Goal: Task Accomplishment & Management: Manage account settings

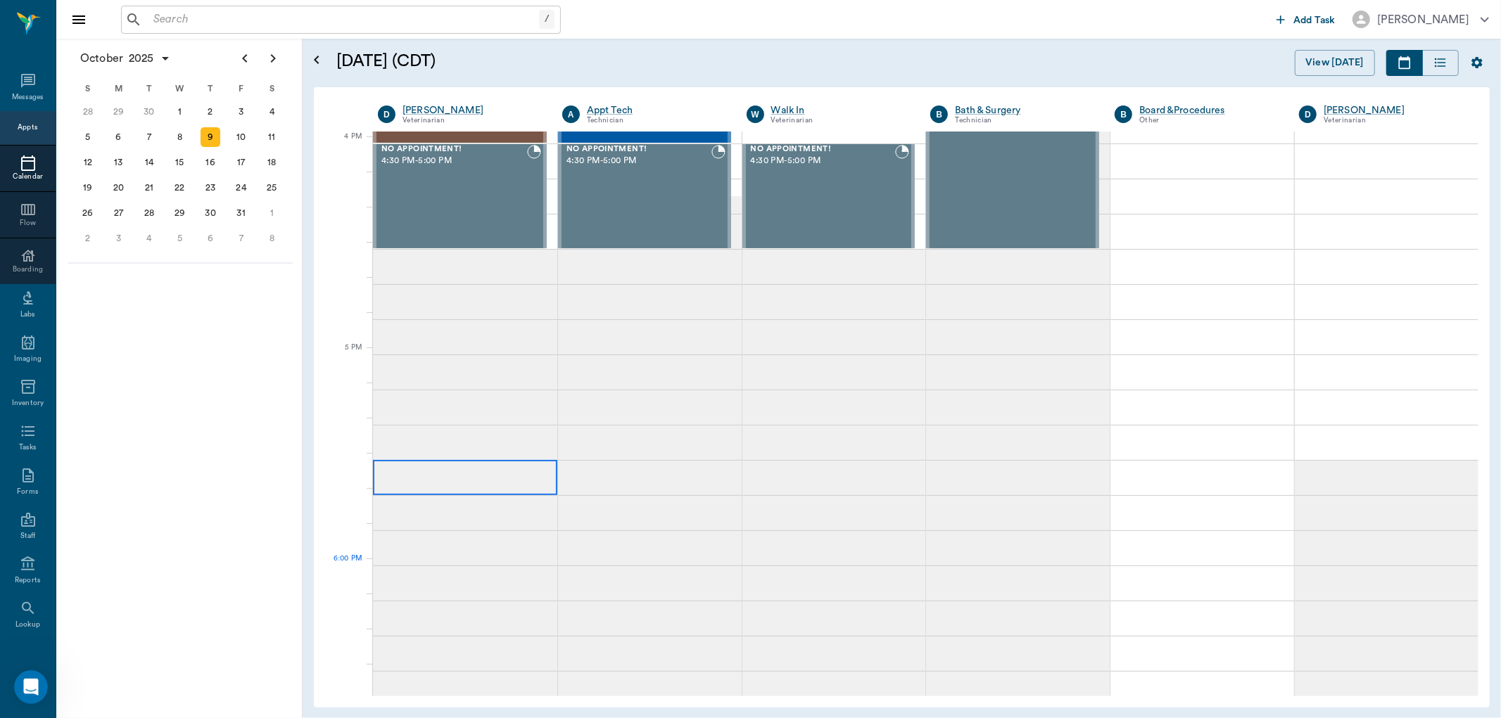
scroll to position [1666, 0]
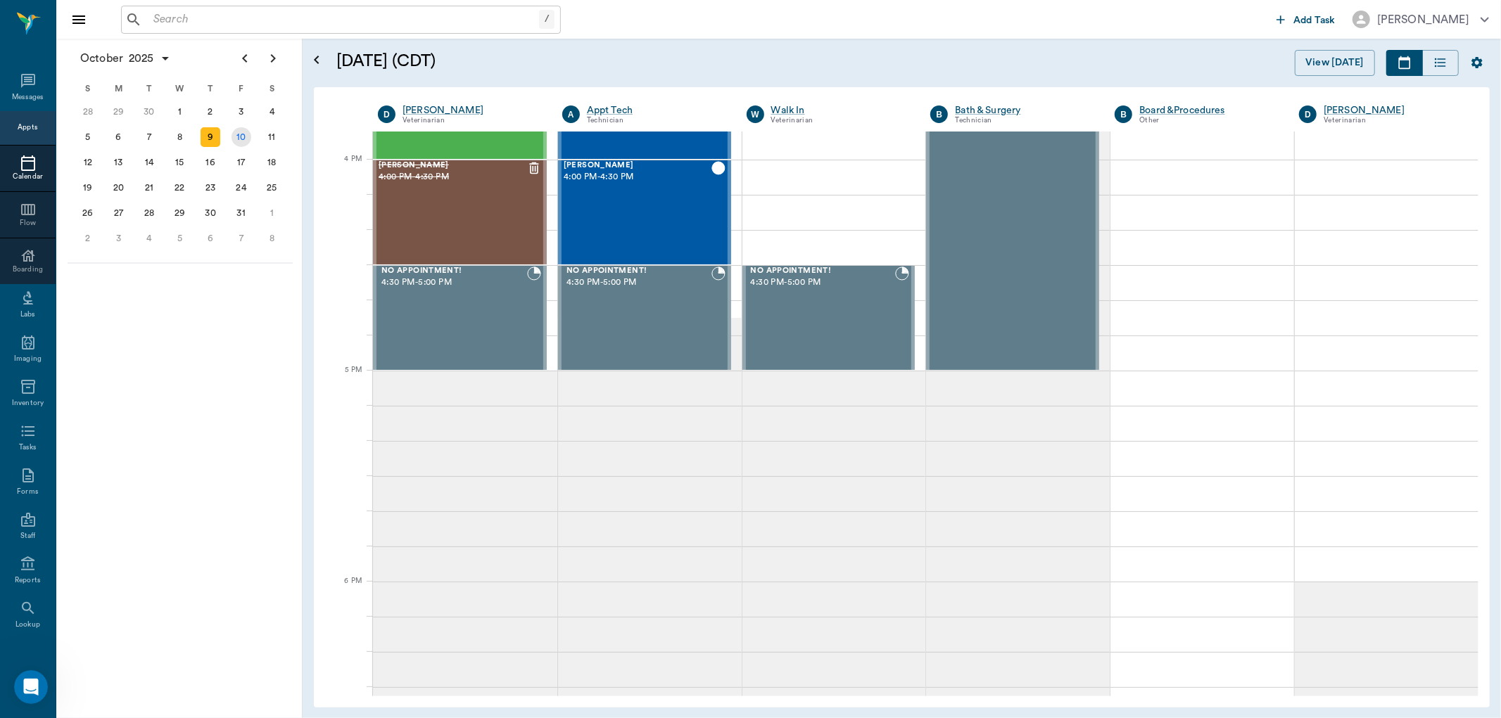
click at [245, 132] on div "10" at bounding box center [242, 137] width 20 height 20
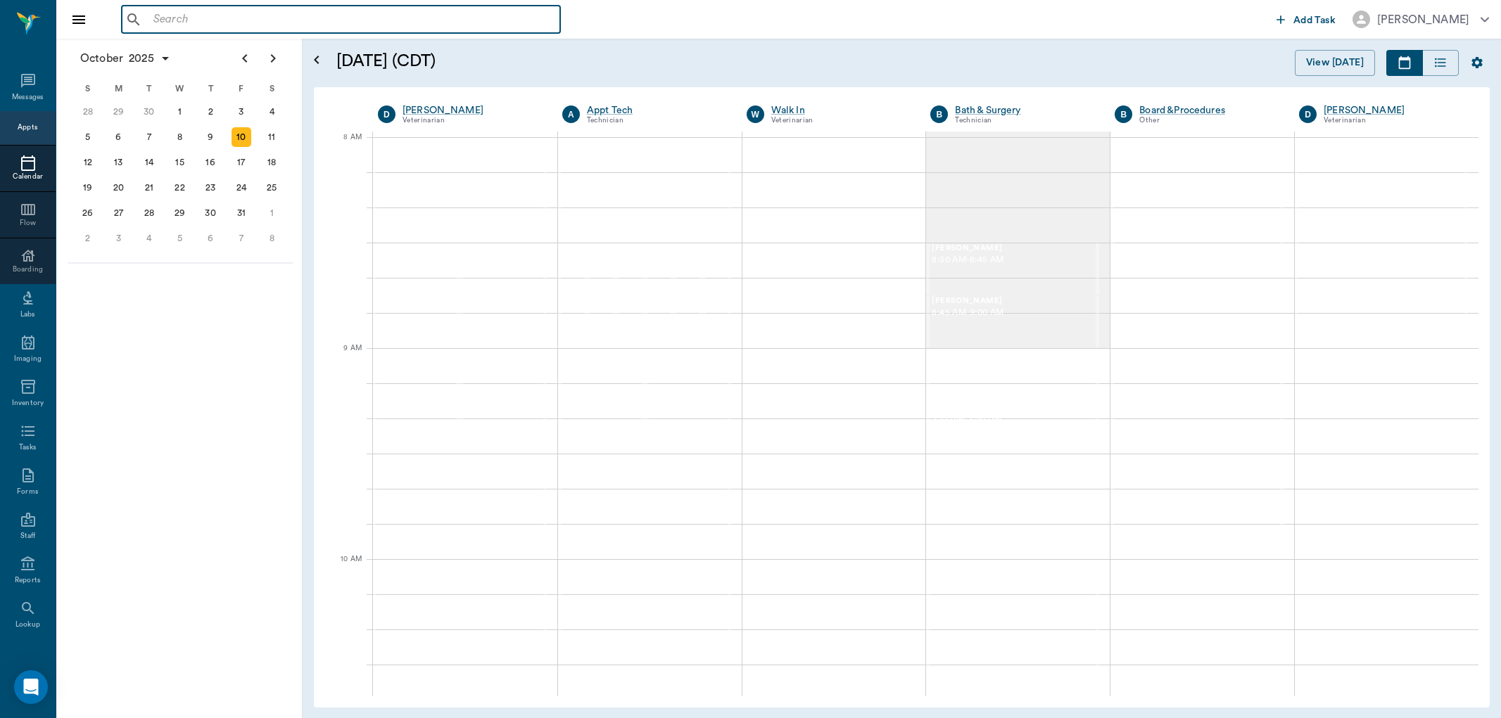
click at [189, 11] on input "text" at bounding box center [351, 20] width 407 height 20
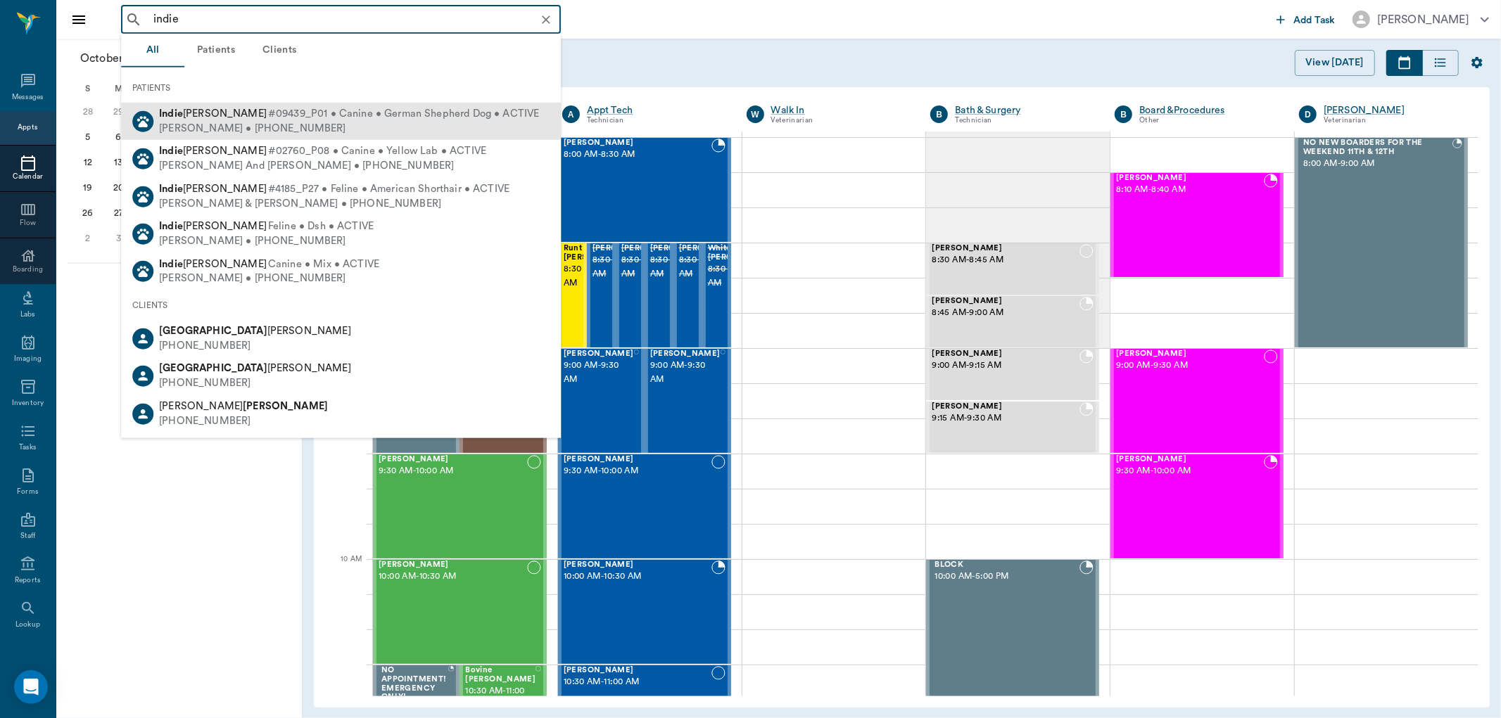
click at [298, 128] on div "Brian Kenney • (512) 633-6457" at bounding box center [349, 128] width 380 height 15
type input "indie"
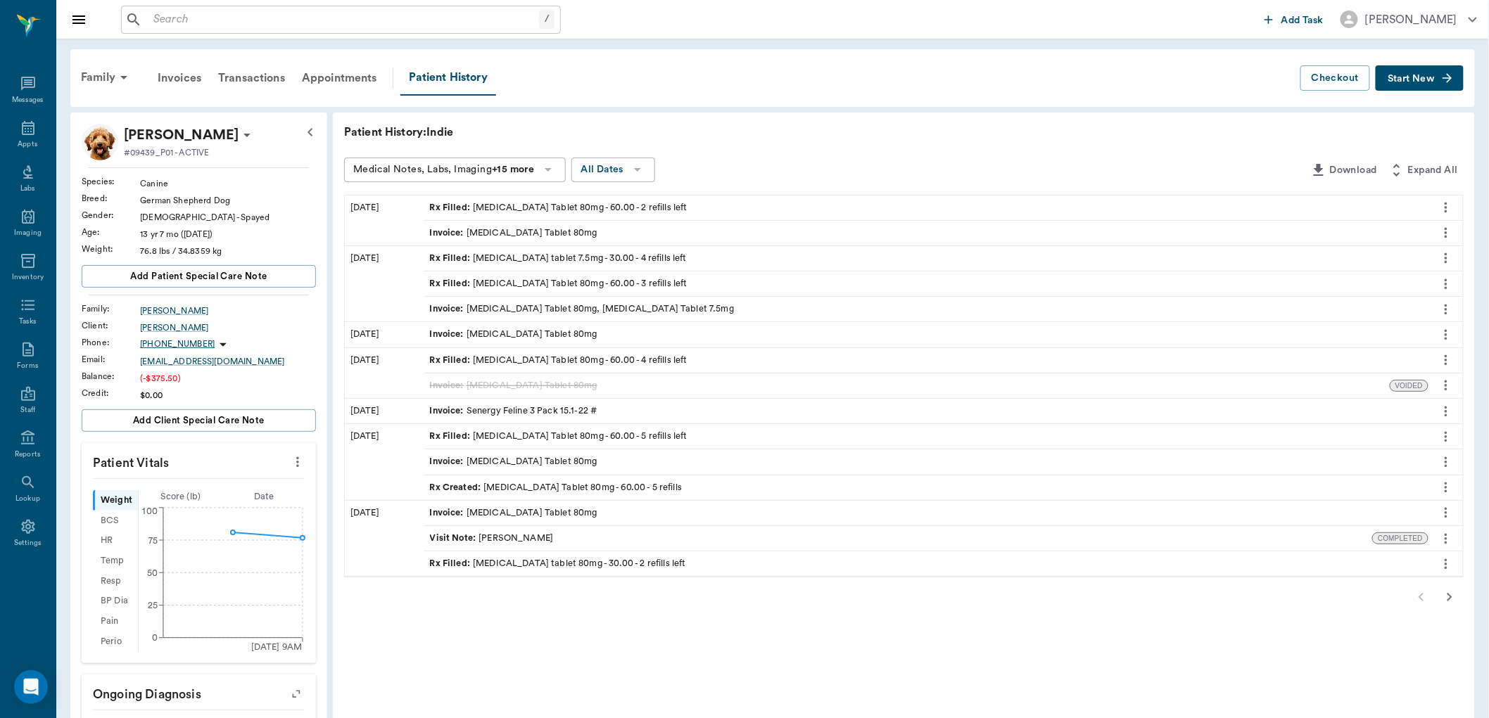
click at [459, 255] on span "Rx Filled :" at bounding box center [452, 258] width 44 height 13
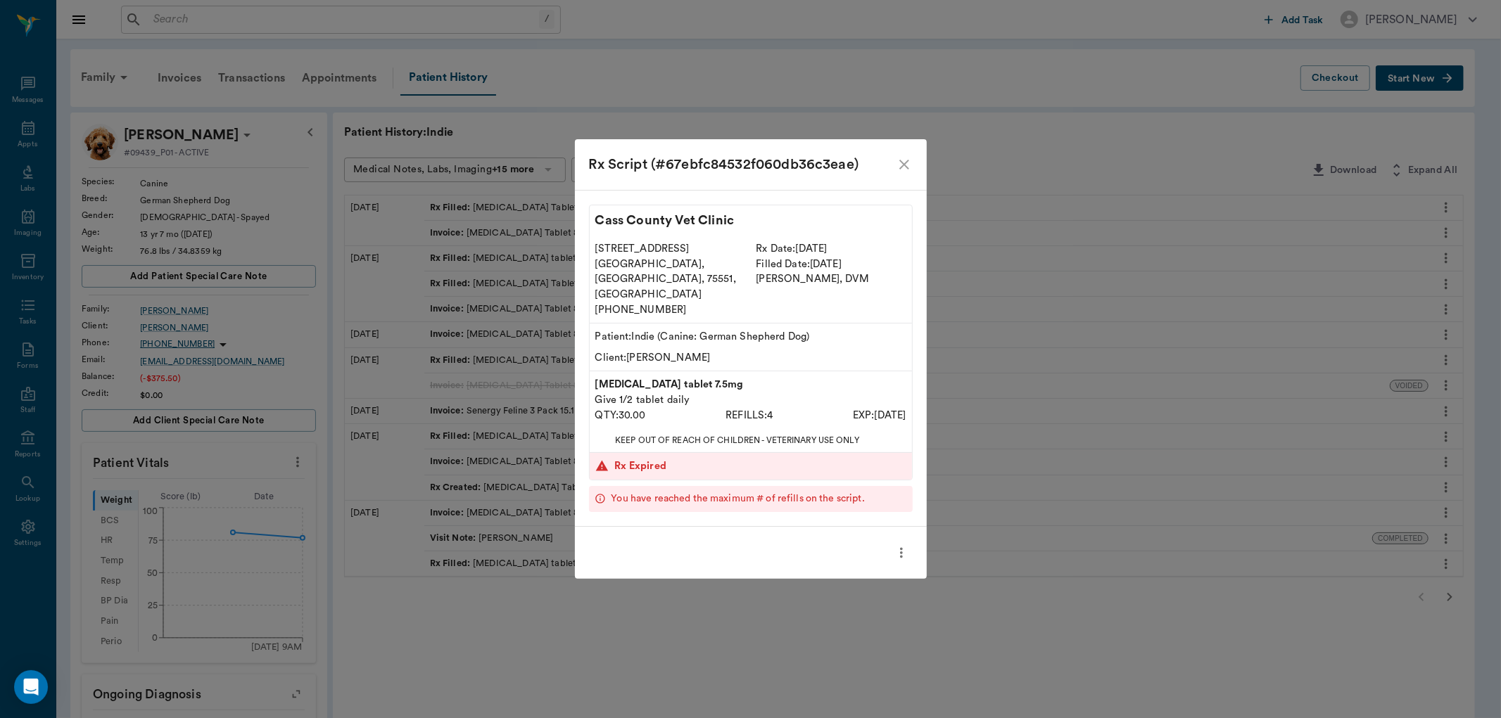
click at [899, 545] on icon "more" at bounding box center [901, 553] width 15 height 17
click at [902, 180] on div at bounding box center [750, 359] width 1501 height 718
click at [902, 173] on icon "close" at bounding box center [904, 164] width 17 height 17
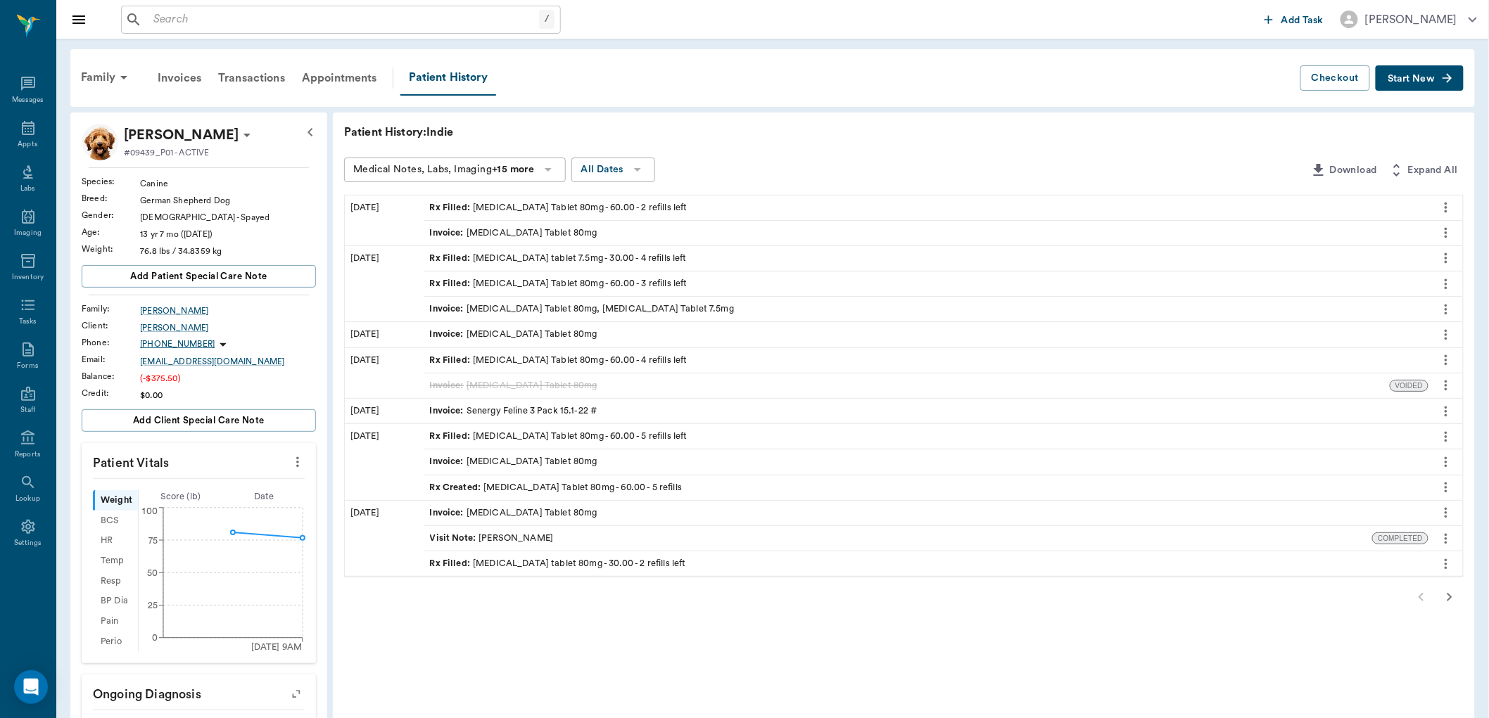
click at [1388, 68] on button "Start New" at bounding box center [1420, 78] width 88 height 26
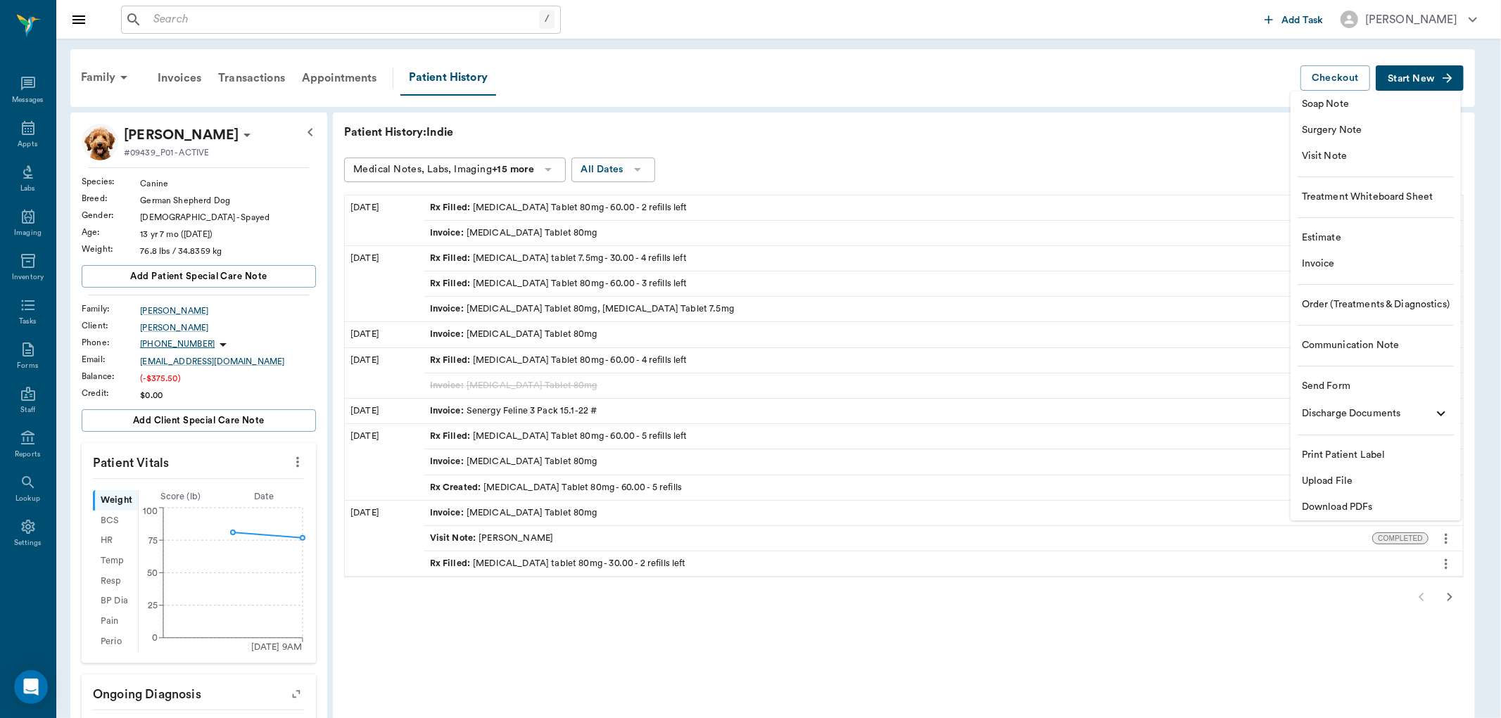
click at [1338, 162] on span "Visit Note" at bounding box center [1376, 156] width 148 height 15
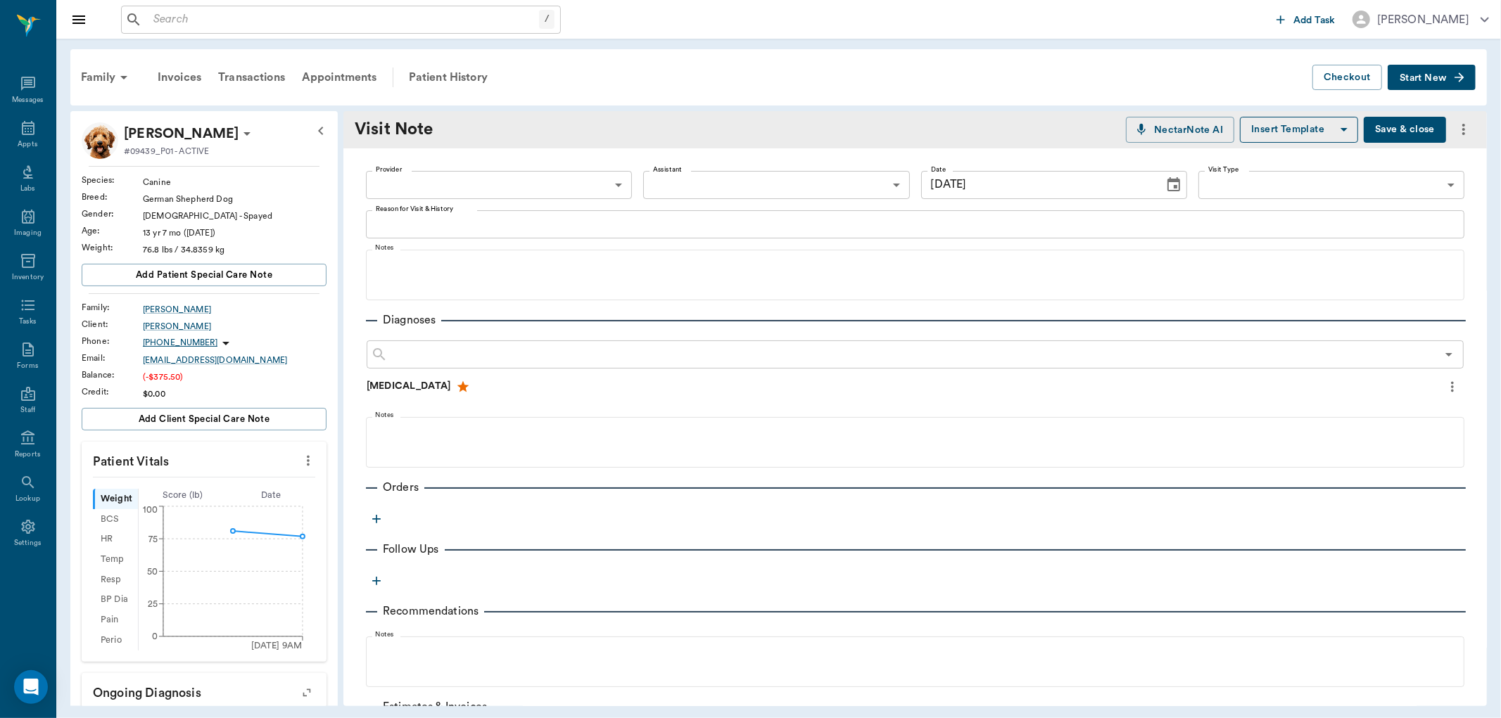
type input "[DATE]"
click at [488, 186] on body "/ ​ Add Task Dr. Bert Ellsworth Nectar Messages Appts Labs Imaging Inventory Ta…" at bounding box center [750, 359] width 1501 height 718
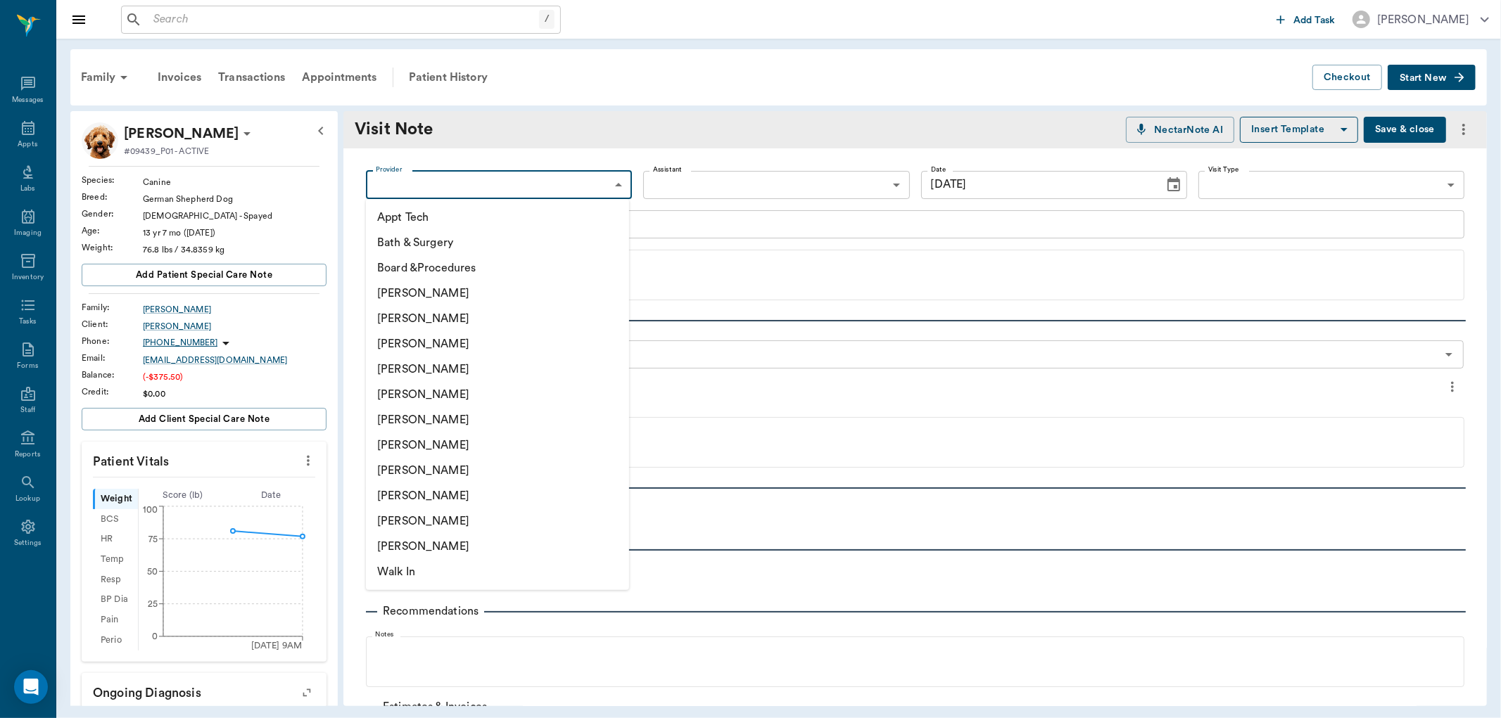
click at [427, 476] on li "[PERSON_NAME]" at bounding box center [497, 470] width 263 height 25
type input "63ec2e7e52e12b0ba117b124"
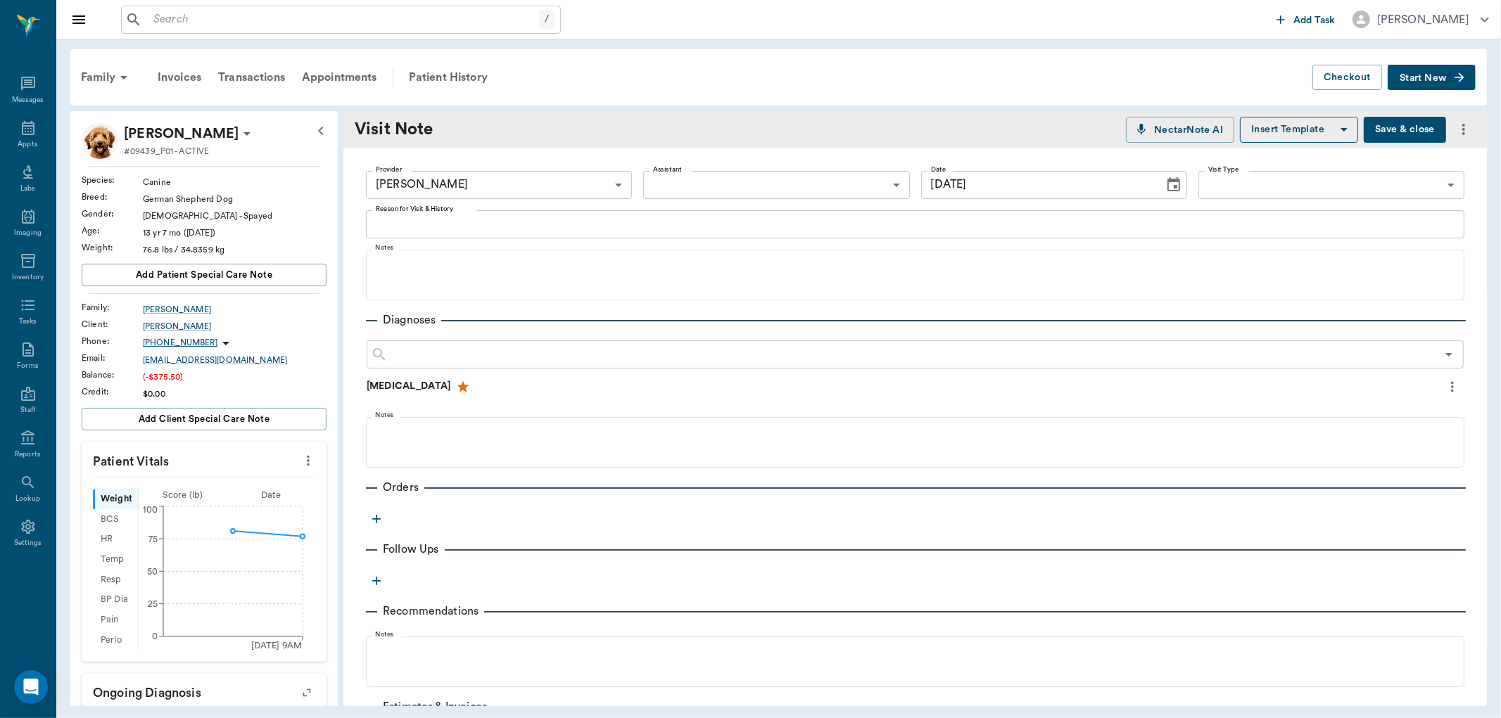
click at [412, 234] on div "x Reason for Visit & History" at bounding box center [915, 224] width 1098 height 28
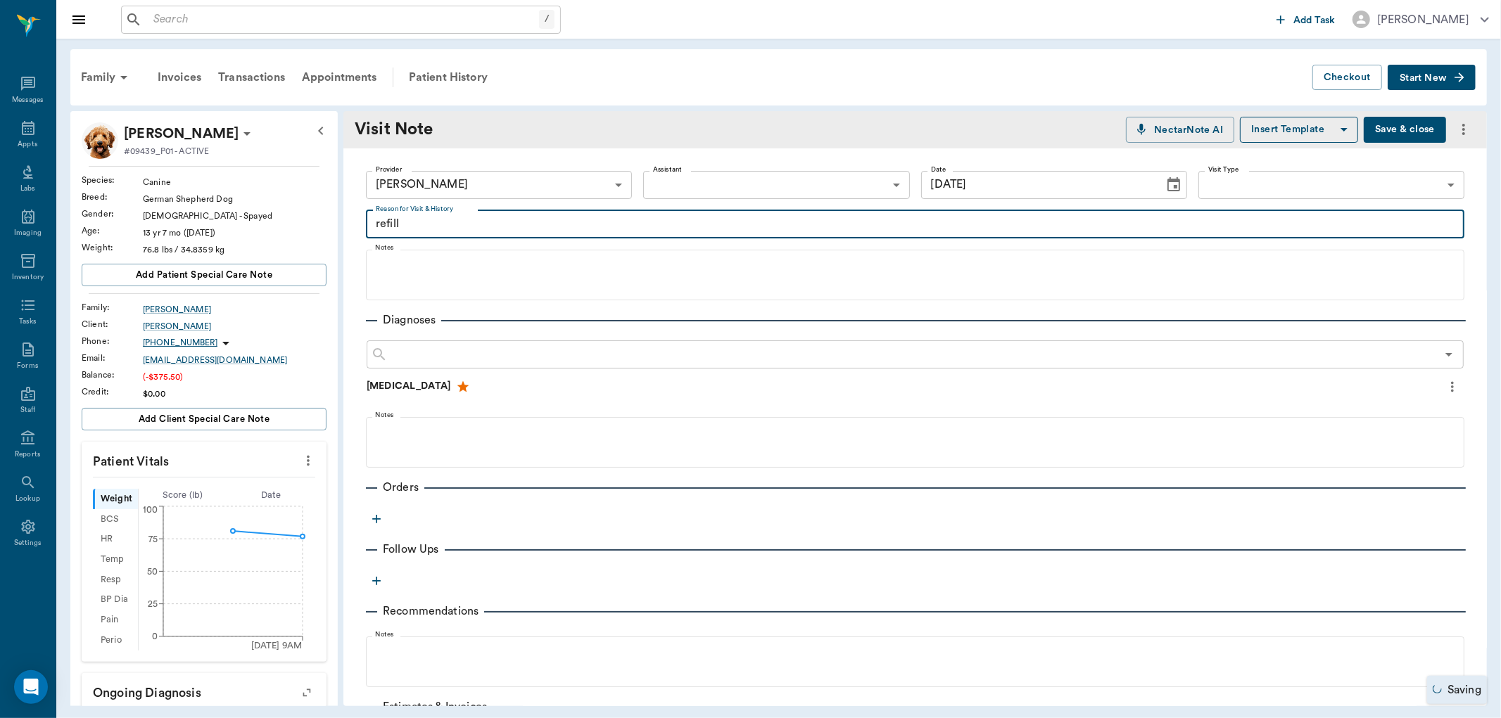
type textarea "refill"
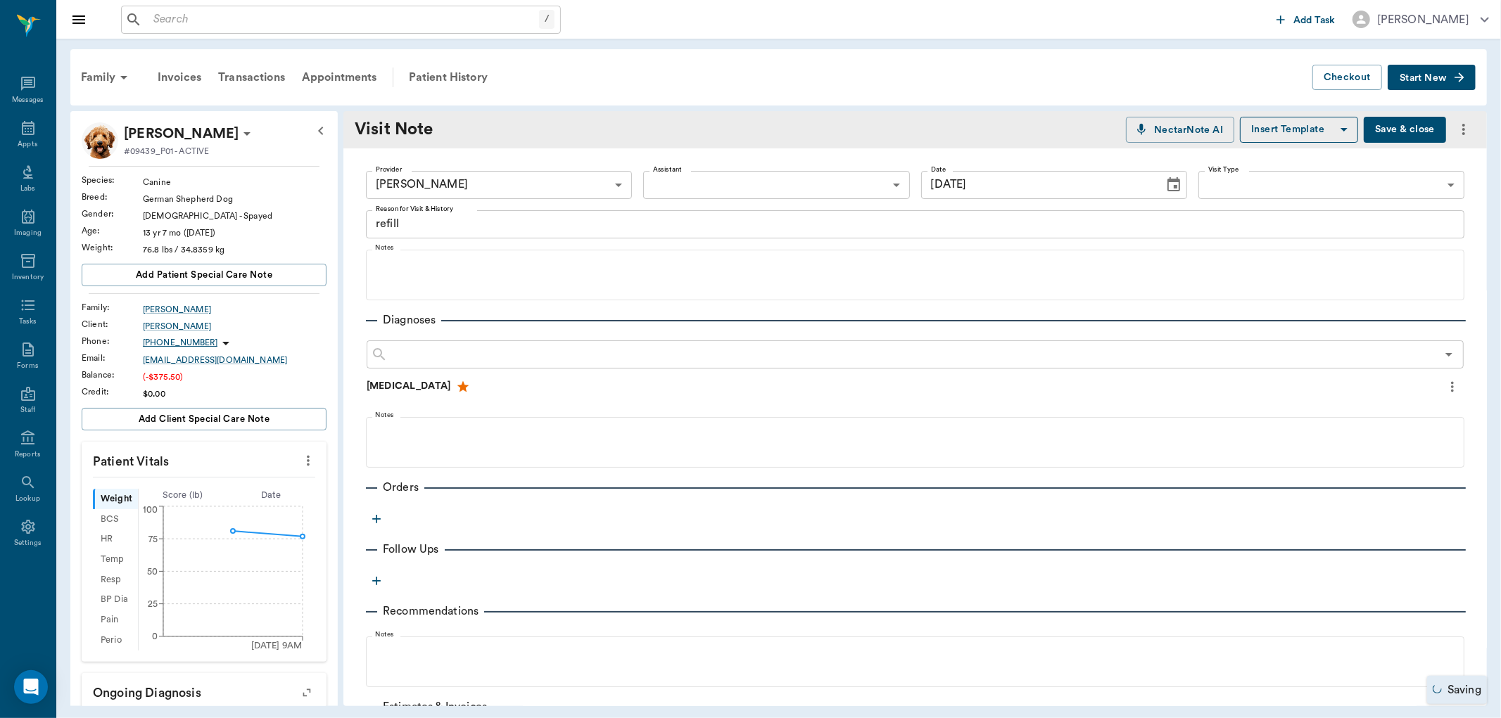
click at [369, 518] on icon "button" at bounding box center [376, 519] width 14 height 14
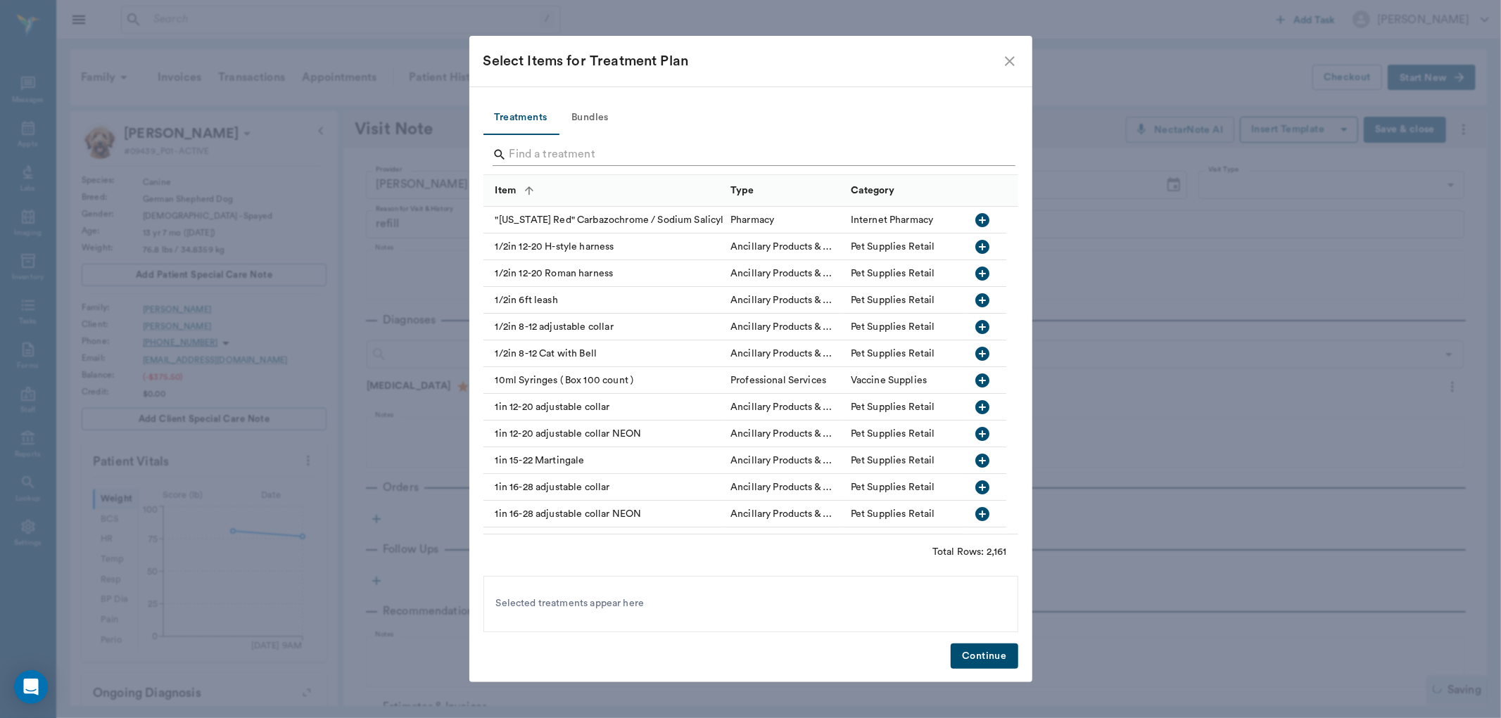
click at [525, 152] on input "Search" at bounding box center [751, 155] width 485 height 23
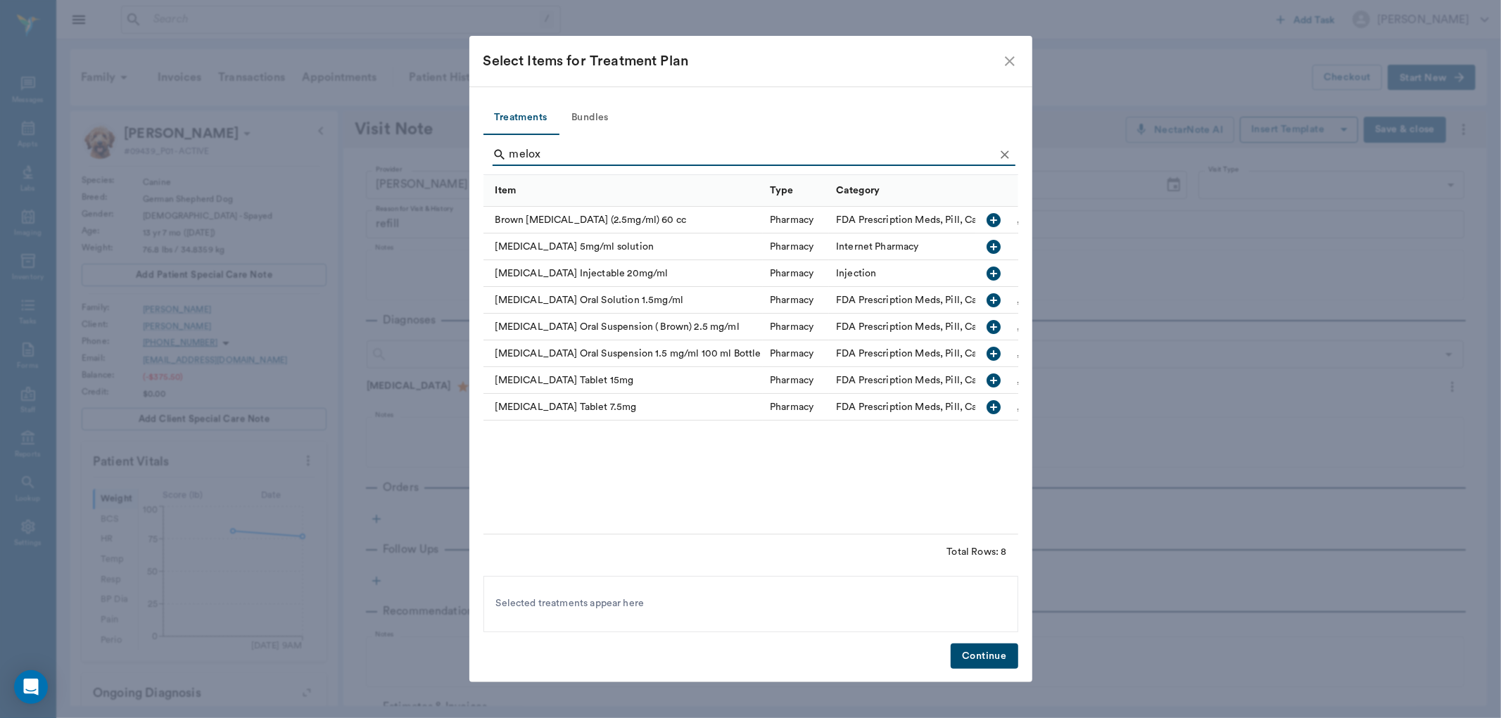
type input "melox"
drag, startPoint x: 996, startPoint y: 403, endPoint x: 997, endPoint y: 566, distance: 163.3
click at [997, 403] on icon "button" at bounding box center [994, 407] width 14 height 14
click at [999, 652] on button "Continue" at bounding box center [984, 657] width 67 height 26
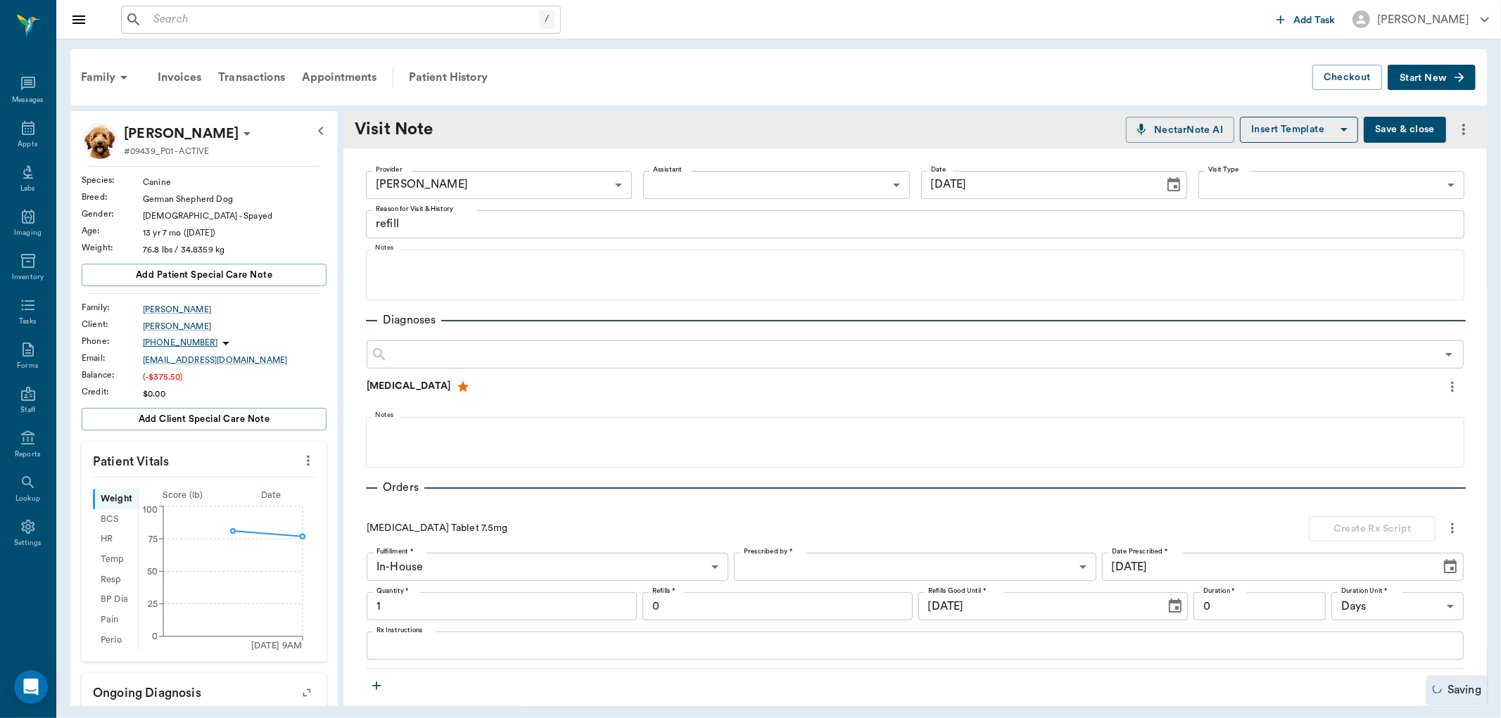
type input "1.00"
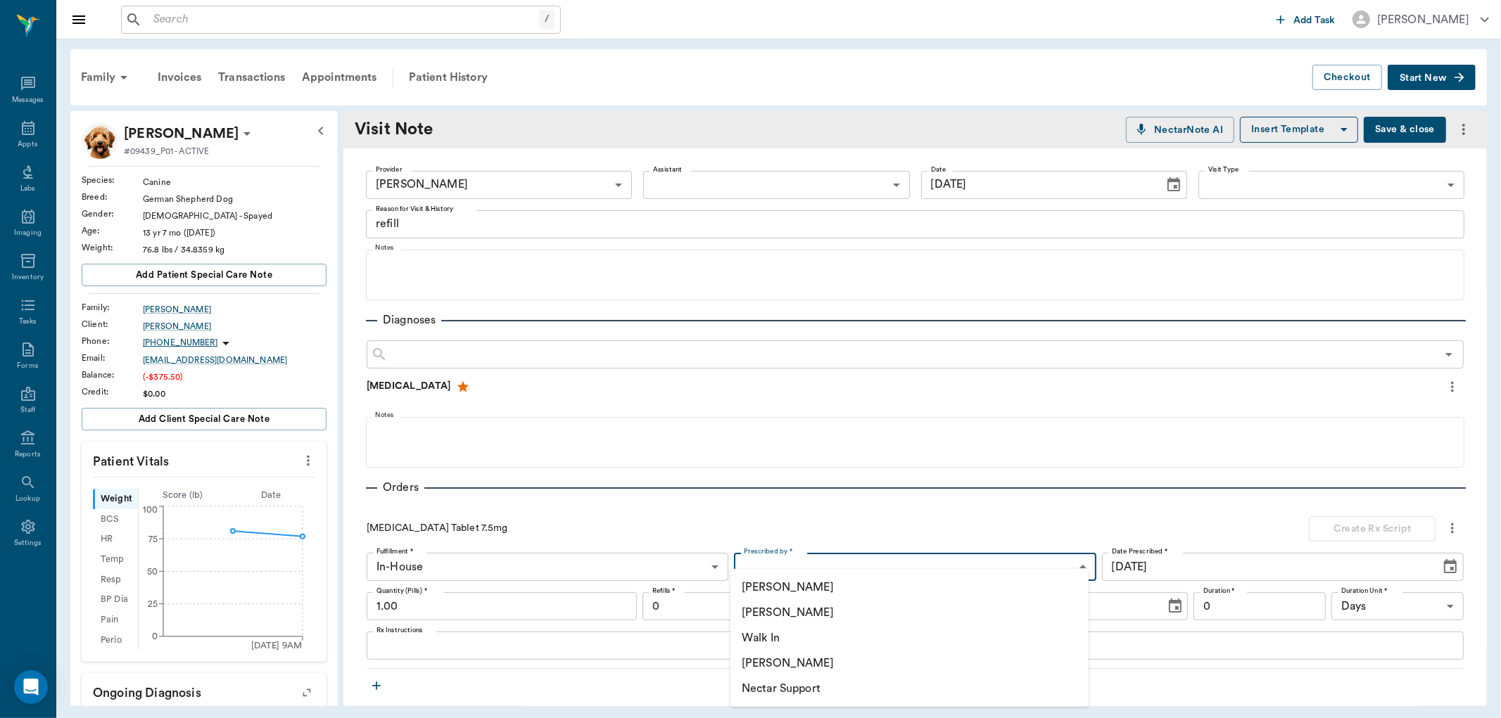
click at [787, 562] on body "/ ​ Add Task Dr. Bert Ellsworth Nectar Messages Appts Labs Imaging Inventory Ta…" at bounding box center [750, 359] width 1501 height 718
click at [788, 613] on li "[PERSON_NAME]" at bounding box center [909, 612] width 358 height 25
type input "63ec2f075fda476ae8351a4d"
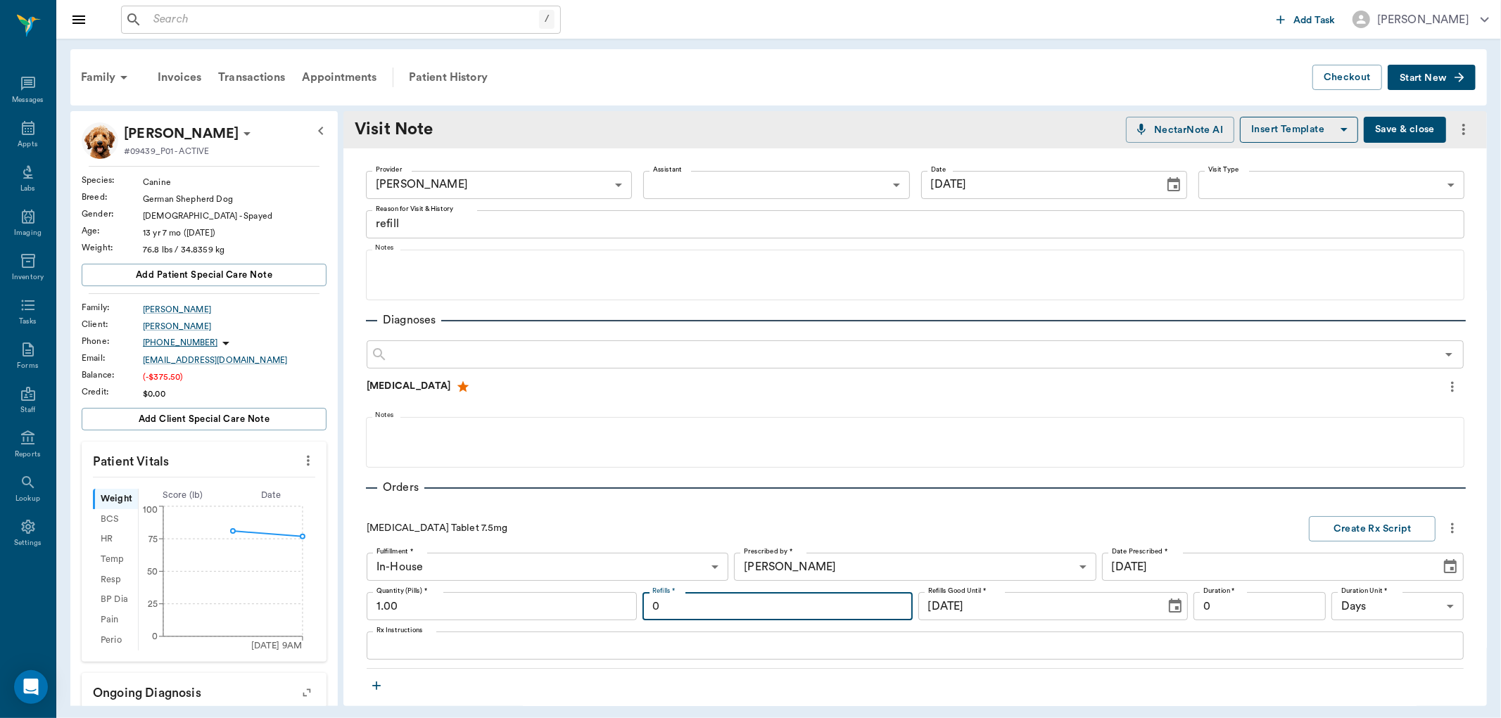
click at [741, 607] on input "0" at bounding box center [777, 607] width 270 height 28
type input "3"
click at [530, 606] on input "1.00" at bounding box center [502, 607] width 270 height 28
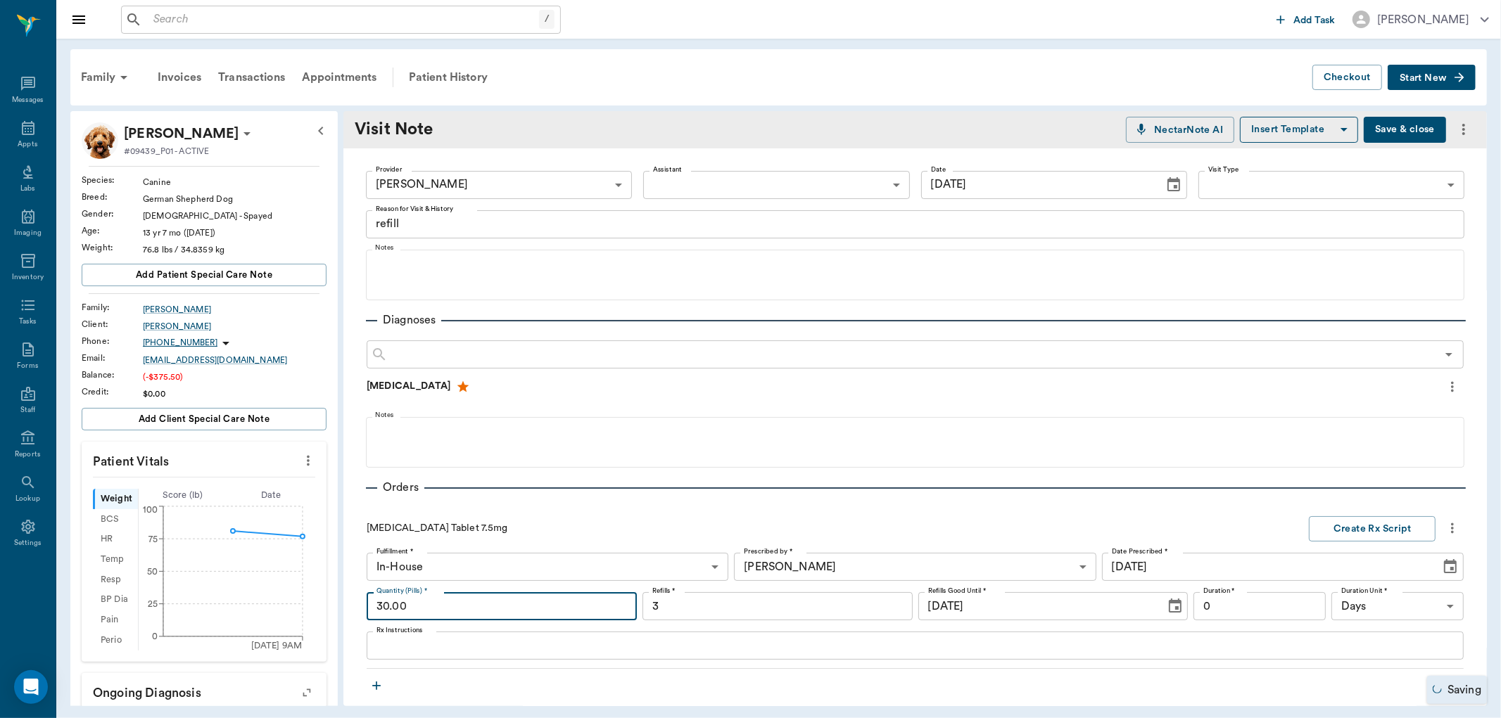
type input "30.00"
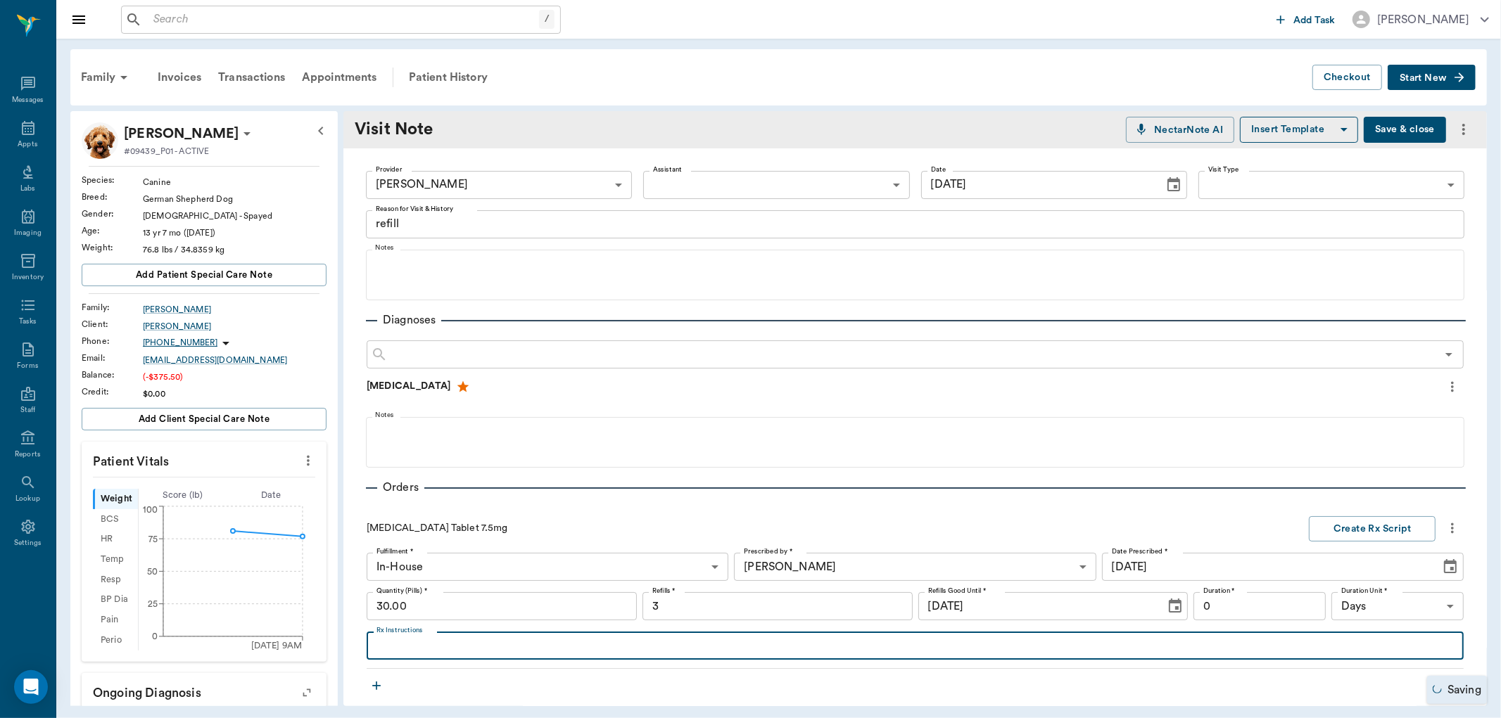
click at [442, 642] on textarea "Rx Instructions" at bounding box center [914, 646] width 1077 height 16
type textarea "give 1/2 tablet daily"
click at [1324, 532] on button "Create Rx Script" at bounding box center [1372, 530] width 127 height 26
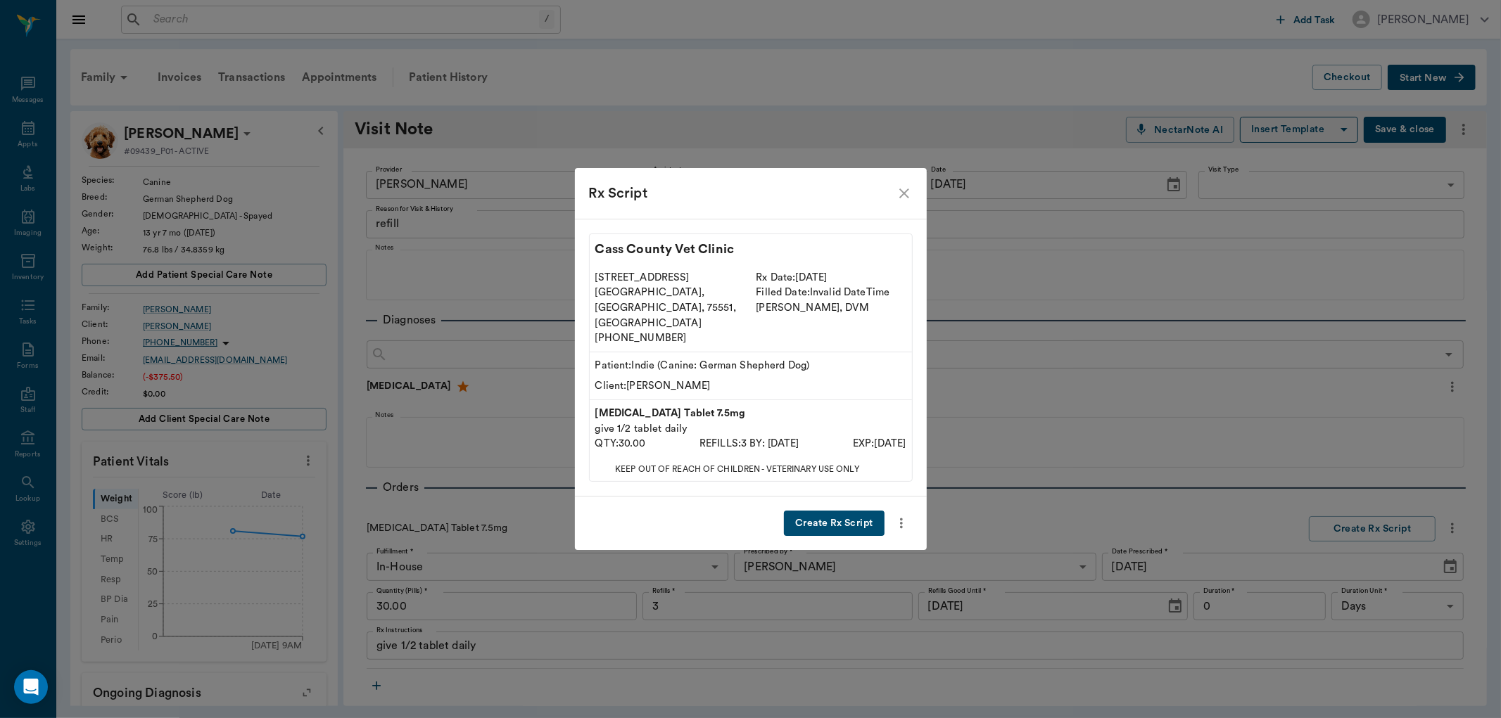
click at [828, 517] on button "Create Rx Script" at bounding box center [834, 524] width 100 height 26
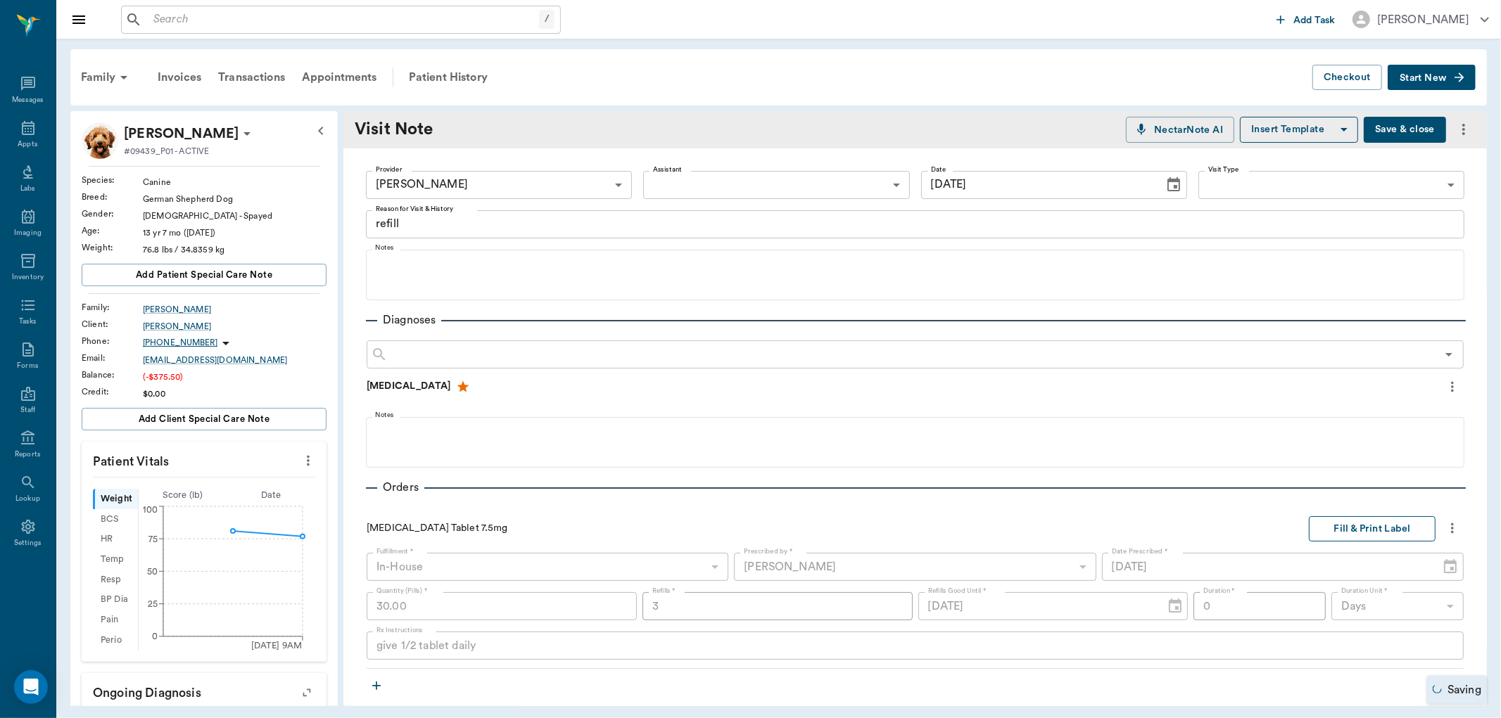
click at [1362, 533] on button "Fill & Print Label" at bounding box center [1372, 530] width 127 height 26
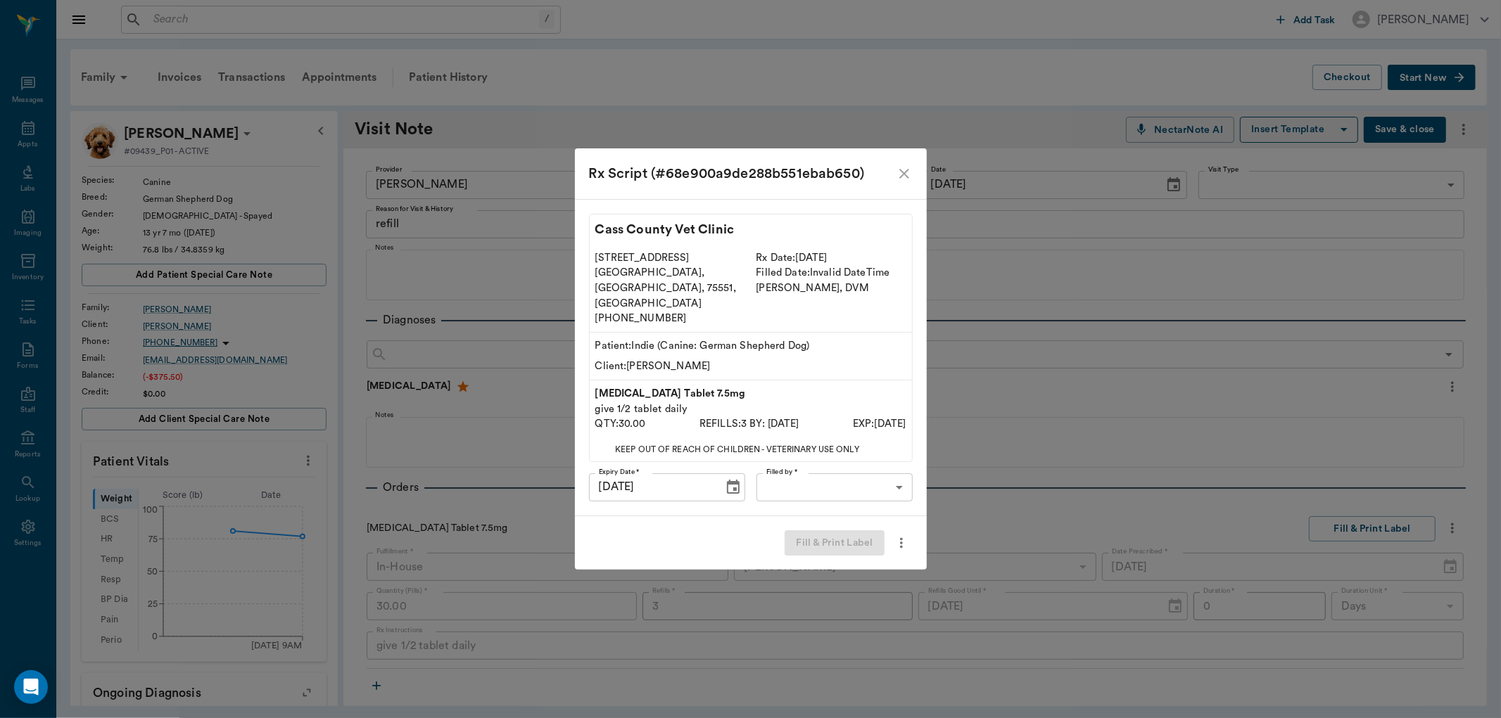
click at [864, 460] on body "/ ​ Add Task Dr. Bert Ellsworth Nectar Messages Appts Labs Imaging Inventory Ta…" at bounding box center [750, 359] width 1501 height 718
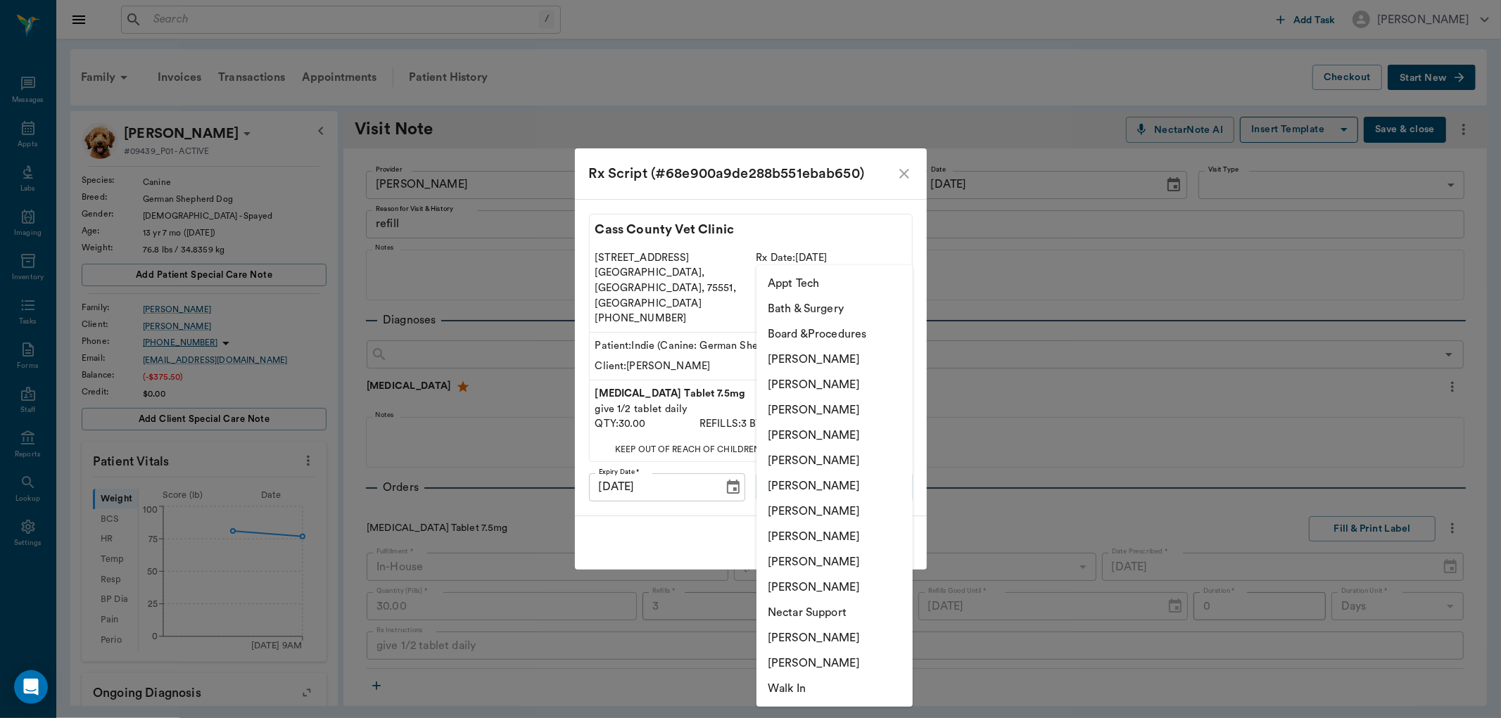
click at [805, 540] on li "[PERSON_NAME]" at bounding box center [834, 536] width 156 height 25
type input "63ec2e7e52e12b0ba117b124"
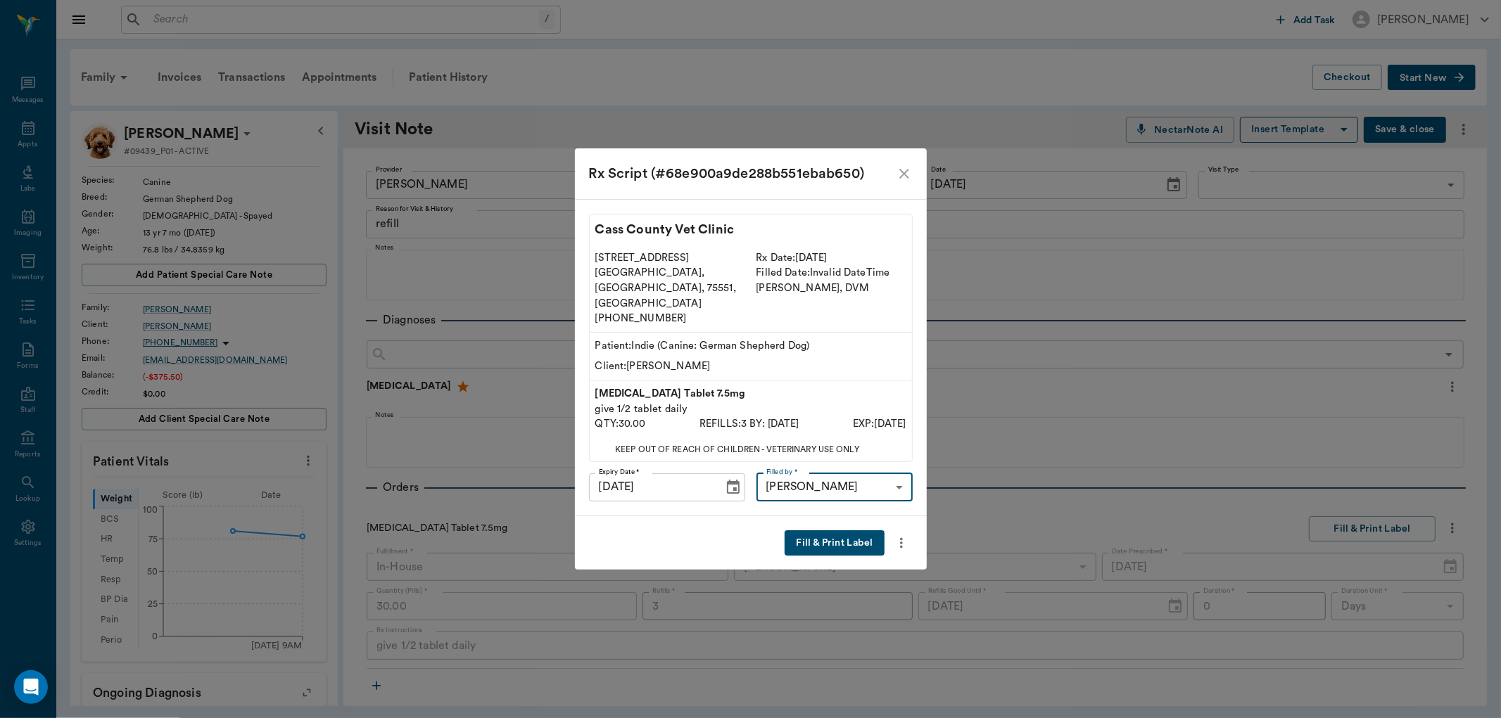
click at [828, 531] on button "Fill & Print Label" at bounding box center [834, 544] width 99 height 26
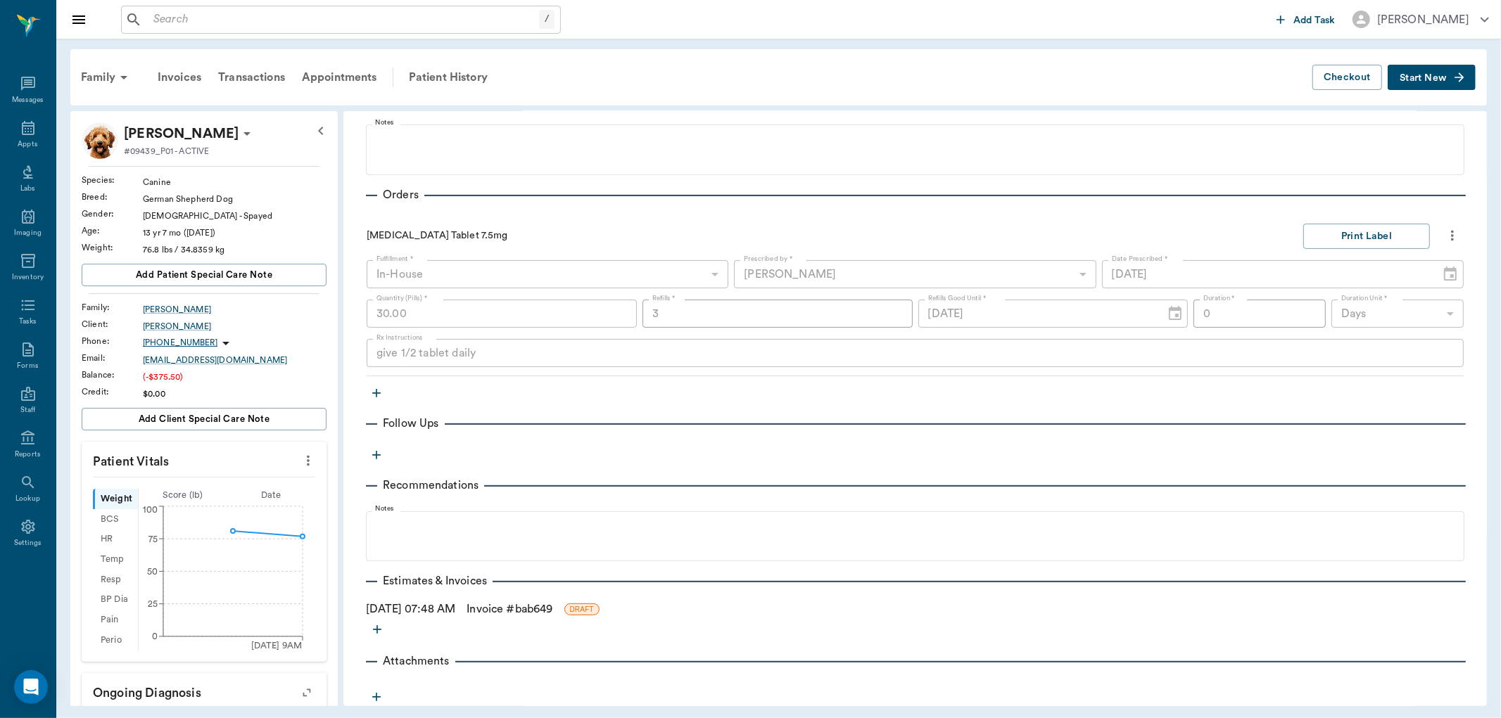
scroll to position [318, 0]
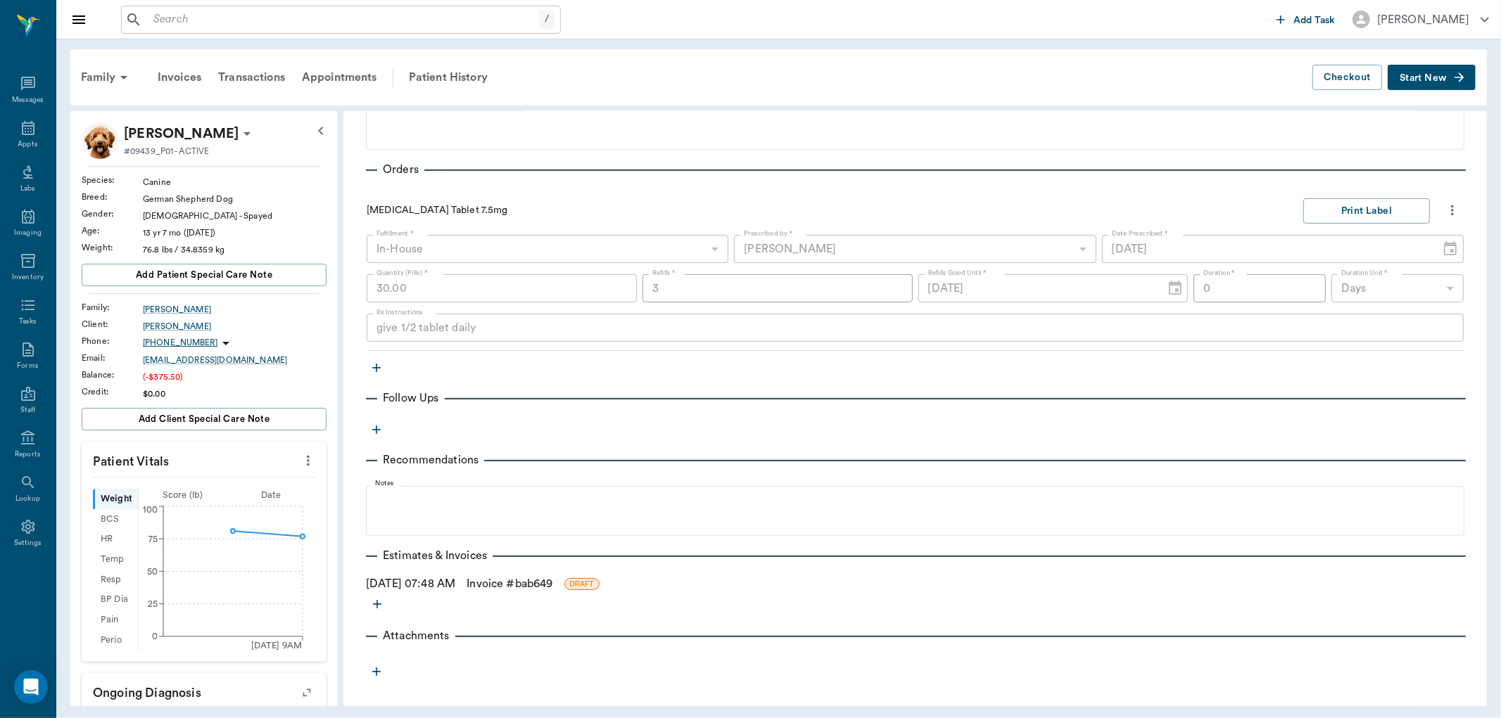
click at [538, 580] on link "Invoice # bab649" at bounding box center [510, 584] width 86 height 17
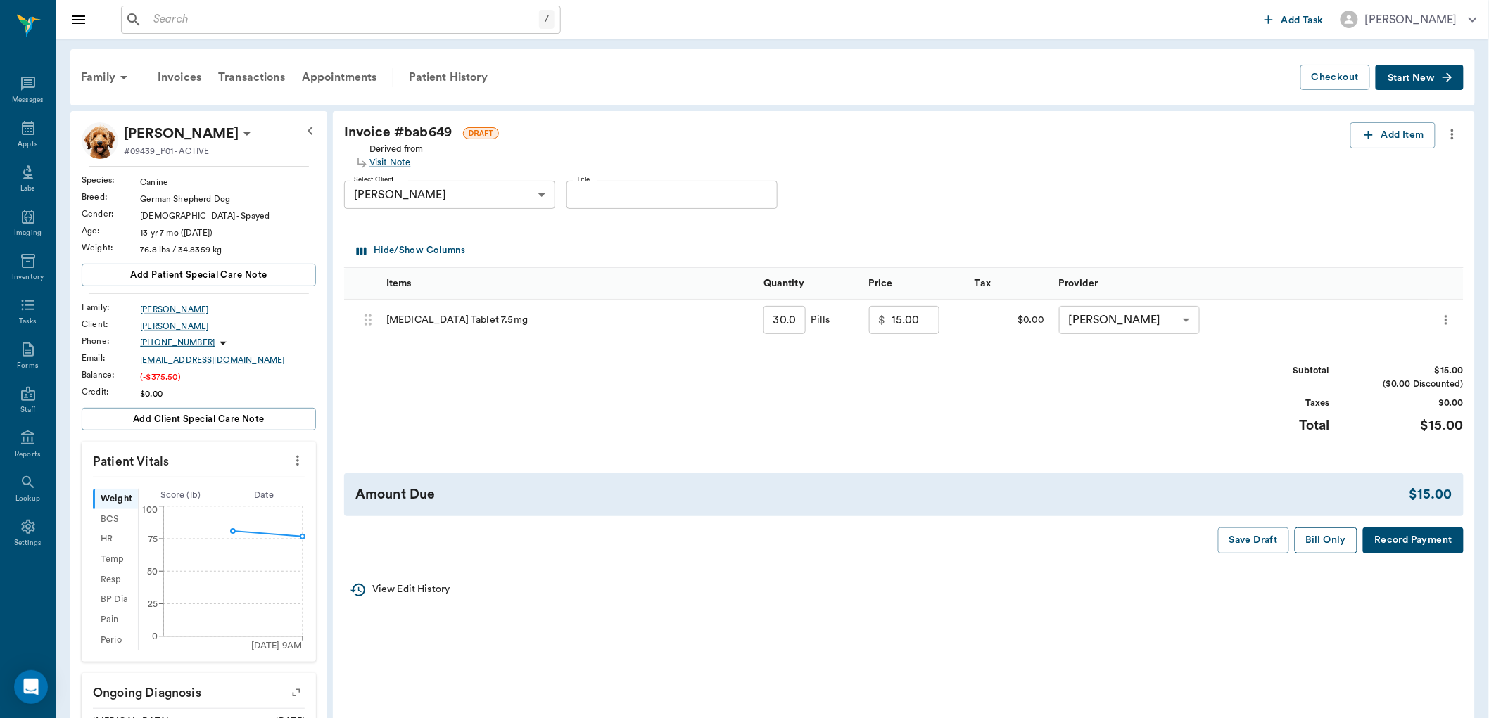
click at [1330, 533] on button "Bill Only" at bounding box center [1326, 541] width 63 height 26
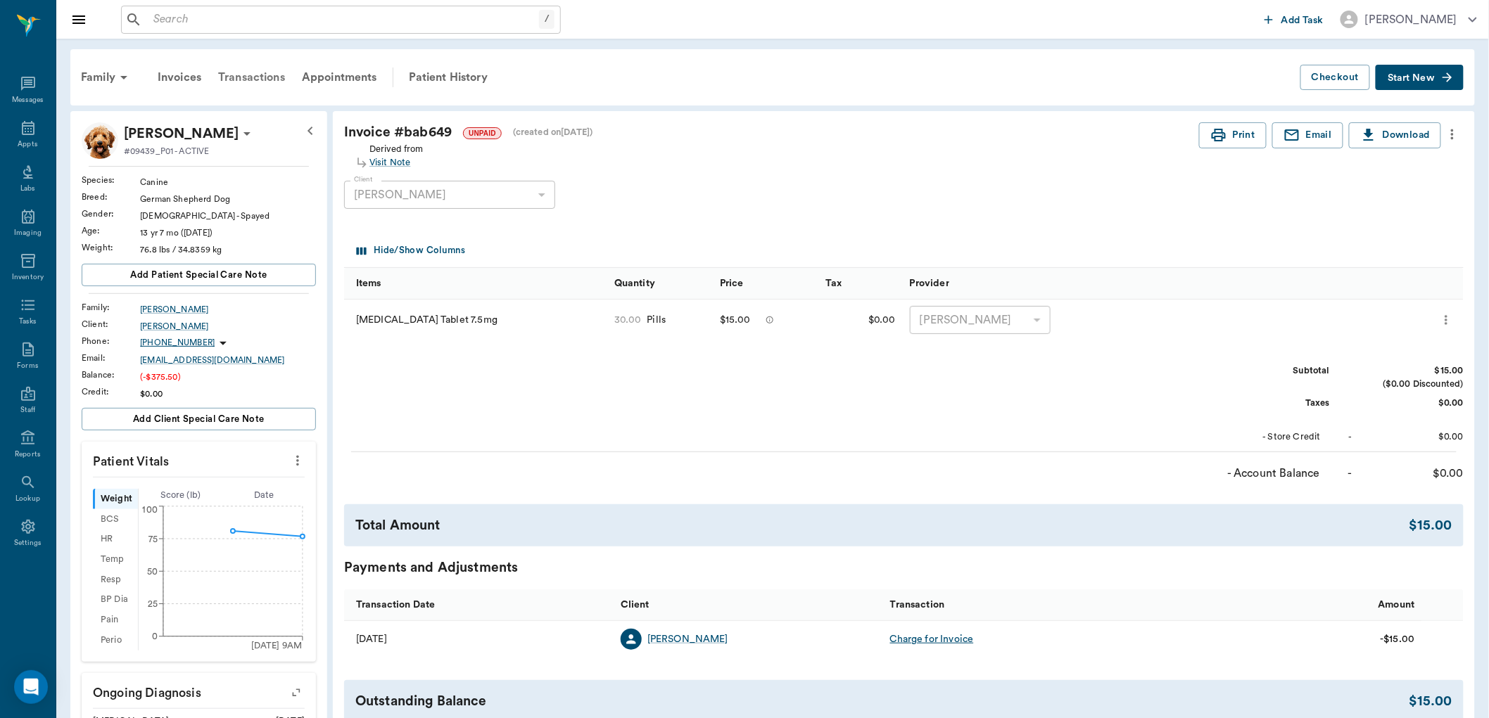
click at [285, 73] on div "Transactions" at bounding box center [252, 78] width 84 height 34
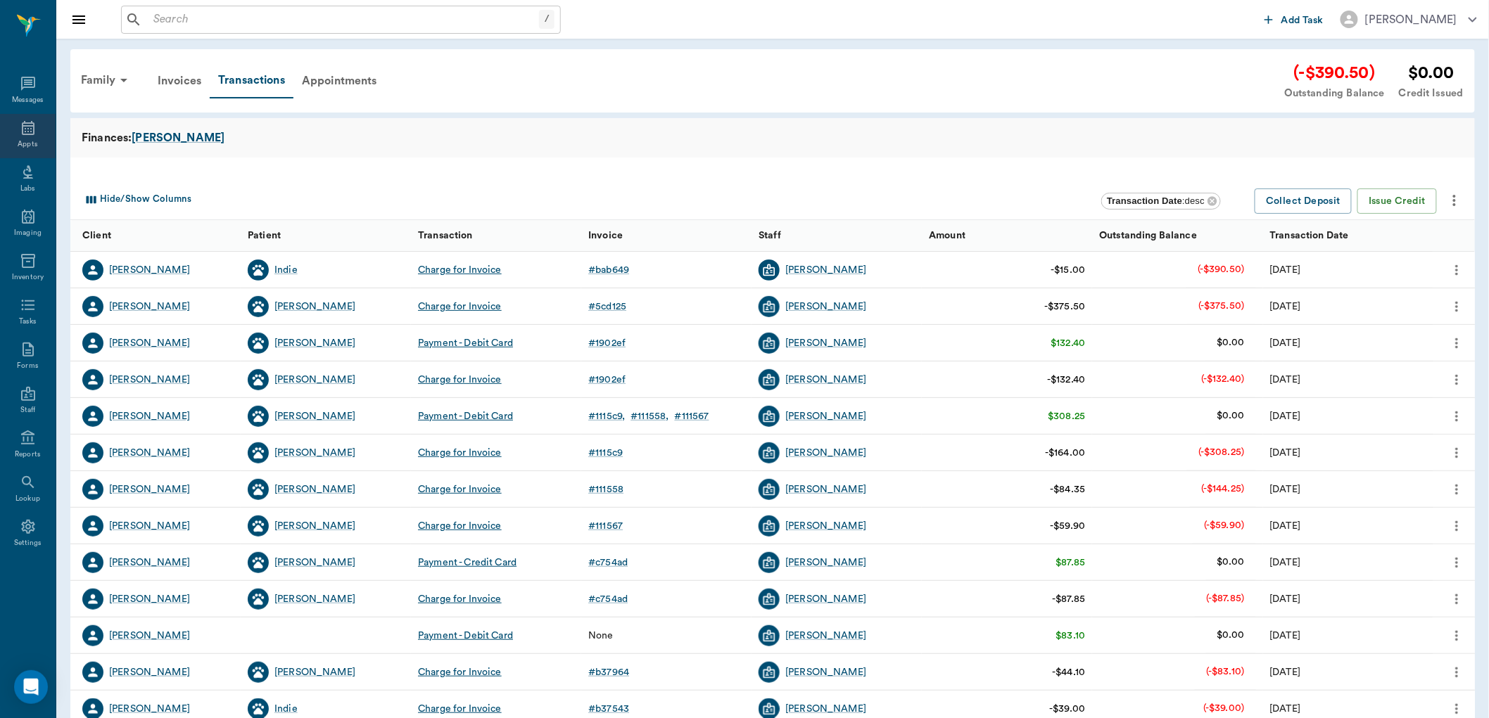
click at [18, 124] on div "Appts" at bounding box center [28, 136] width 56 height 44
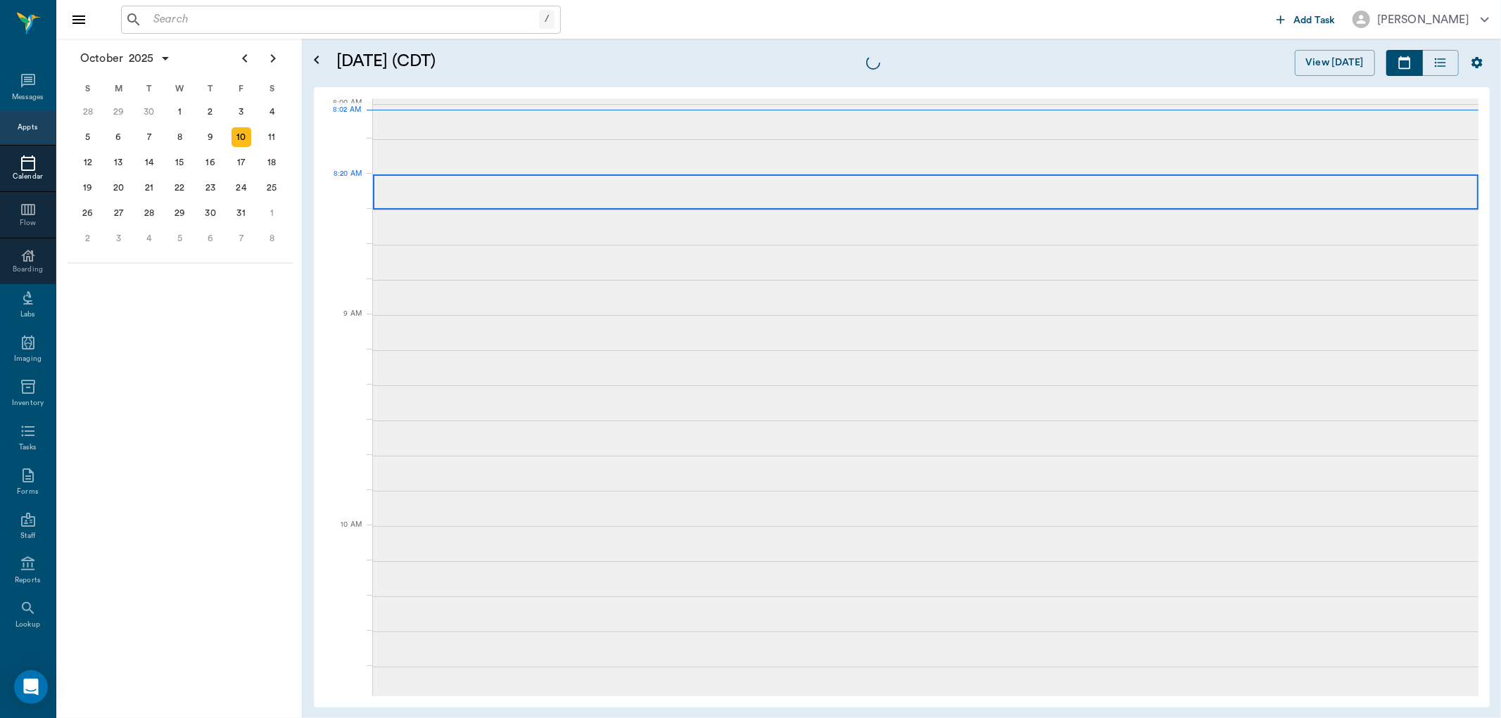
scroll to position [1, 0]
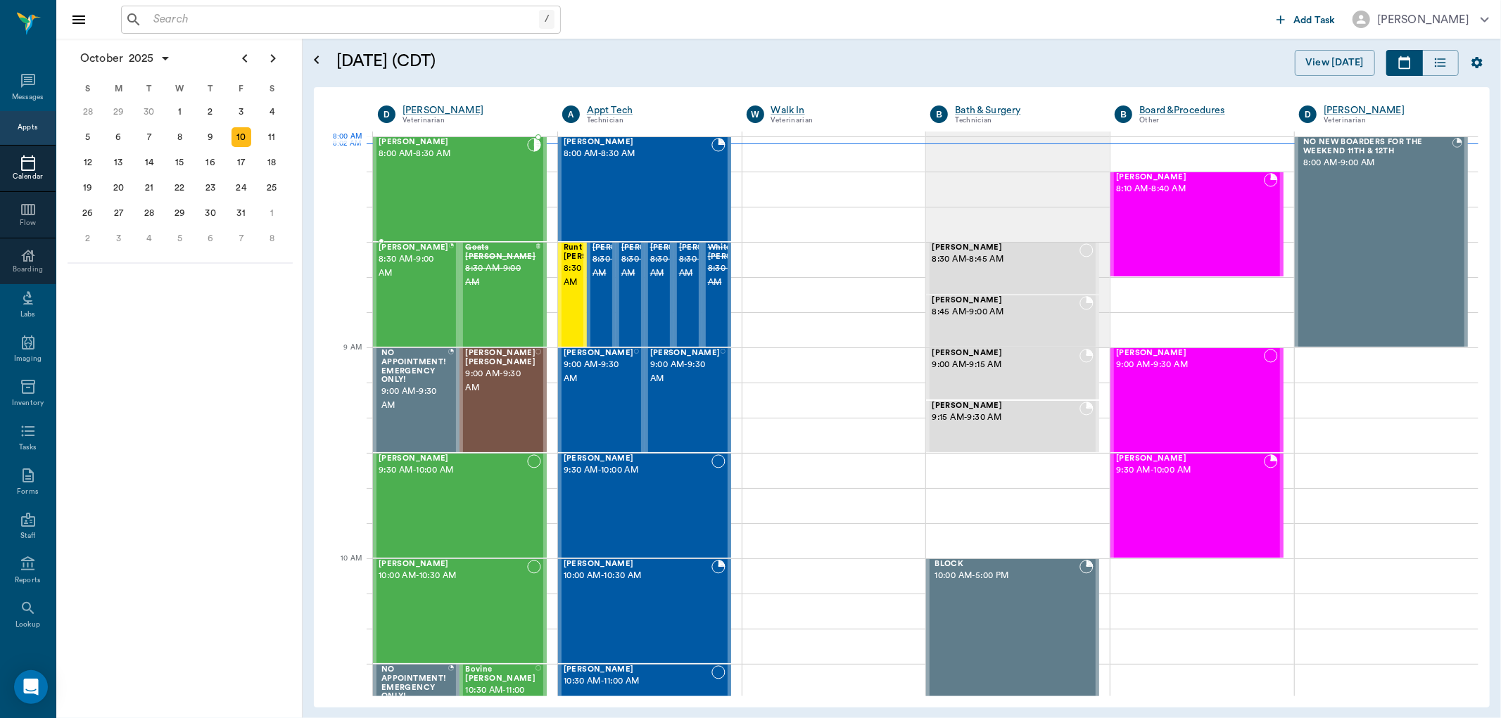
click at [449, 167] on div "Joanna Lockhart 8:00 AM - 8:30 AM" at bounding box center [453, 189] width 148 height 103
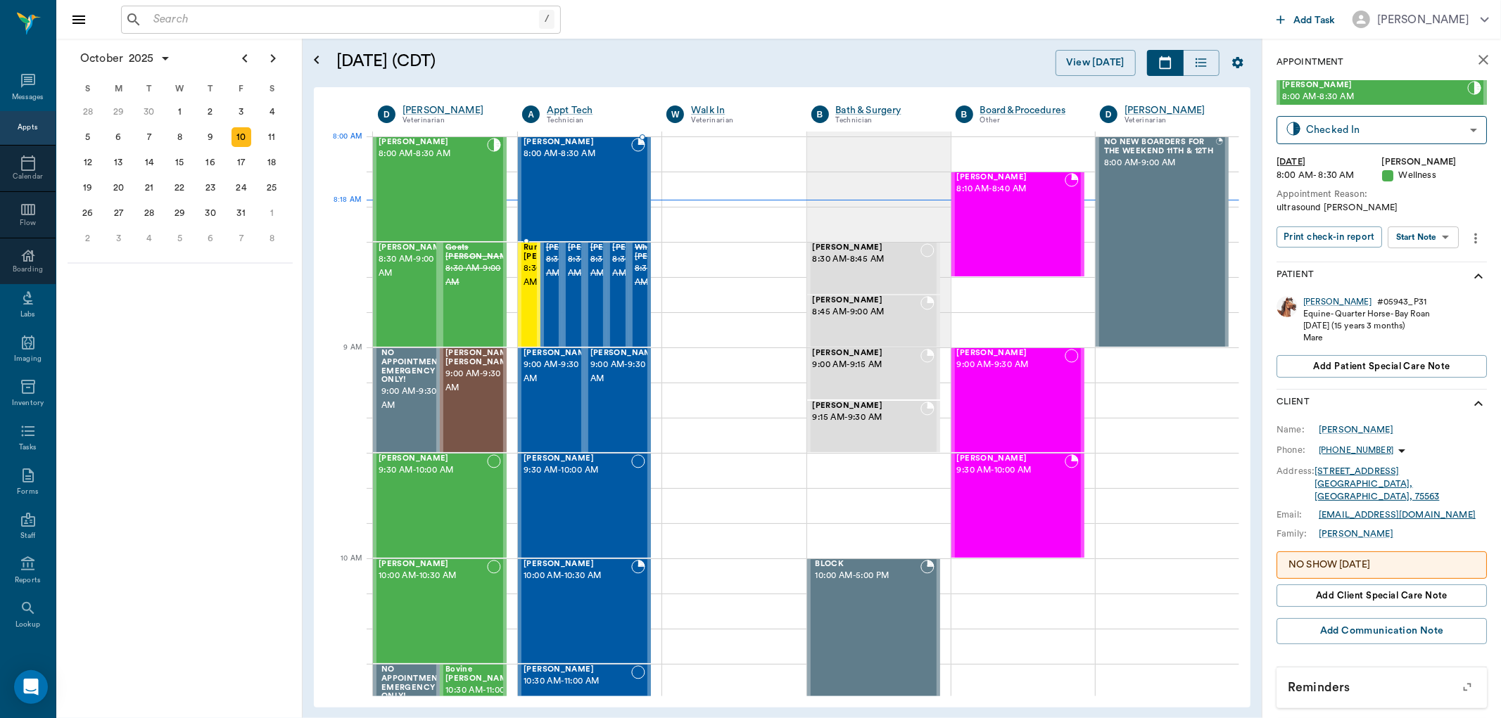
click at [573, 157] on span "8:00 AM - 8:30 AM" at bounding box center [578, 154] width 108 height 14
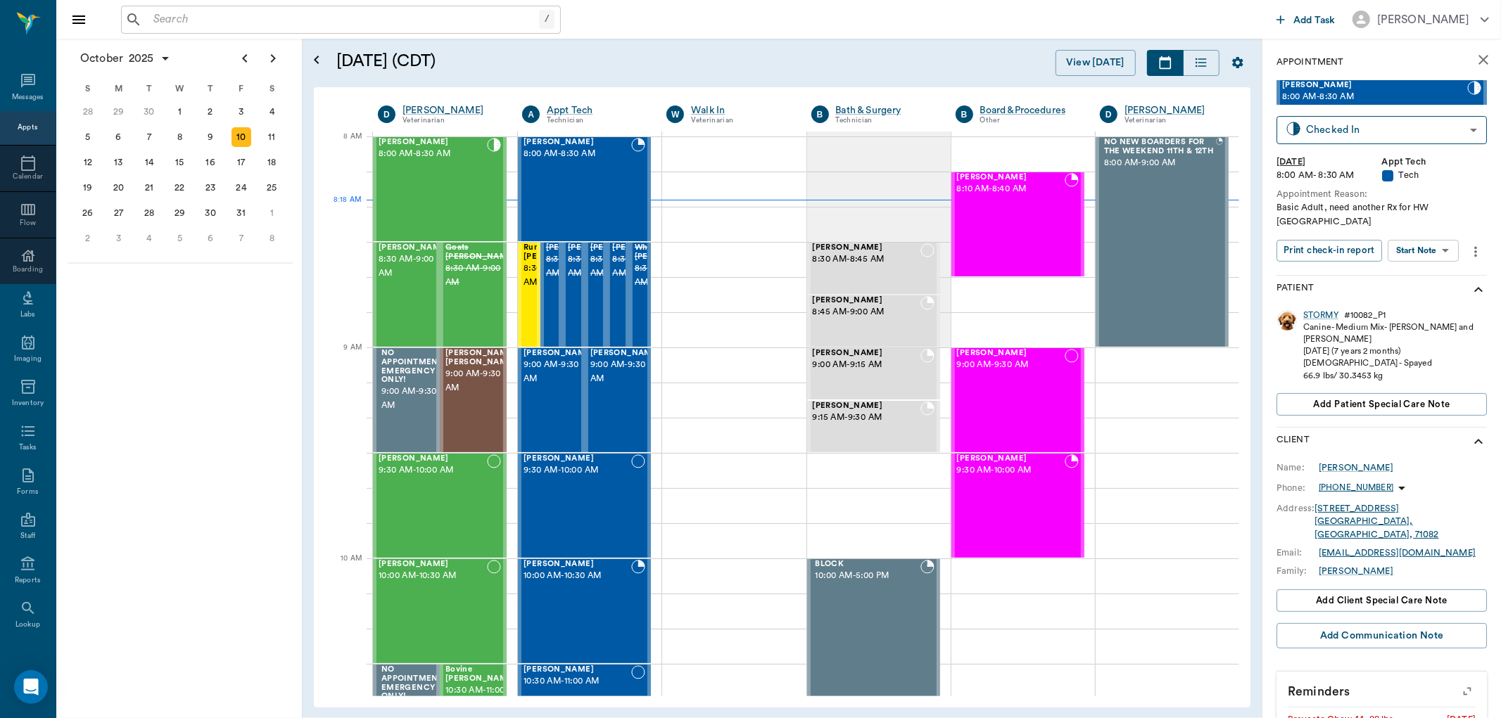
click at [1455, 237] on body "/ ​ Add Task Dr. Bert Ellsworth Nectar Messages Appts Calendar Flow Boarding La…" at bounding box center [750, 359] width 1501 height 718
click at [1418, 264] on button "View SOAP" at bounding box center [1408, 266] width 48 height 16
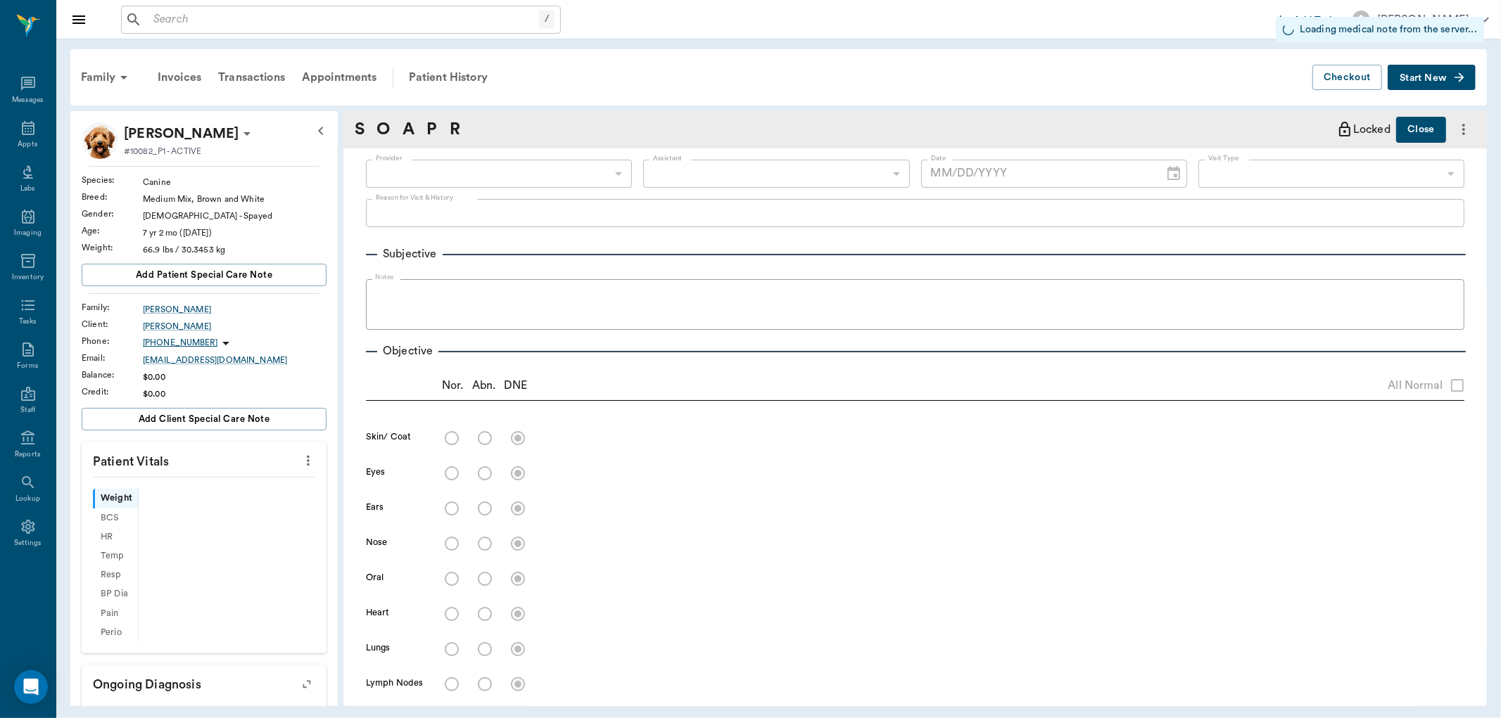
type input "63ec2f075fda476ae8351a4c"
type input "65d2be4f46e3a538d89b8c1a"
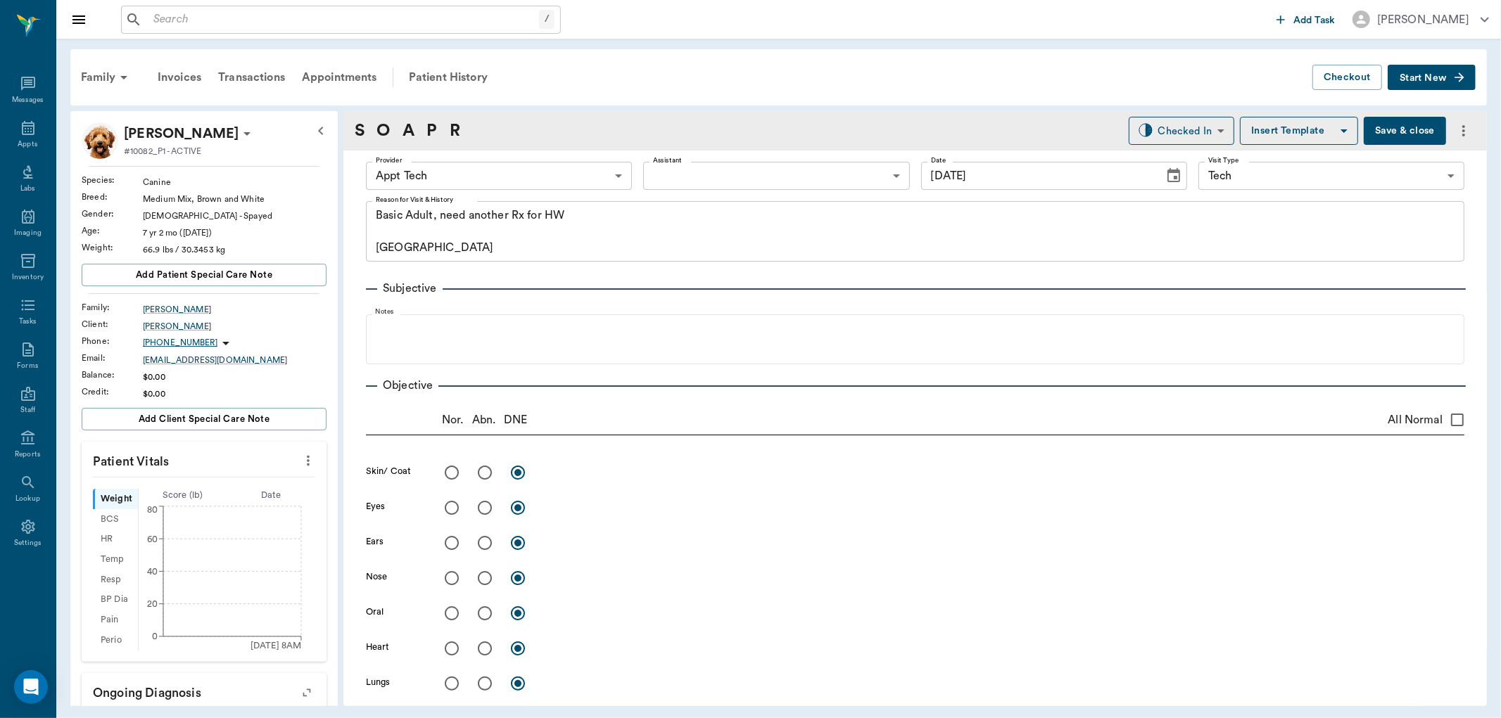
type input "[DATE]"
type textarea "Basic Adult, need another Rx for HW Caryn"
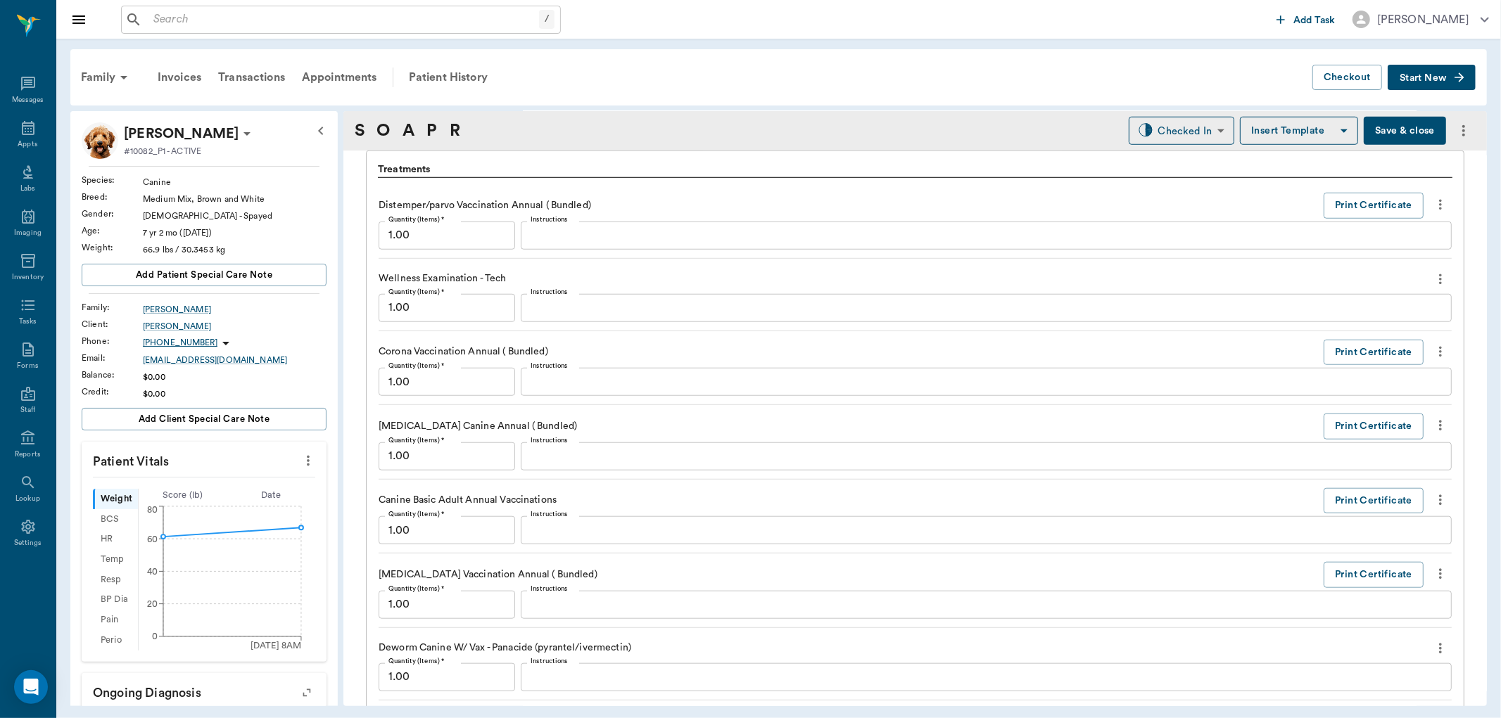
scroll to position [1172, 0]
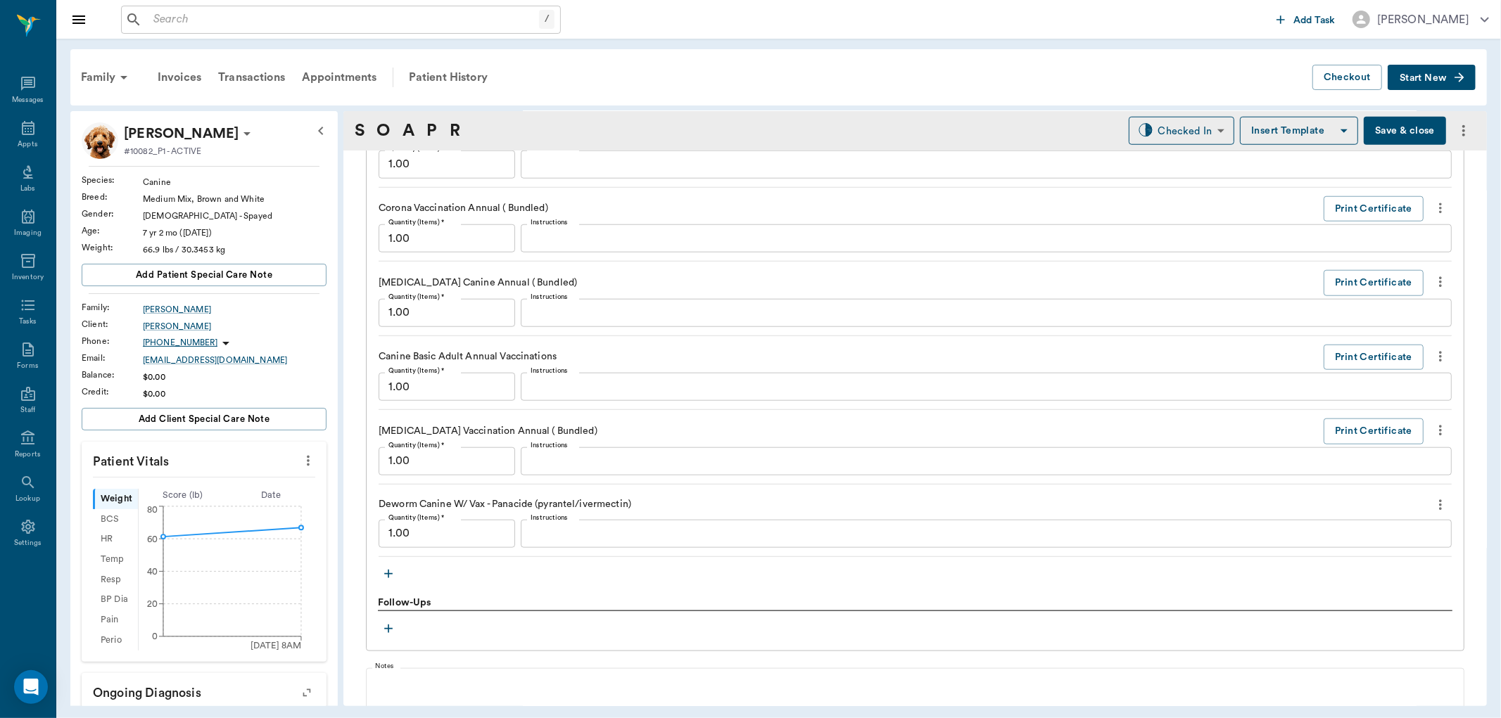
click at [388, 578] on icon "button" at bounding box center [388, 574] width 14 height 14
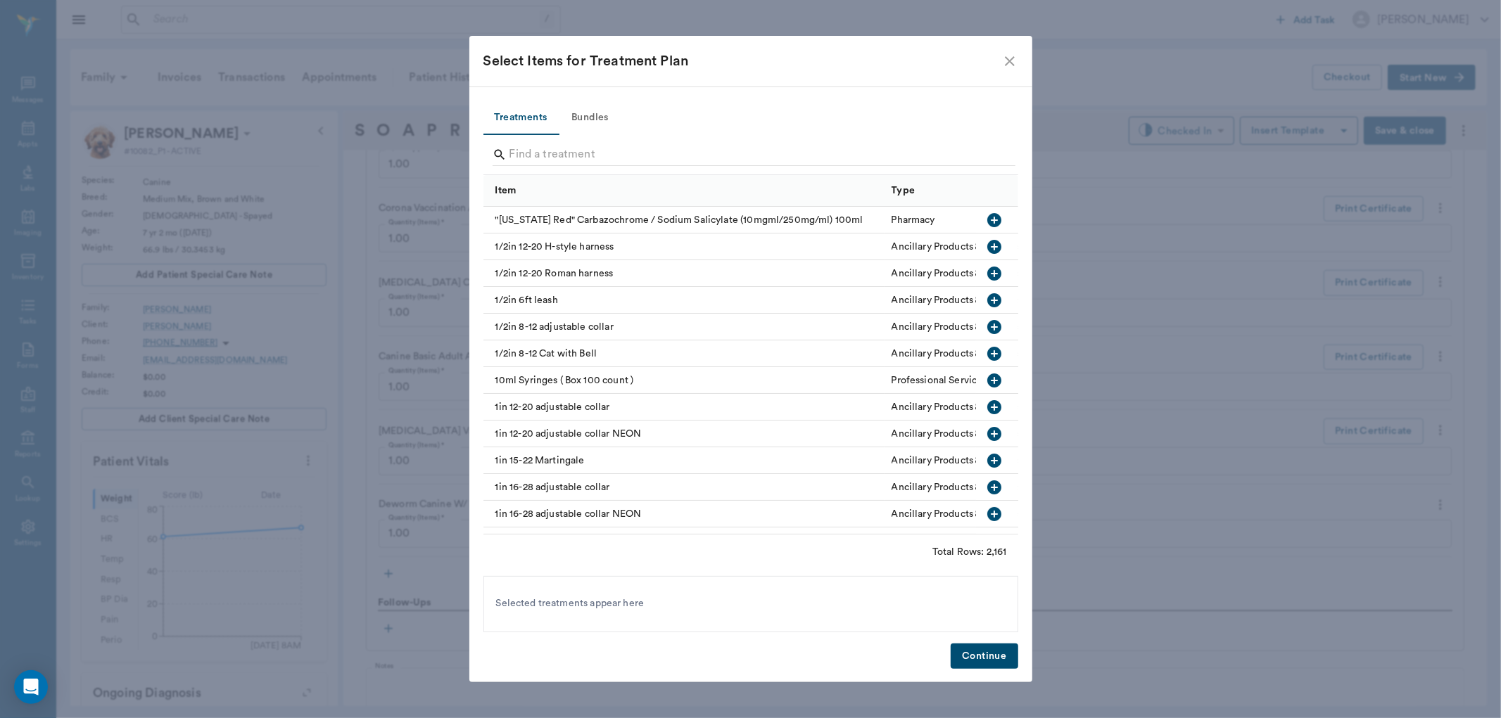
click at [584, 118] on button "Bundles" at bounding box center [590, 118] width 63 height 34
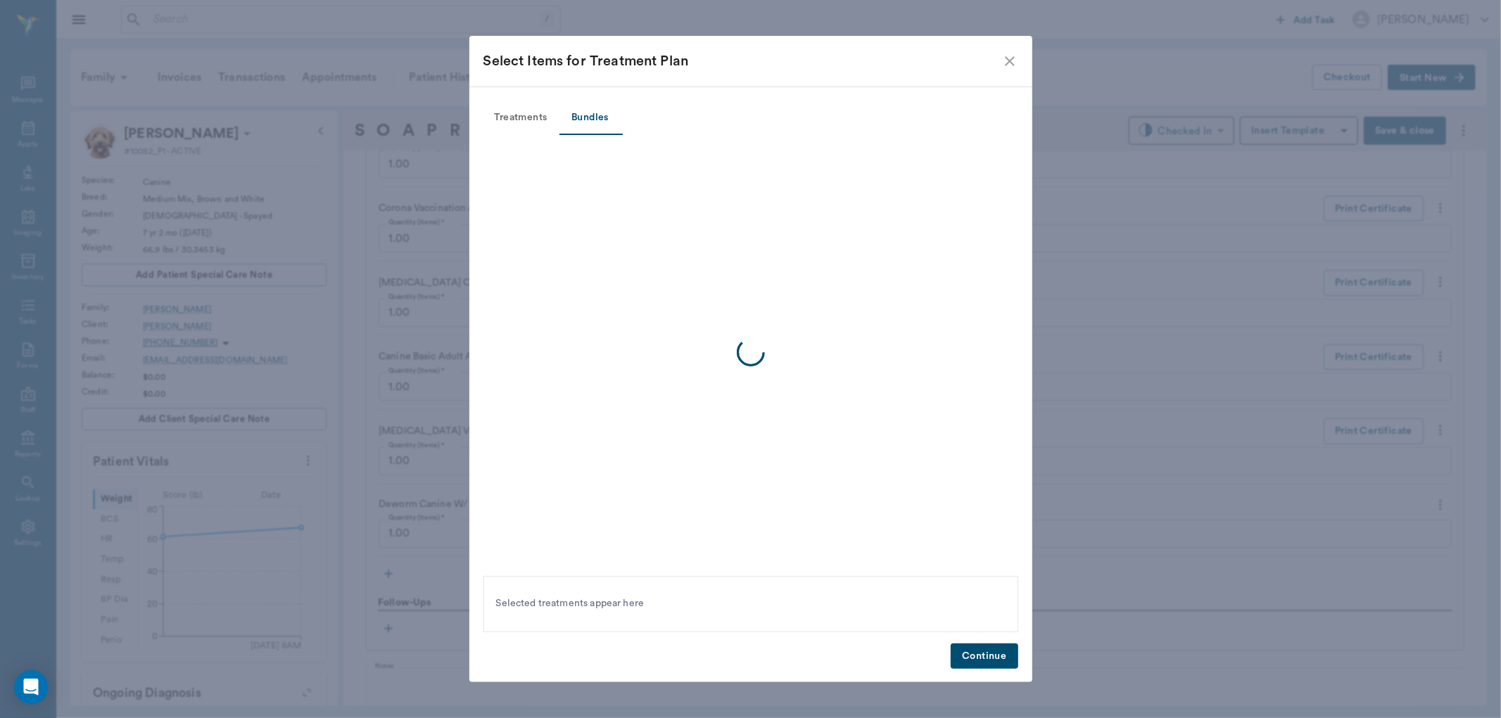
click at [514, 113] on button "Treatments" at bounding box center [520, 118] width 75 height 34
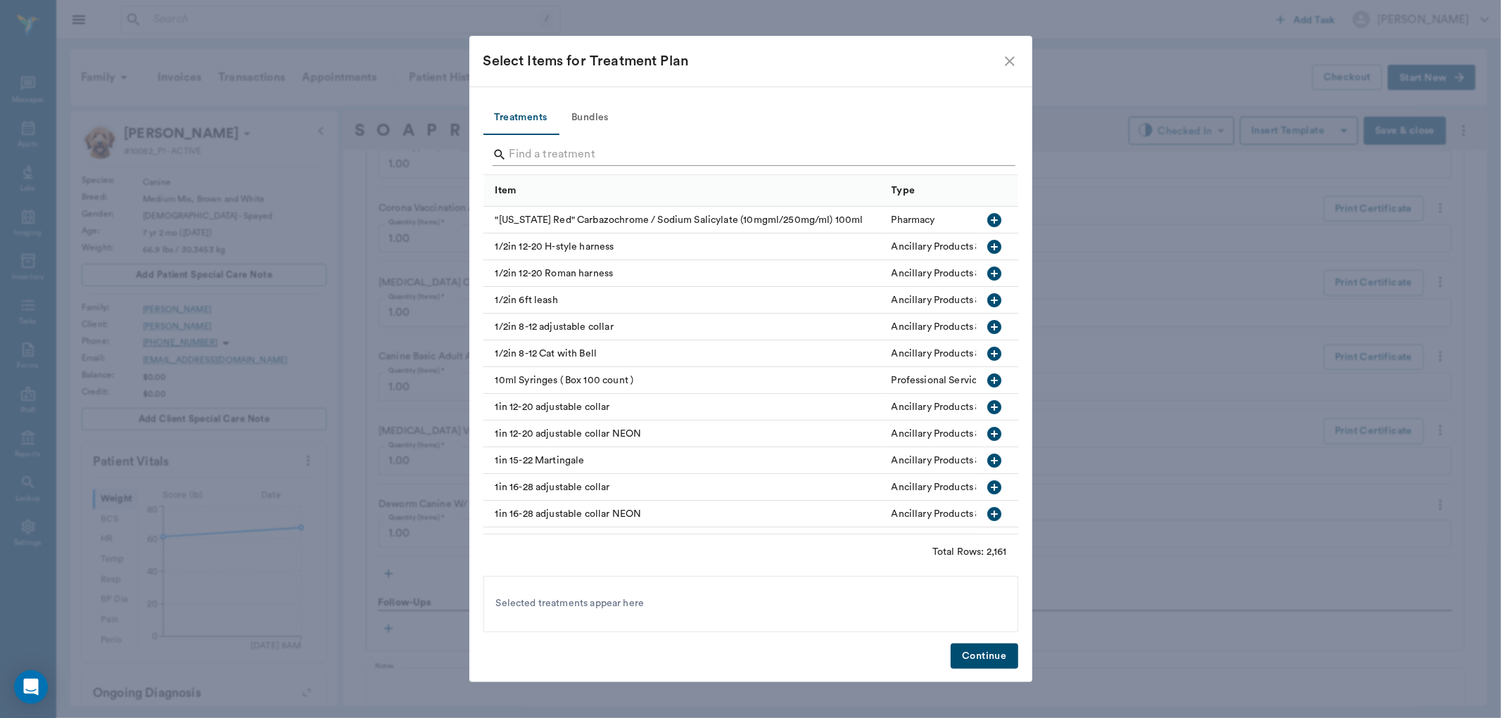
click at [517, 150] on input "Search" at bounding box center [751, 155] width 485 height 23
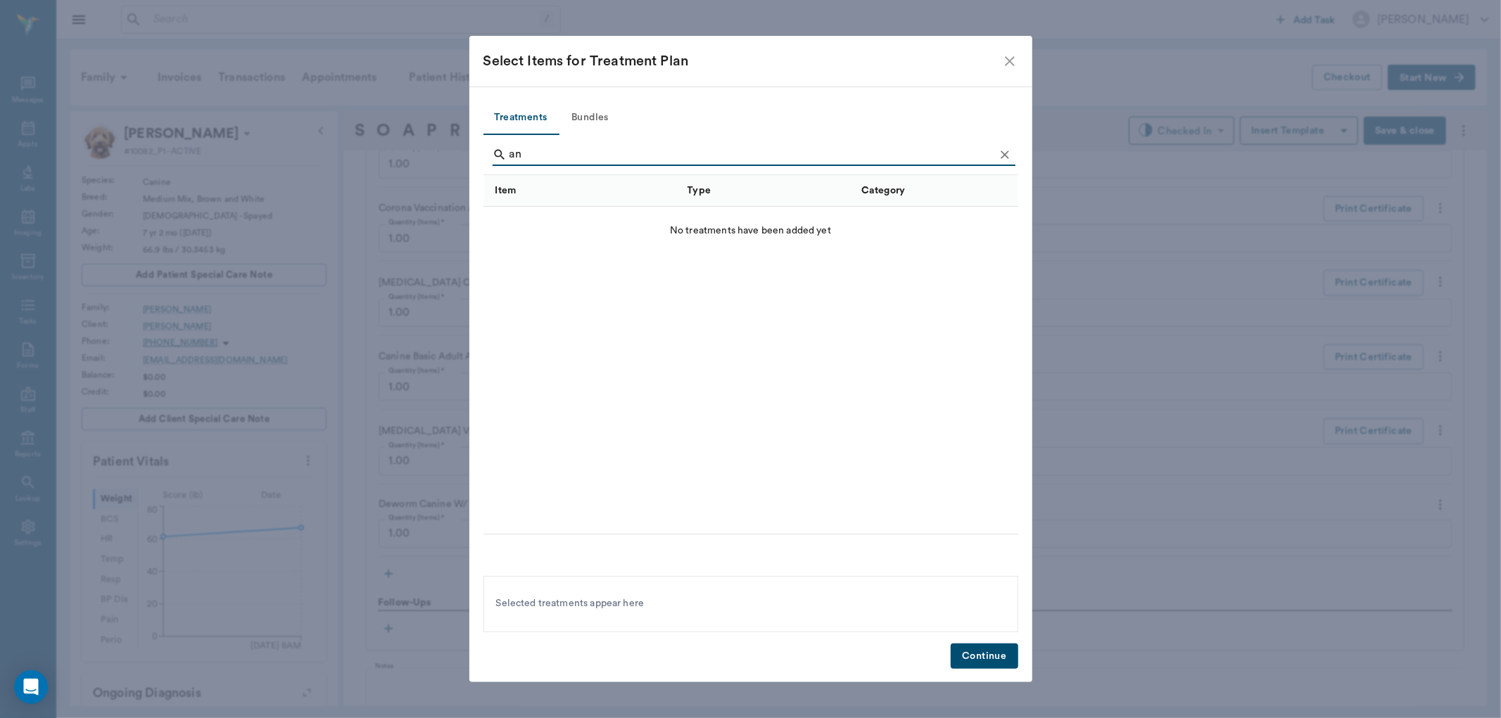
type input "a"
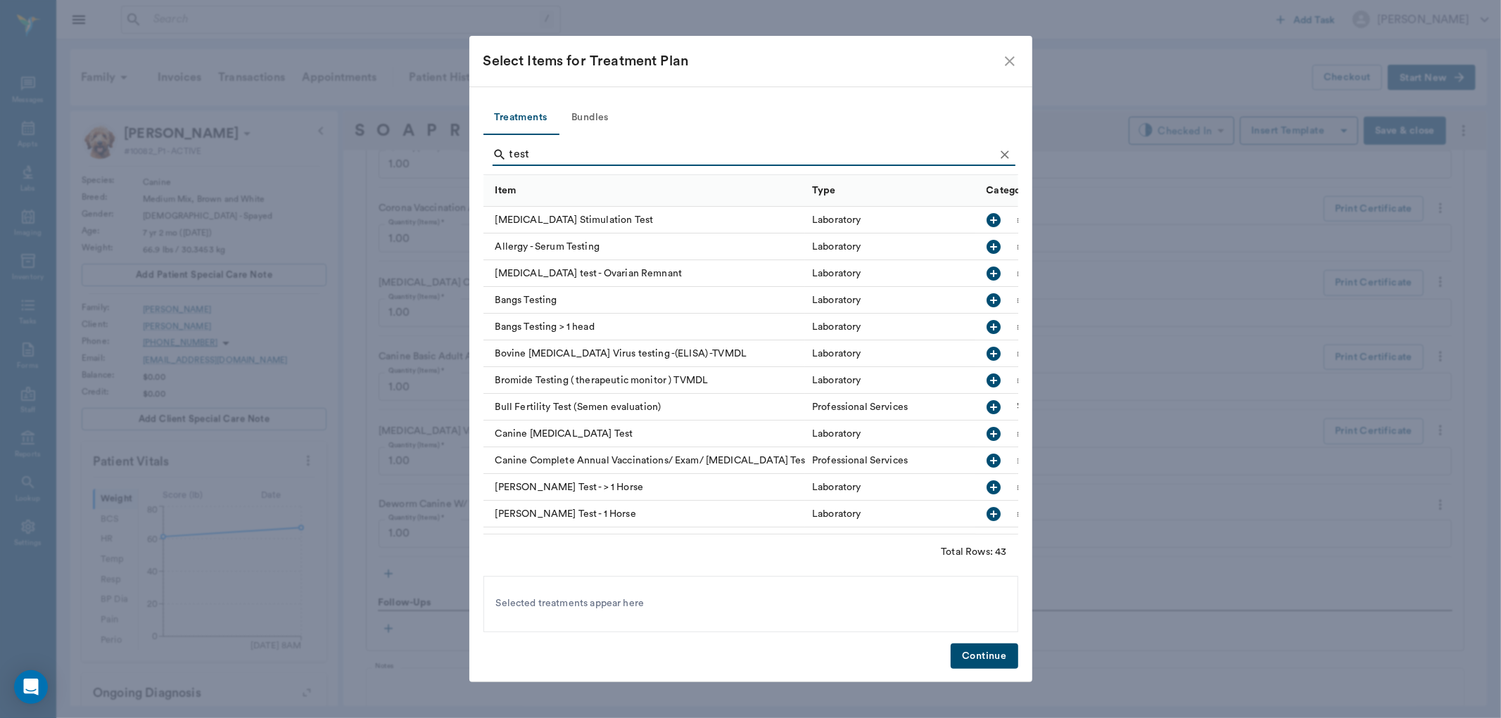
drag, startPoint x: 545, startPoint y: 153, endPoint x: 405, endPoint y: 153, distance: 140.0
click at [405, 153] on div "Select Items for Treatment Plan Treatments Bundles test Item Type Category Acth…" at bounding box center [750, 359] width 1501 height 718
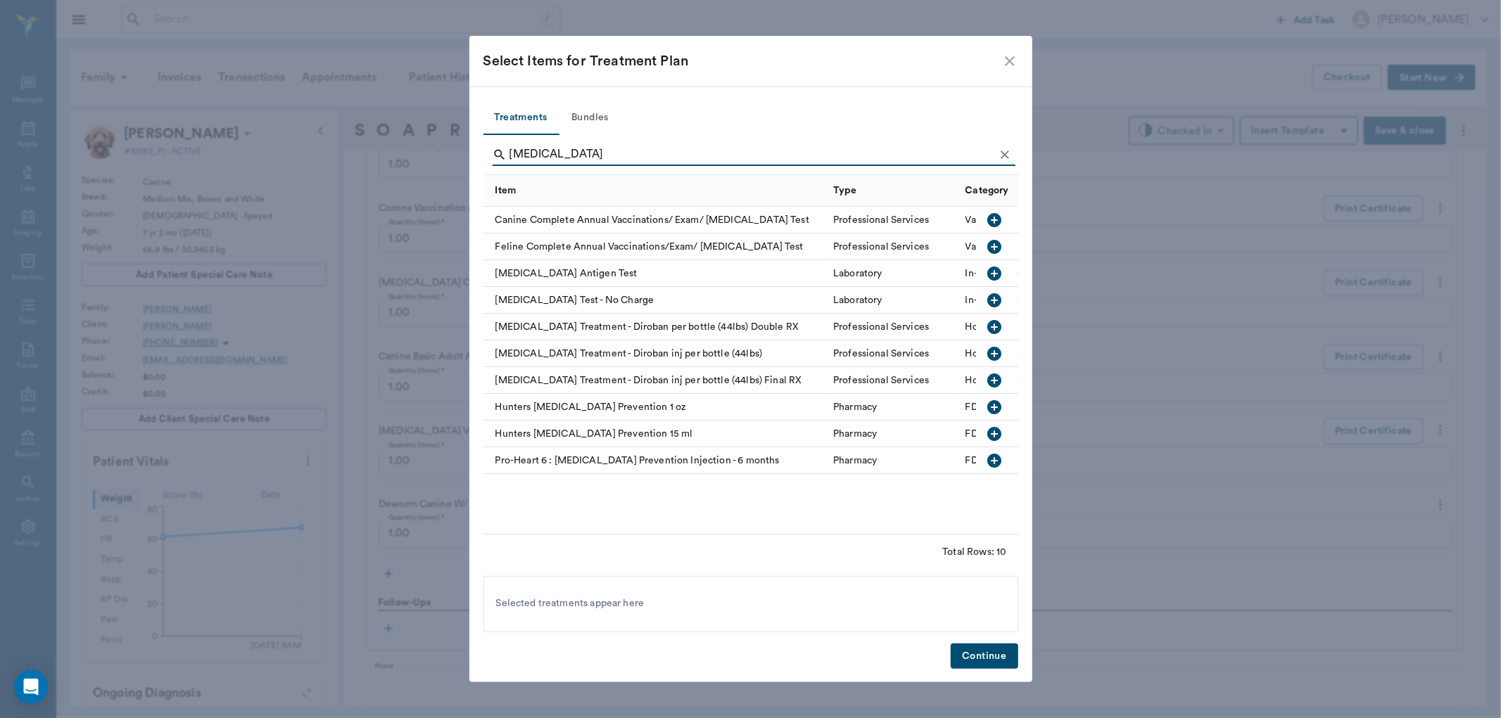
type input "heartworm"
click at [991, 274] on icon "button" at bounding box center [994, 274] width 14 height 14
click at [976, 658] on button "Continue" at bounding box center [984, 657] width 67 height 26
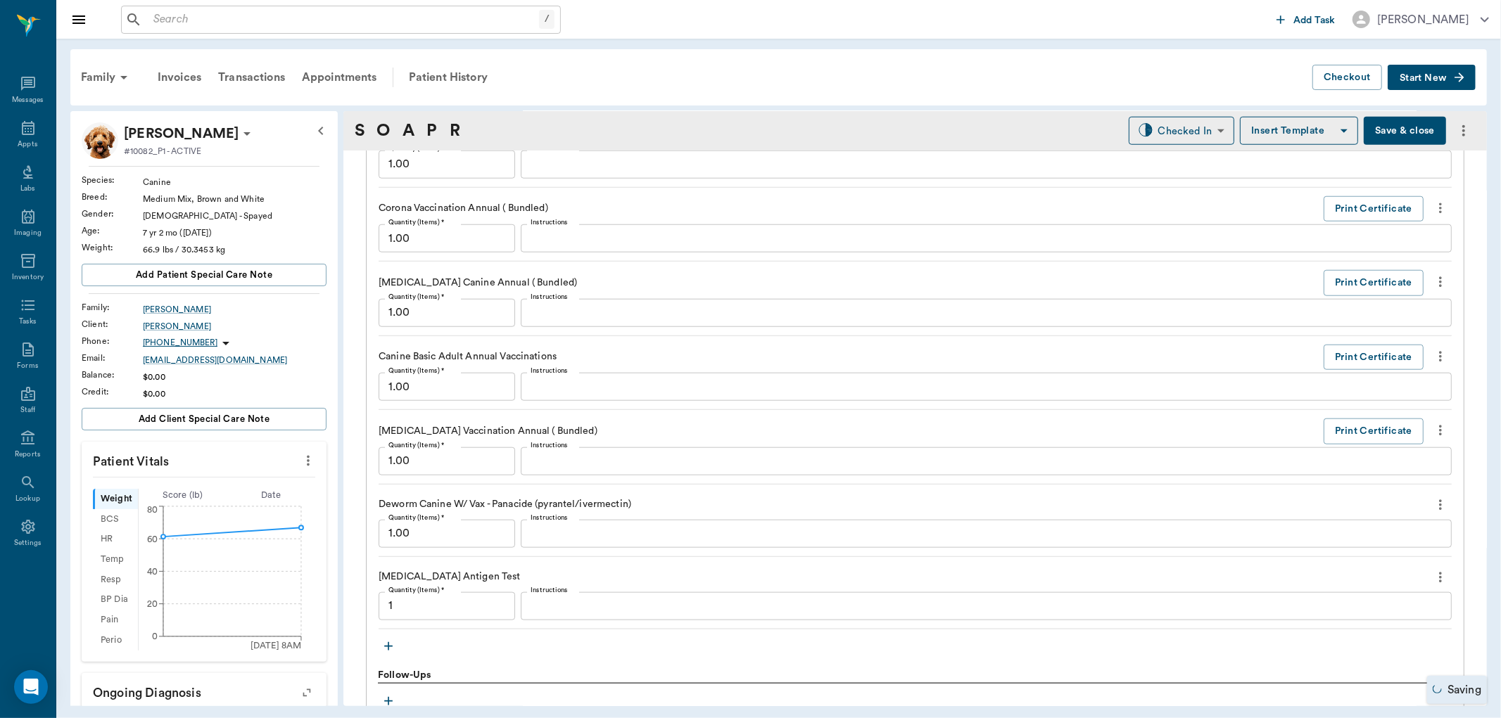
type input "1.00"
click at [462, 529] on input "1.00" at bounding box center [447, 534] width 137 height 28
click at [1433, 426] on icon "more" at bounding box center [1440, 430] width 15 height 17
click at [1327, 481] on span "Delete" at bounding box center [1369, 481] width 118 height 15
click at [1439, 430] on icon "more" at bounding box center [1440, 431] width 3 height 11
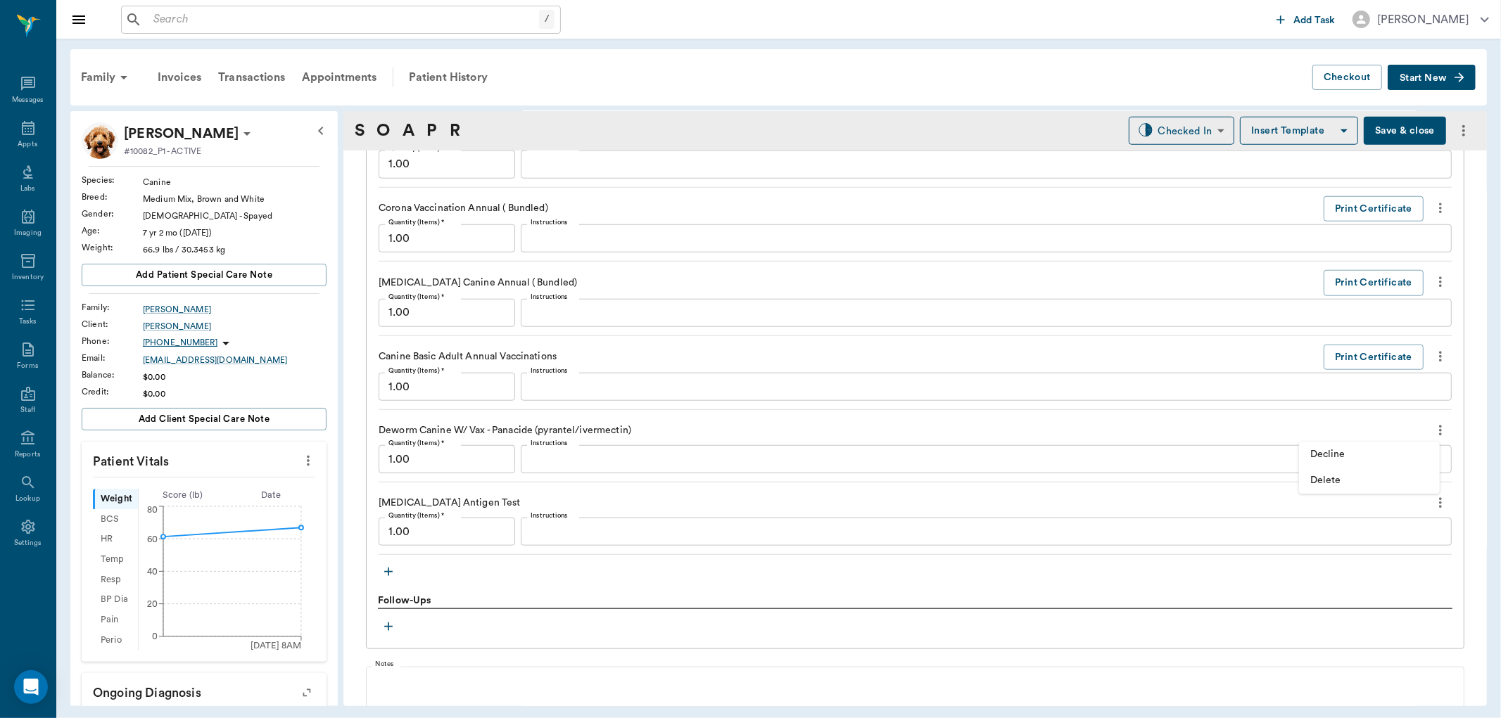
click at [1324, 474] on span "Delete" at bounding box center [1369, 481] width 118 height 15
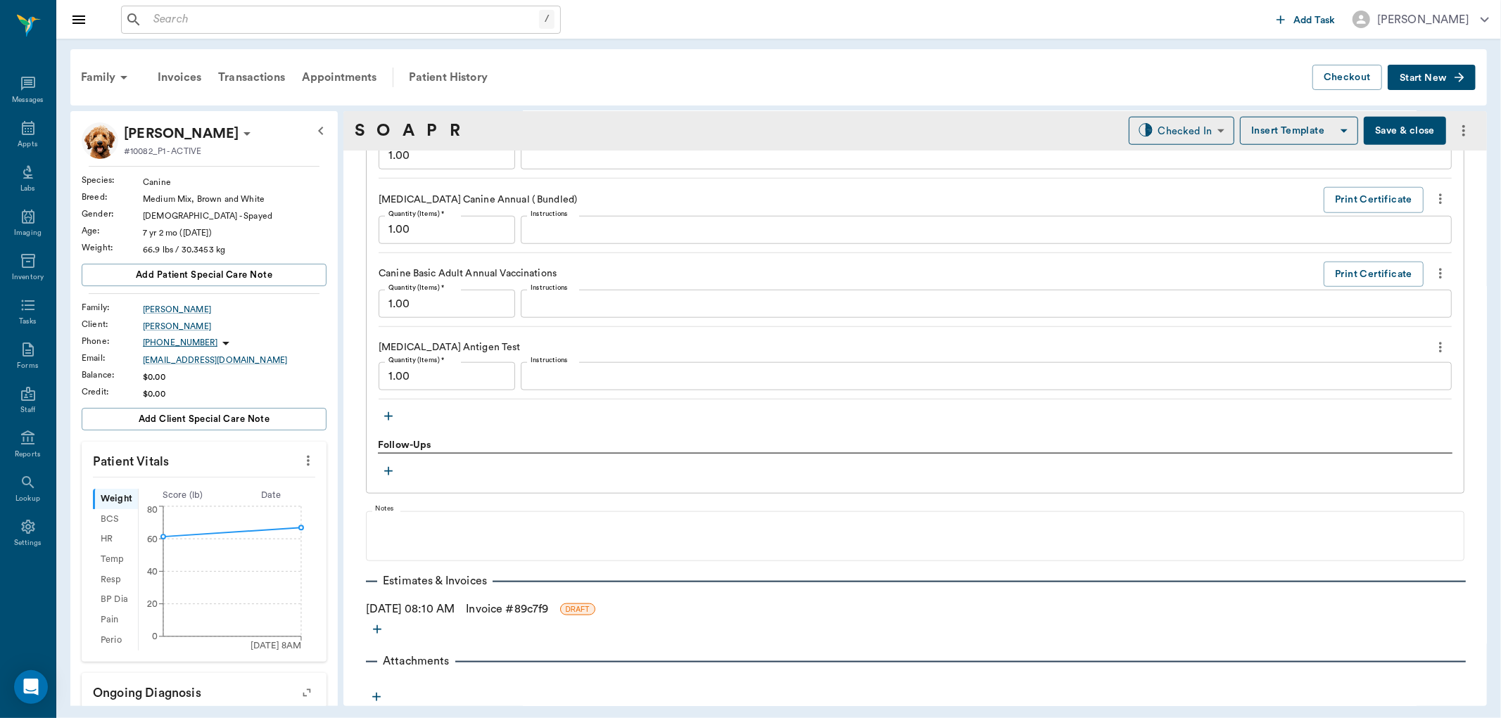
scroll to position [1258, 0]
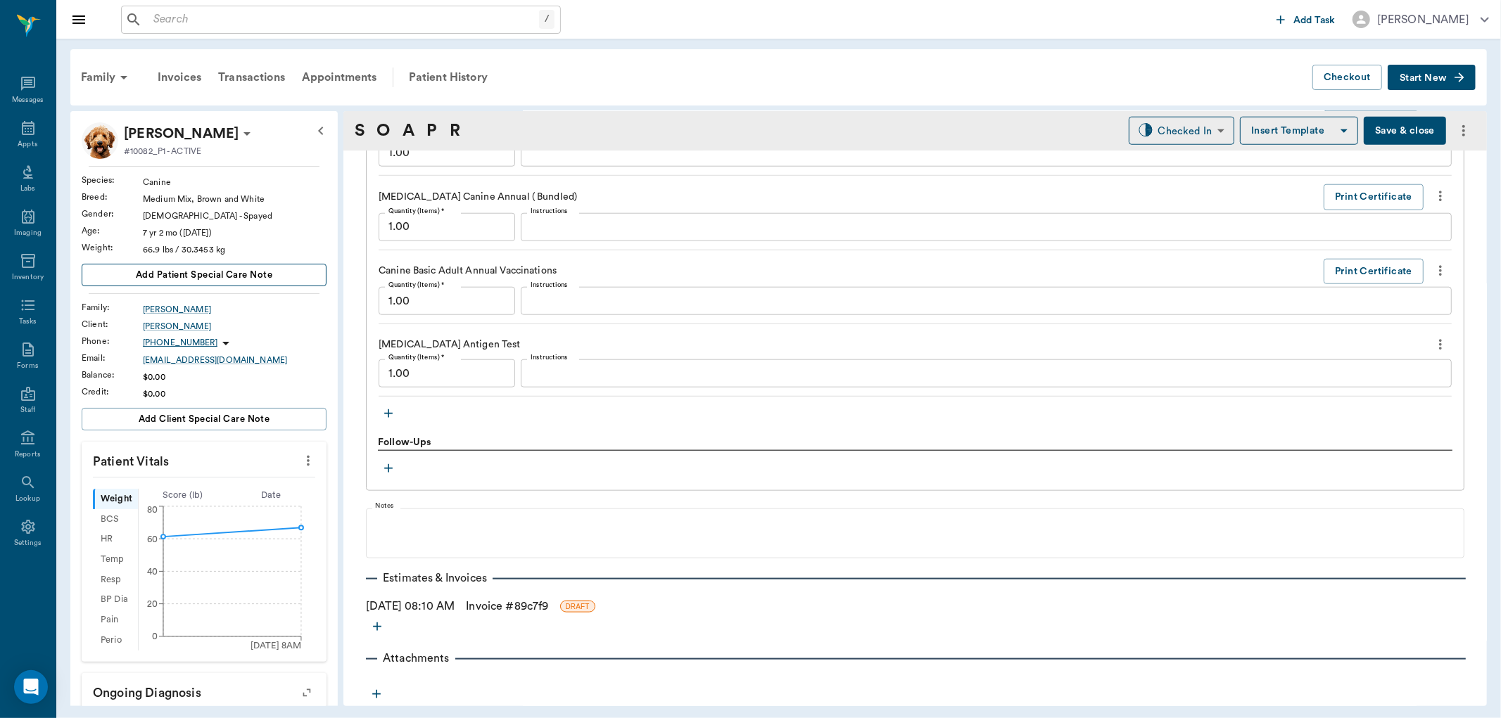
click at [191, 272] on span "Add patient Special Care Note" at bounding box center [204, 274] width 137 height 15
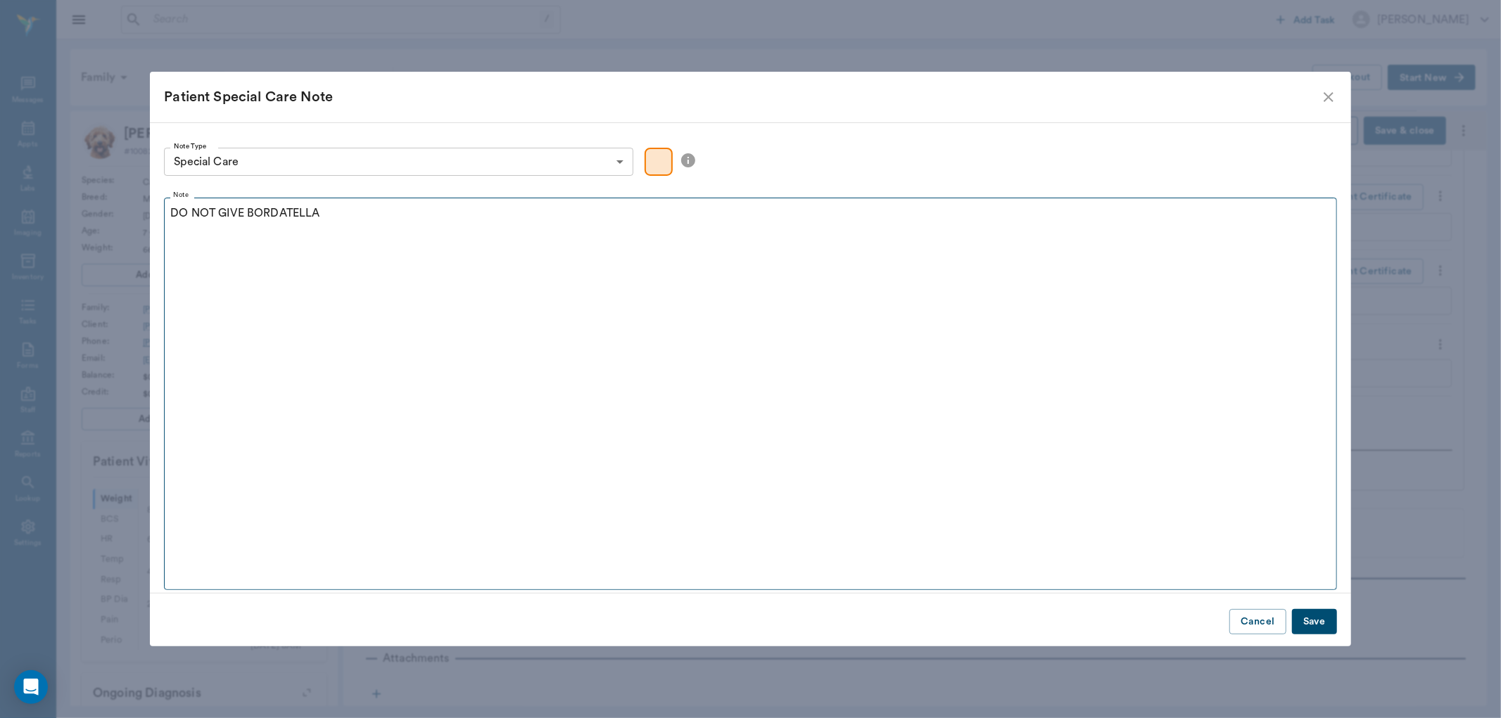
click at [284, 213] on p "DO NOT GIVE BORDATELLA" at bounding box center [750, 213] width 1160 height 17
click at [412, 208] on p "DO NOT GIVE BORDETELLA" at bounding box center [750, 213] width 1160 height 17
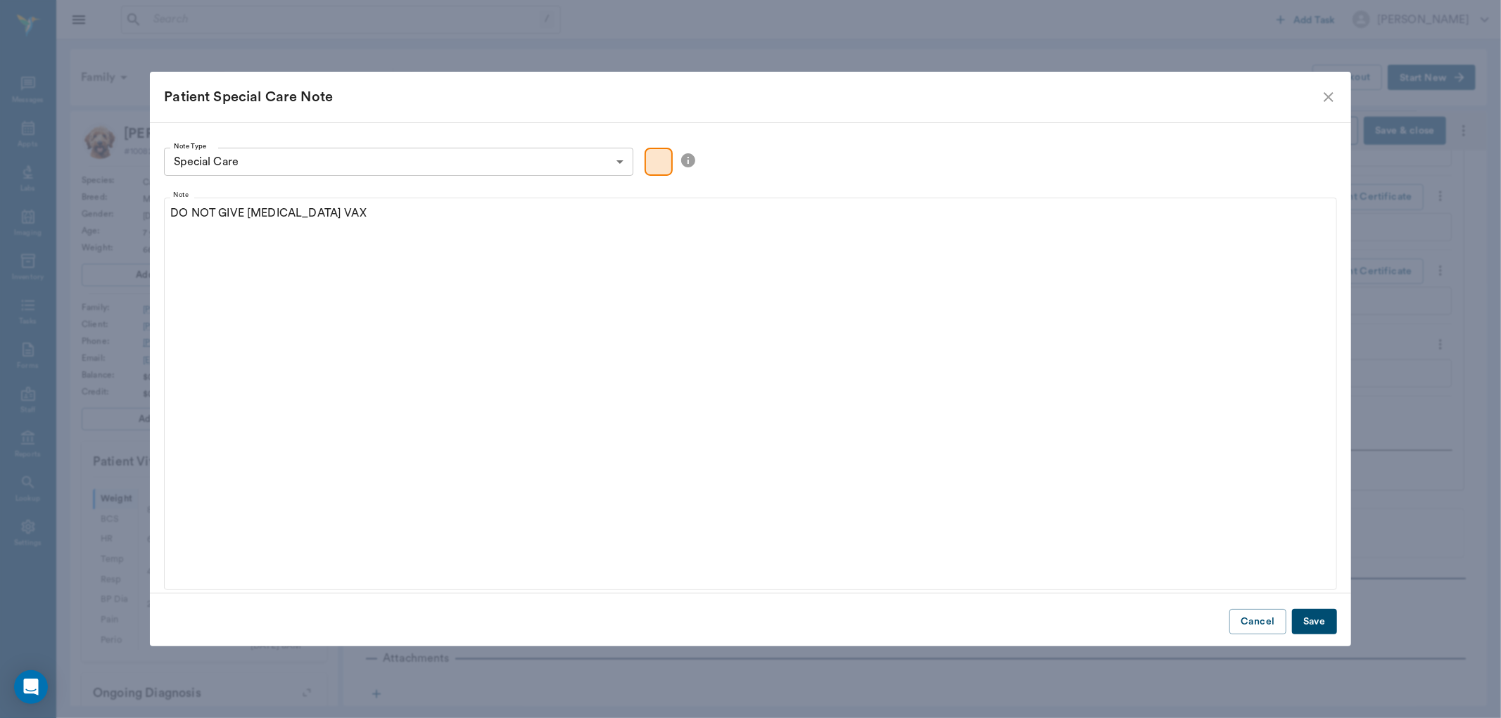
click at [1305, 619] on button "Save" at bounding box center [1314, 622] width 45 height 26
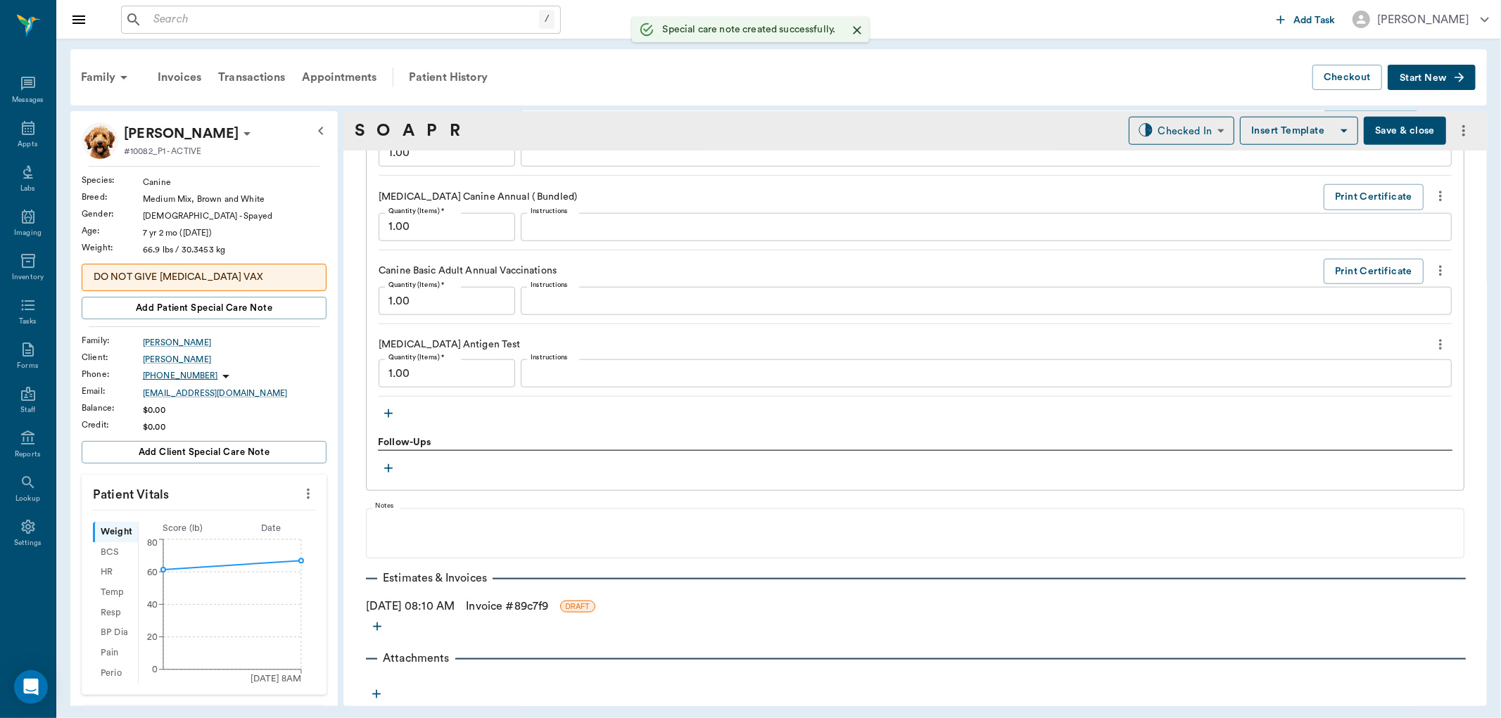
click at [272, 280] on p "DO NOT GIVE BORDETELLA VAX" at bounding box center [204, 277] width 221 height 15
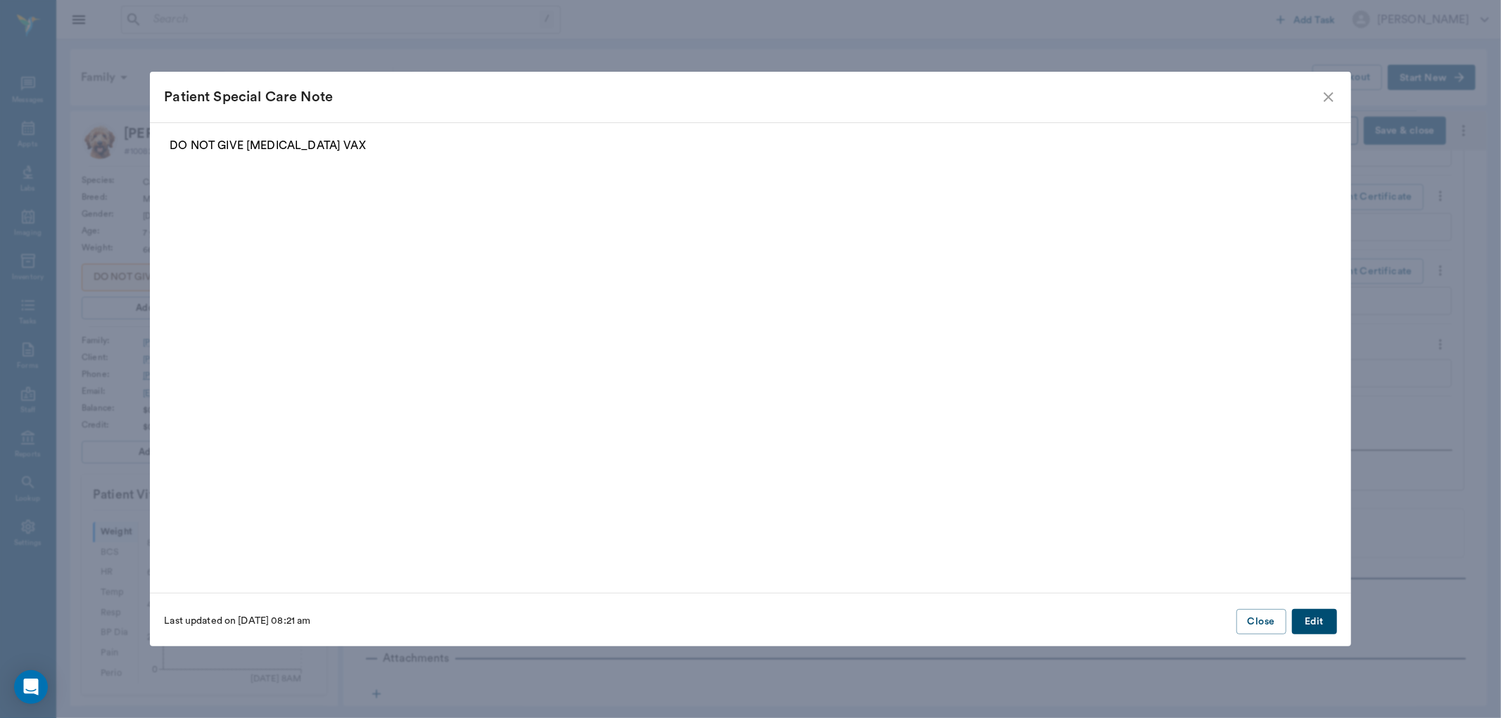
click at [410, 137] on p "DO NOT GIVE BORDETELLA VAX" at bounding box center [750, 145] width 1161 height 17
click at [1310, 622] on button "Edit" at bounding box center [1314, 622] width 45 height 26
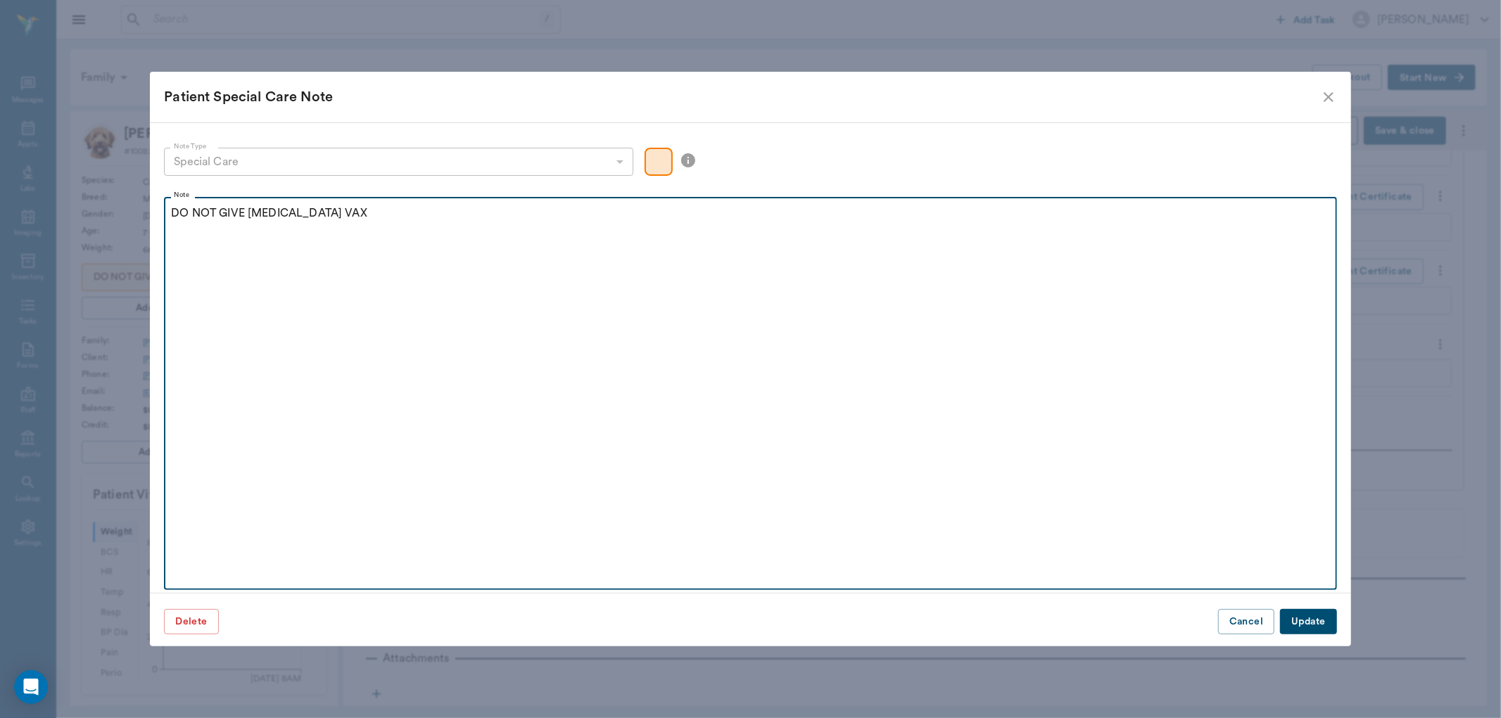
click at [460, 212] on p "DO NOT GIVE BORDETELLA VAX" at bounding box center [750, 213] width 1158 height 17
click at [505, 212] on p "DO NOT GIVE BORDETELLA VAX - HAS REACTION" at bounding box center [750, 213] width 1158 height 17
click at [512, 222] on div "DO NOT GIVE BORDETELLA VAX - HAS REACTION" at bounding box center [750, 222] width 1158 height 35
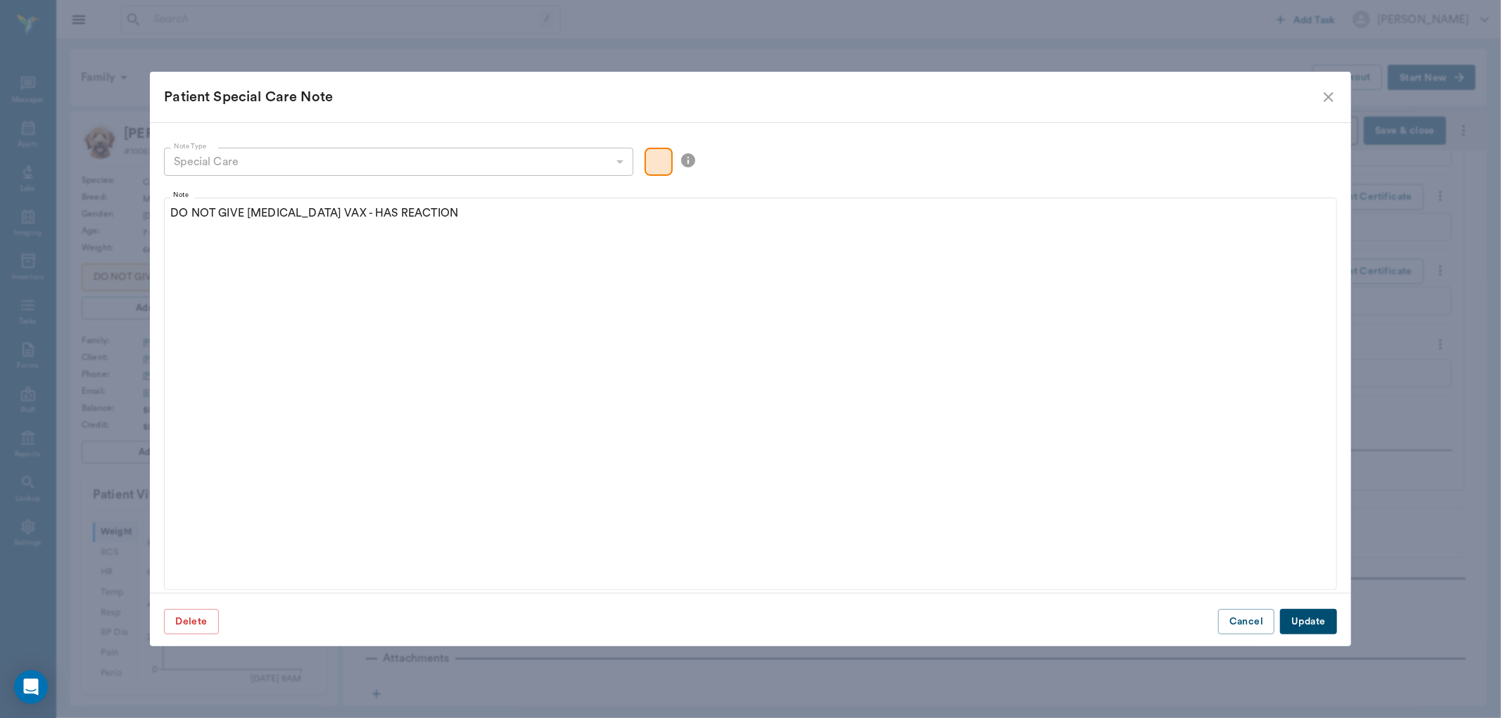
click at [1322, 627] on button "Update" at bounding box center [1308, 622] width 56 height 26
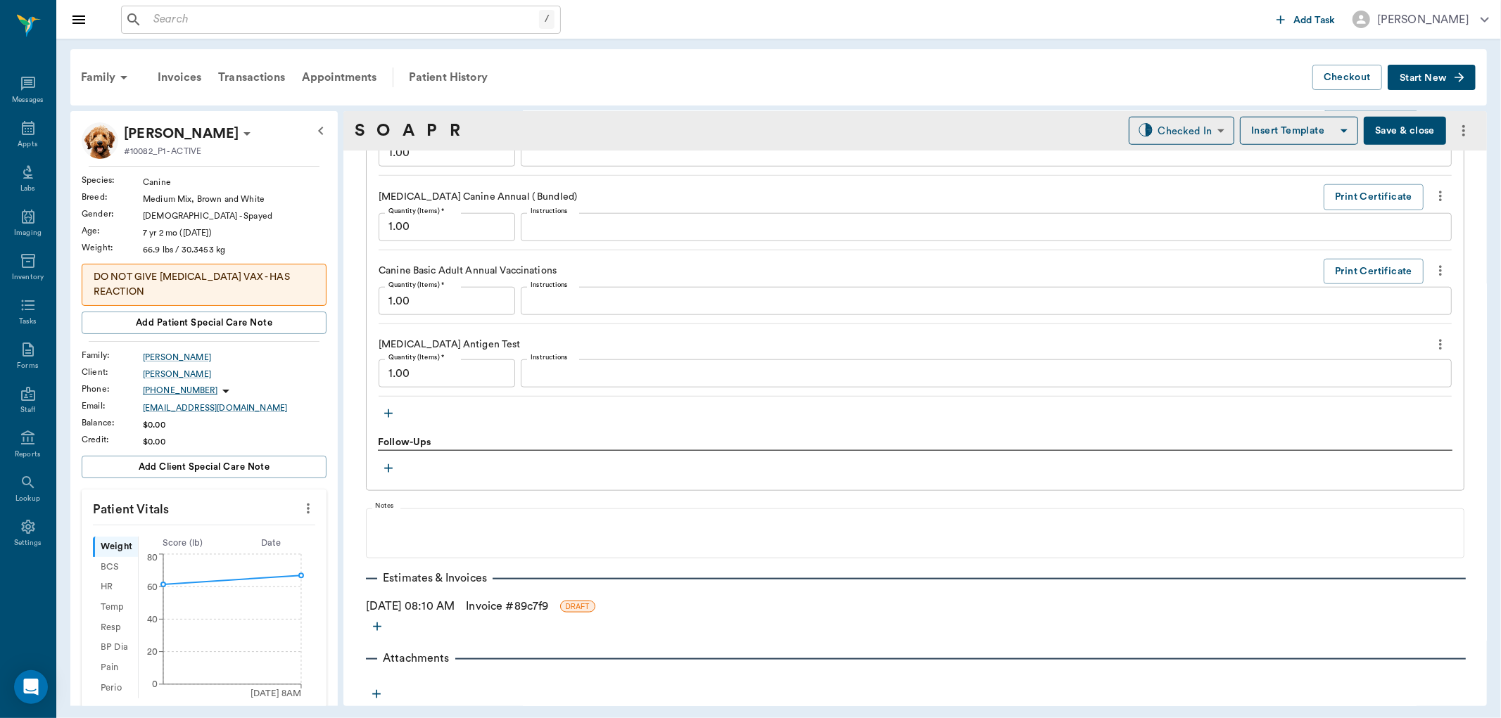
click at [384, 409] on icon "button" at bounding box center [388, 414] width 14 height 14
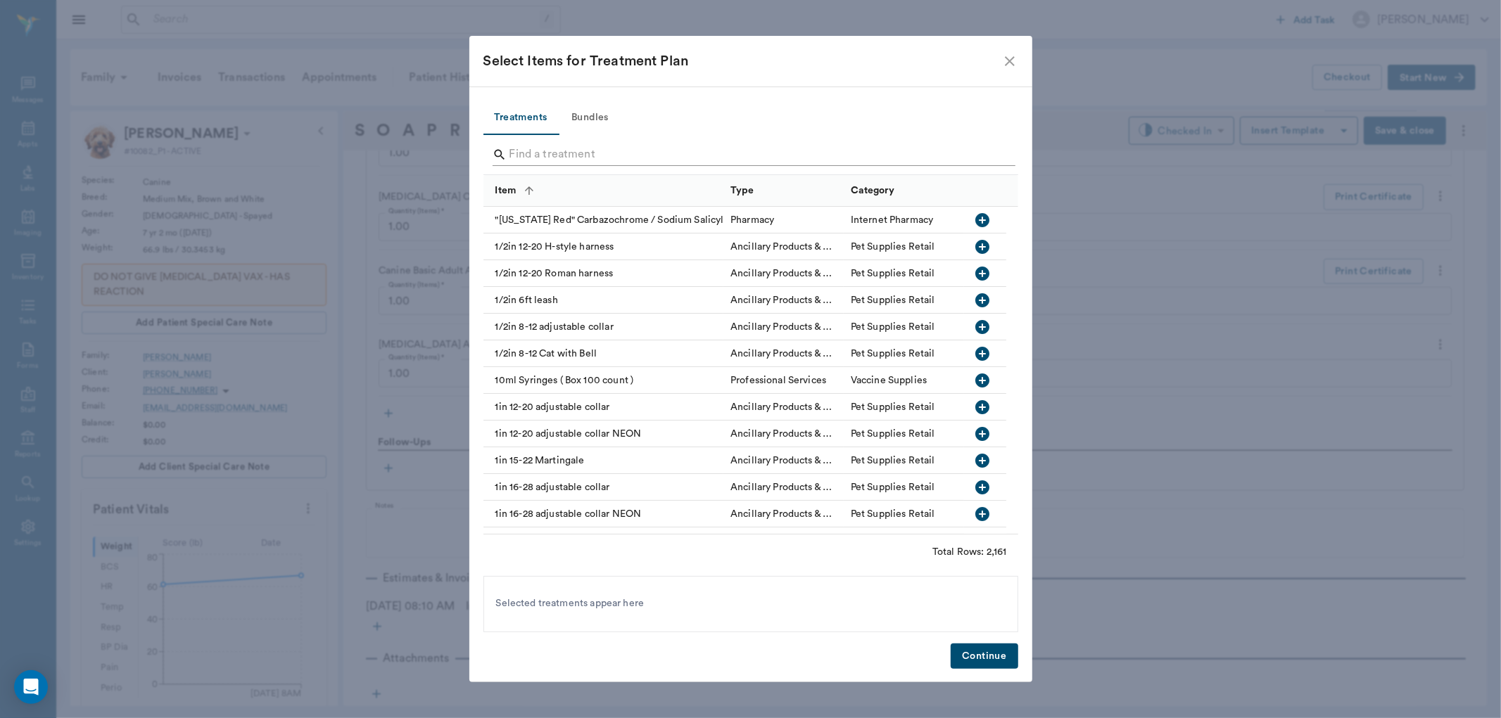
click at [559, 158] on input "Search" at bounding box center [751, 155] width 485 height 23
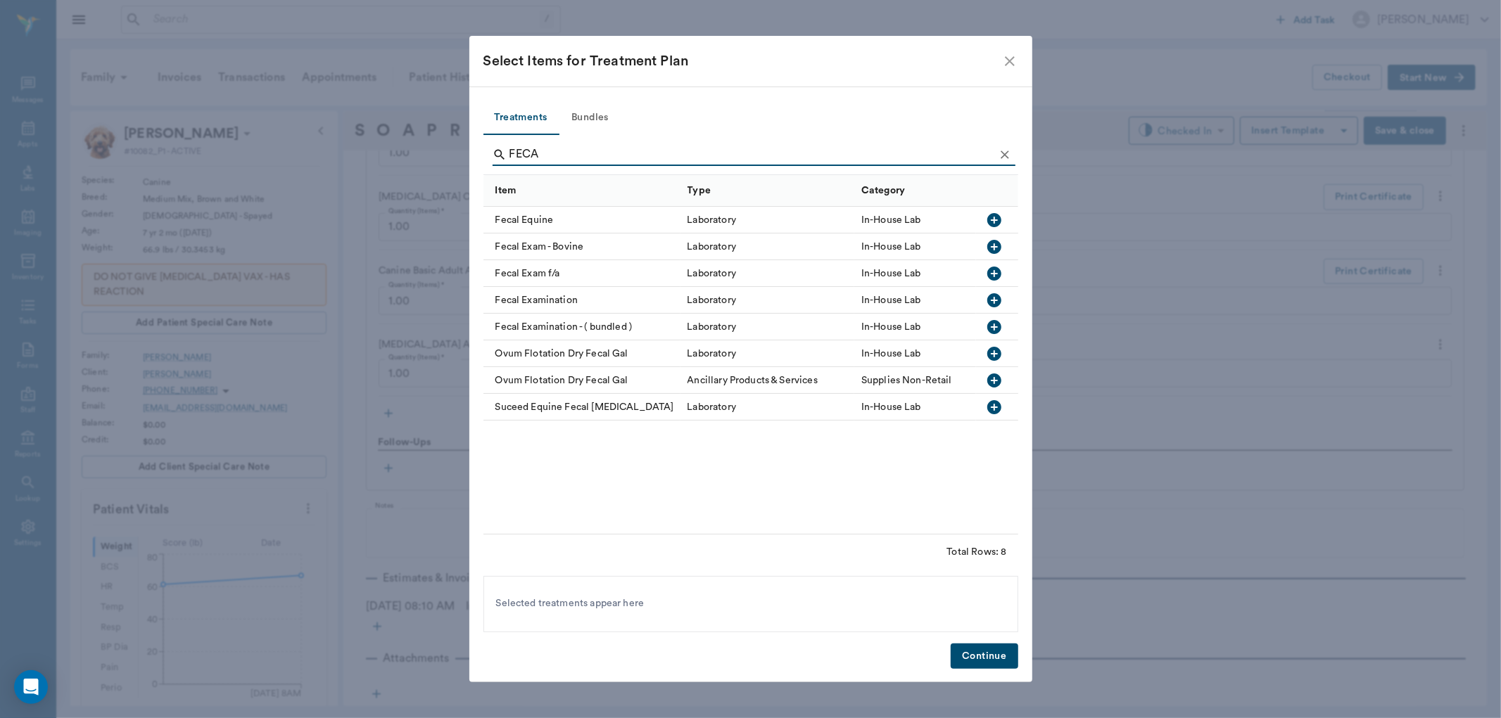
type input "FECA"
click at [996, 304] on icon "button" at bounding box center [994, 300] width 14 height 14
click at [973, 656] on button "Continue" at bounding box center [984, 657] width 67 height 26
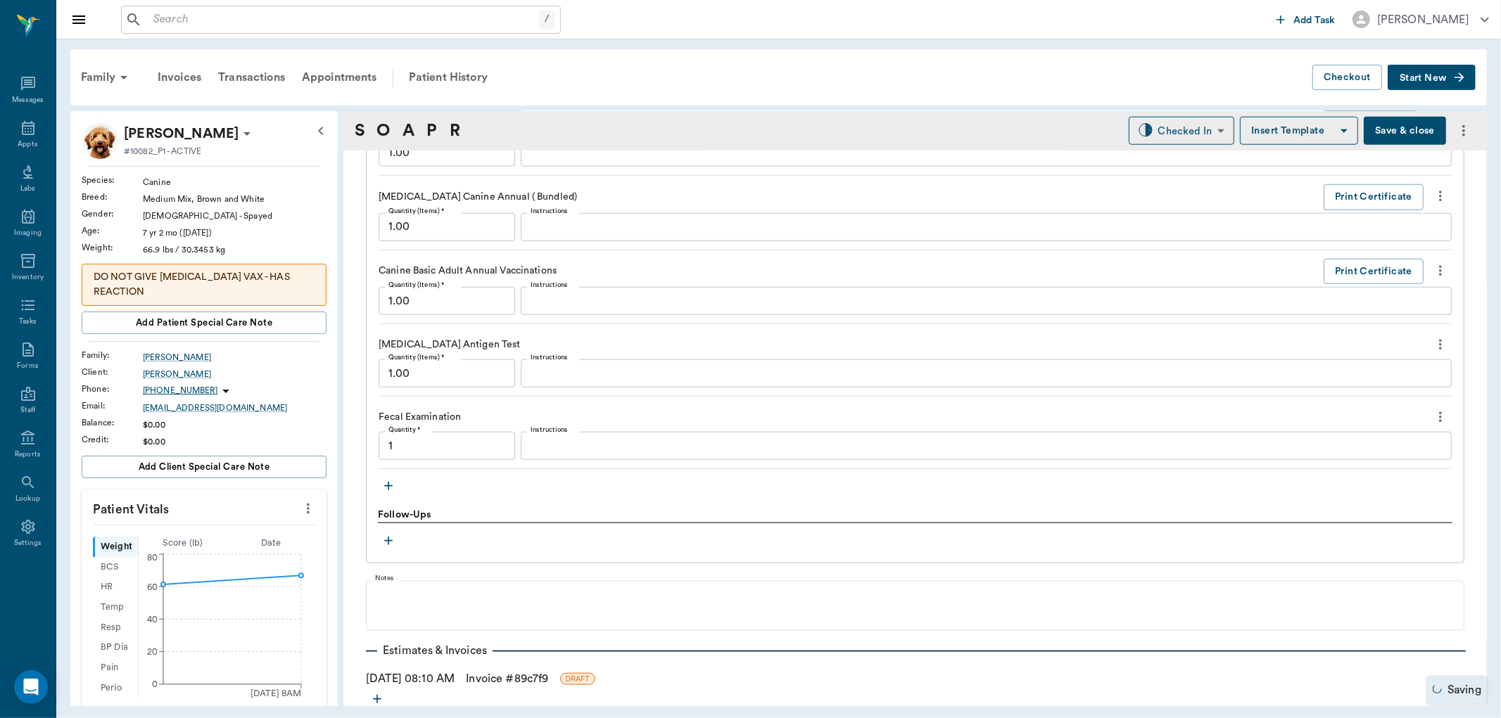
type input "1.00"
click at [621, 445] on textarea "Instructions" at bounding box center [986, 446] width 911 height 16
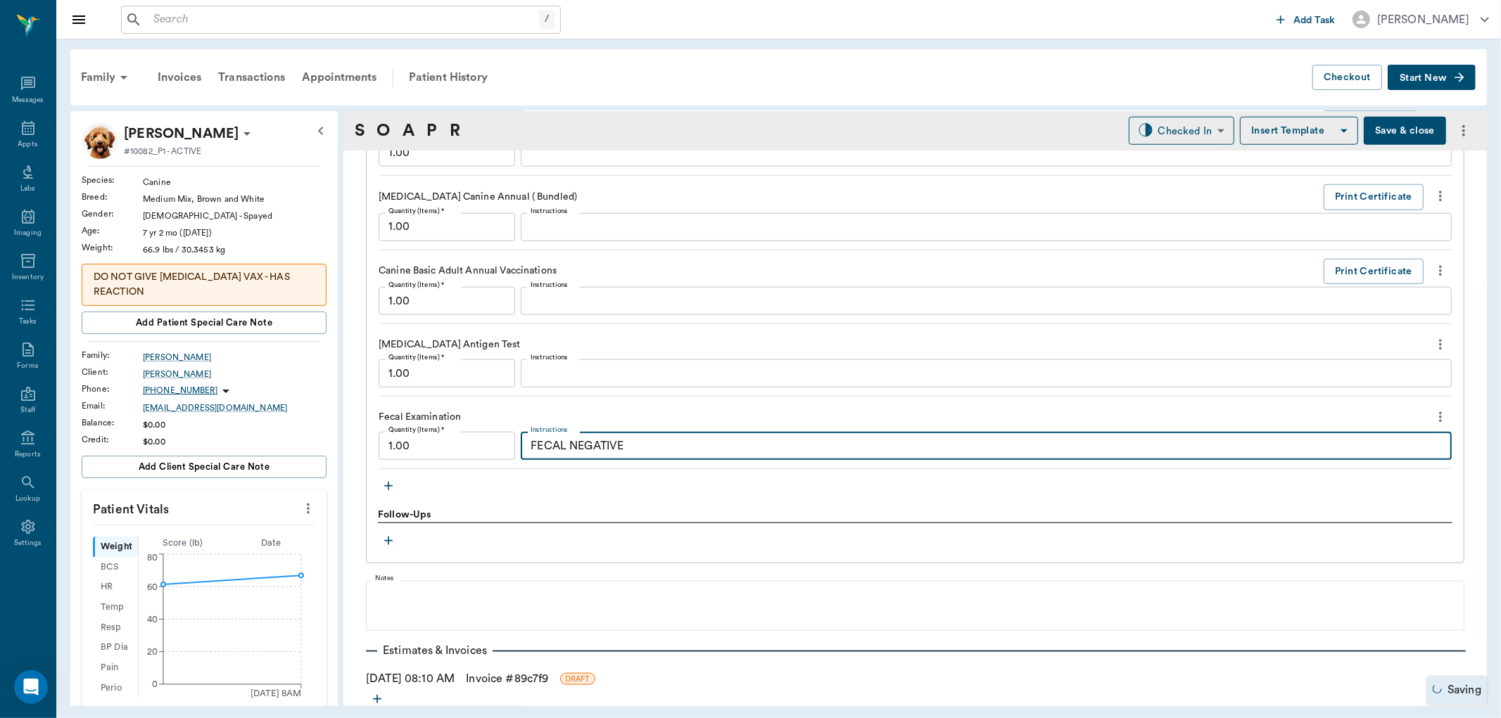
type textarea "FECAL NEGATIVE"
click at [548, 680] on link "Invoice # 89c7f9" at bounding box center [507, 679] width 82 height 17
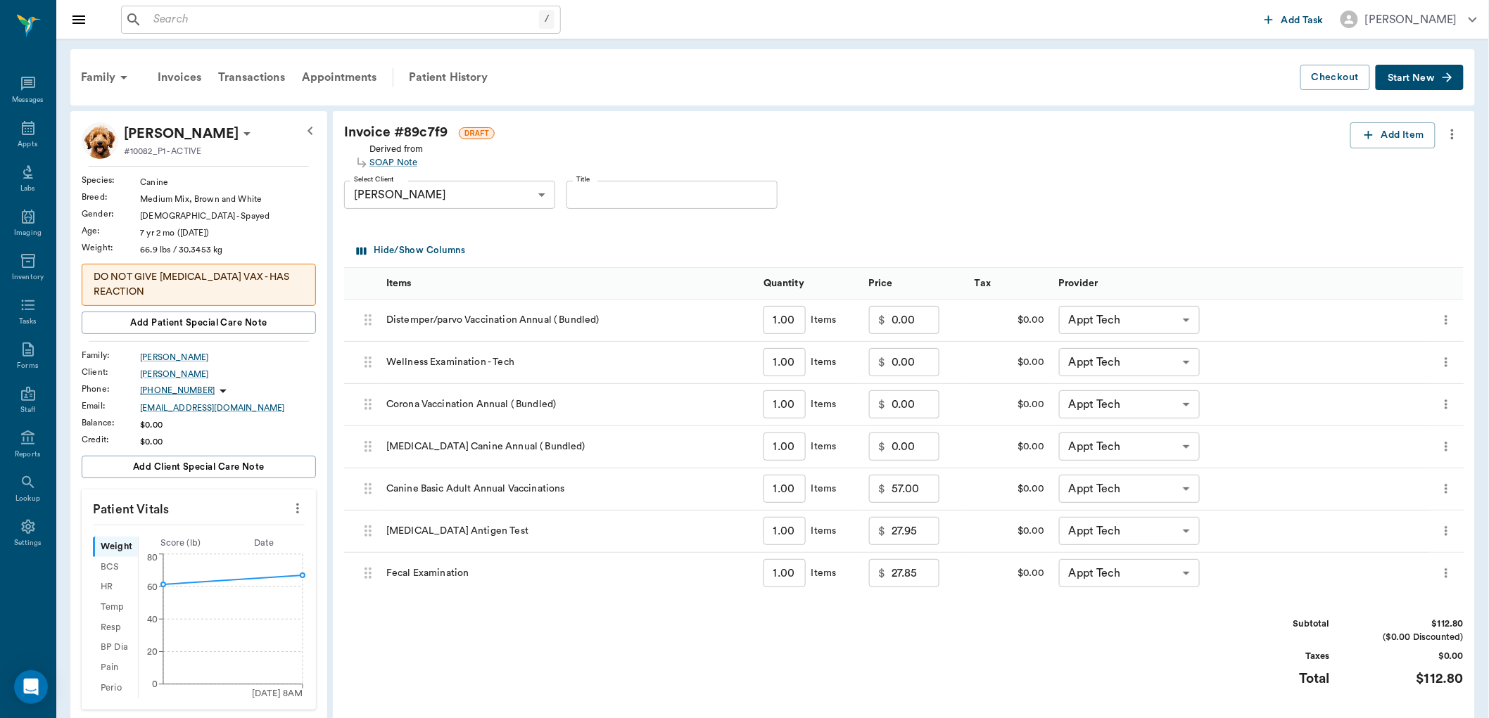
click at [922, 580] on input "27.85" at bounding box center [916, 573] width 48 height 28
click at [365, 574] on icon at bounding box center [368, 573] width 7 height 11
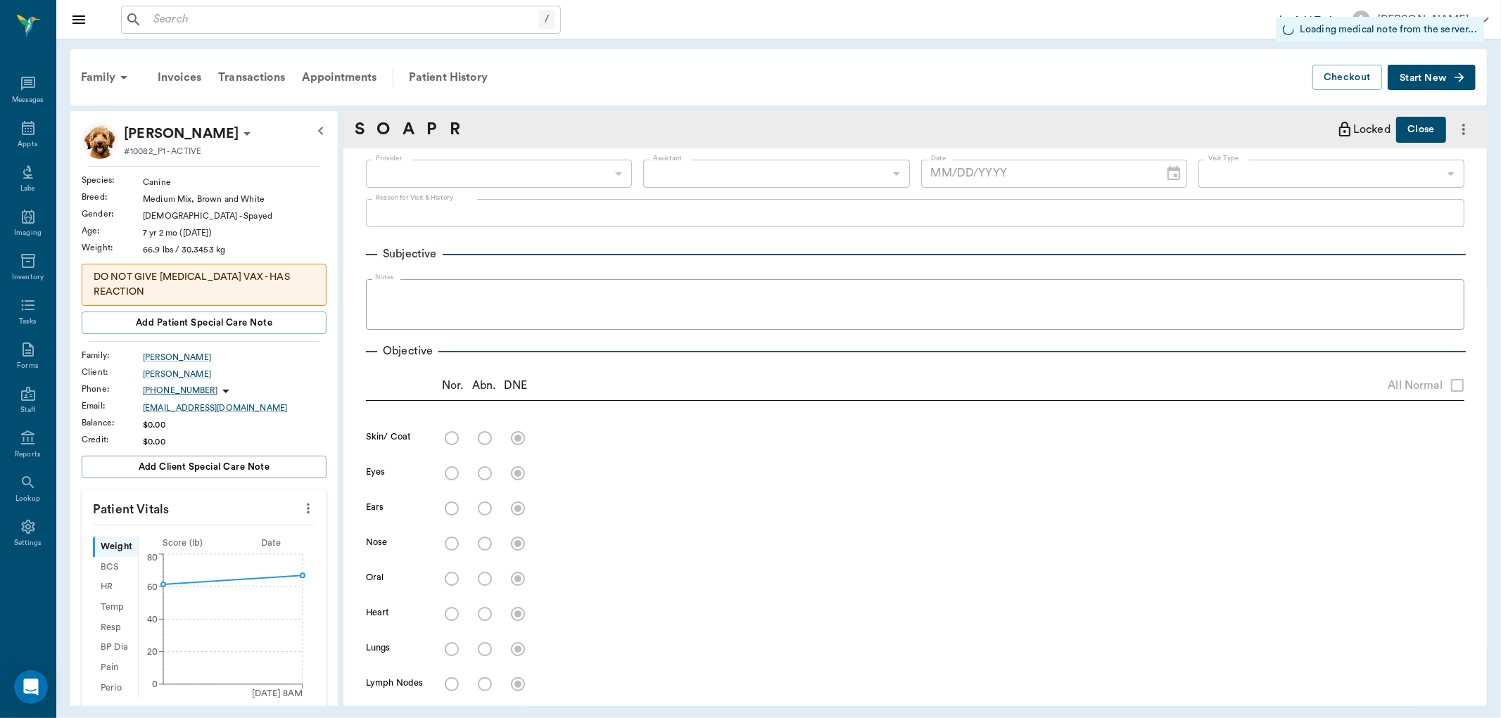
type input "63ec2f075fda476ae8351a4c"
type input "65d2be4f46e3a538d89b8c1a"
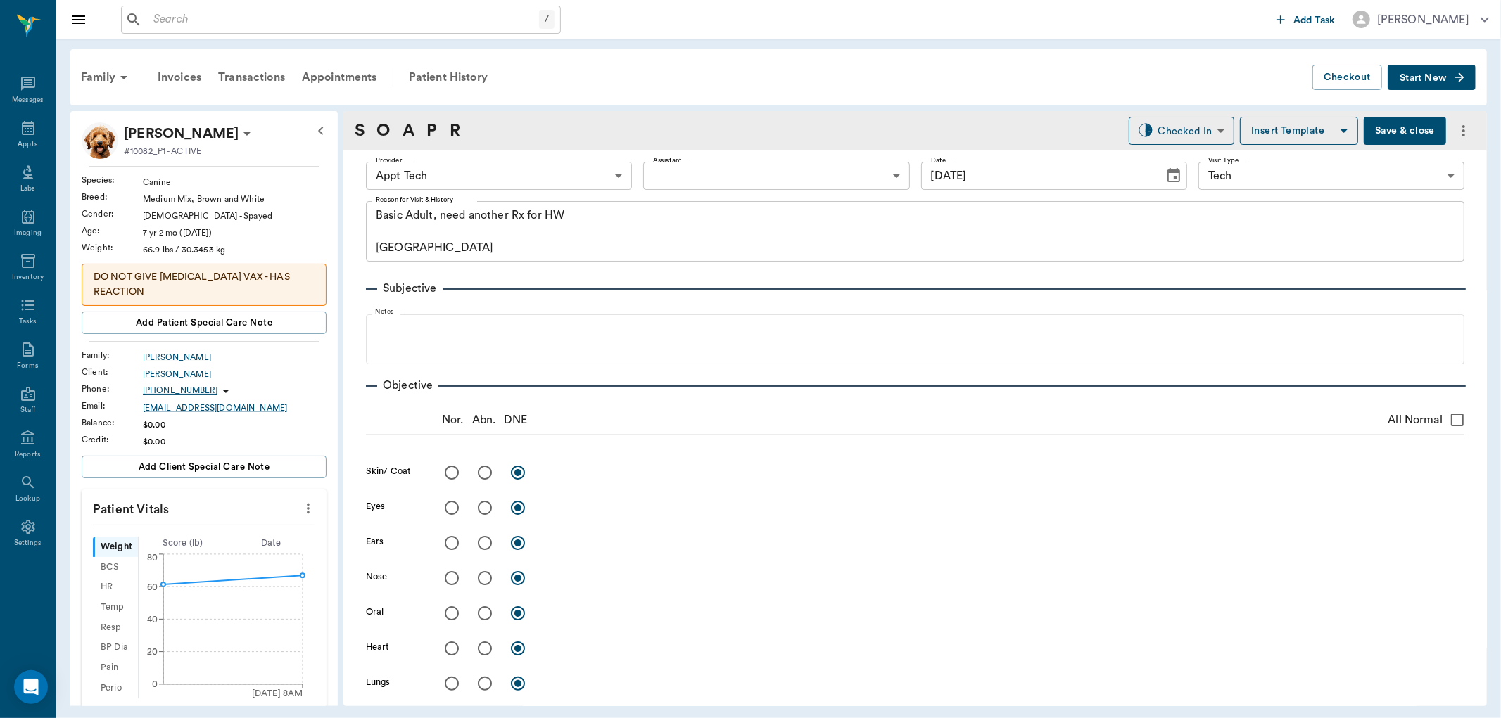
type input "[DATE]"
type textarea "Basic Adult, need another Rx for HW Caryn"
type input "1.00"
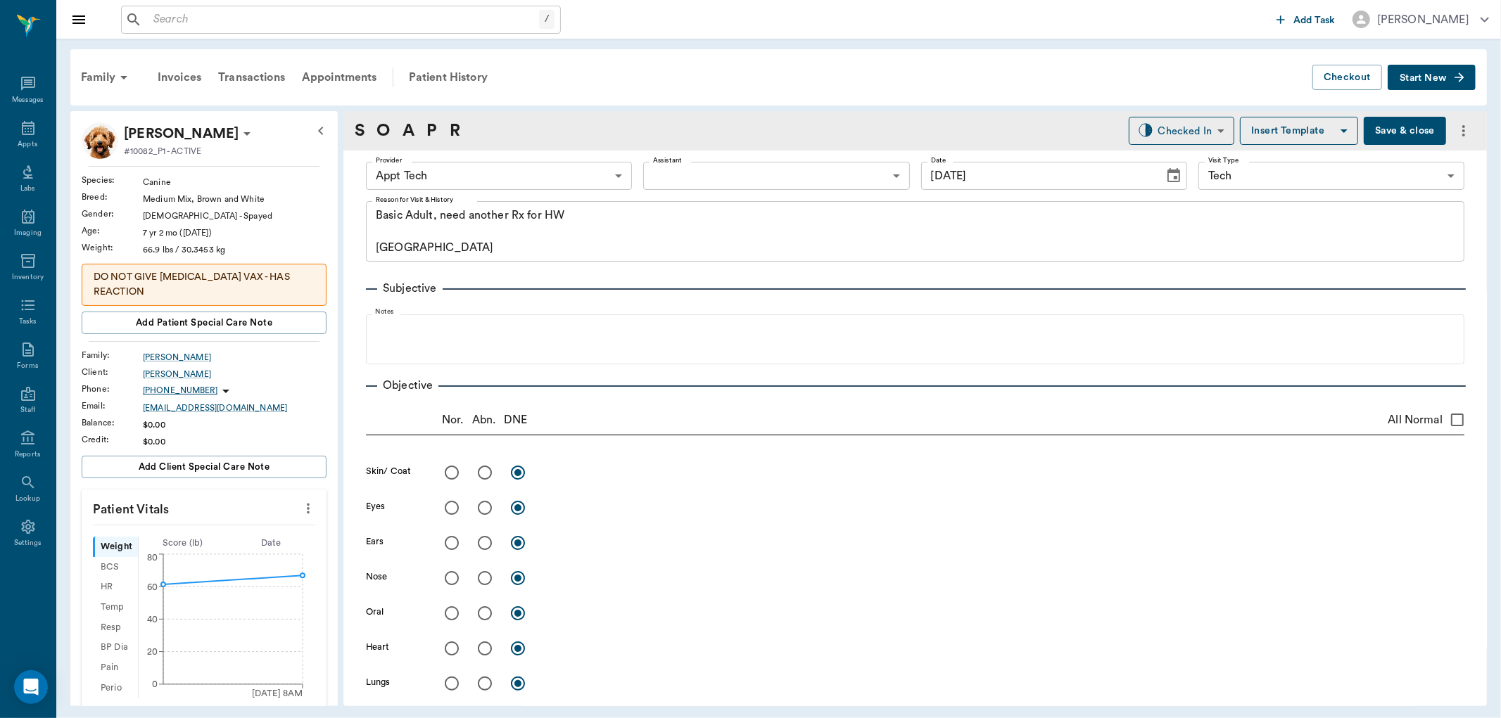
type input "1.00"
type textarea "FECAL NEGATIVE"
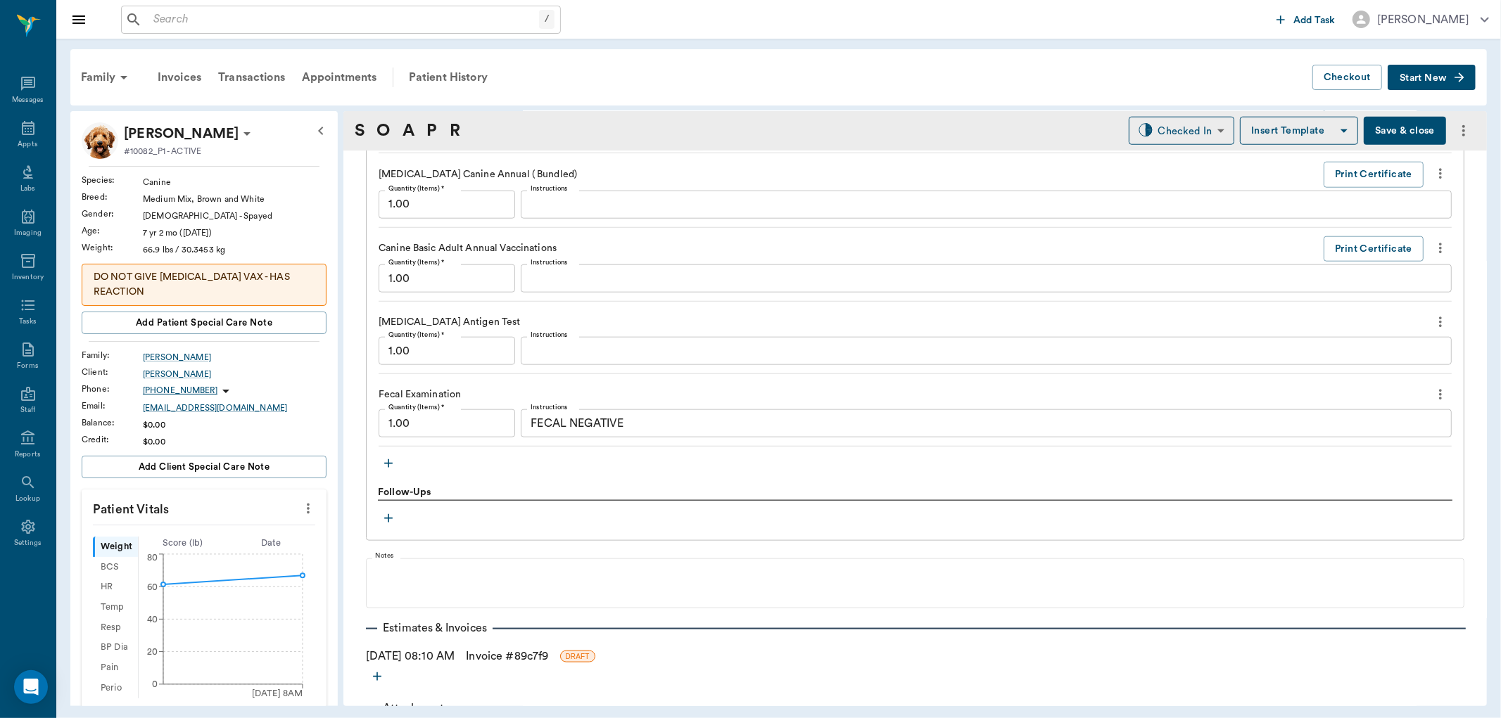
scroll to position [1284, 0]
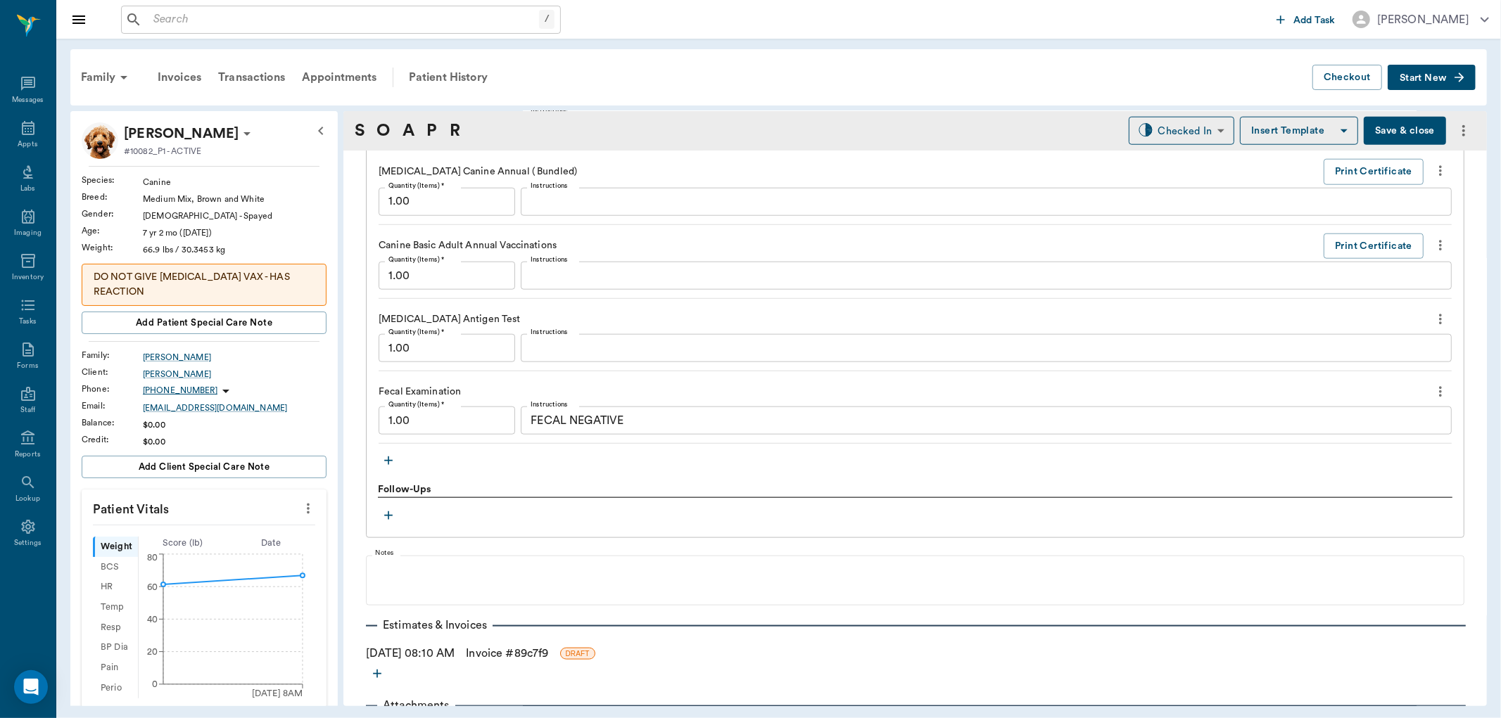
click at [1433, 387] on icon "more" at bounding box center [1440, 392] width 15 height 17
click at [1356, 439] on span "Delete" at bounding box center [1369, 443] width 118 height 15
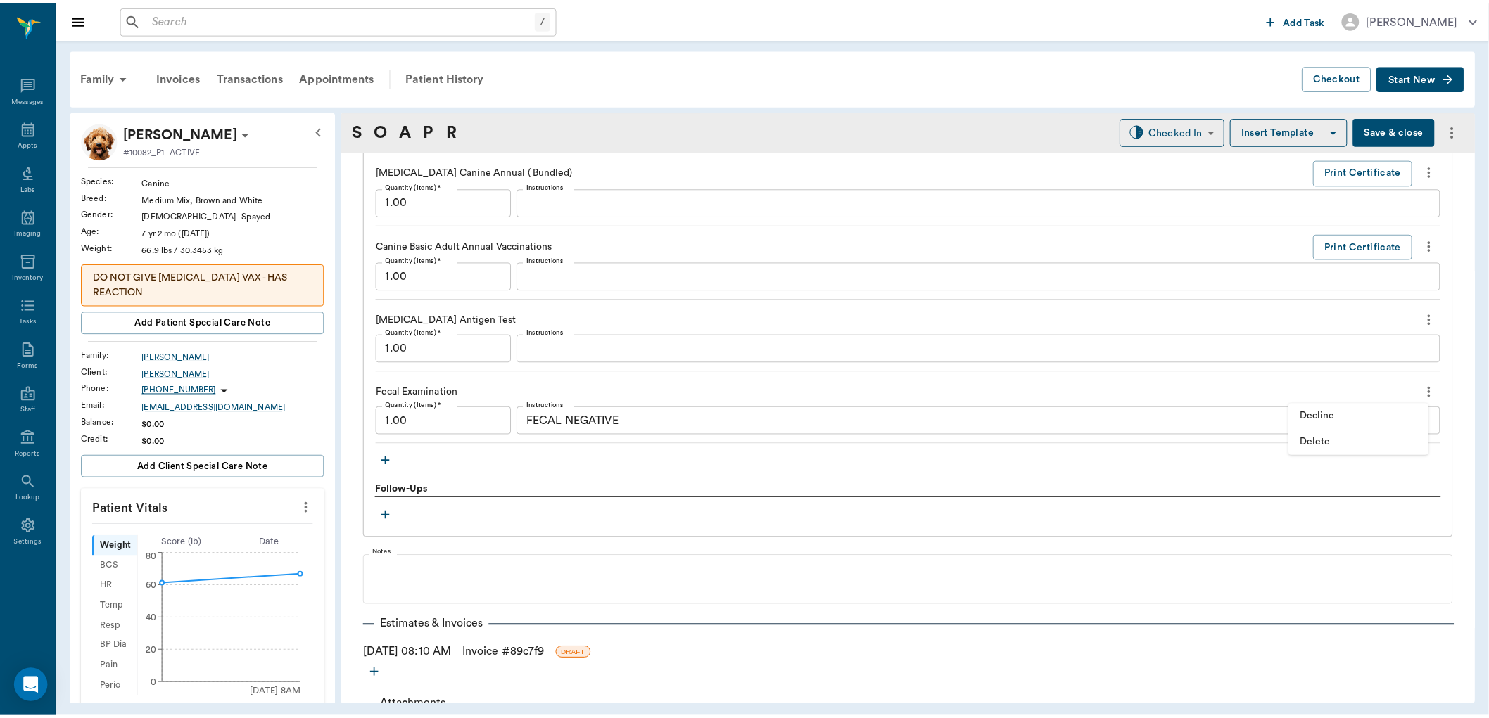
scroll to position [1258, 0]
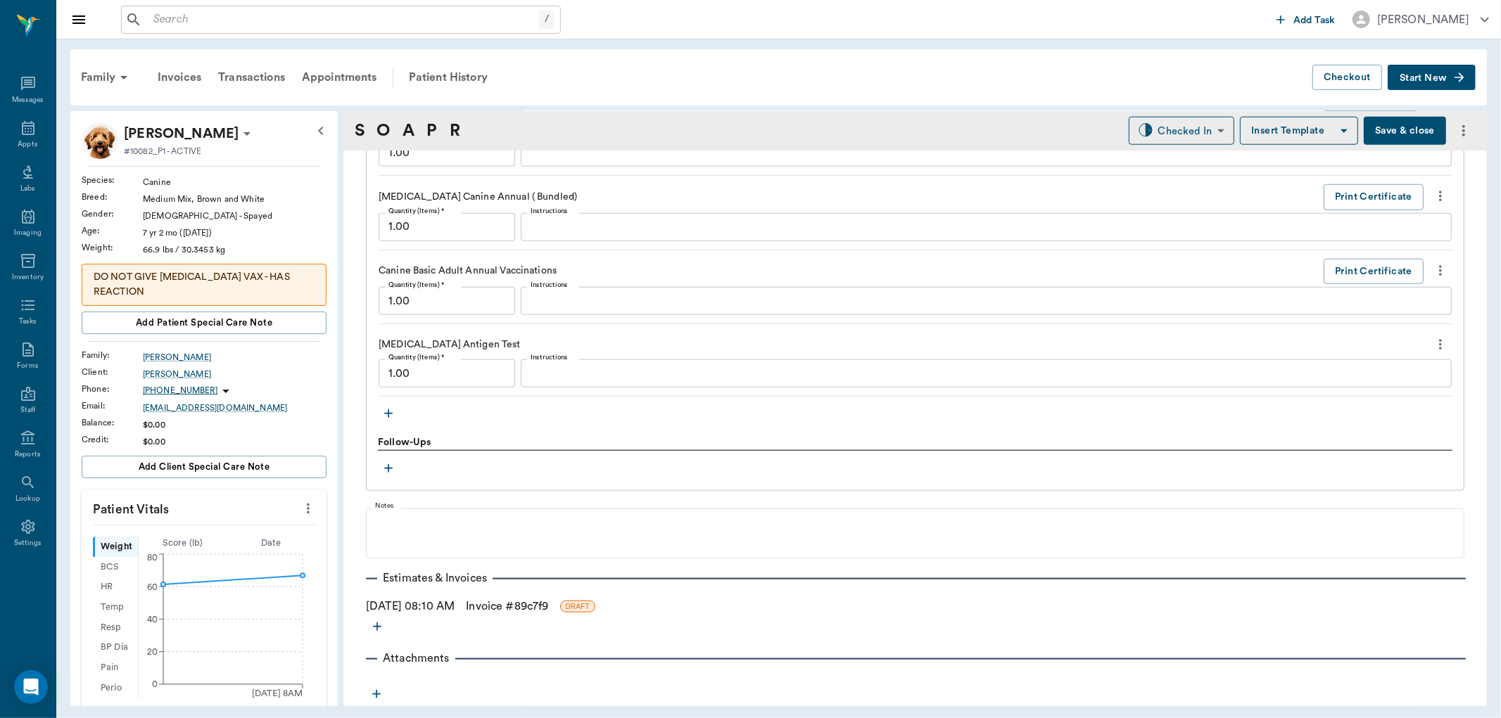
click at [539, 604] on link "Invoice # 89c7f9" at bounding box center [507, 606] width 82 height 17
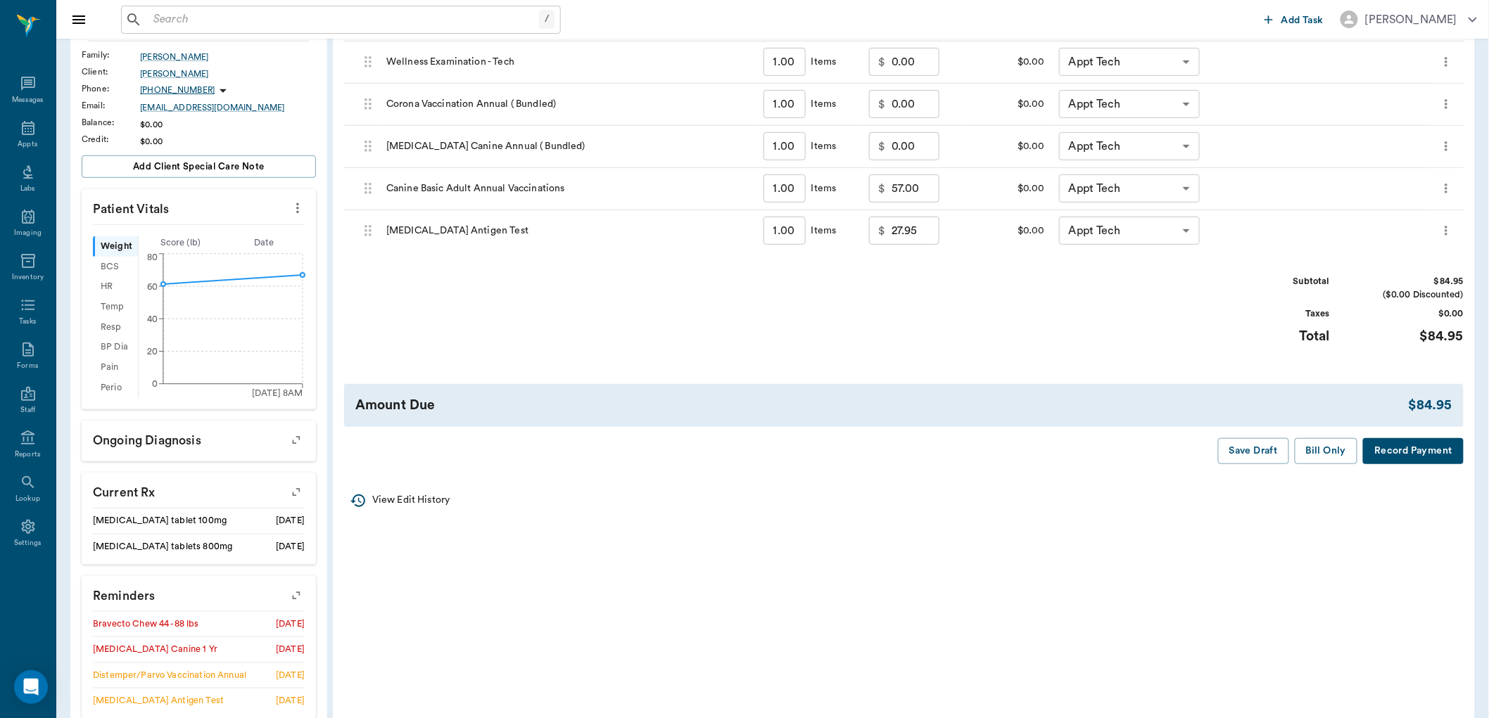
scroll to position [312, 0]
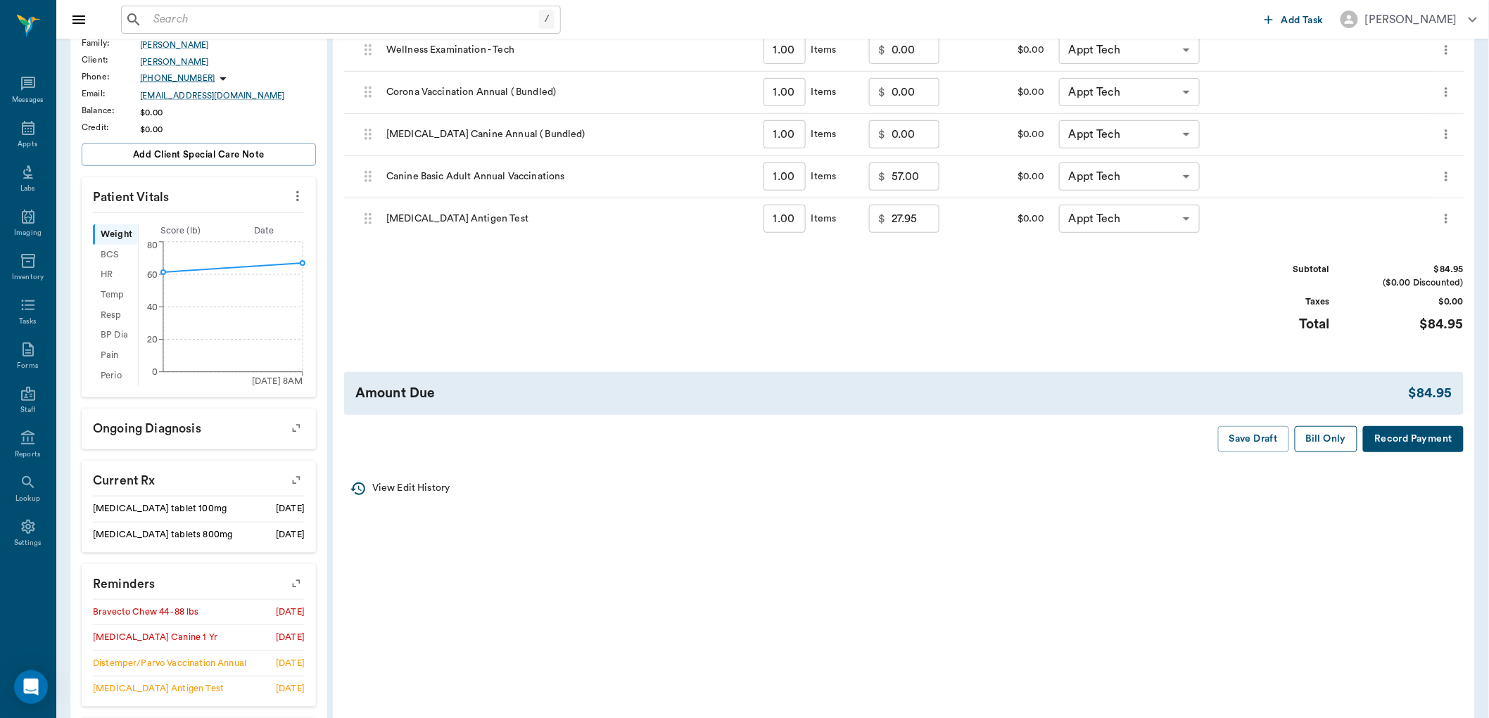
click at [1319, 435] on button "Bill Only" at bounding box center [1326, 439] width 63 height 26
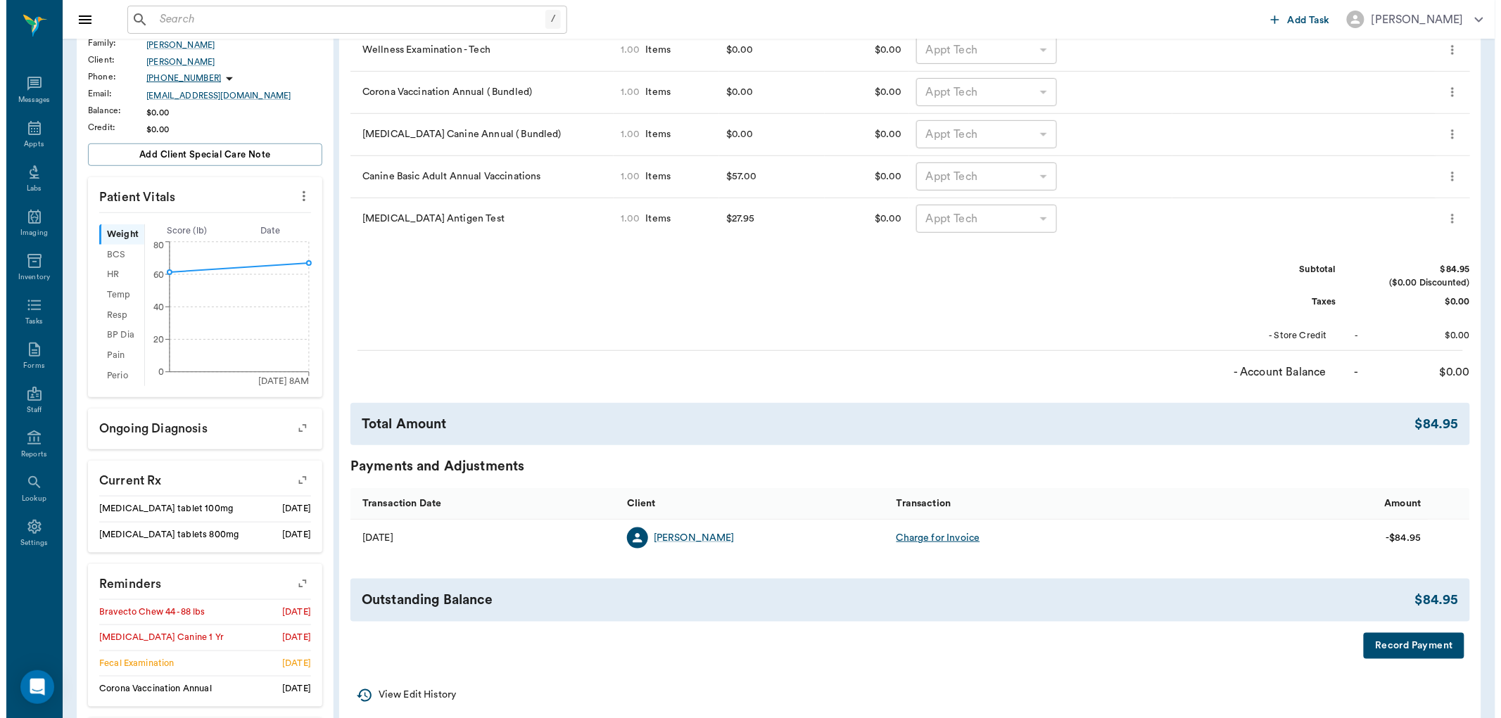
scroll to position [0, 0]
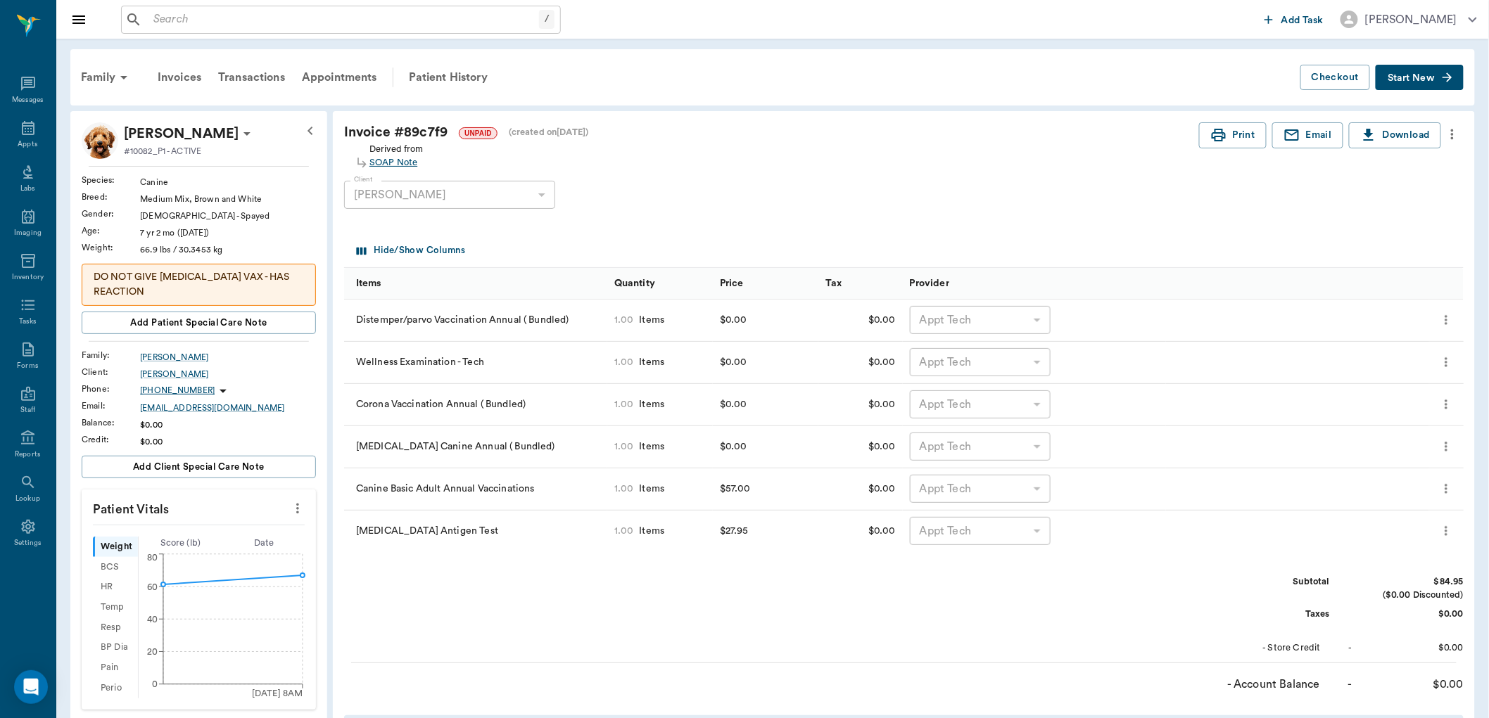
click at [407, 160] on div "SOAP Note" at bounding box center [396, 162] width 54 height 13
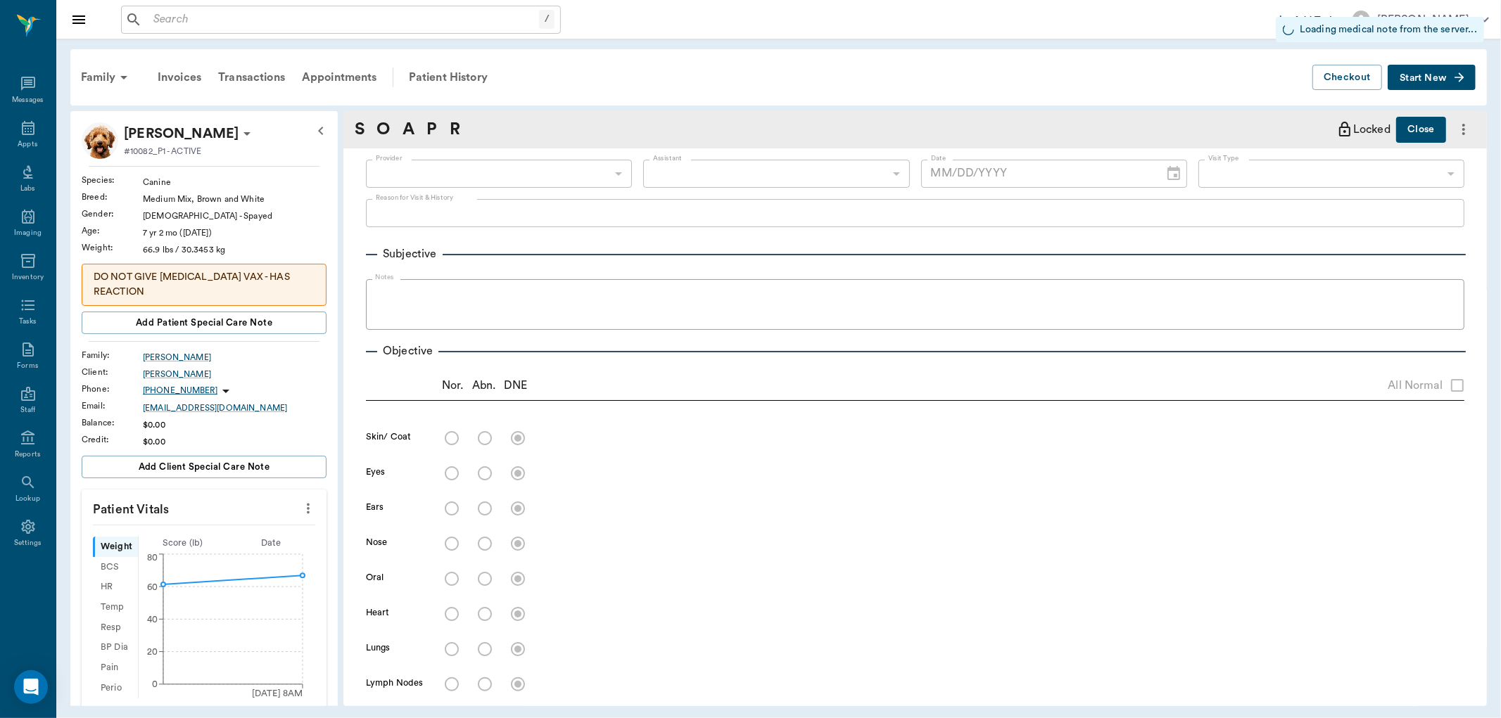
type input "63ec2f075fda476ae8351a4c"
type input "65d2be4f46e3a538d89b8c1a"
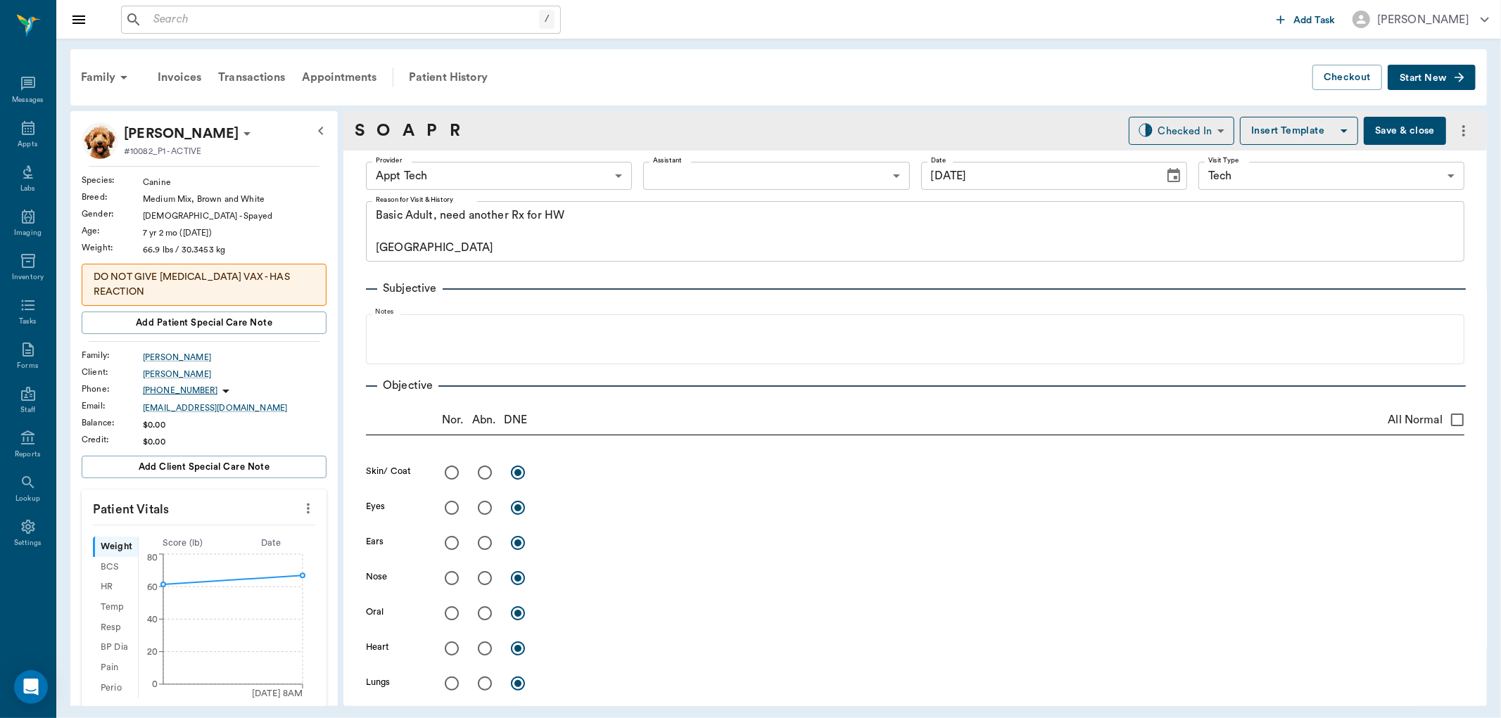
type input "[DATE]"
type textarea "Basic Adult, need another Rx for HW Caryn"
click at [806, 174] on body "/ ​ Add Task Dr. Bert Ellsworth Nectar Messages Appts Labs Imaging Inventory Ta…" at bounding box center [750, 359] width 1501 height 718
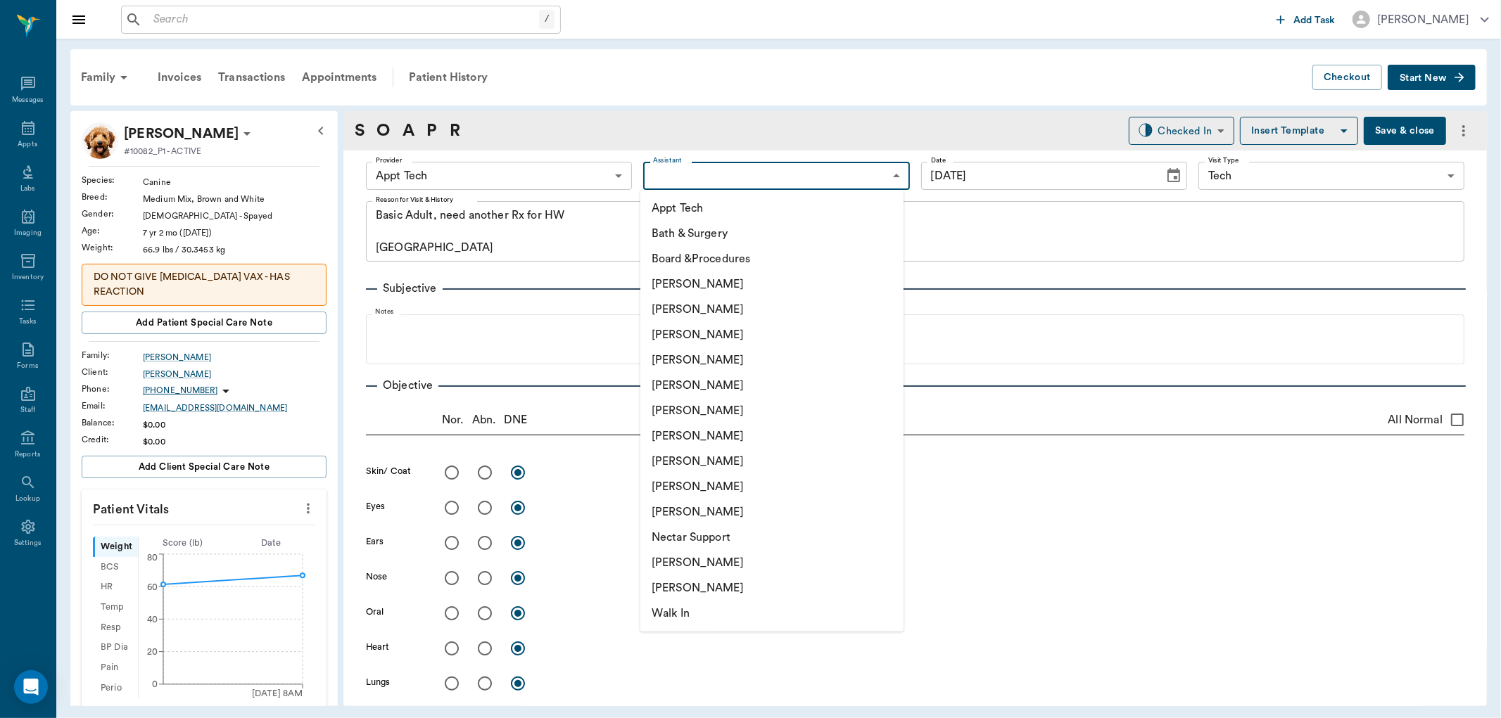
click at [720, 562] on li "[PERSON_NAME]" at bounding box center [771, 562] width 263 height 25
type input "6740bf97de10e07744acf1eb"
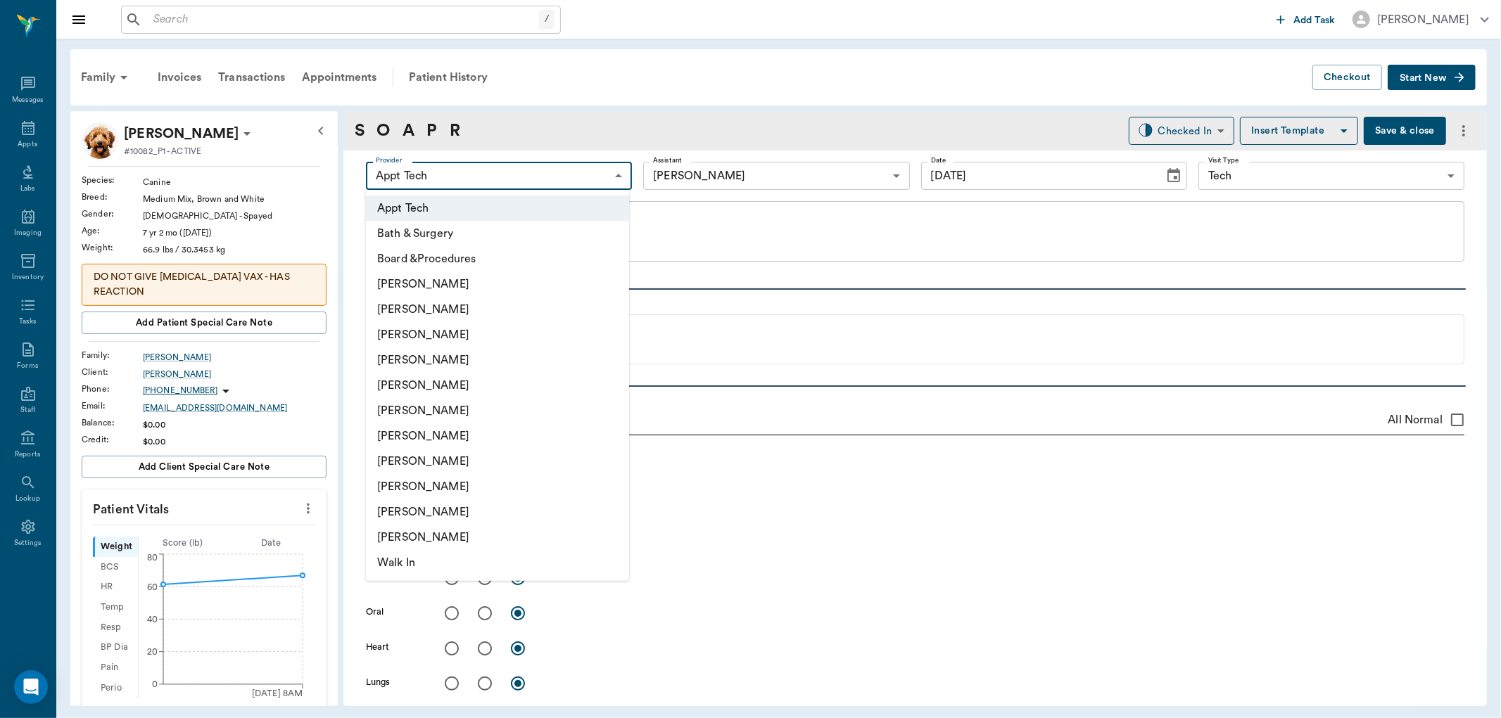
click at [564, 182] on body "/ ​ Add Task Dr. Bert Ellsworth Nectar Messages Appts Labs Imaging Inventory Ta…" at bounding box center [750, 359] width 1501 height 718
click at [472, 457] on li "[PERSON_NAME]" at bounding box center [497, 461] width 263 height 25
type input "63ec2e7e52e12b0ba117b124"
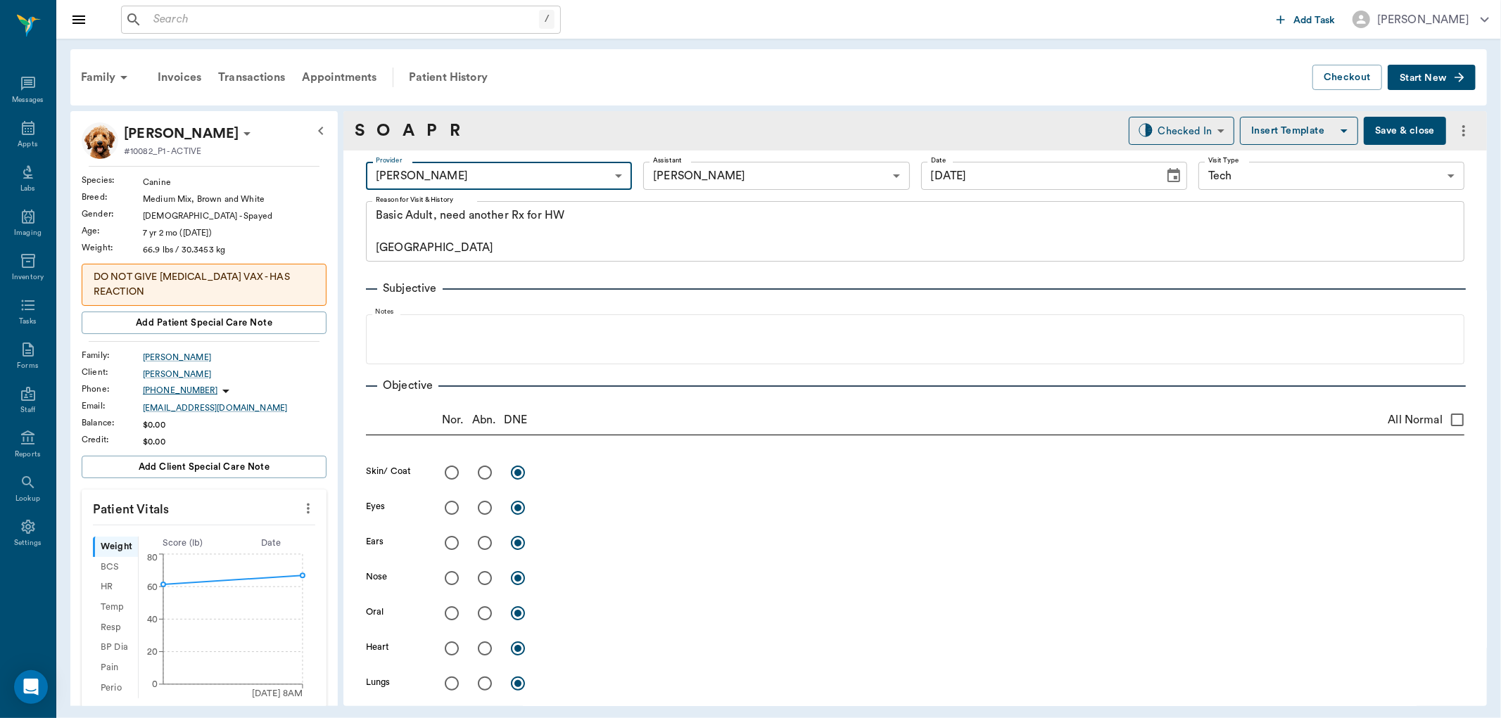
click at [1395, 125] on button "Save & close" at bounding box center [1405, 131] width 82 height 28
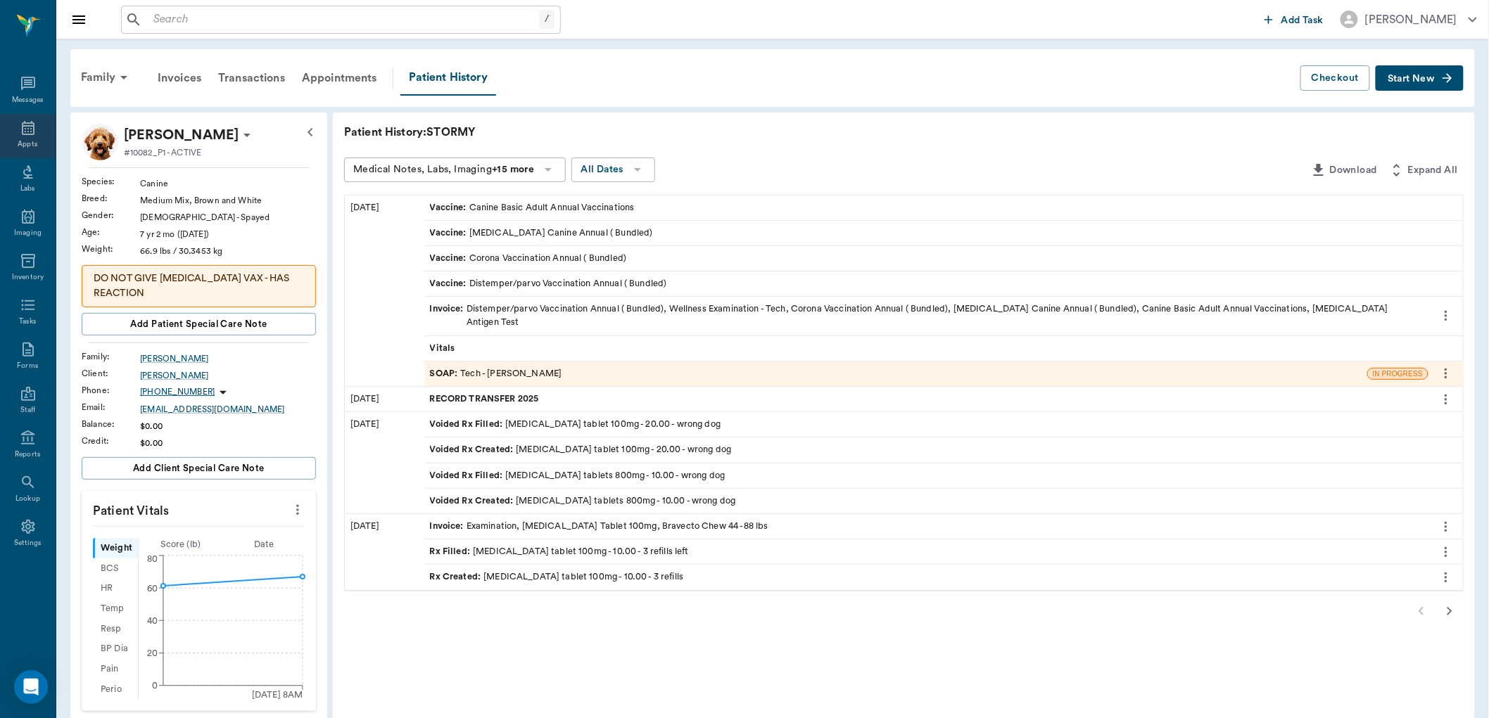
click at [26, 132] on icon at bounding box center [28, 128] width 17 height 17
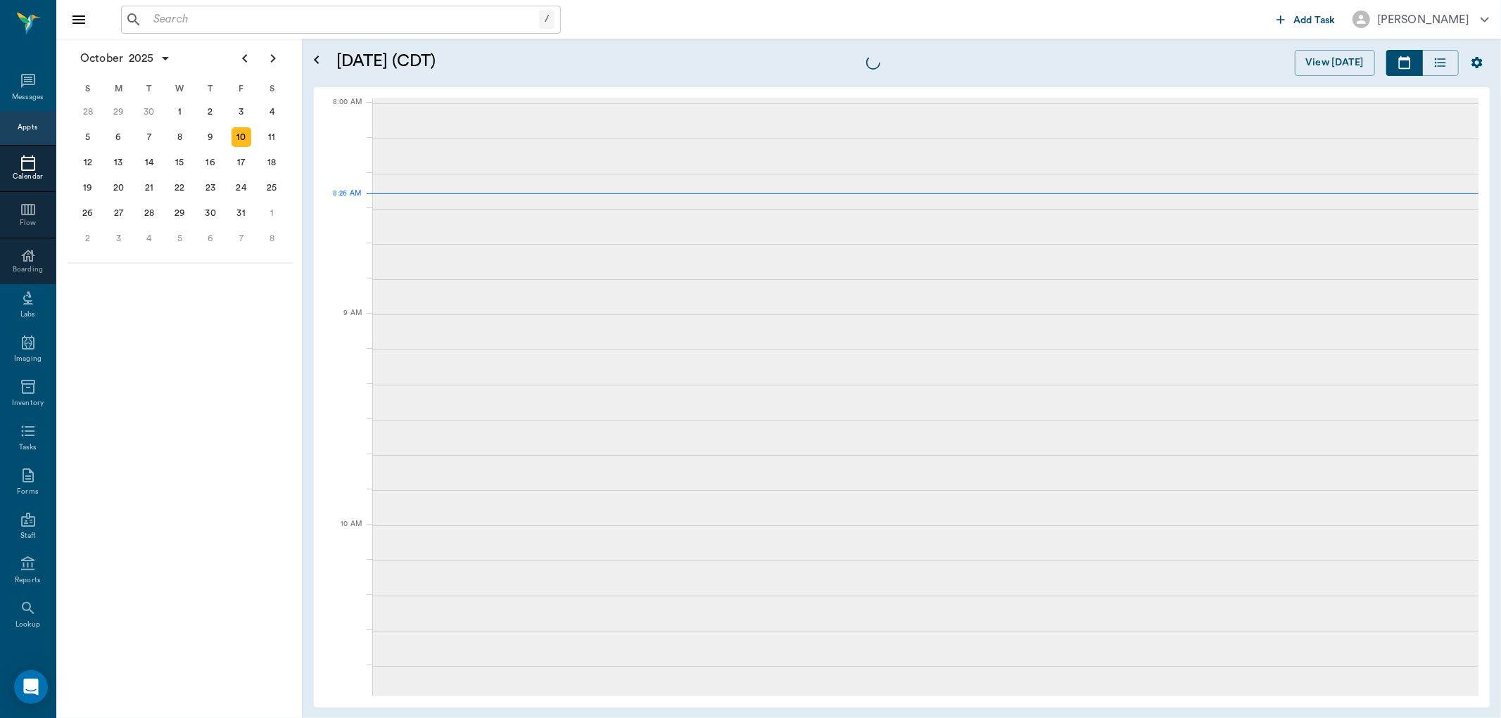
scroll to position [1, 0]
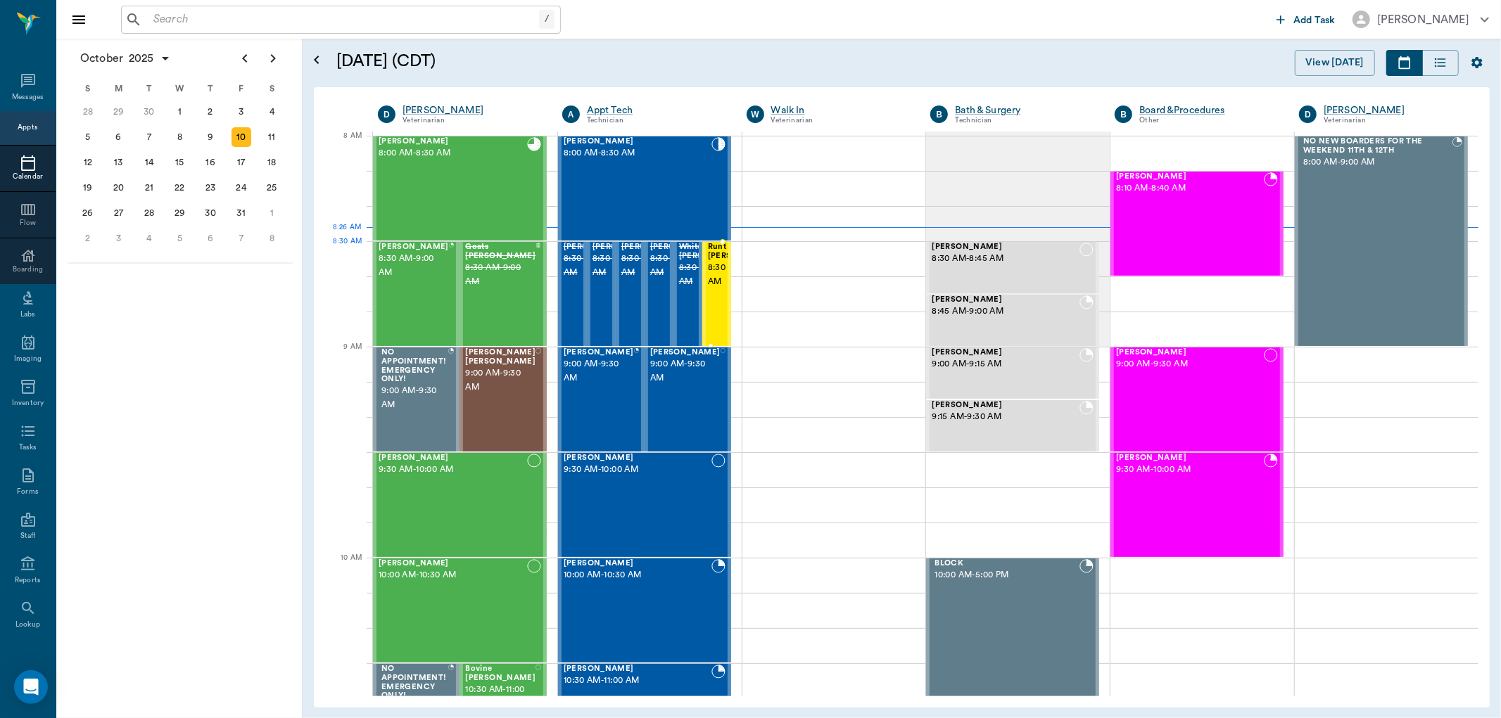
click at [716, 271] on span "8:30 AM - 9:00 AM" at bounding box center [743, 275] width 70 height 28
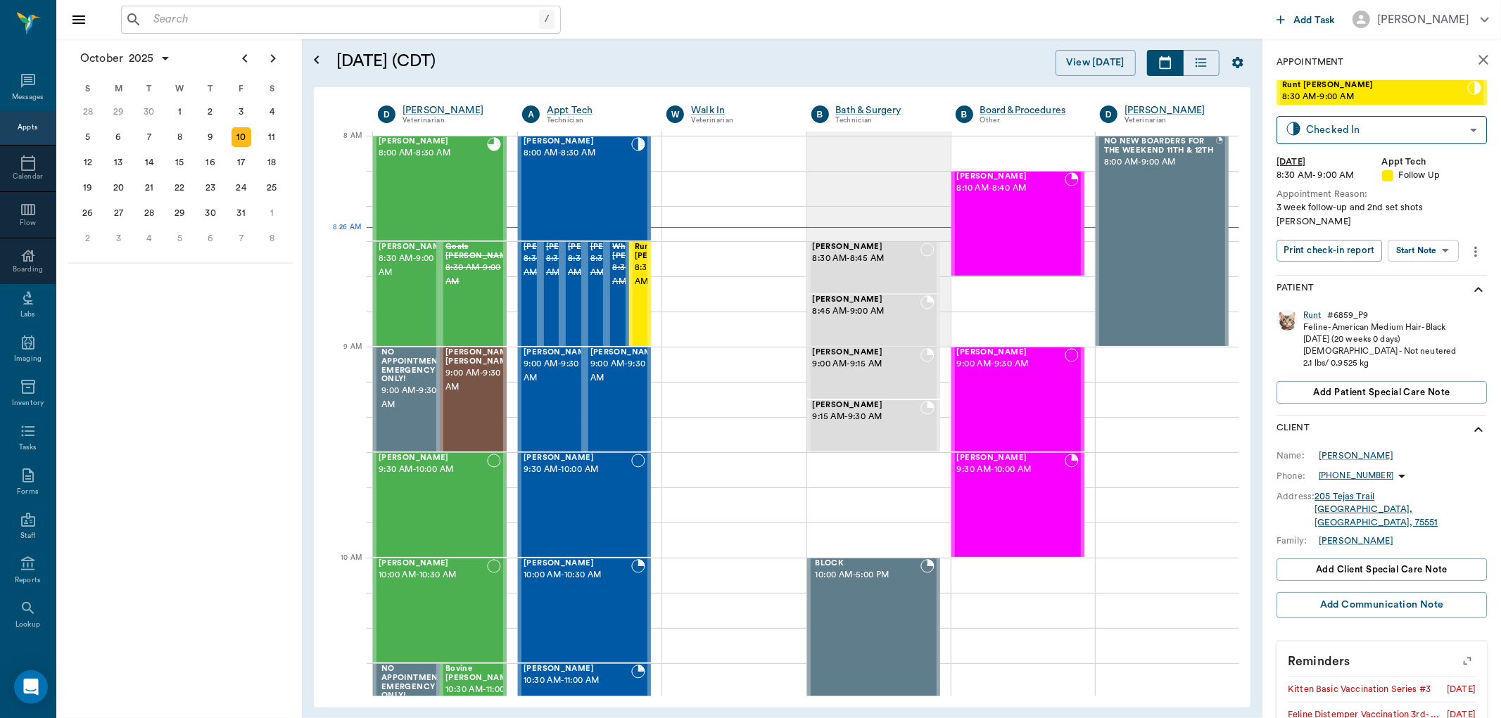
click at [1427, 233] on body "/ ​ Add Task Dr. Bert Ellsworth Nectar Messages Appts Calendar Flow Boarding La…" at bounding box center [750, 359] width 1501 height 718
click at [1424, 258] on button "Start SOAP" at bounding box center [1408, 266] width 48 height 16
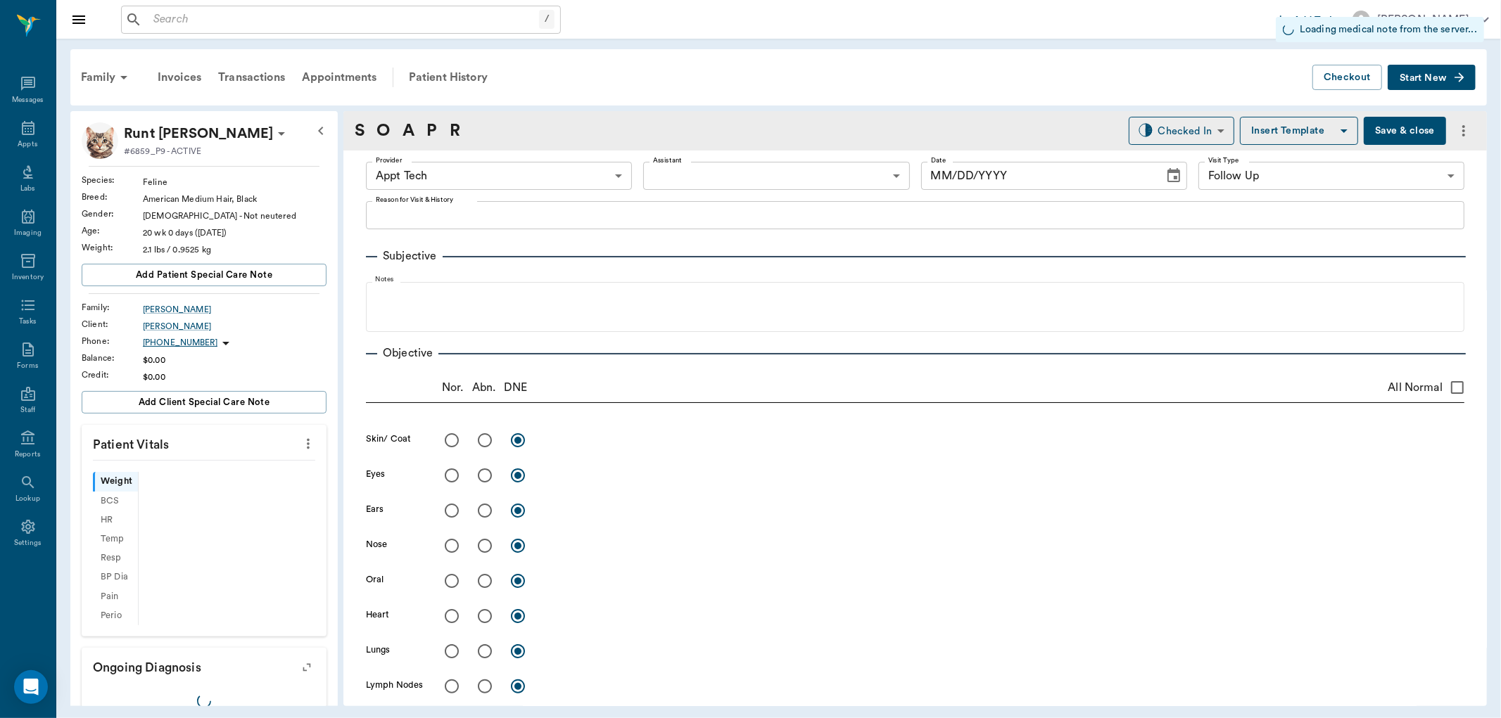
type input "63ec2f075fda476ae8351a4c"
type input "65d2be4f46e3a538d89b8c16"
type input "[DATE]"
type textarea "3 week follow-up and 2nd set shots Christy"
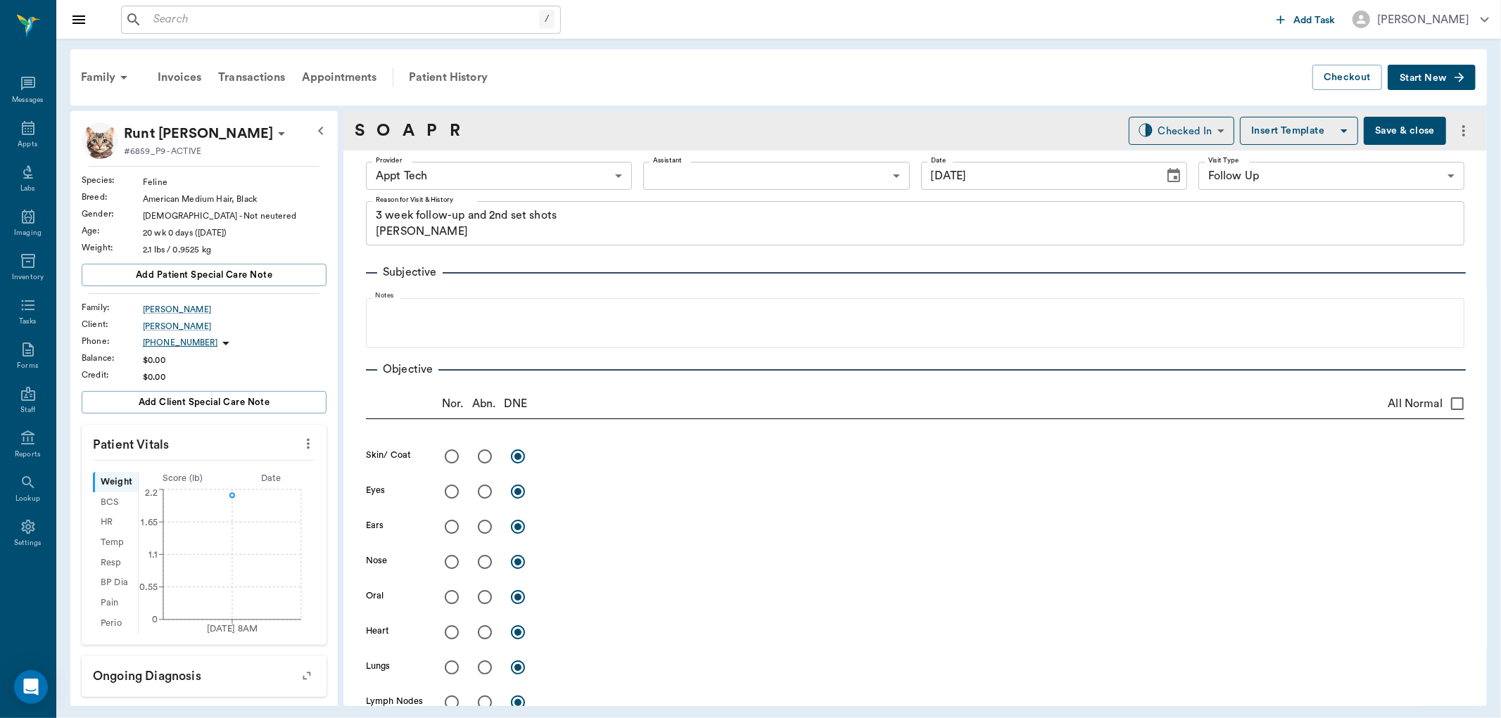
click at [301, 441] on icon "more" at bounding box center [307, 444] width 15 height 17
click at [264, 459] on li "Enter Vitals" at bounding box center [237, 468] width 141 height 26
click at [246, 482] on input "text" at bounding box center [203, 486] width 122 height 28
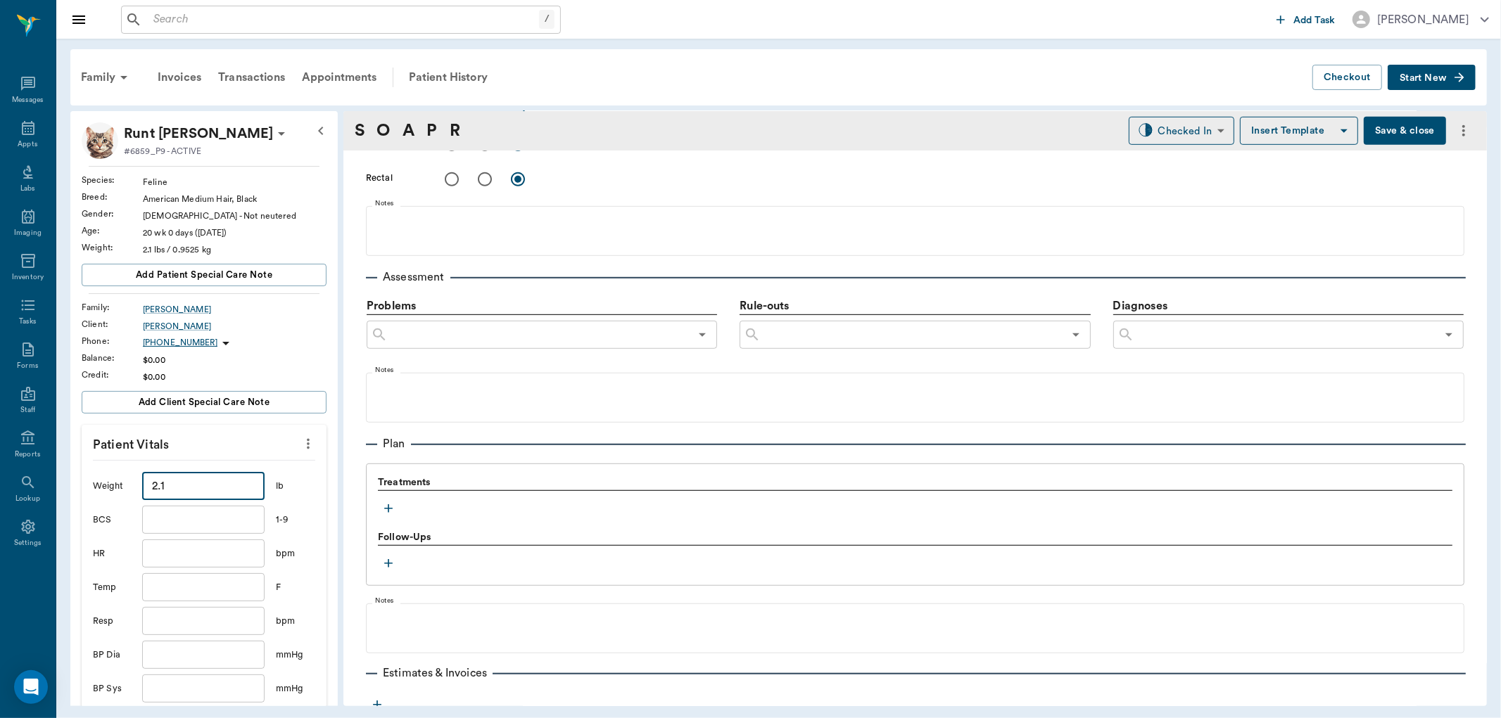
scroll to position [778, 0]
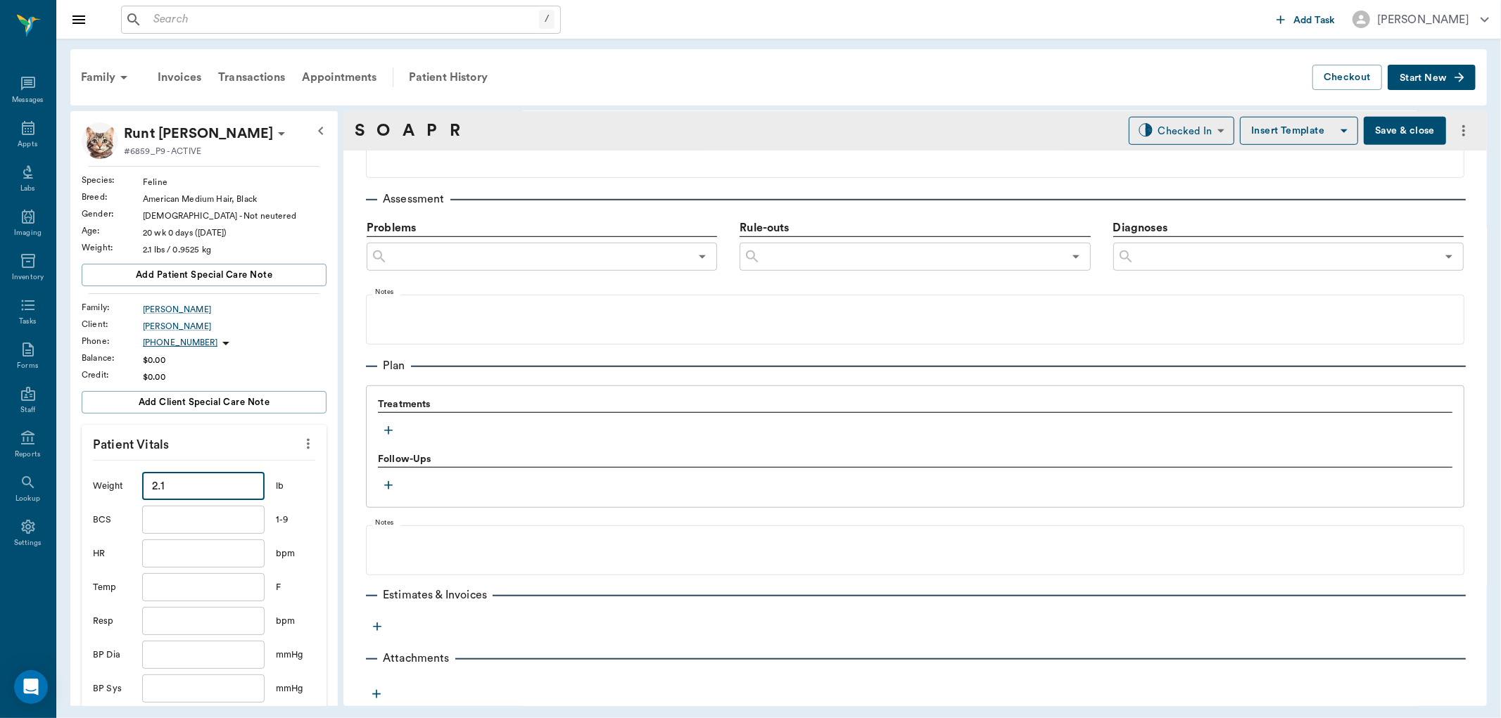
type input "2.1"
click at [391, 429] on icon "button" at bounding box center [388, 431] width 14 height 14
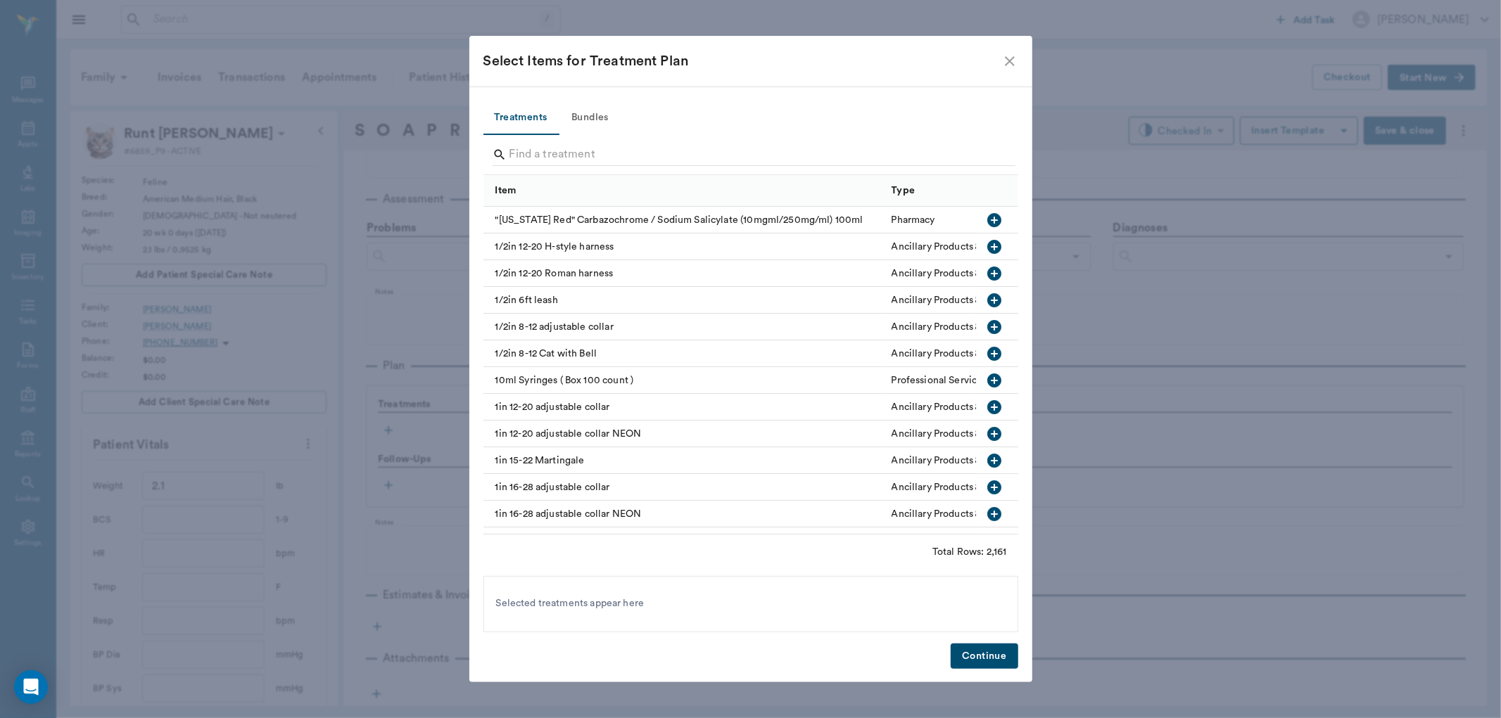
click at [578, 117] on button "Bundles" at bounding box center [590, 118] width 63 height 34
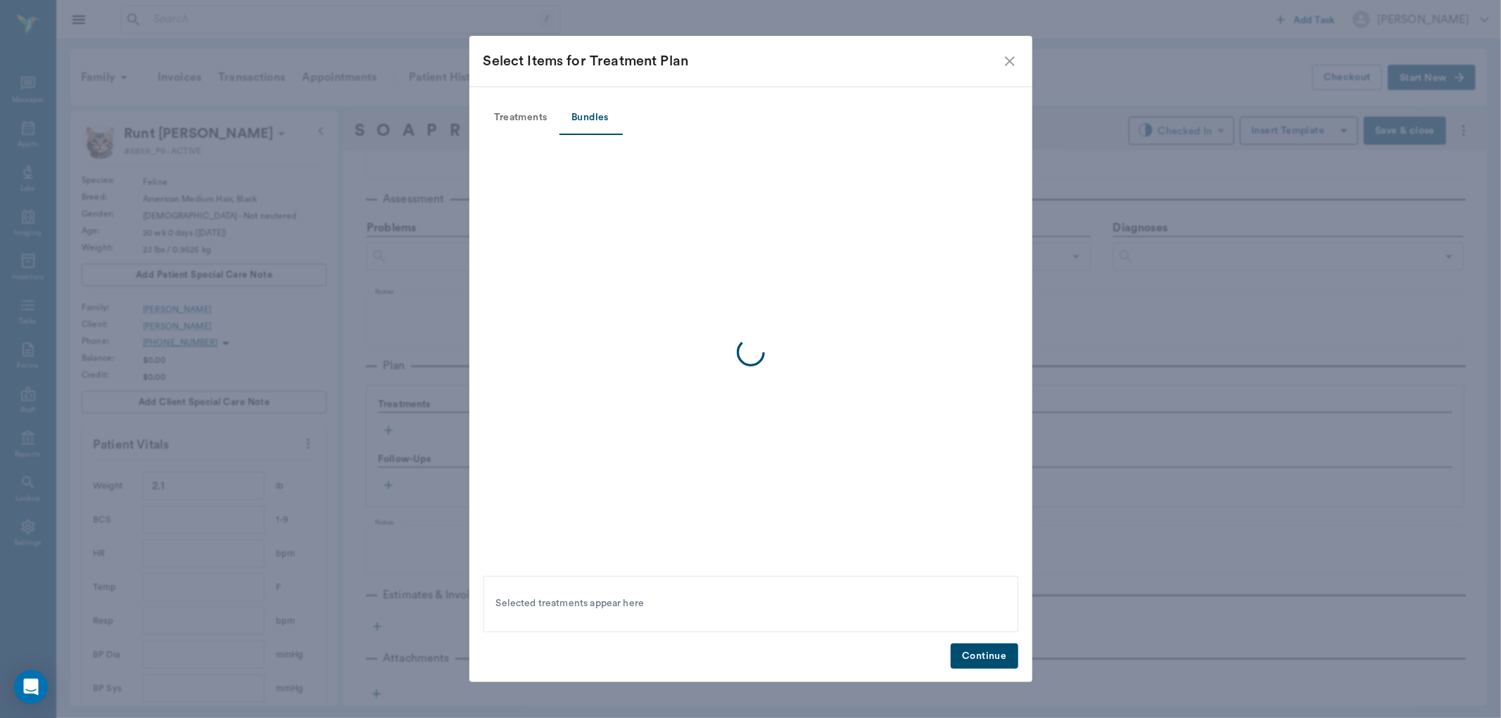
click at [545, 159] on div at bounding box center [750, 353] width 535 height 436
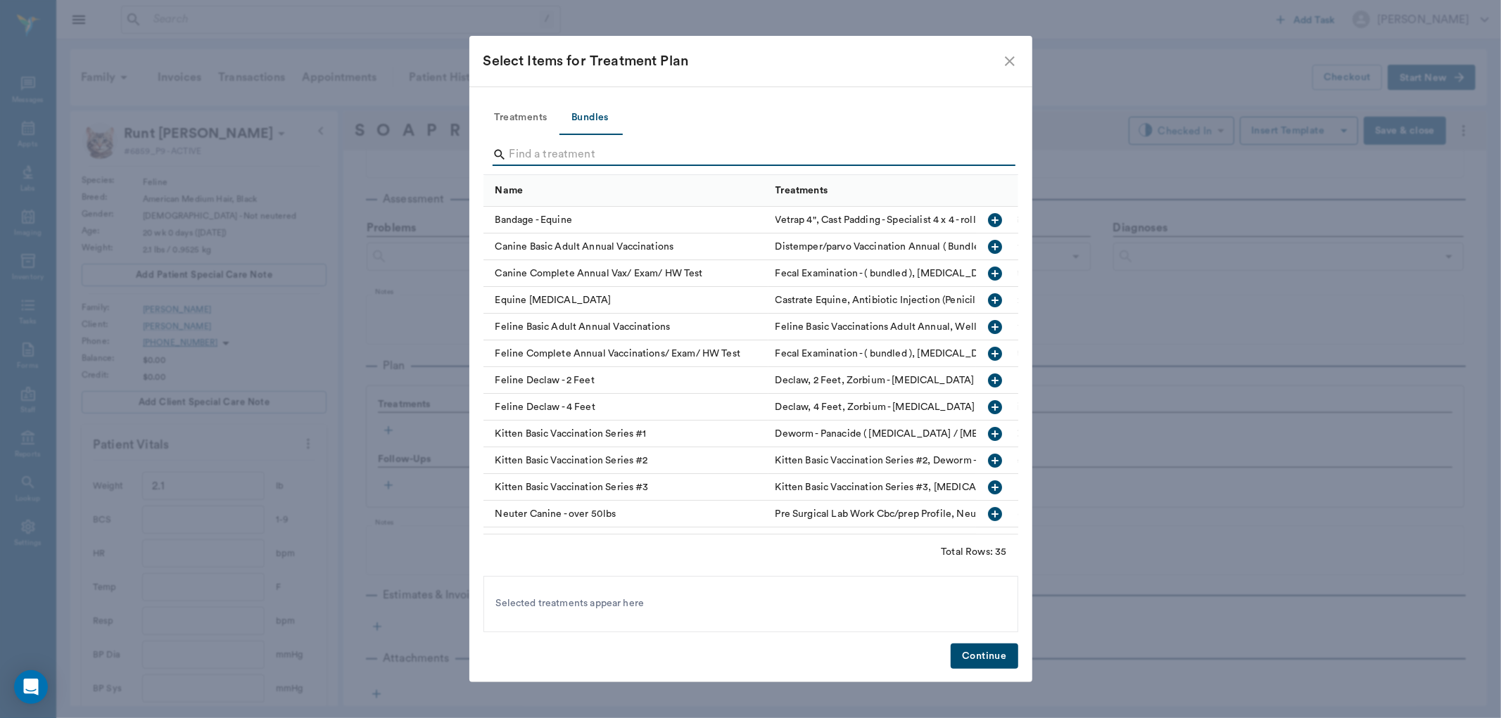
click at [988, 458] on icon "button" at bounding box center [995, 461] width 14 height 14
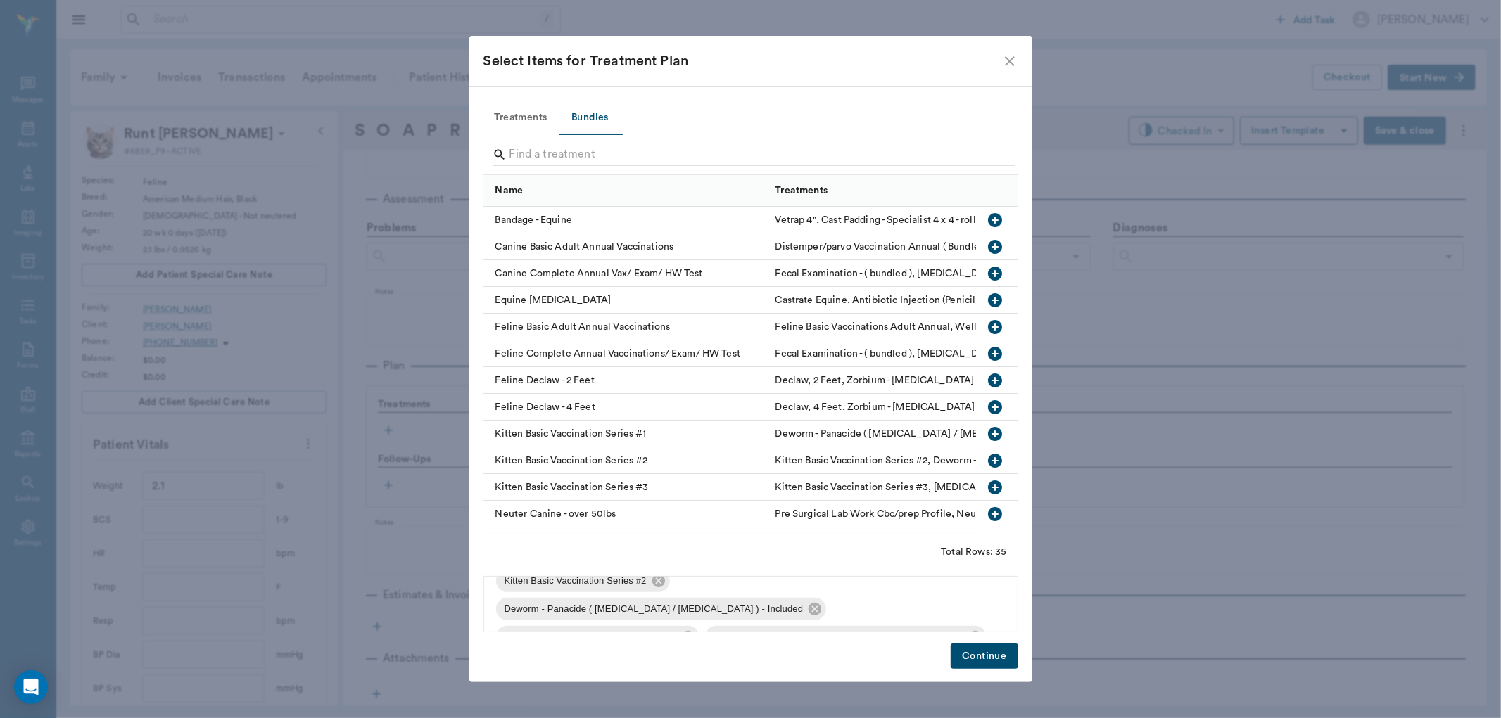
scroll to position [0, 0]
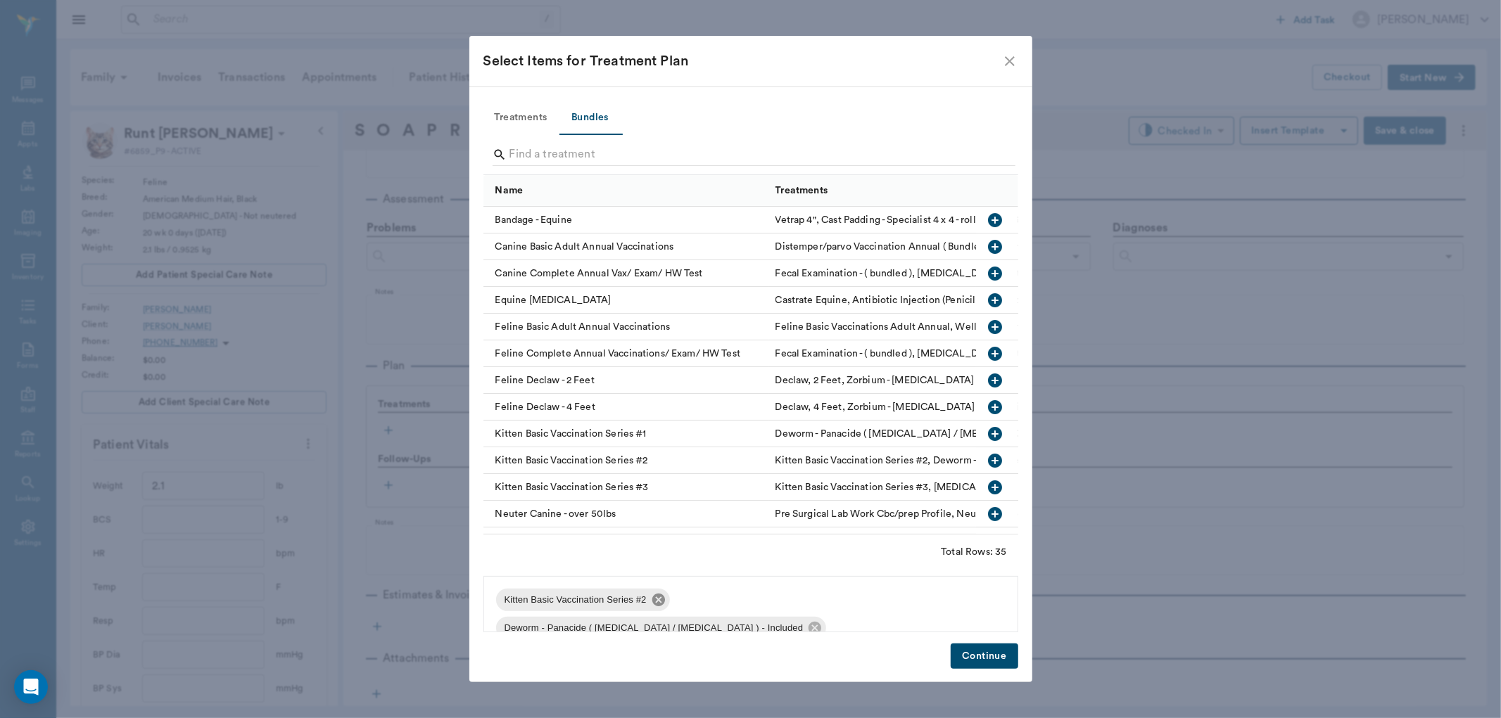
click at [658, 597] on icon at bounding box center [658, 600] width 13 height 13
click at [809, 598] on icon at bounding box center [815, 600] width 13 height 13
click at [685, 608] on icon at bounding box center [688, 604] width 13 height 13
click at [759, 602] on icon at bounding box center [766, 604] width 15 height 15
click at [1010, 51] on div "Select Items for Treatment Plan" at bounding box center [750, 61] width 563 height 51
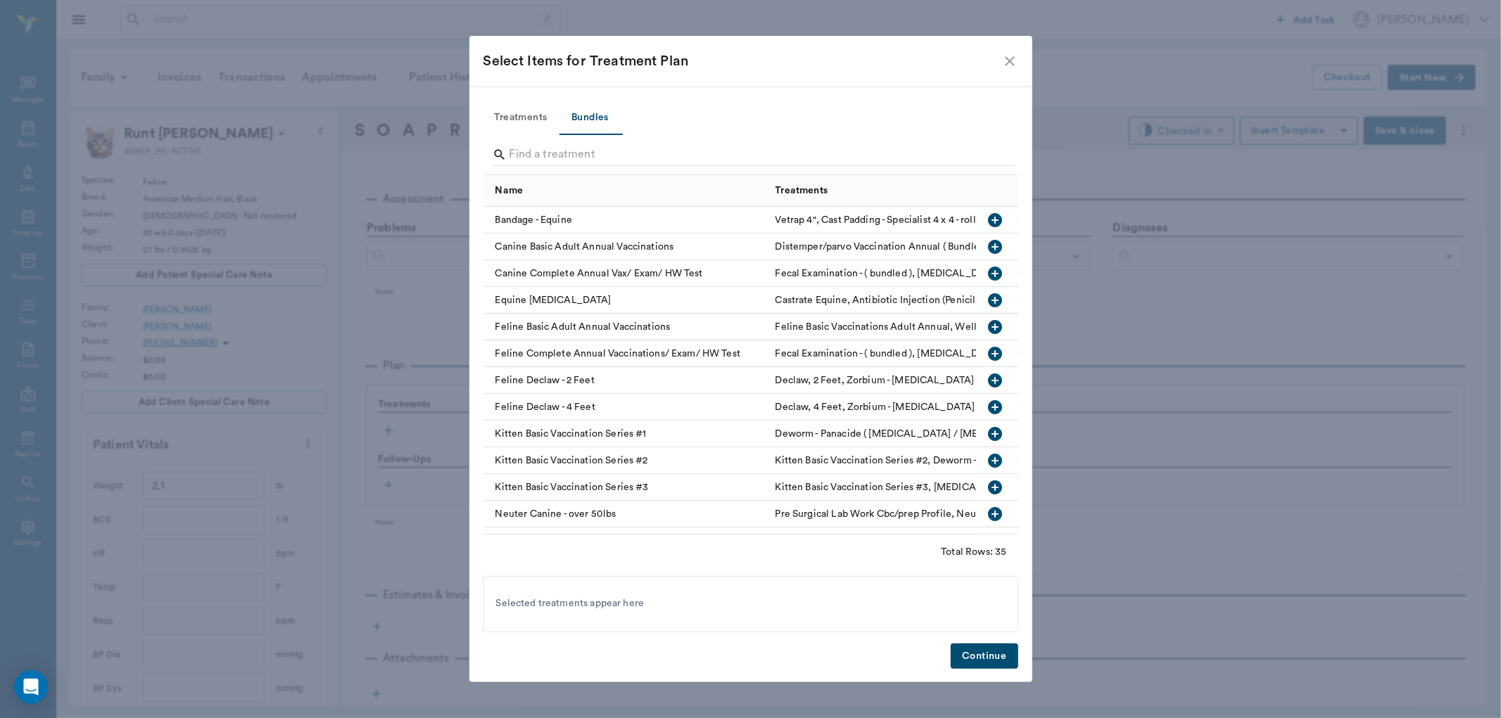
click at [1011, 58] on icon "close" at bounding box center [1010, 61] width 10 height 10
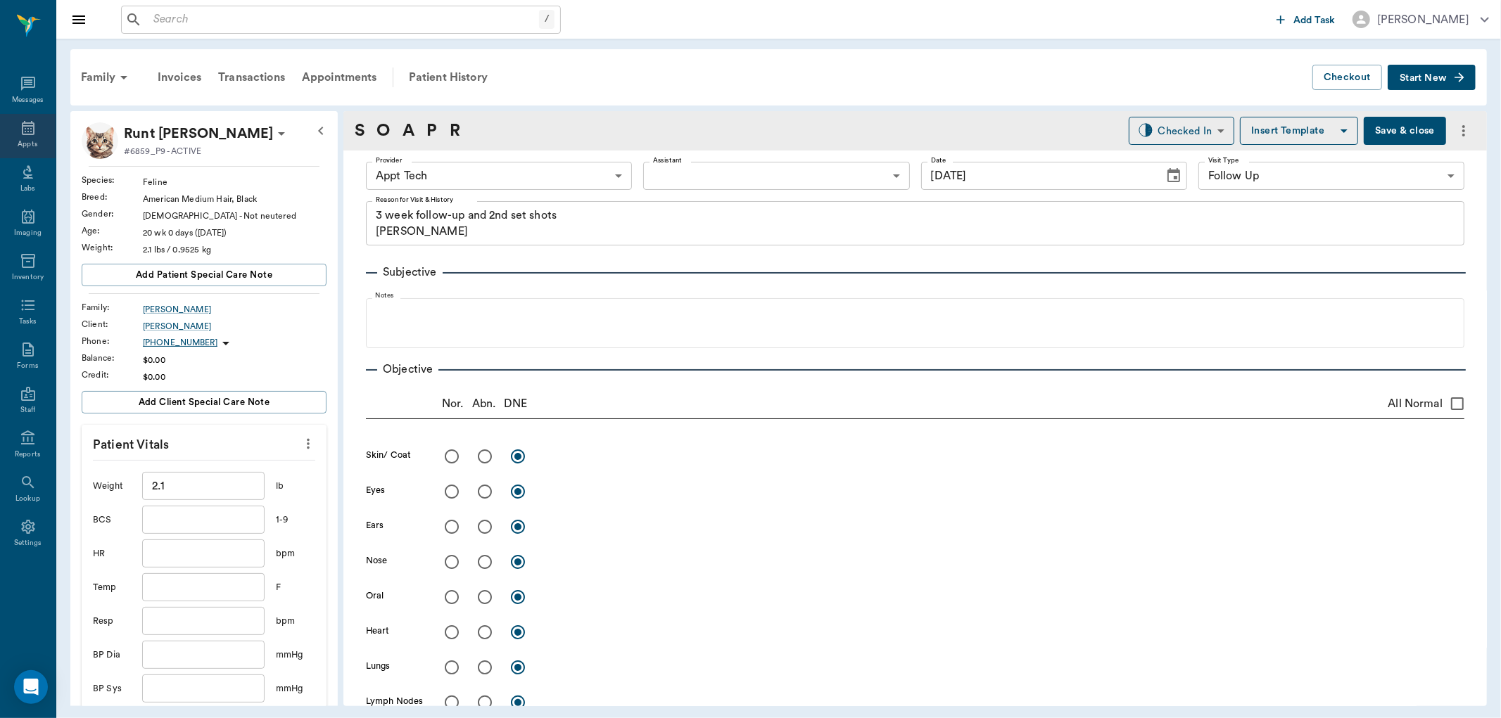
click at [24, 132] on icon at bounding box center [28, 128] width 17 height 17
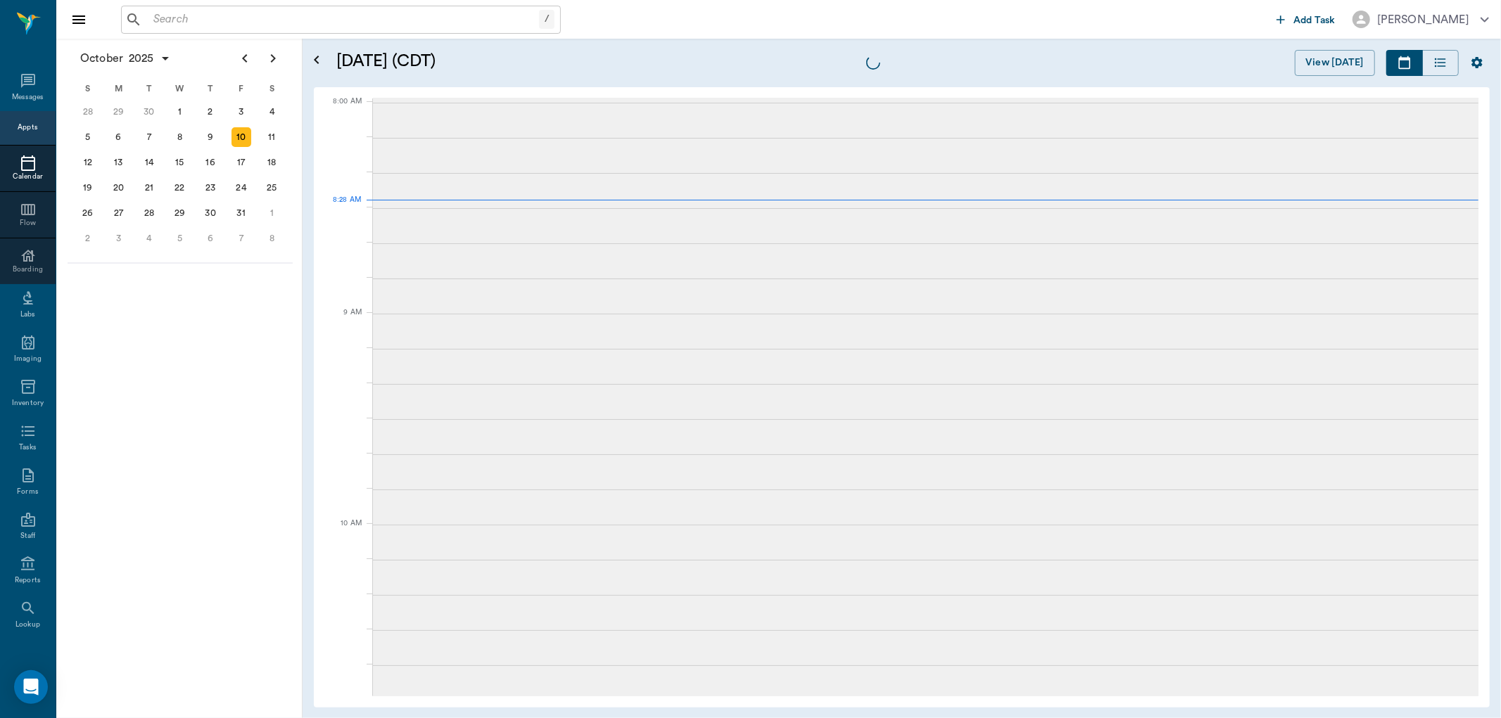
scroll to position [2, 0]
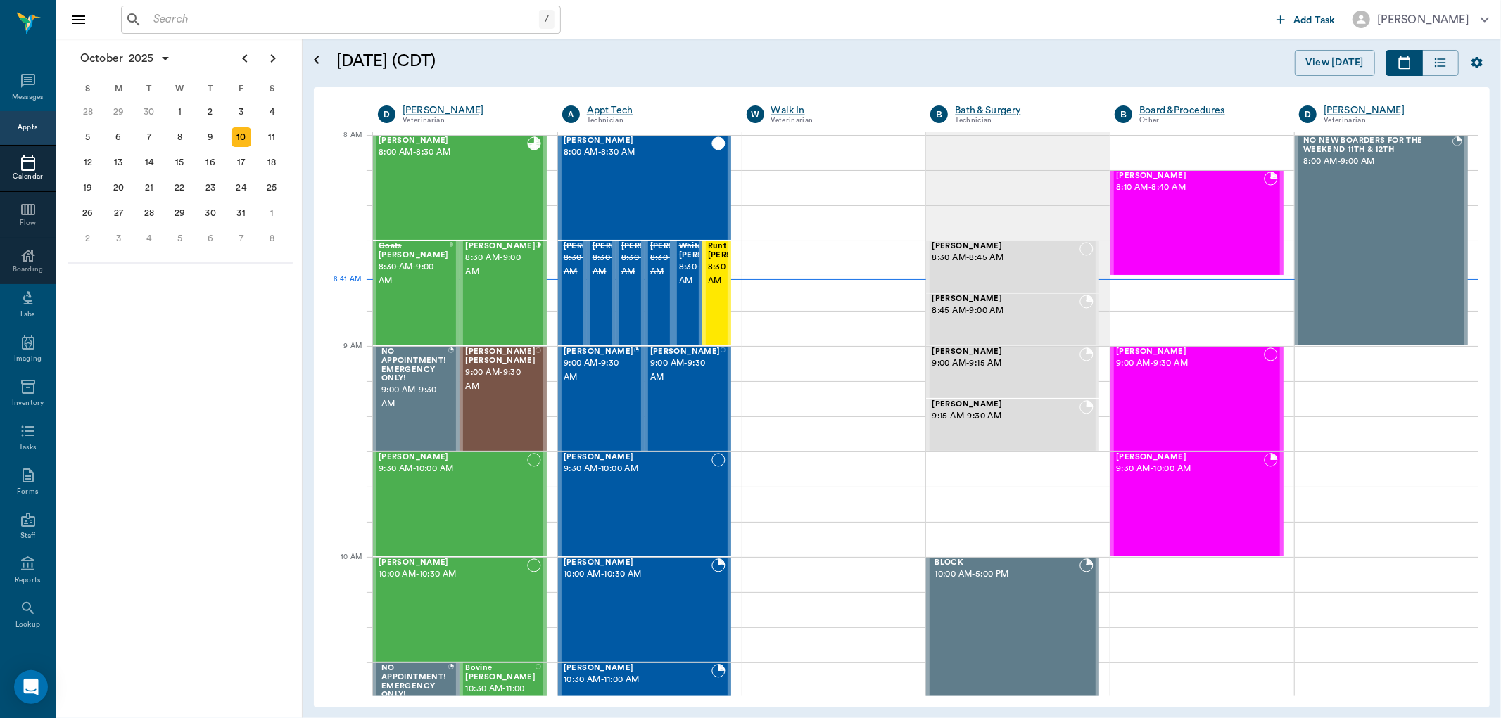
click at [169, 17] on input "text" at bounding box center [343, 20] width 391 height 20
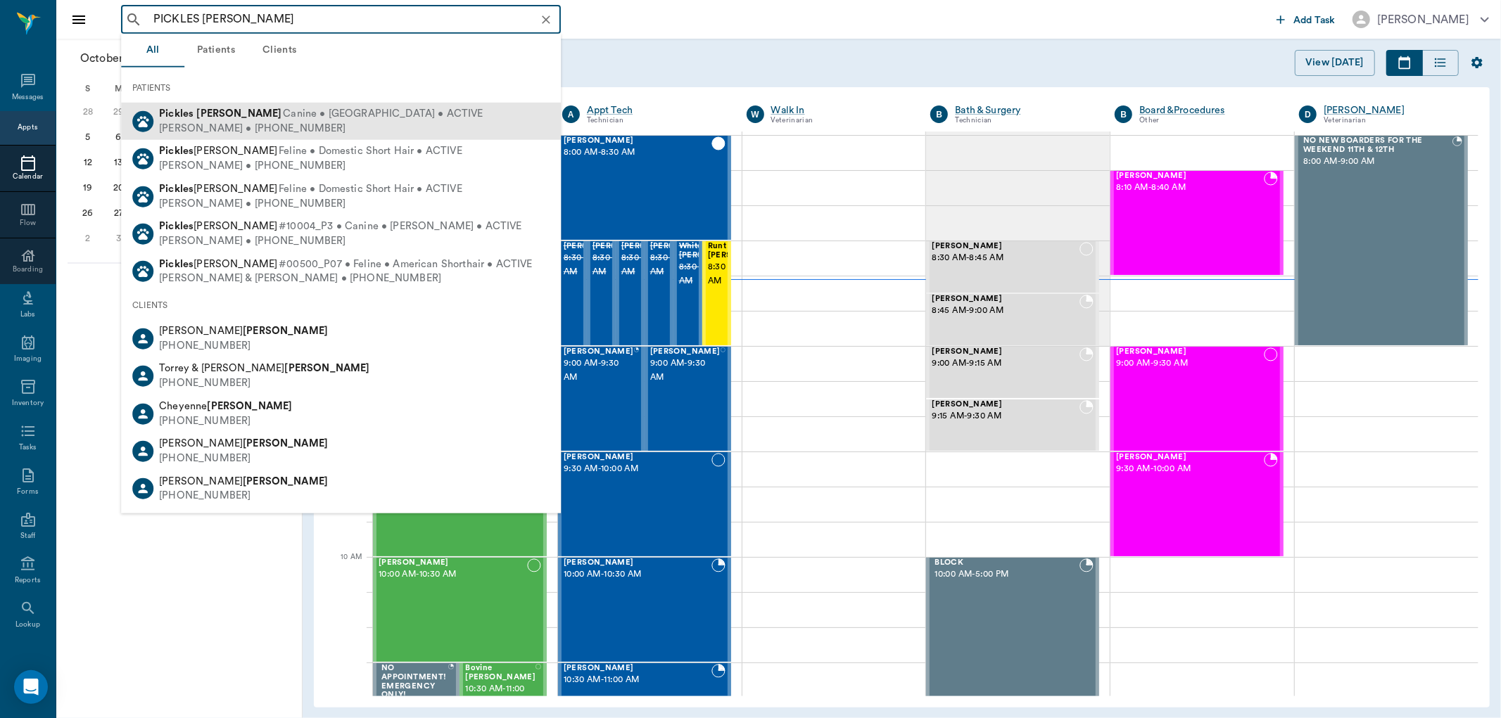
click at [255, 125] on div "JIM Perkins • (430) 342-7602" at bounding box center [321, 128] width 324 height 15
type input "PICKLES PERKINS"
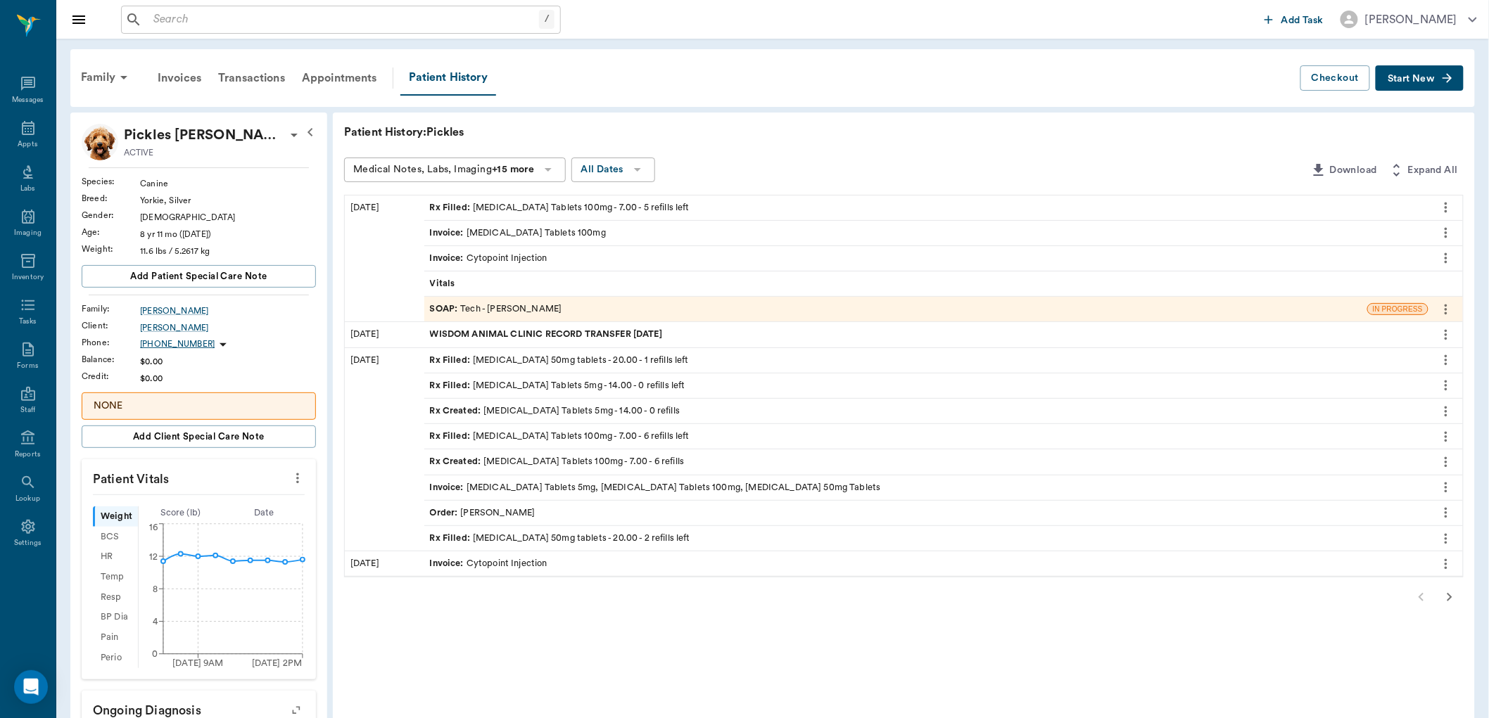
click at [500, 362] on div "Rx Filled : fluconazole 50mg tablets - 20.00 - 1 refills left" at bounding box center [559, 360] width 259 height 13
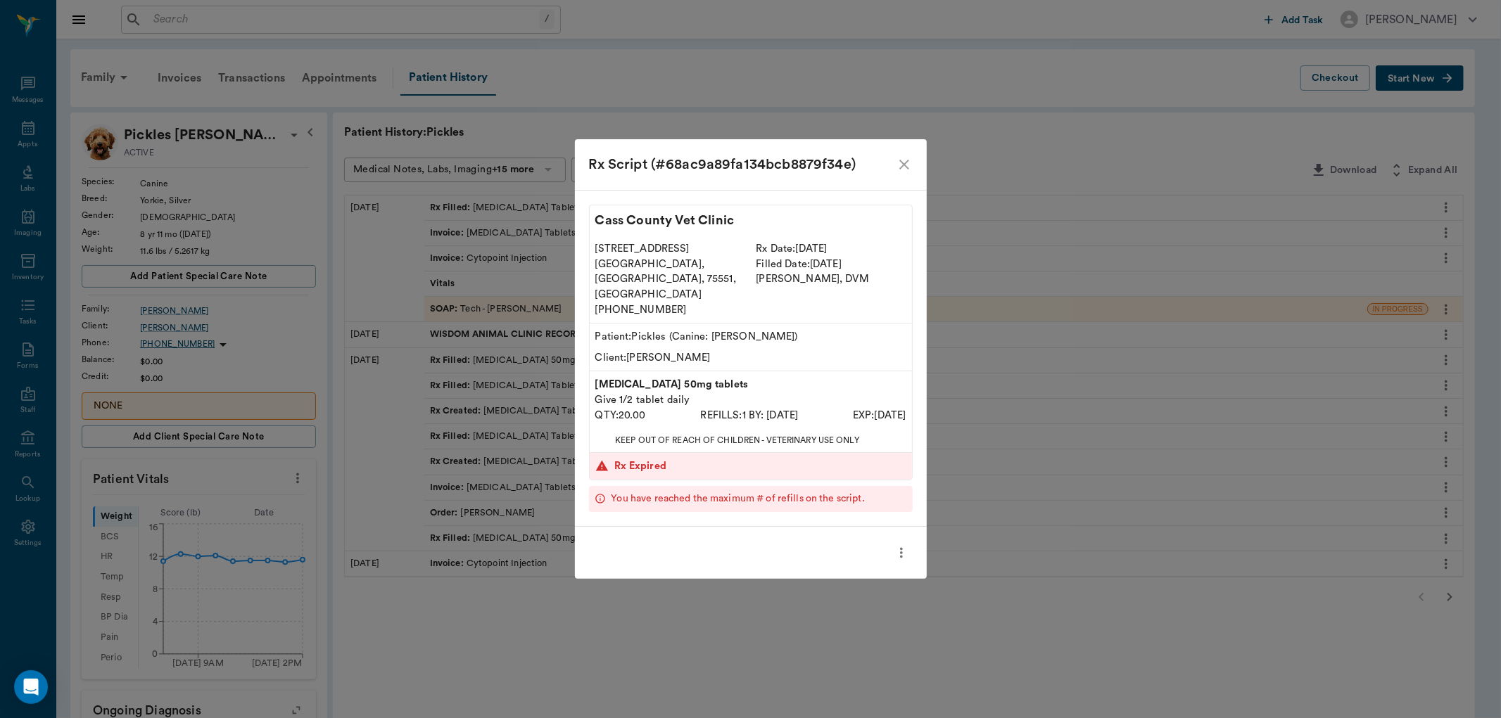
click at [899, 173] on icon "close" at bounding box center [904, 164] width 17 height 17
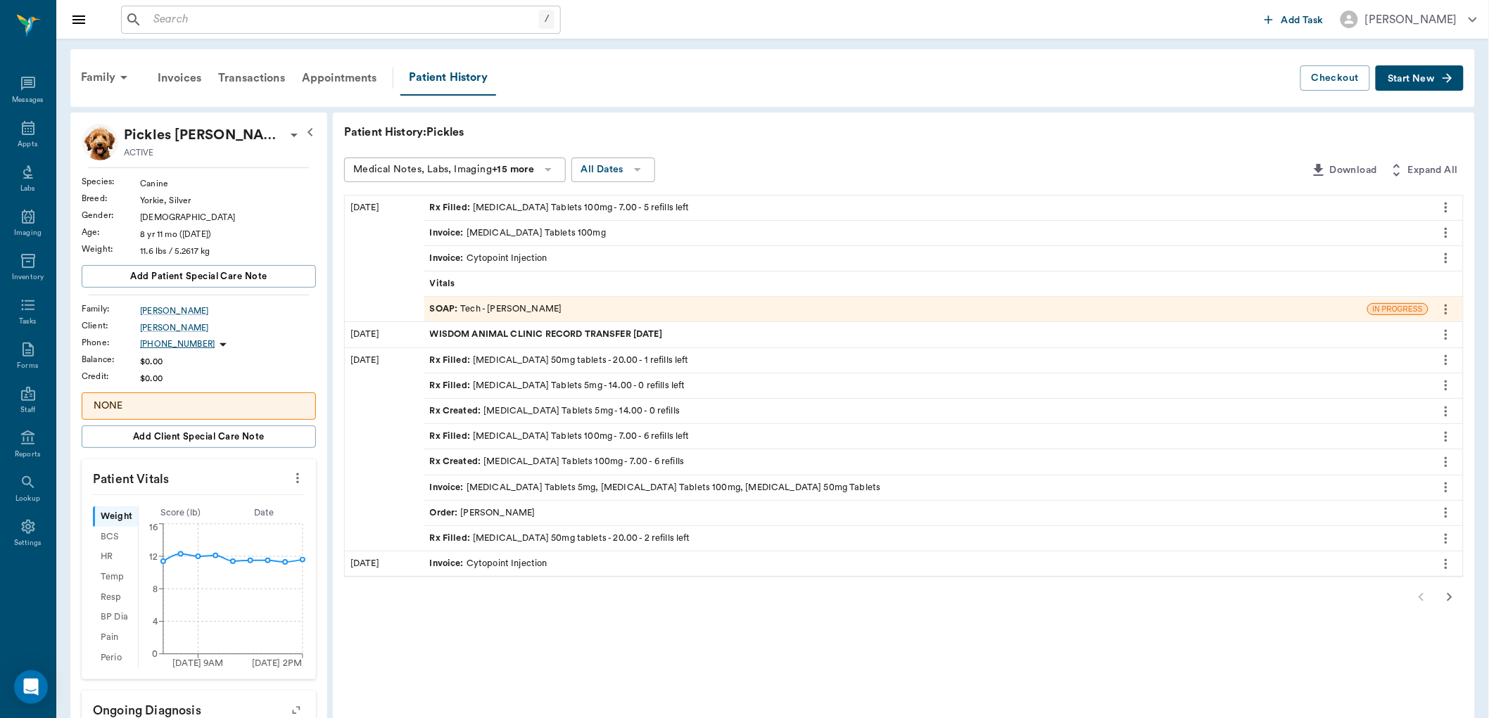
click at [1422, 84] on button "Start New" at bounding box center [1420, 78] width 88 height 26
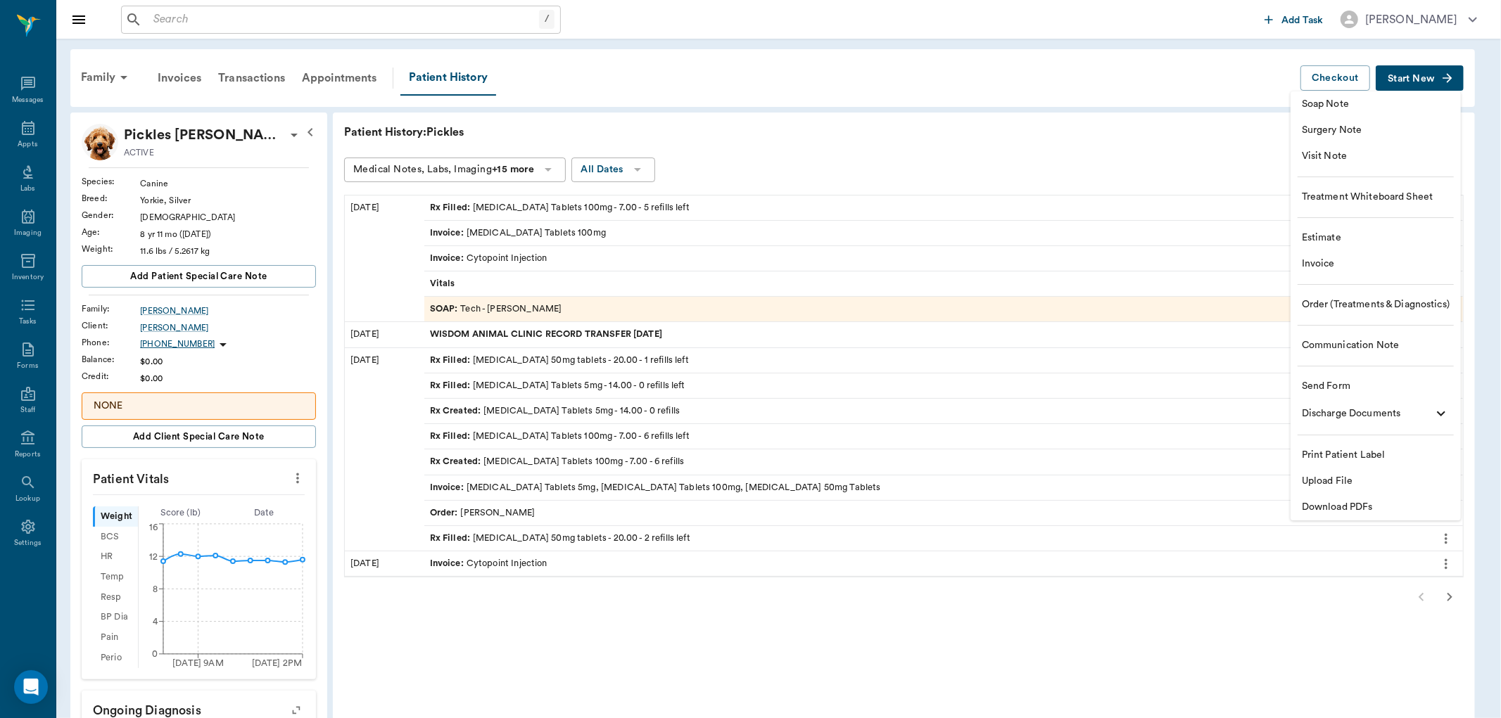
click at [1321, 151] on span "Visit Note" at bounding box center [1376, 156] width 148 height 15
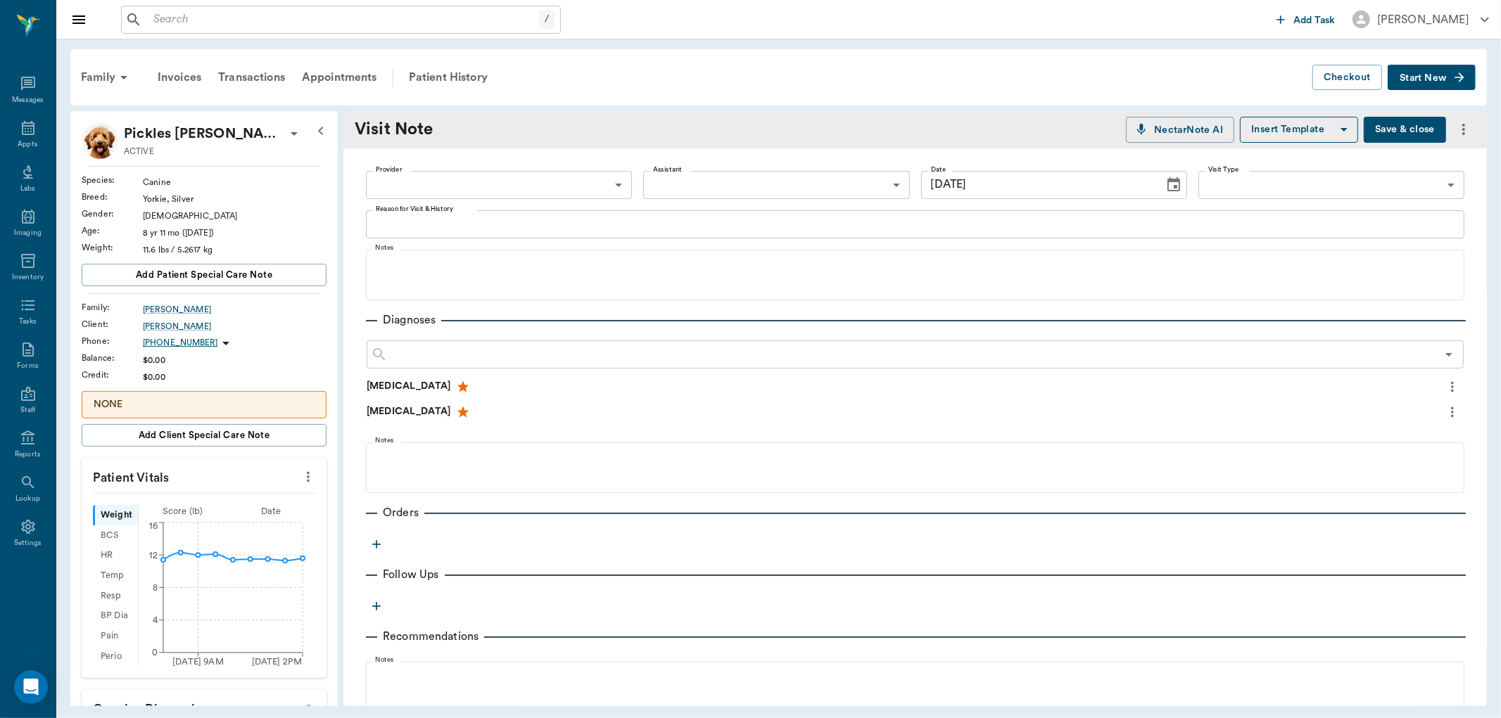
type input "[DATE]"
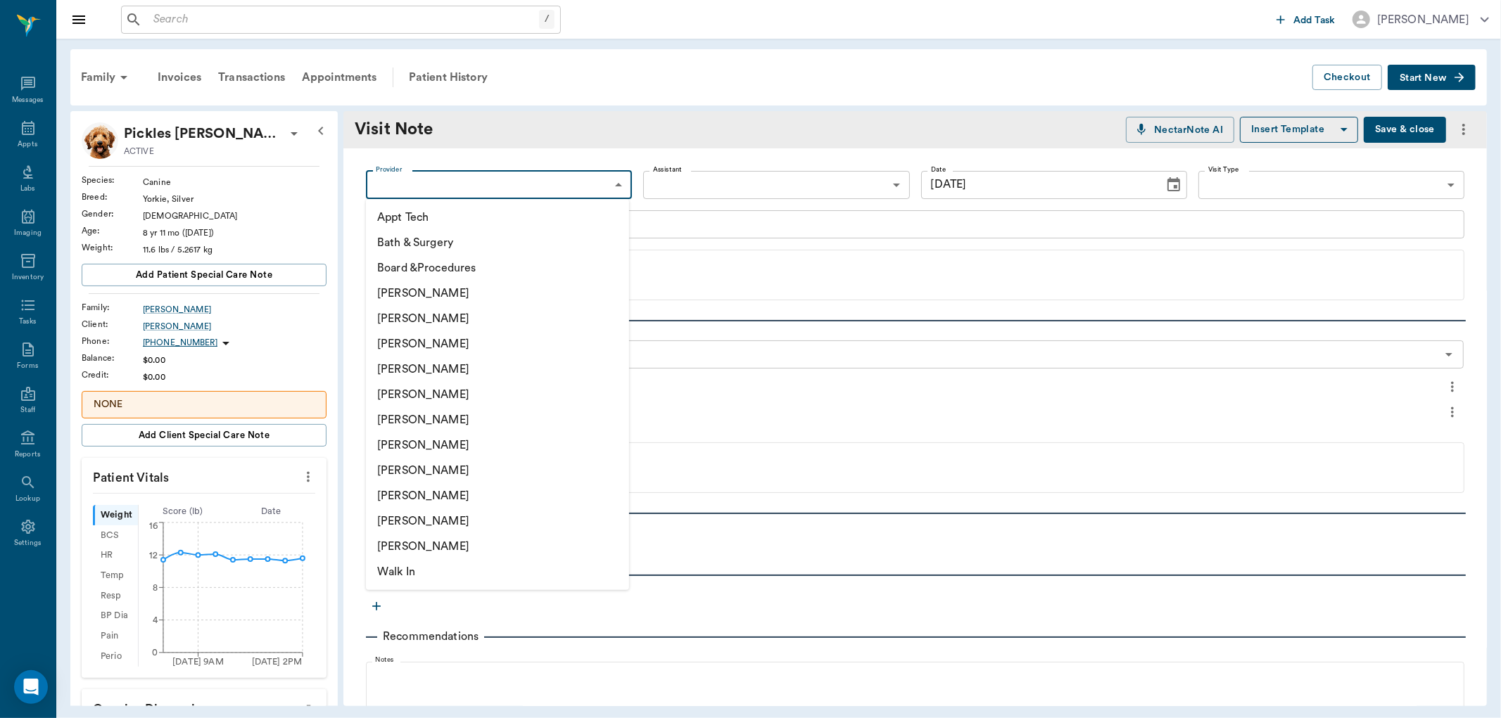
click at [443, 186] on body "/ ​ Add Task Dr. Bert Ellsworth Nectar Messages Appts Labs Imaging Inventory Ta…" at bounding box center [750, 359] width 1501 height 718
click at [404, 469] on li "[PERSON_NAME]" at bounding box center [497, 470] width 263 height 25
type input "63ec2e7e52e12b0ba117b124"
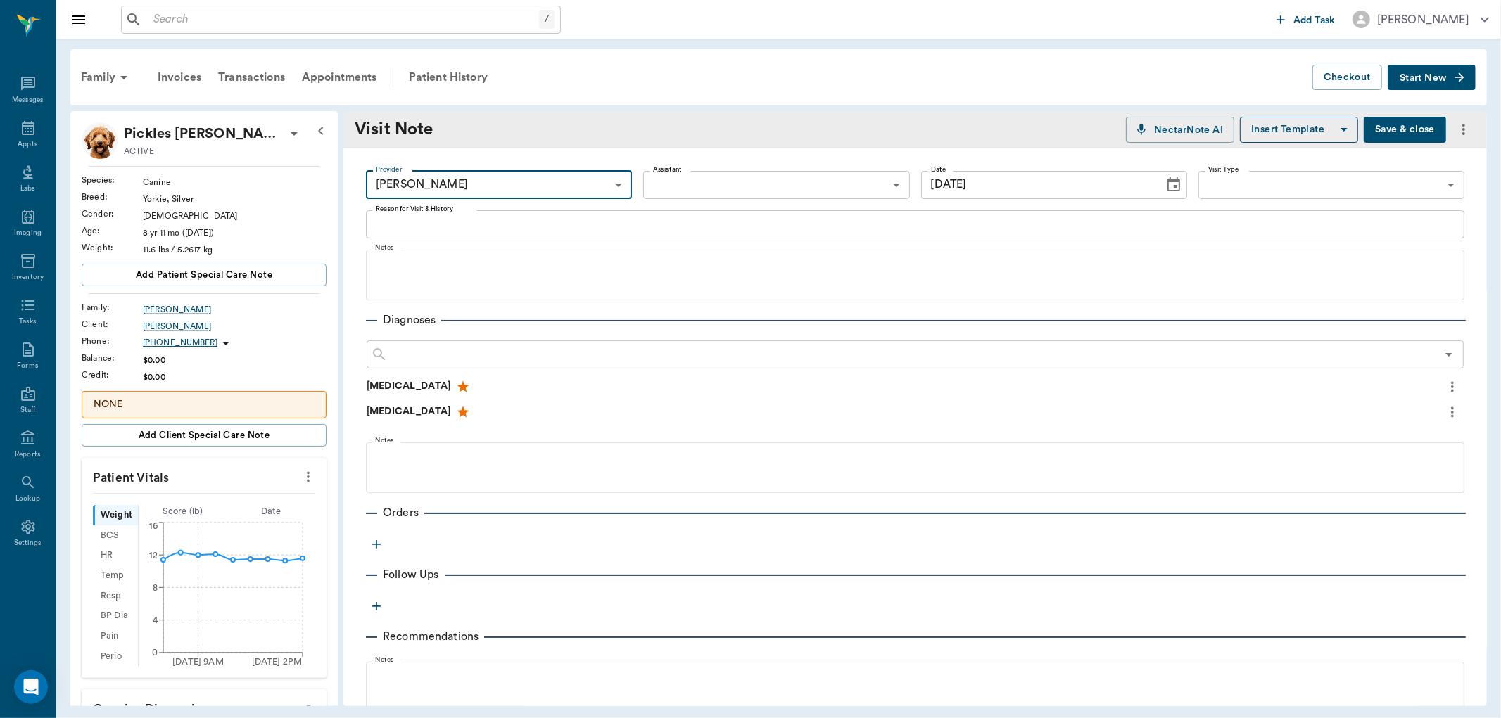
click at [409, 216] on textarea "Reason for Visit & History" at bounding box center [915, 224] width 1079 height 16
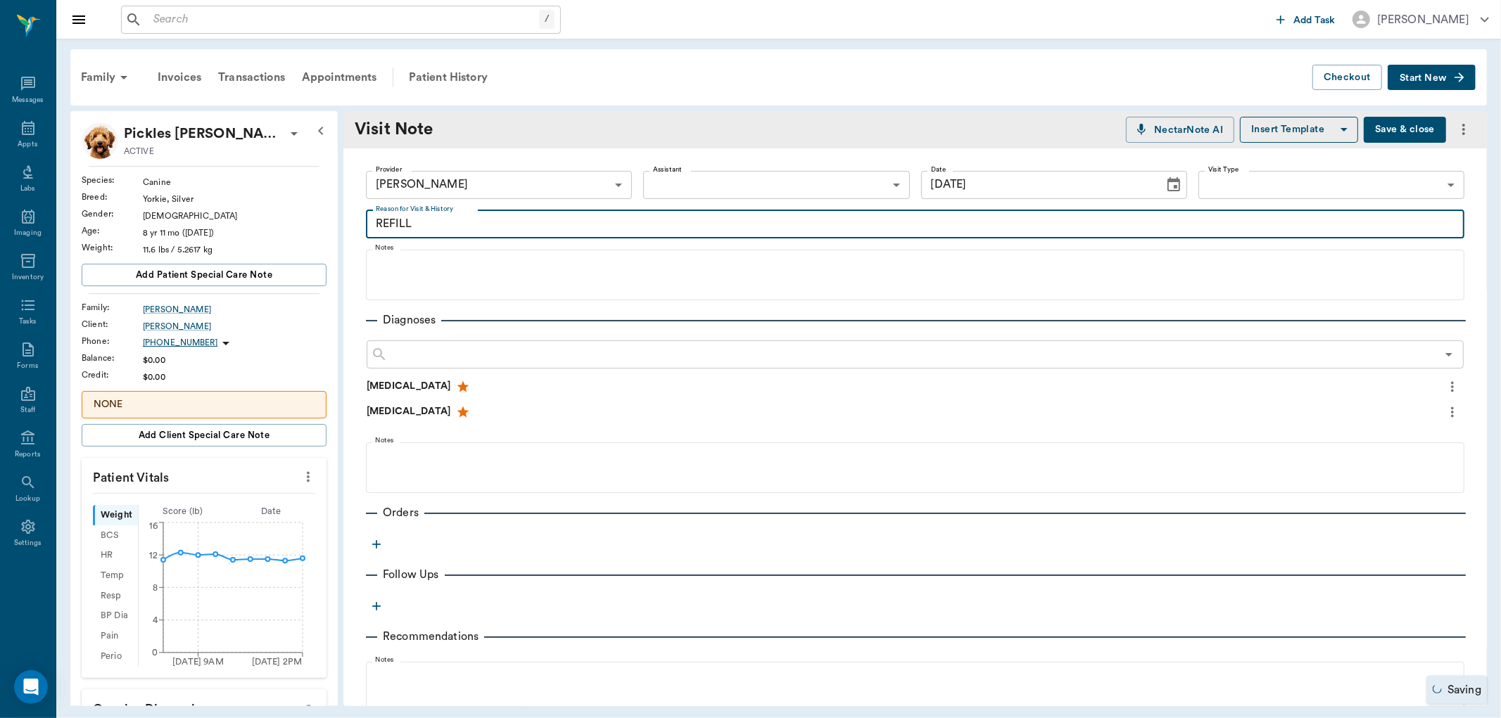
type textarea "REFILL"
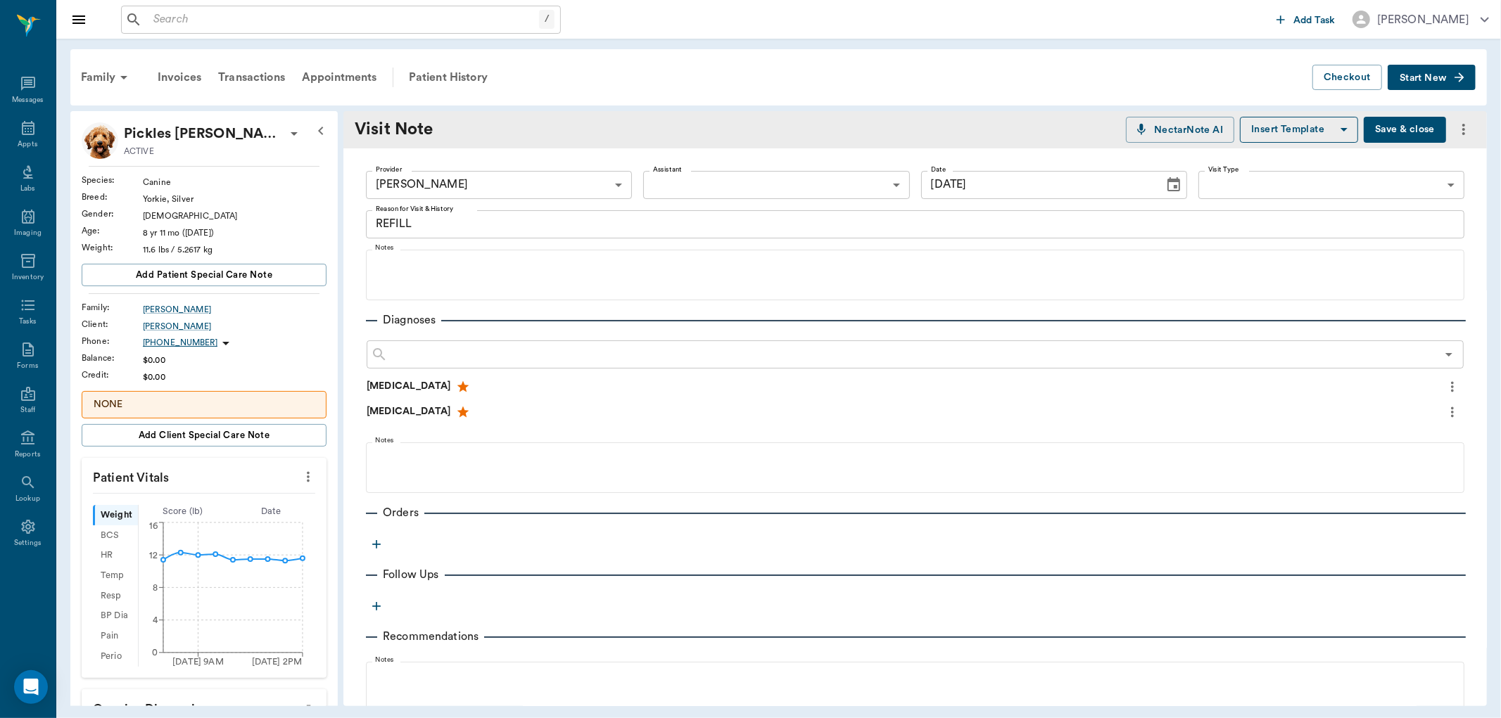
click at [375, 539] on icon "button" at bounding box center [376, 545] width 14 height 14
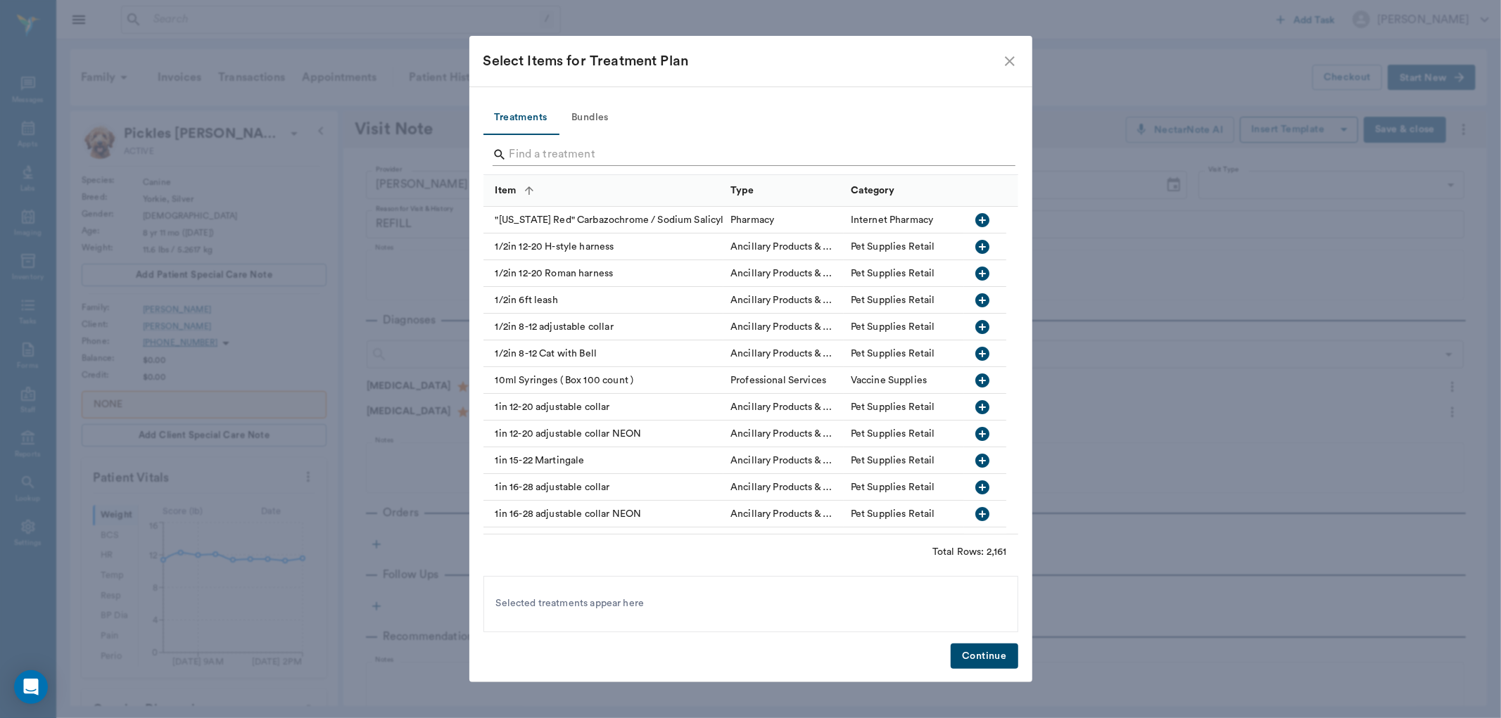
click at [533, 152] on input "Search" at bounding box center [751, 155] width 485 height 23
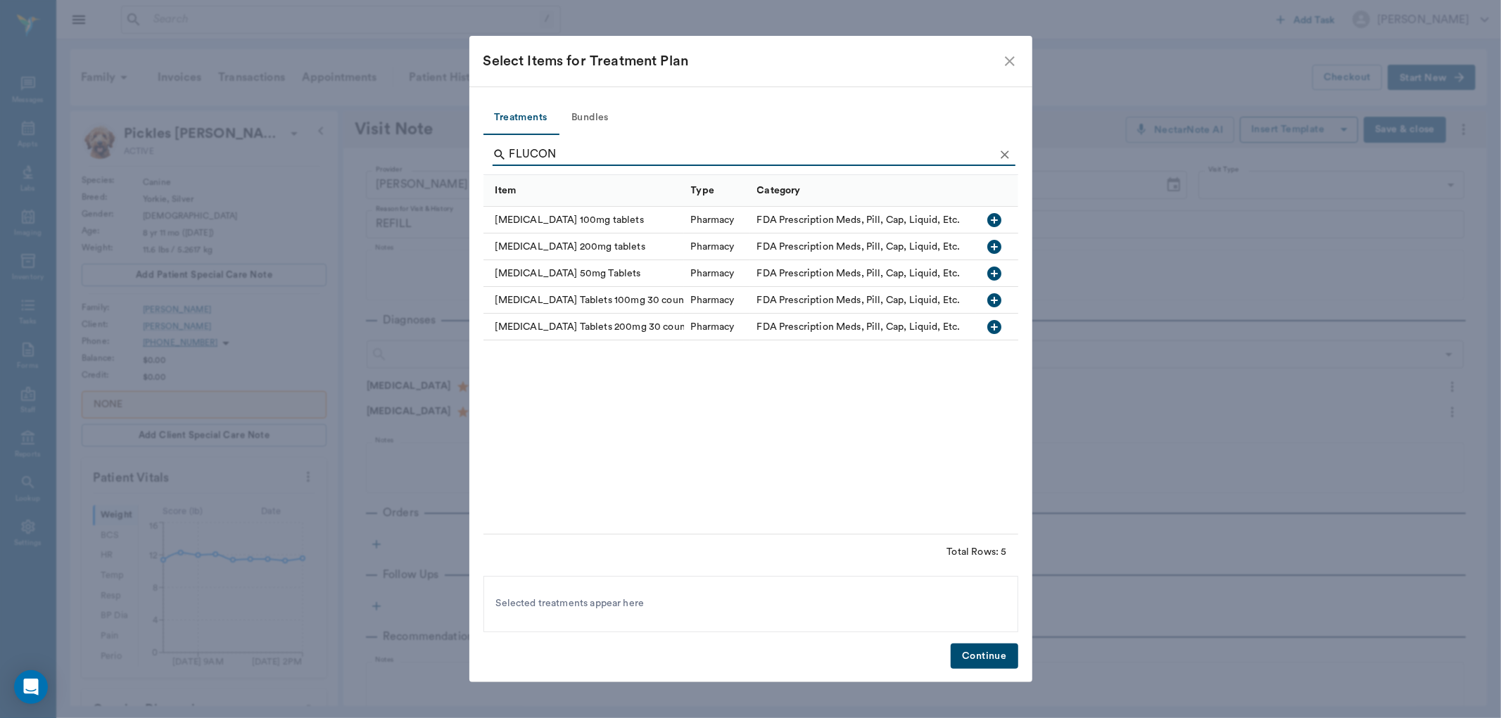
type input "FLUCON"
click at [997, 273] on icon "button" at bounding box center [994, 274] width 14 height 14
click at [981, 656] on button "Continue" at bounding box center [984, 657] width 67 height 26
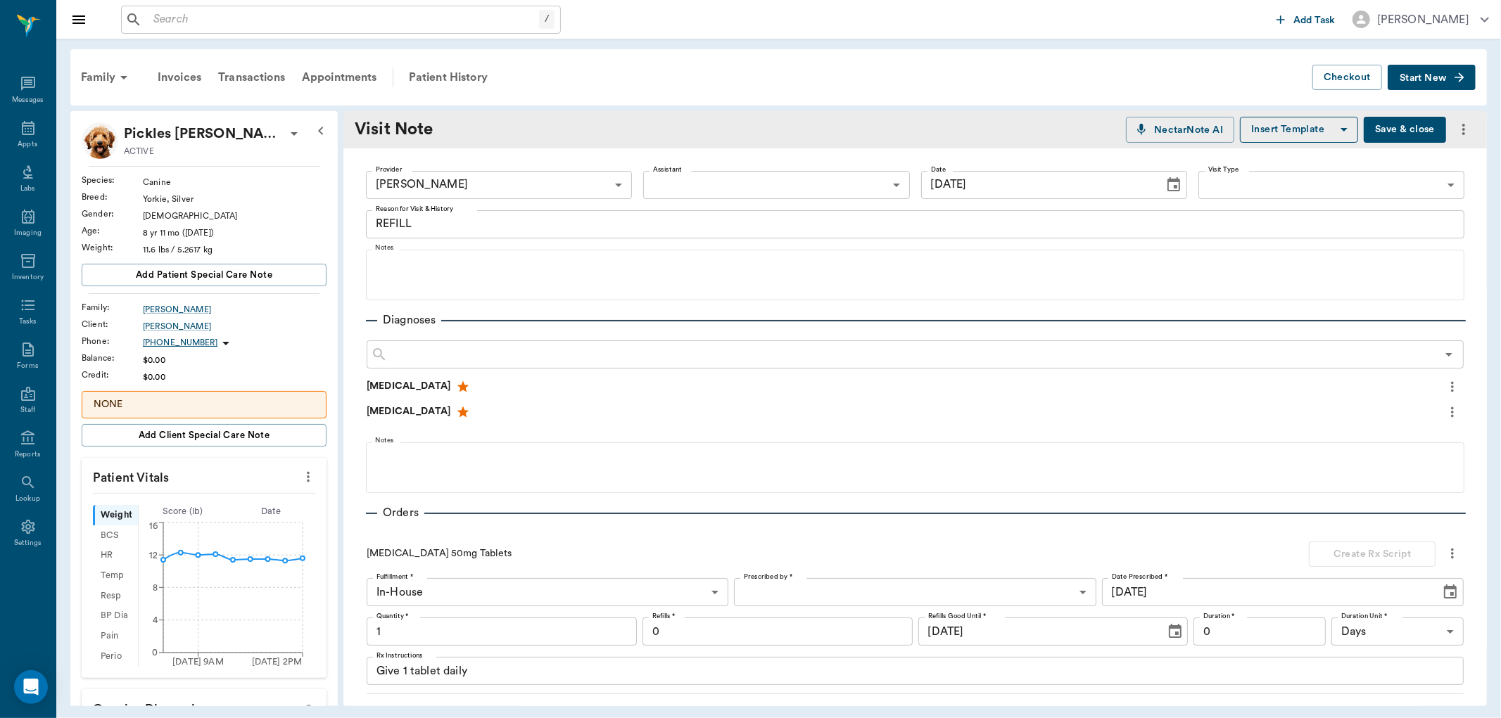
scroll to position [15, 0]
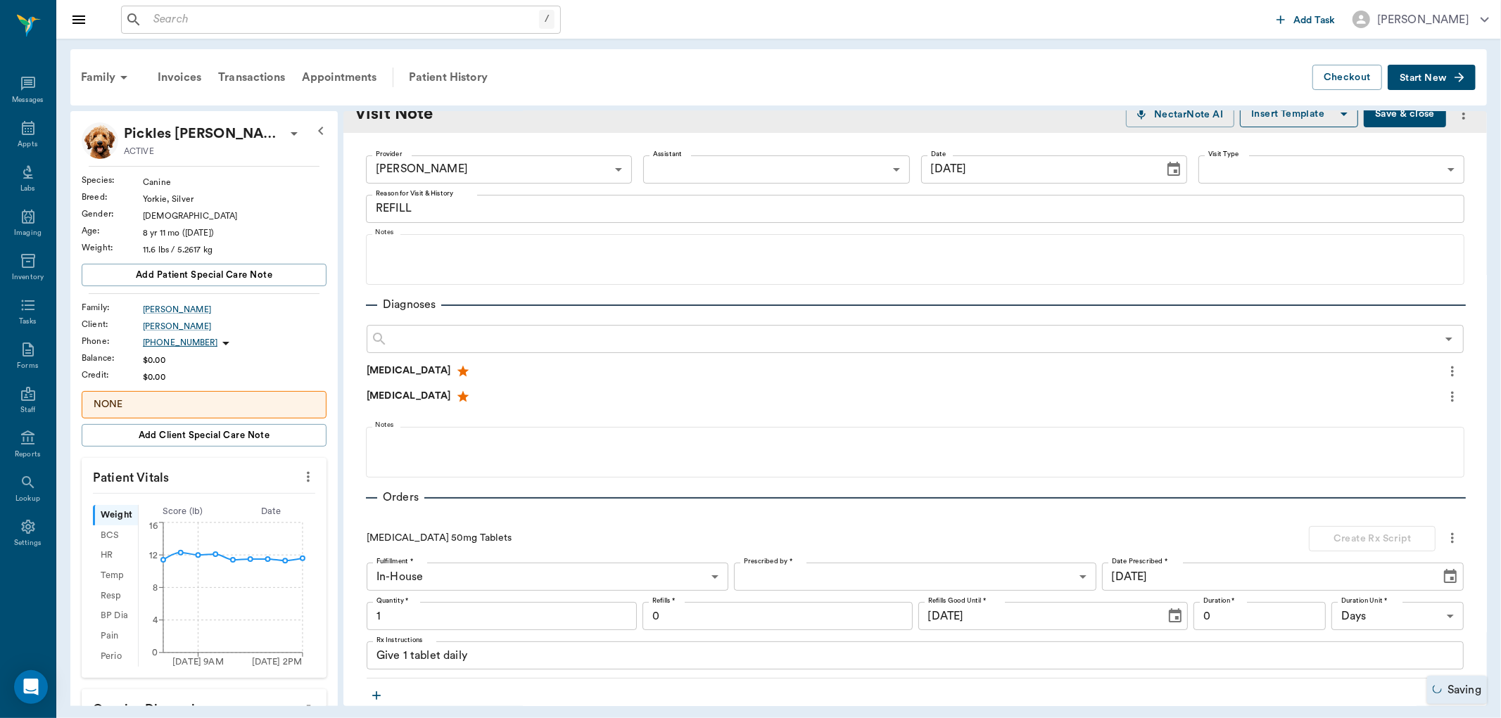
type input "1.00"
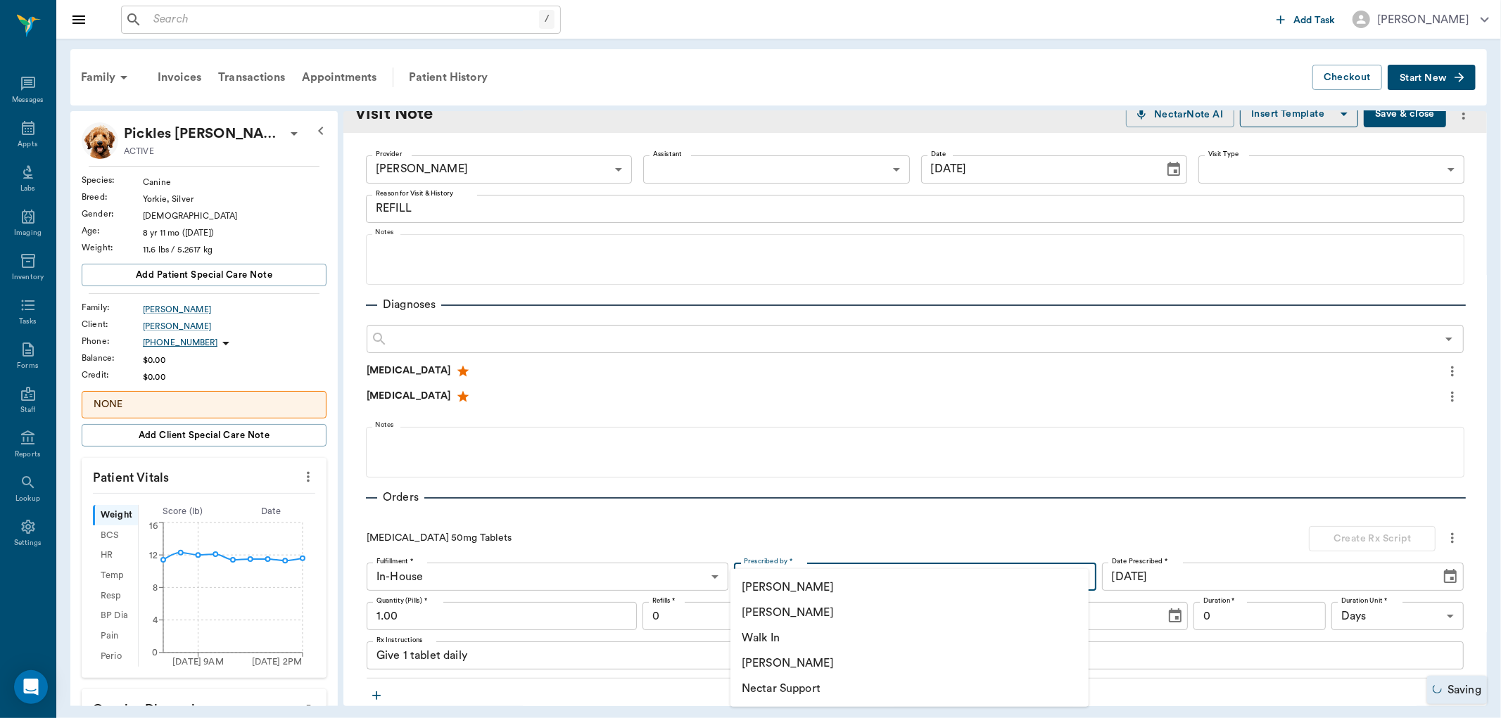
click at [862, 583] on body "/ ​ Add Task Dr. Bert Ellsworth Nectar Messages Appts Labs Imaging Inventory Ta…" at bounding box center [750, 359] width 1501 height 718
click at [812, 618] on li "[PERSON_NAME]" at bounding box center [909, 612] width 358 height 25
type input "63ec2f075fda476ae8351a4d"
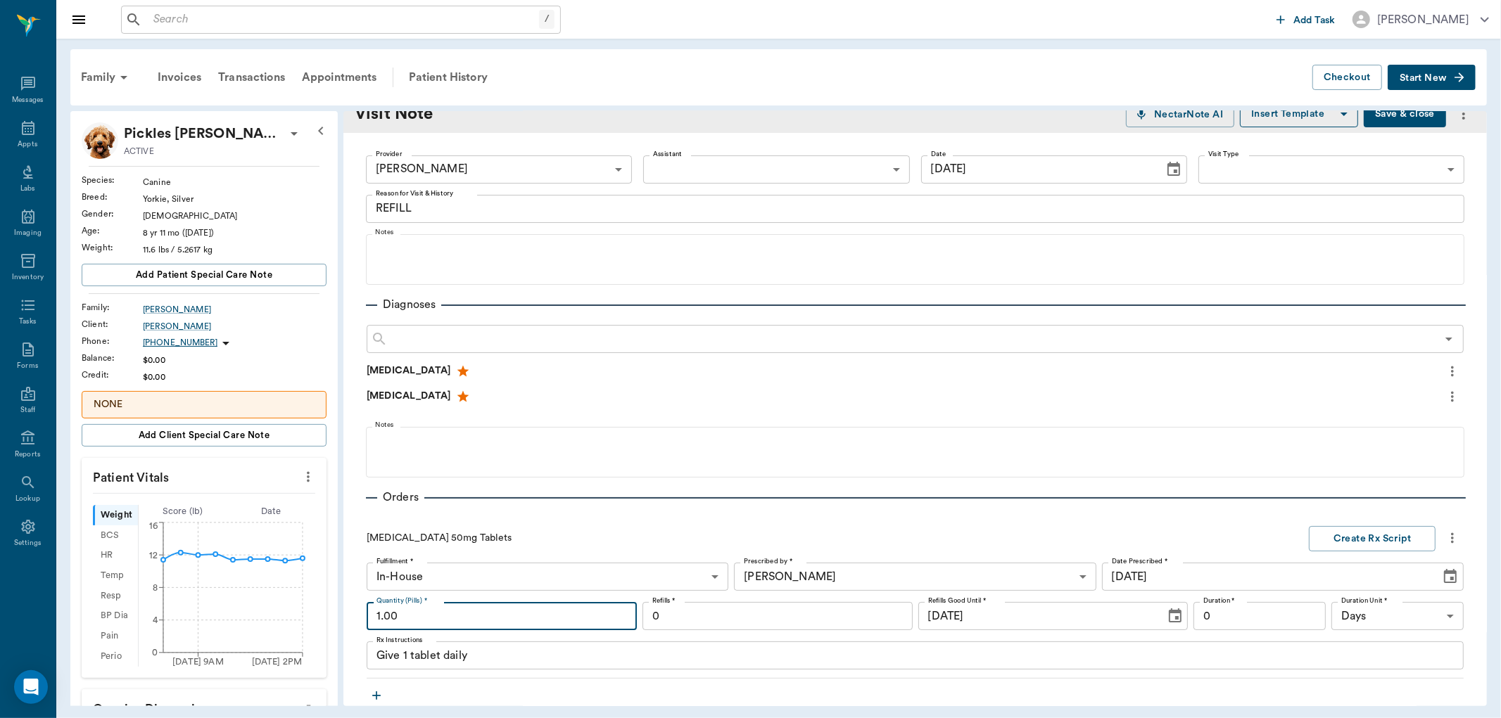
click at [582, 630] on input "1.00" at bounding box center [502, 616] width 270 height 28
type input "20.00"
click at [406, 655] on textarea "Give 1 tablet daily" at bounding box center [914, 656] width 1077 height 16
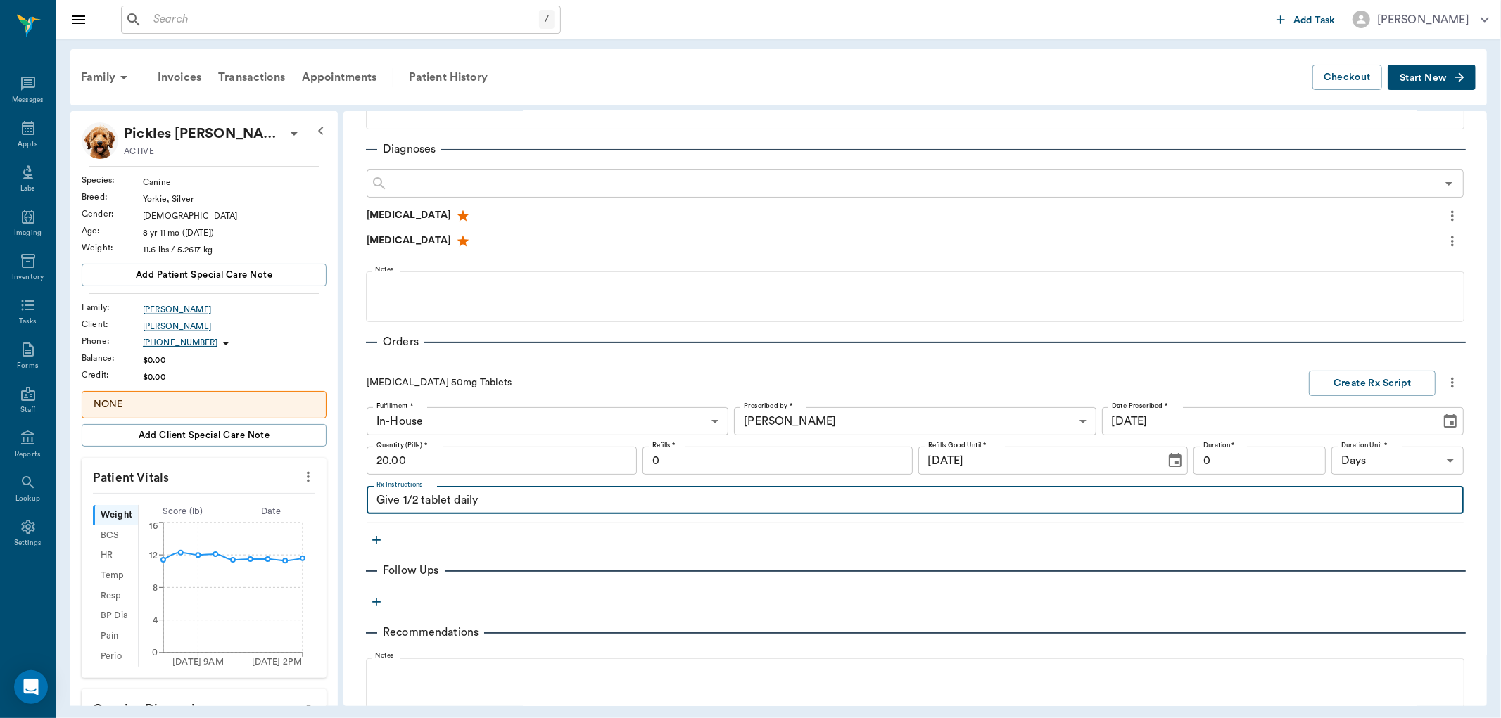
scroll to position [172, 0]
type textarea "Give 1/2 tablet daily"
click at [1373, 387] on button "Create Rx Script" at bounding box center [1372, 383] width 127 height 26
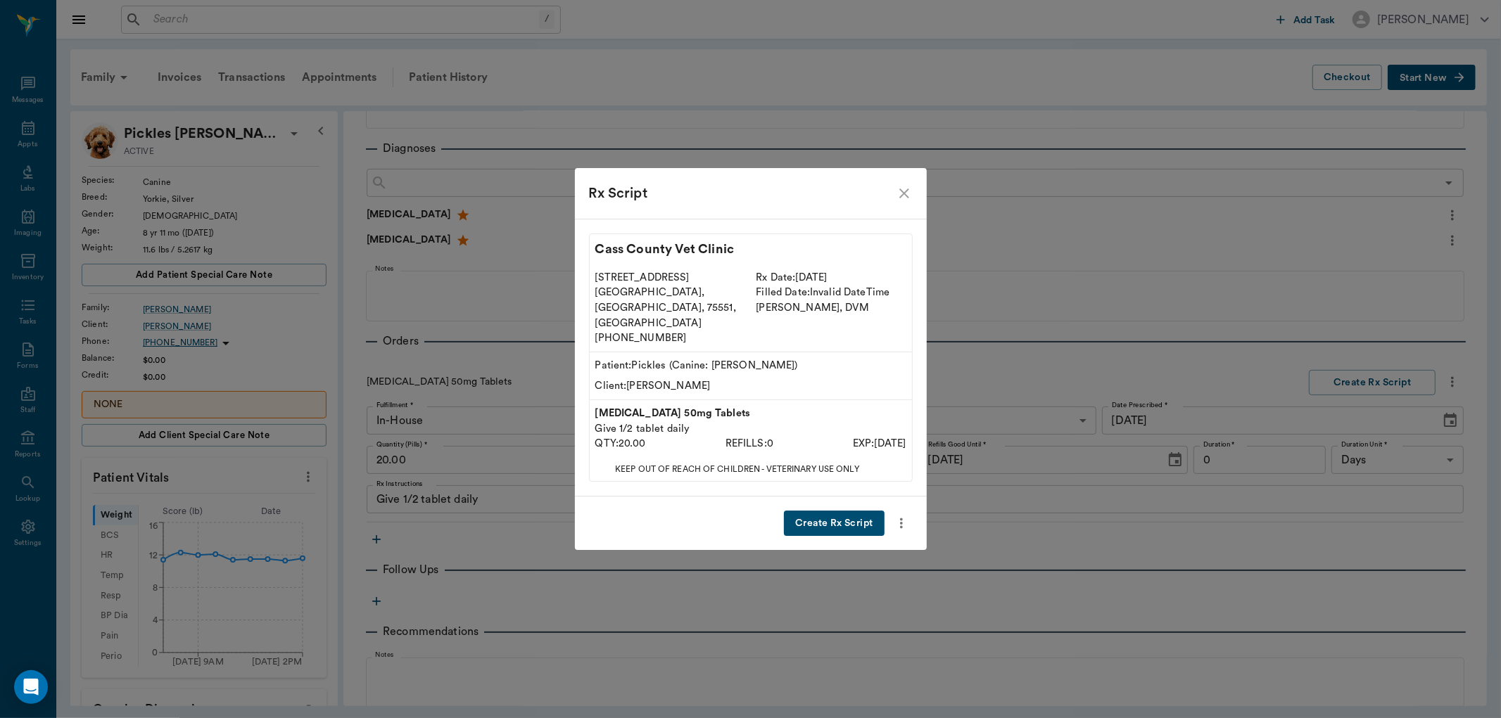
click at [843, 511] on button "Create Rx Script" at bounding box center [834, 524] width 100 height 26
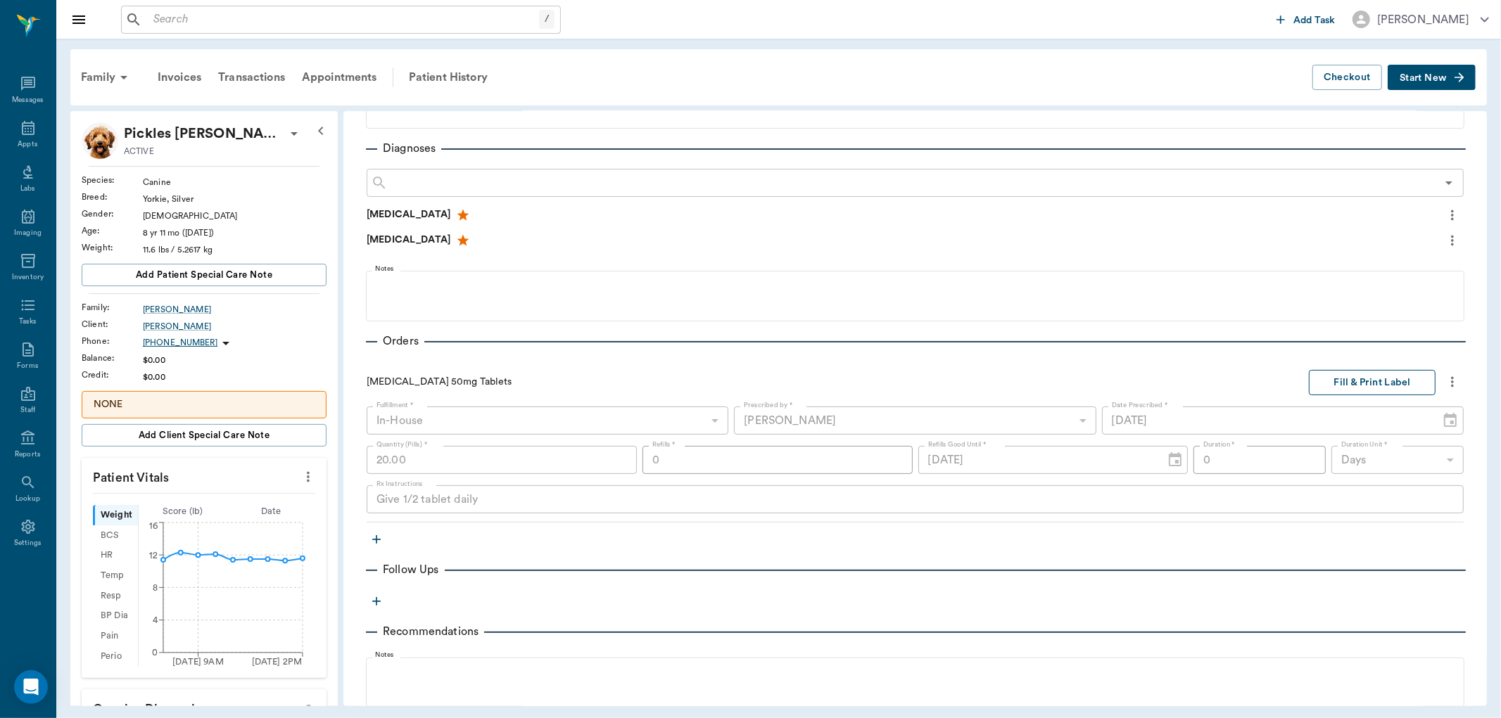
click at [1360, 371] on button "Fill & Print Label" at bounding box center [1372, 383] width 127 height 26
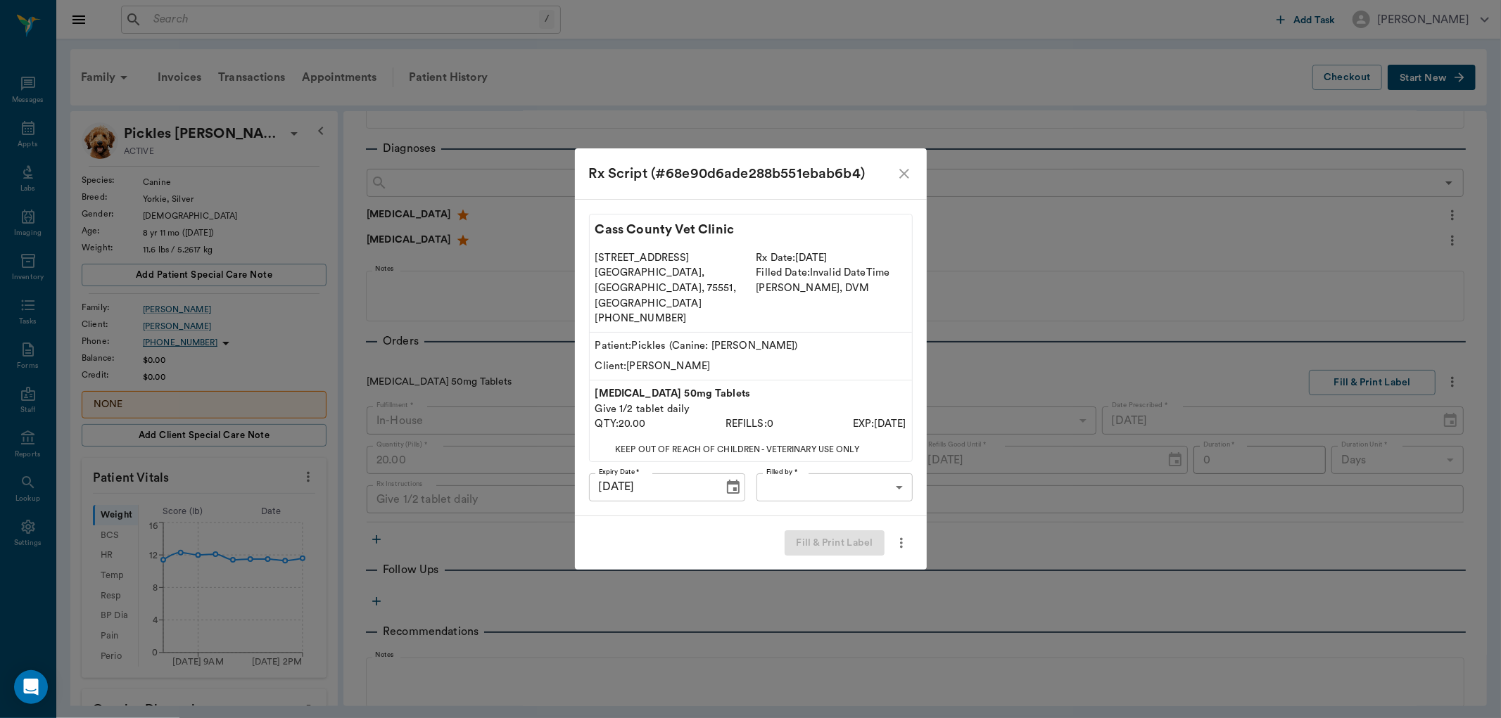
click at [878, 448] on body "/ ​ Add Task Dr. Bert Ellsworth Nectar Messages Appts Labs Imaging Inventory Ta…" at bounding box center [750, 359] width 1501 height 718
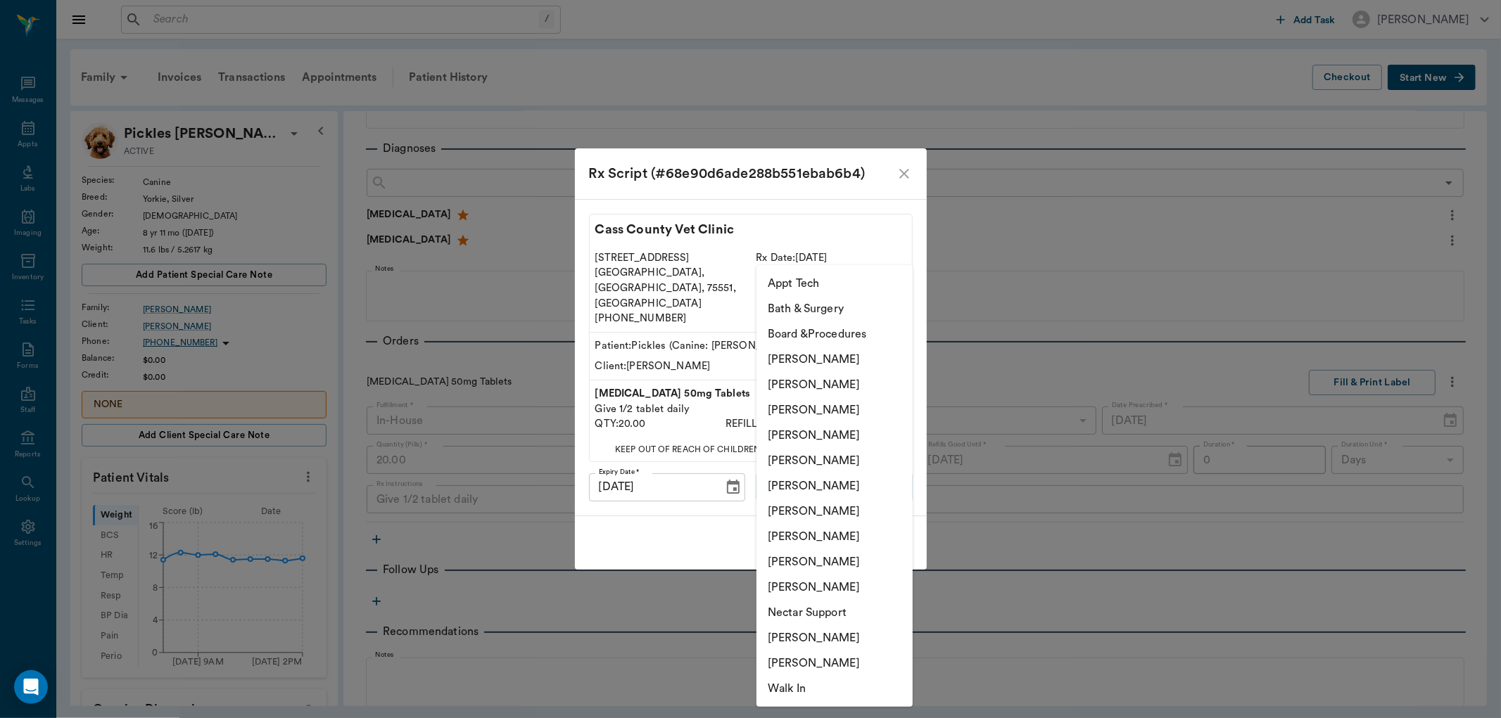
click at [852, 536] on li "[PERSON_NAME]" at bounding box center [834, 536] width 156 height 25
type input "63ec2e7e52e12b0ba117b124"
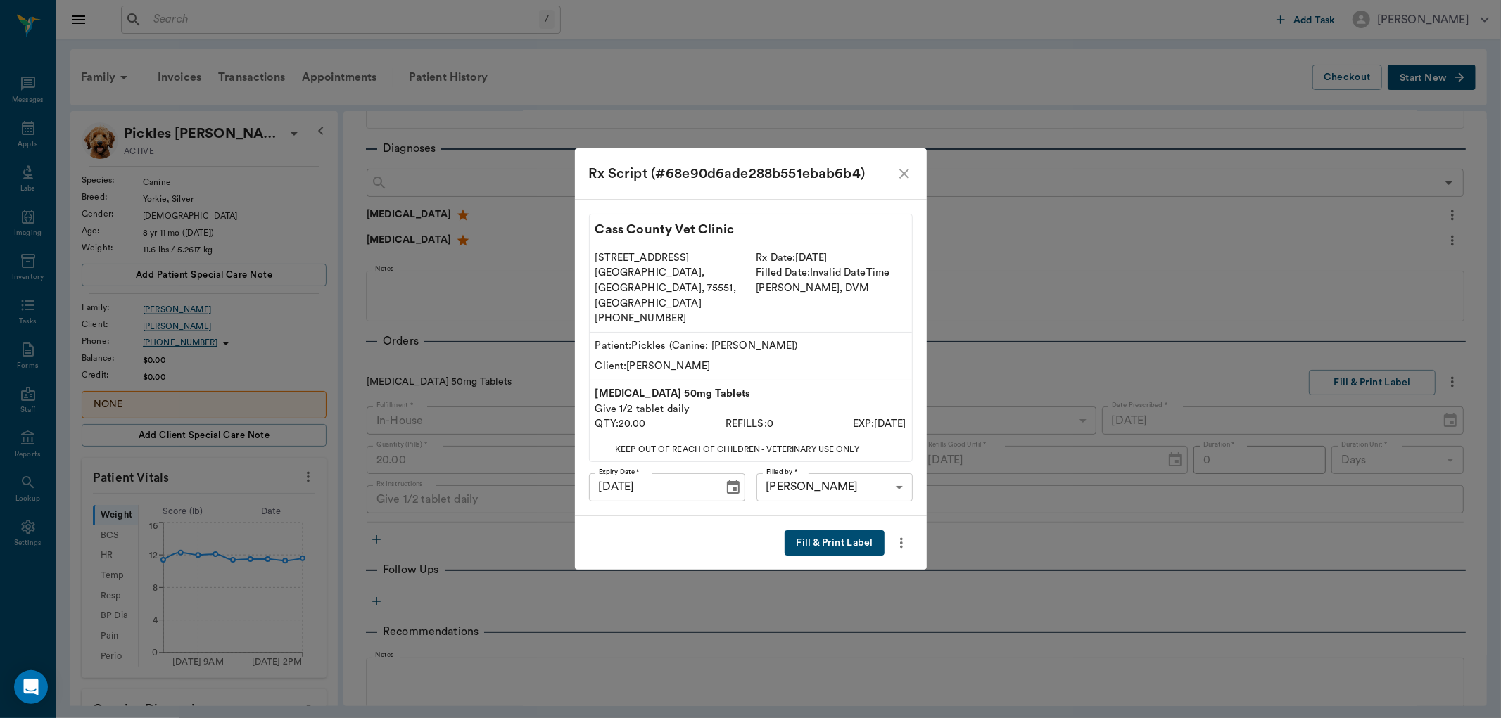
click at [819, 531] on button "Fill & Print Label" at bounding box center [834, 544] width 99 height 26
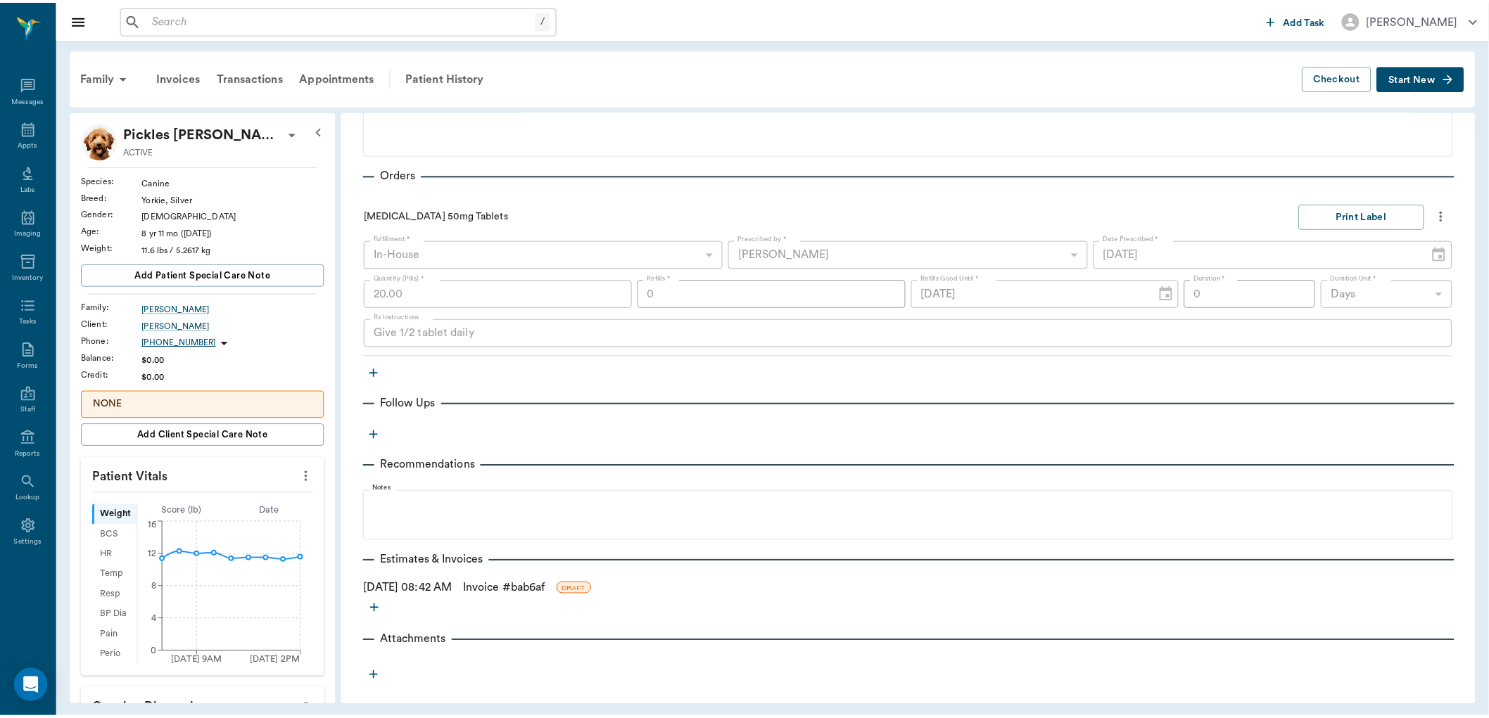
scroll to position [343, 0]
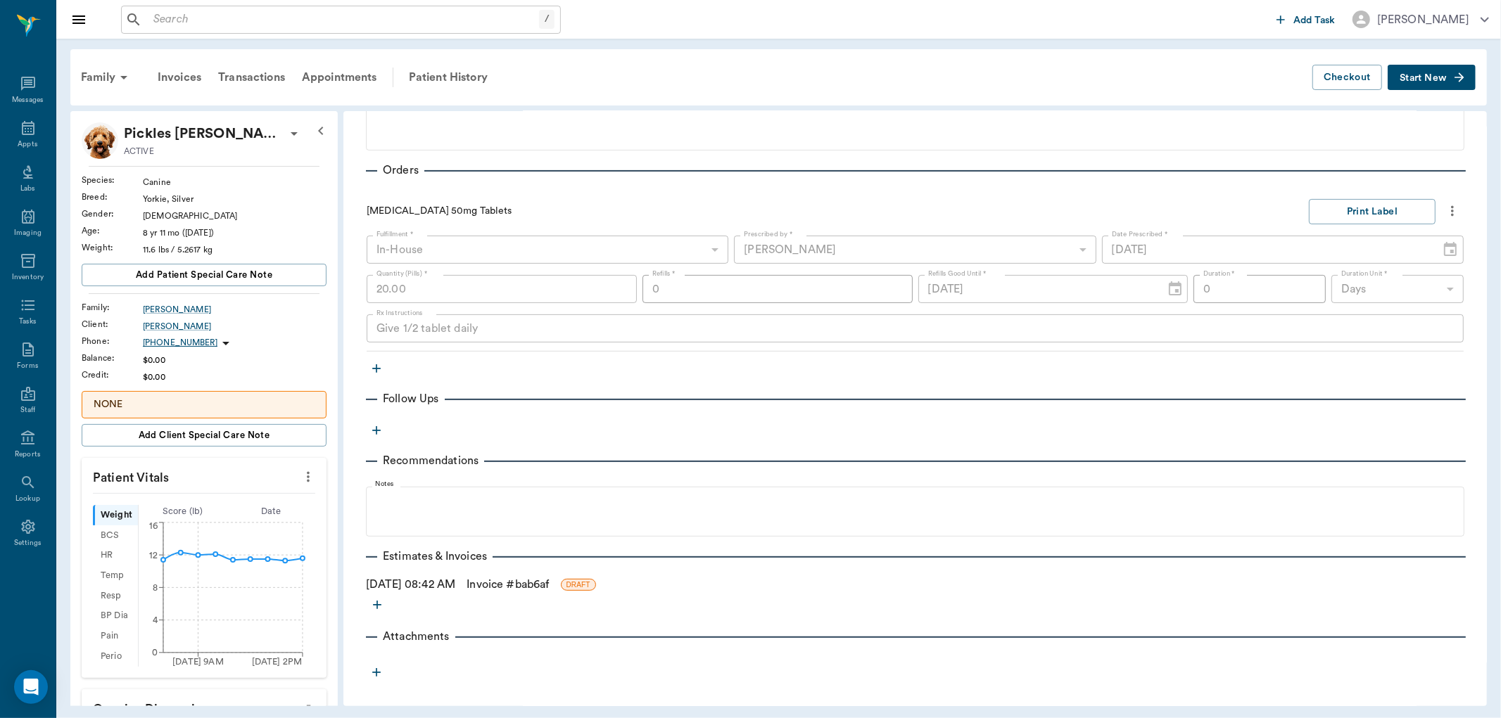
click at [521, 586] on link "Invoice # bab6af" at bounding box center [508, 584] width 82 height 17
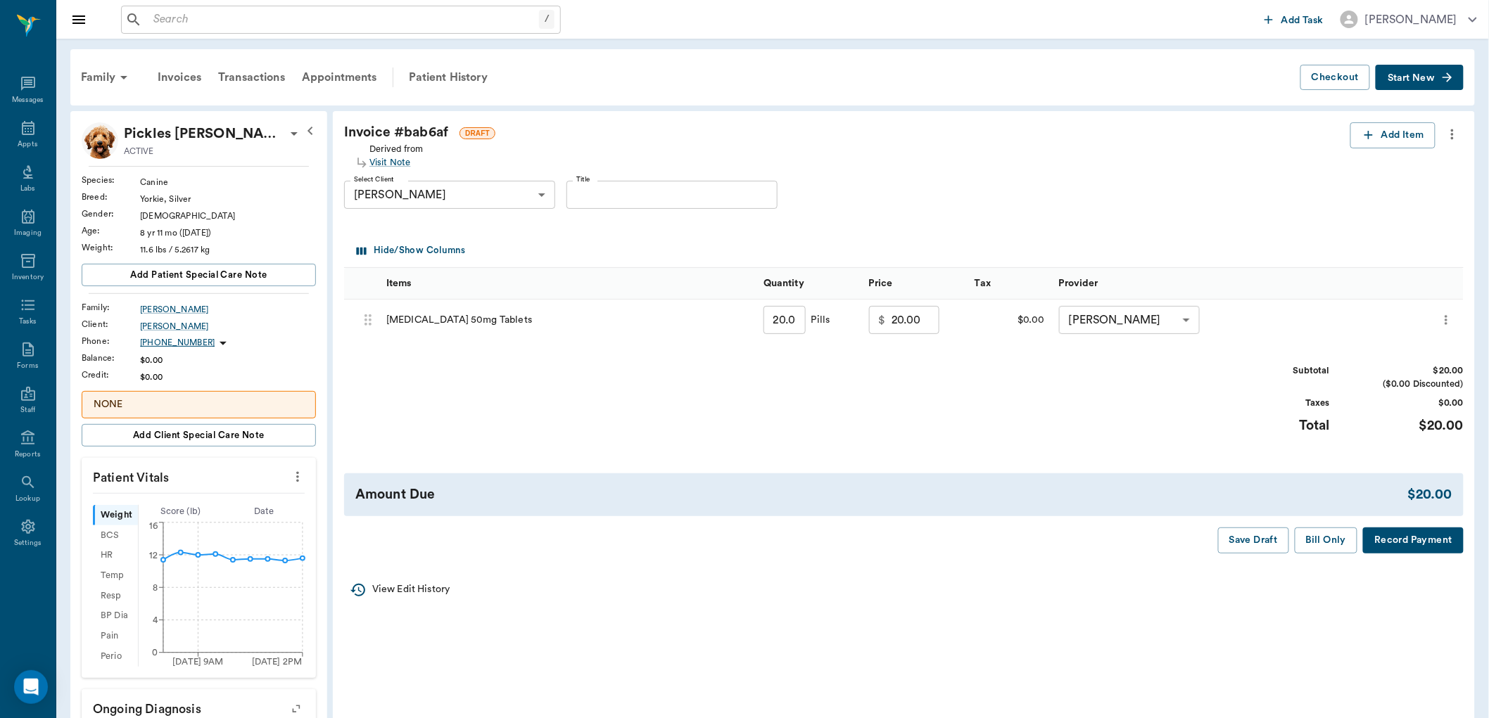
scroll to position [156, 0]
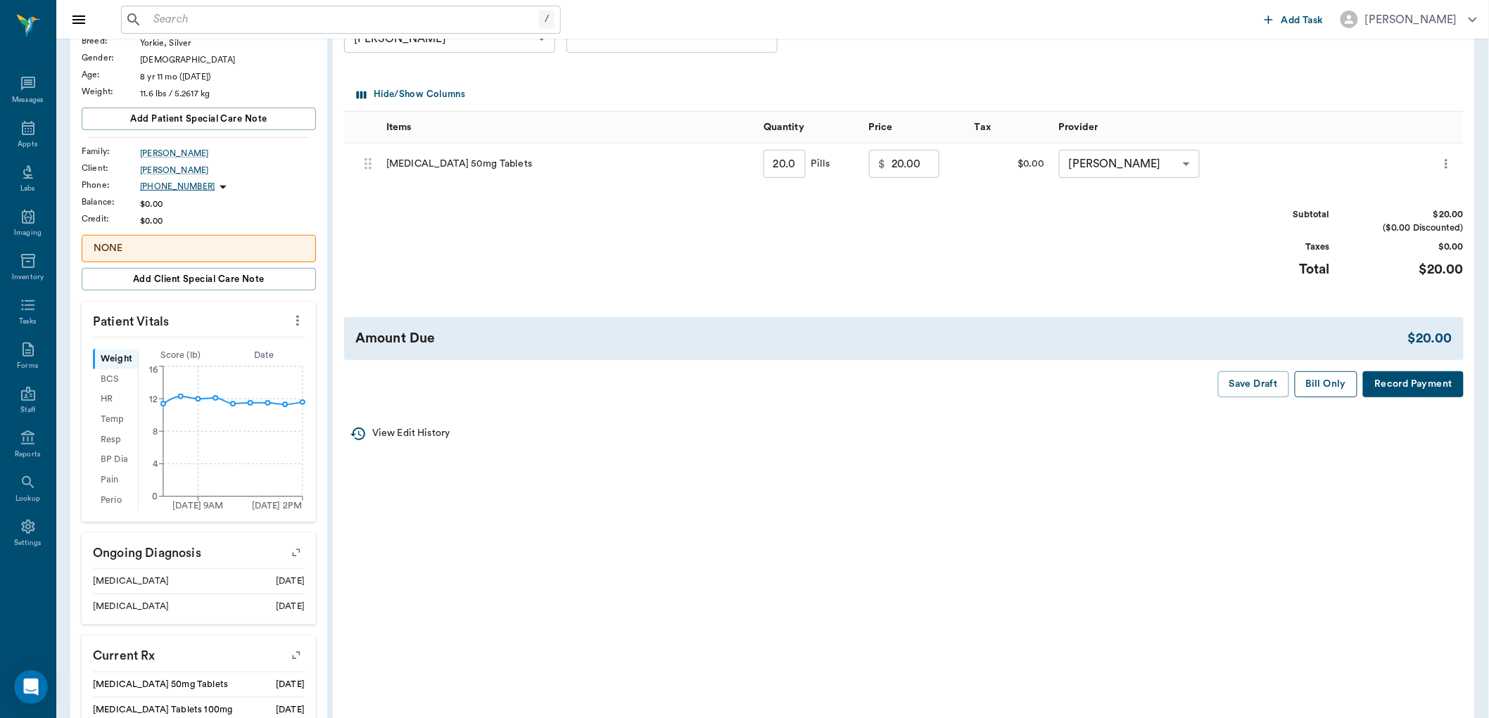
click at [1326, 391] on button "Bill Only" at bounding box center [1326, 385] width 63 height 26
click at [25, 134] on icon at bounding box center [28, 128] width 13 height 14
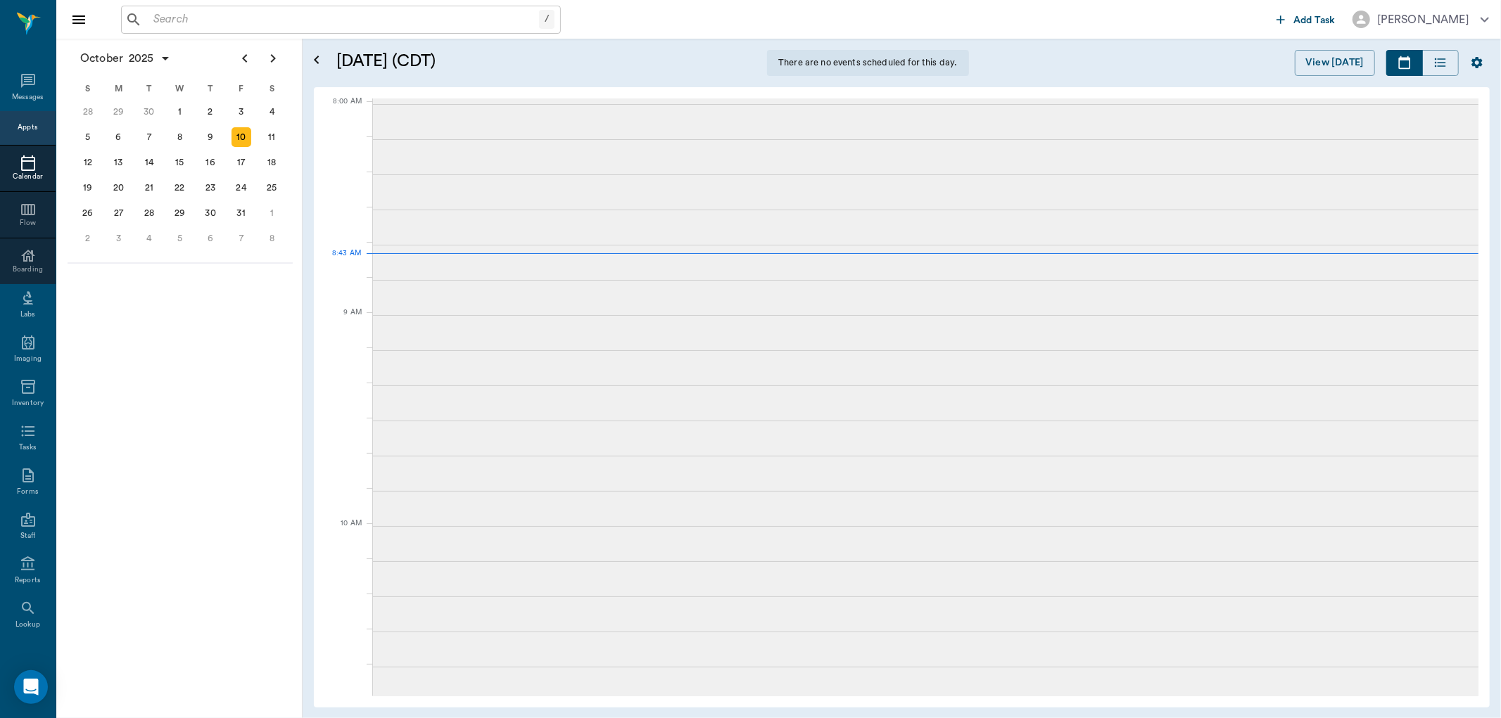
scroll to position [2, 0]
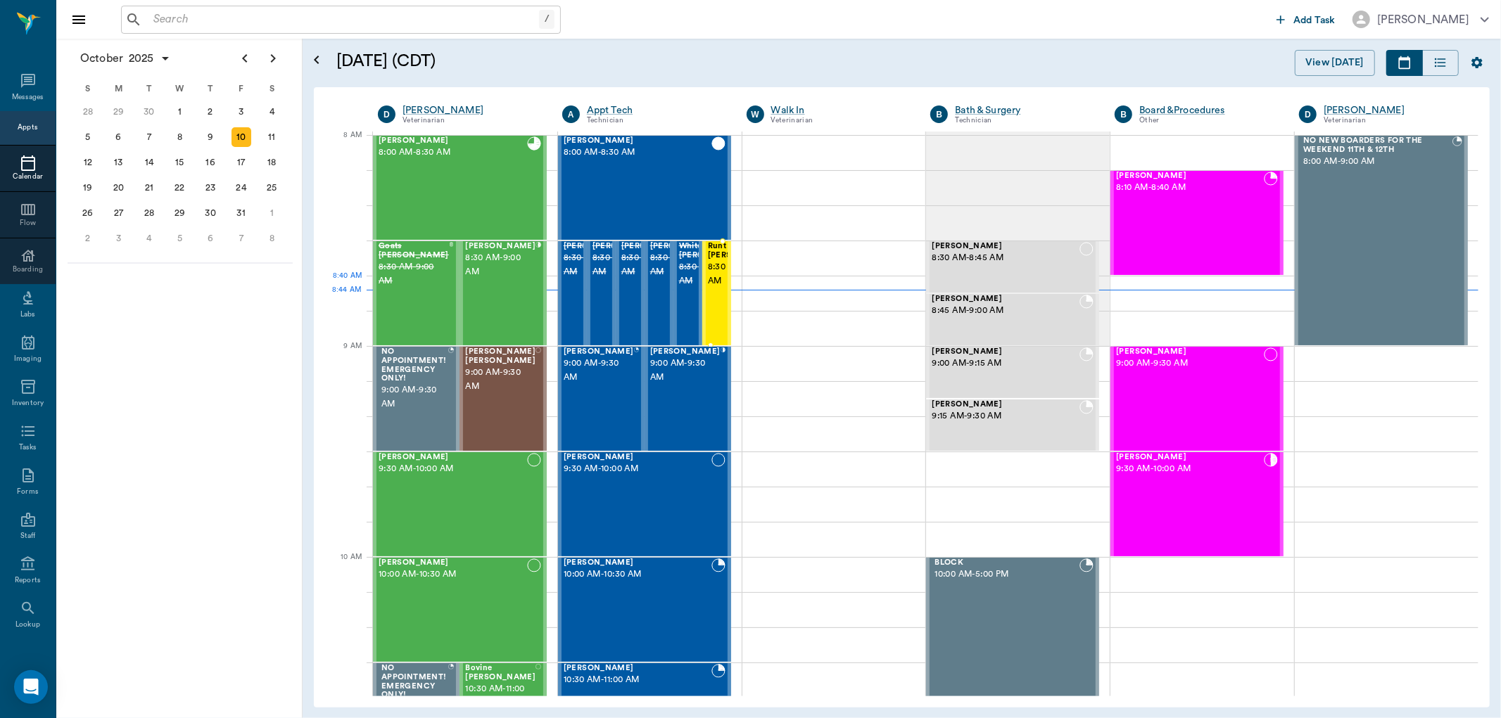
click at [714, 289] on span "8:30 AM - 9:00 AM" at bounding box center [743, 274] width 70 height 28
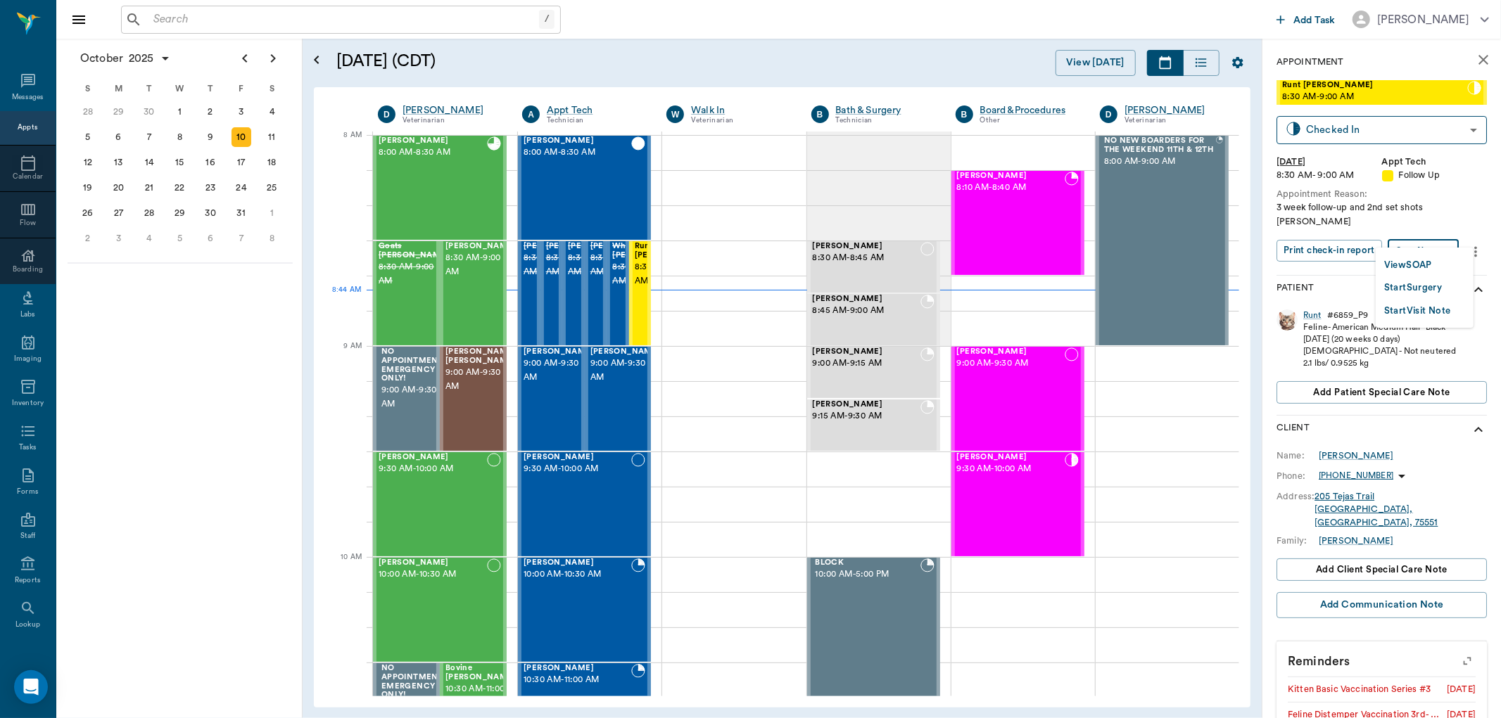
click at [1441, 239] on body "/ ​ Add Task Dr. Bert Ellsworth Nectar Messages Appts Calendar Flow Boarding La…" at bounding box center [750, 359] width 1501 height 718
click at [1428, 261] on button "View SOAP" at bounding box center [1408, 266] width 48 height 16
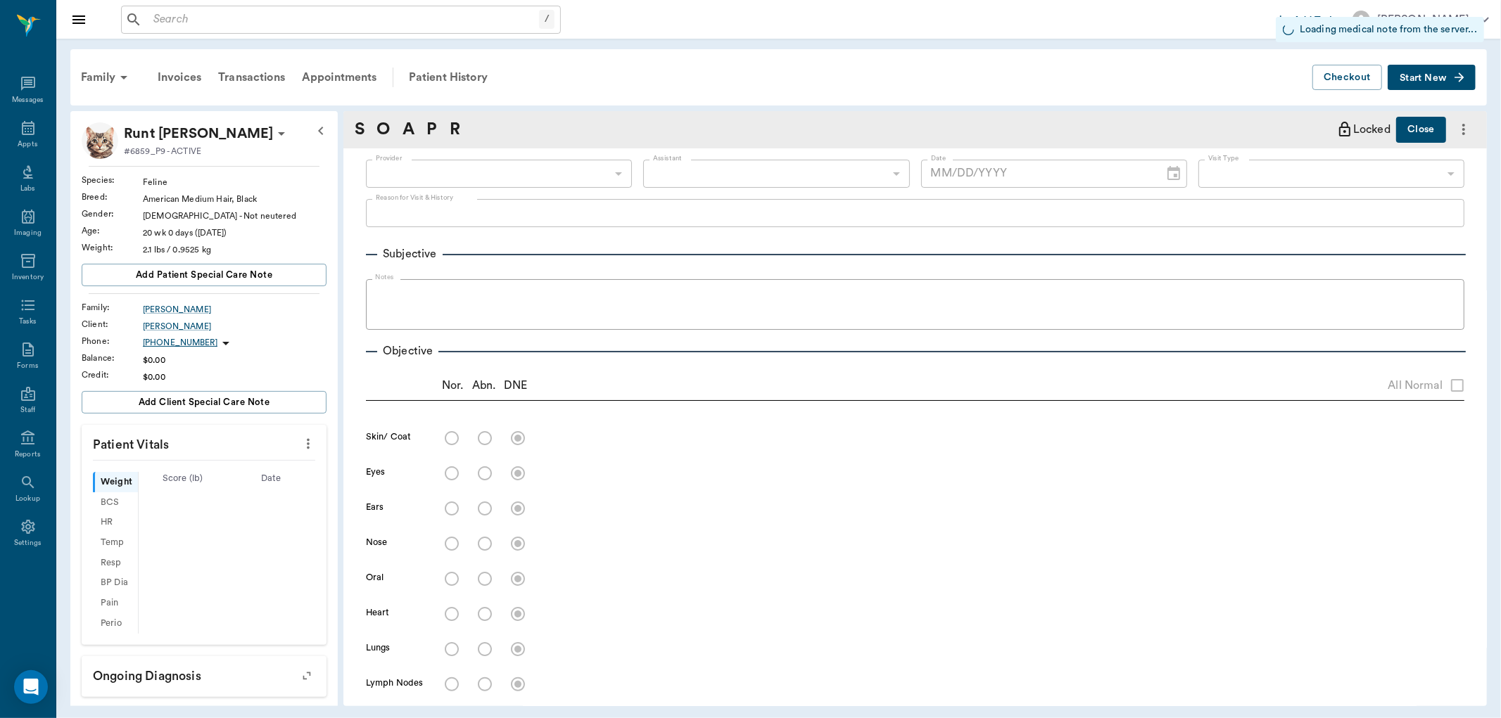
type input "63ec2f075fda476ae8351a4d"
type input "65d2be4f46e3a538d89b8c16"
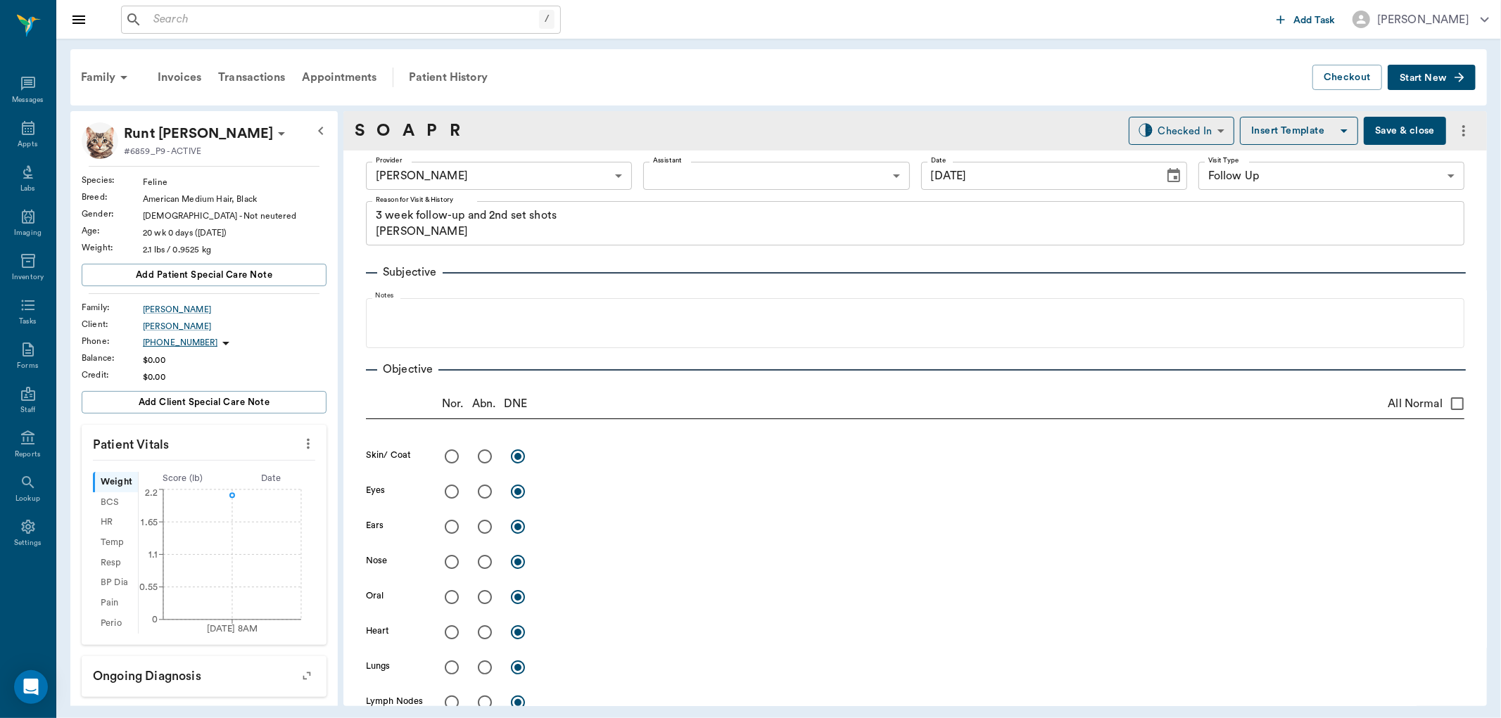
type input "[DATE]"
type textarea "3 week follow-up and 2nd set shots Christy"
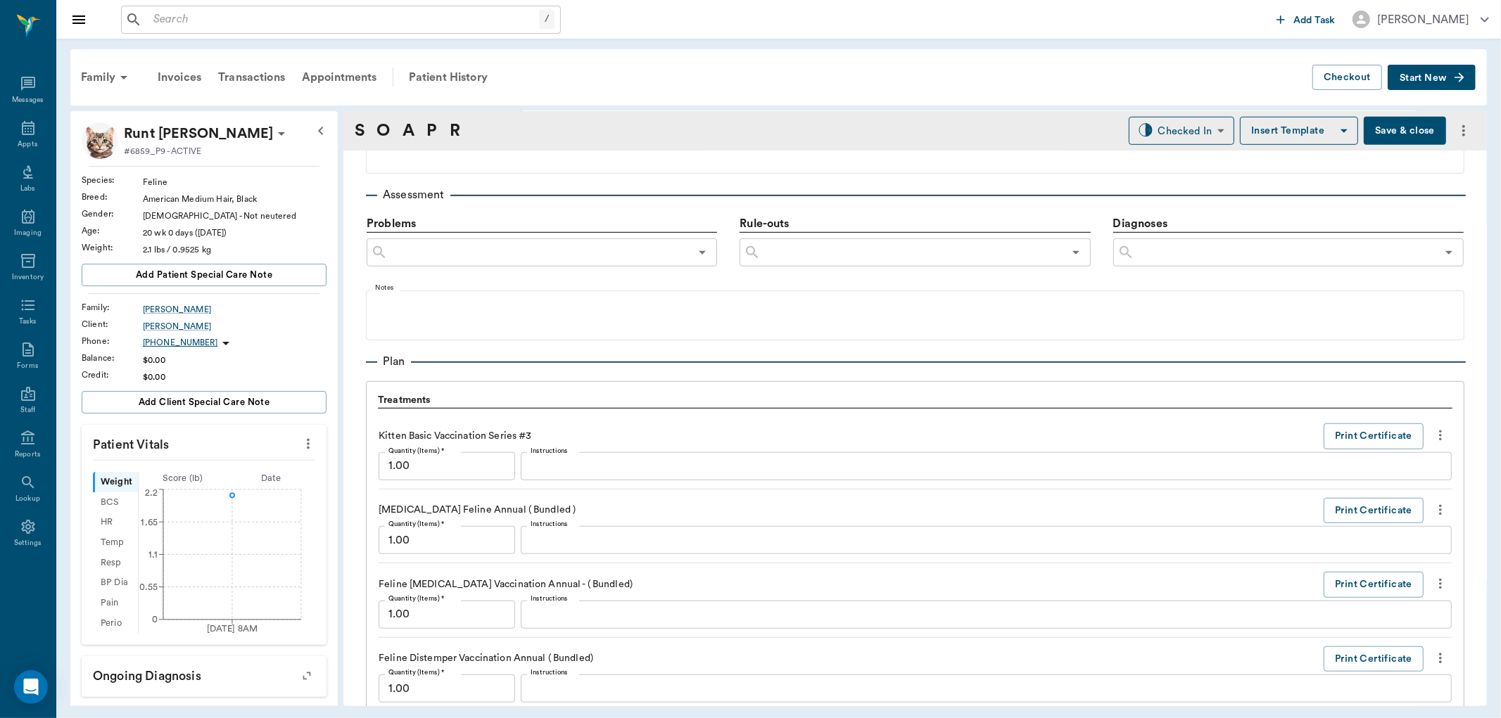
scroll to position [938, 0]
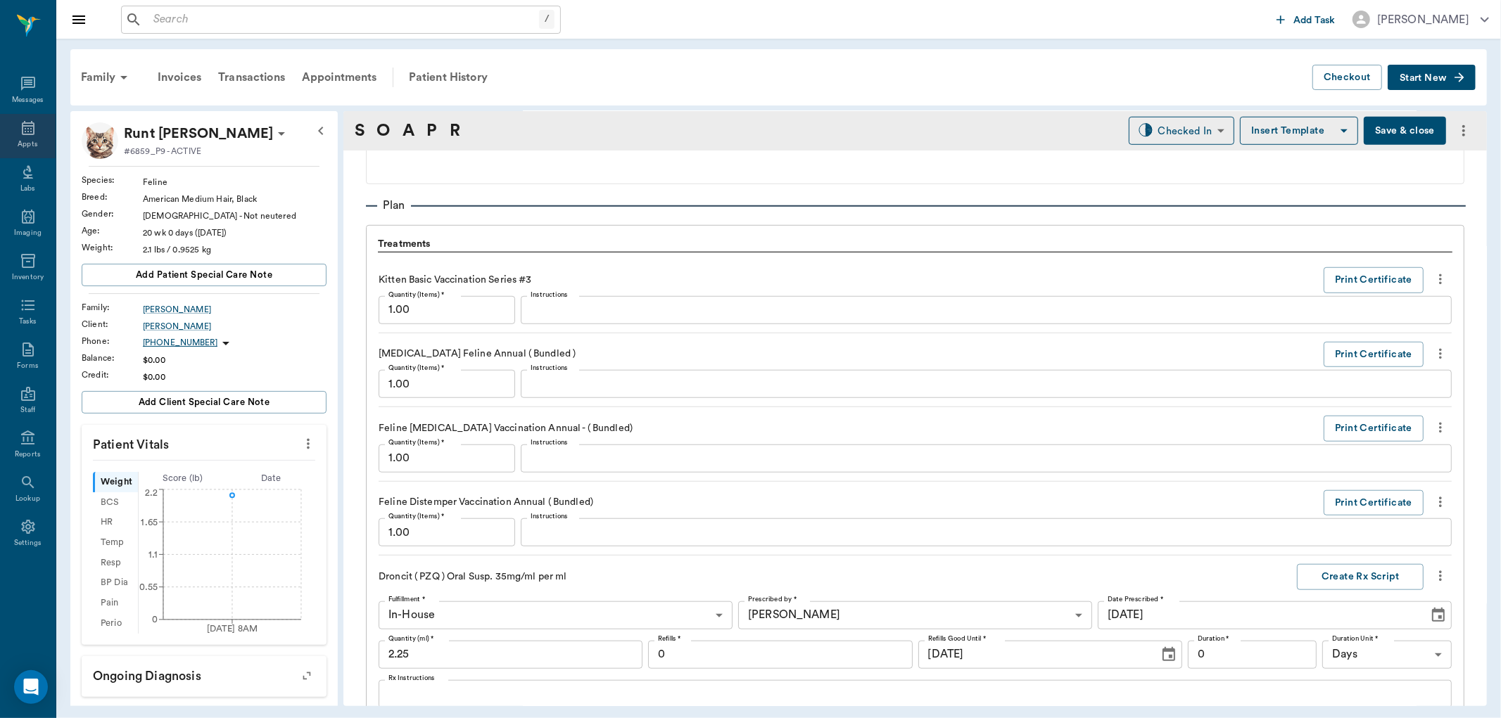
click at [41, 127] on div "Appts" at bounding box center [28, 136] width 56 height 44
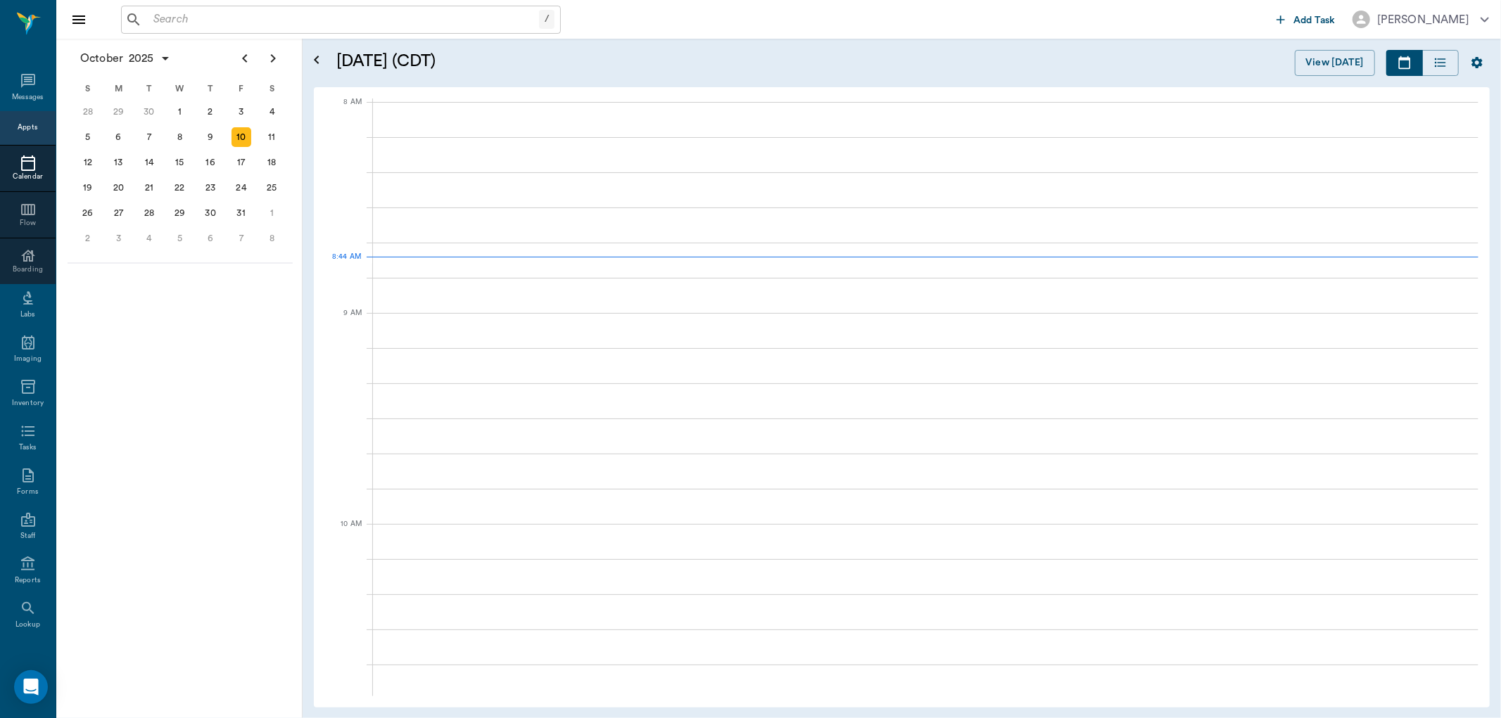
scroll to position [1, 0]
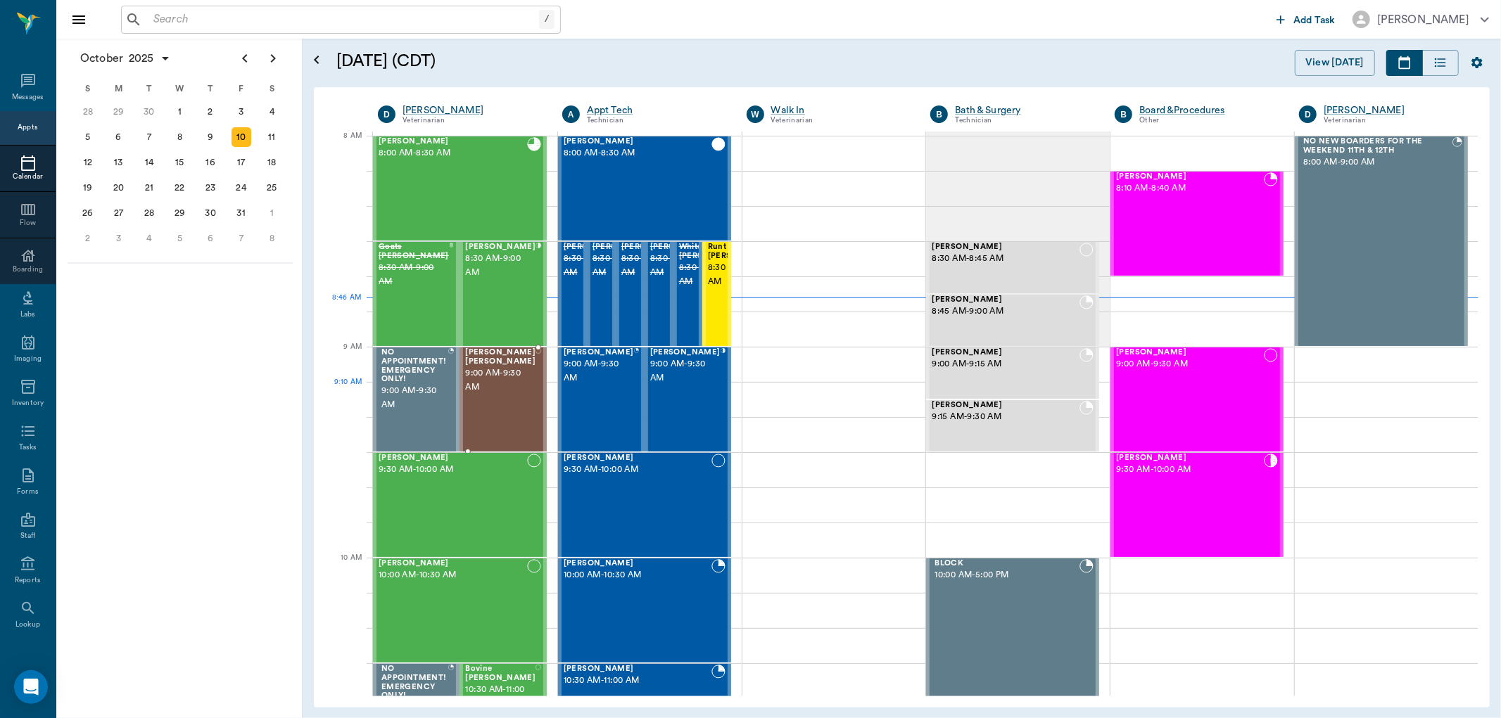
click at [494, 406] on div "Gracie Mae Sanders 9:00 AM - 9:30 AM" at bounding box center [500, 399] width 70 height 103
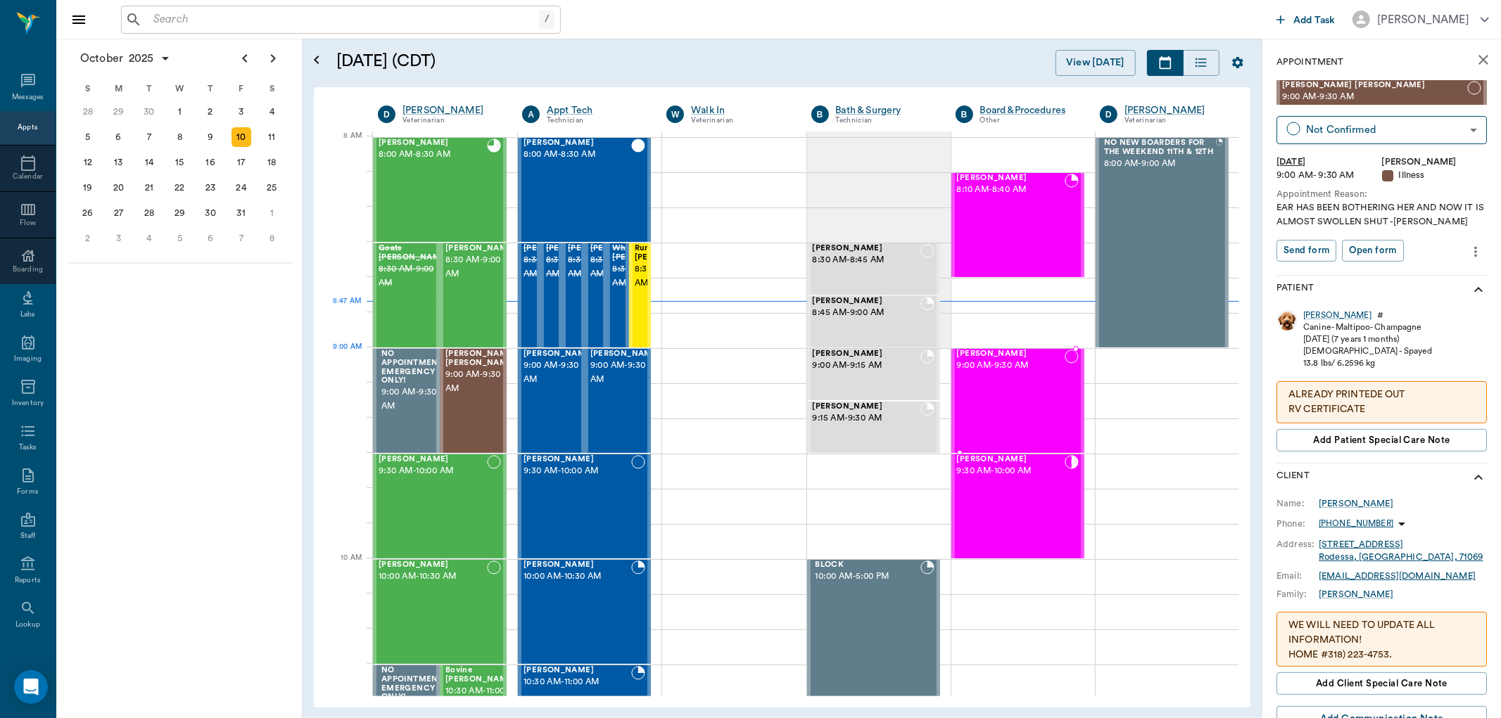
scroll to position [1, 0]
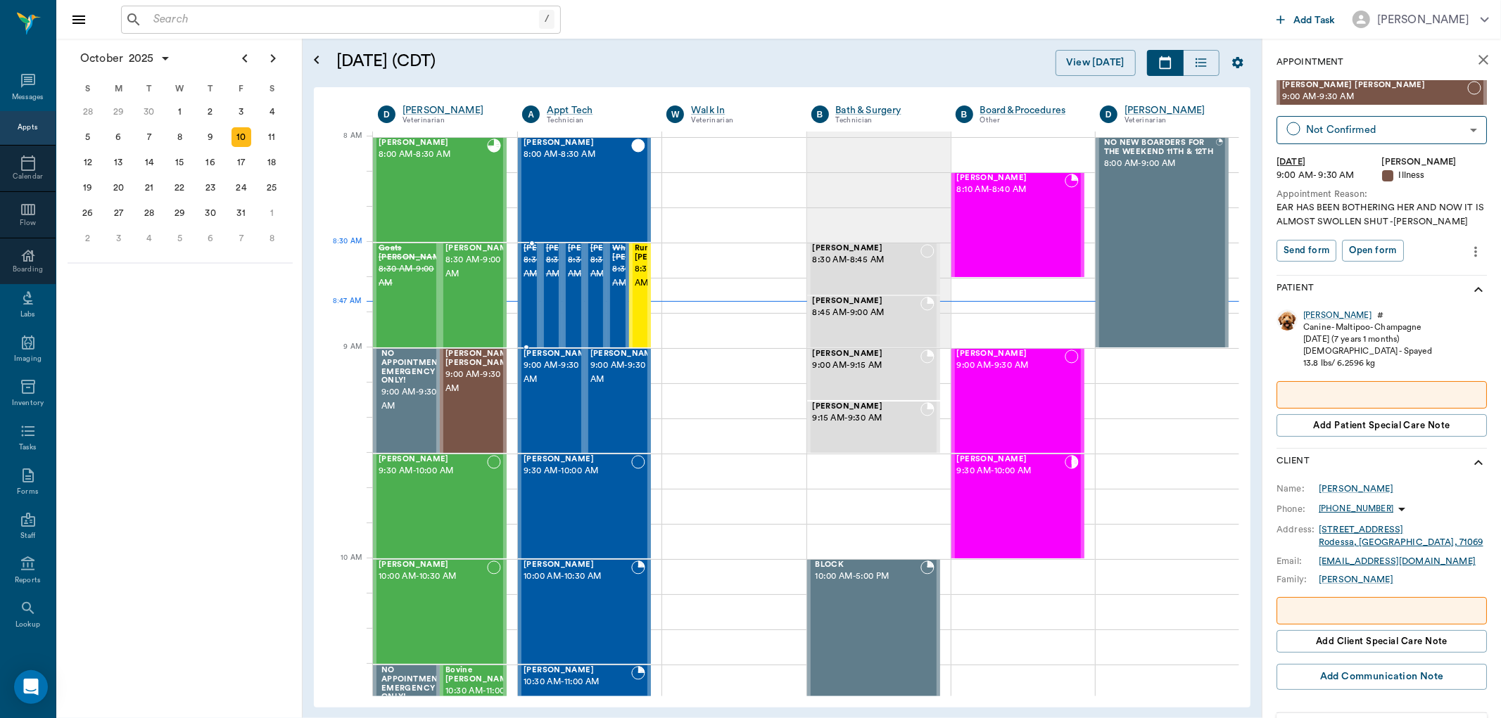
scroll to position [1, 0]
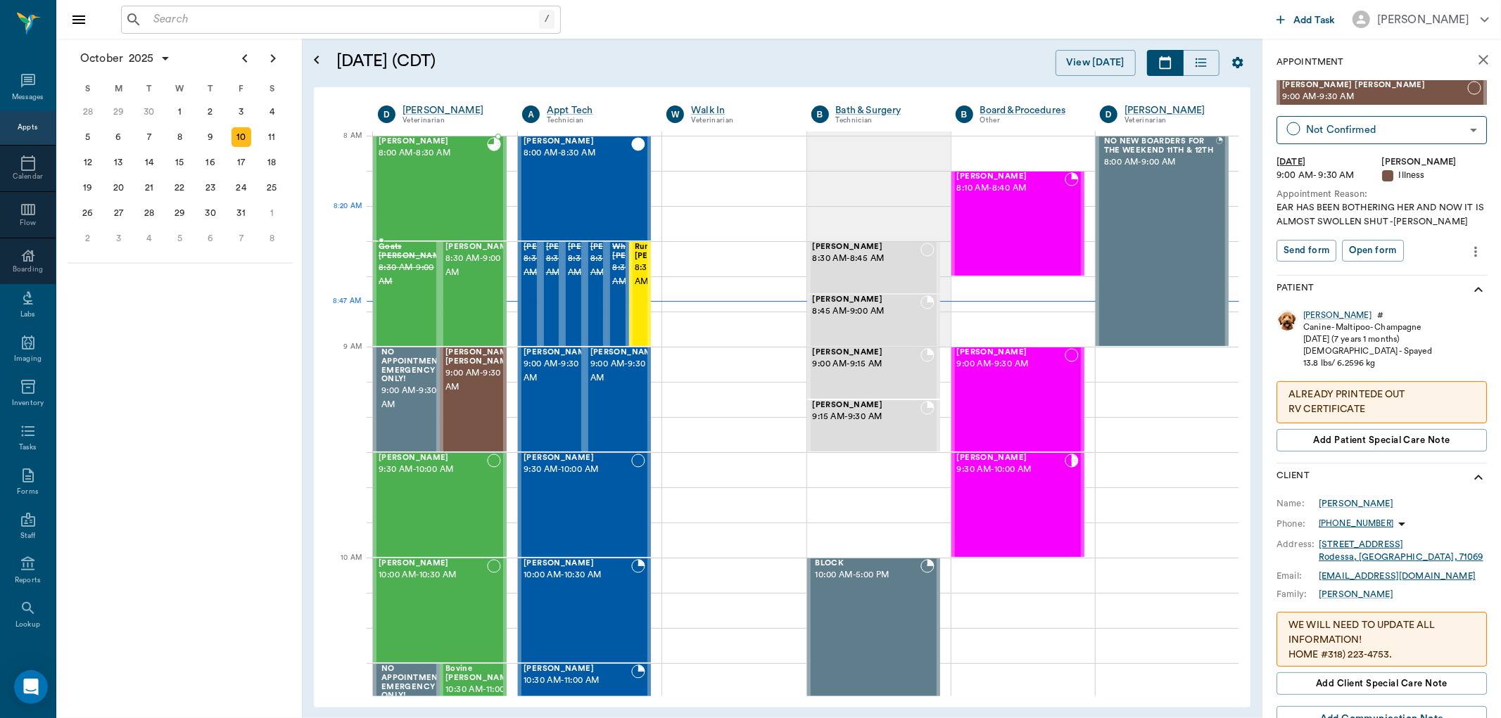
click at [461, 209] on div "[PERSON_NAME] 8:00 AM - 8:30 AM" at bounding box center [433, 188] width 108 height 103
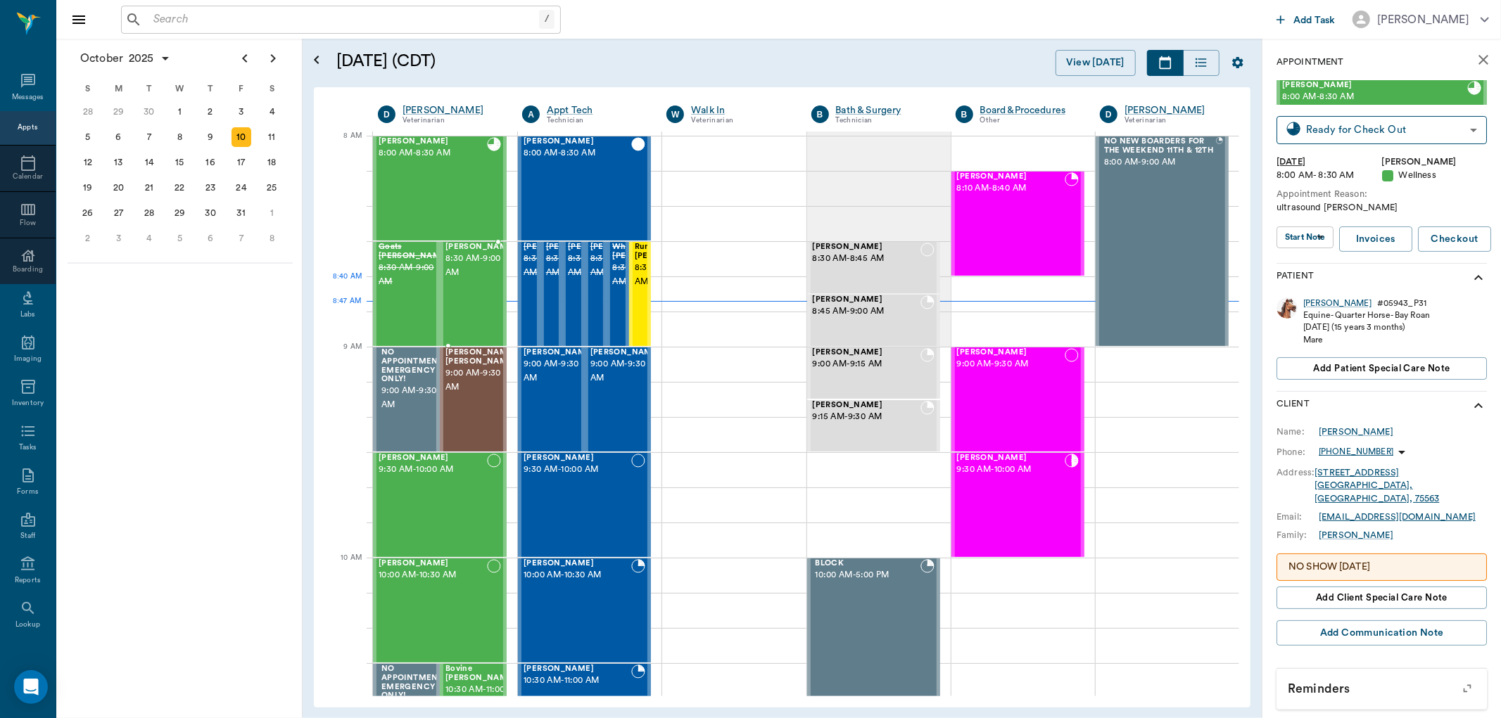
click at [467, 300] on div "Daisy Davenport 8:30 AM - 9:00 AM" at bounding box center [480, 294] width 70 height 103
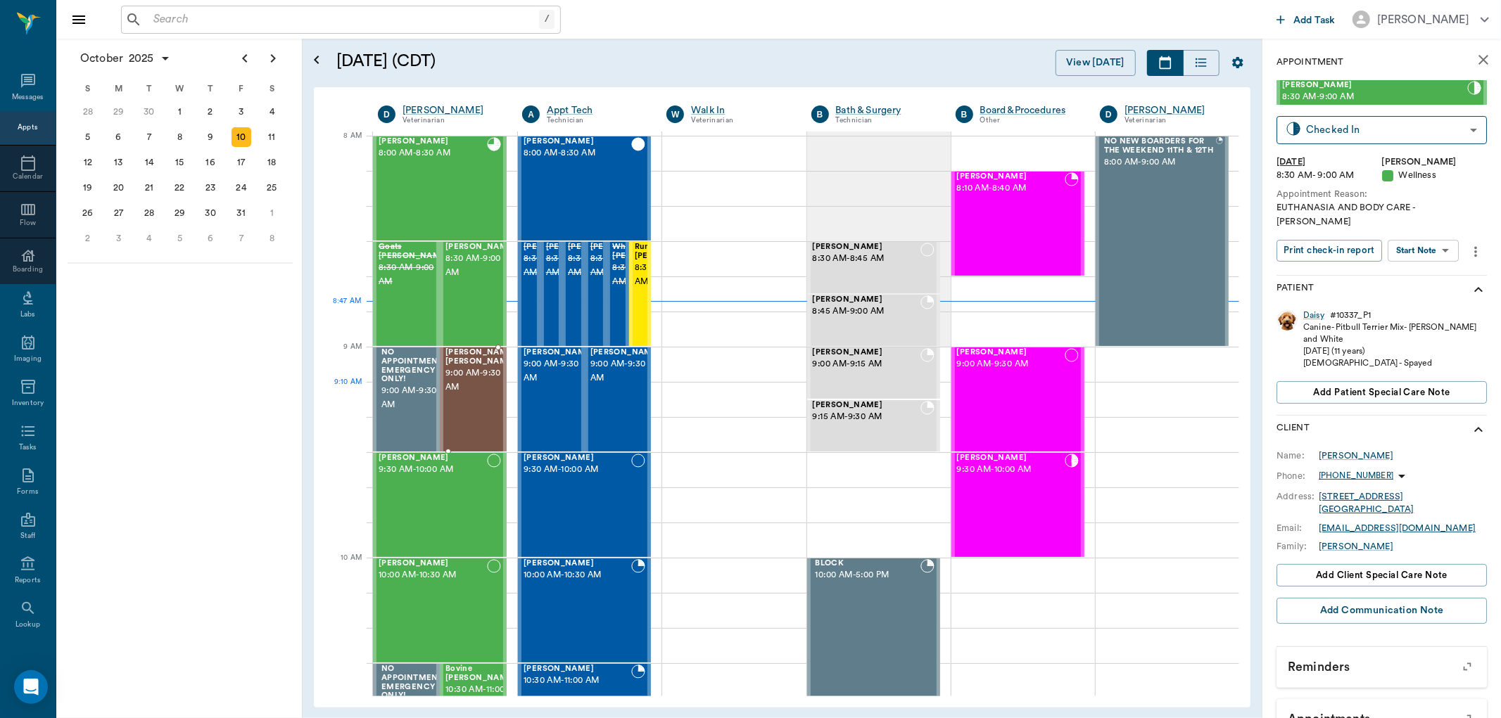
click at [465, 403] on div "Gracie Mae Sanders 9:00 AM - 9:30 AM" at bounding box center [480, 399] width 70 height 103
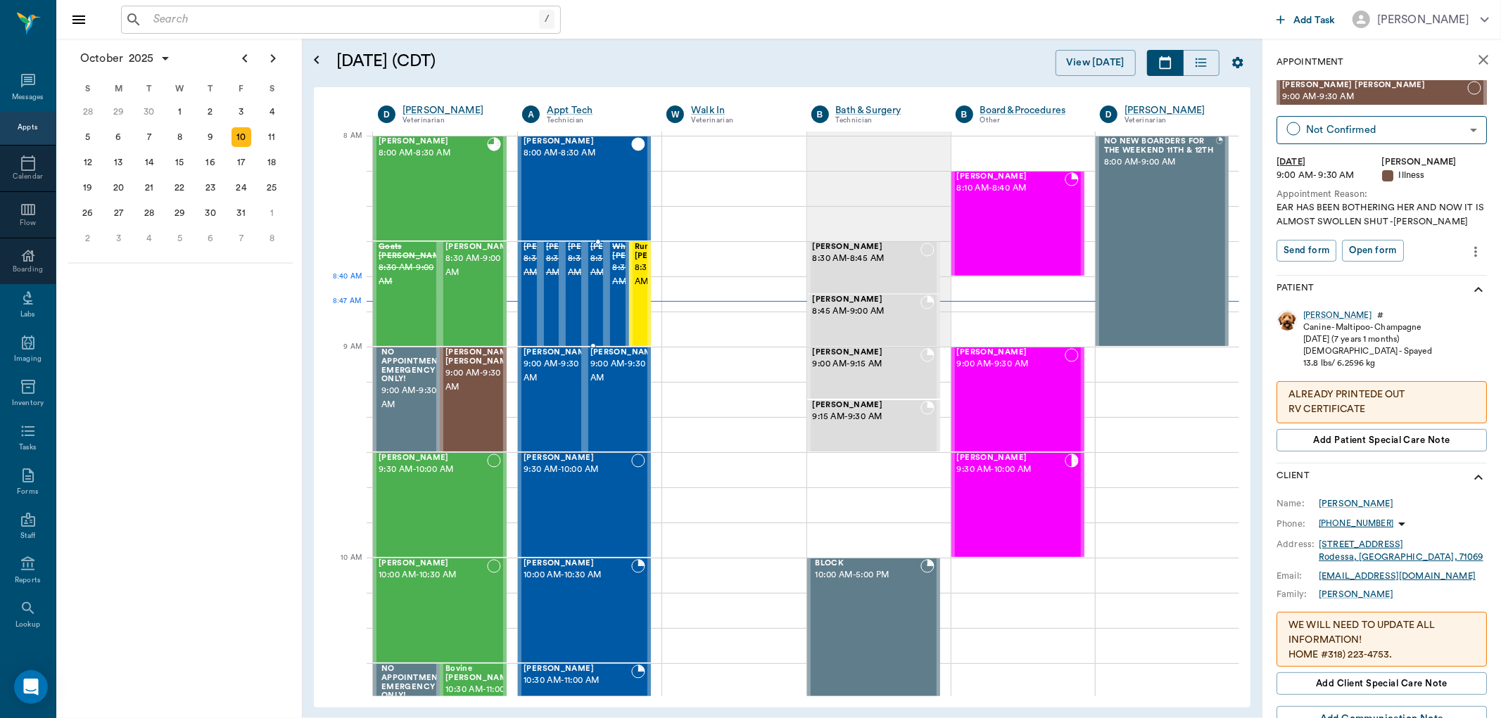
click at [592, 280] on span "8:30 AM - 9:00 AM" at bounding box center [625, 266] width 70 height 28
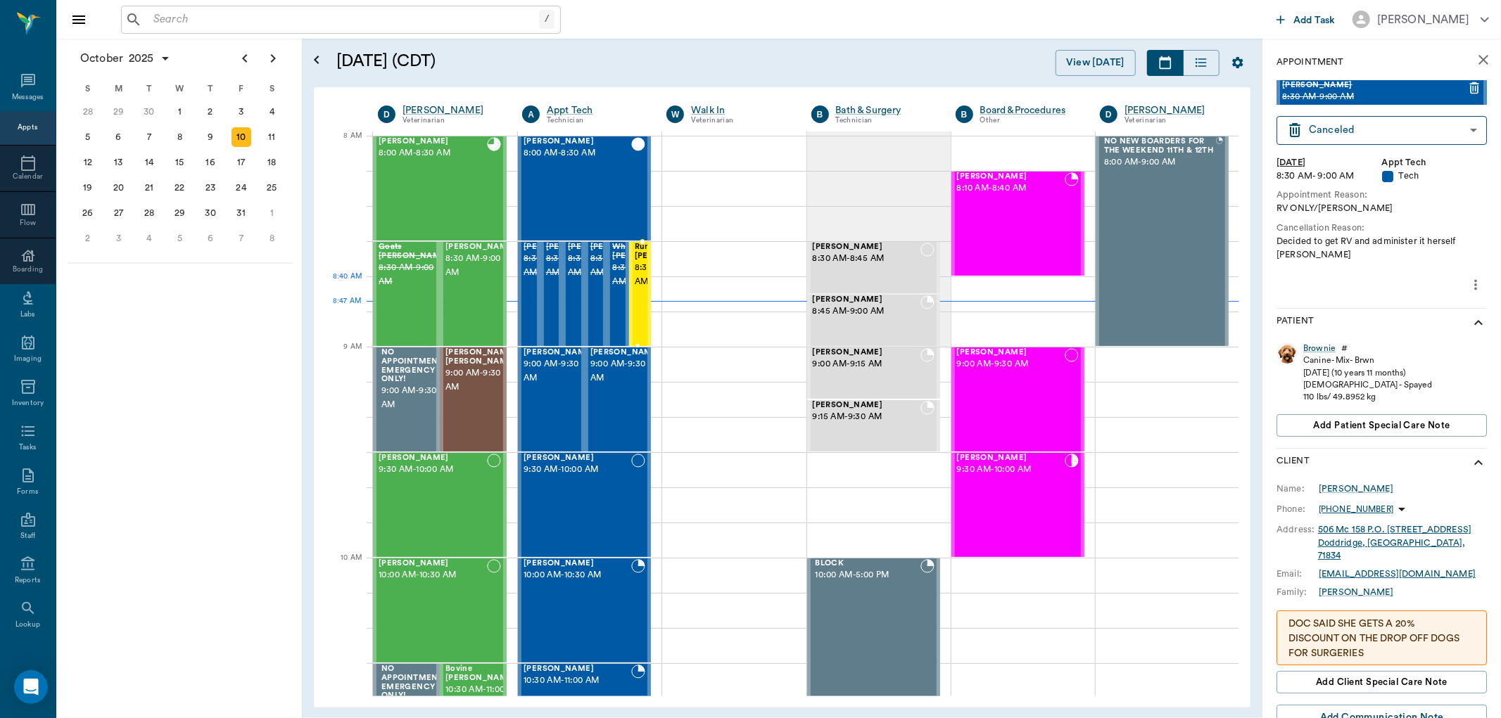
click at [637, 289] on span "8:30 AM - 9:00 AM" at bounding box center [670, 275] width 70 height 28
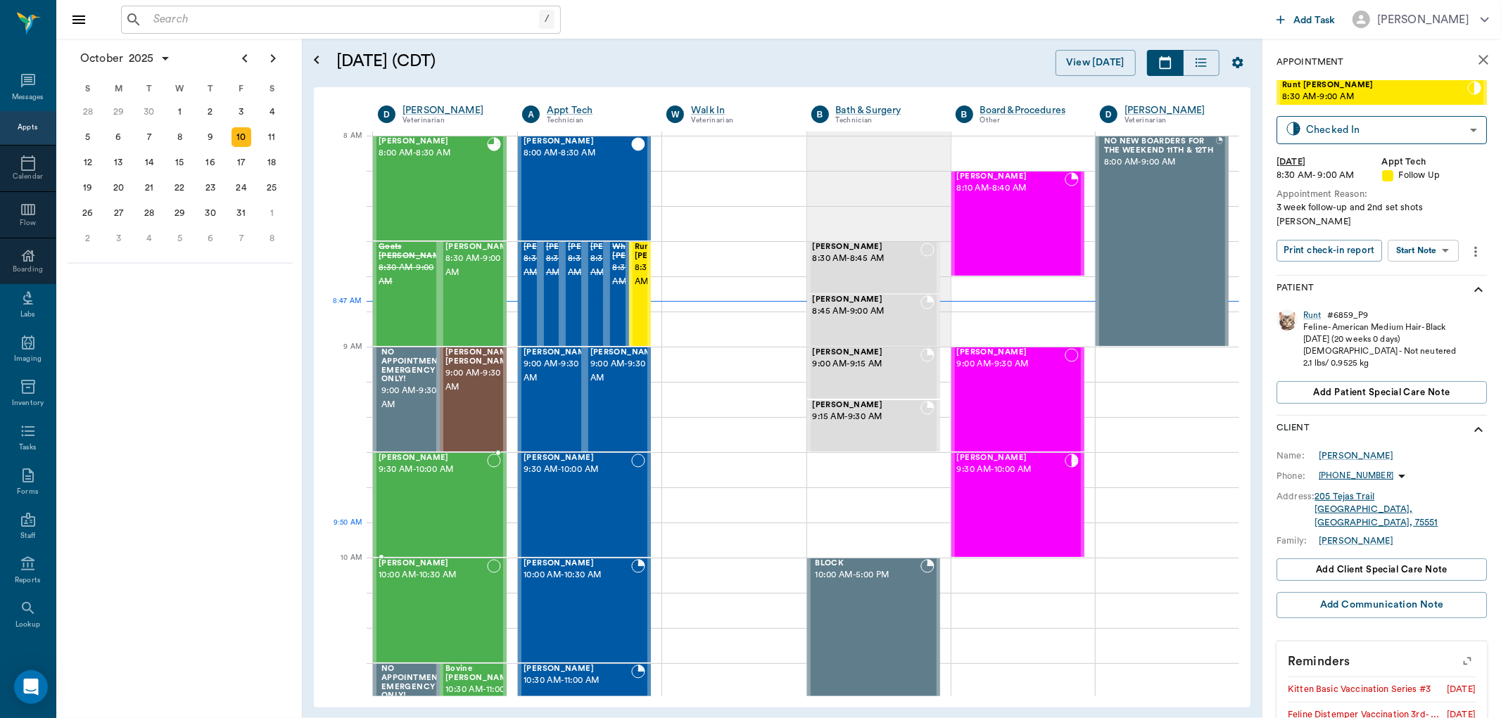
drag, startPoint x: 422, startPoint y: 531, endPoint x: 564, endPoint y: 497, distance: 146.1
click at [424, 528] on div "Juliette Steger 9:30 AM - 10:00 AM" at bounding box center [433, 505] width 108 height 103
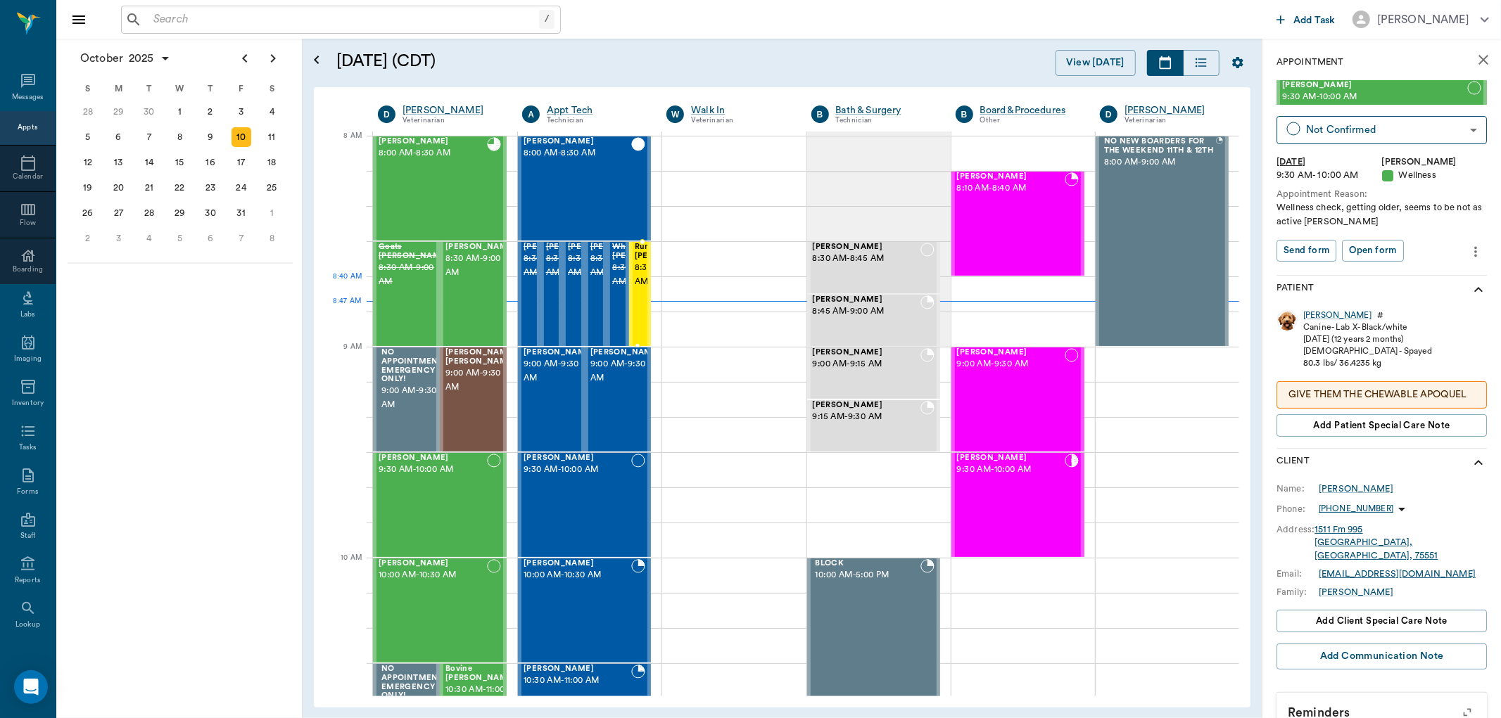
click at [635, 279] on span "8:30 AM - 9:00 AM" at bounding box center [670, 275] width 70 height 28
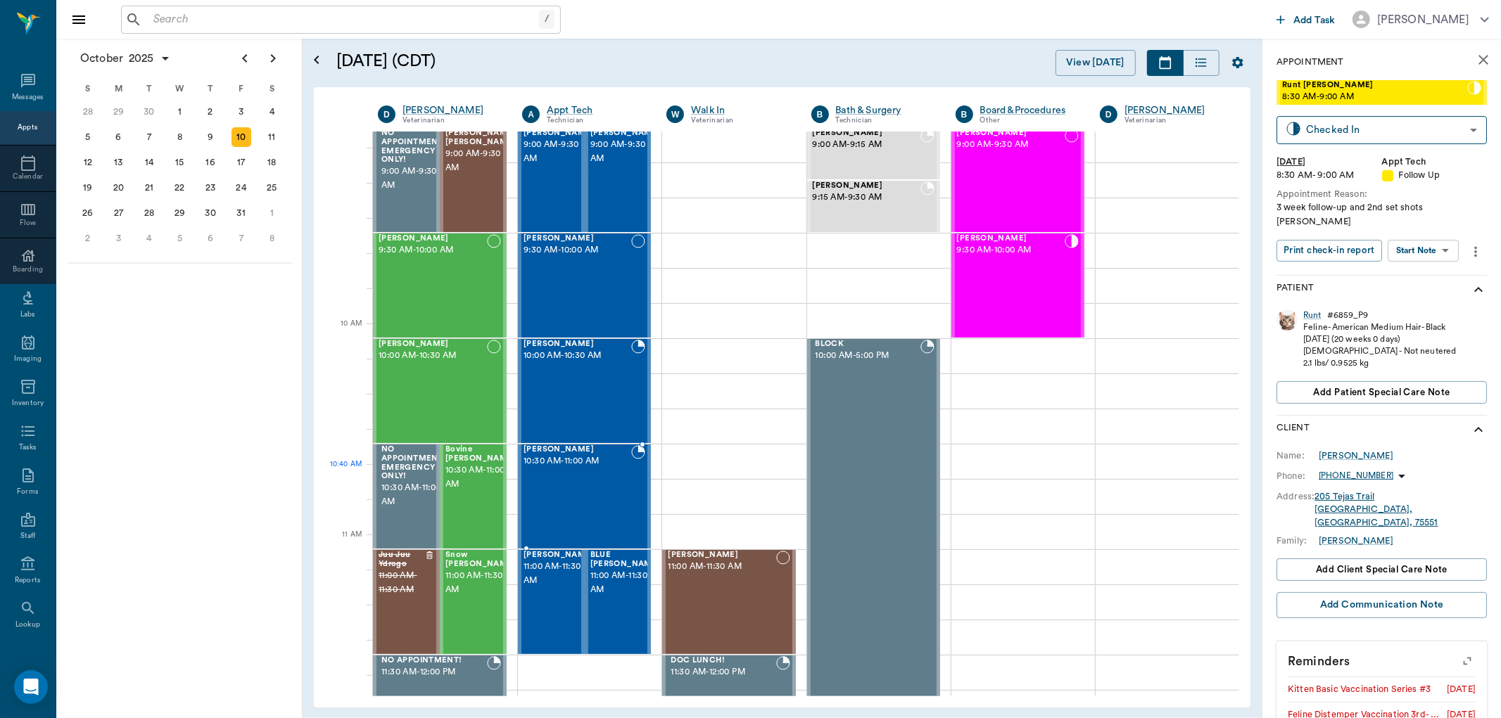
scroll to position [236, 0]
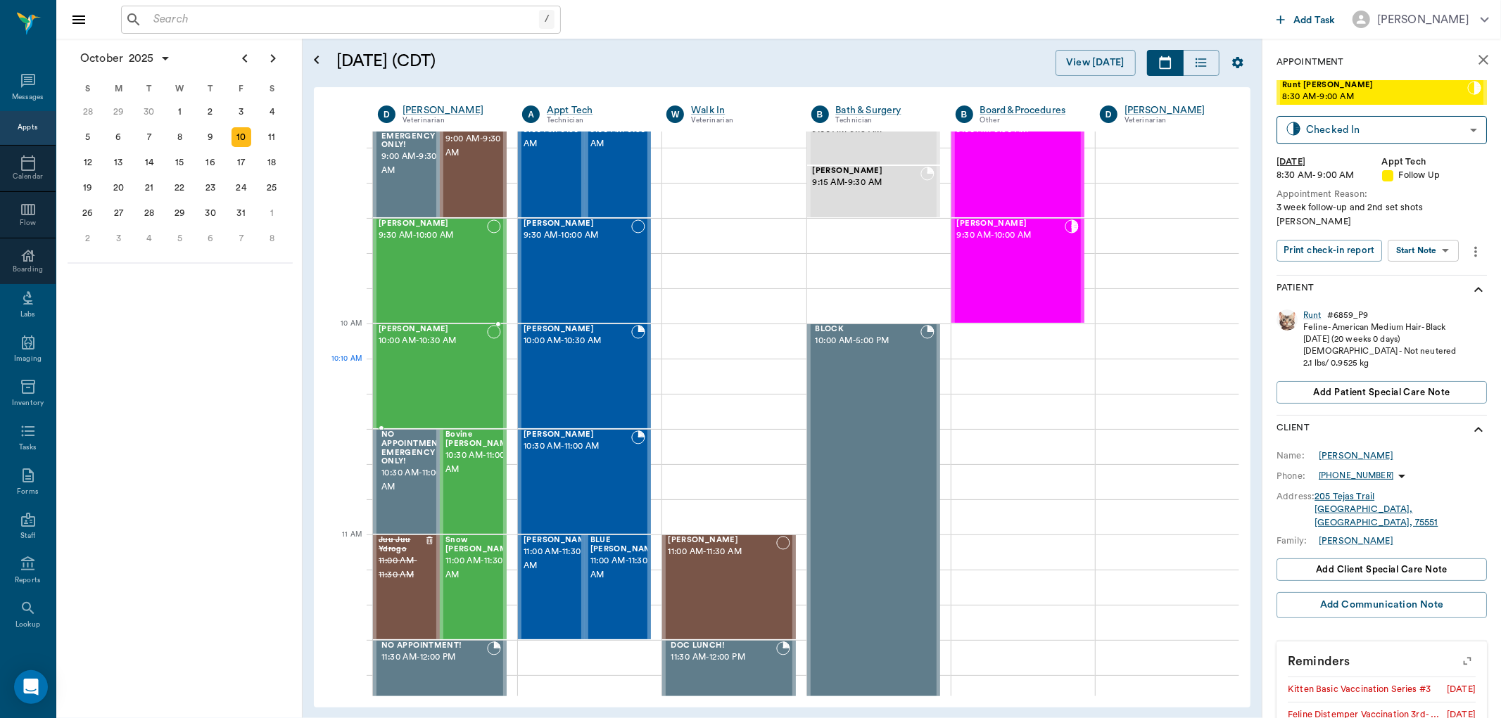
click at [438, 391] on div "Piper Taylor 10:00 AM - 10:30 AM" at bounding box center [433, 376] width 108 height 103
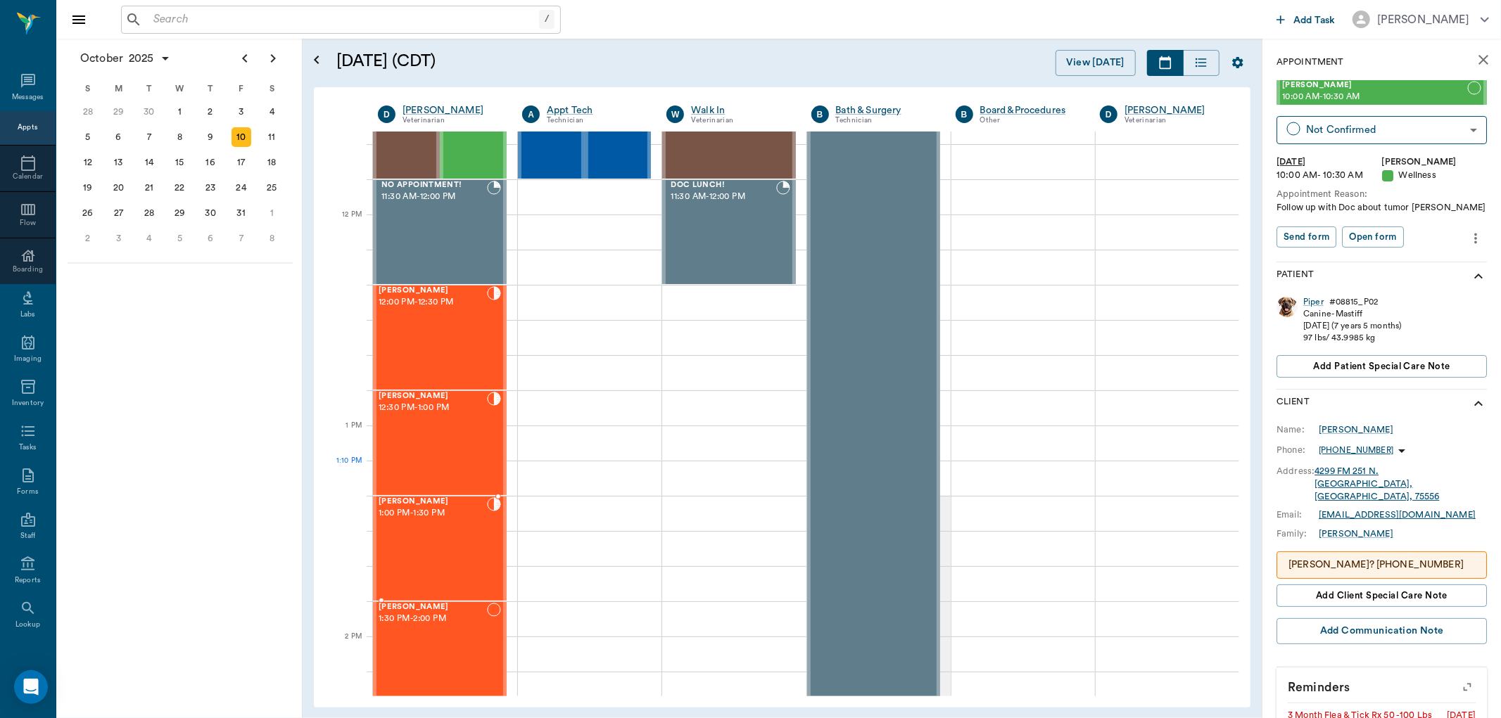
scroll to position [783, 0]
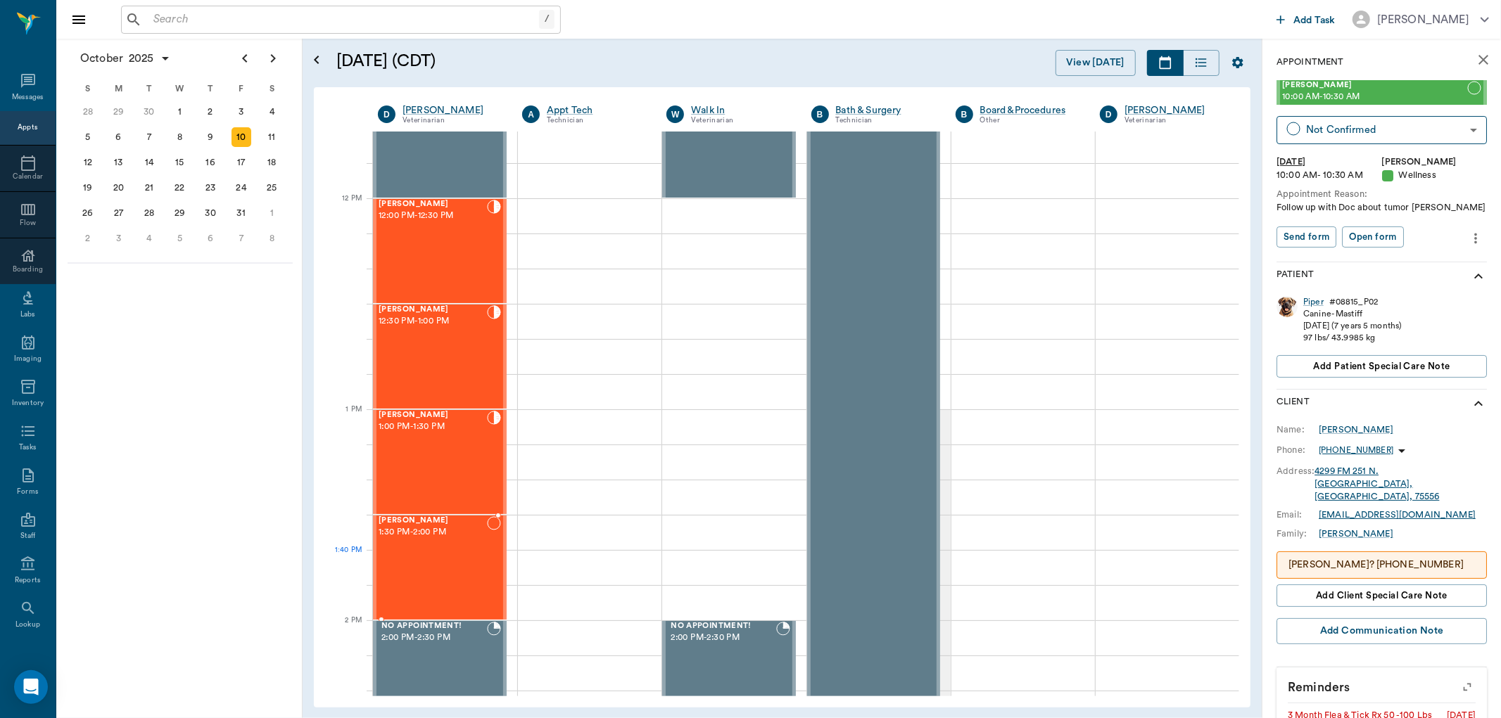
click at [448, 555] on div "Millie Segura 1:30 PM - 2:00 PM" at bounding box center [433, 568] width 108 height 103
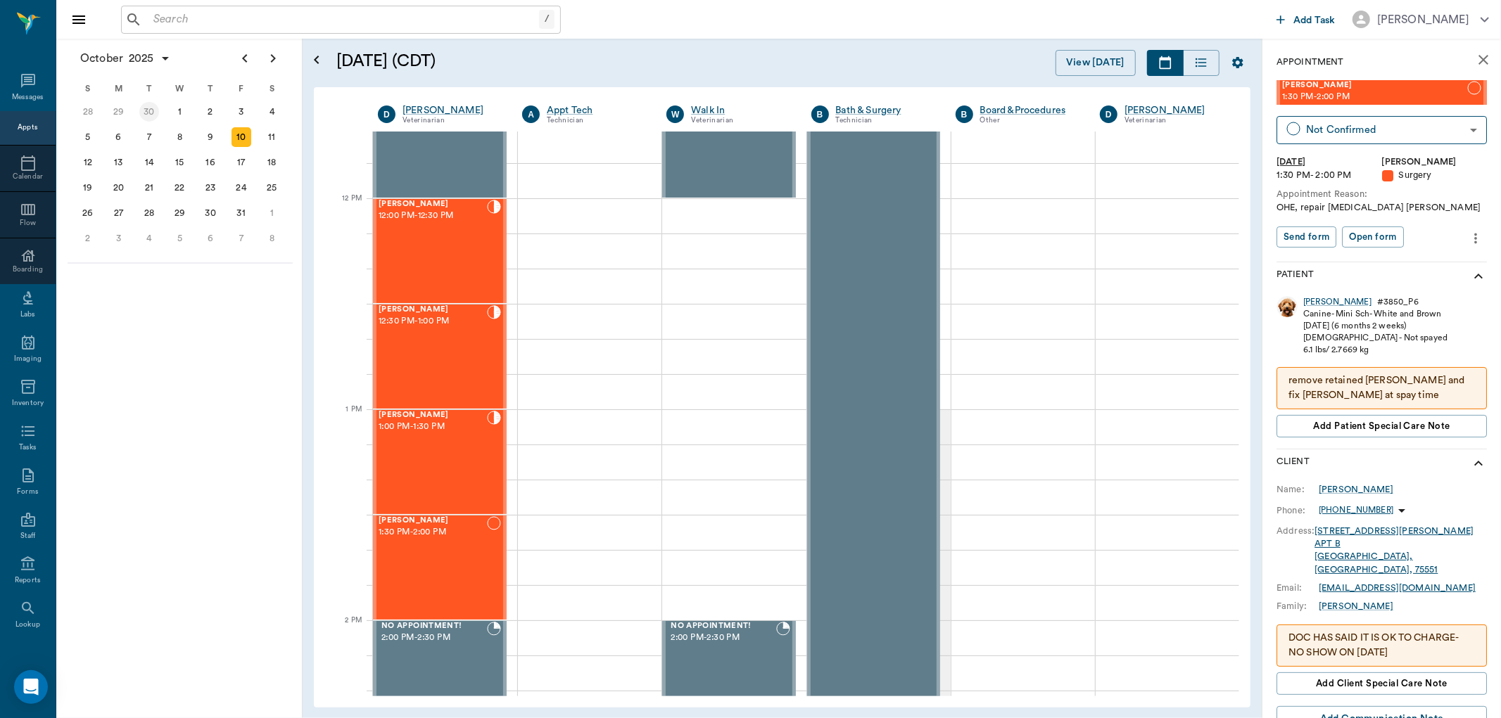
click at [149, 114] on div "30" at bounding box center [149, 112] width 20 height 20
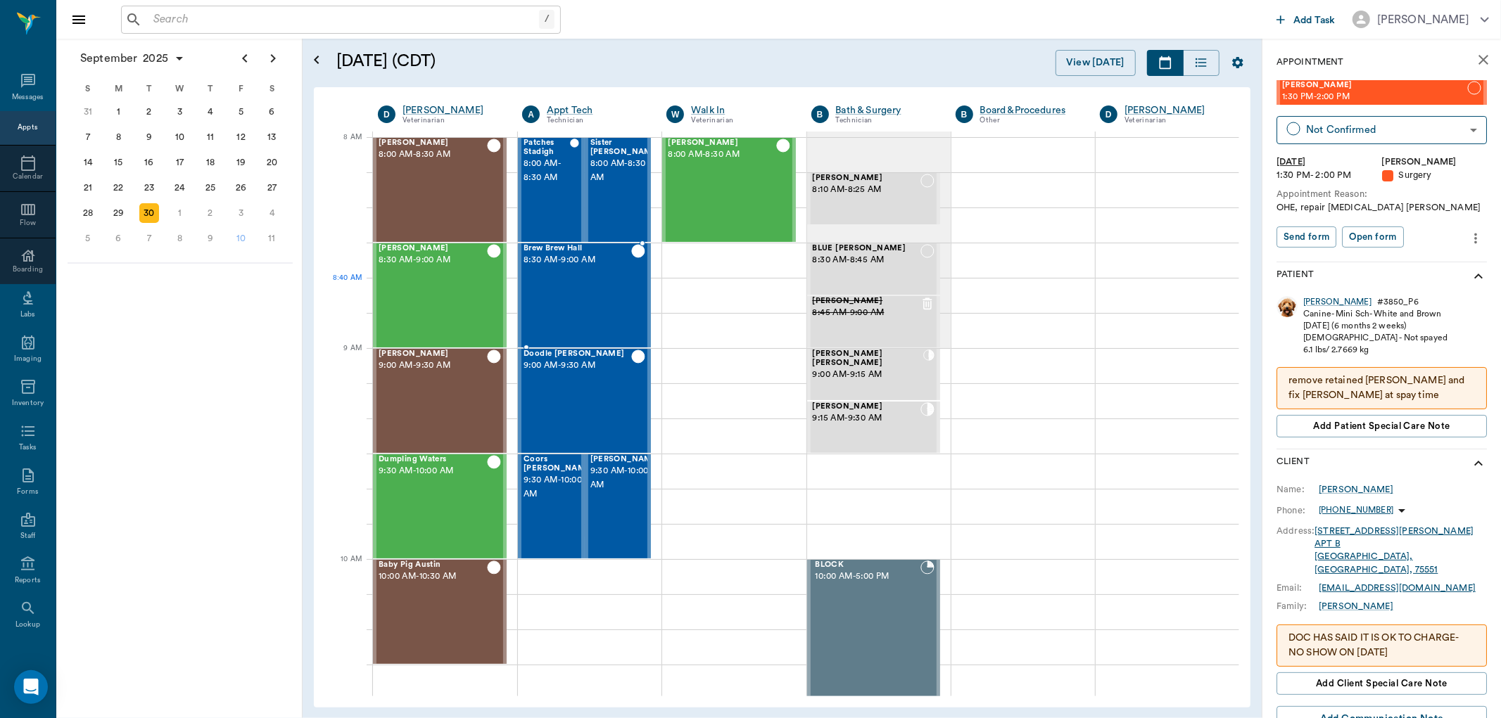
click at [595, 308] on div "Brew Brew Hall 8:30 AM - 9:00 AM" at bounding box center [578, 295] width 108 height 103
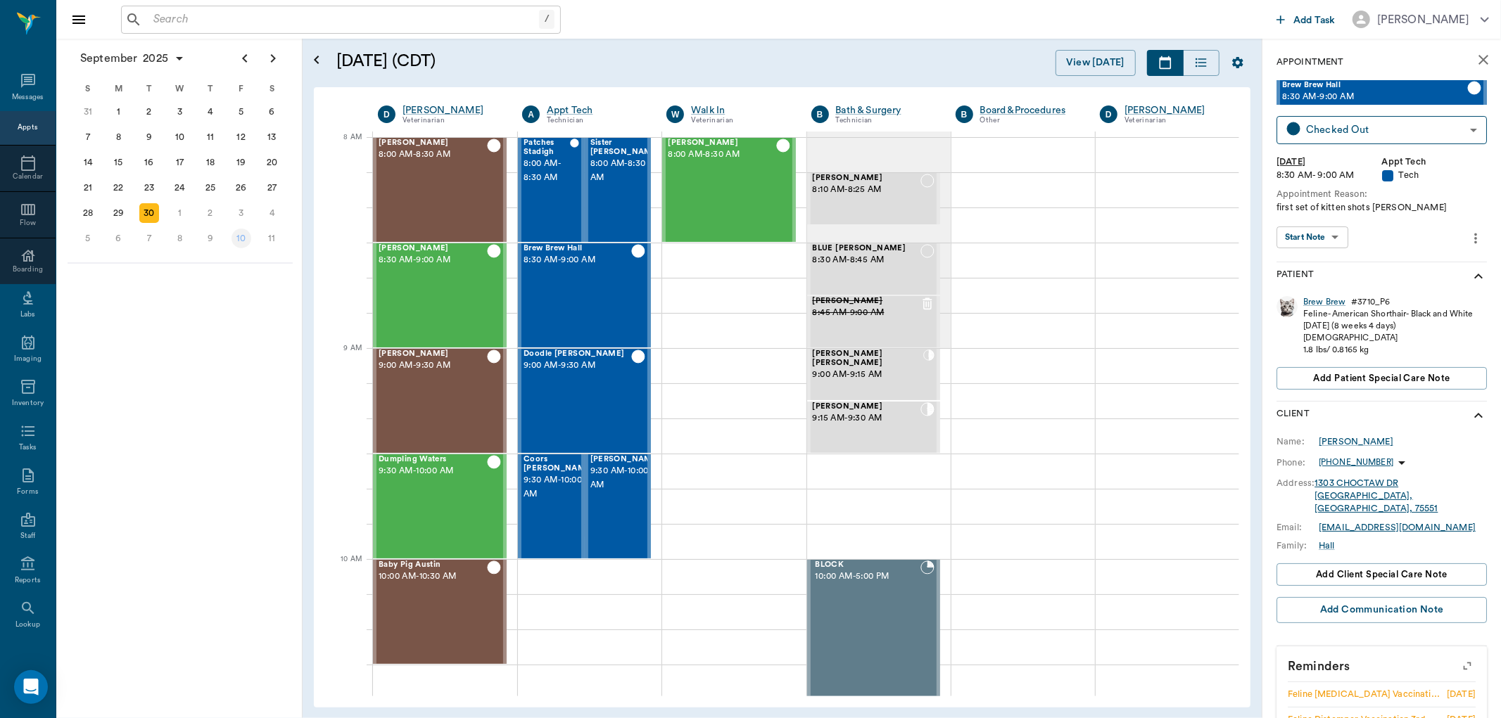
click at [243, 239] on div "10" at bounding box center [242, 239] width 20 height 20
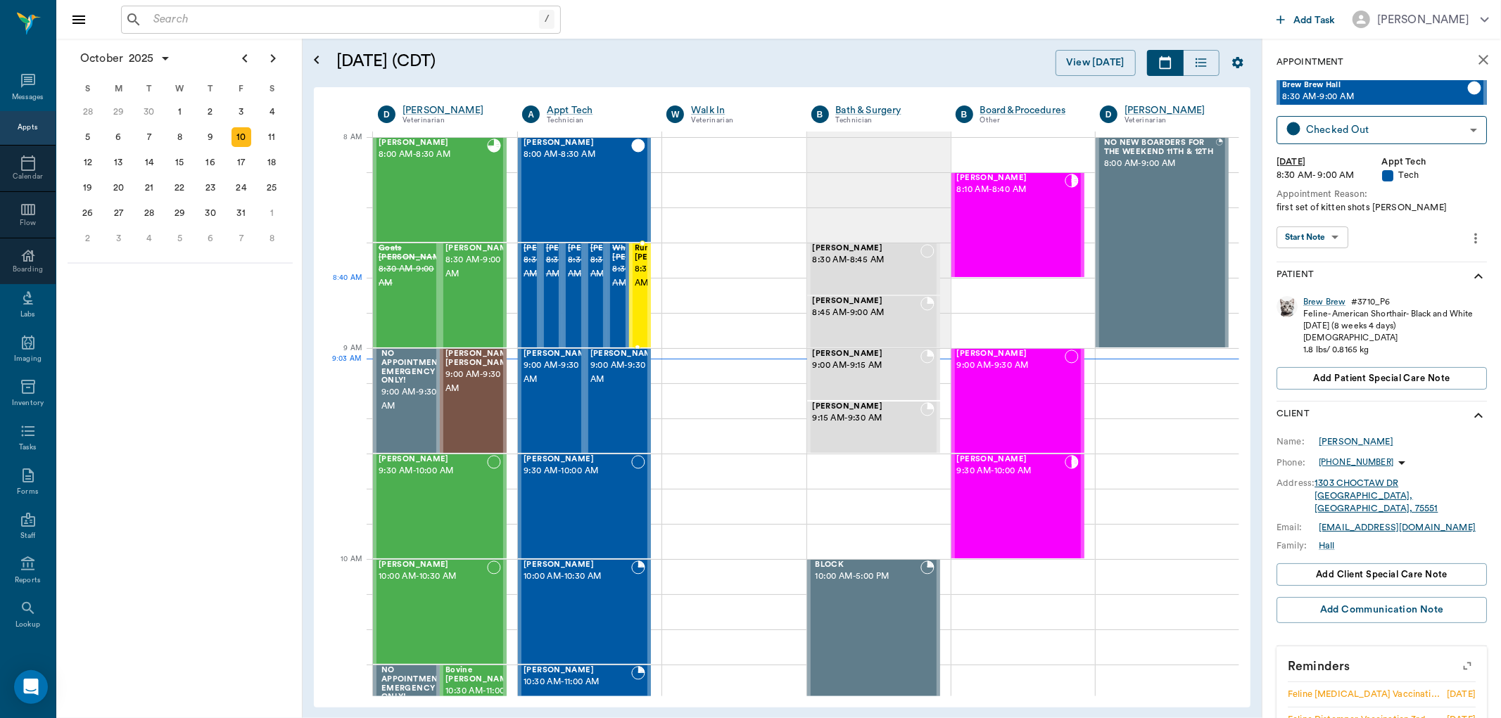
click at [642, 284] on span "8:30 AM - 9:00 AM" at bounding box center [670, 276] width 70 height 28
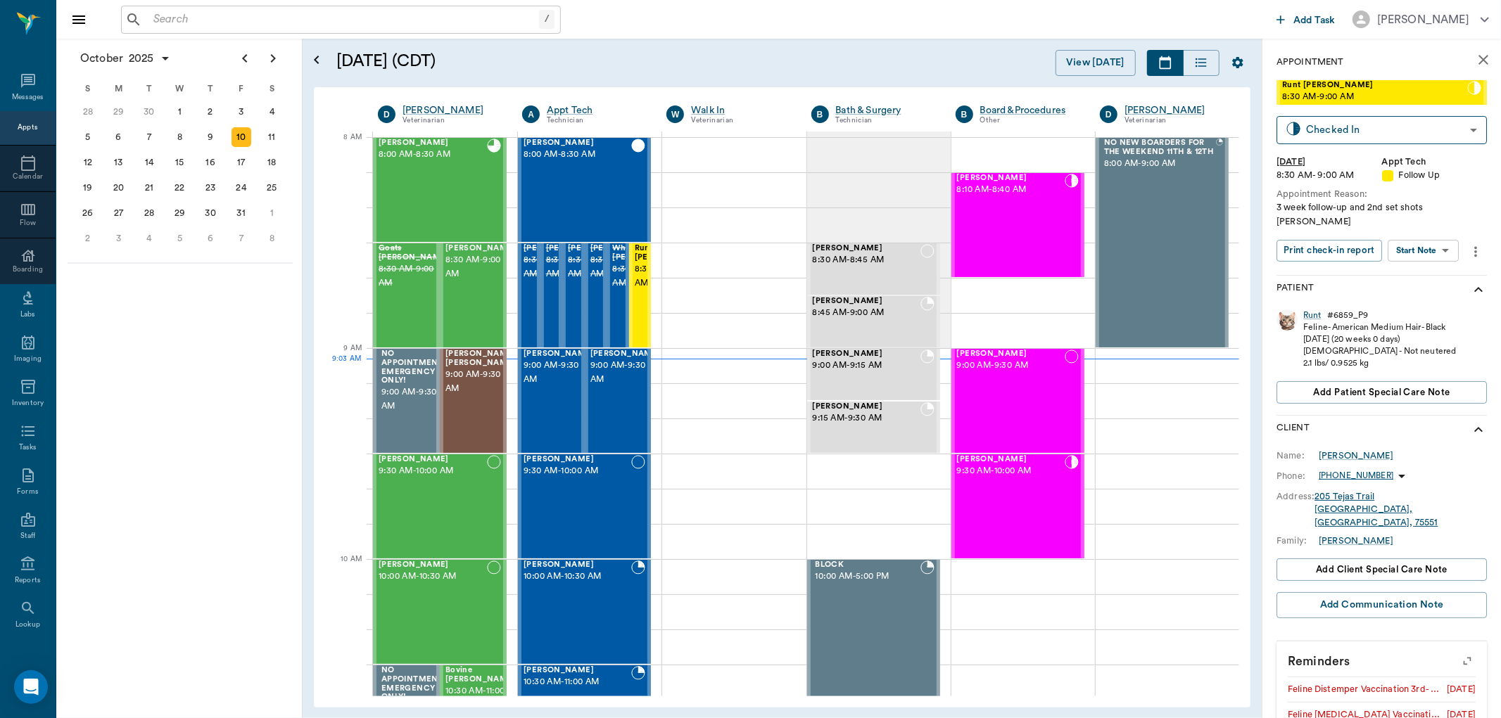
click at [1445, 234] on body "/ ​ Add Task Dr. Bert Ellsworth Nectar Messages Appts Calendar Flow Boarding La…" at bounding box center [750, 359] width 1501 height 718
click at [1436, 268] on li "View SOAP" at bounding box center [1425, 264] width 98 height 23
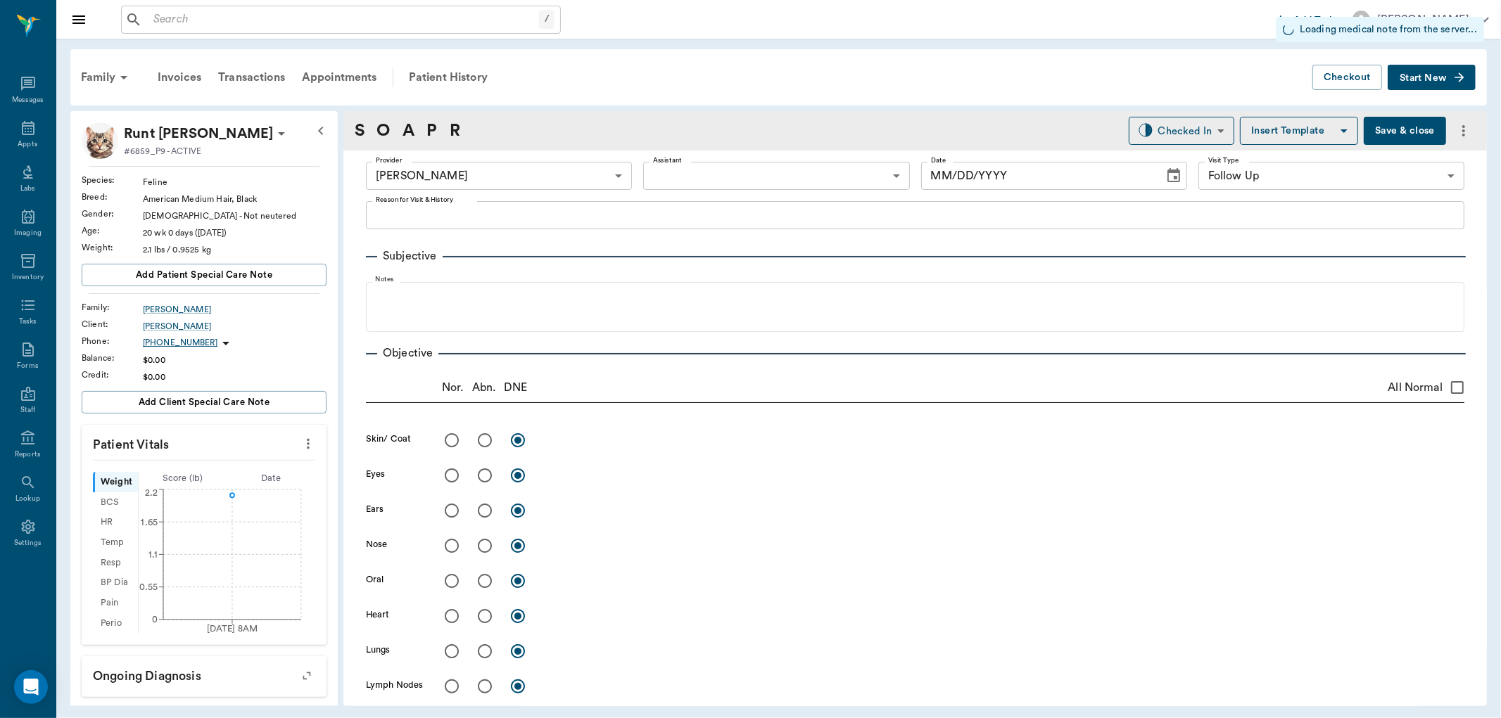
type input "63ec2f075fda476ae8351a4d"
type input "65d2be4f46e3a538d89b8c16"
type input "[DATE]"
type textarea "3 week follow-up and 2nd set shots Christy"
type input "1.00"
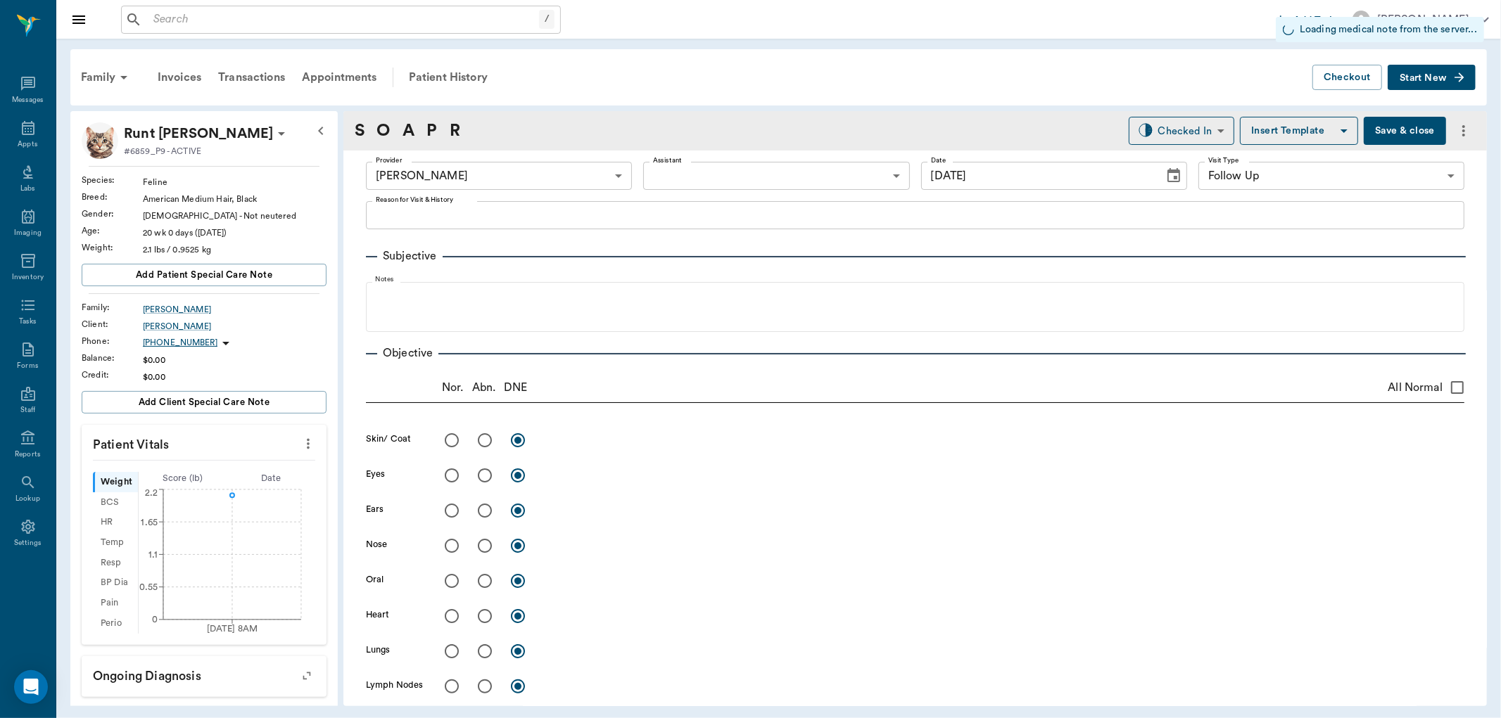
type input "1.00"
type input "2.25"
type input "0"
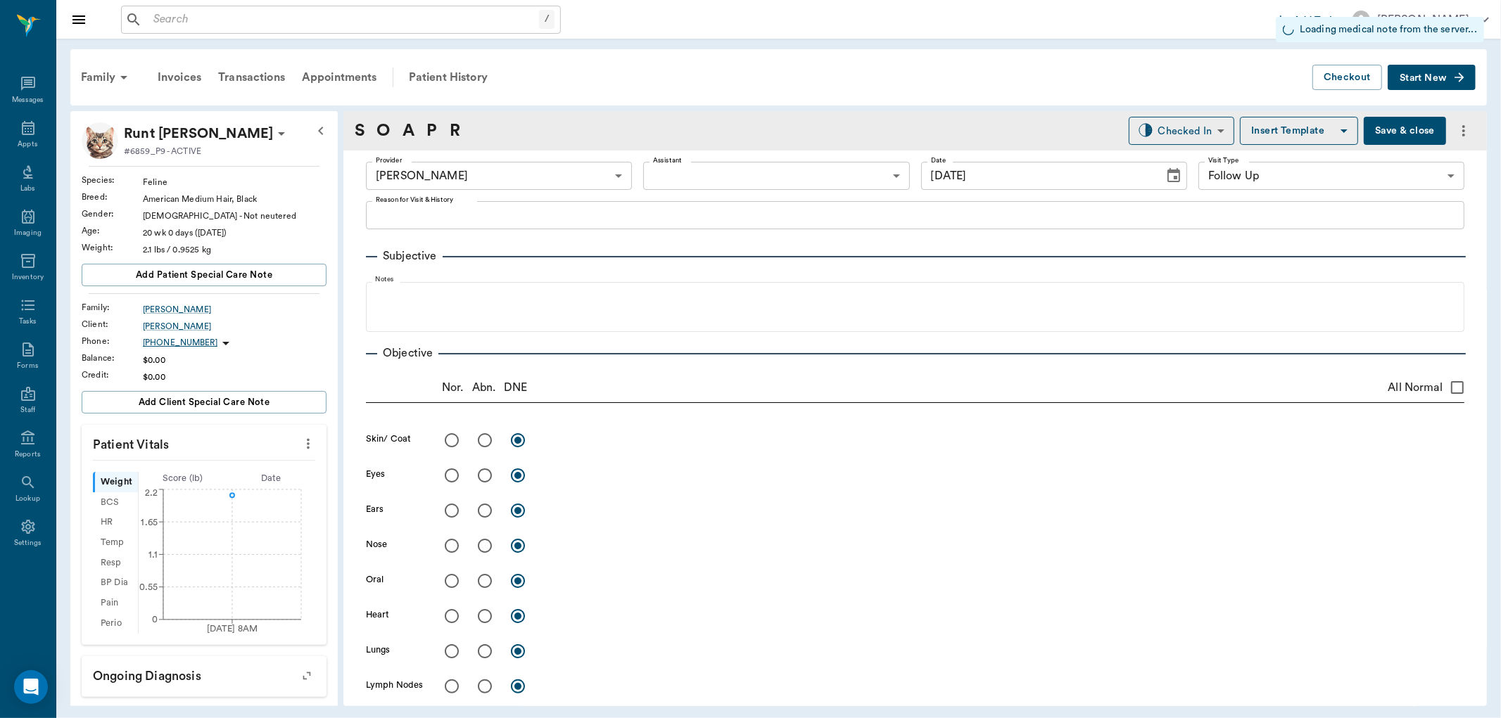
type input "0"
type input "1.00"
type input "0"
type textarea "Give whole syringe by mouth Sat and Sun ( contains .25cc HRW/.75ccDroncit)"
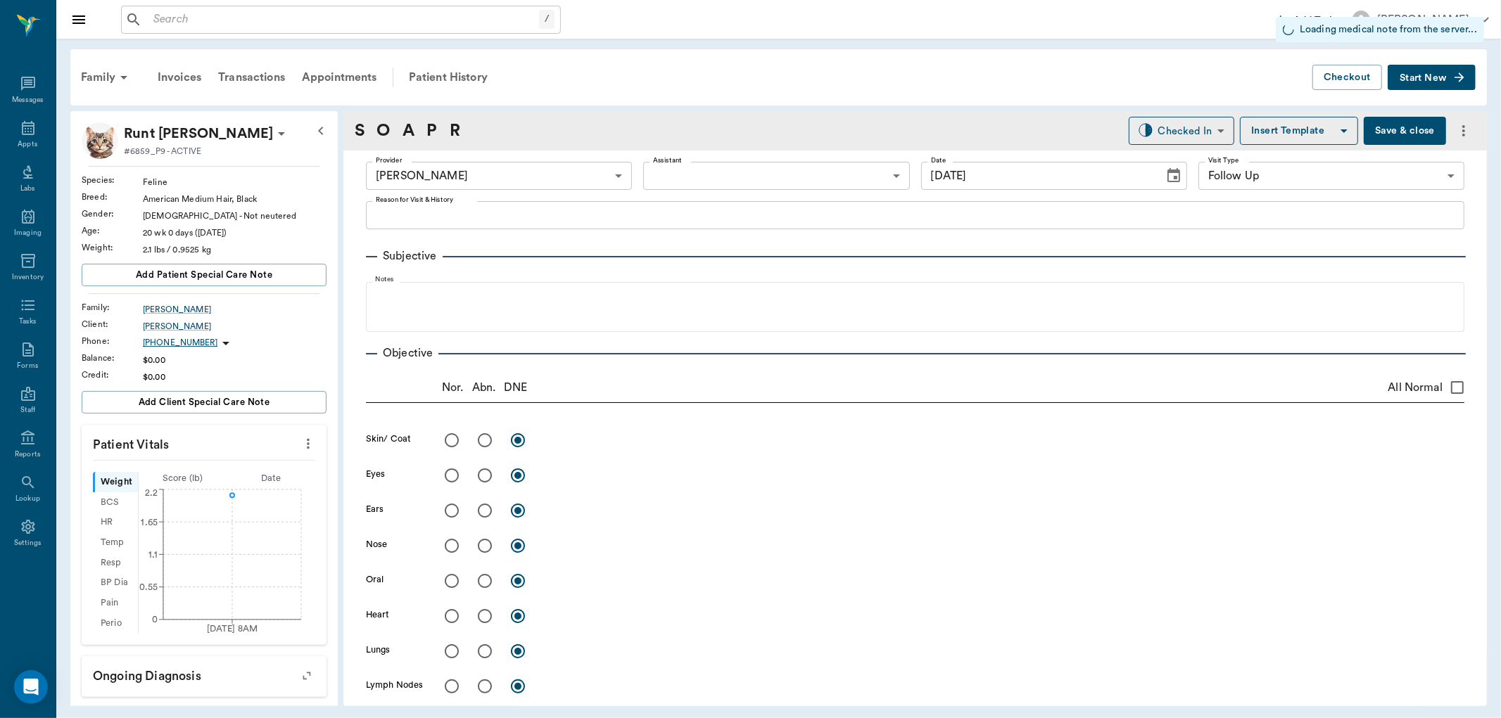
type input "1.00"
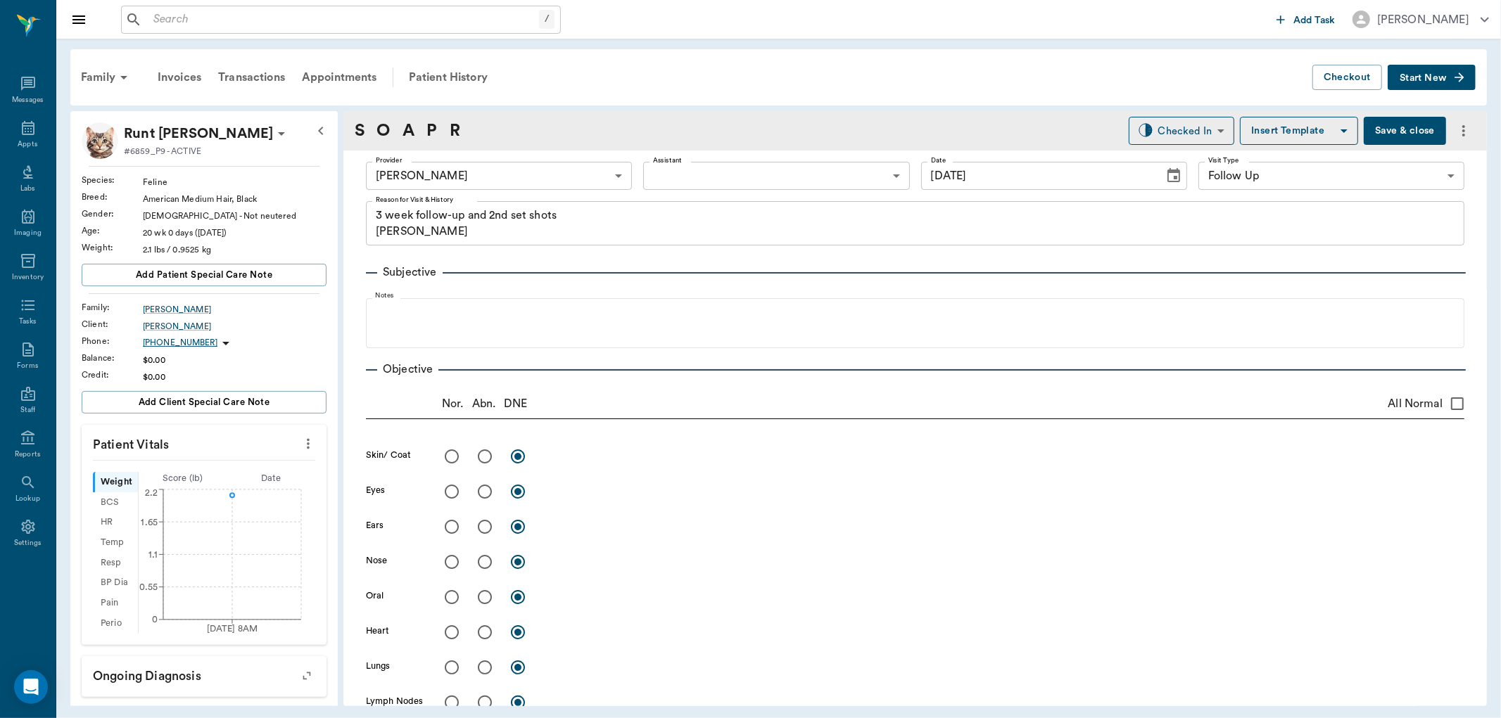
click at [300, 445] on icon "more" at bounding box center [307, 444] width 15 height 17
click at [250, 467] on span "Enter Vitals" at bounding box center [237, 468] width 118 height 15
click at [213, 489] on input "text" at bounding box center [203, 486] width 122 height 28
type input "2.3"
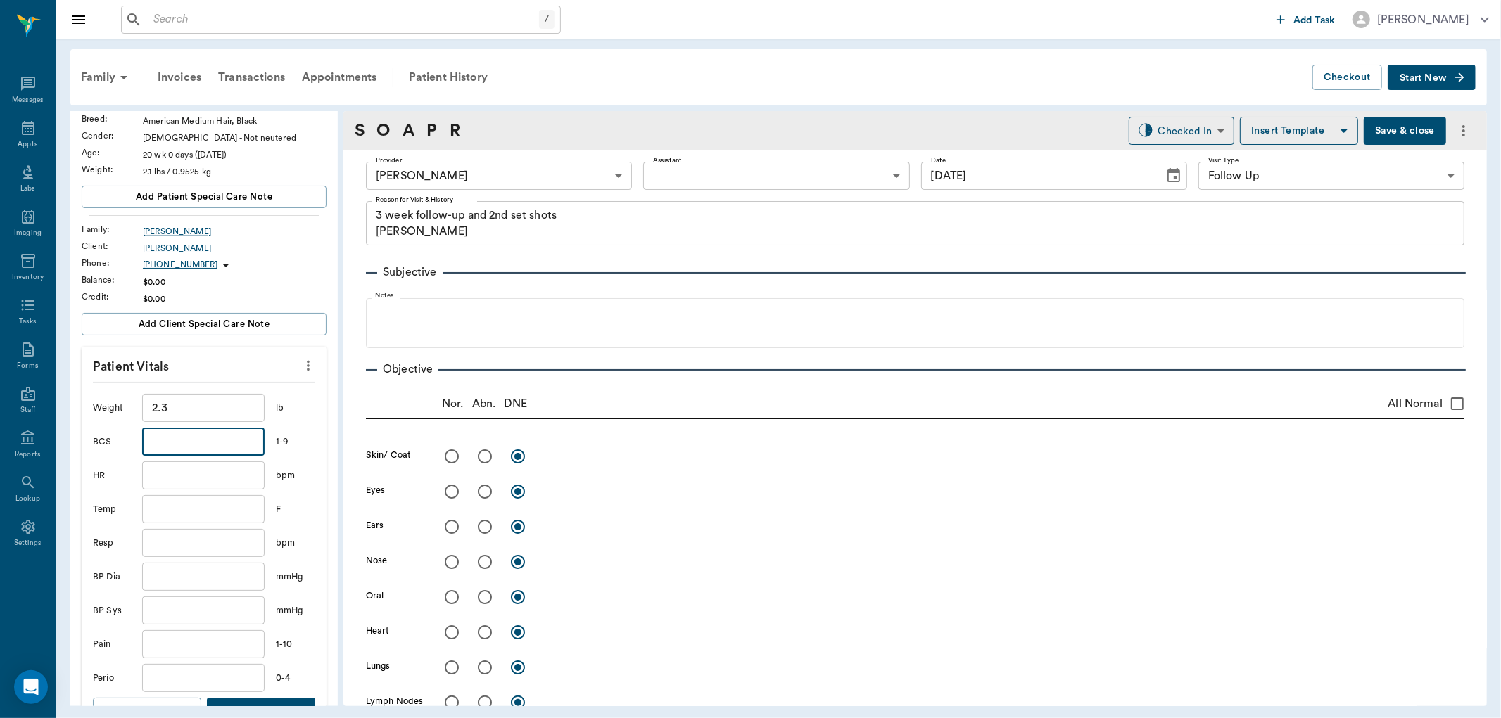
scroll to position [391, 0]
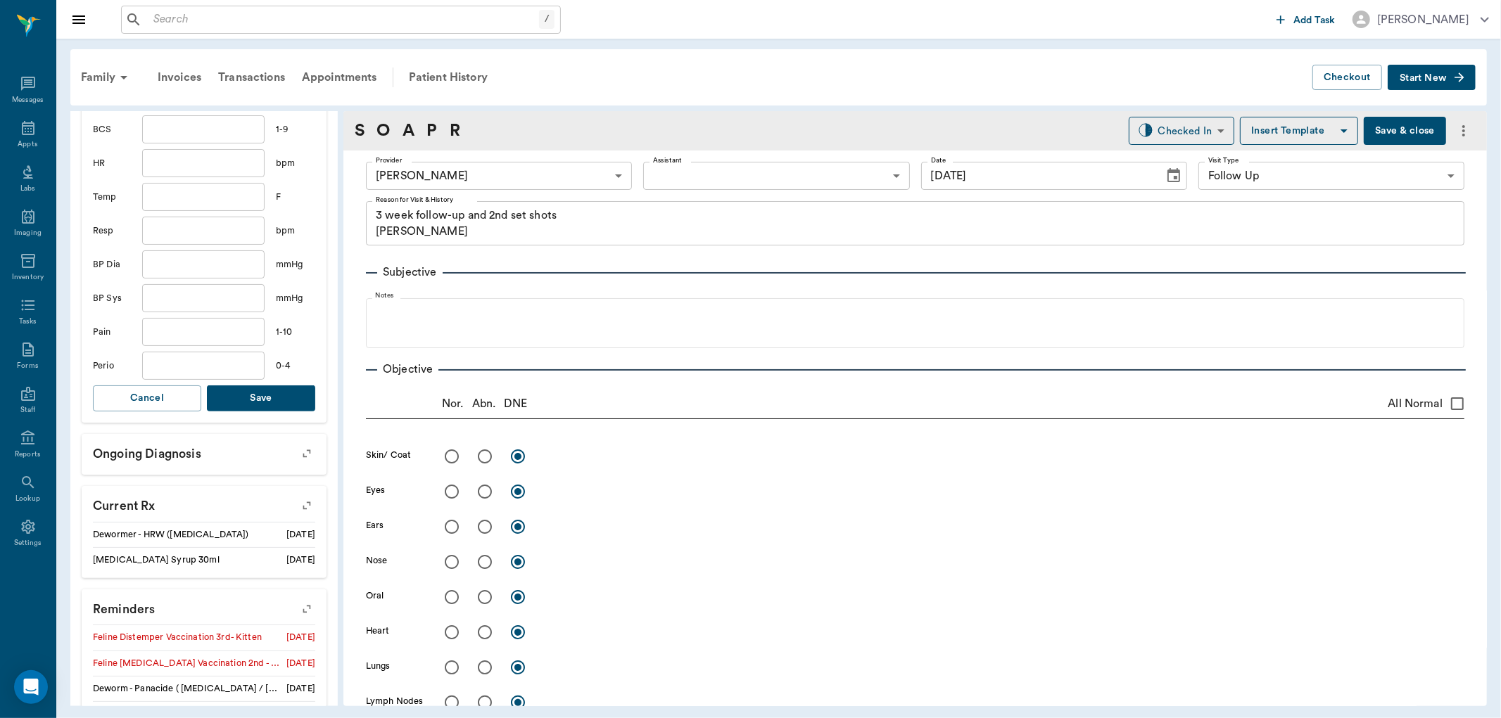
click at [256, 402] on button "Save" at bounding box center [261, 399] width 108 height 26
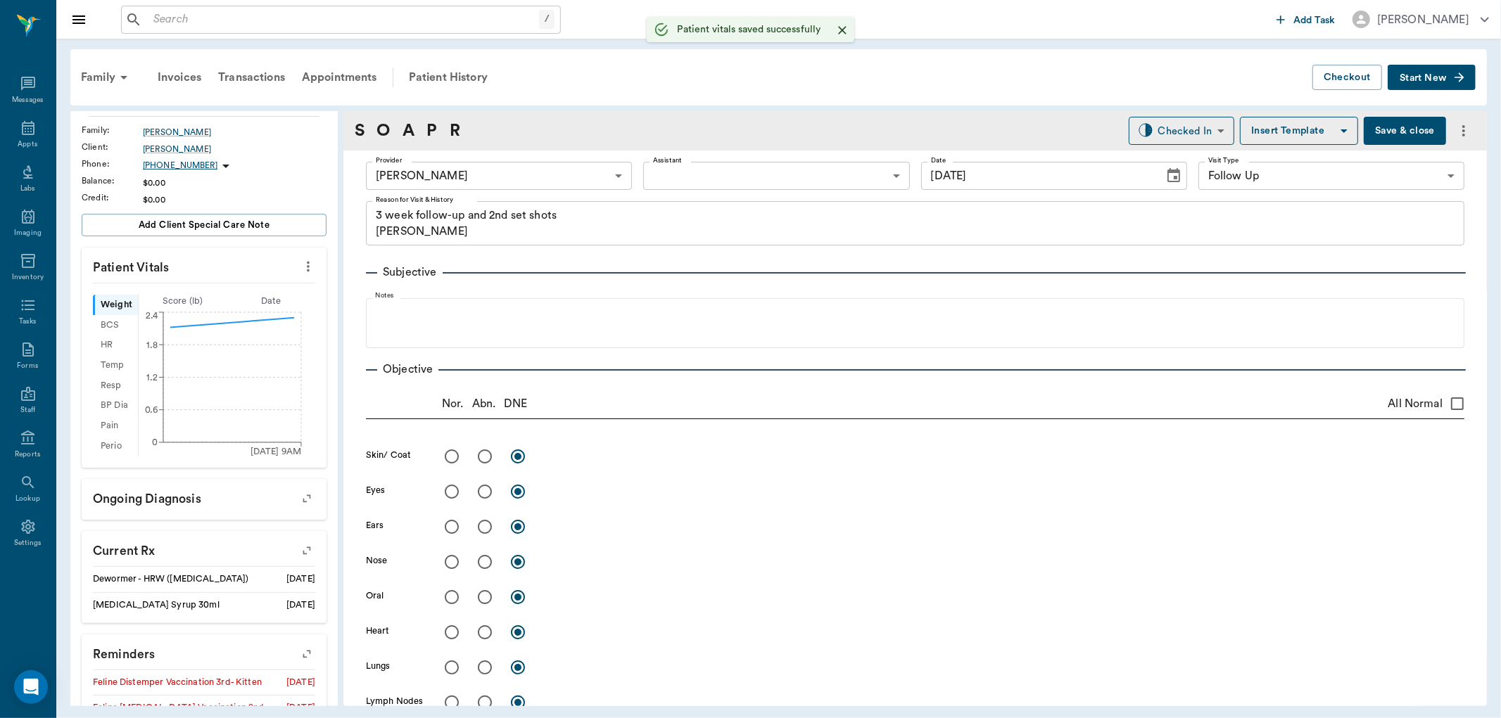
scroll to position [74, 0]
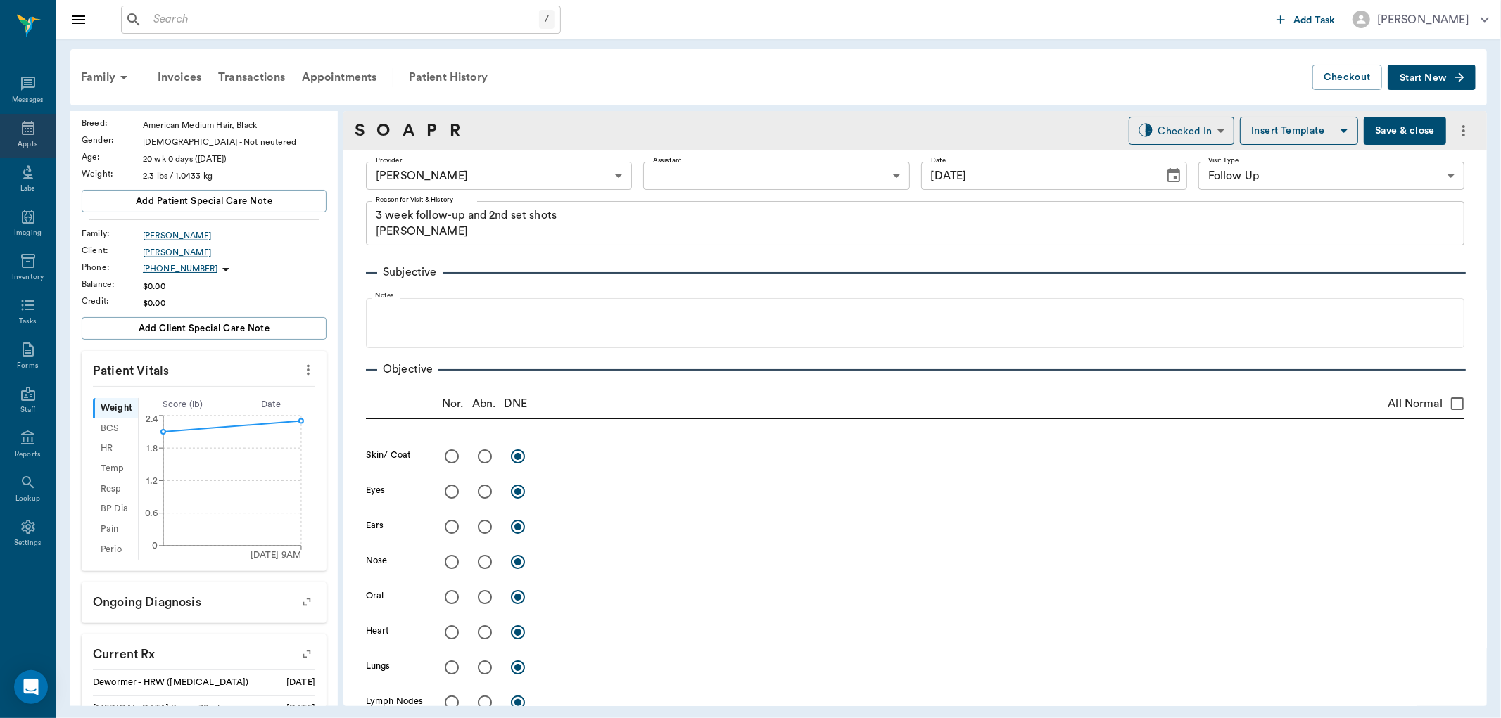
click at [20, 137] on div "Appts" at bounding box center [28, 136] width 56 height 44
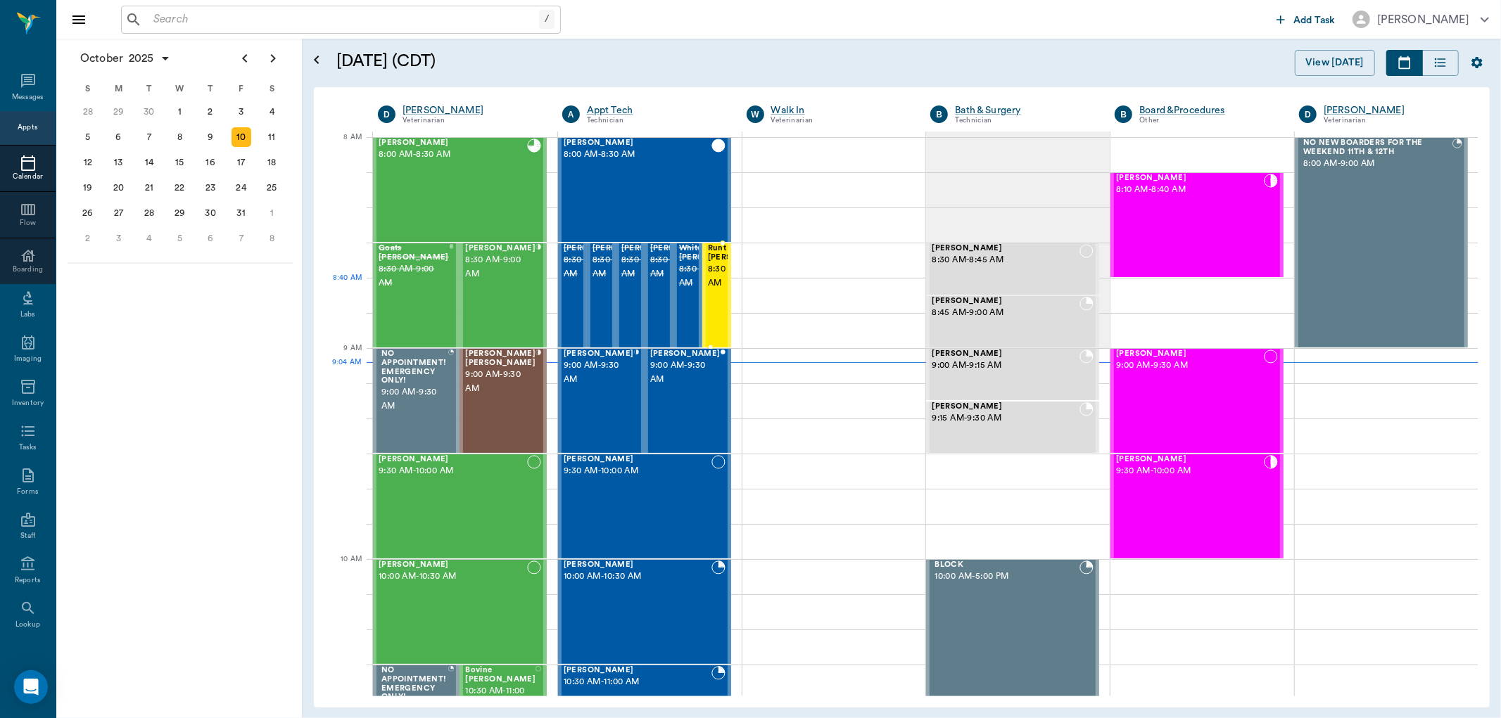
click at [718, 291] on span "8:30 AM - 9:00 AM" at bounding box center [743, 276] width 70 height 28
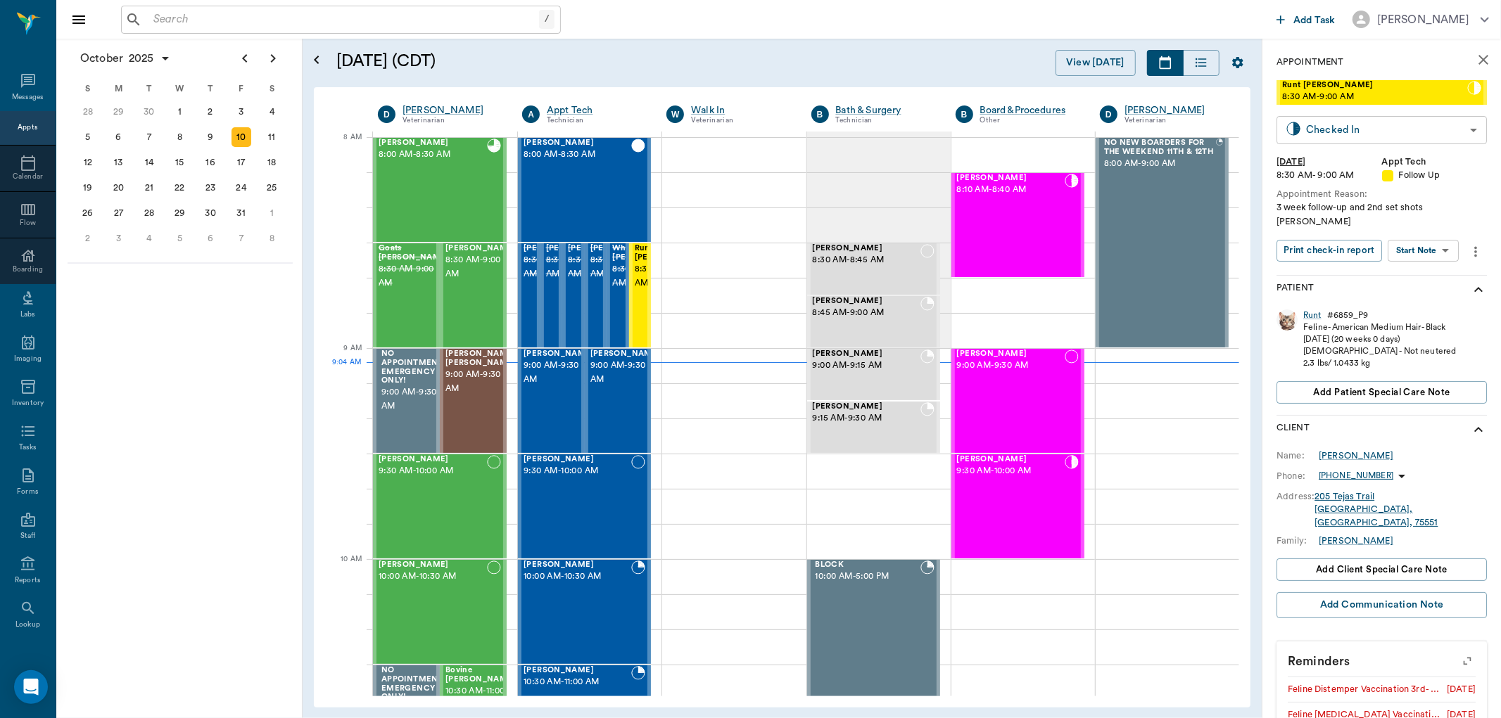
click at [1458, 125] on body "/ ​ Add Task Dr. Bert Ellsworth Nectar Messages Appts Calendar Flow Boarding La…" at bounding box center [750, 359] width 1501 height 718
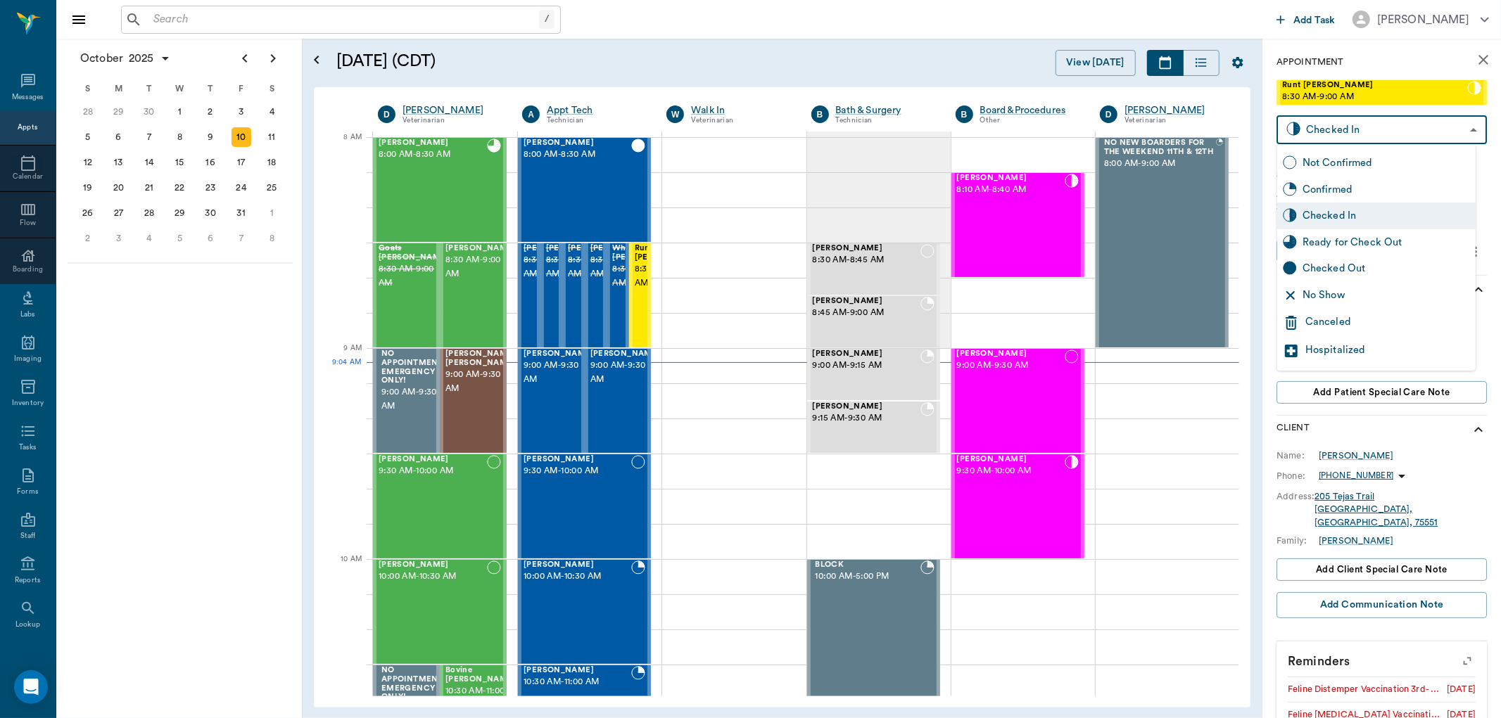
click at [1329, 242] on div "Ready for Check Out" at bounding box center [1386, 242] width 167 height 15
type input "READY_TO_CHECKOUT"
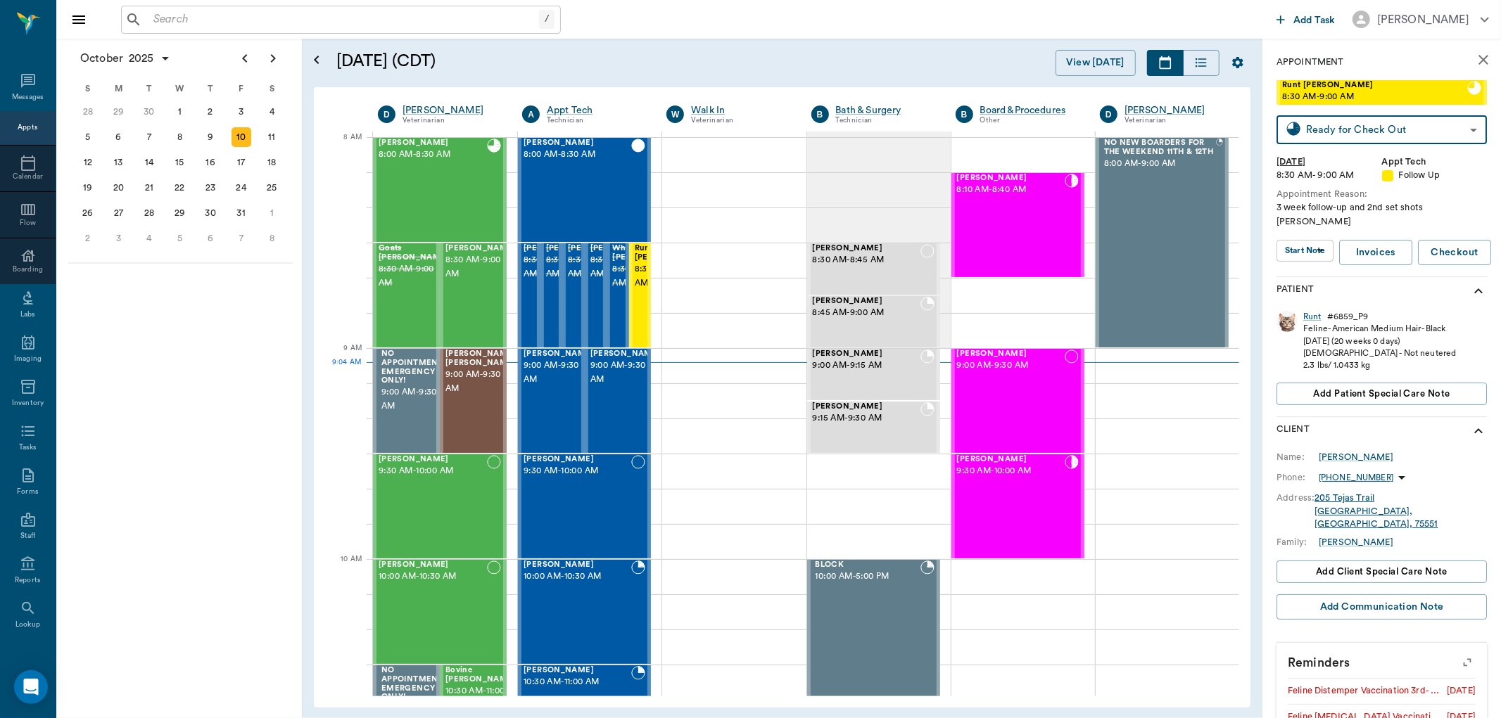
click at [191, 343] on div "October 2025 S M T W T F S 31 Sep 1 2 3 4 5 6 7 8 9 10 11 12 13 14 15 16 17 18 …" at bounding box center [179, 379] width 246 height 680
click at [449, 522] on div "Juliette Steger 9:30 AM - 10:00 AM" at bounding box center [433, 506] width 108 height 103
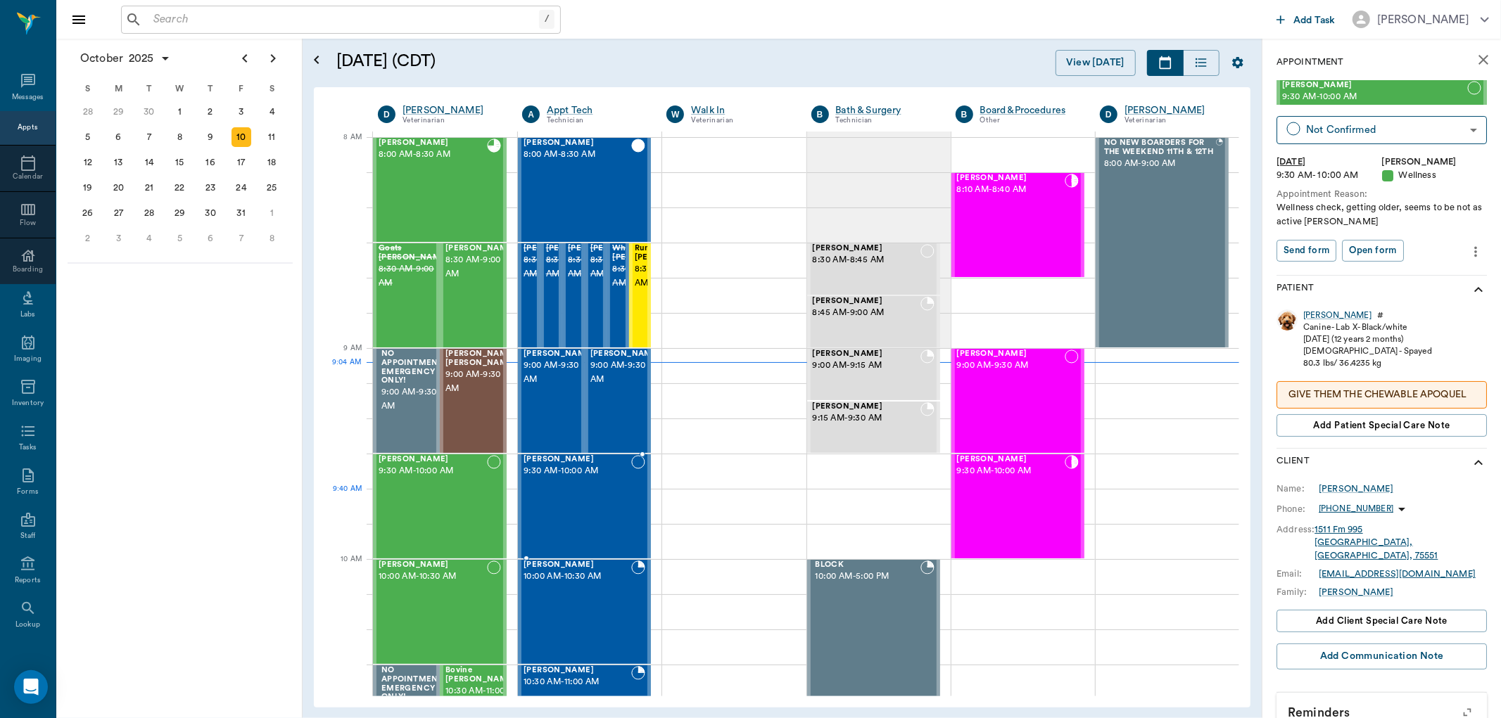
click at [563, 508] on div "Sandy McCoy 9:30 AM - 10:00 AM" at bounding box center [578, 506] width 108 height 103
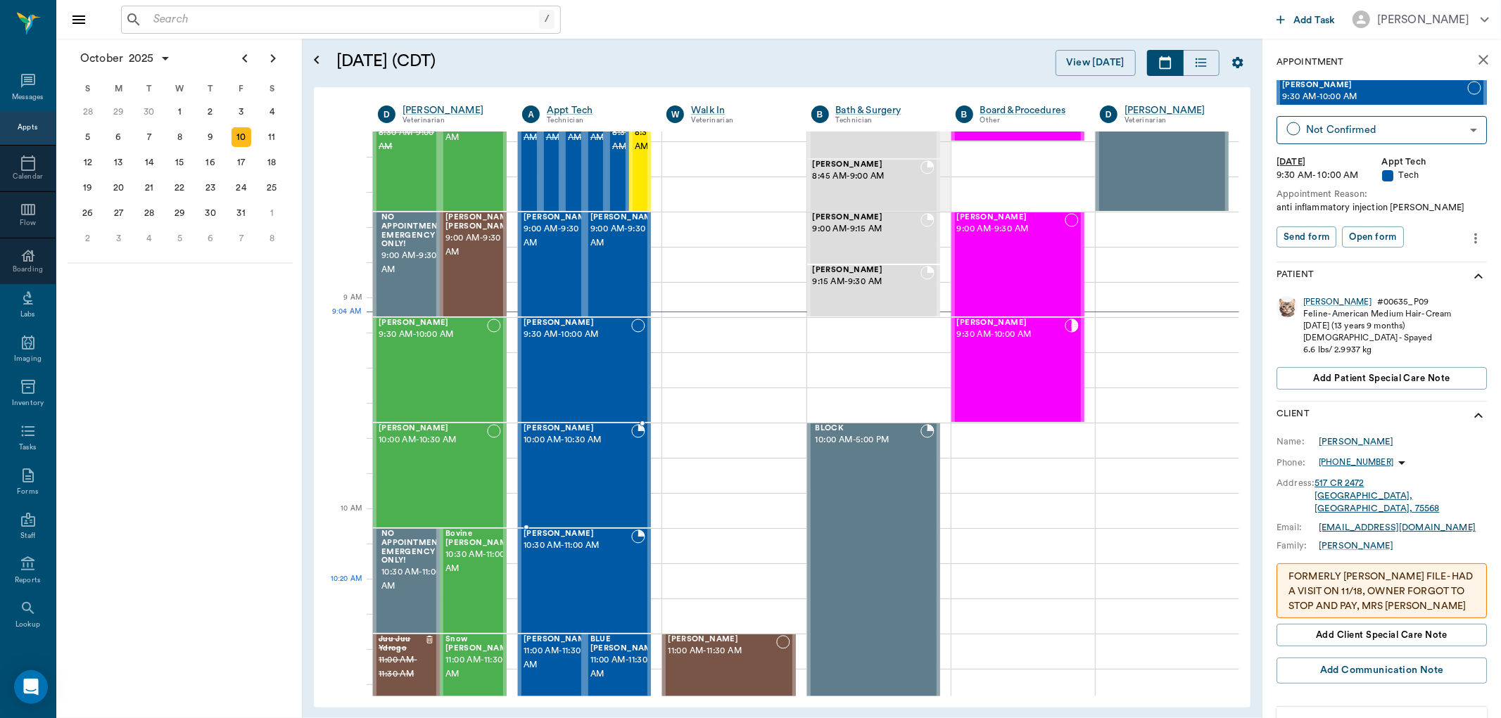
scroll to position [156, 0]
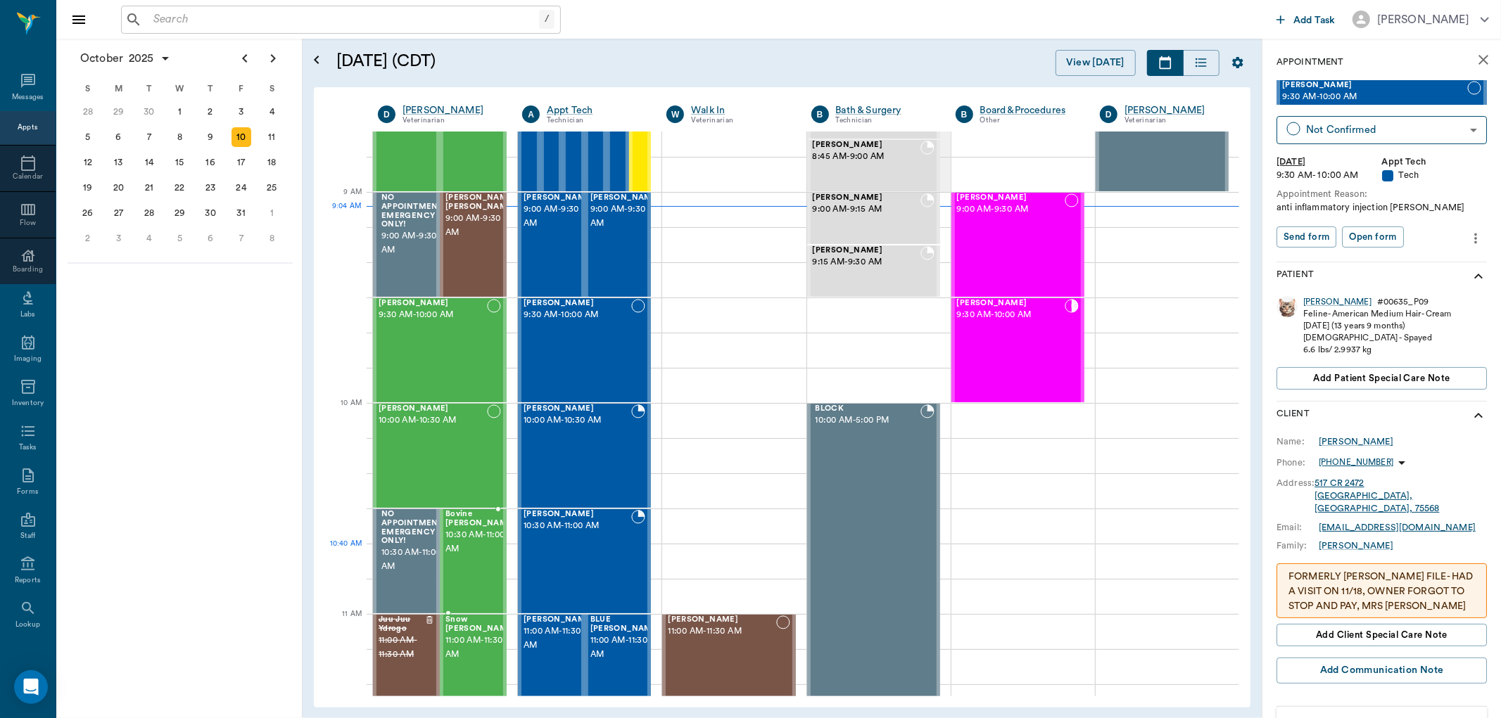
click at [486, 564] on div "Bovine Cutchall 10:30 AM - 11:00 AM" at bounding box center [480, 561] width 70 height 103
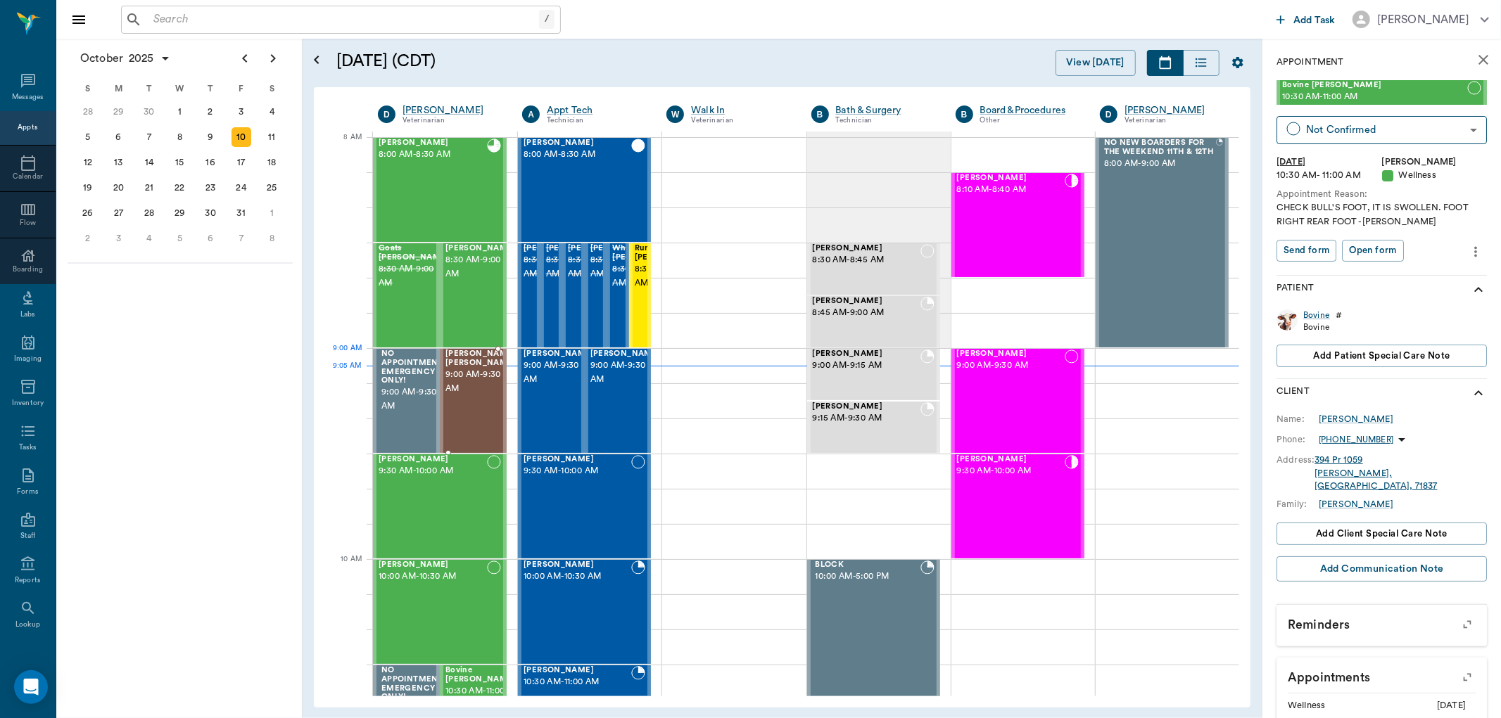
click at [474, 374] on span "9:00 AM - 9:30 AM" at bounding box center [480, 382] width 70 height 28
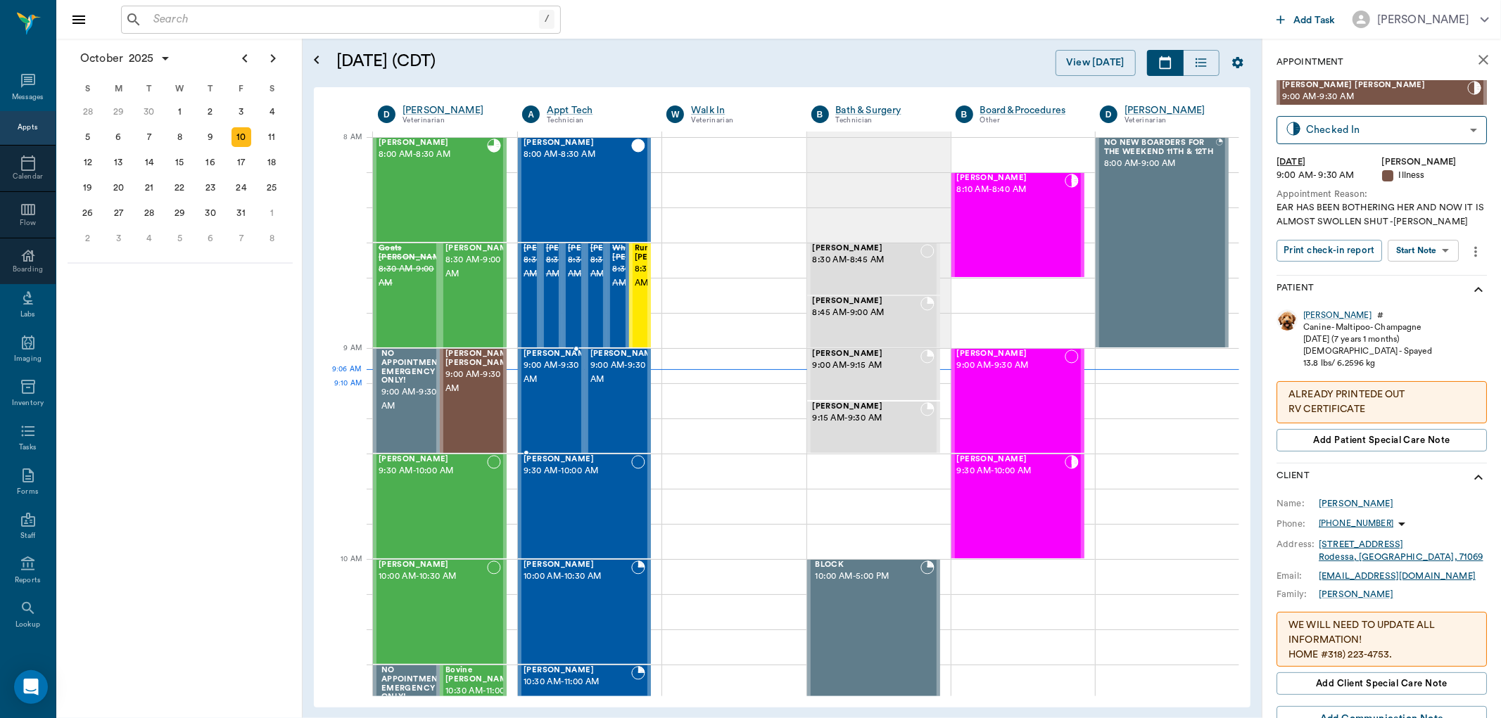
click at [545, 404] on div "Maverick Terry 9:00 AM - 9:30 AM" at bounding box center [559, 401] width 70 height 103
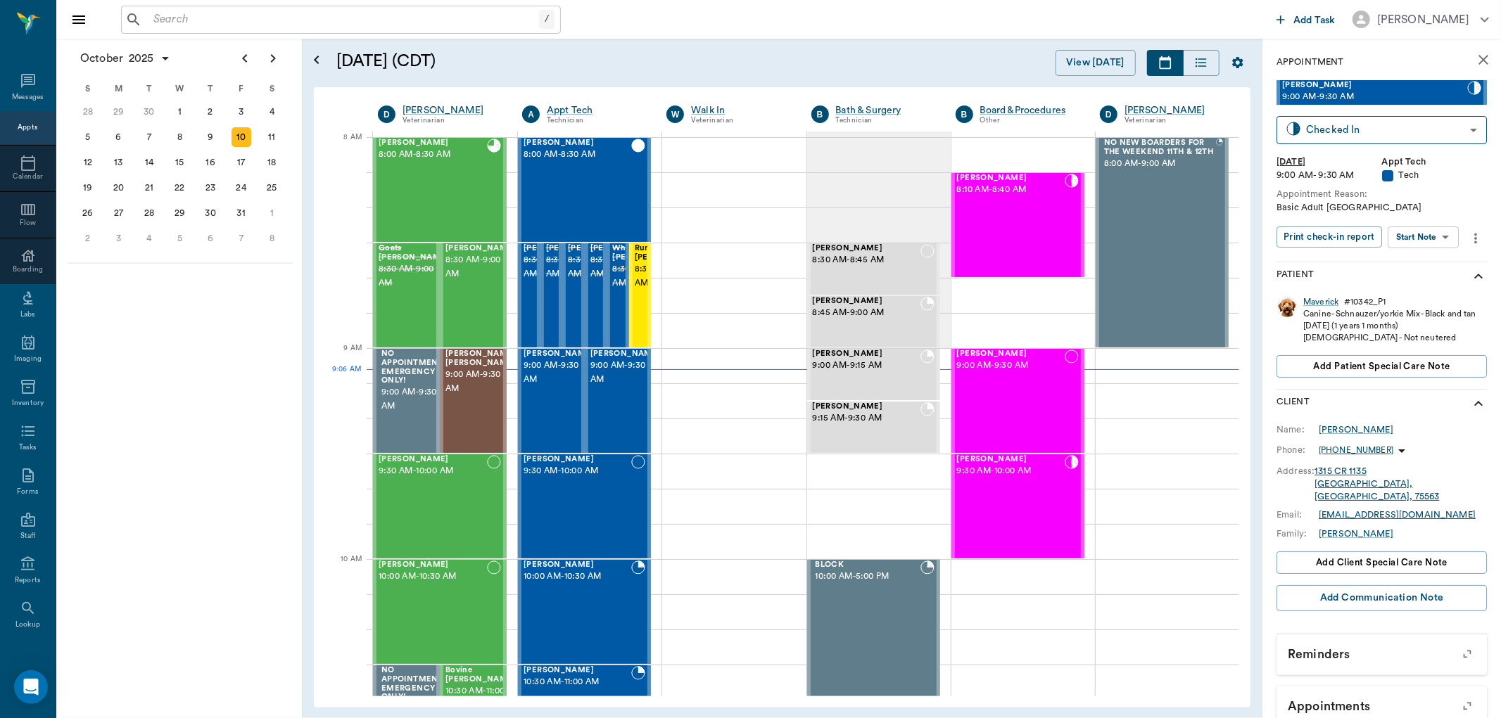
click at [1426, 228] on body "/ ​ Add Task Dr. Bert Ellsworth Nectar Messages Appts Calendar Flow Boarding La…" at bounding box center [750, 359] width 1501 height 718
click at [1424, 269] on button "Start SOAP" at bounding box center [1408, 266] width 48 height 16
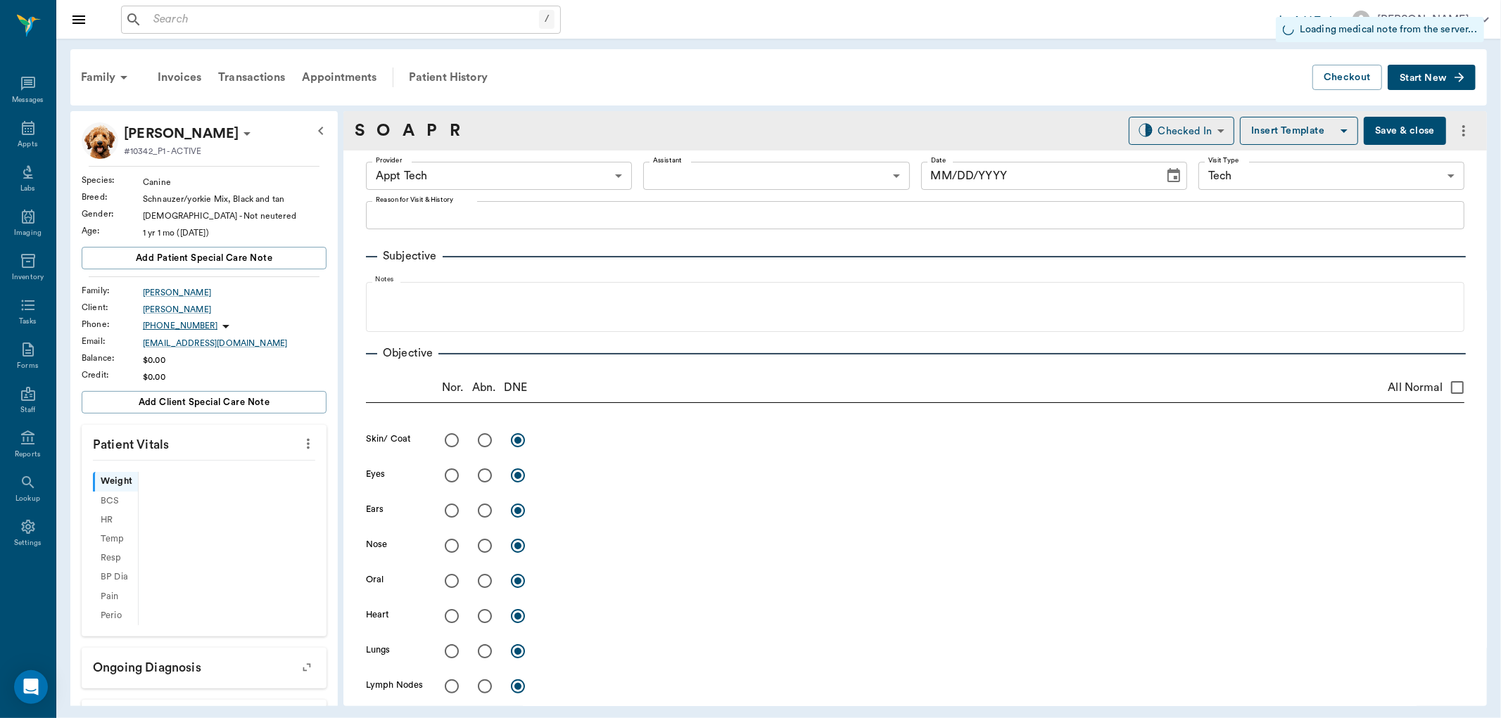
type input "63ec2f075fda476ae8351a4c"
type input "65d2be4f46e3a538d89b8c1a"
type input "[DATE]"
type textarea "Basic Adult Caryn"
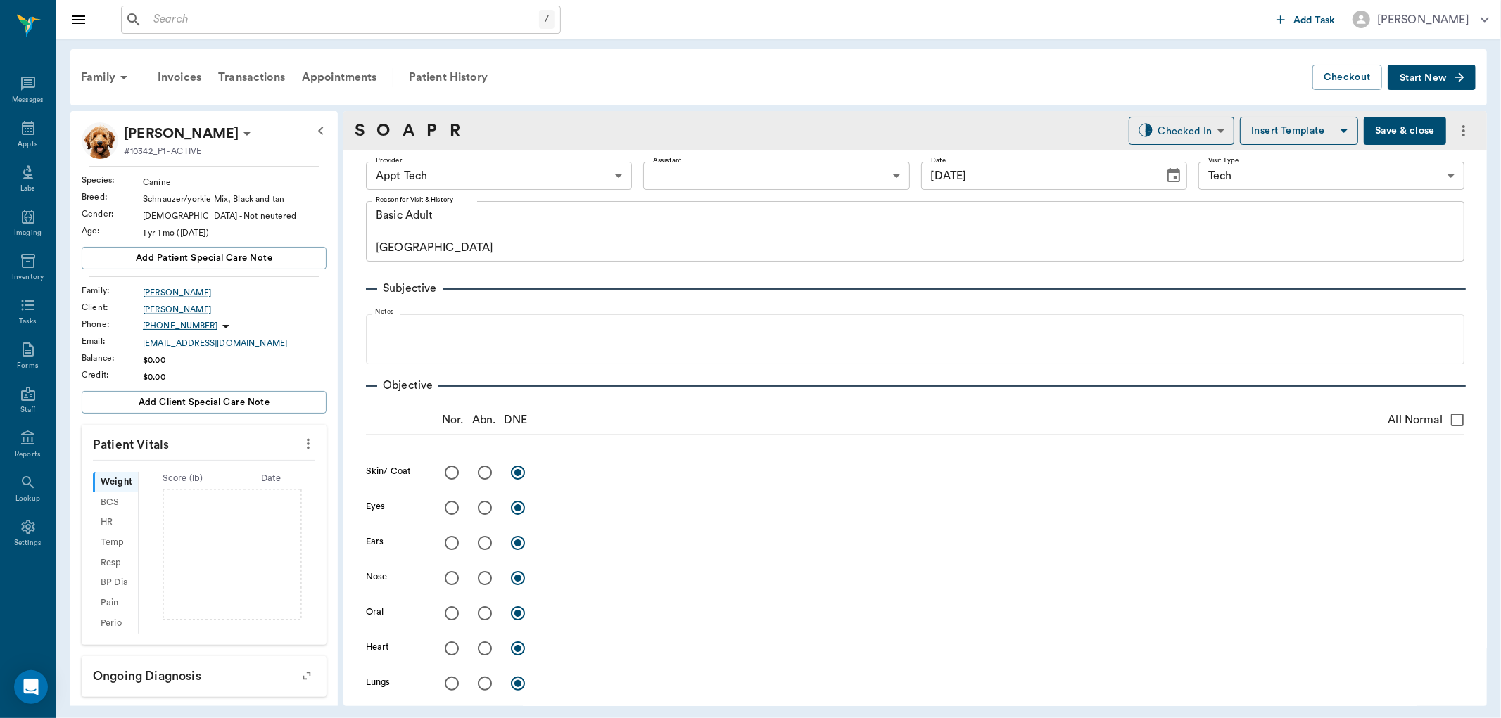
click at [307, 447] on icon "more" at bounding box center [308, 444] width 3 height 11
click at [233, 464] on span "Enter Vitals" at bounding box center [237, 468] width 118 height 15
click at [201, 483] on input "text" at bounding box center [203, 486] width 122 height 28
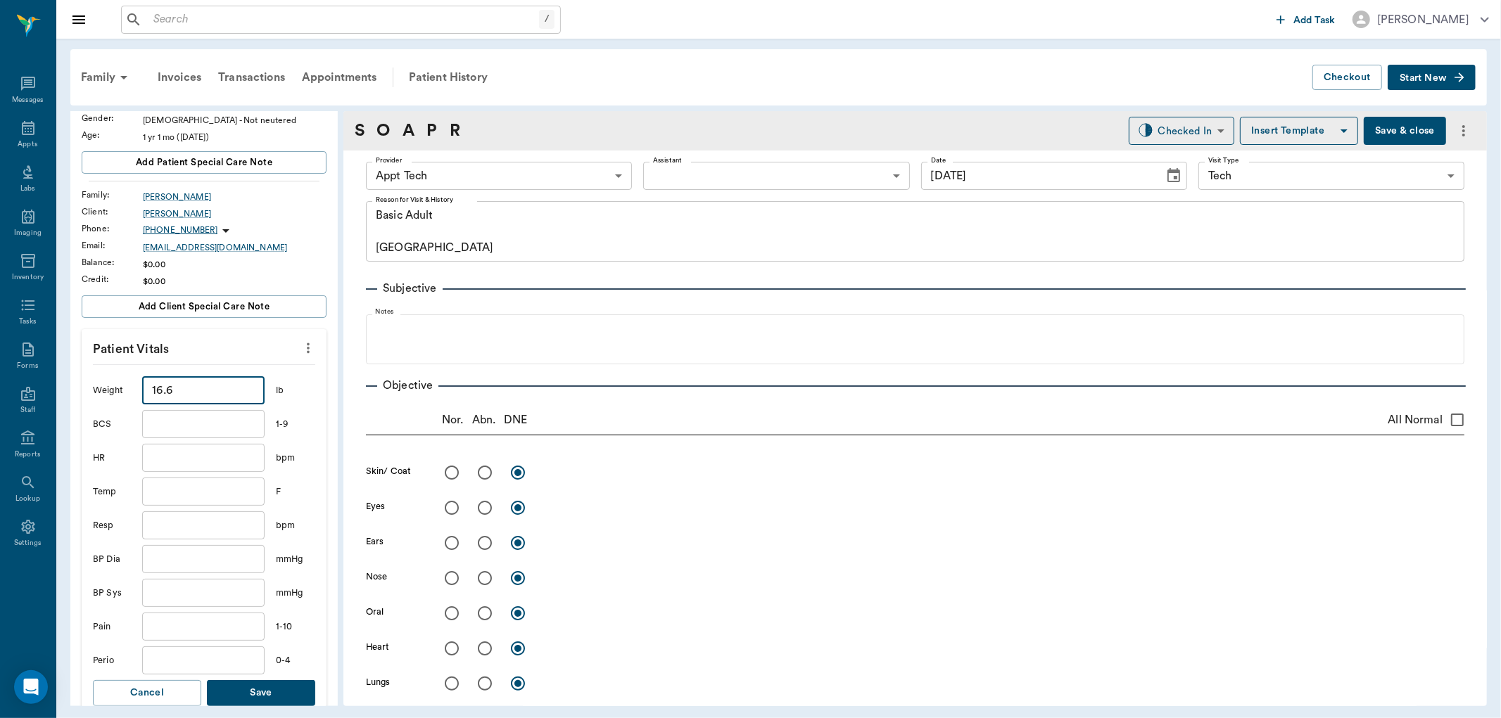
scroll to position [234, 0]
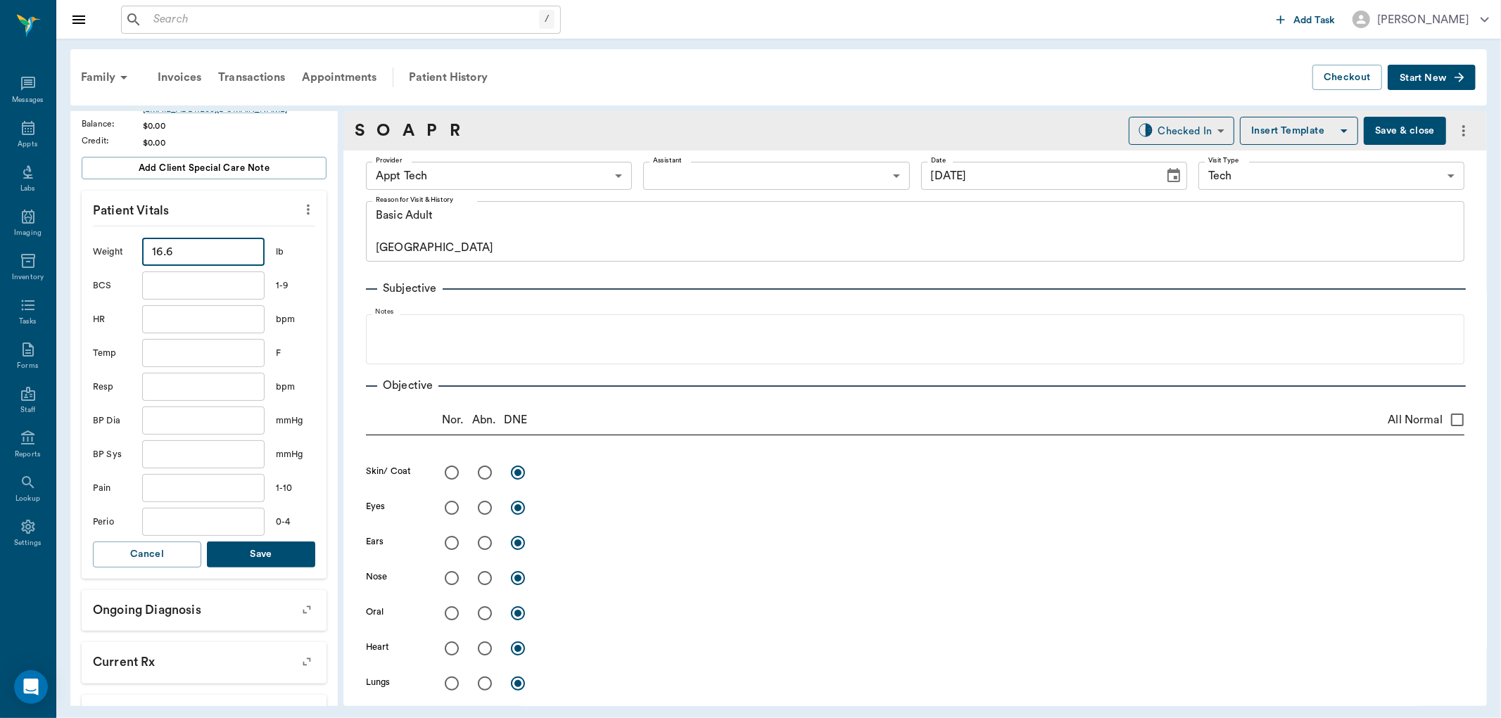
type input "16.6"
click at [244, 552] on button "Save" at bounding box center [261, 555] width 108 height 26
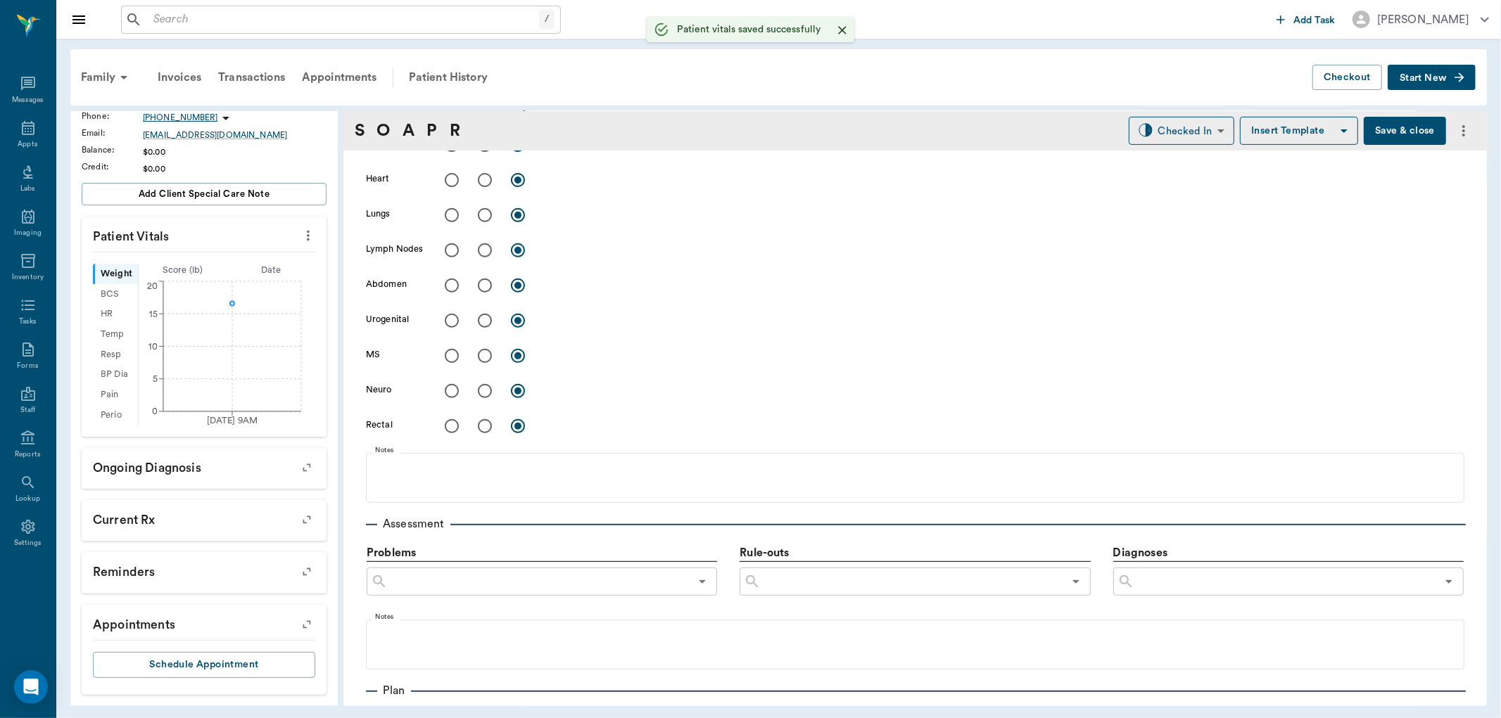
scroll to position [704, 0]
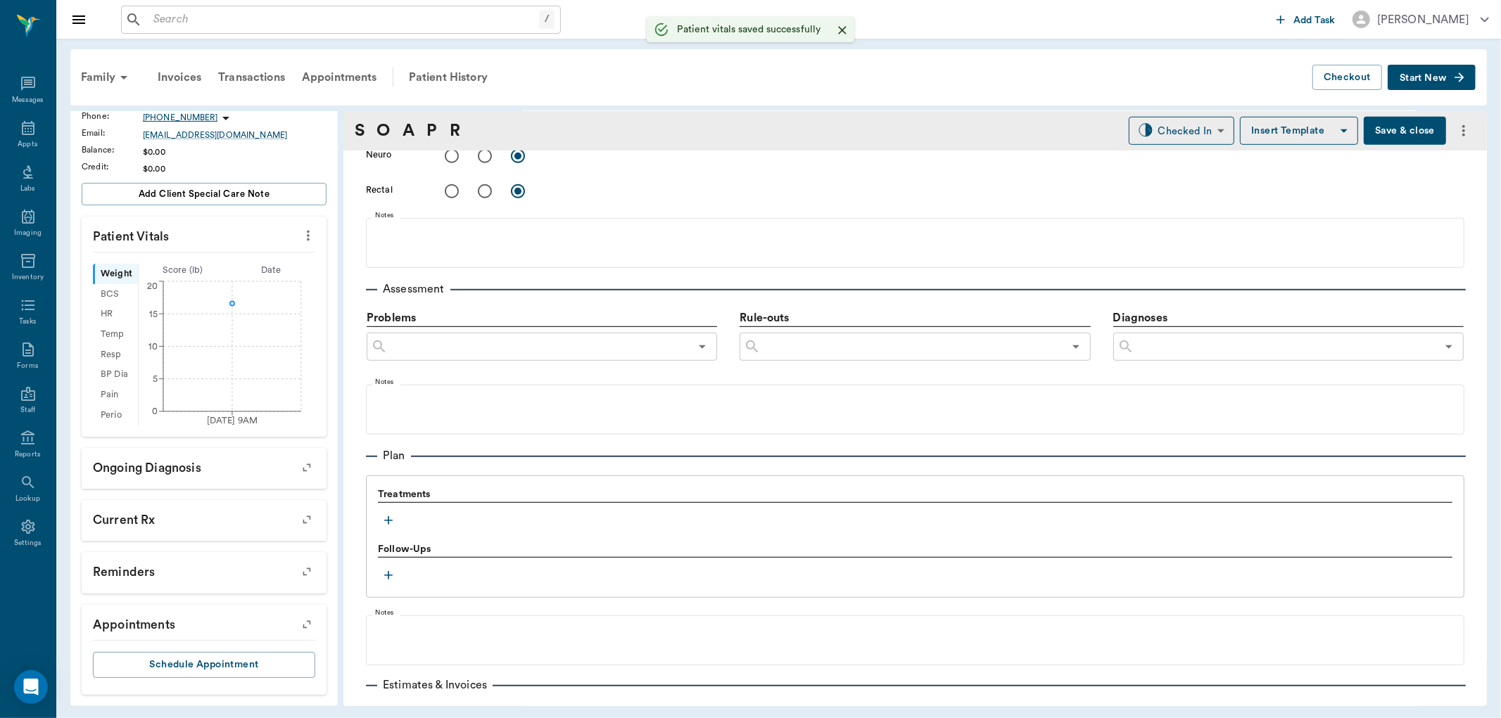
click at [391, 519] on icon "button" at bounding box center [388, 521] width 14 height 14
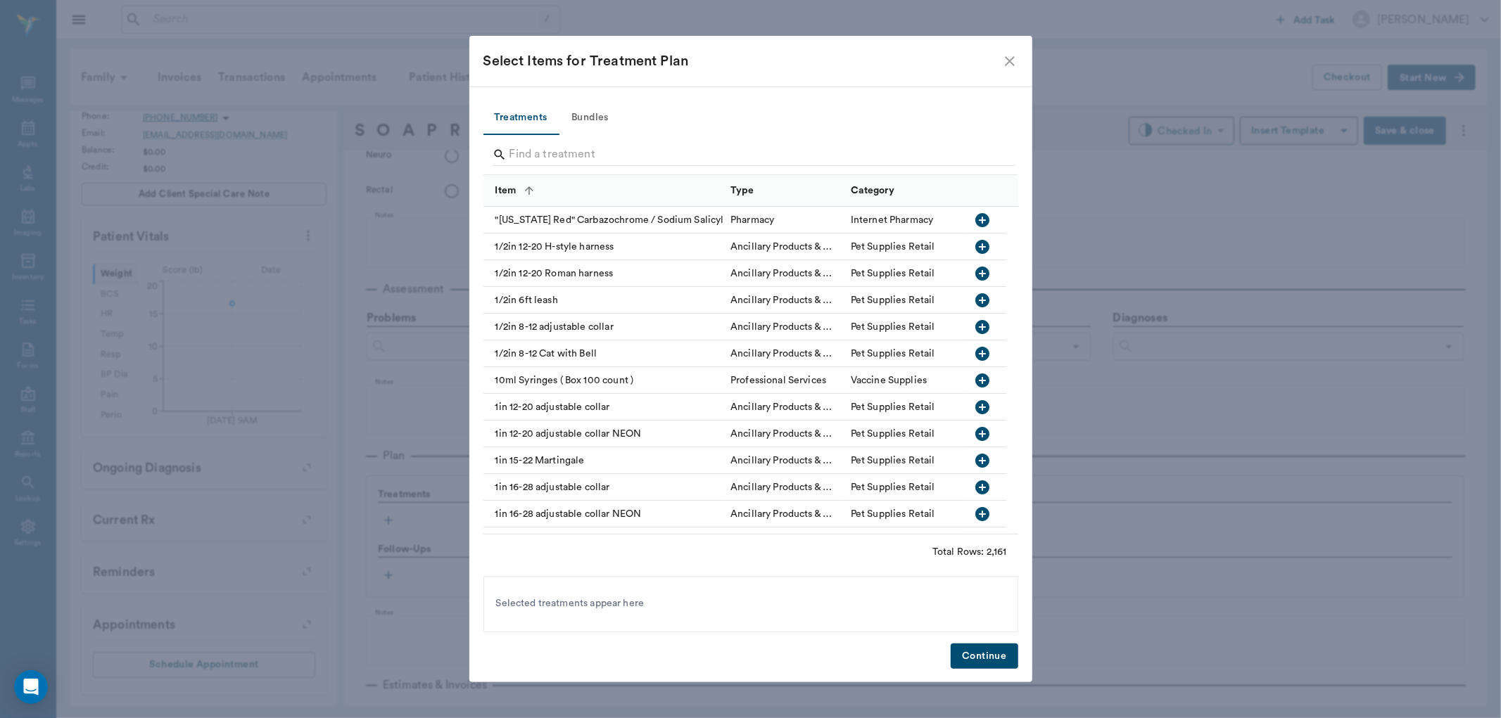
click at [585, 111] on button "Bundles" at bounding box center [590, 118] width 63 height 34
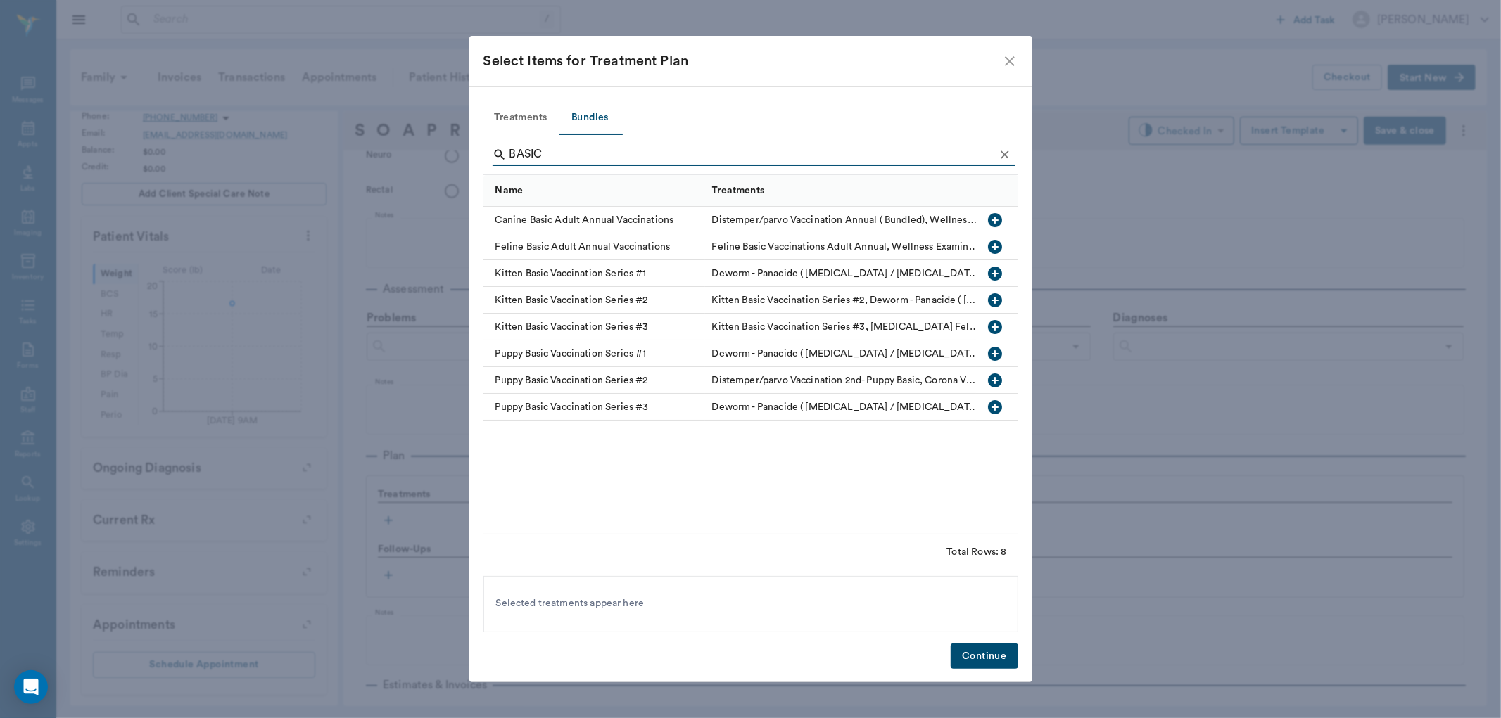
type input "BASIC"
click at [996, 221] on icon "button" at bounding box center [995, 220] width 14 height 14
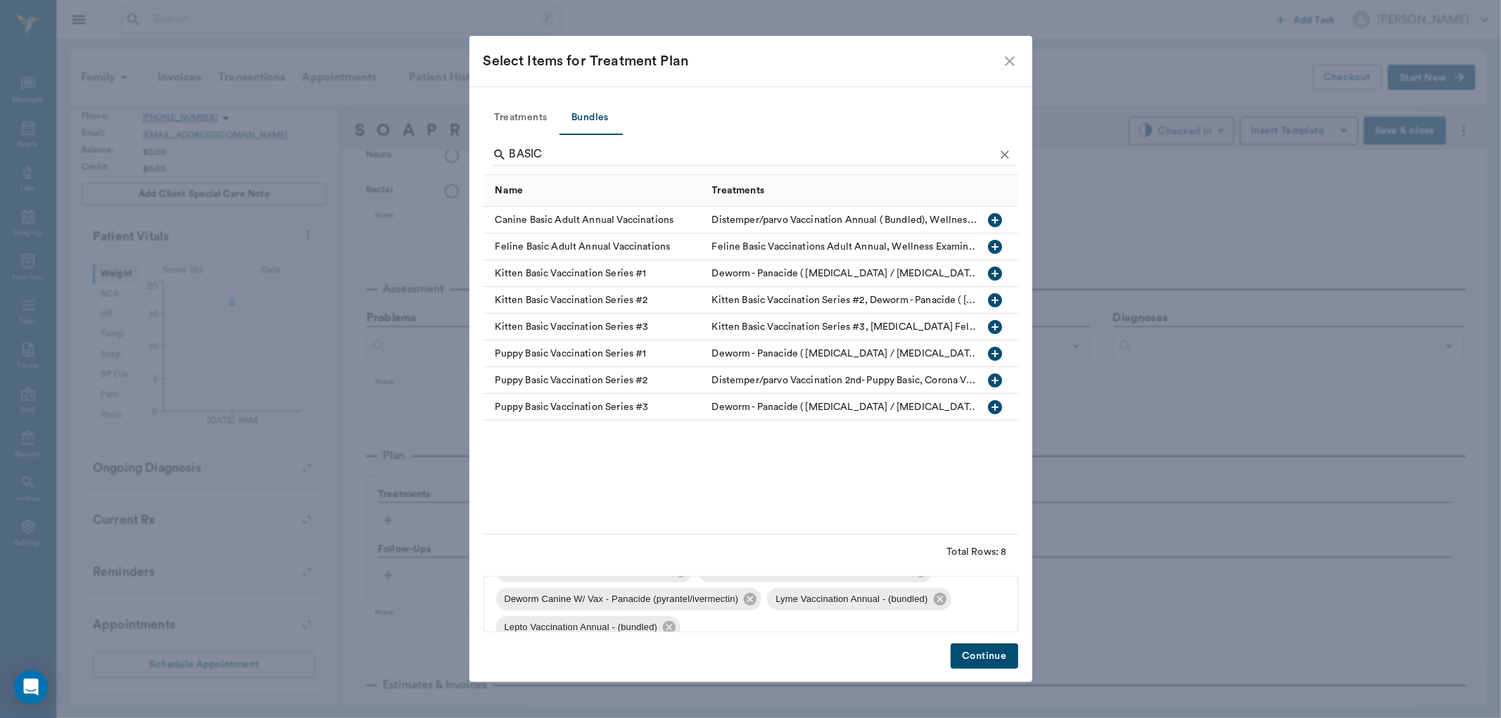
scroll to position [103, 0]
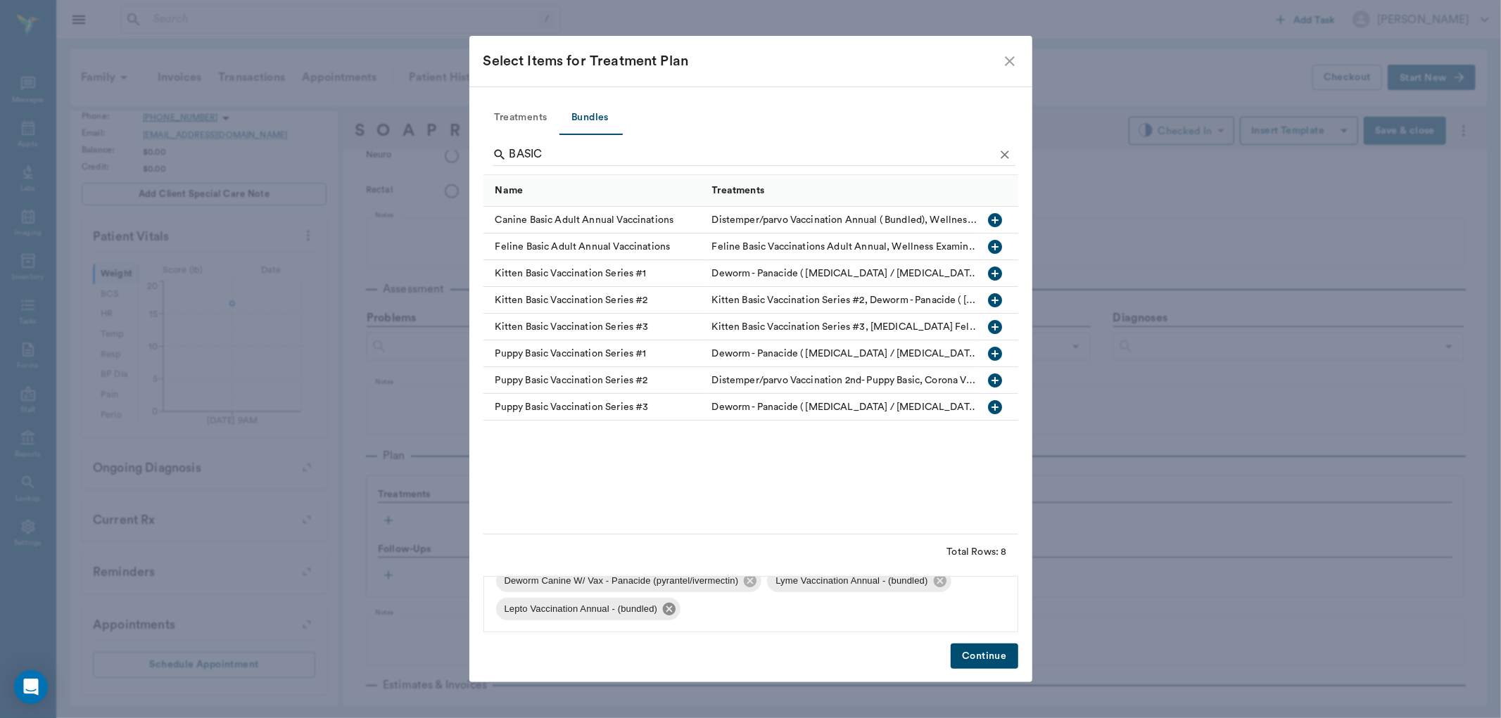
click at [669, 611] on icon at bounding box center [668, 609] width 15 height 15
click at [937, 609] on icon at bounding box center [939, 609] width 15 height 15
drag, startPoint x: 969, startPoint y: 652, endPoint x: 961, endPoint y: 659, distance: 11.5
click at [970, 652] on button "Continue" at bounding box center [984, 657] width 67 height 26
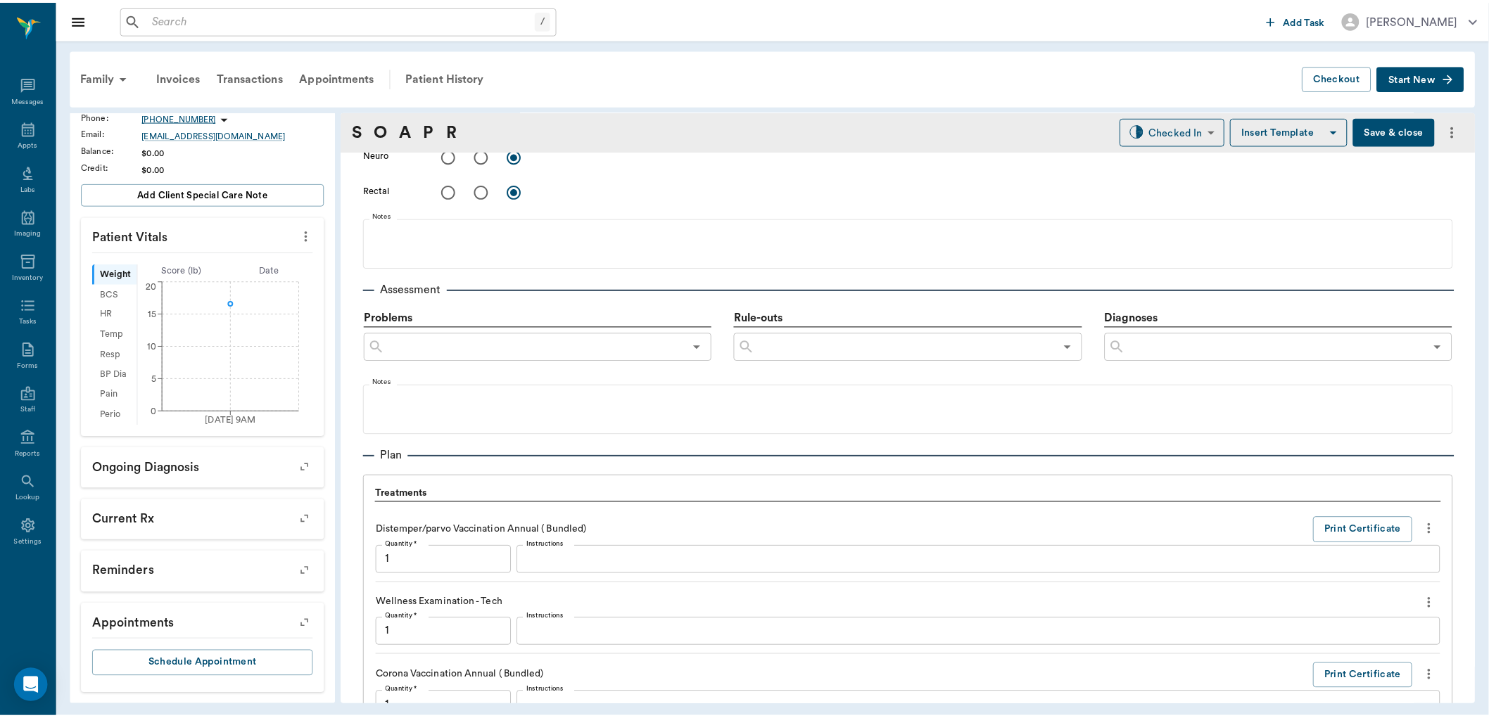
scroll to position [1317, 0]
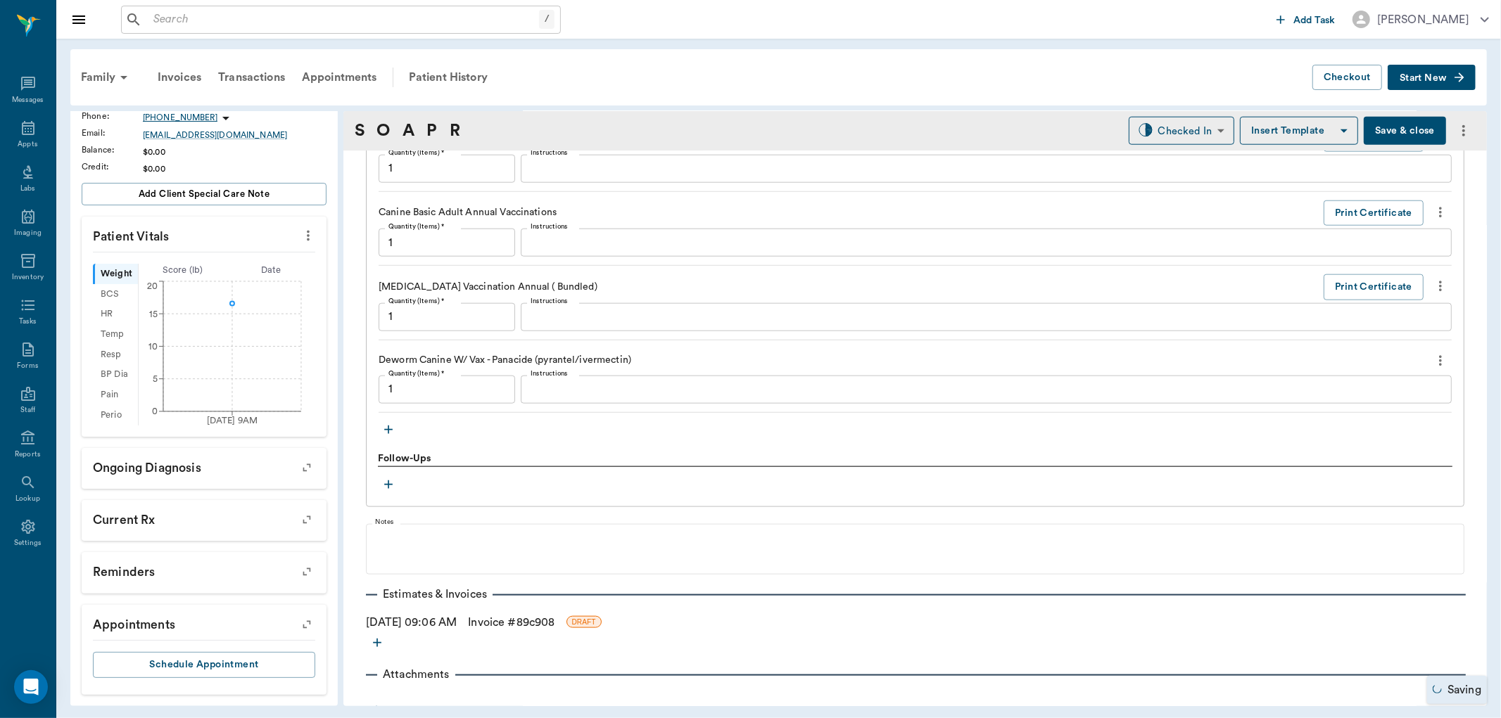
type input "1.00"
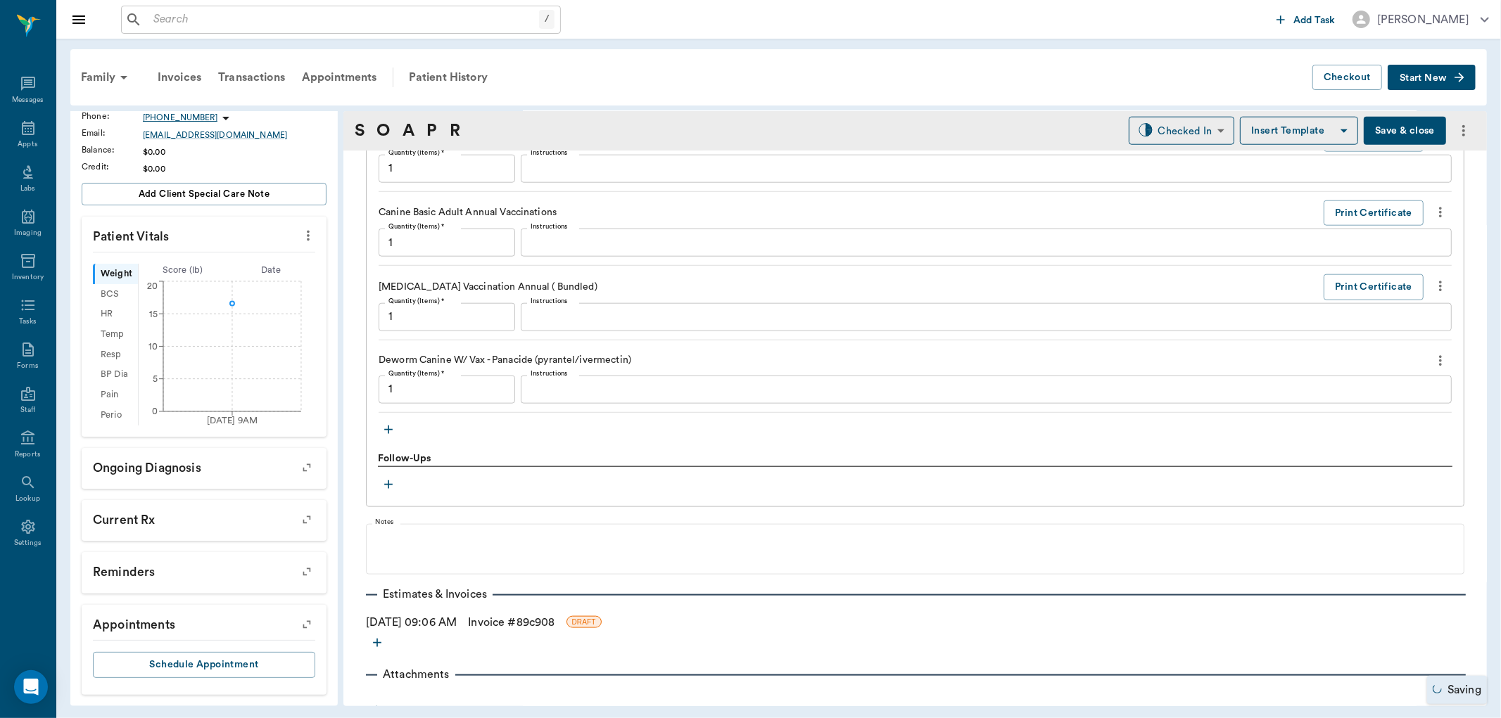
type input "1.00"
click at [1388, 128] on button "Save & close" at bounding box center [1405, 131] width 82 height 28
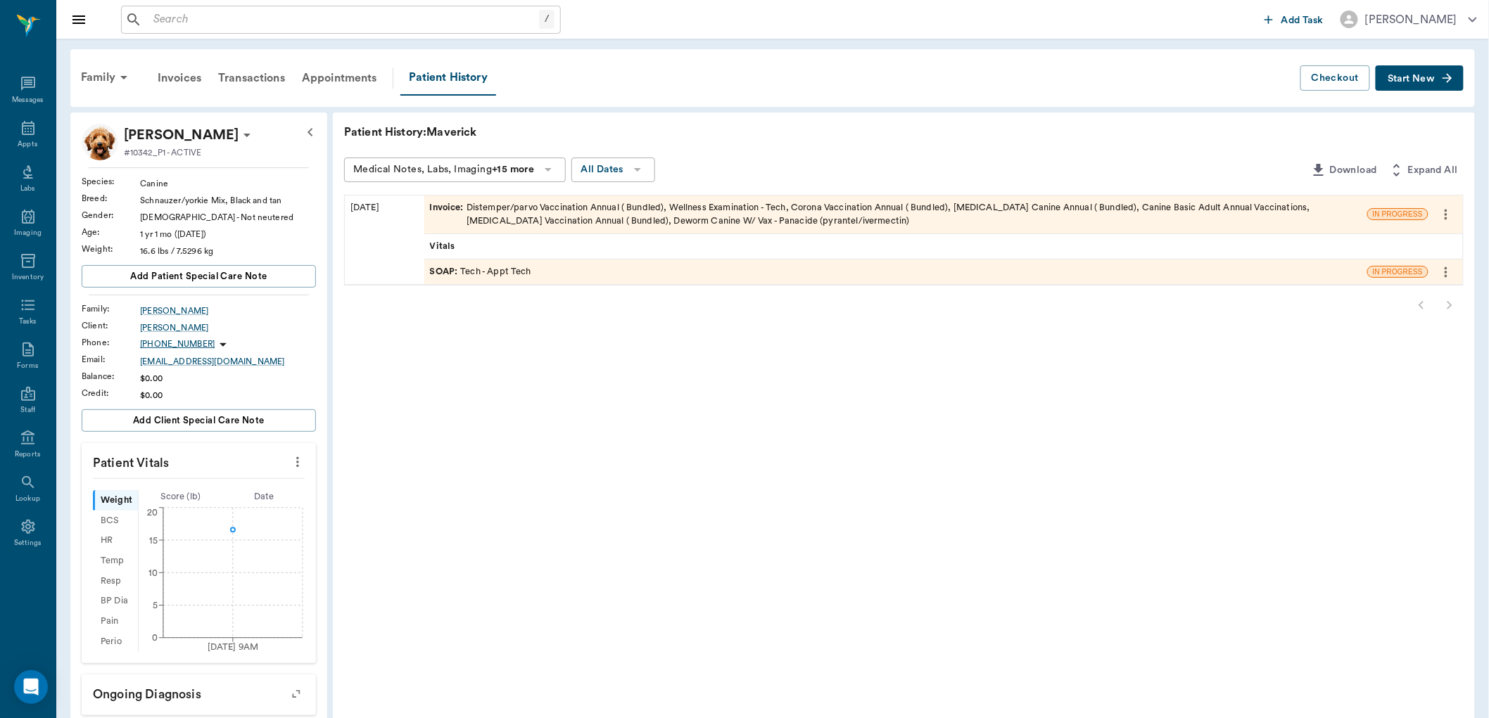
click at [543, 268] on div "SOAP : Tech - Appt Tech" at bounding box center [895, 272] width 943 height 25
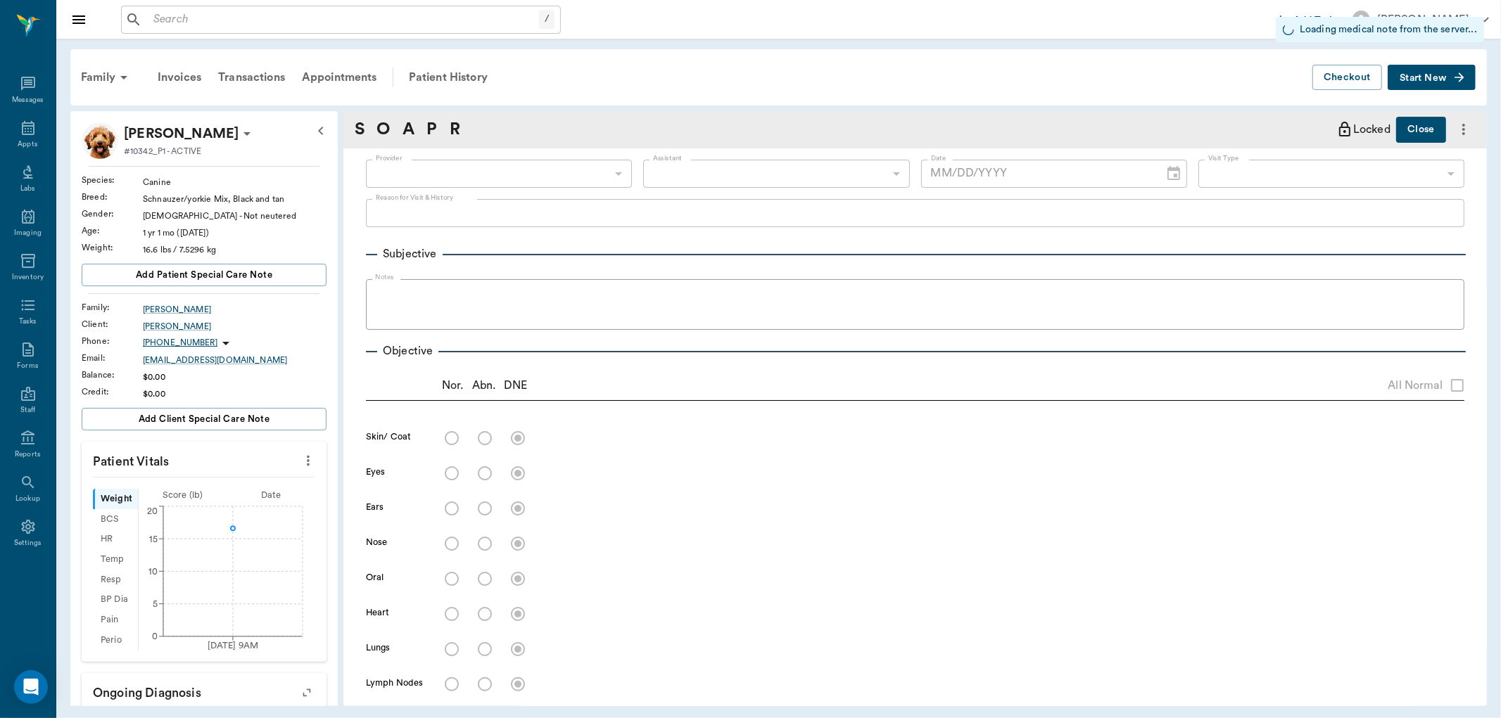
type input "63ec2f075fda476ae8351a4c"
type input "65d2be4f46e3a538d89b8c1a"
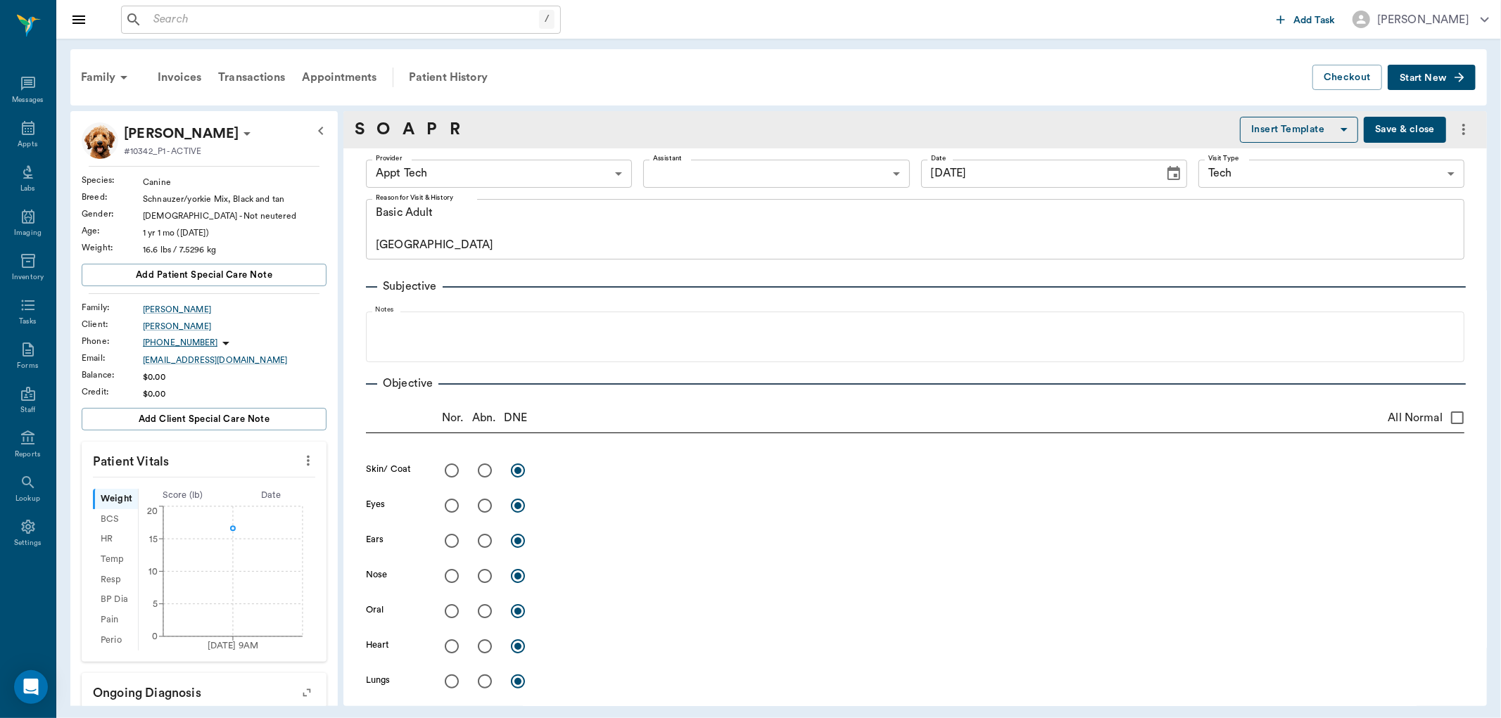
type input "[DATE]"
type textarea "Basic Adult Caryn"
click at [241, 276] on span "Add patient Special Care Note" at bounding box center [204, 274] width 137 height 15
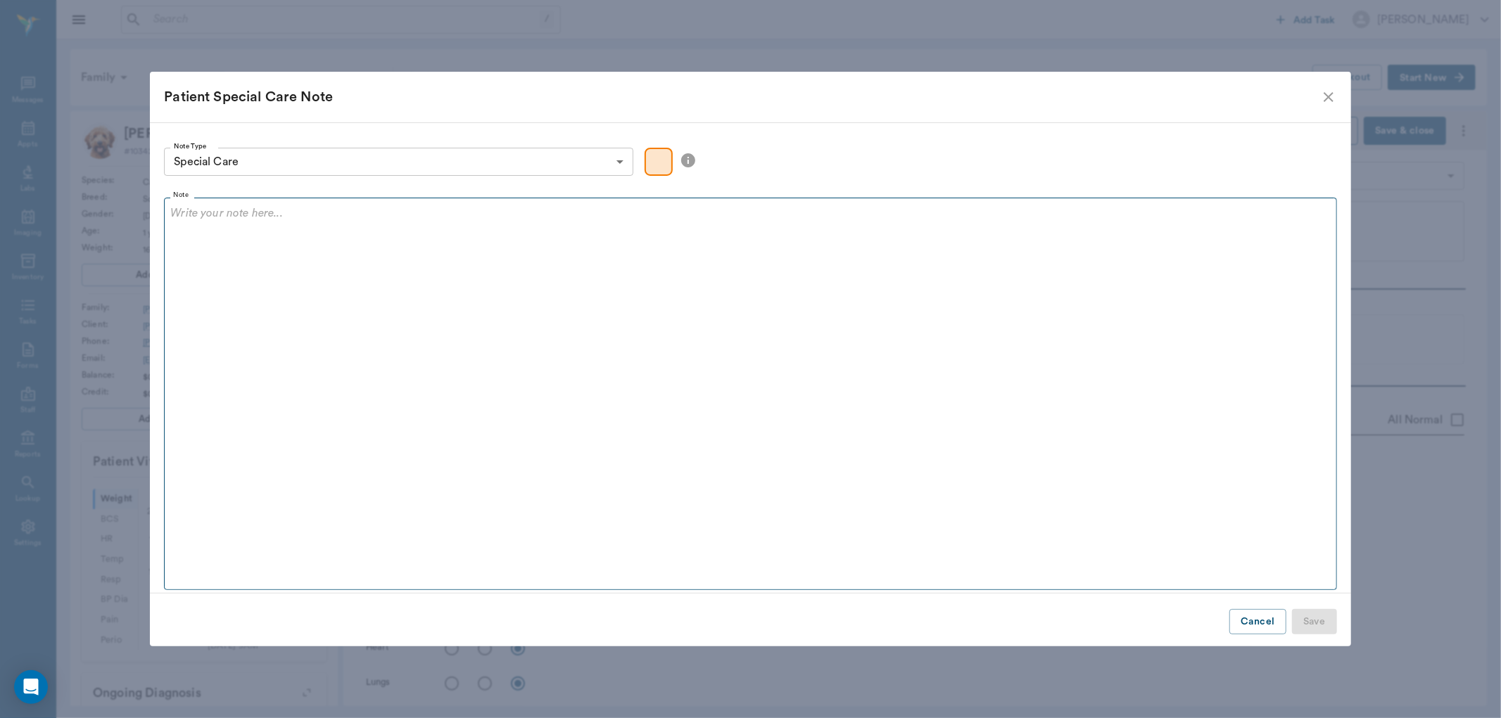
click at [238, 236] on div at bounding box center [750, 222] width 1160 height 35
click at [328, 221] on p "CAUTION - DOES BITE!!" at bounding box center [750, 213] width 1160 height 17
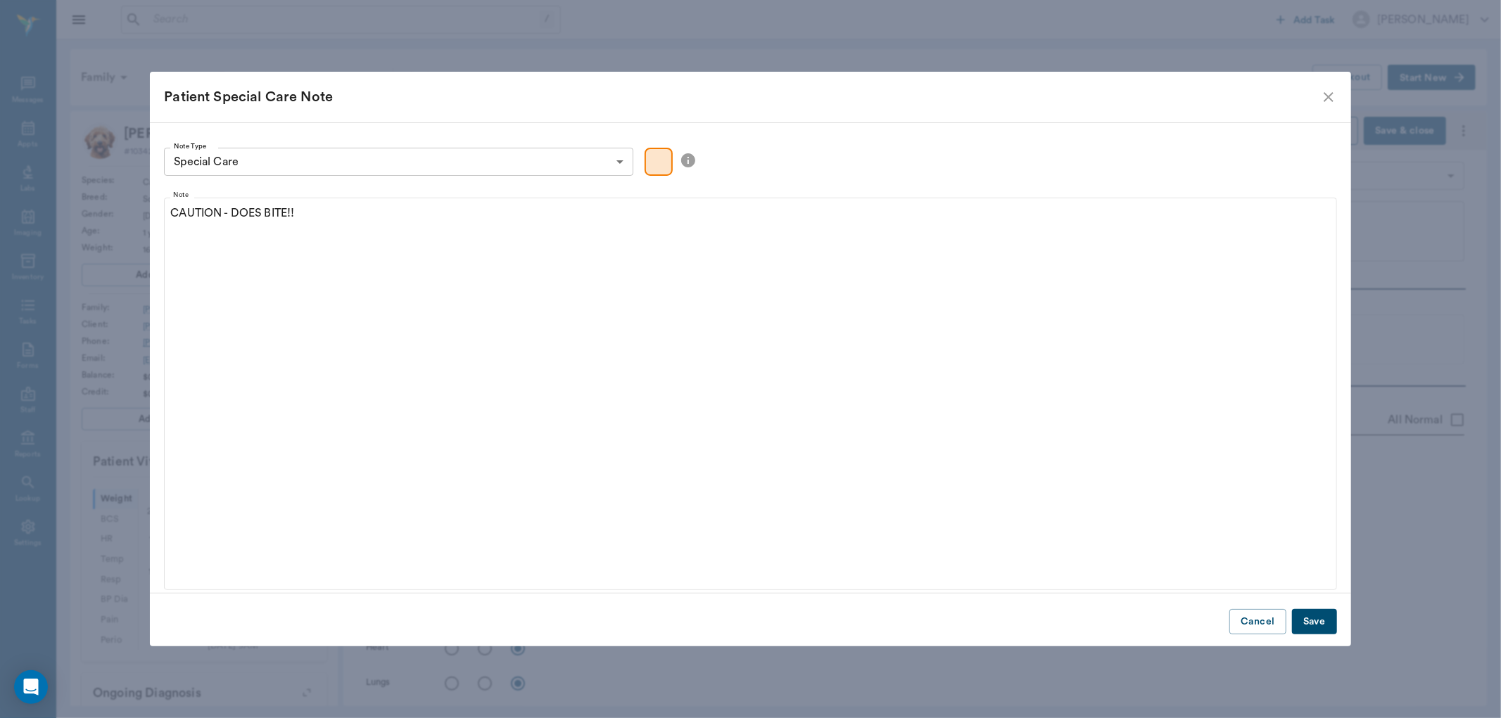
click at [1317, 618] on button "Save" at bounding box center [1314, 622] width 45 height 26
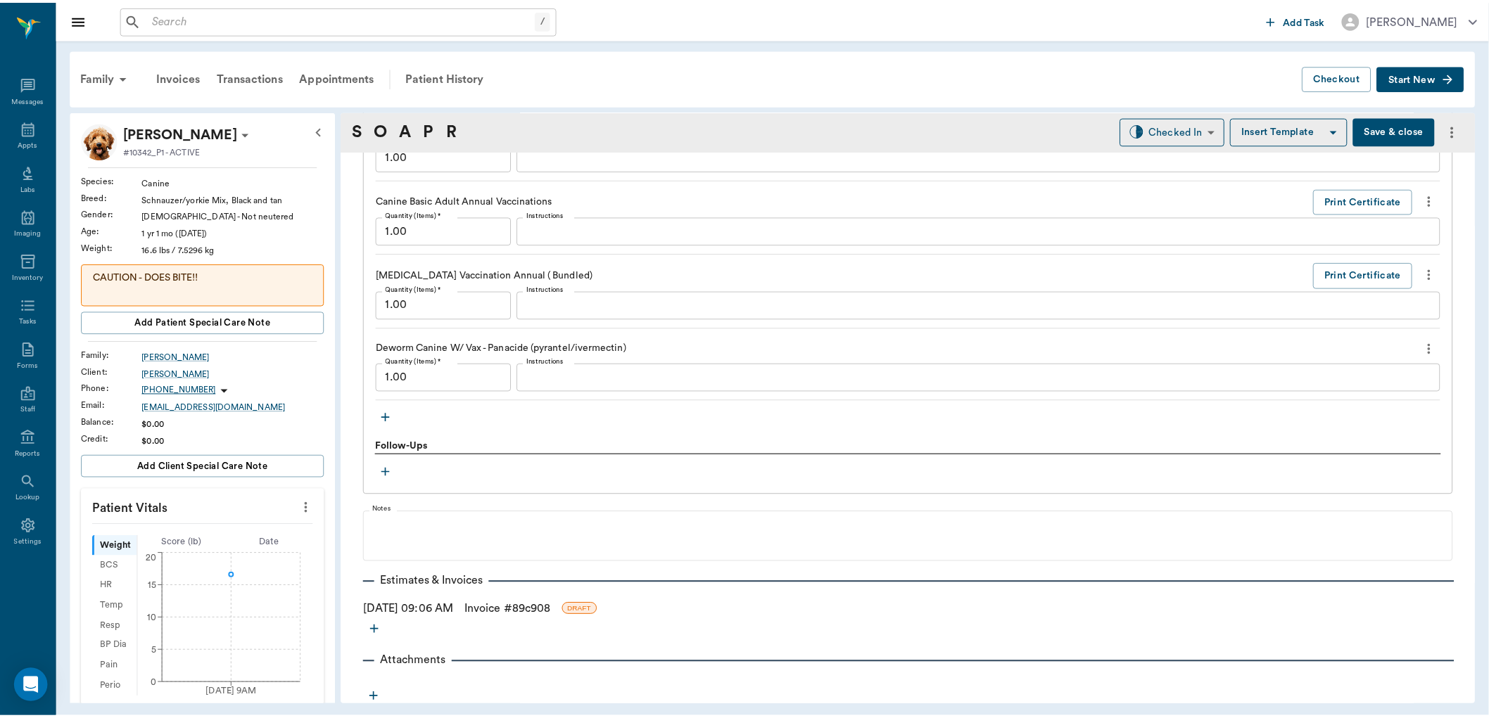
scroll to position [1333, 0]
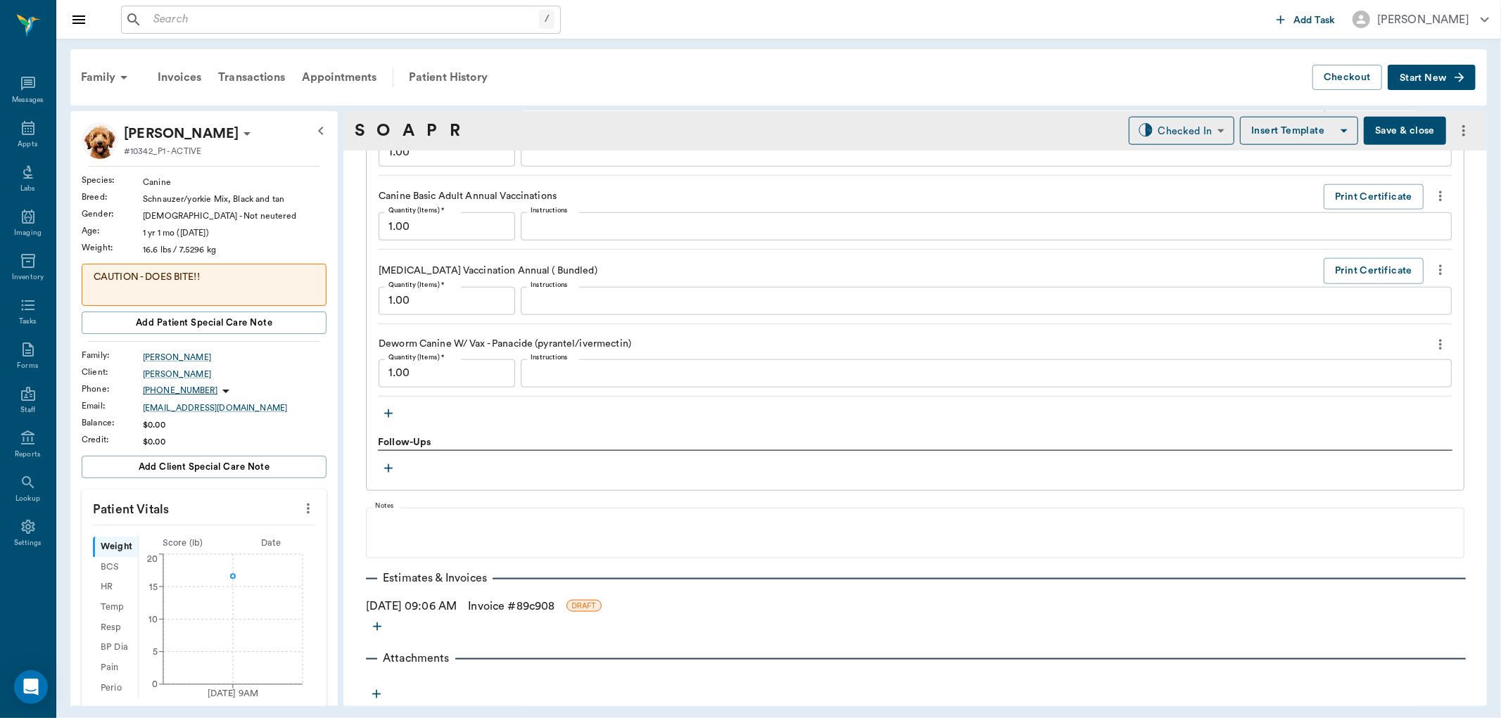
click at [512, 610] on link "Invoice # 89c908" at bounding box center [511, 606] width 87 height 17
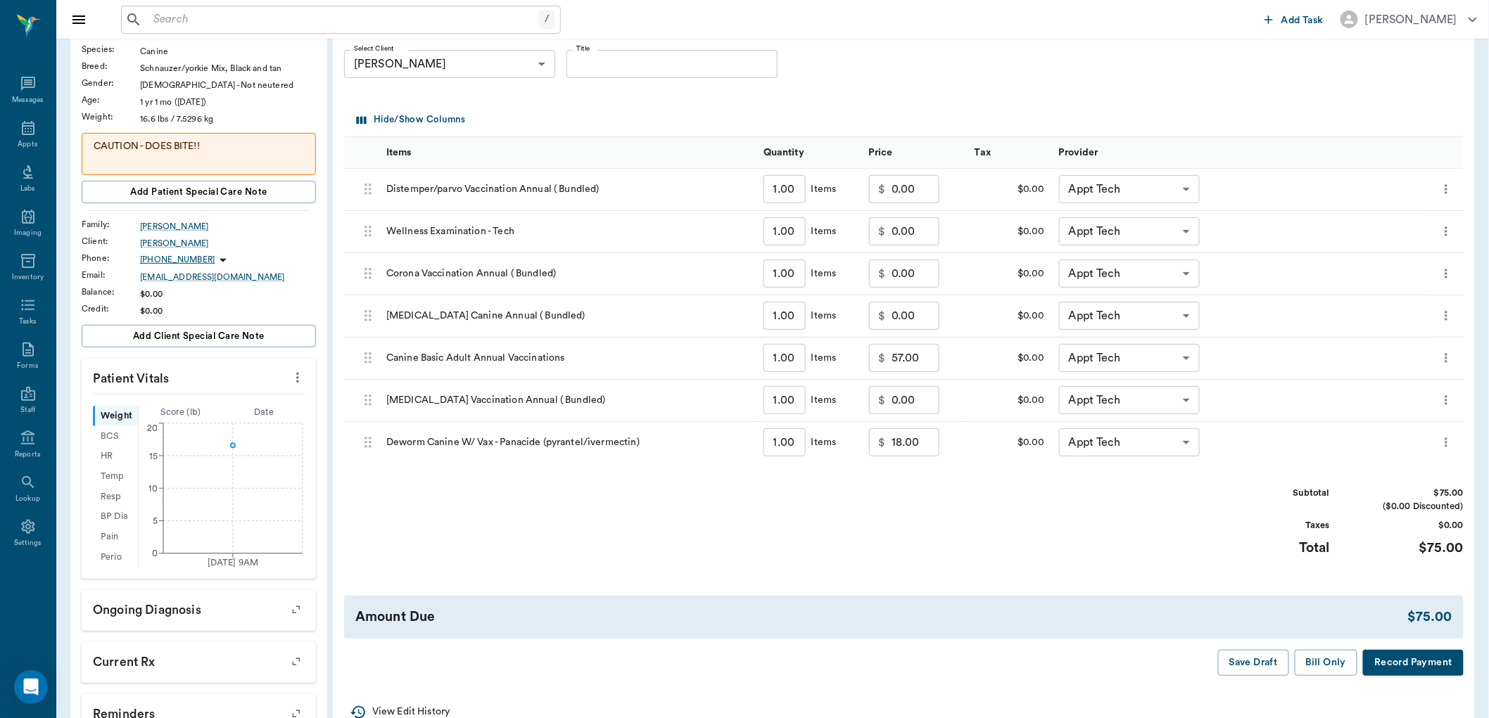
scroll to position [277, 0]
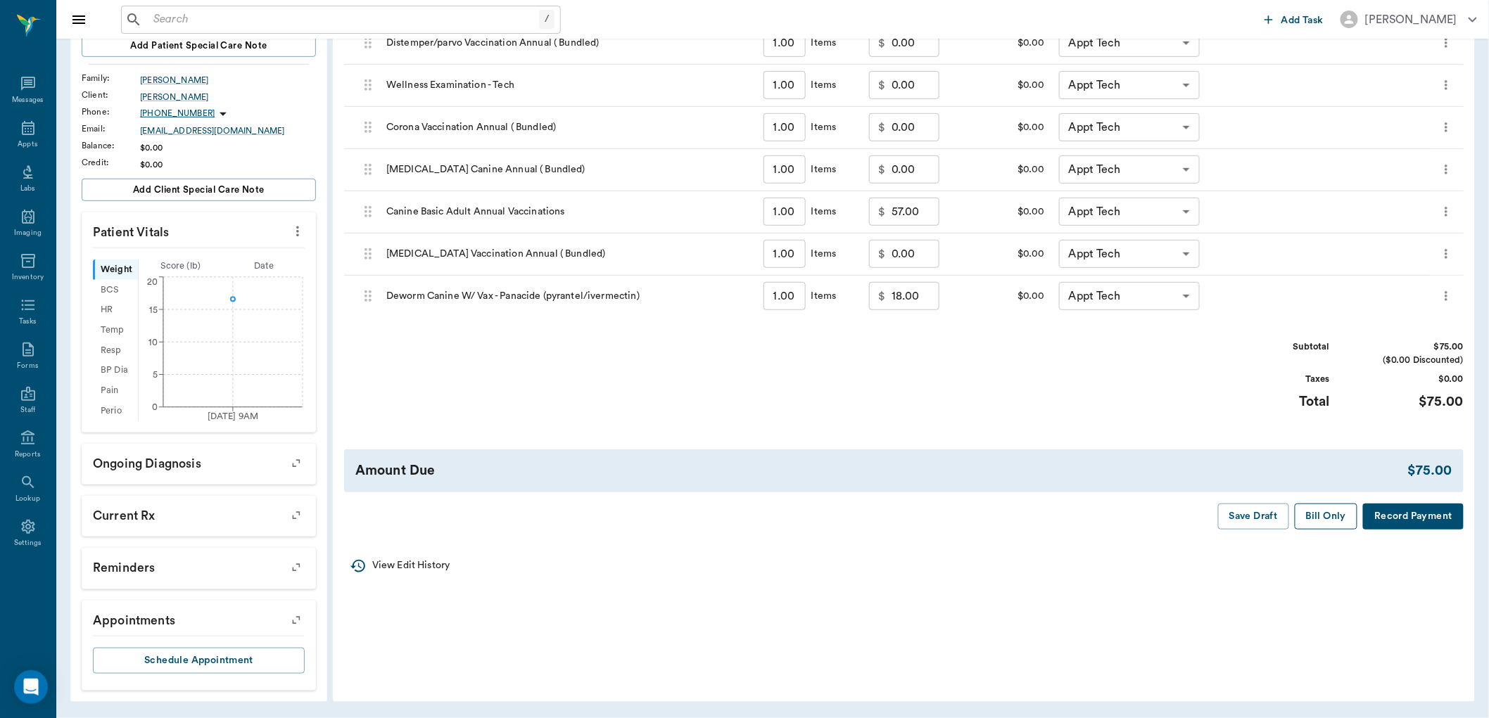
click at [1320, 519] on button "Bill Only" at bounding box center [1326, 517] width 63 height 26
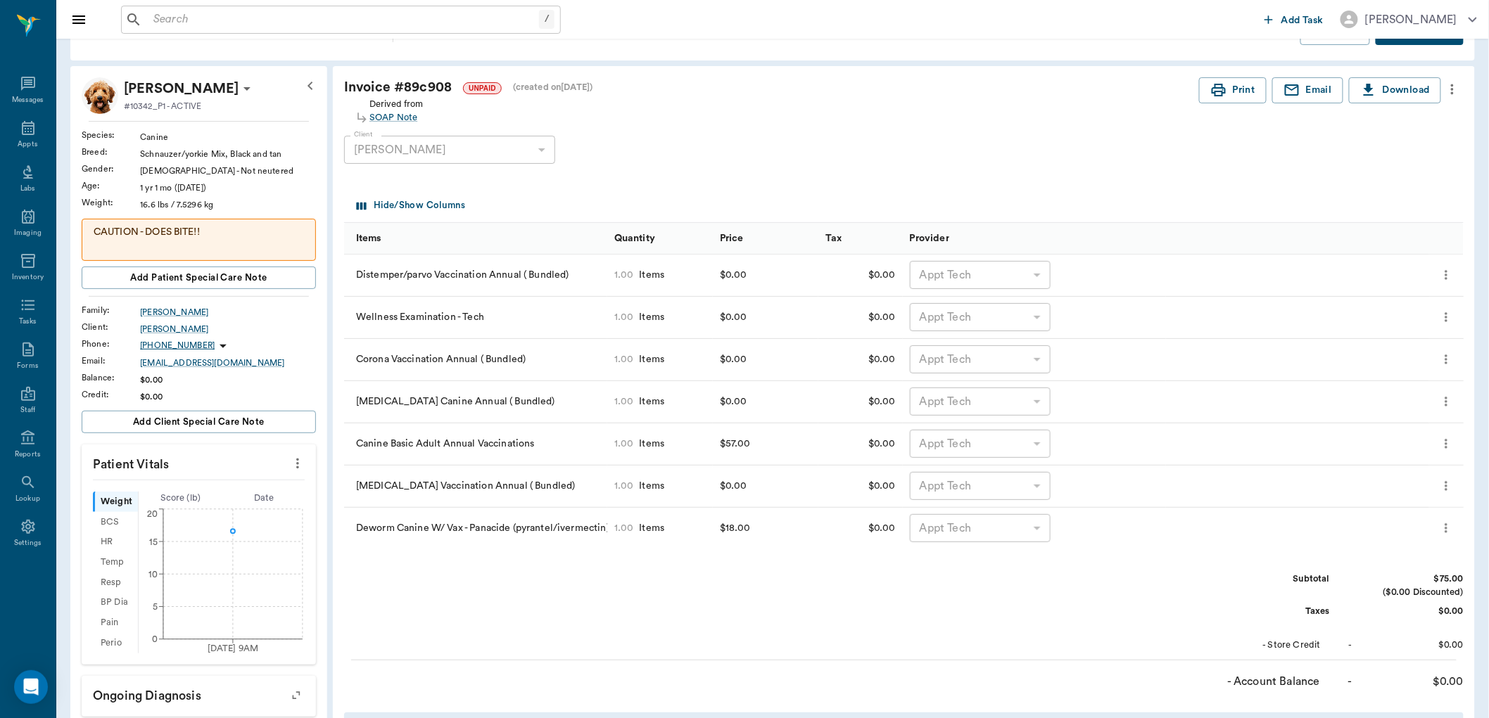
scroll to position [43, 0]
click at [32, 130] on icon at bounding box center [28, 128] width 17 height 17
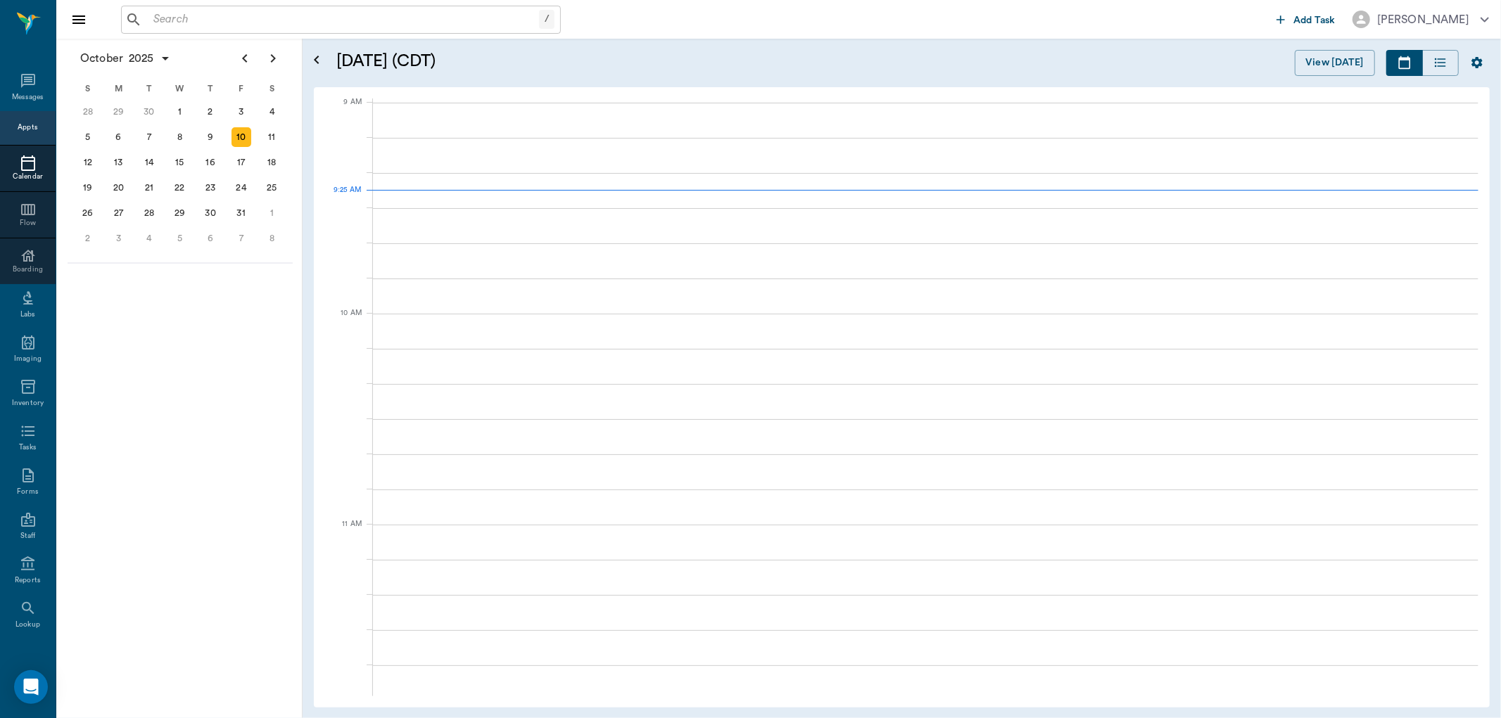
scroll to position [213, 0]
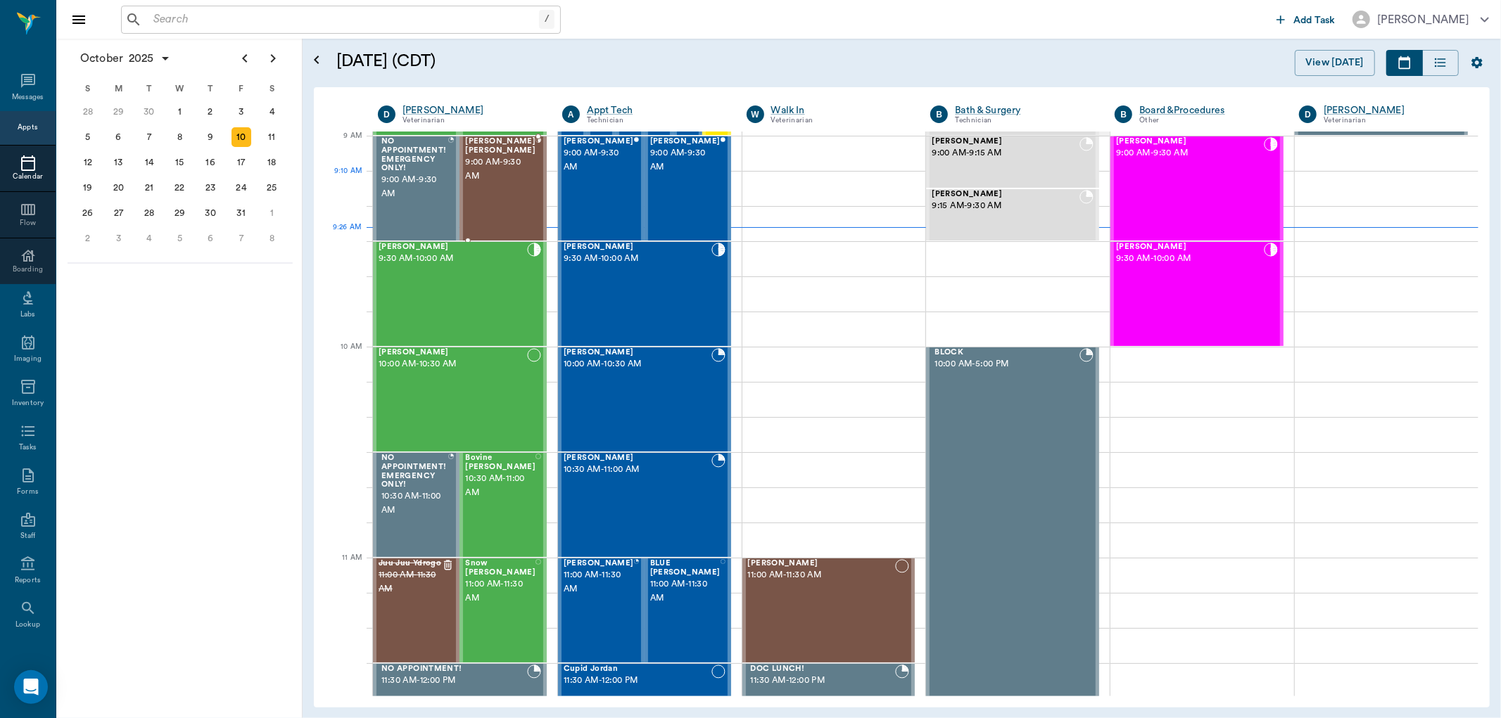
click at [472, 192] on div "Gracie Mae Sanders 9:00 AM - 9:30 AM" at bounding box center [500, 188] width 70 height 103
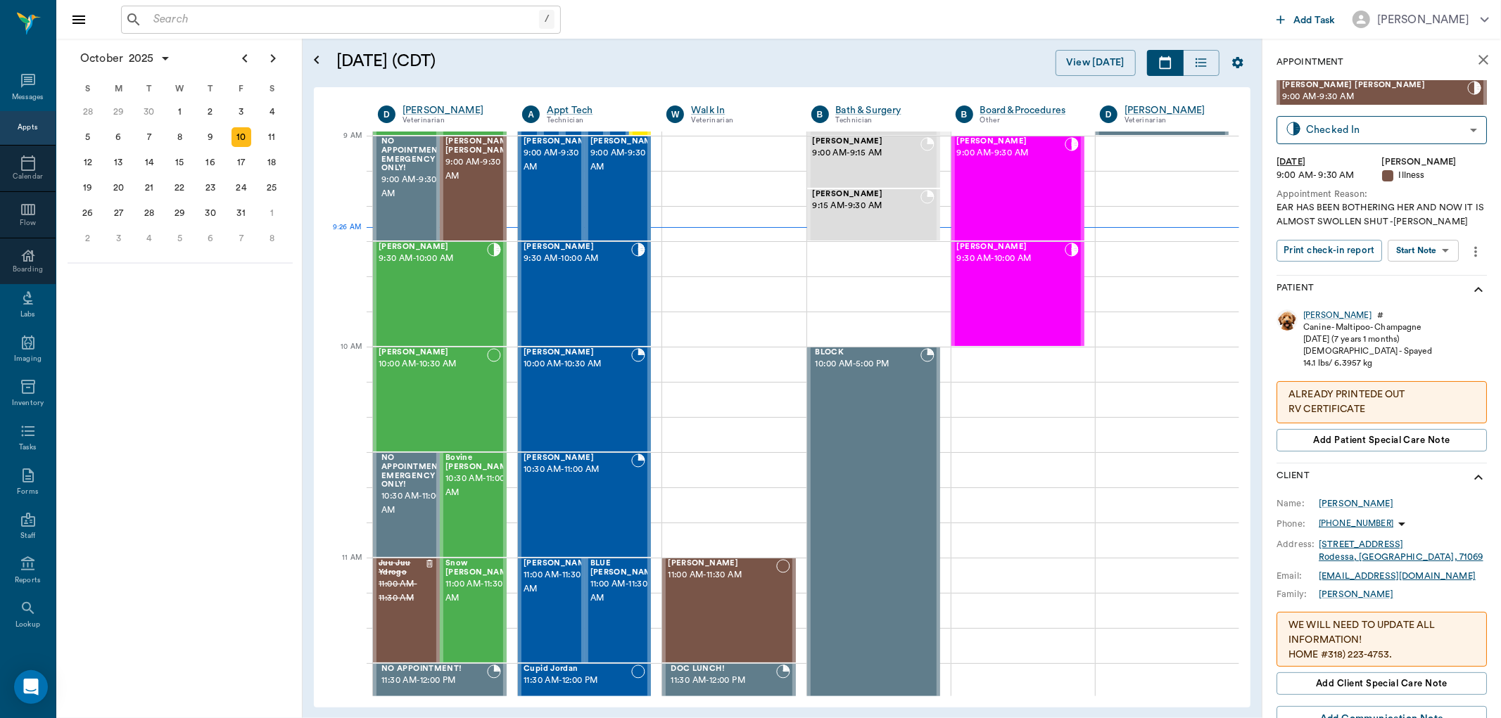
click at [1440, 248] on body "/ ​ Add Task Dr. Bert Ellsworth Nectar Messages Appts Calendar Flow Boarding La…" at bounding box center [750, 359] width 1501 height 718
click at [1425, 277] on button "View SOAP" at bounding box center [1408, 280] width 48 height 16
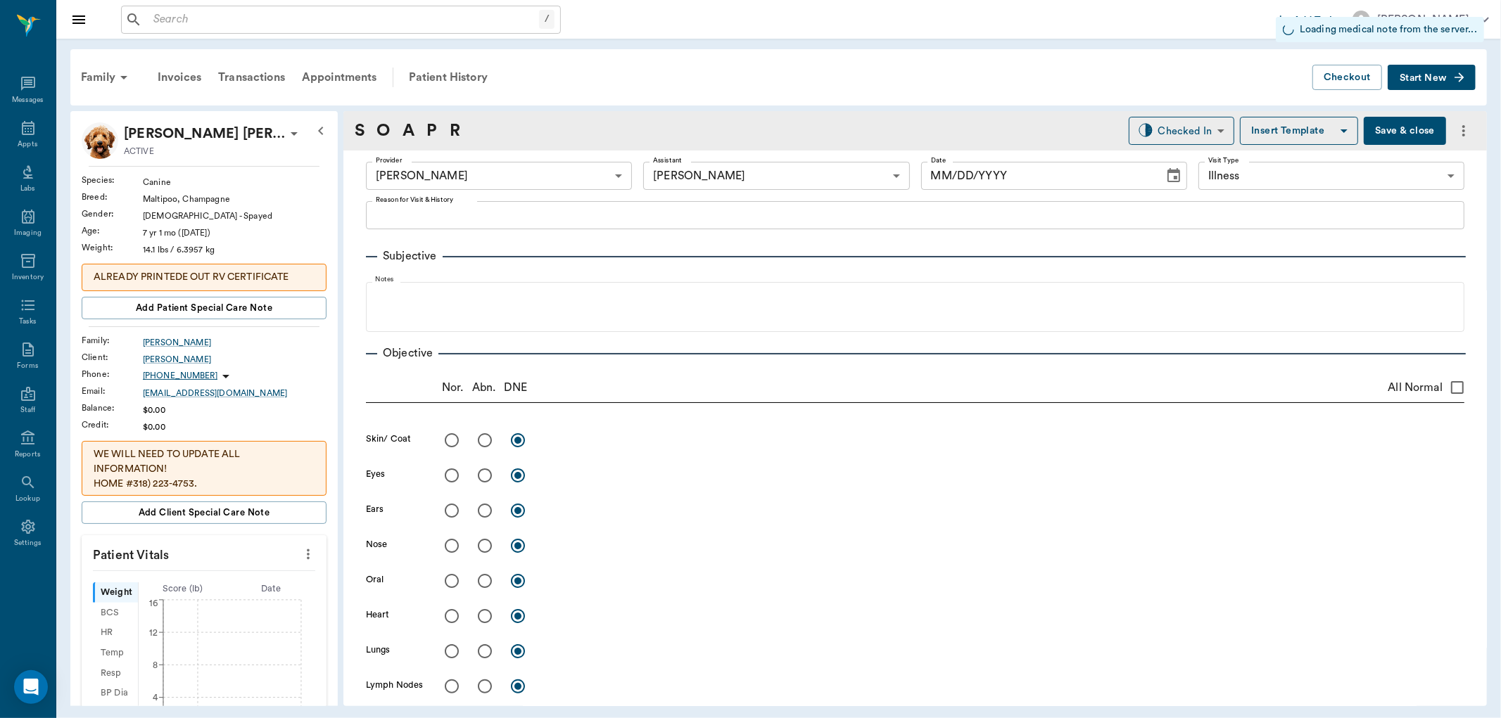
type input "63ec2f075fda476ae8351a4d"
type input "63ec2e7e52e12b0ba117b124"
type input "65d2be4f46e3a538d89b8c15"
type input "[DATE]"
type textarea "EAR HAS BEEN BOTHERING HER AND NOW IT IS ALMOST SWOLLEN SHUT -[PERSON_NAME]"
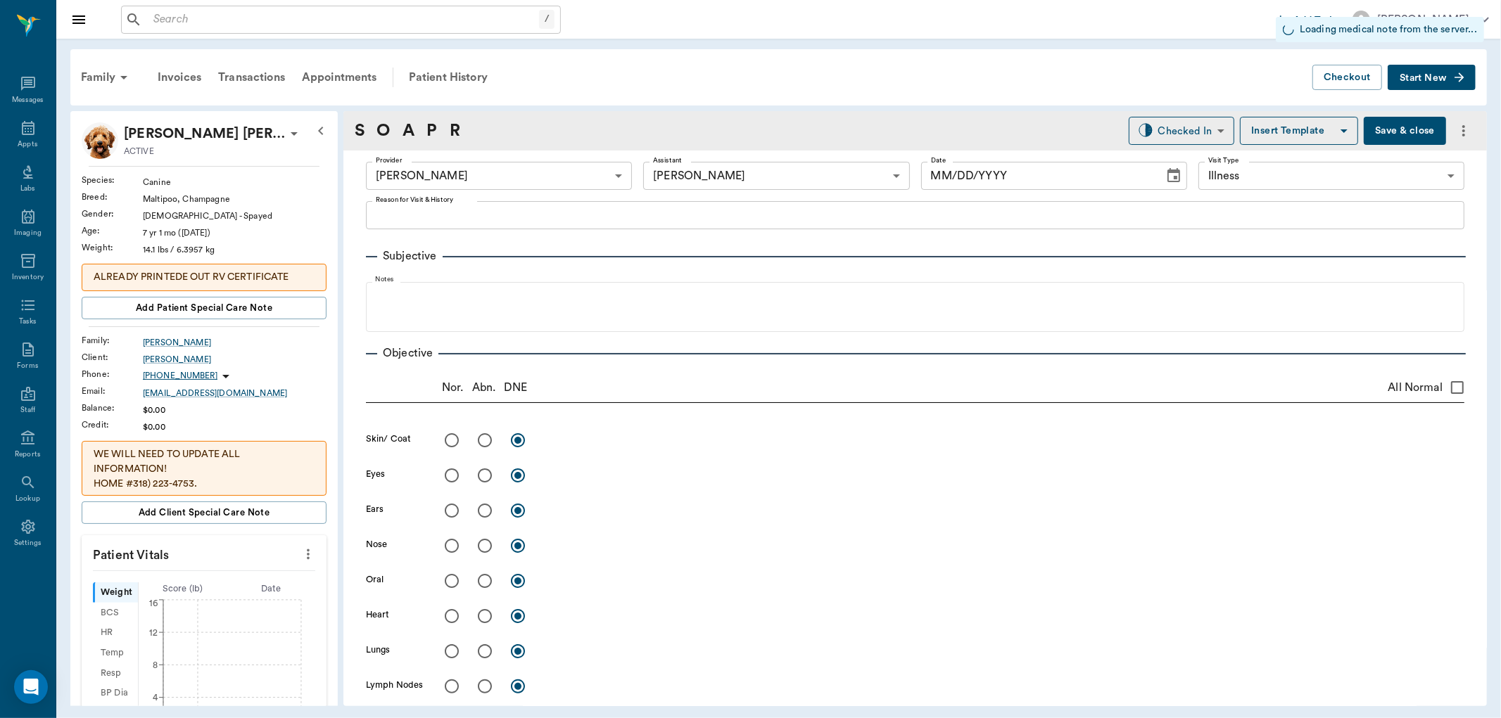
type input "1.00"
type textarea "both full/normal"
type input "1.00"
type input "0"
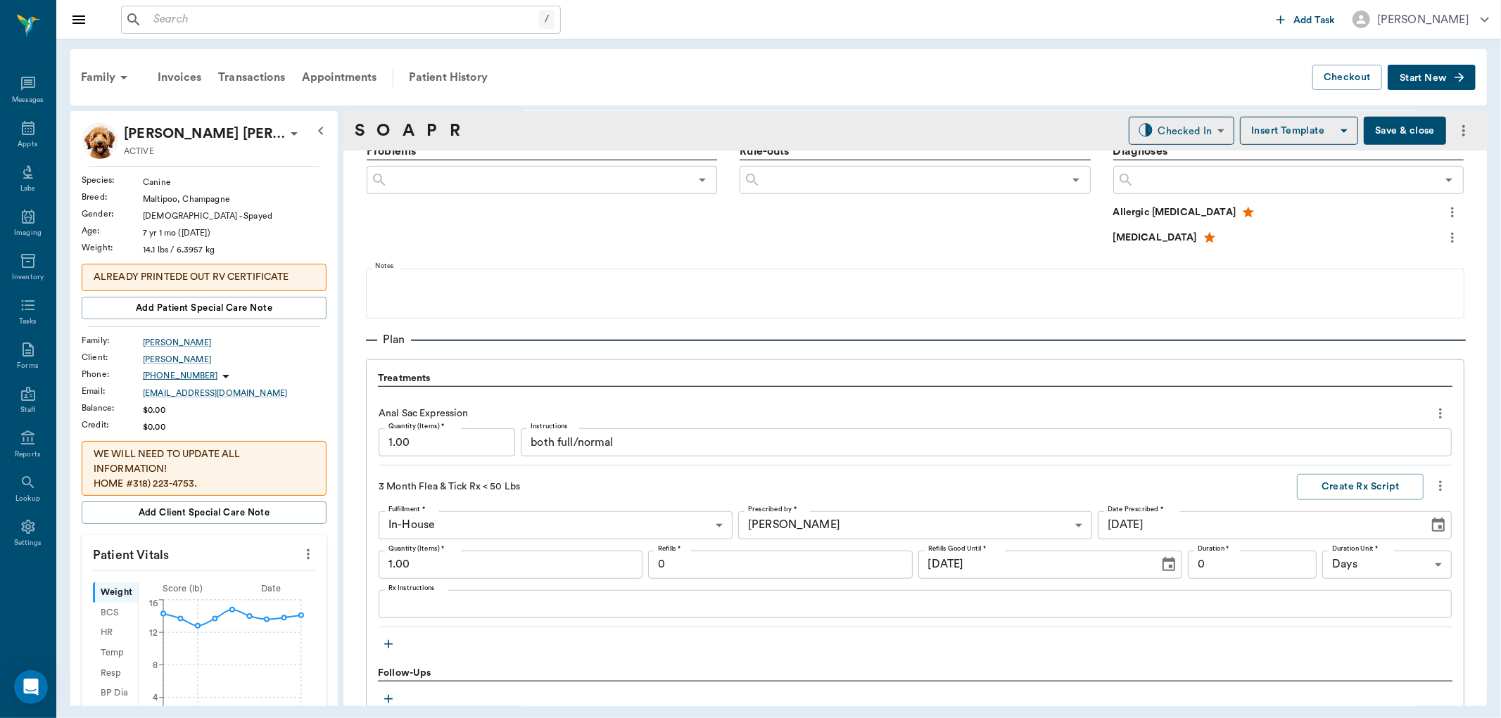
scroll to position [1007, 0]
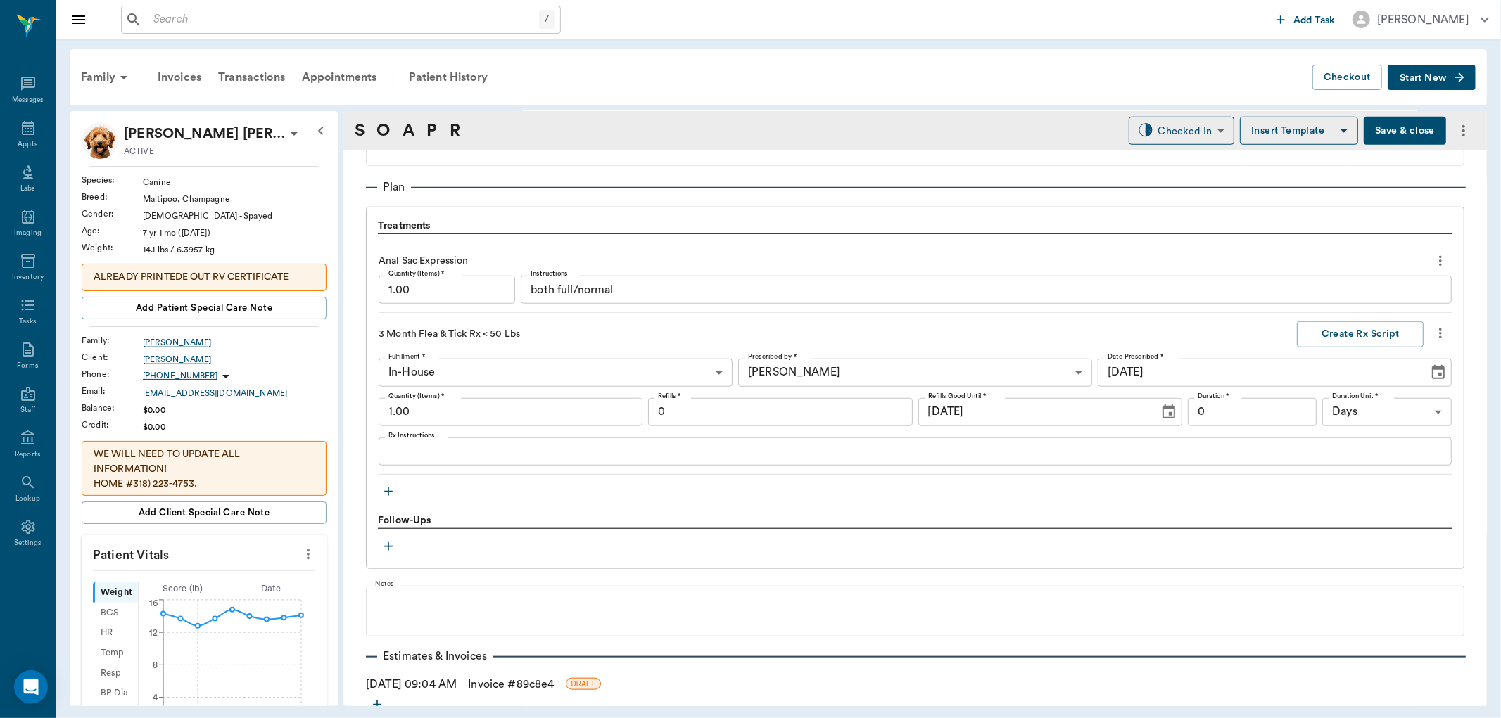
click at [388, 490] on icon "button" at bounding box center [388, 492] width 8 height 8
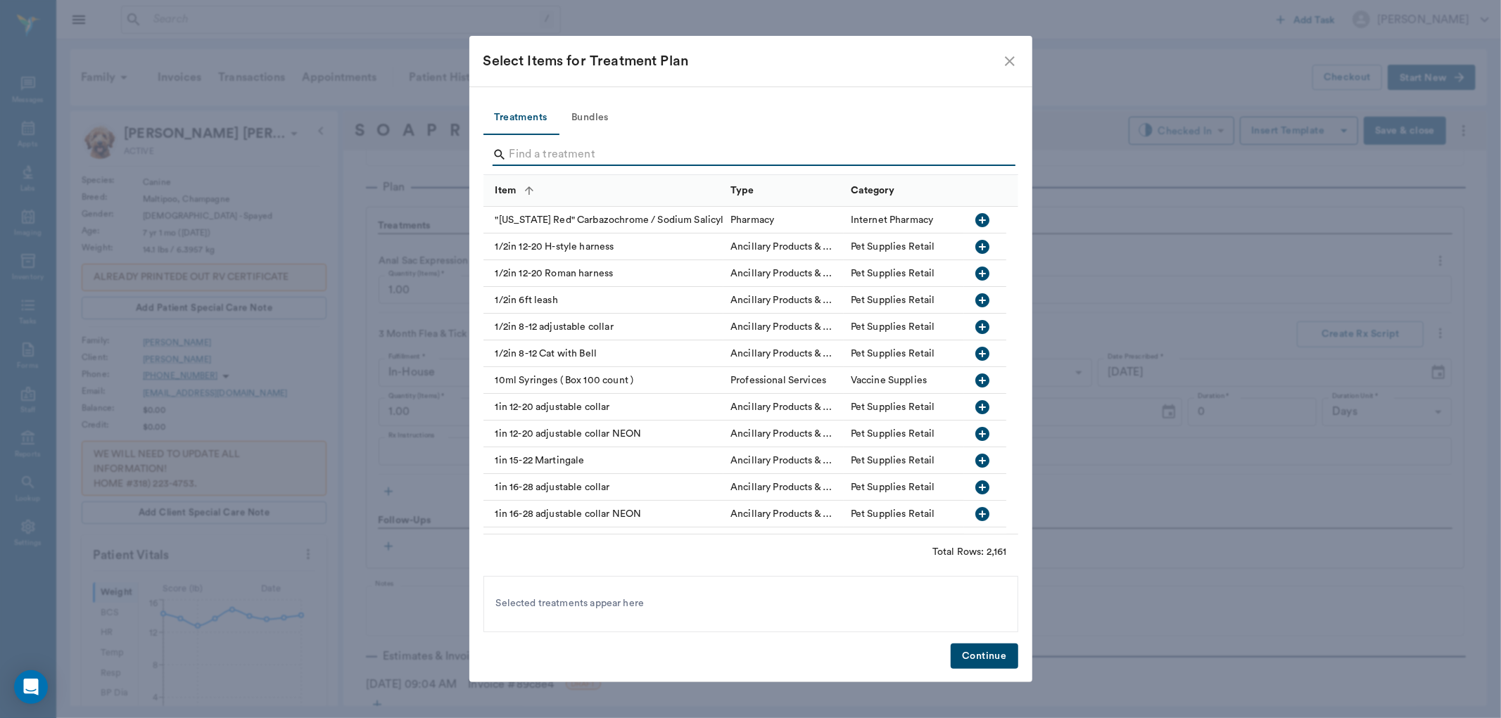
click at [564, 160] on input "Search" at bounding box center [751, 155] width 485 height 23
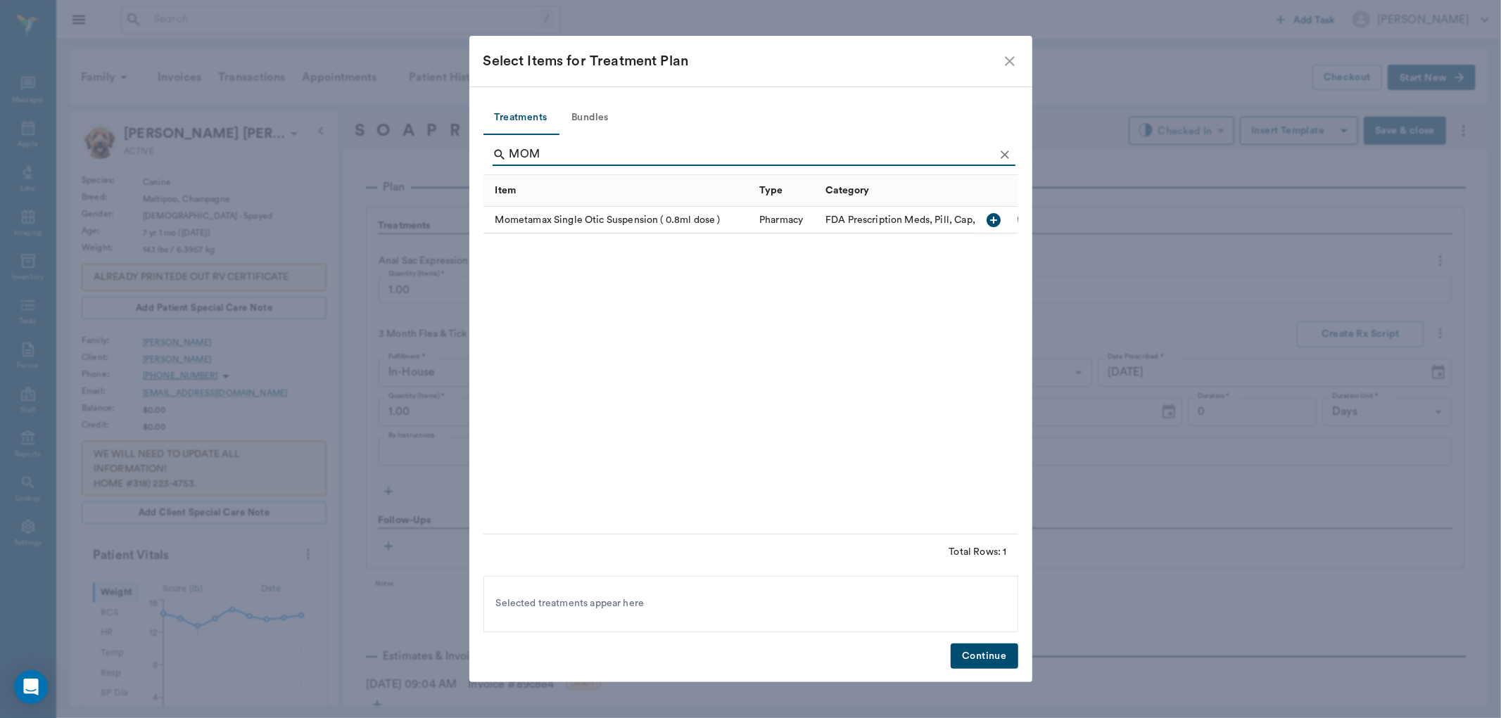
click at [993, 220] on icon "button" at bounding box center [994, 220] width 17 height 17
type input "M"
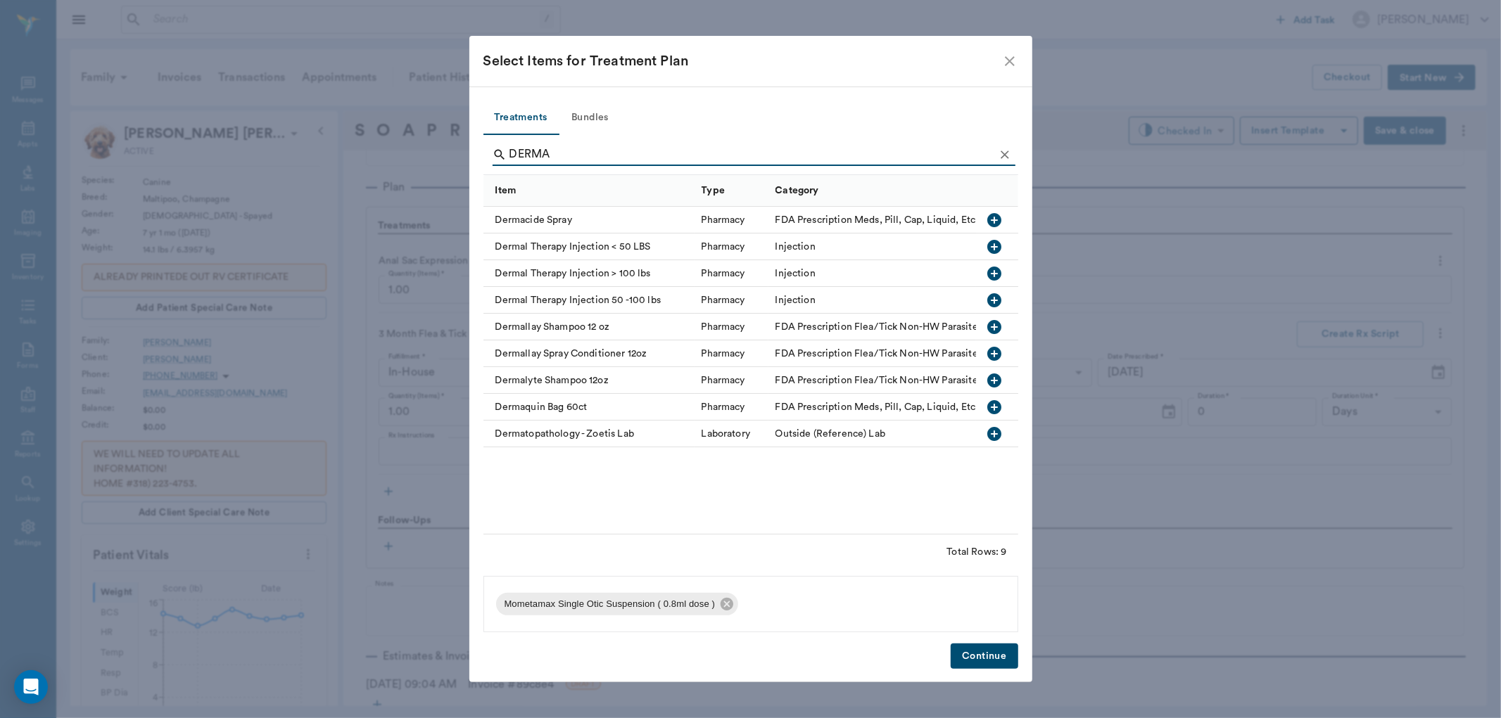
type input "DERMA"
click at [993, 241] on icon "button" at bounding box center [994, 247] width 14 height 14
click at [976, 658] on button "Continue" at bounding box center [984, 657] width 67 height 26
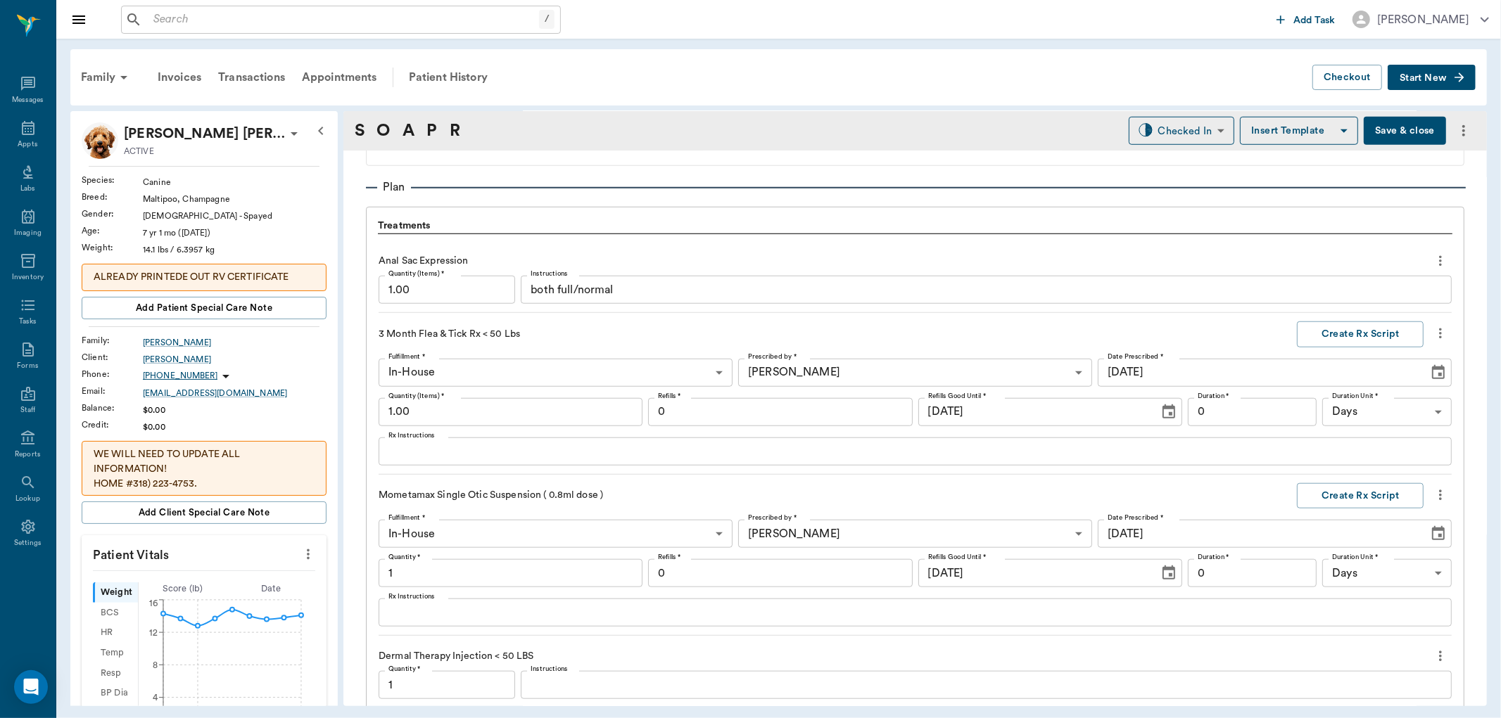
scroll to position [1319, 0]
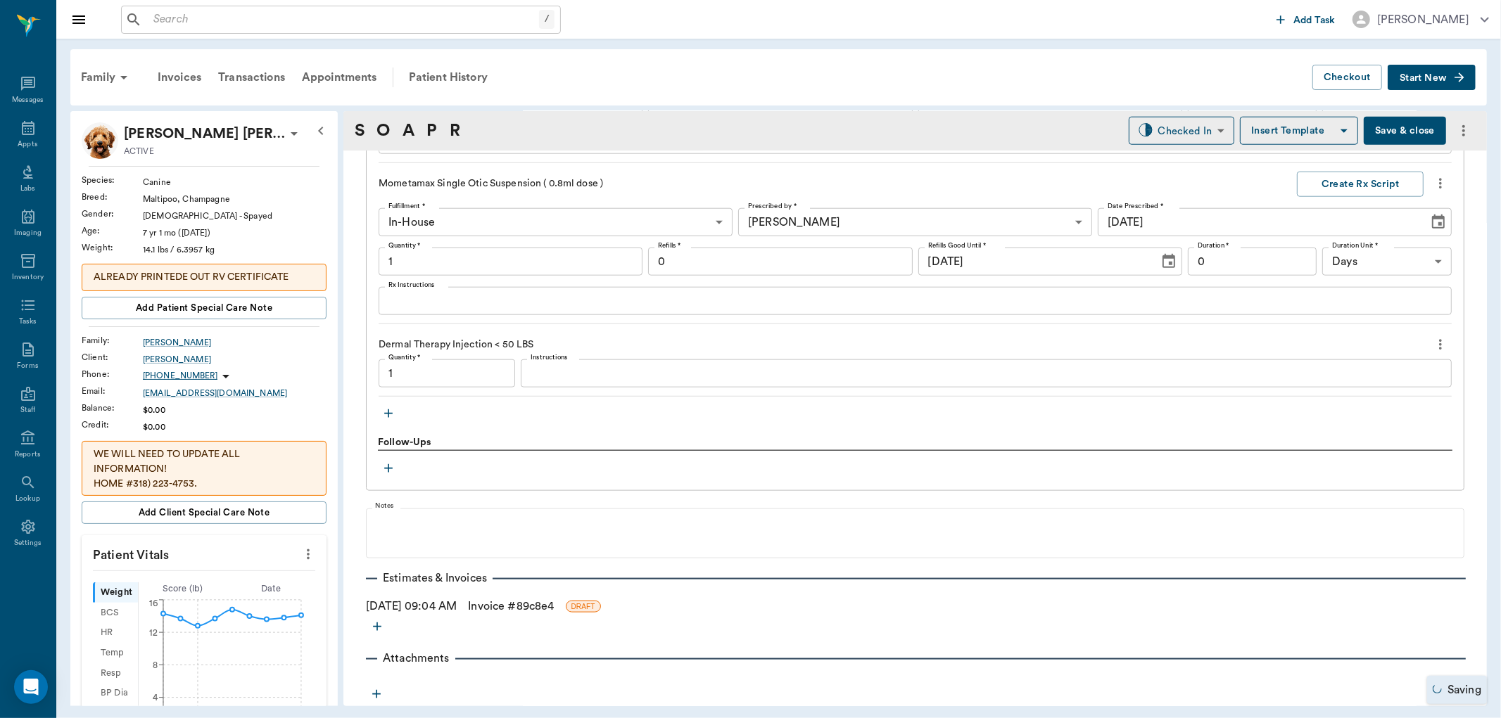
type input "1.00"
click at [442, 262] on input "1.00" at bounding box center [511, 262] width 264 height 28
type input "2"
click at [385, 413] on icon "button" at bounding box center [388, 414] width 8 height 8
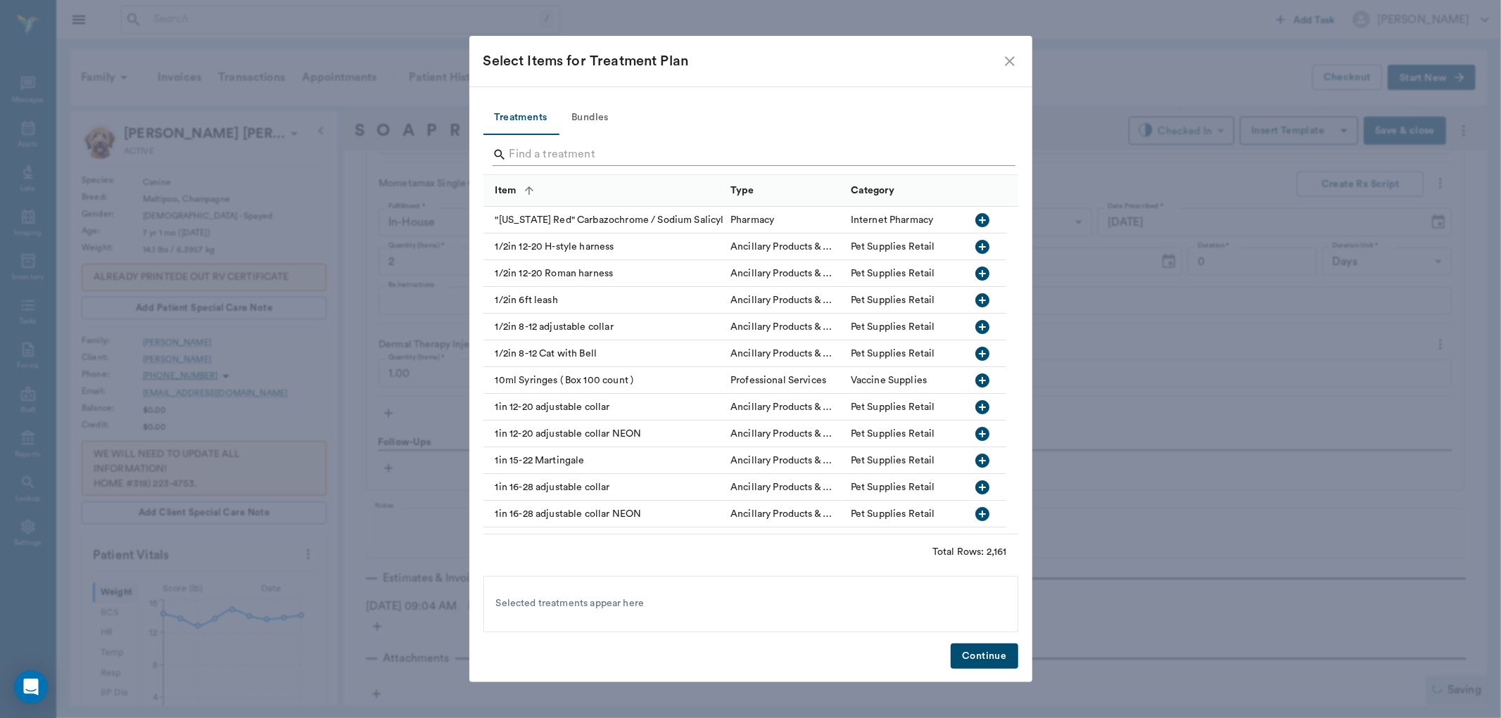
click at [540, 158] on input "Search" at bounding box center [751, 155] width 485 height 23
type input "A"
type input "2.00"
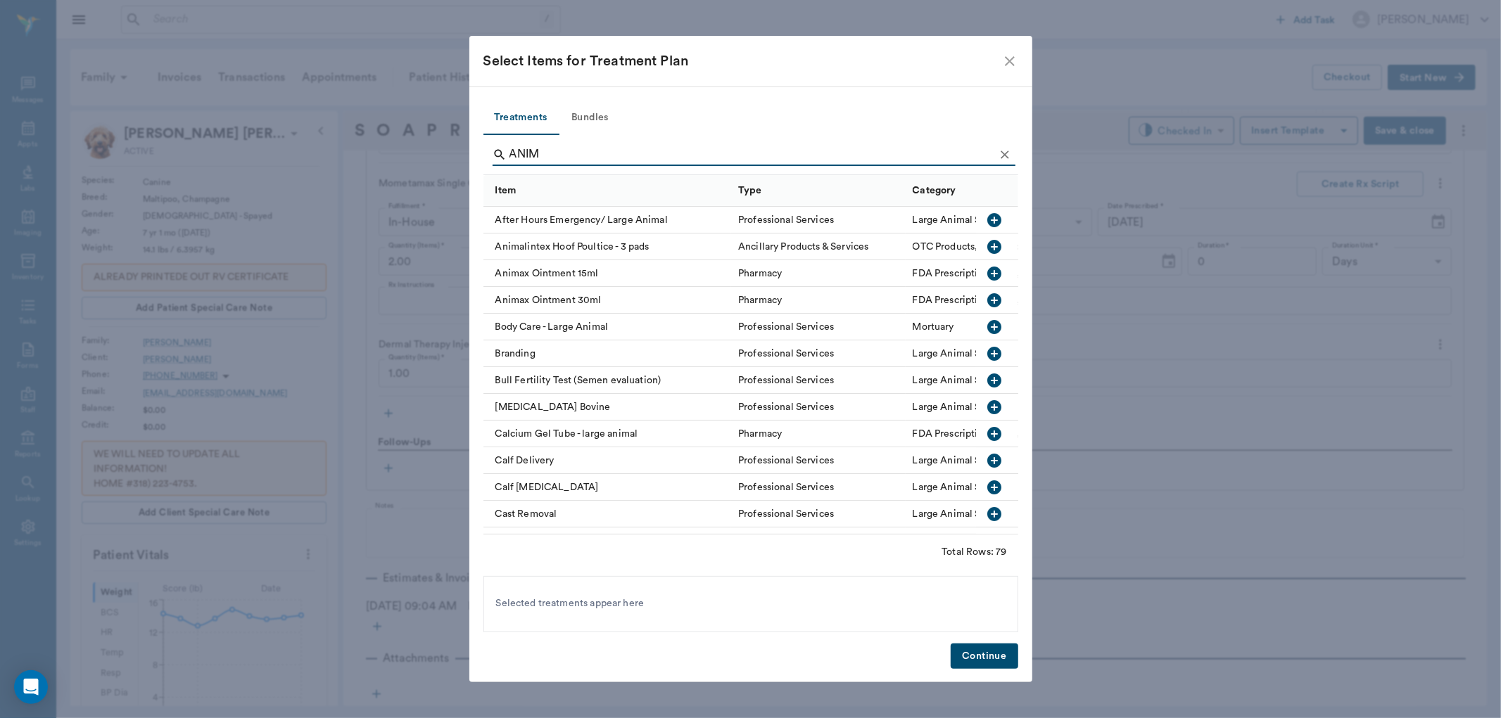
type input "ANIM"
click at [987, 297] on icon "button" at bounding box center [994, 300] width 14 height 14
click at [983, 657] on button "Continue" at bounding box center [984, 657] width 67 height 26
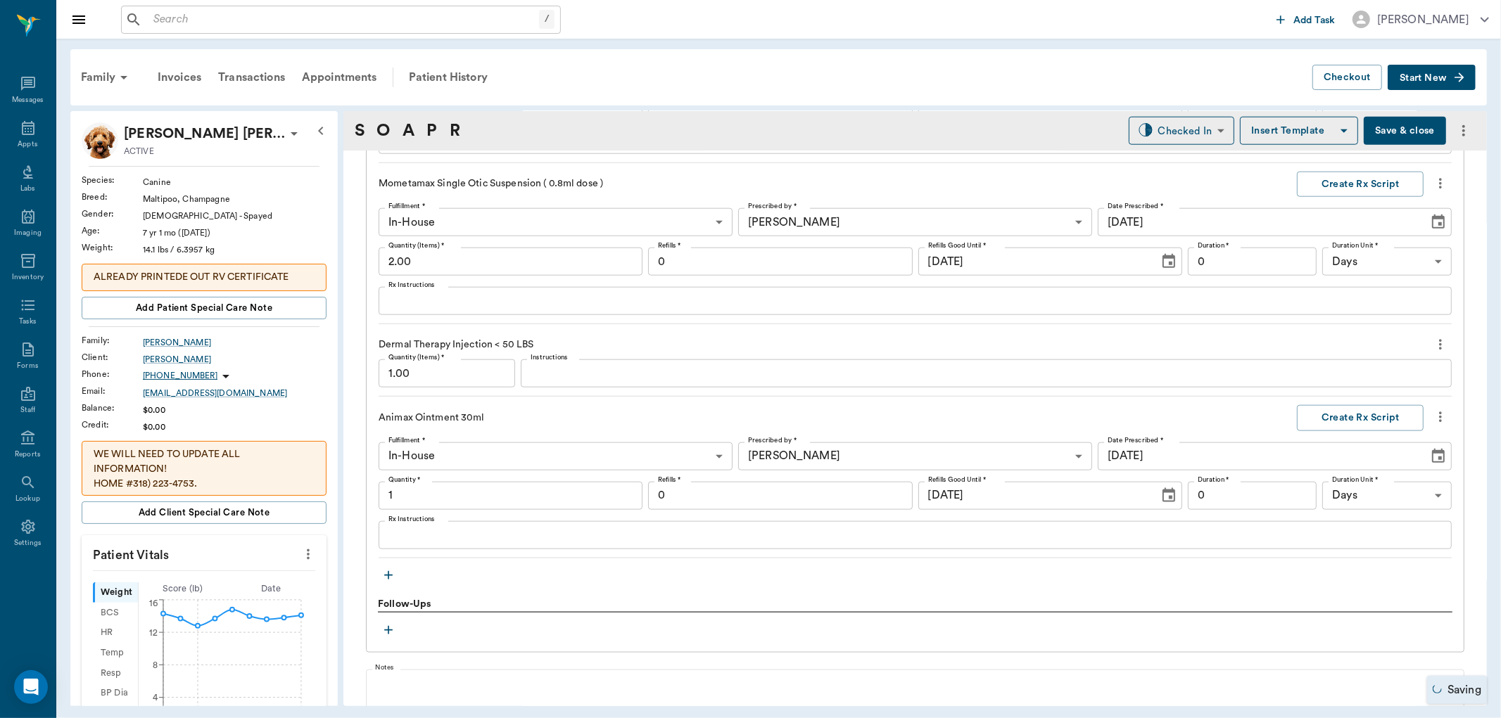
type input "1.00"
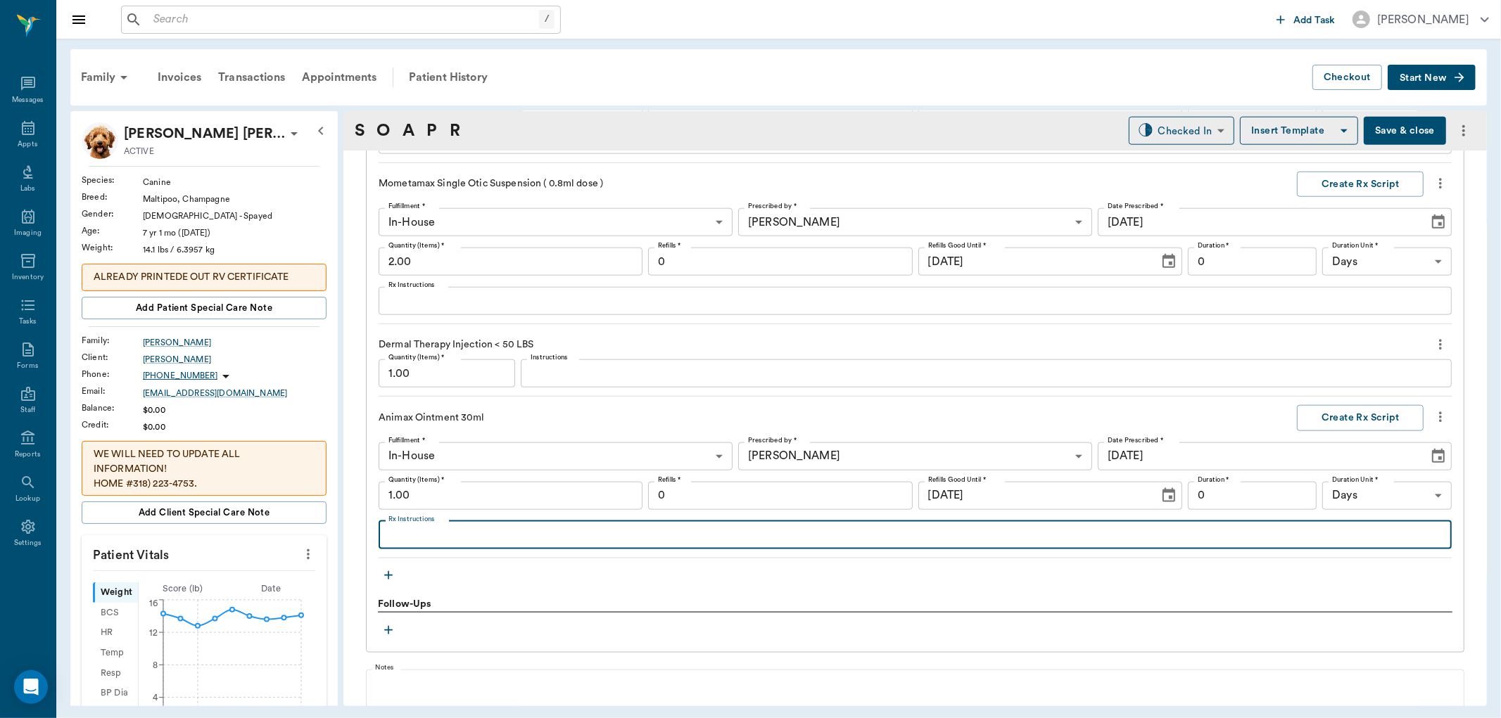
click at [419, 533] on textarea "Rx Instructions" at bounding box center [914, 535] width 1053 height 16
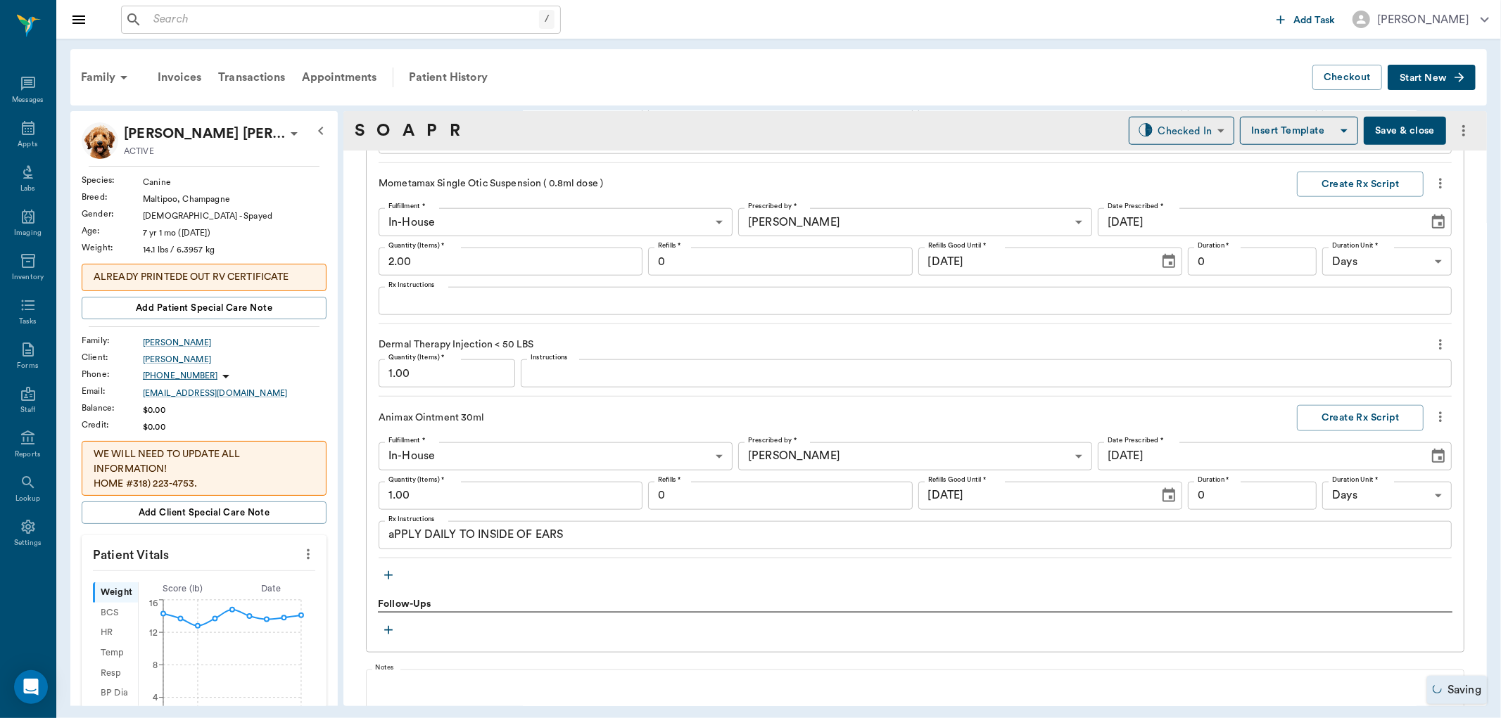
click at [393, 543] on div "aPPLY DAILY TO INSIDE OF EARS x Rx Instructions" at bounding box center [915, 535] width 1073 height 28
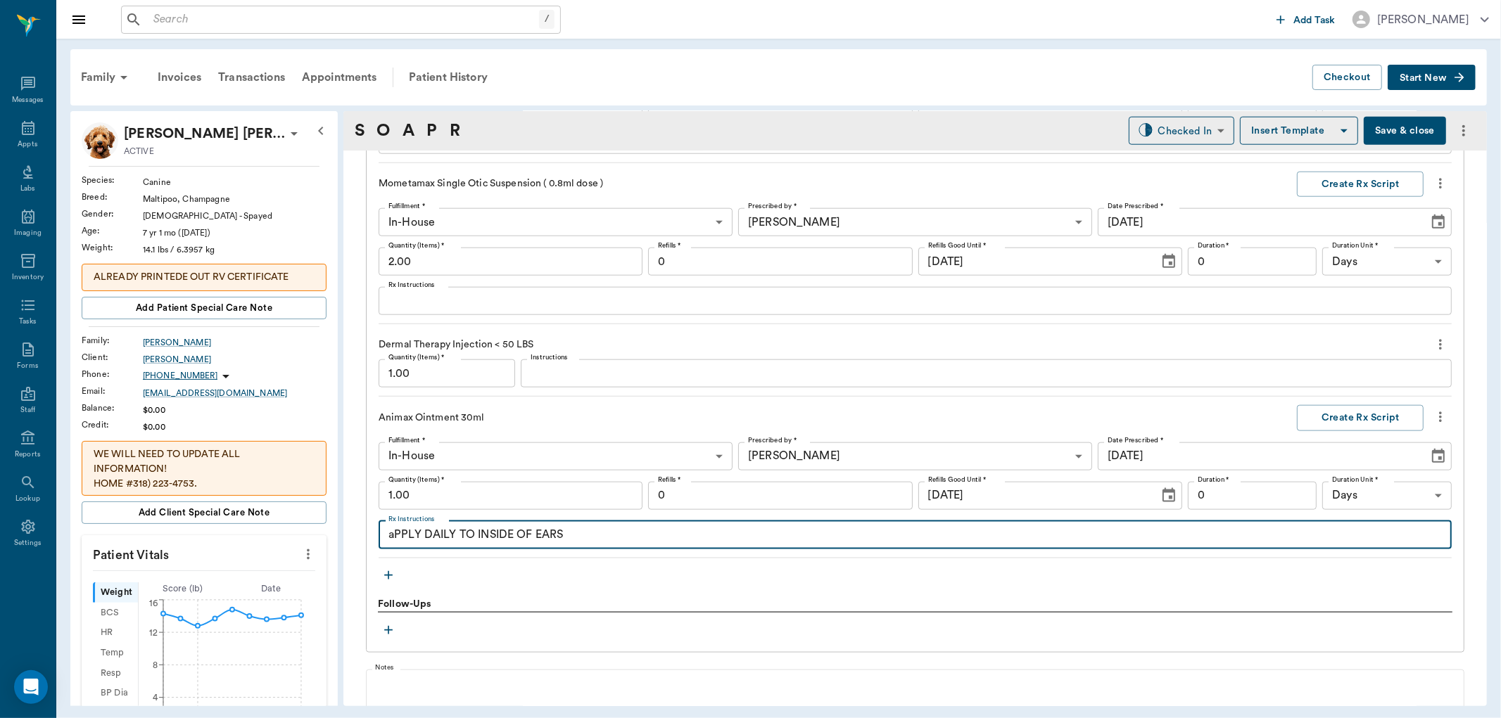
click at [397, 531] on textarea "aPPLY DAILY TO INSIDE OF EARS" at bounding box center [914, 535] width 1053 height 16
type textarea "APPLY DAILY TO INSIDE OF EARS"
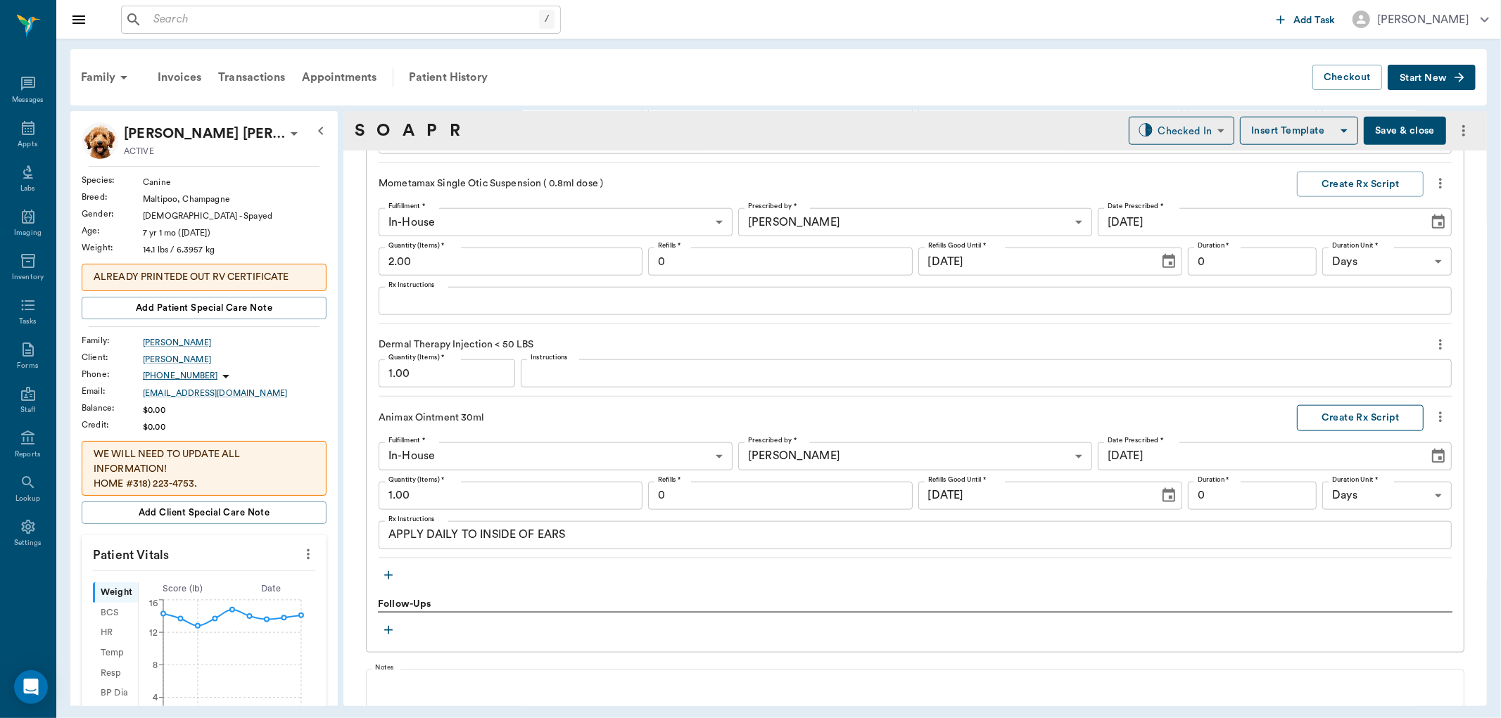
click at [1342, 419] on button "Create Rx Script" at bounding box center [1360, 418] width 127 height 26
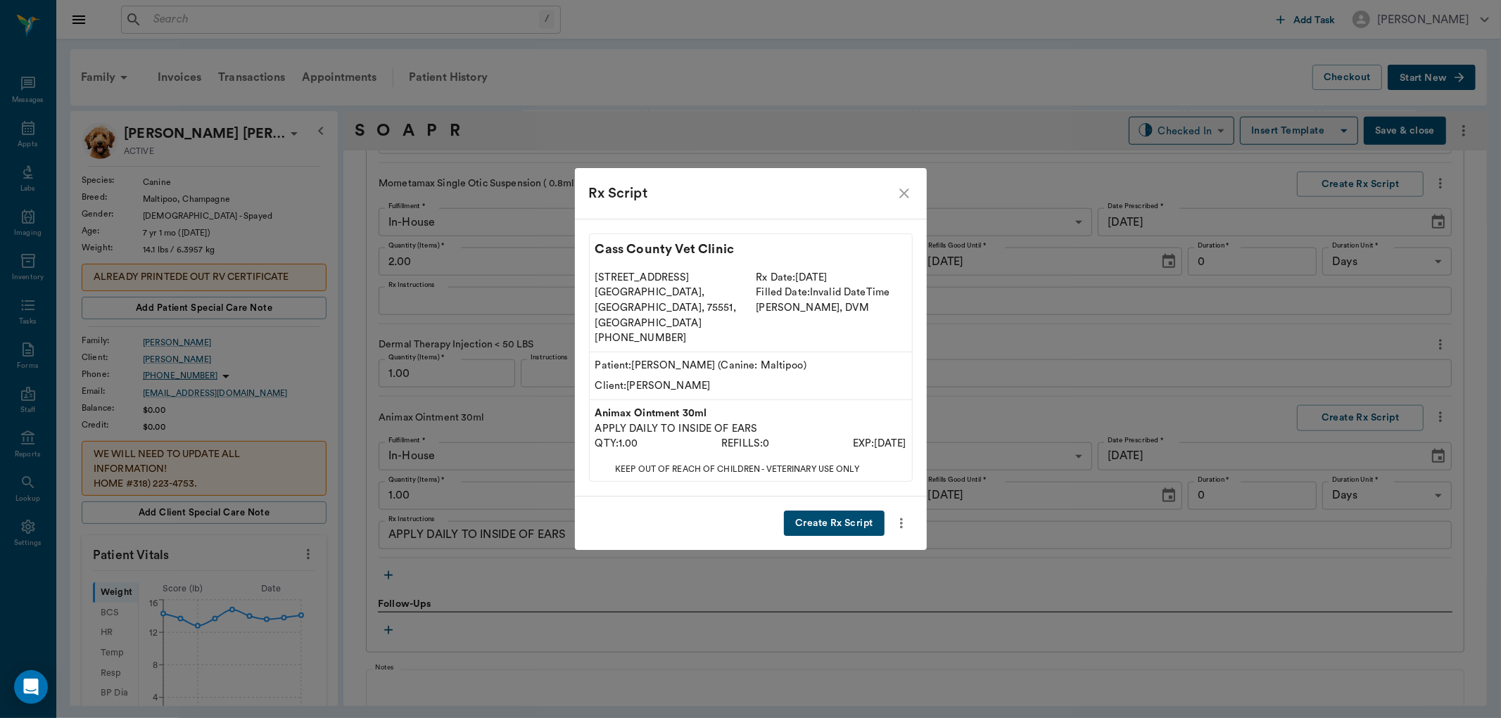
click at [812, 511] on button "Create Rx Script" at bounding box center [834, 524] width 100 height 26
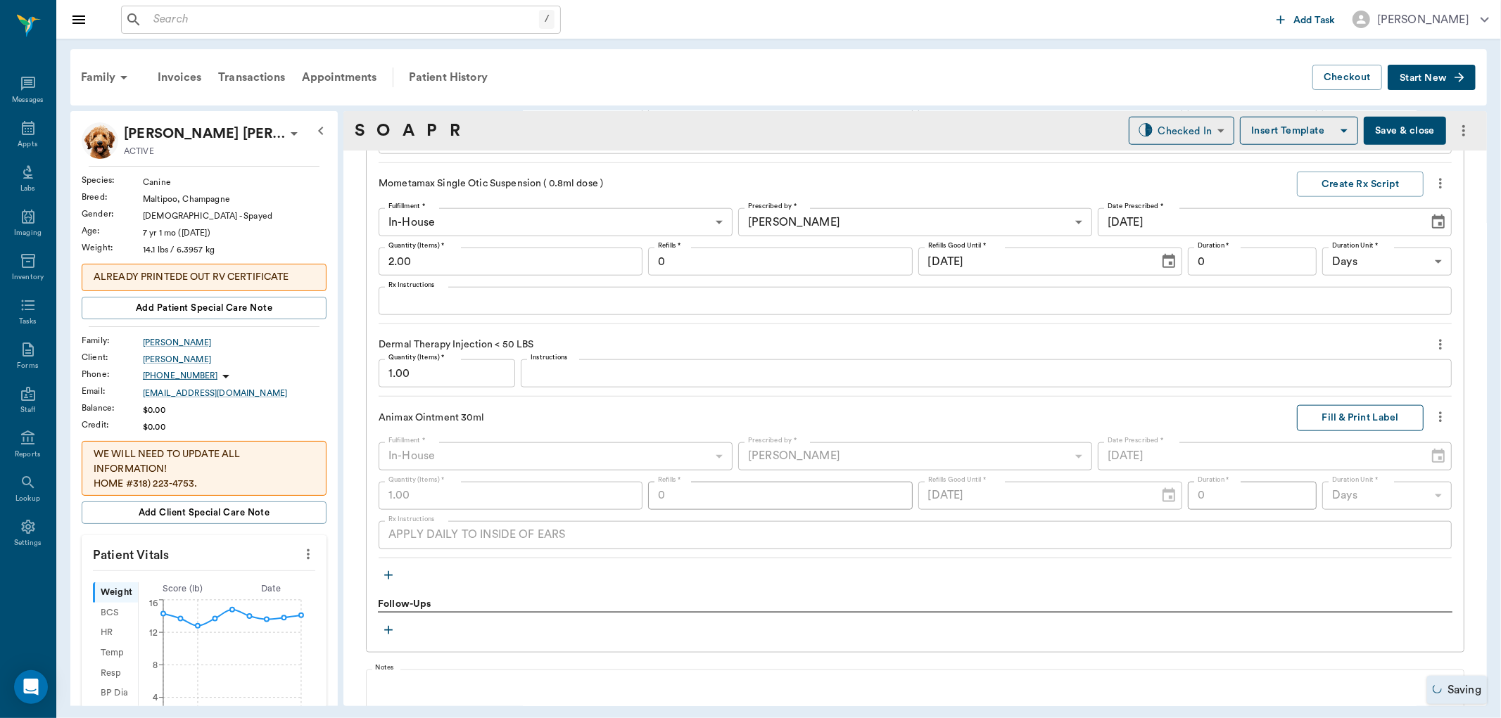
click at [1319, 419] on button "Fill & Print Label" at bounding box center [1360, 418] width 127 height 26
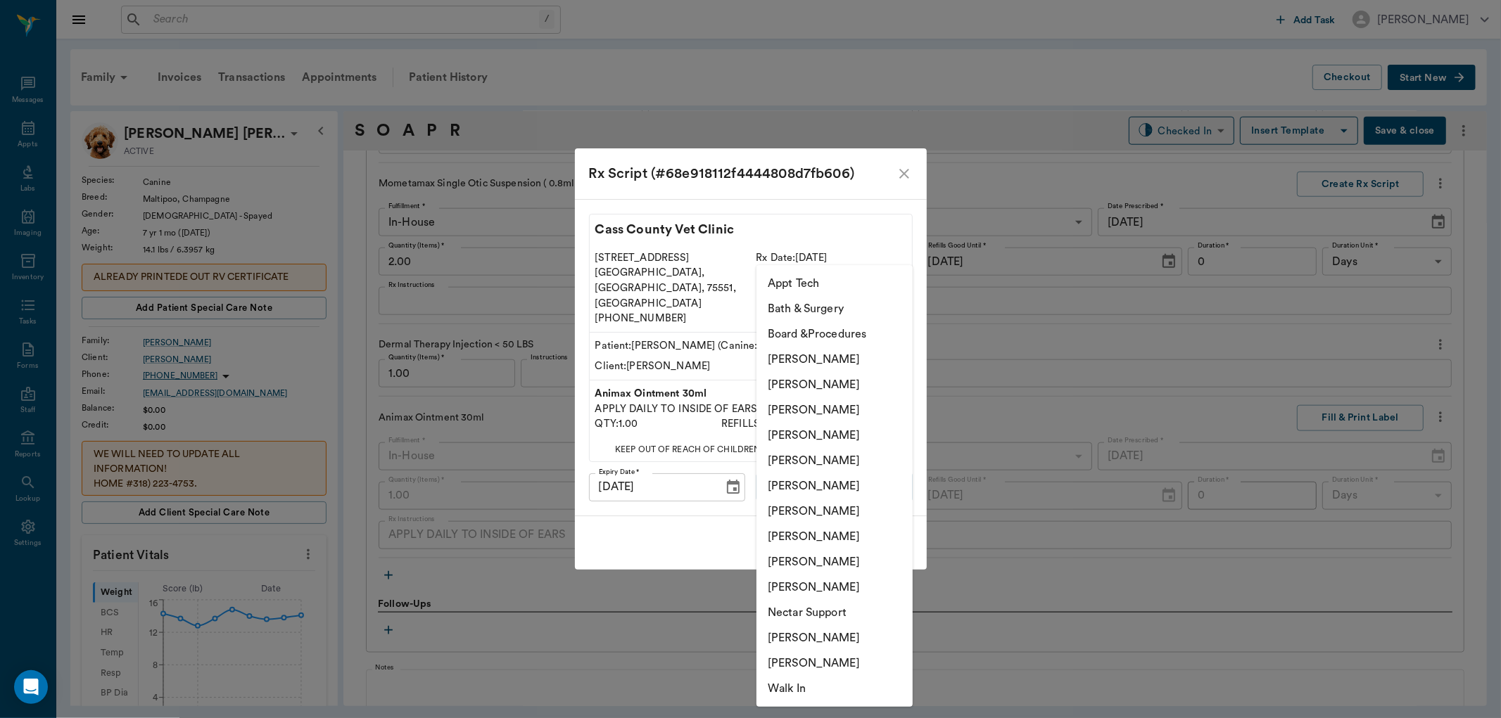
click at [880, 479] on body "/ ​ Add Task Dr. Bert Ellsworth Nectar Messages Appts Labs Imaging Inventory Ta…" at bounding box center [750, 359] width 1501 height 718
click at [828, 431] on li "[PERSON_NAME]" at bounding box center [834, 435] width 156 height 25
type input "63ec2f075fda476ae8351a4d"
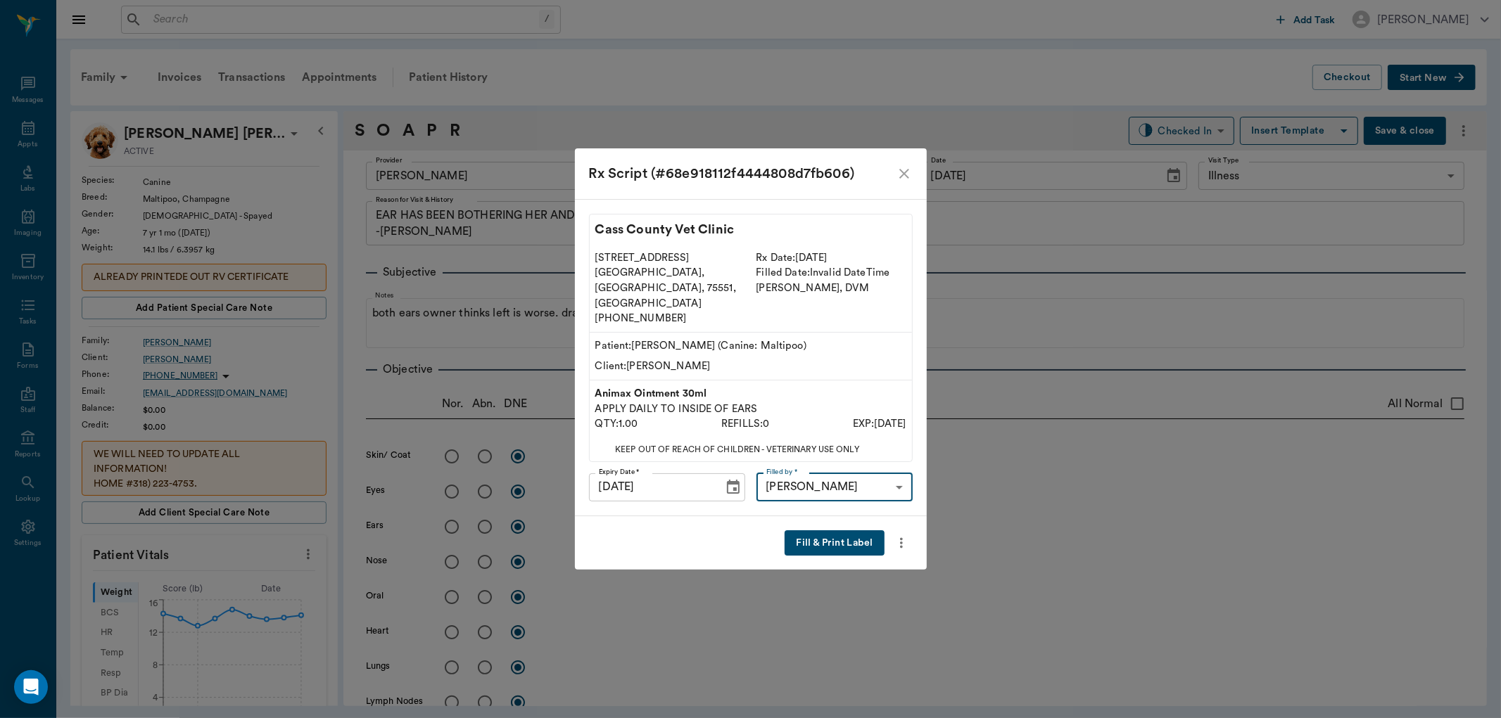
scroll to position [1319, 0]
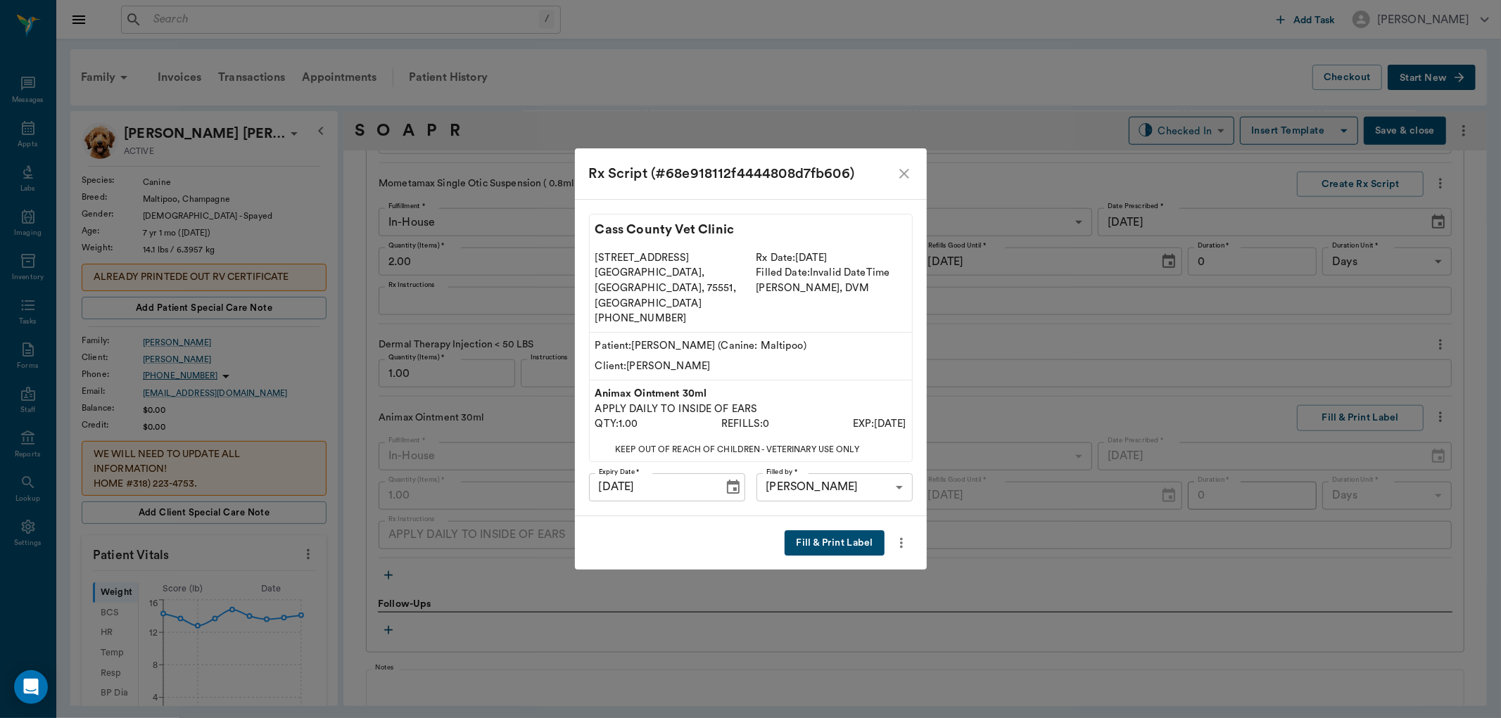
click at [828, 531] on button "Fill & Print Label" at bounding box center [834, 544] width 99 height 26
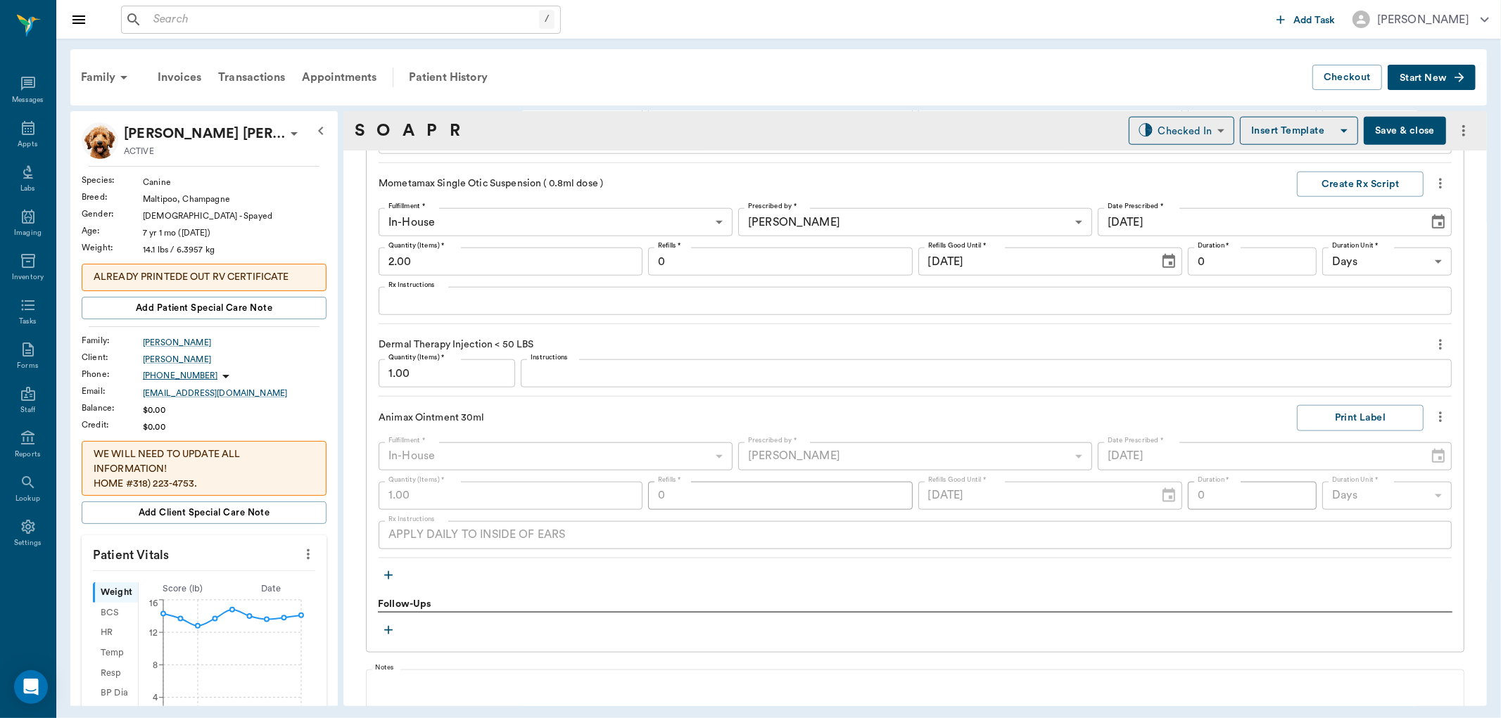
click at [389, 576] on icon "button" at bounding box center [388, 576] width 14 height 14
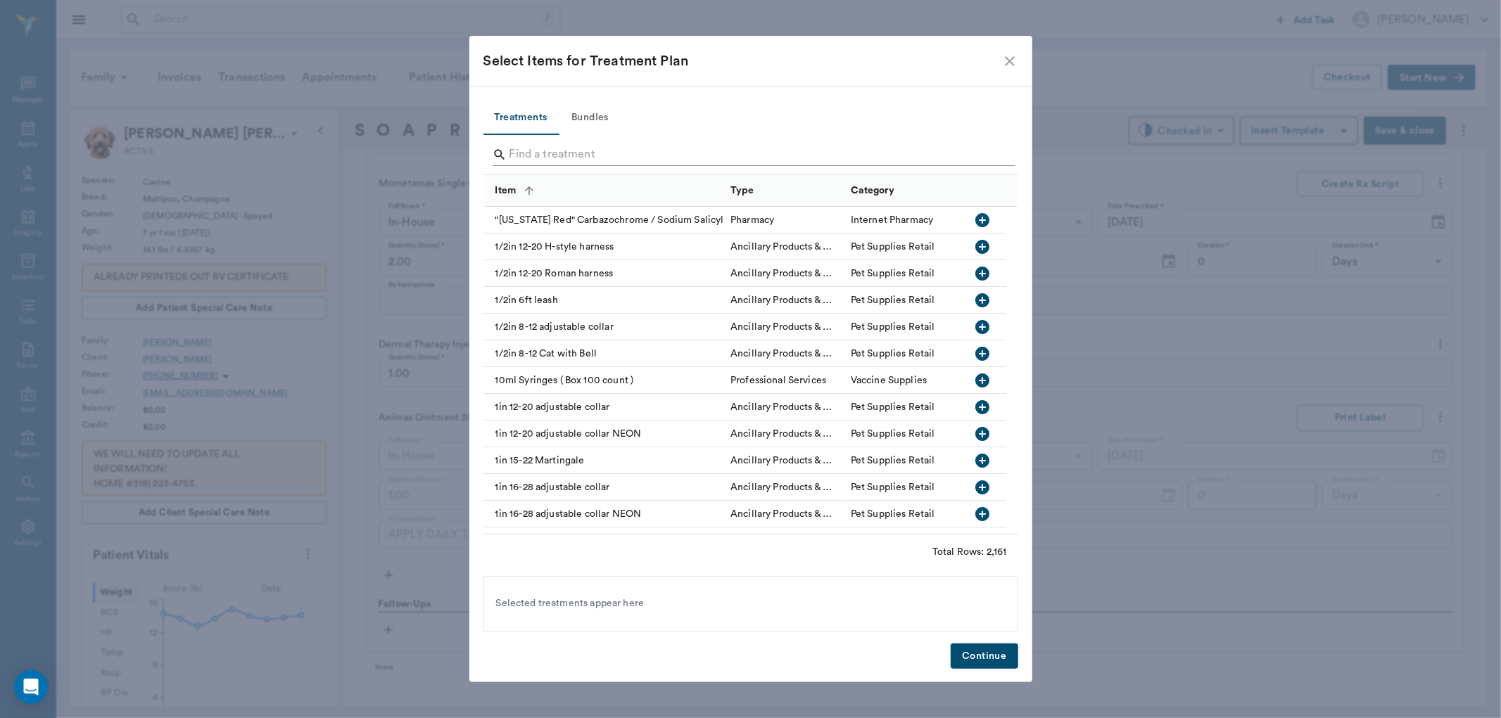
click at [595, 157] on input "Search" at bounding box center [751, 155] width 485 height 23
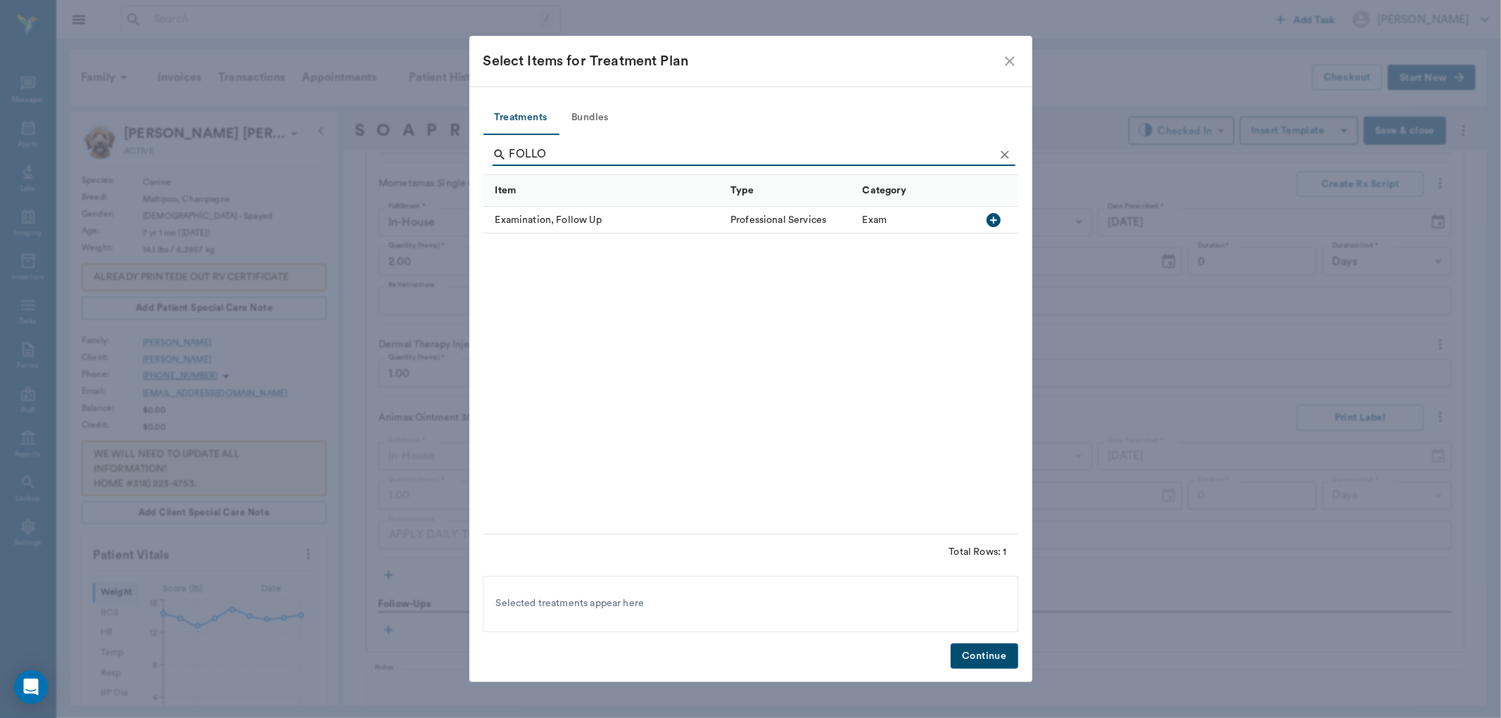
type input "FOLLO"
click at [992, 219] on icon "button" at bounding box center [994, 220] width 14 height 14
click at [989, 647] on button "Continue" at bounding box center [984, 657] width 67 height 26
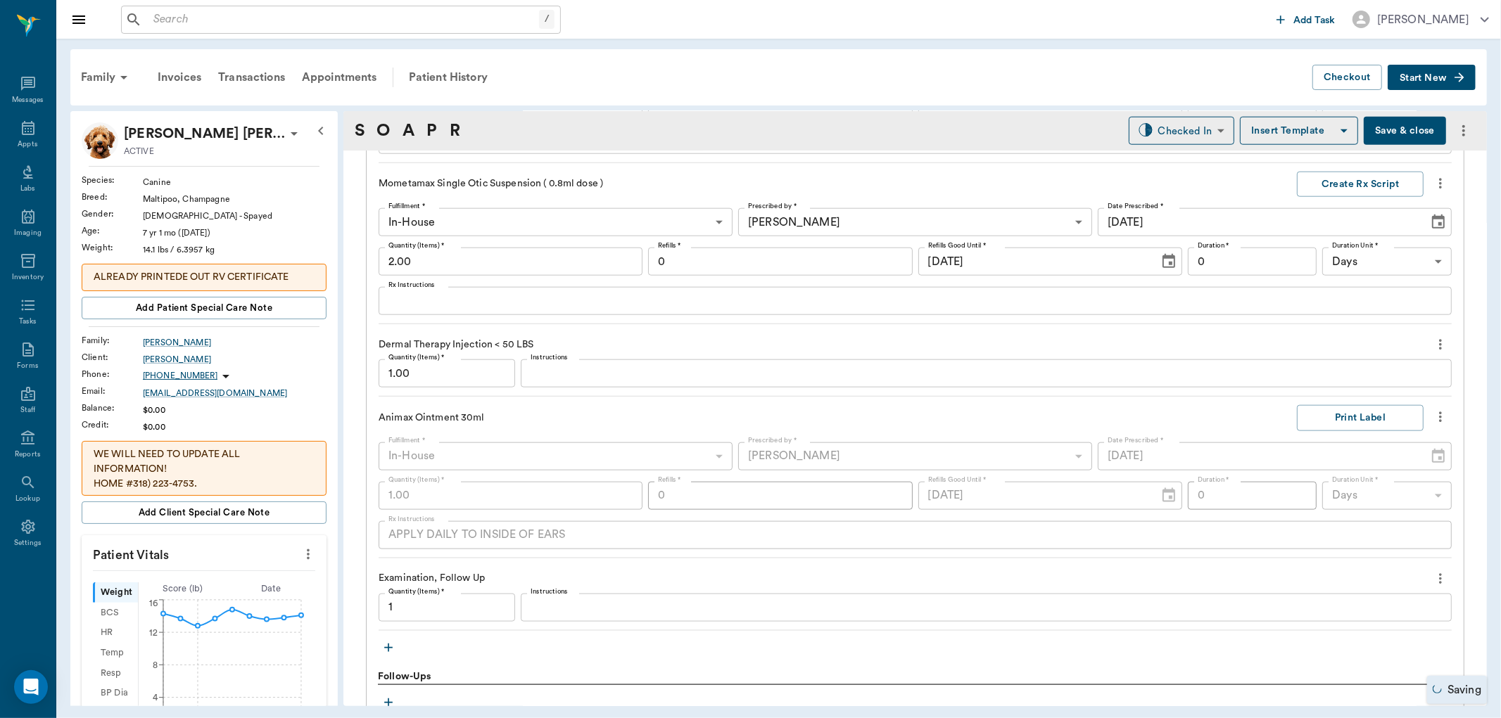
type input "1.00"
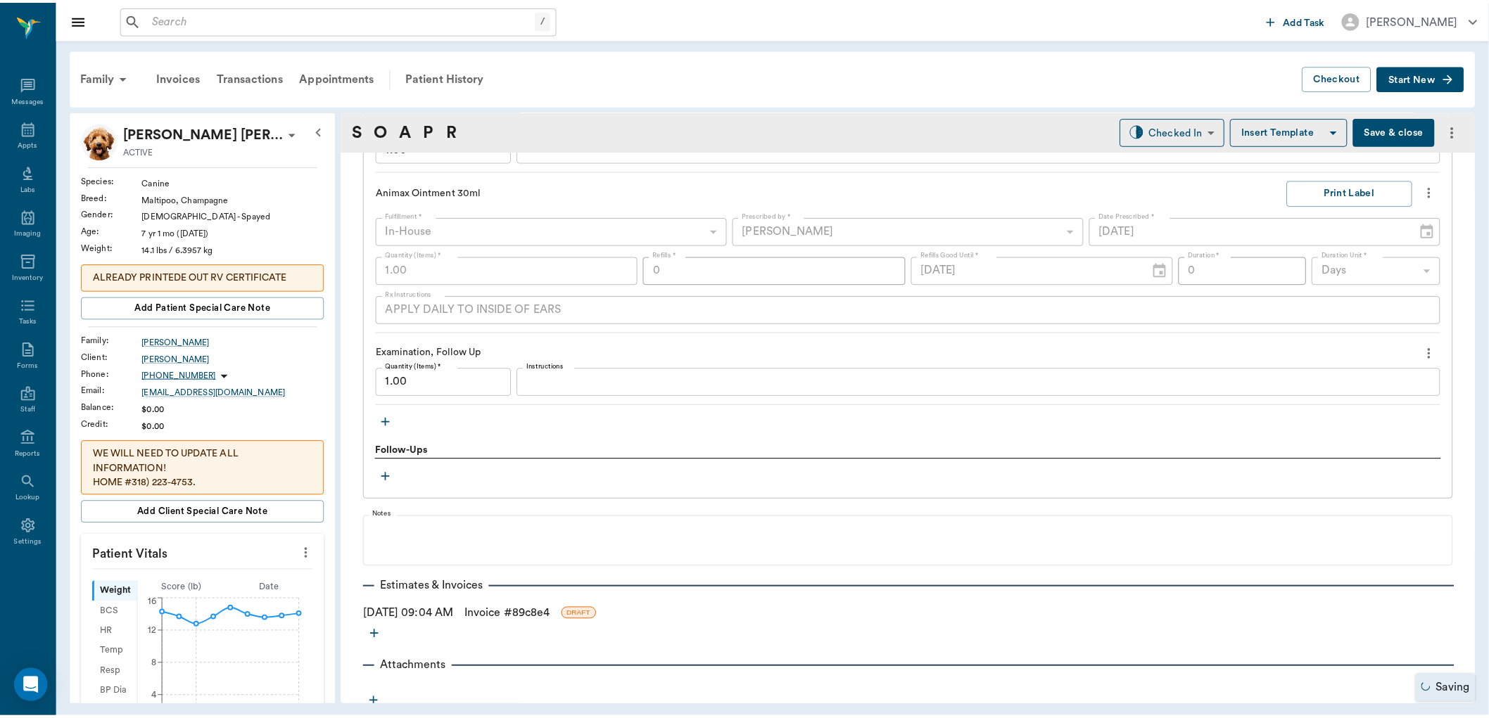
scroll to position [1553, 0]
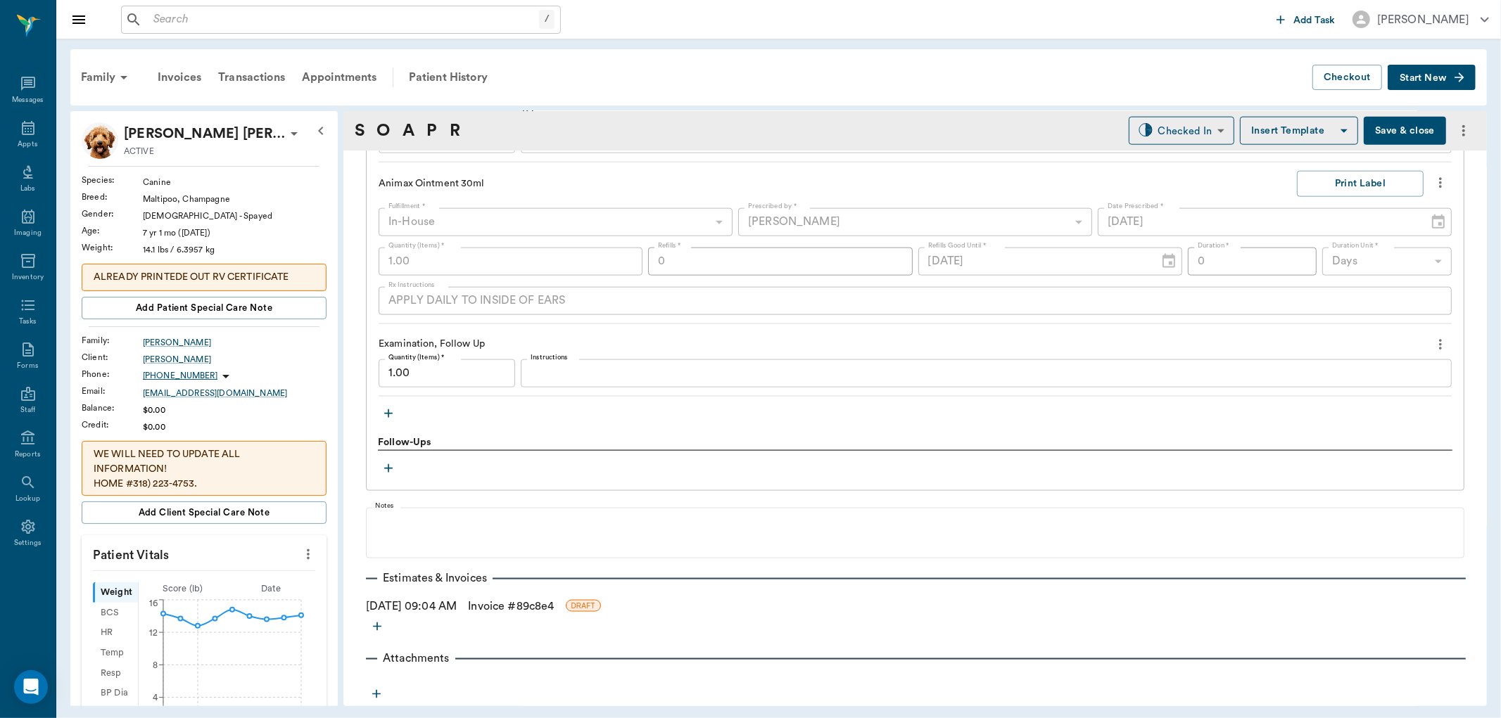
click at [517, 609] on link "Invoice # 89c8e4" at bounding box center [511, 606] width 86 height 17
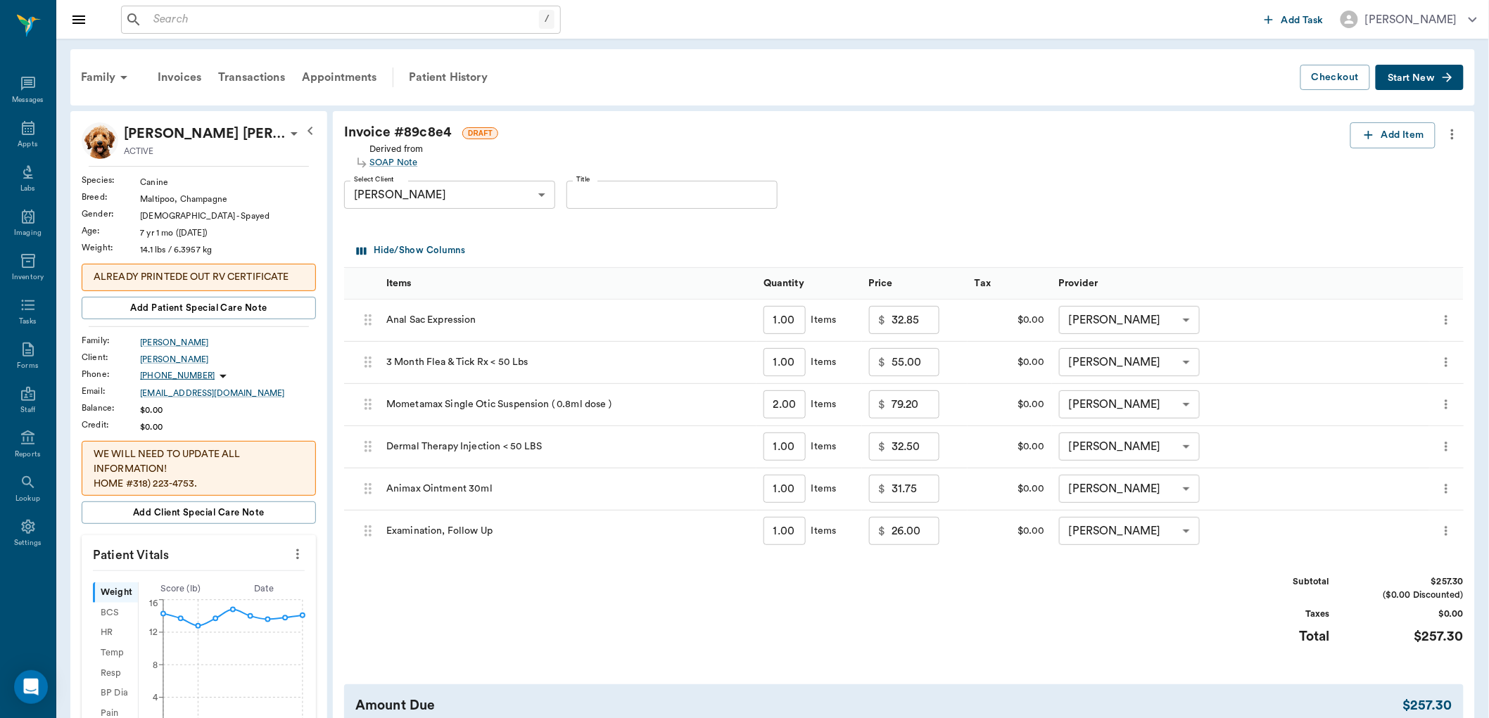
click at [927, 538] on input "26.00" at bounding box center [916, 531] width 48 height 28
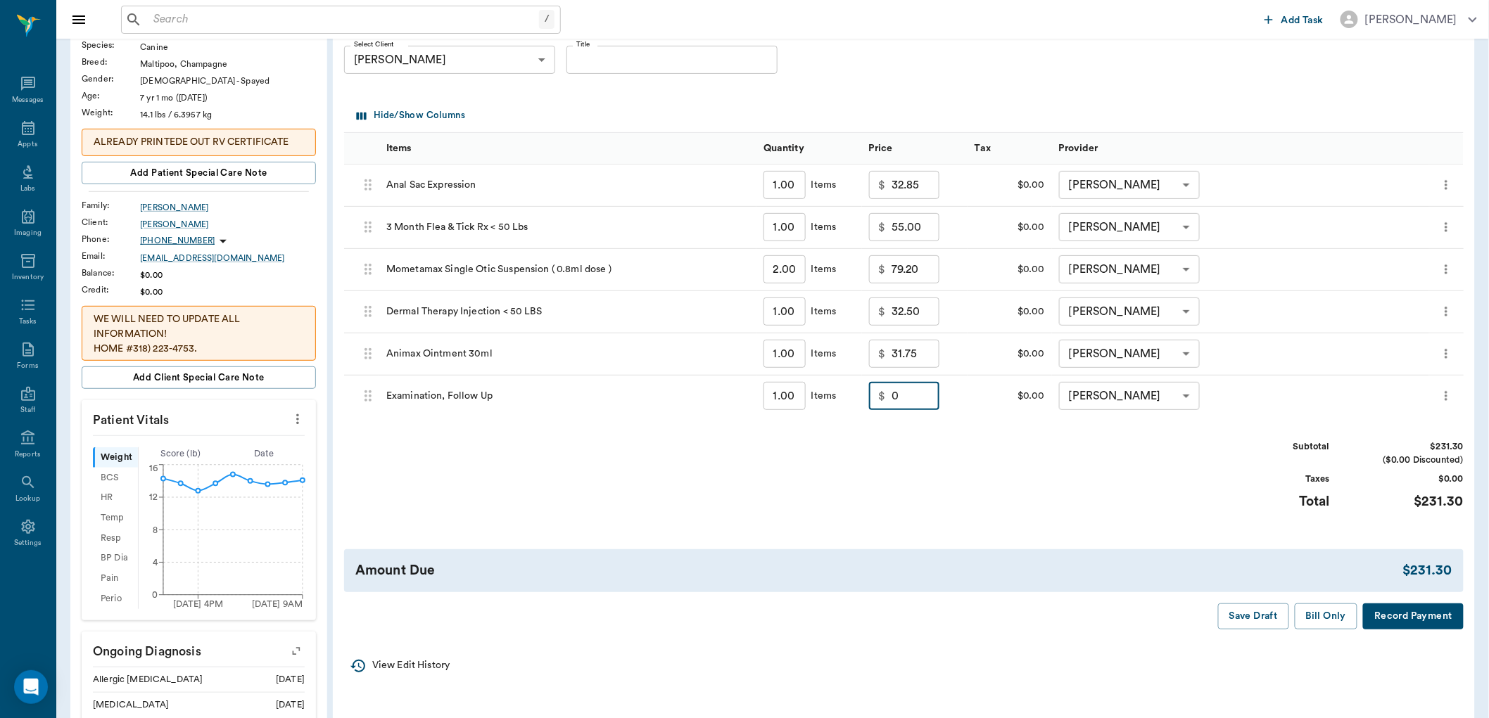
scroll to position [156, 0]
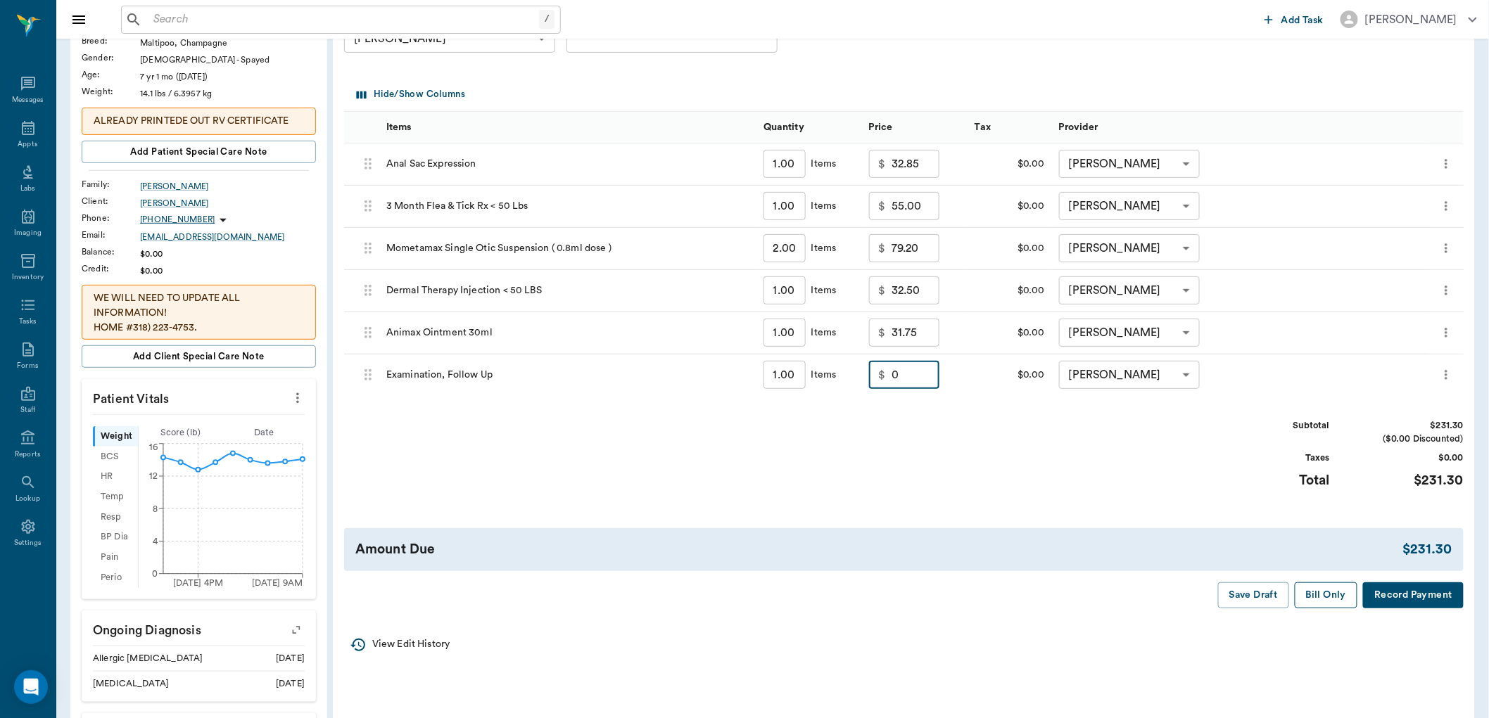
type input "0.00"
click at [1333, 594] on button "Bill Only" at bounding box center [1326, 596] width 63 height 26
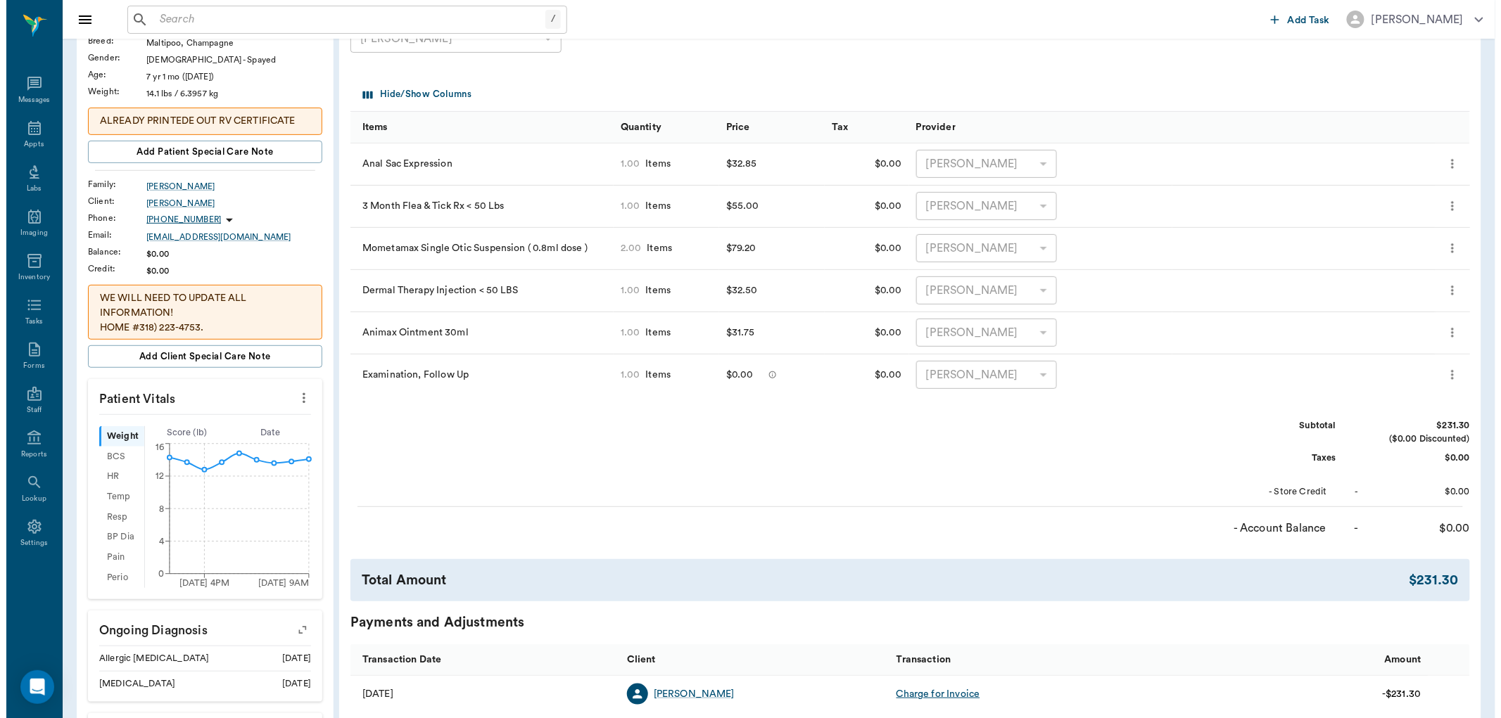
scroll to position [0, 0]
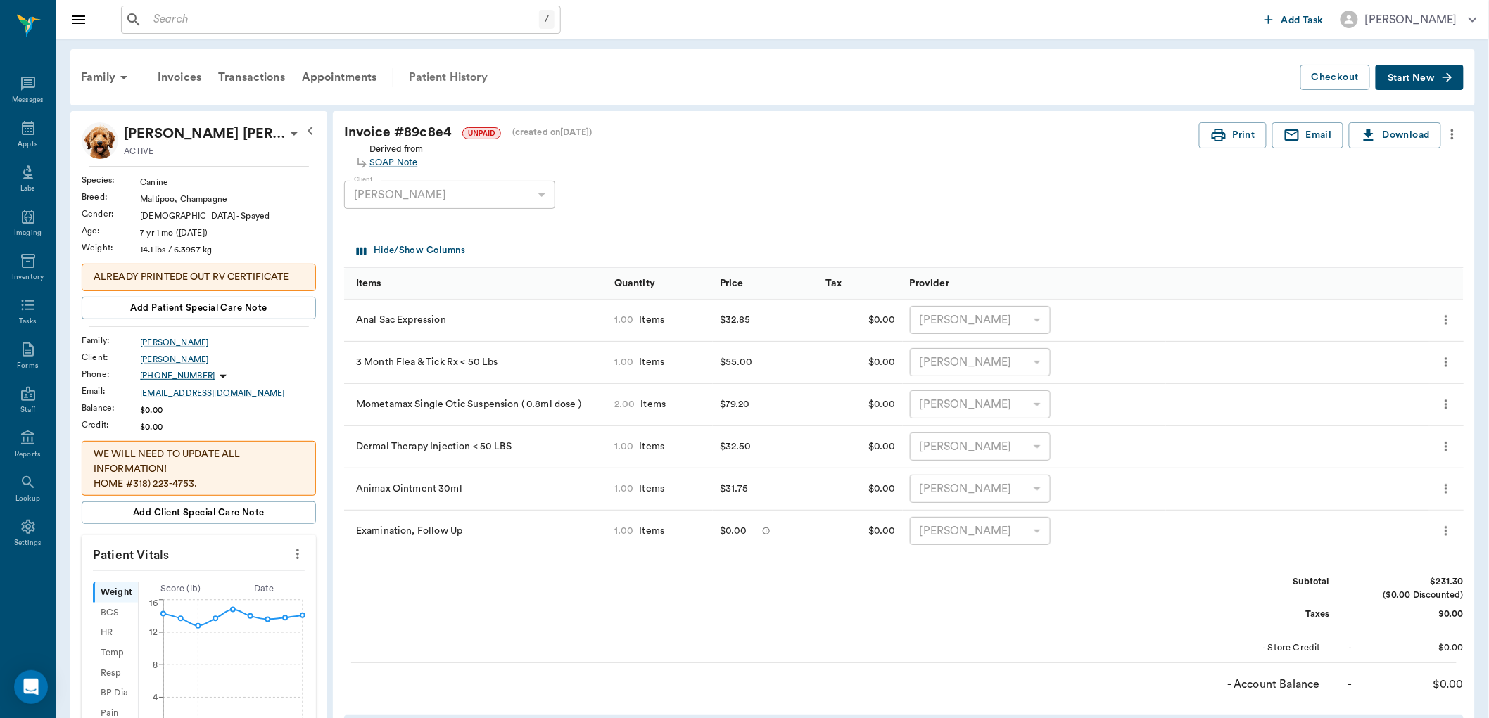
click at [442, 72] on div "Patient History" at bounding box center [448, 78] width 96 height 34
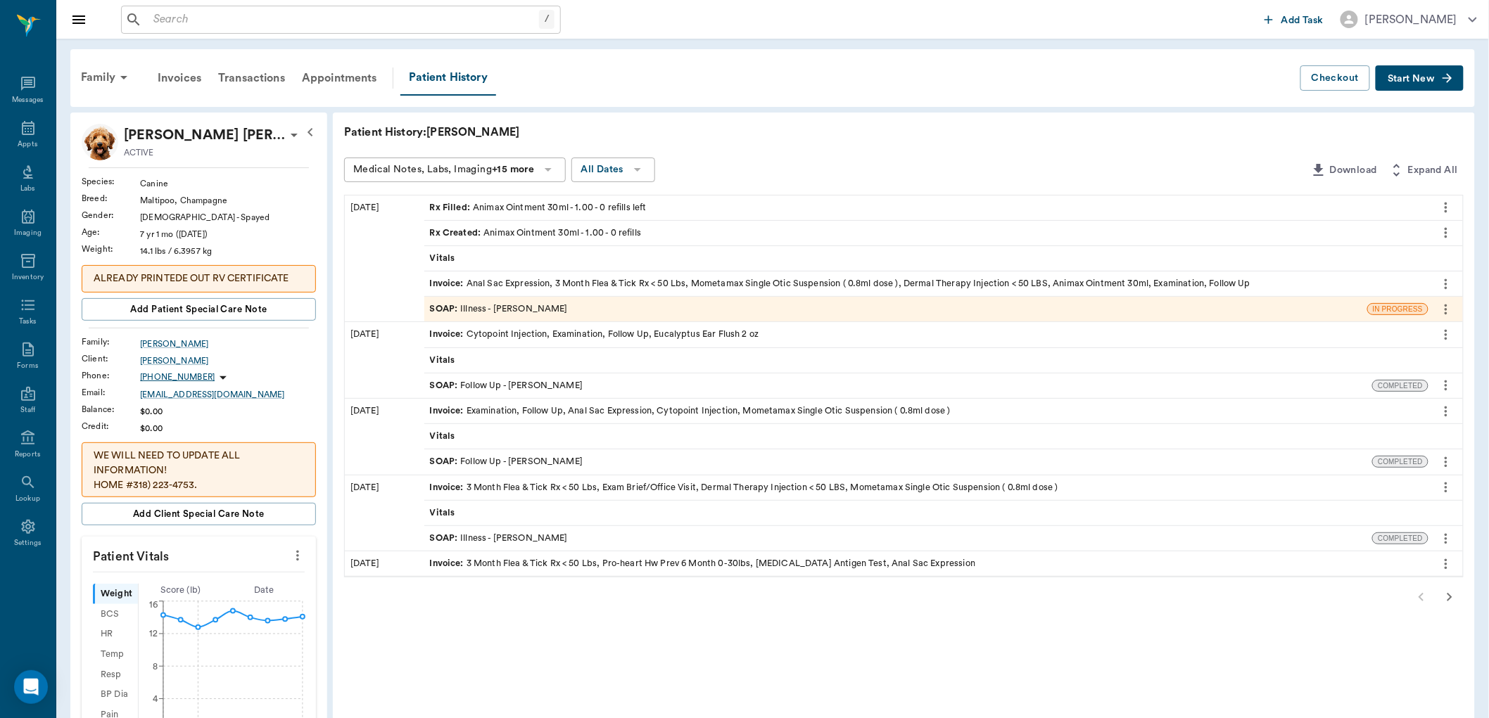
click at [529, 304] on div "SOAP : Illness - Dr. Bert Ellsworth" at bounding box center [499, 309] width 138 height 13
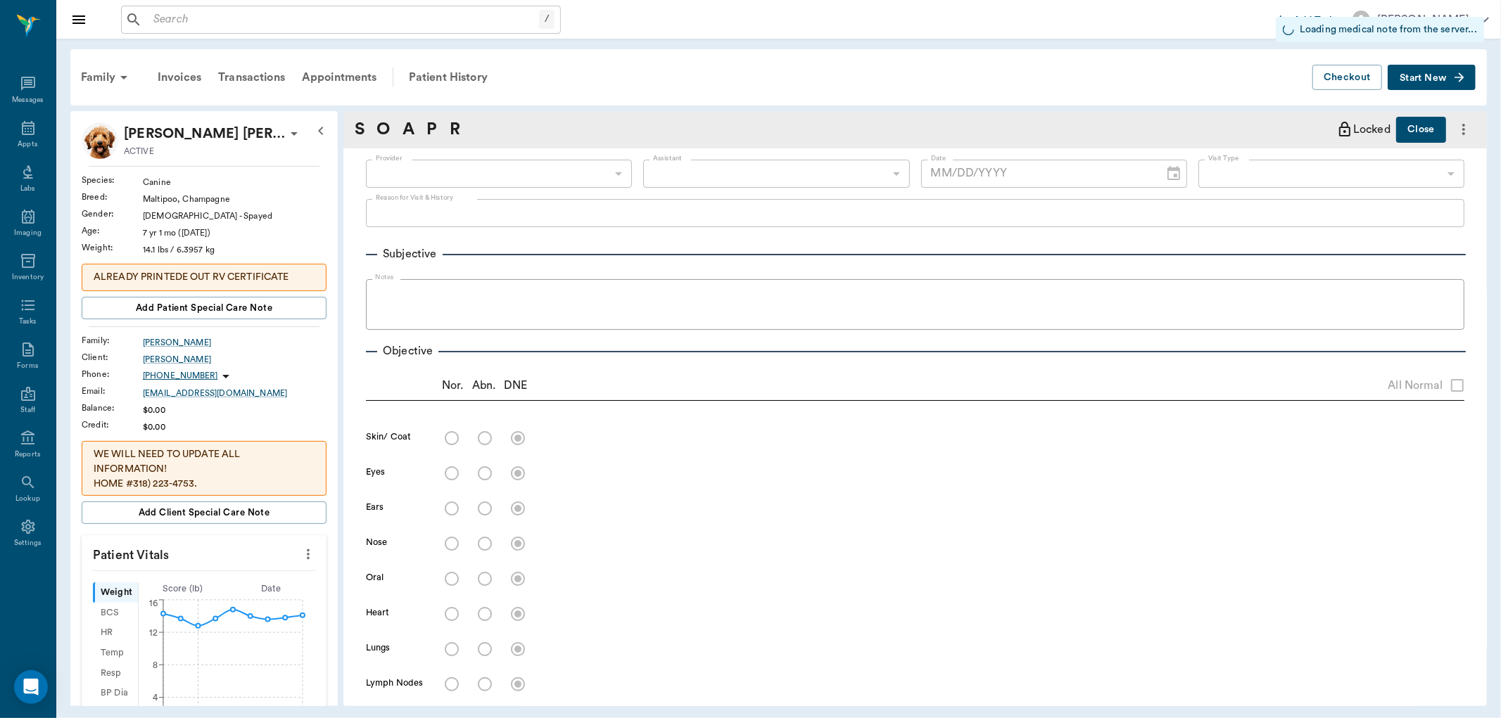
type input "63ec2f075fda476ae8351a4d"
type input "63ec2e7e52e12b0ba117b124"
type input "65d2be4f46e3a538d89b8c15"
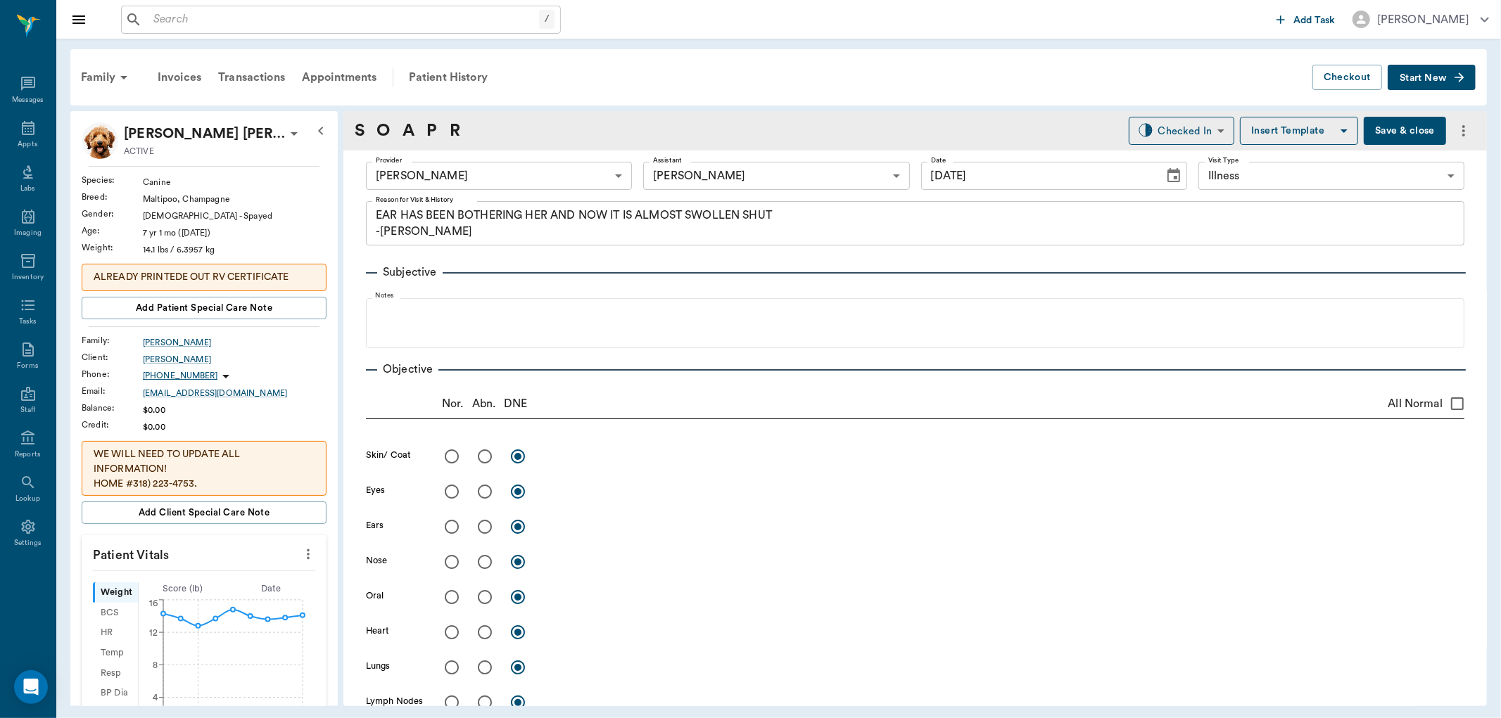
type input "10/10/2025"
type textarea "EAR HAS BEEN BOTHERING HER AND NOW IT IS ALMOST SWOLLEN SHUT -LORY"
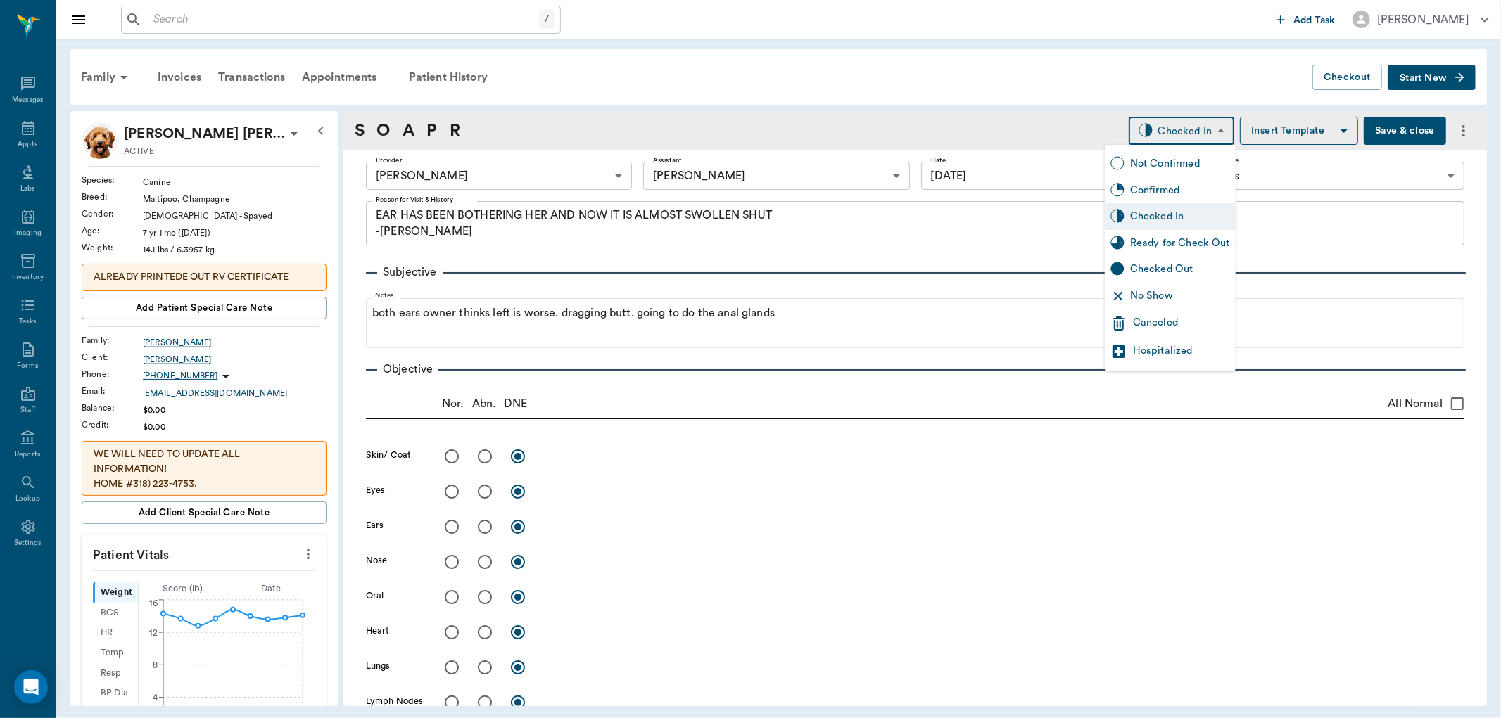
click at [1186, 132] on body "/ ​ Add Task Dr. Bert Ellsworth Nectar Messages Appts Labs Imaging Inventory Ta…" at bounding box center [750, 359] width 1501 height 718
click at [1198, 243] on div "Ready for Check Out" at bounding box center [1180, 243] width 100 height 15
type input "READY_TO_CHECKOUT"
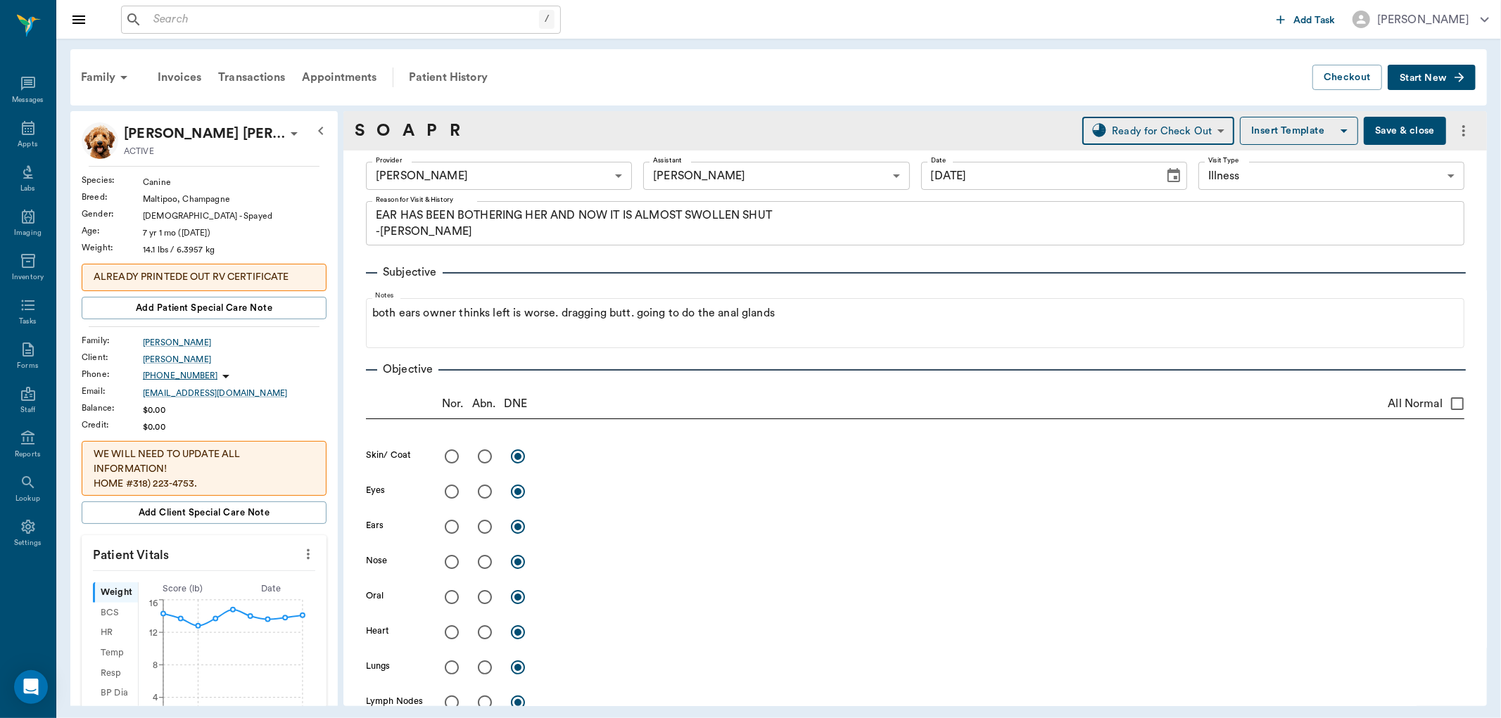
click at [486, 516] on input "radio" at bounding box center [485, 527] width 30 height 30
radio input "true"
click at [486, 523] on input "radio" at bounding box center [485, 527] width 30 height 30
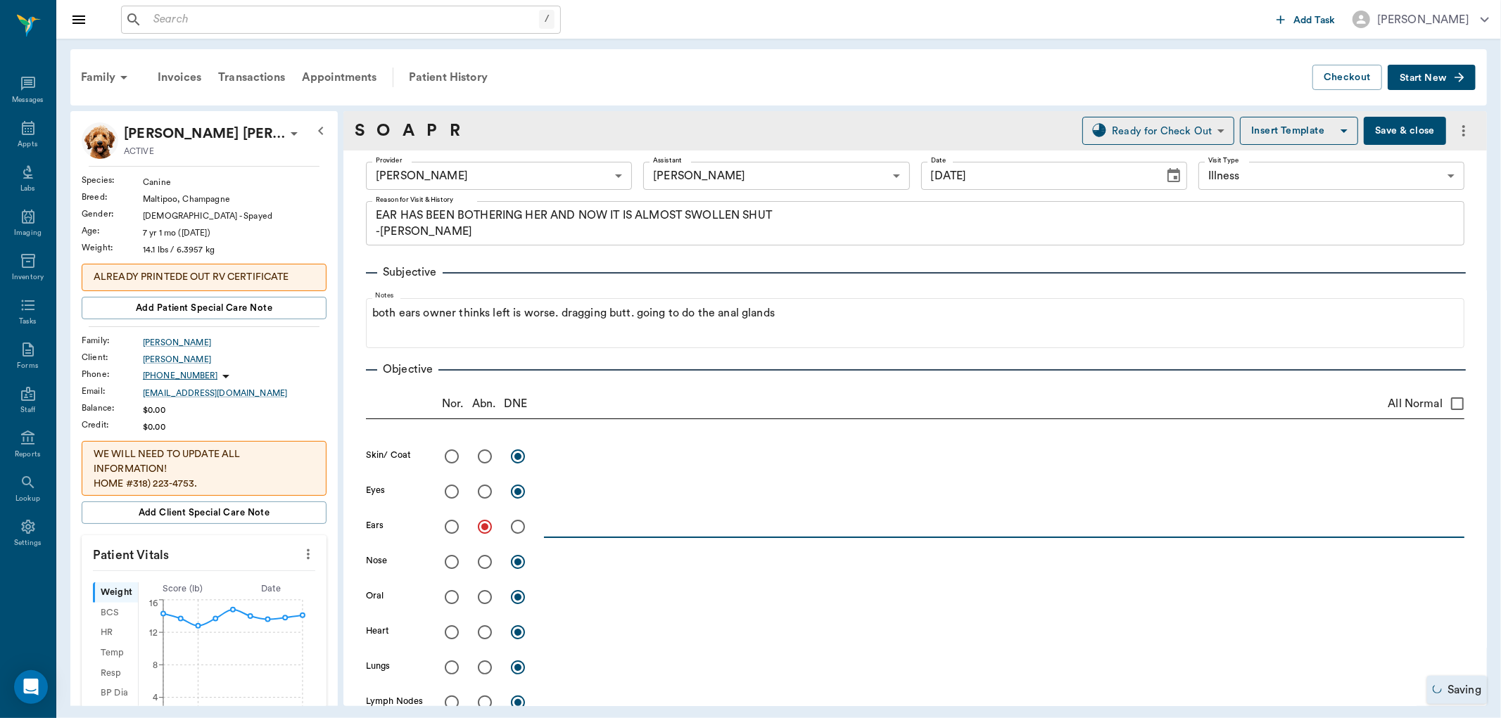
click at [594, 521] on textarea at bounding box center [1004, 527] width 920 height 16
type textarea "l"
click at [869, 532] on textarea "L ear has large tumor in mid pinnae, both ears are swollen to where" at bounding box center [1004, 527] width 920 height 16
click at [871, 526] on textarea "L ear has large tumor in mid pinnae, both ears are swollen to where" at bounding box center [1004, 527] width 920 height 16
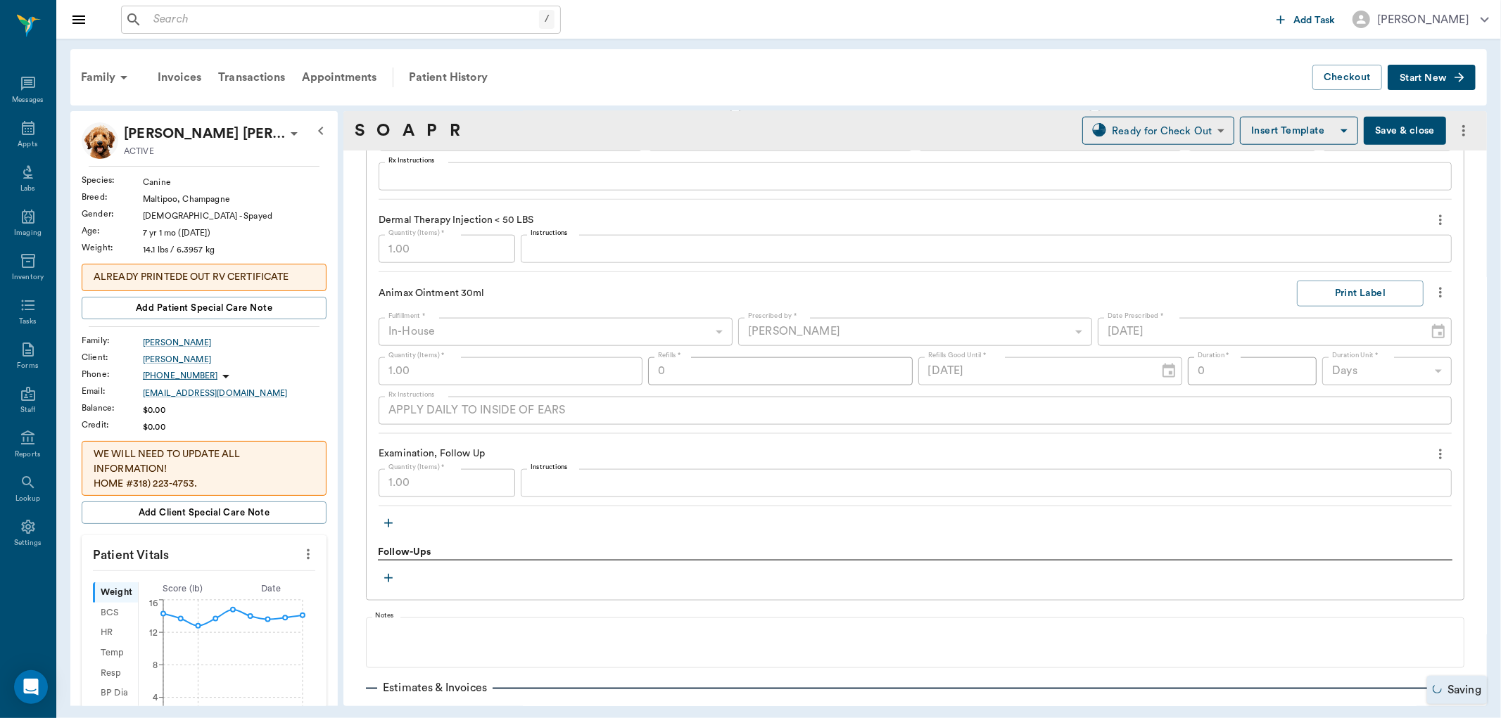
scroll to position [1553, 0]
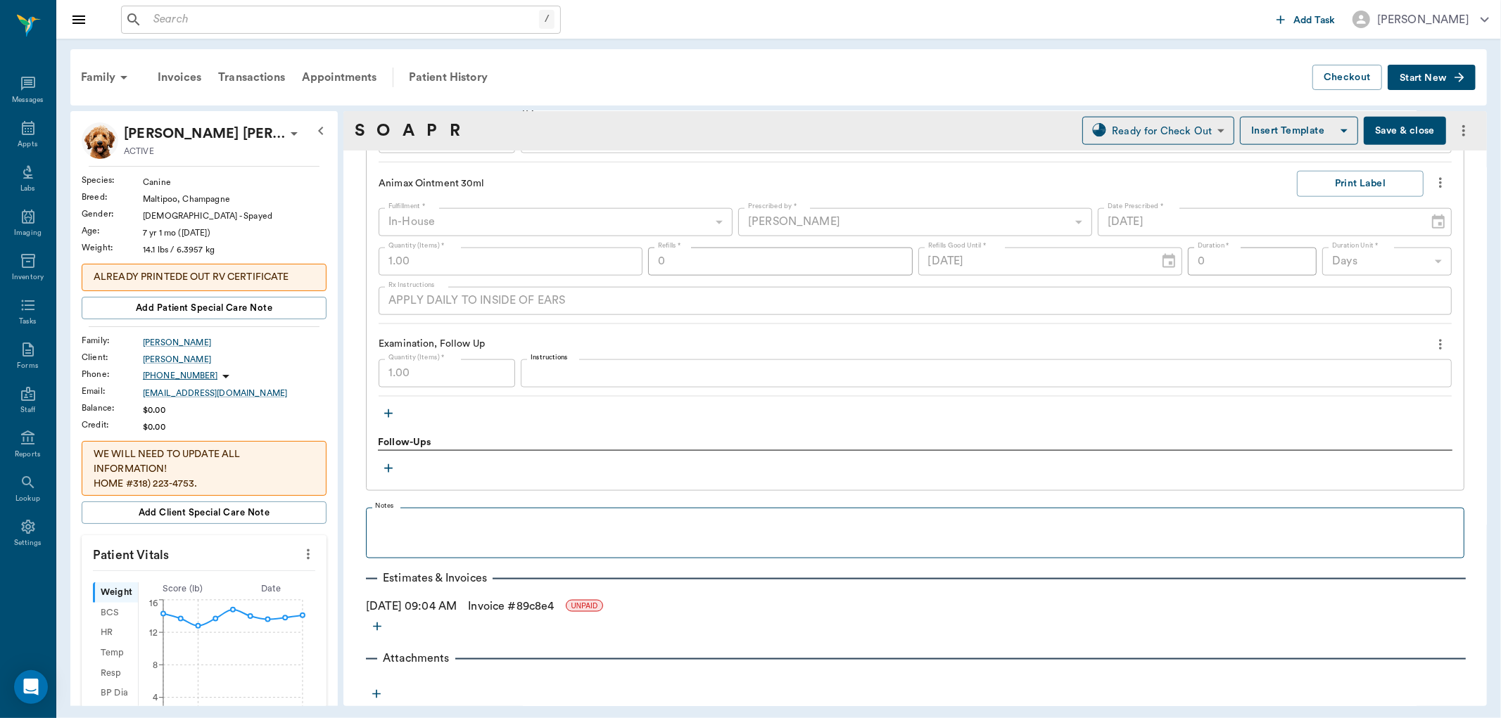
type textarea "L ear has large tumor in mid pinnae, both ears are swollen to were we are unabl…"
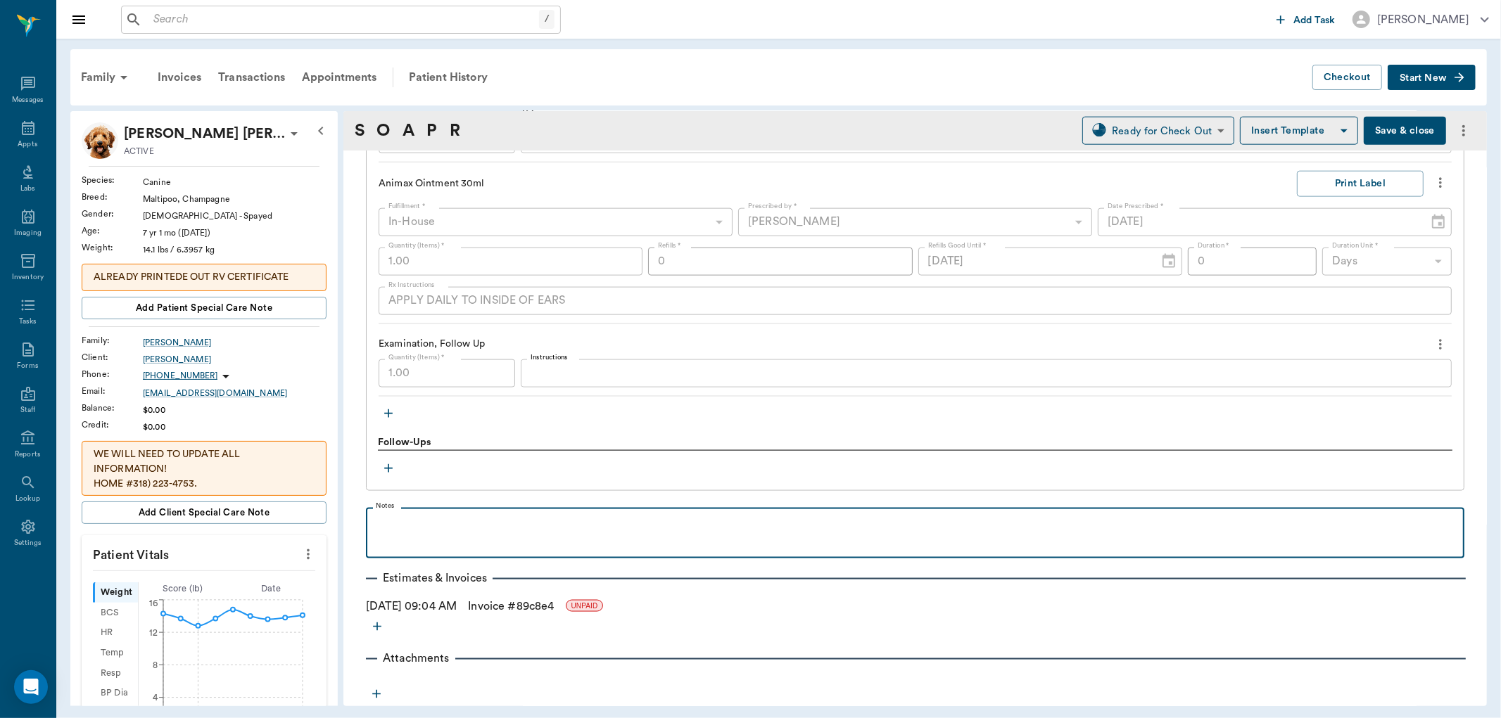
click at [476, 526] on p at bounding box center [915, 523] width 1084 height 17
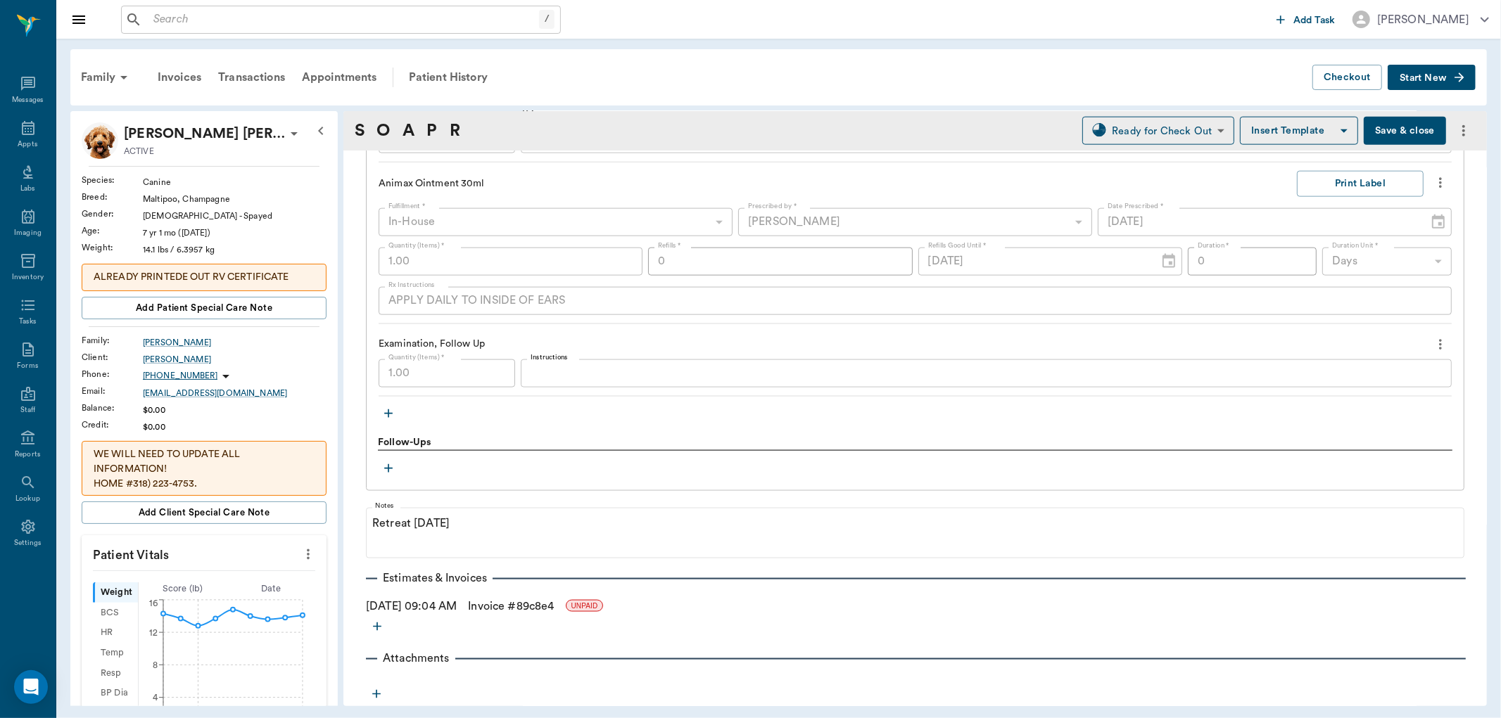
click at [1393, 137] on button "Save & close" at bounding box center [1405, 131] width 82 height 28
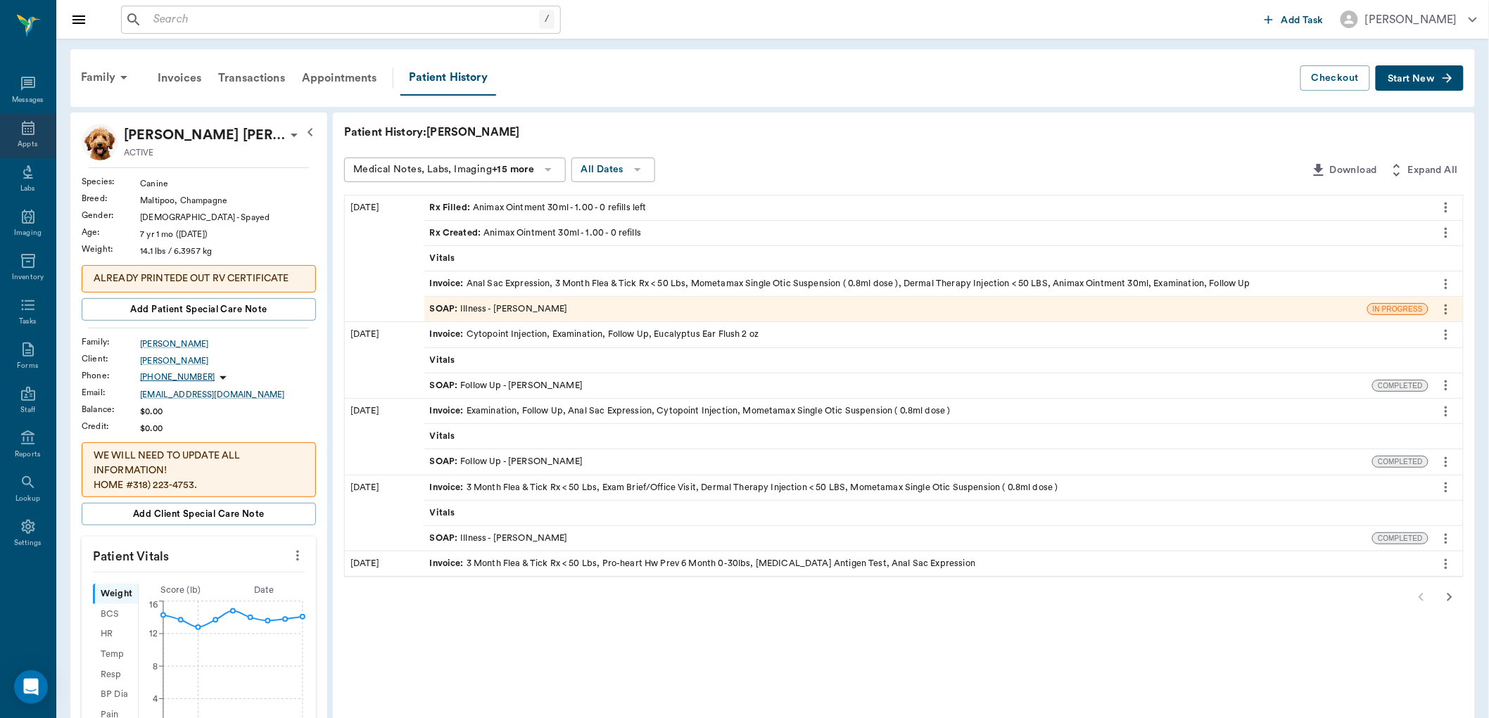
click at [25, 129] on icon at bounding box center [28, 128] width 17 height 17
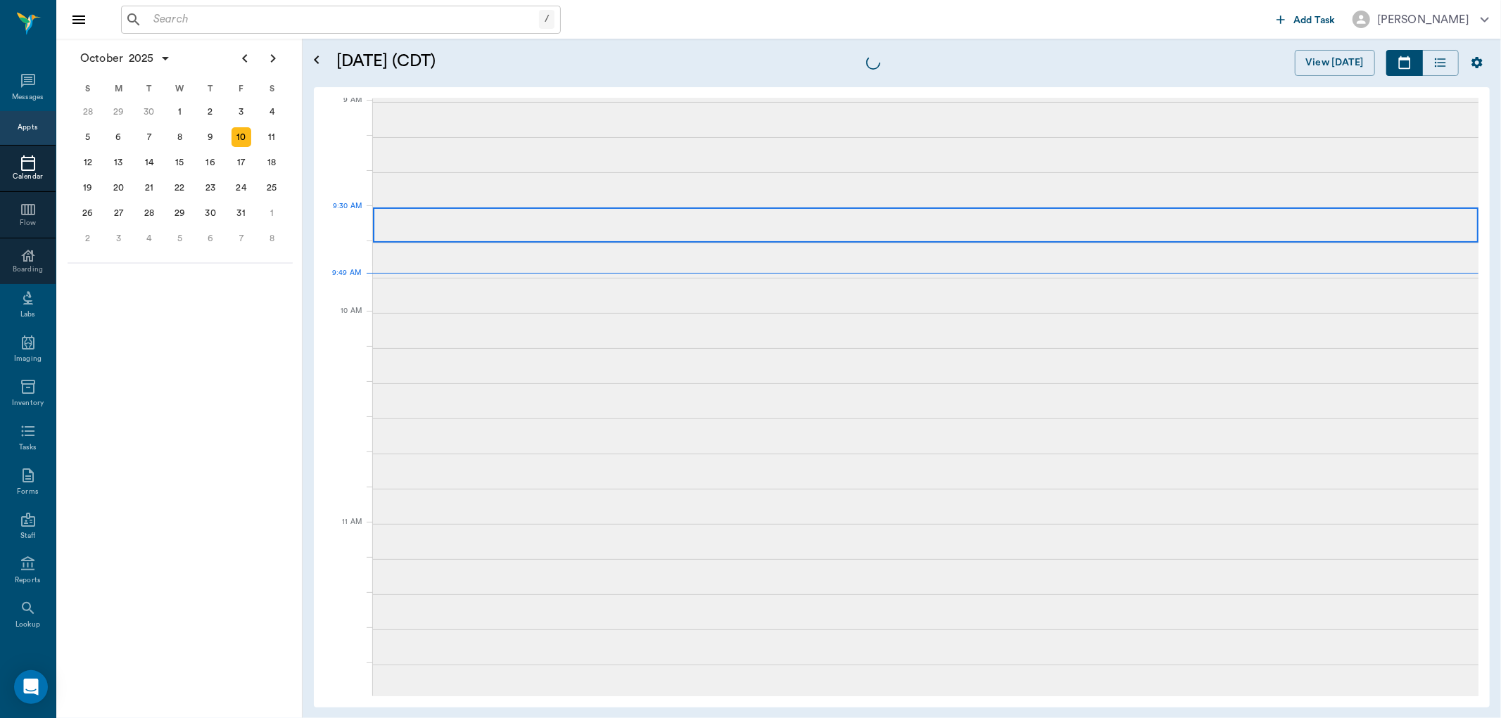
scroll to position [215, 0]
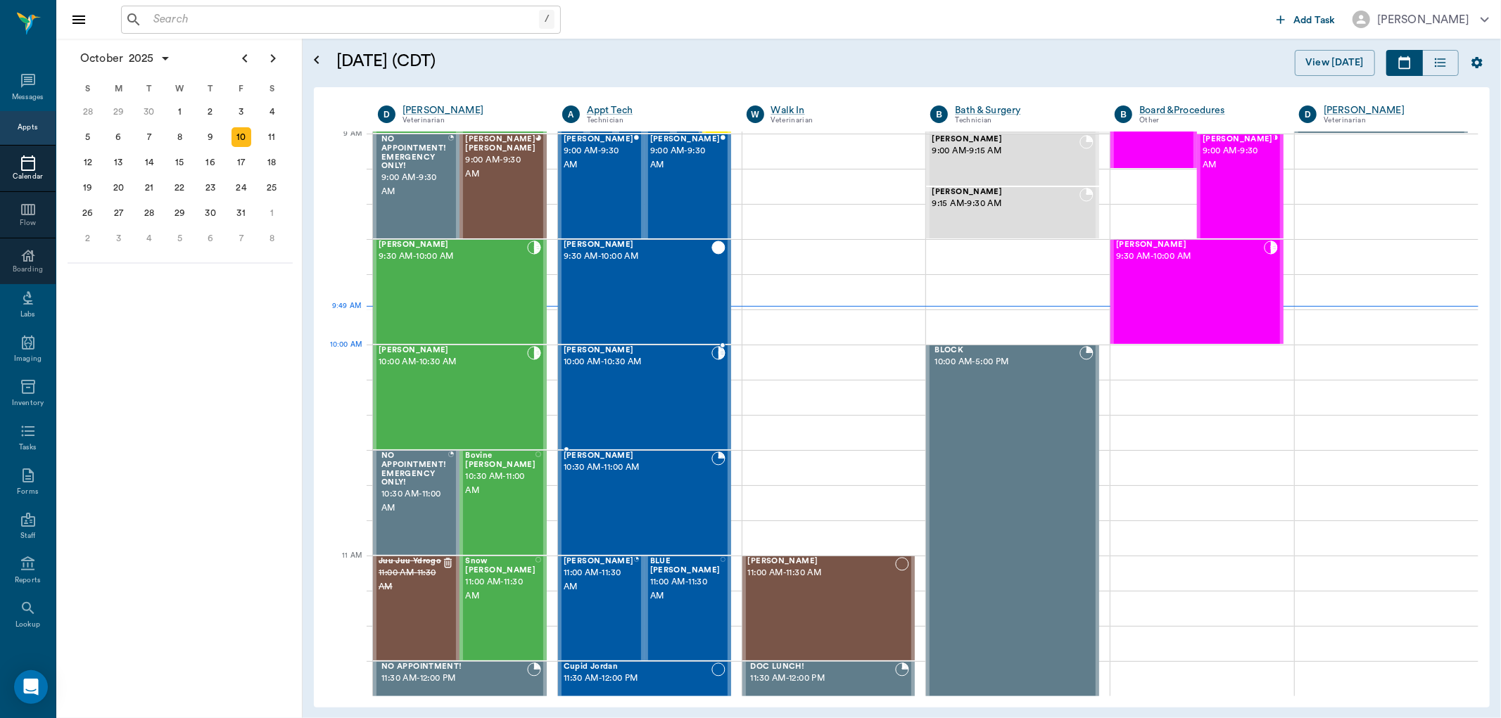
click at [651, 366] on span "10:00 AM - 10:30 AM" at bounding box center [638, 362] width 148 height 14
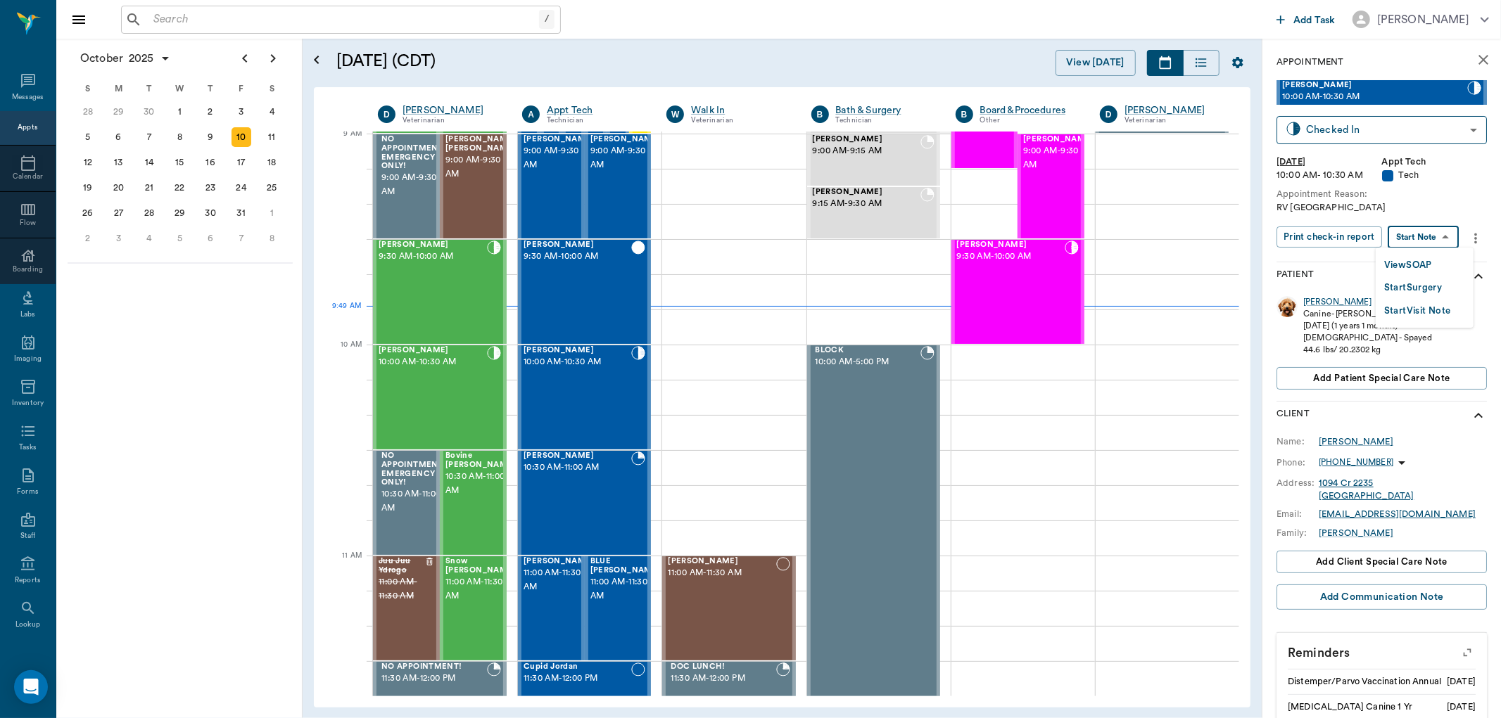
click at [1433, 237] on body "/ ​ Add Task Dr. Bert Ellsworth Nectar Messages Appts Calendar Flow Boarding La…" at bounding box center [750, 359] width 1501 height 718
click at [1425, 262] on button "View SOAP" at bounding box center [1408, 266] width 48 height 16
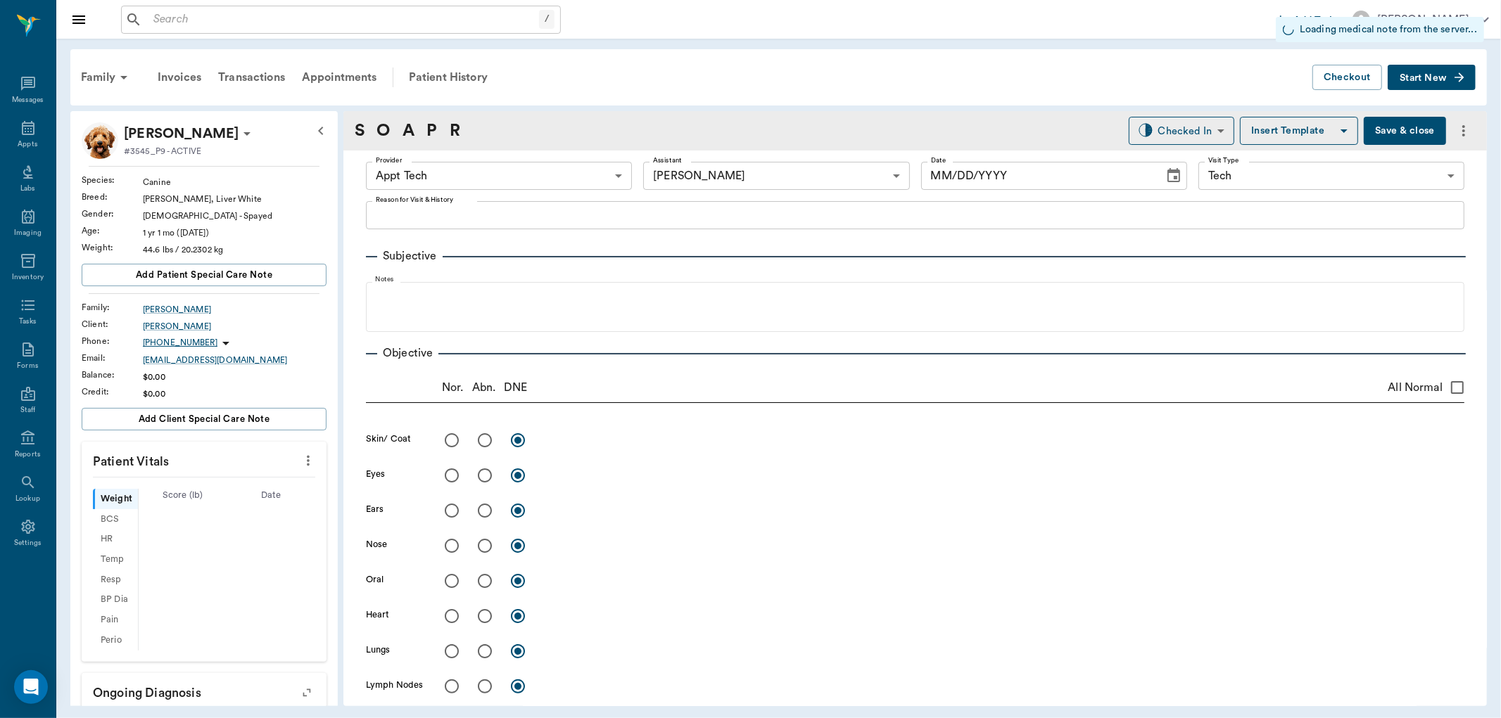
type input "63ec2f075fda476ae8351a4c"
type input "6740bf97de10e07744acf1eb"
type input "65d2be4f46e3a538d89b8c1a"
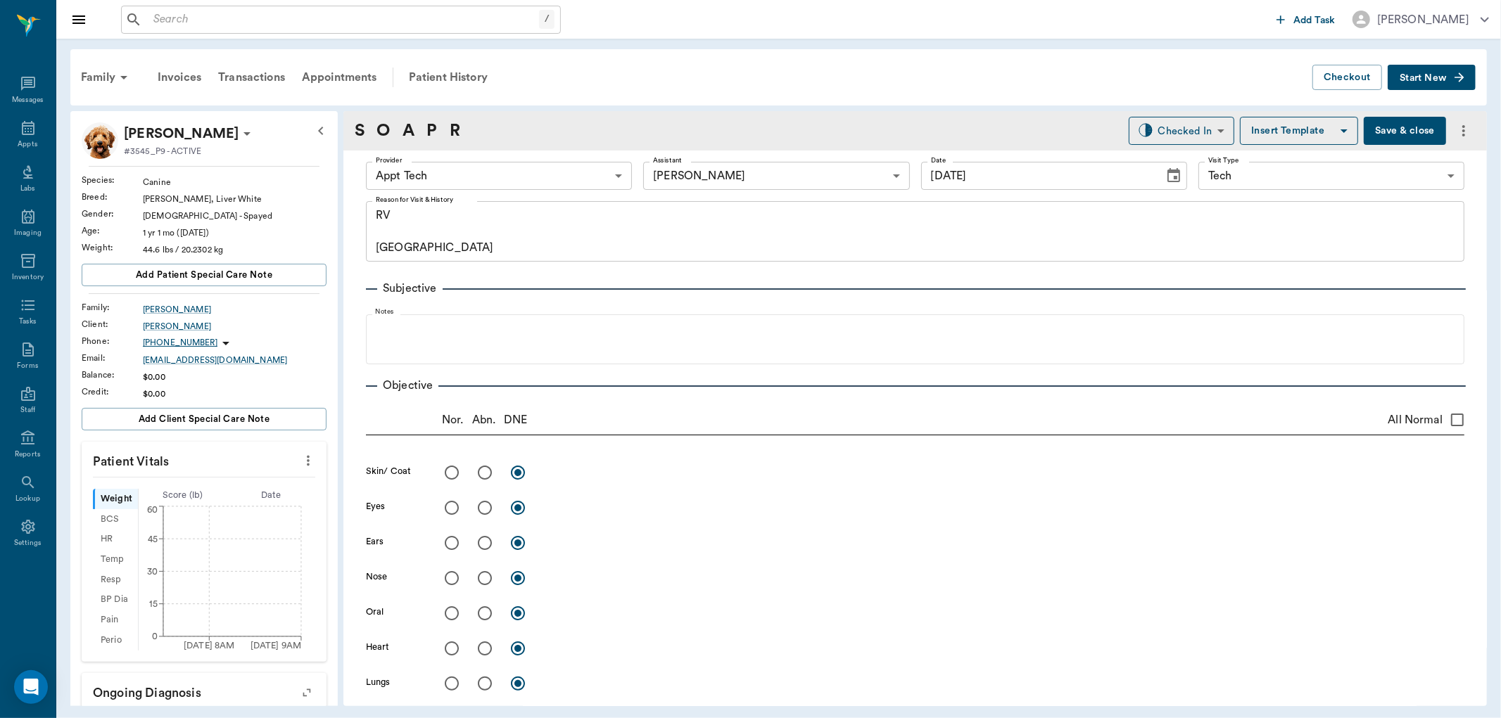
type input "10/10/2025"
type textarea "RV Caryn"
type input "1.00"
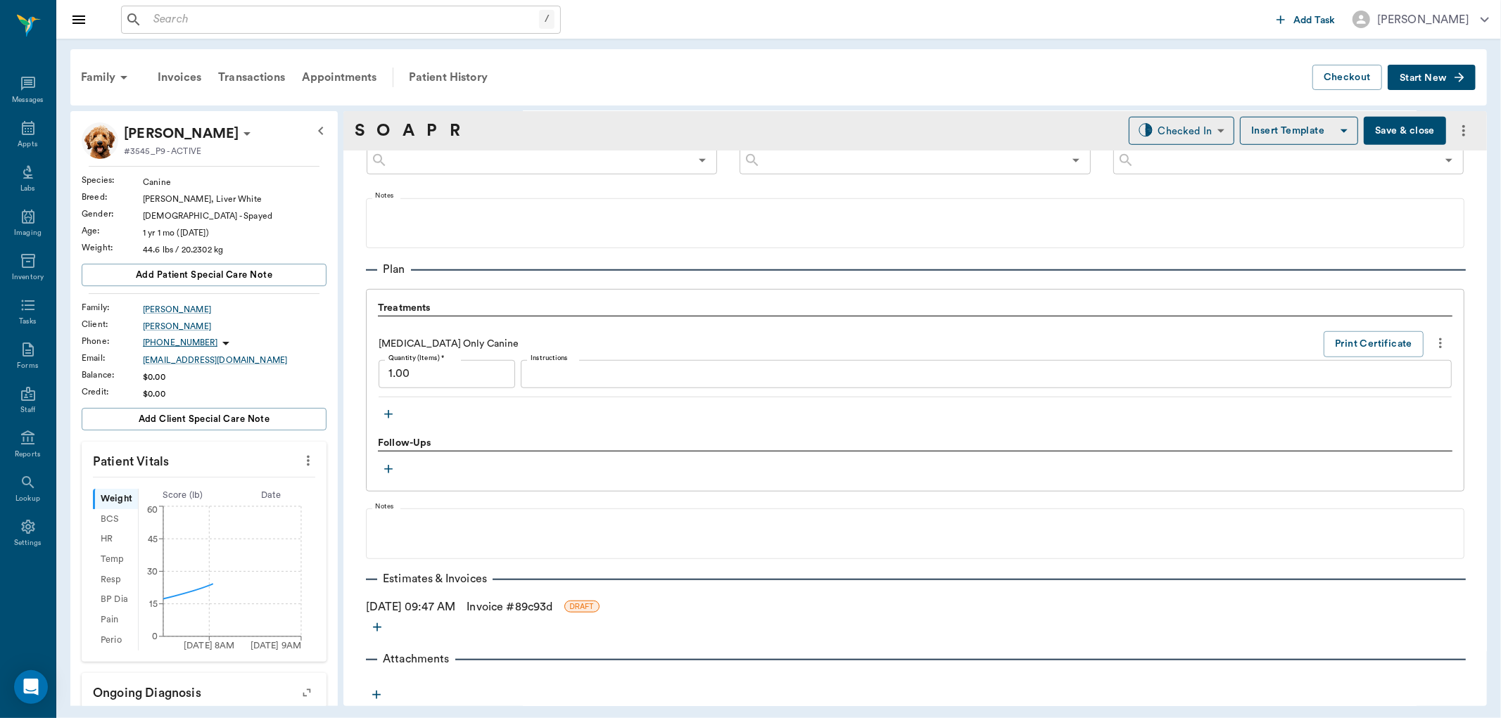
click at [450, 599] on div "10/10/2025 09:47 AM Invoice # 89c93d DRAFT" at bounding box center [915, 607] width 1098 height 17
click at [501, 608] on link "Invoice # 89c93d" at bounding box center [510, 607] width 86 height 17
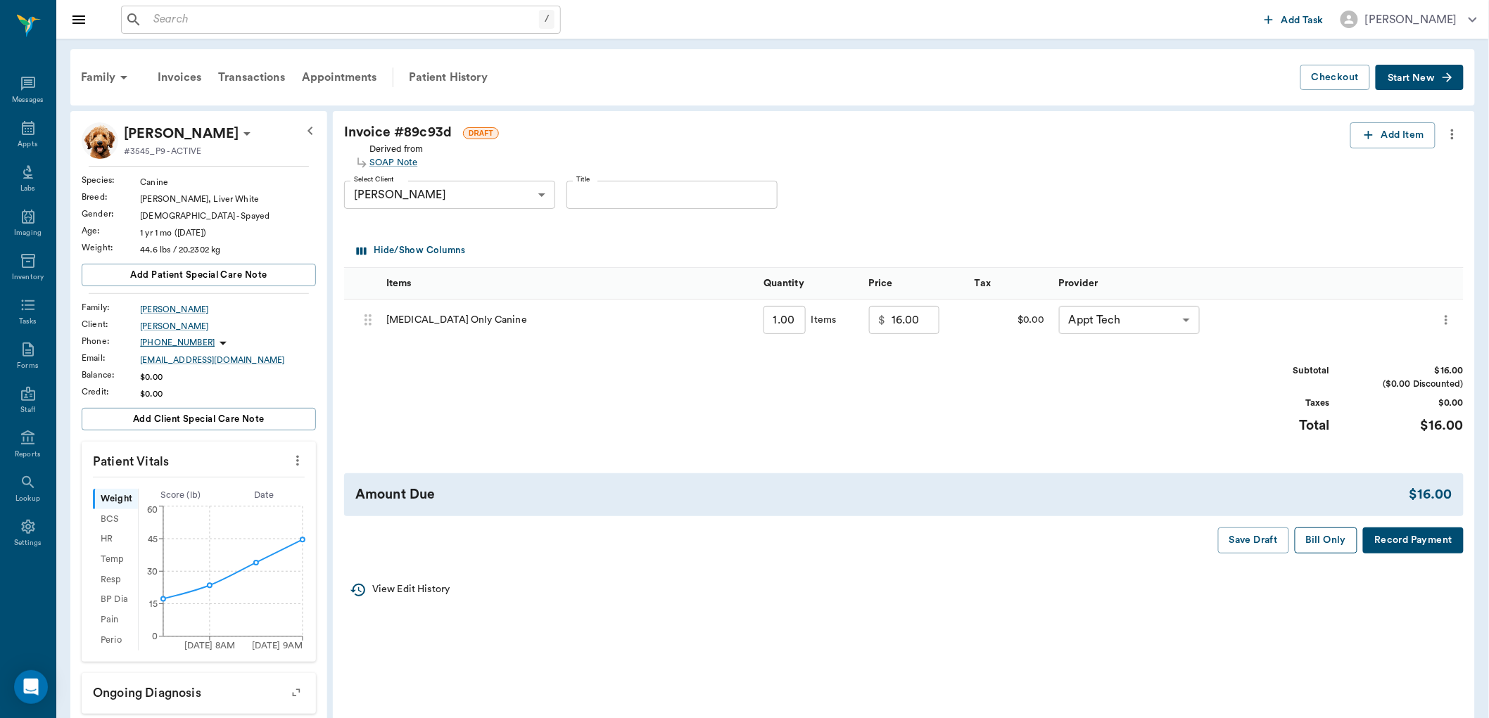
click at [1333, 536] on button "Bill Only" at bounding box center [1326, 541] width 63 height 26
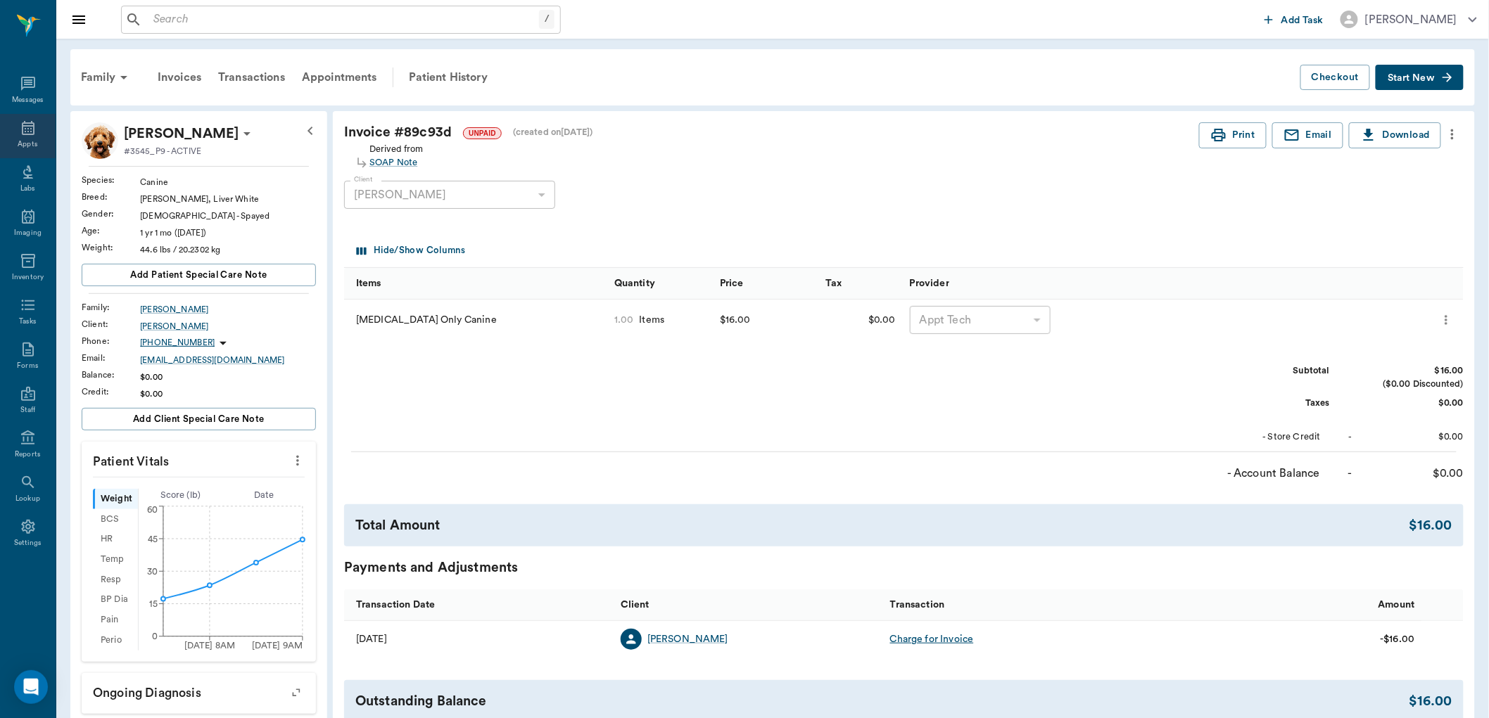
click at [34, 142] on div "Appts" at bounding box center [28, 144] width 20 height 11
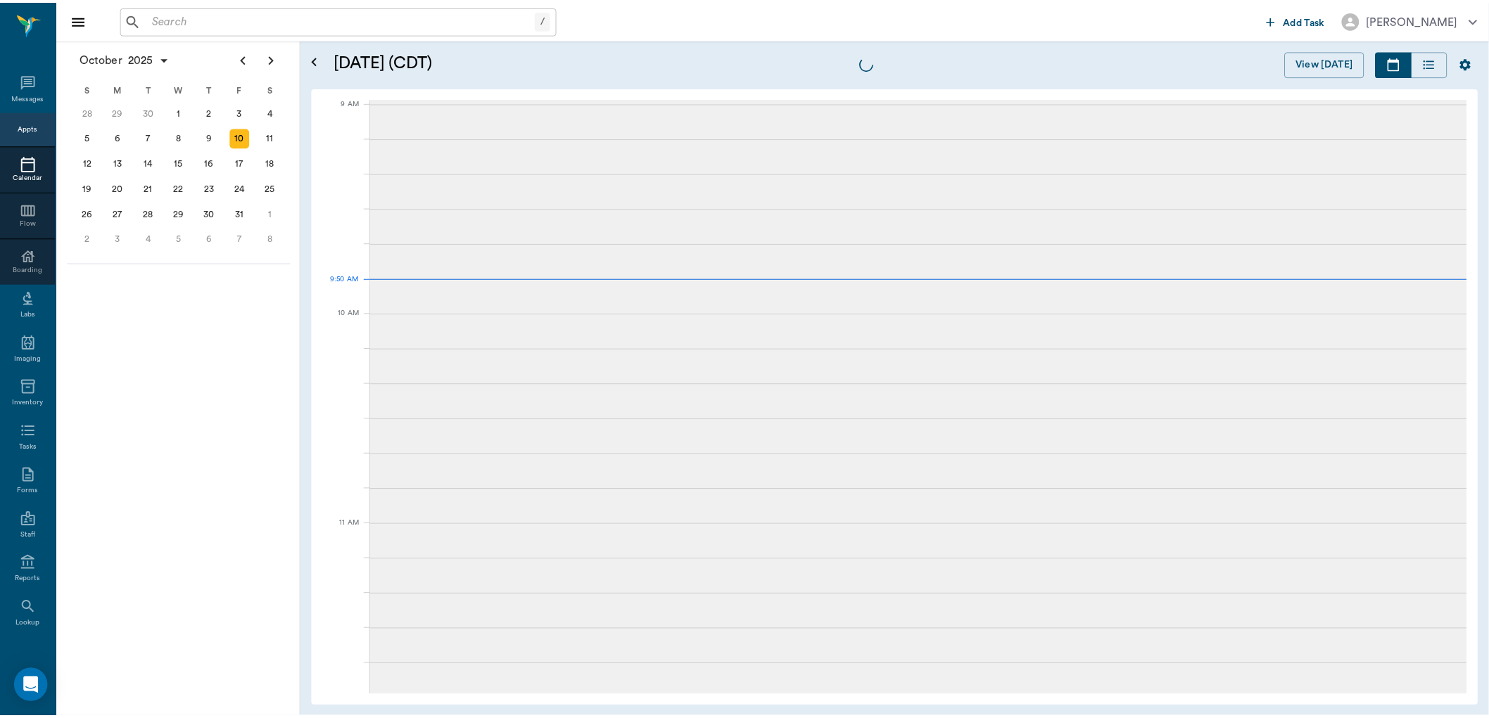
scroll to position [213, 0]
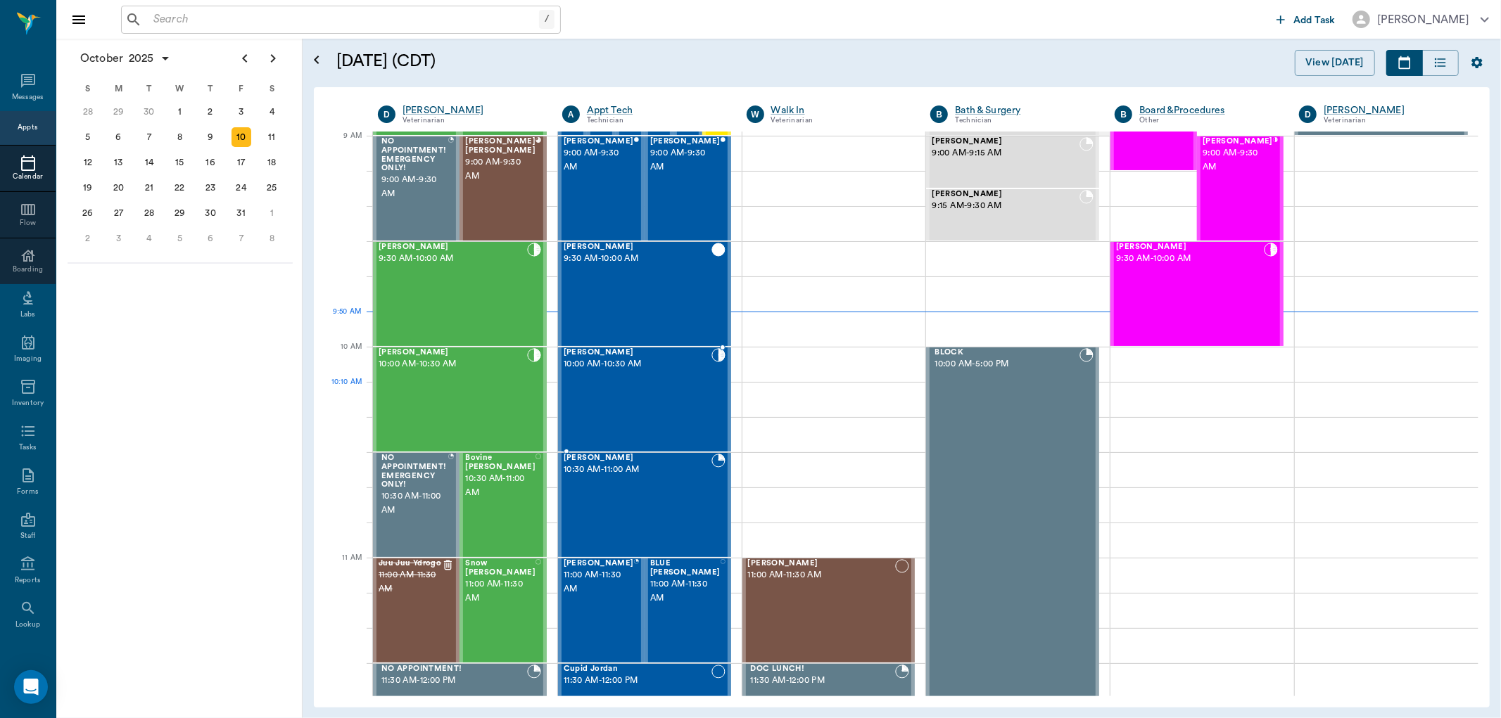
click at [643, 412] on div "Dottie Holt 10:00 AM - 10:30 AM" at bounding box center [638, 399] width 148 height 103
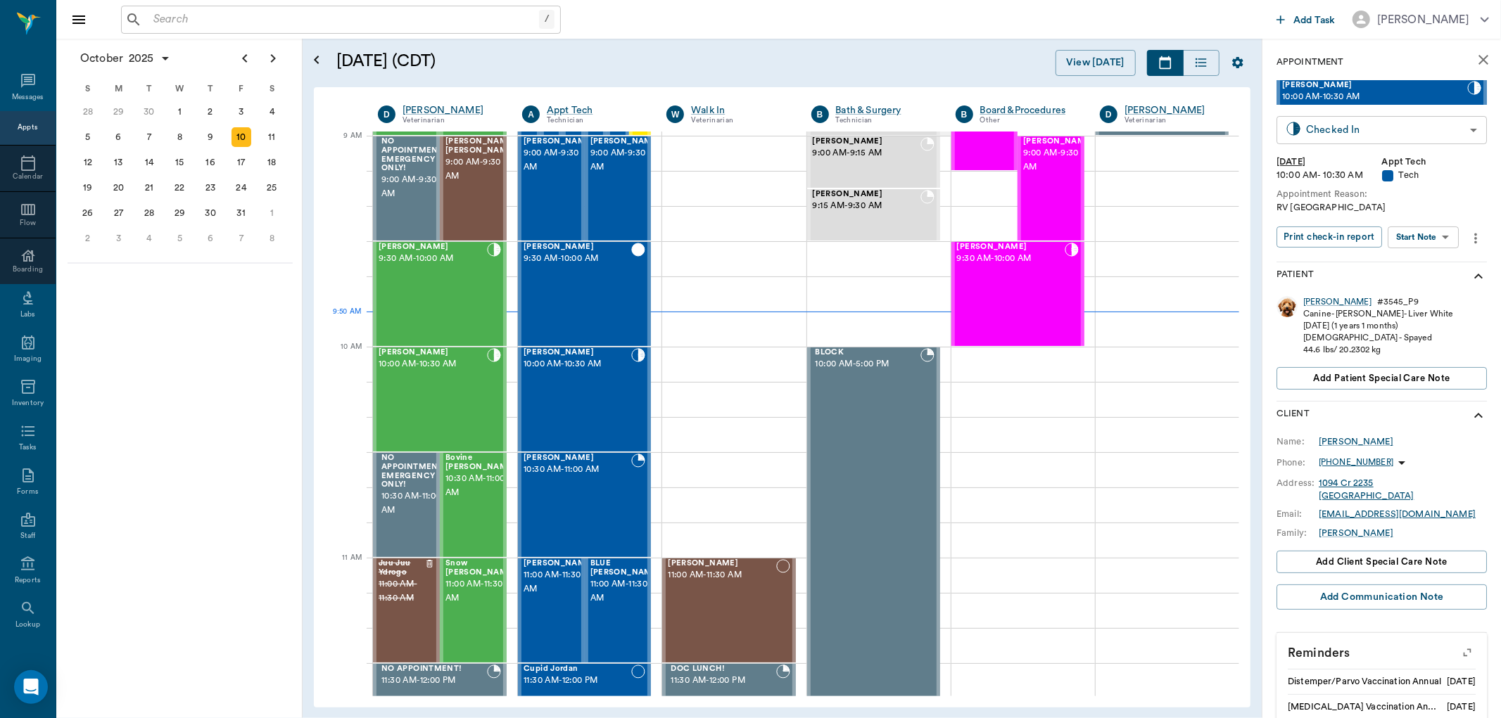
click at [1452, 131] on body "/ ​ Add Task Dr. Bert Ellsworth Nectar Messages Appts Calendar Flow Boarding La…" at bounding box center [750, 359] width 1501 height 718
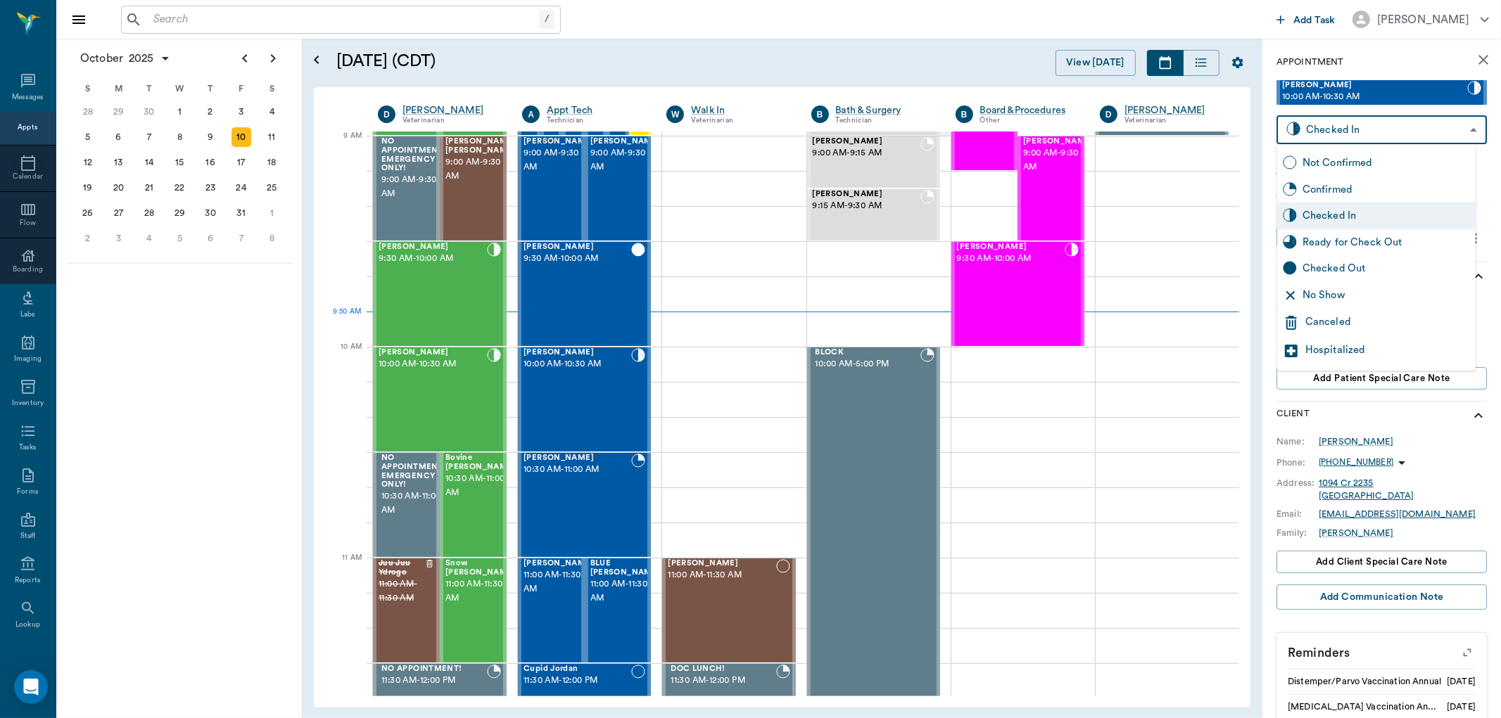
click at [1345, 238] on div "Ready for Check Out" at bounding box center [1386, 242] width 167 height 15
type input "READY_TO_CHECKOUT"
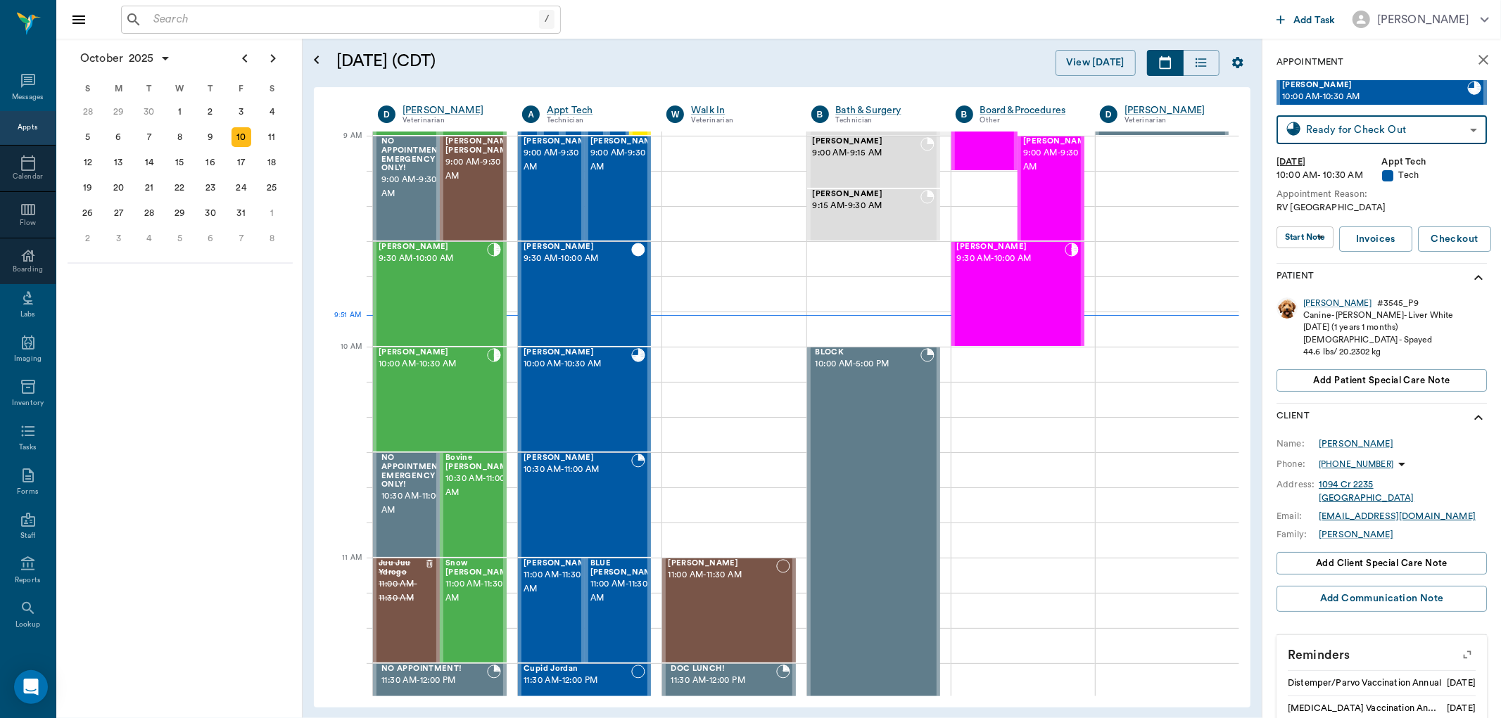
click at [145, 15] on div "/ ​" at bounding box center [341, 20] width 440 height 28
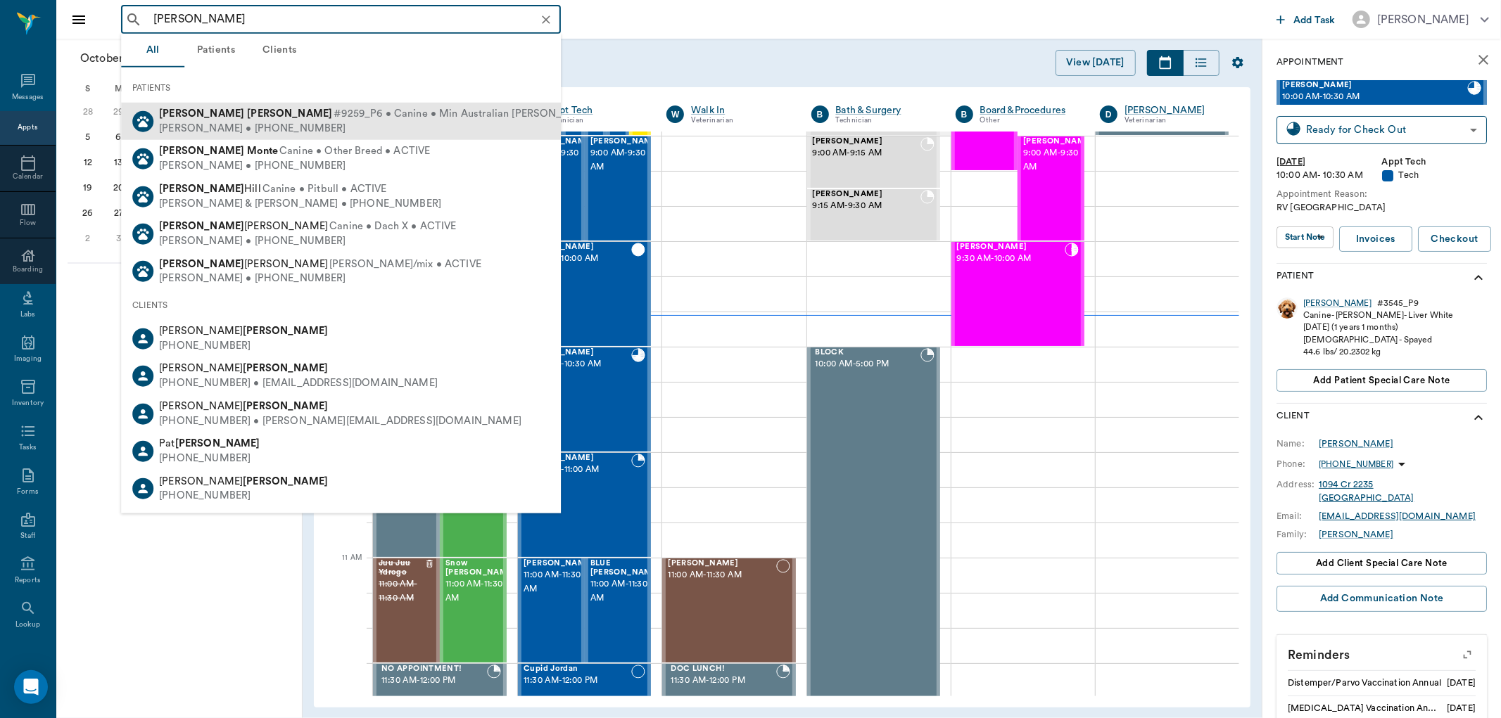
click at [334, 118] on span "#9259_P6 • Canine • Min Australian Shephard • ACTIVE" at bounding box center [489, 114] width 310 height 15
type input "gus mos"
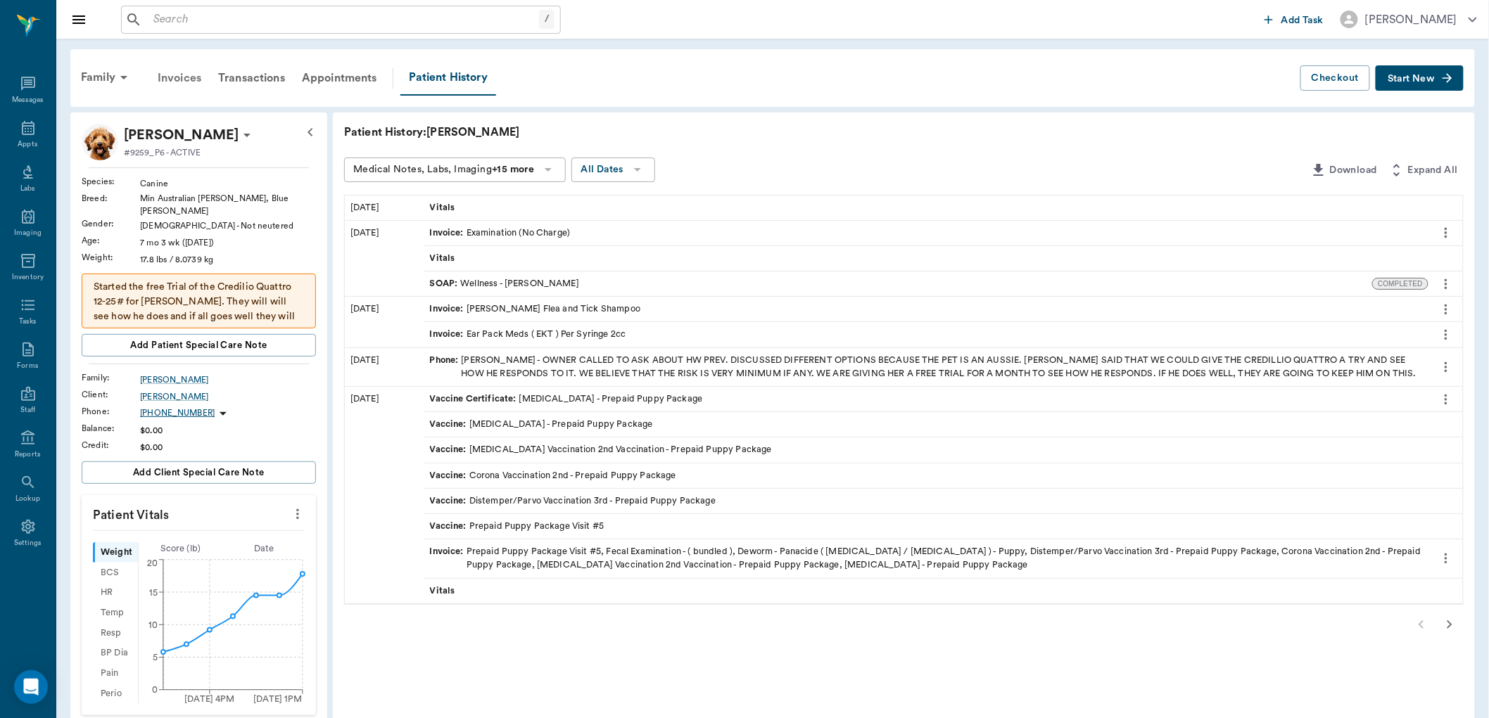
click at [177, 81] on div "Invoices" at bounding box center [179, 78] width 61 height 34
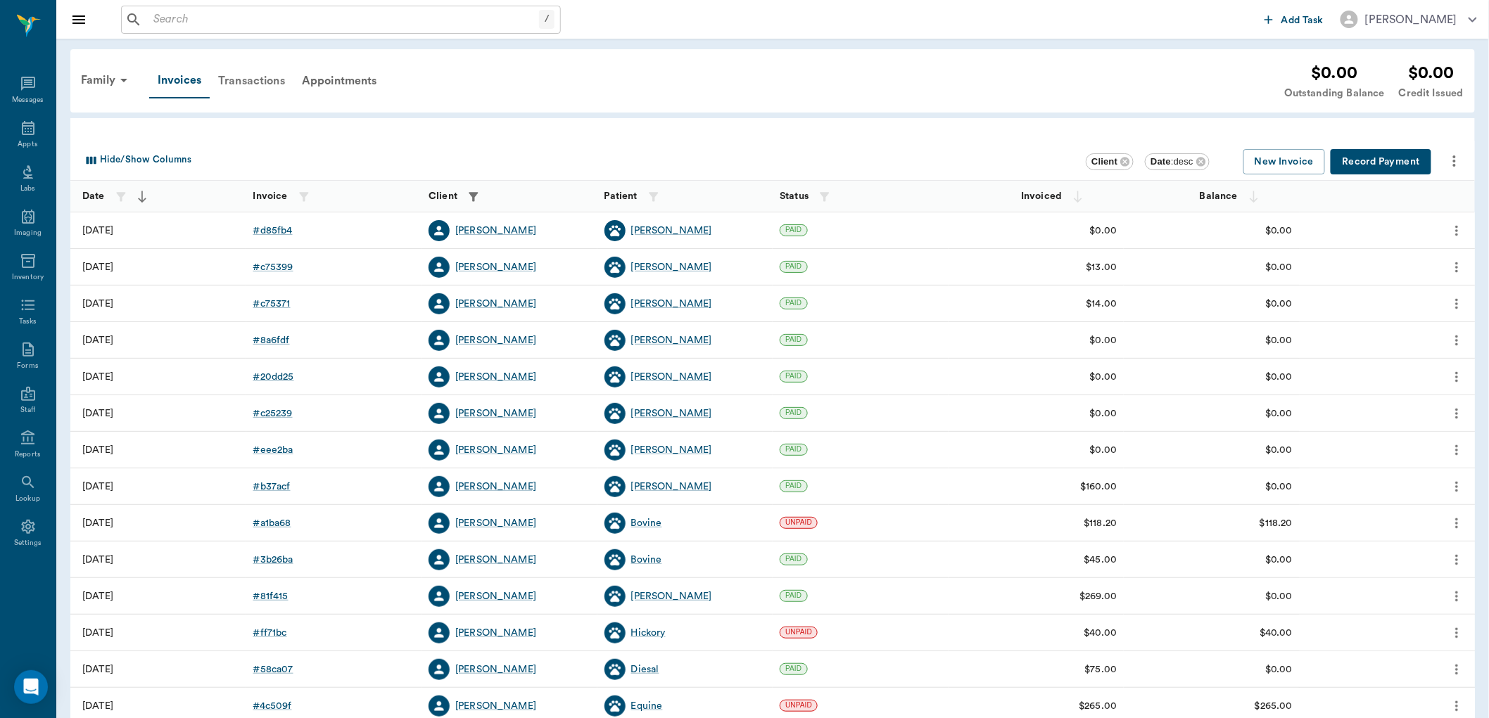
click at [267, 76] on div "Transactions" at bounding box center [252, 81] width 84 height 34
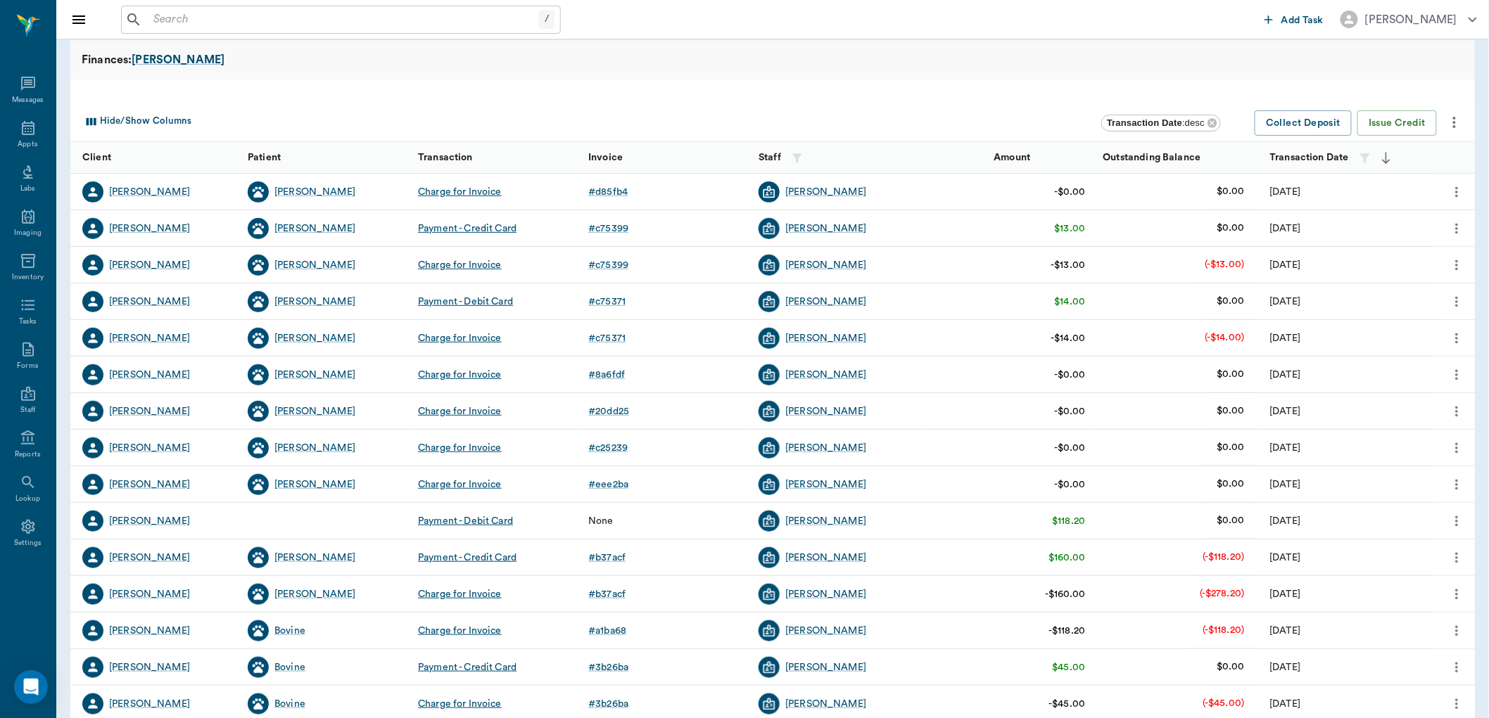
scroll to position [146, 0]
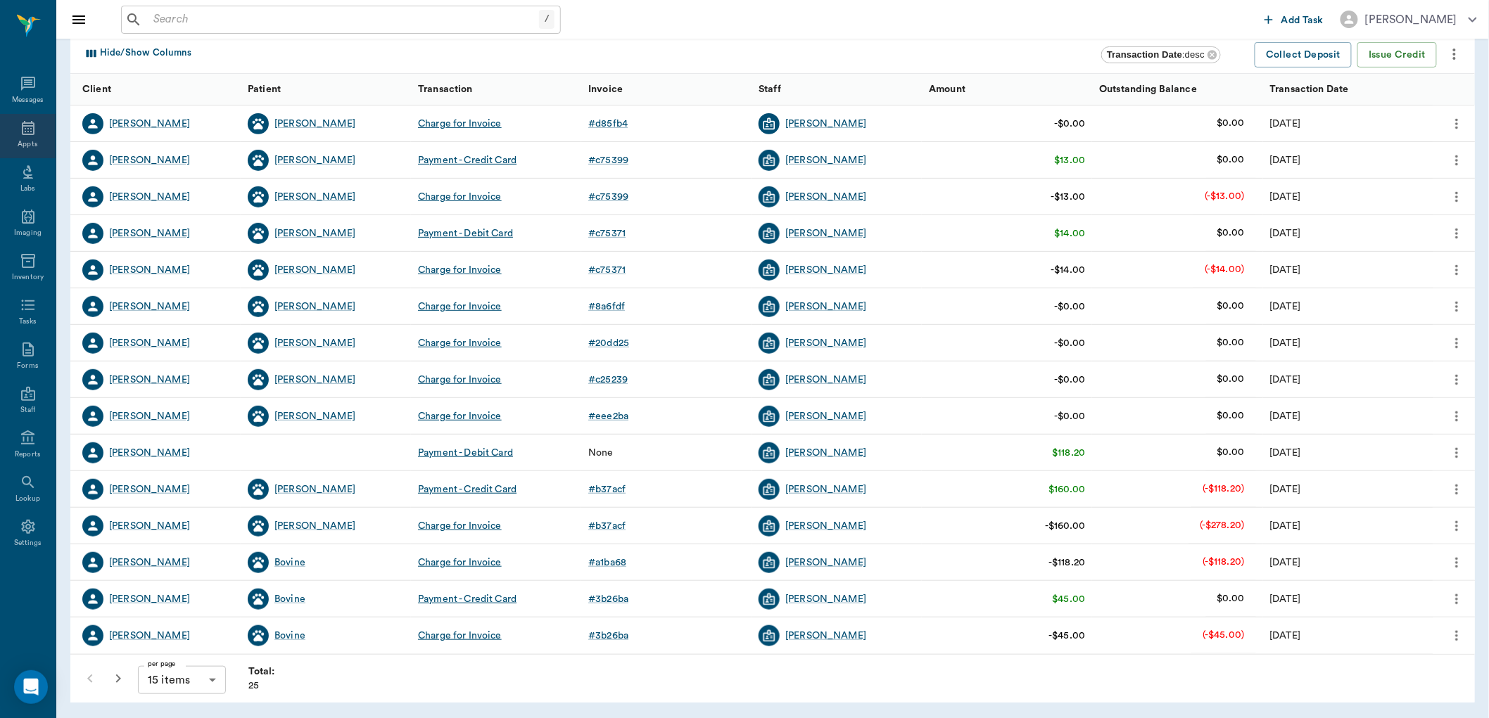
click at [26, 132] on icon at bounding box center [28, 128] width 17 height 17
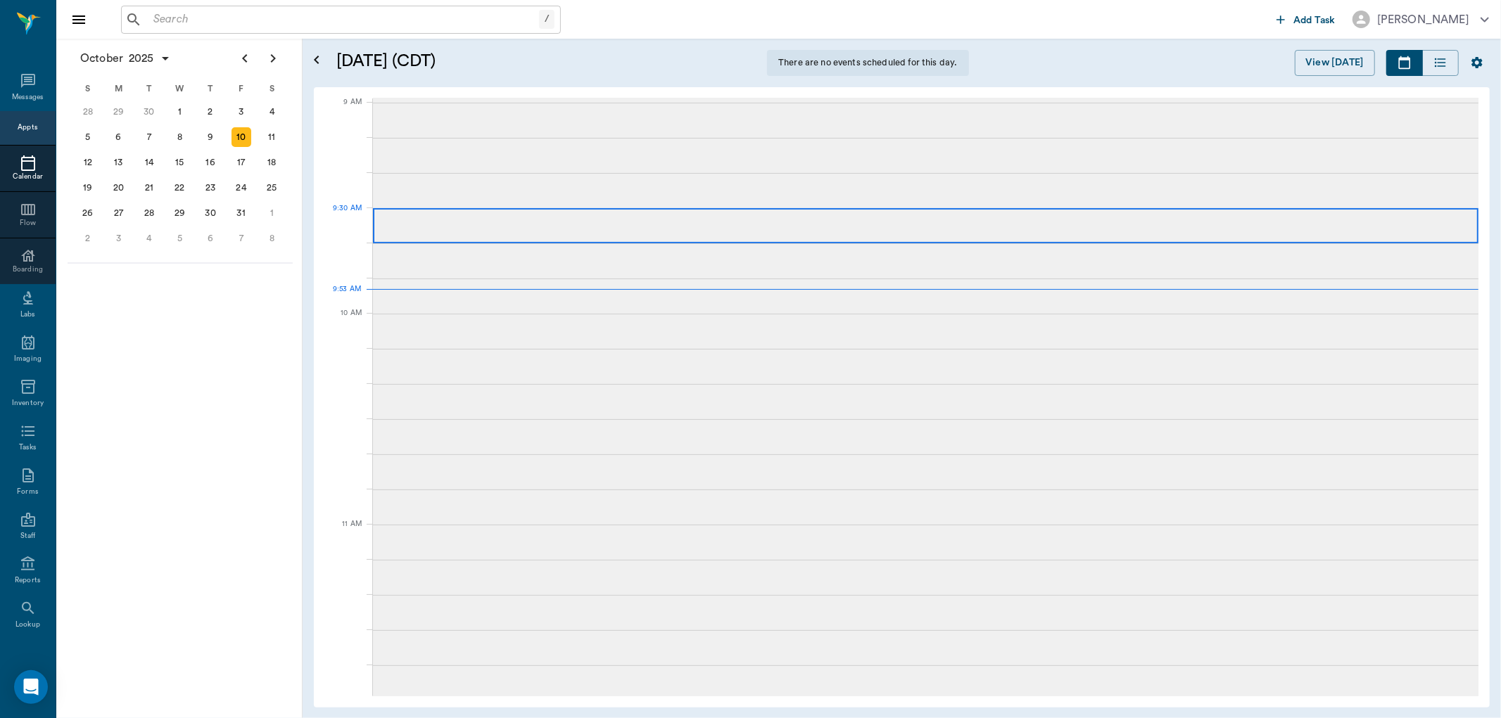
scroll to position [215, 0]
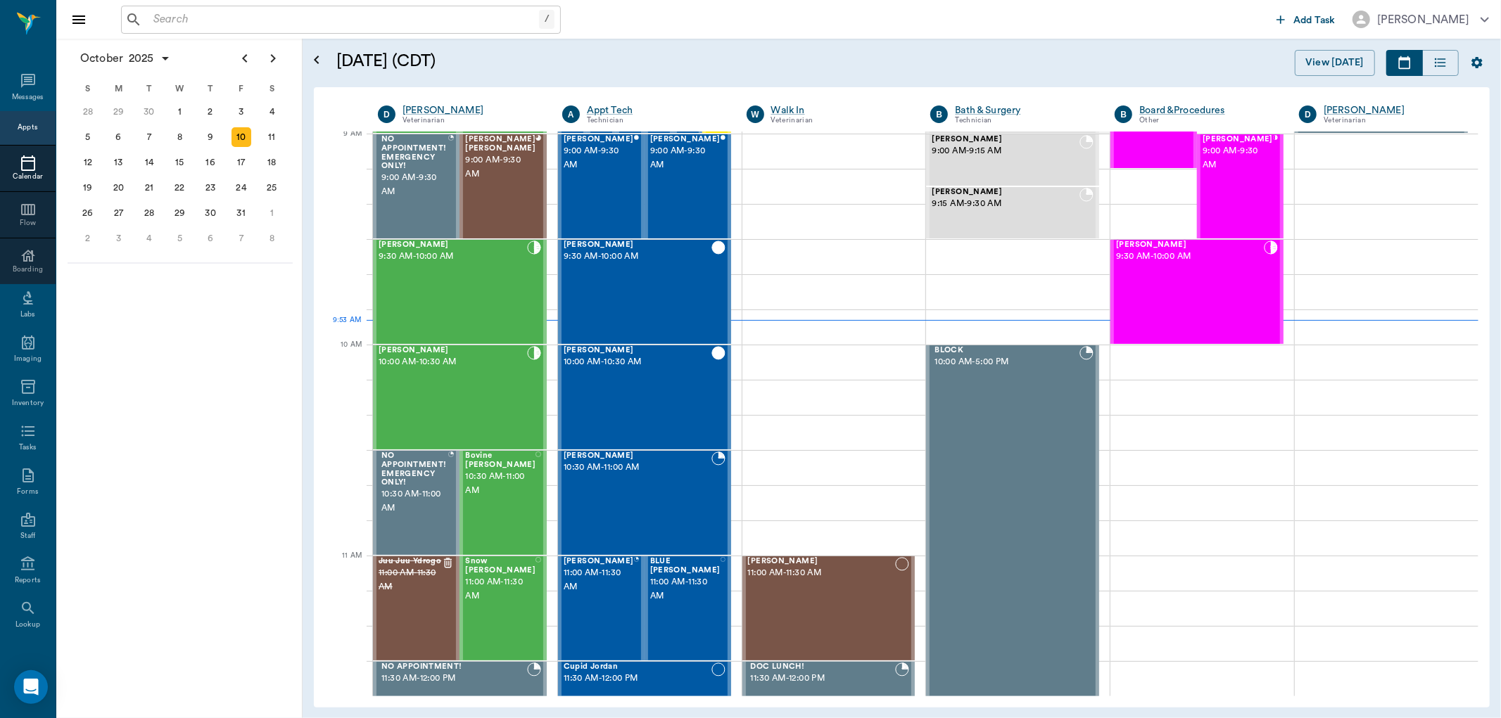
click at [279, 20] on input "text" at bounding box center [343, 20] width 391 height 20
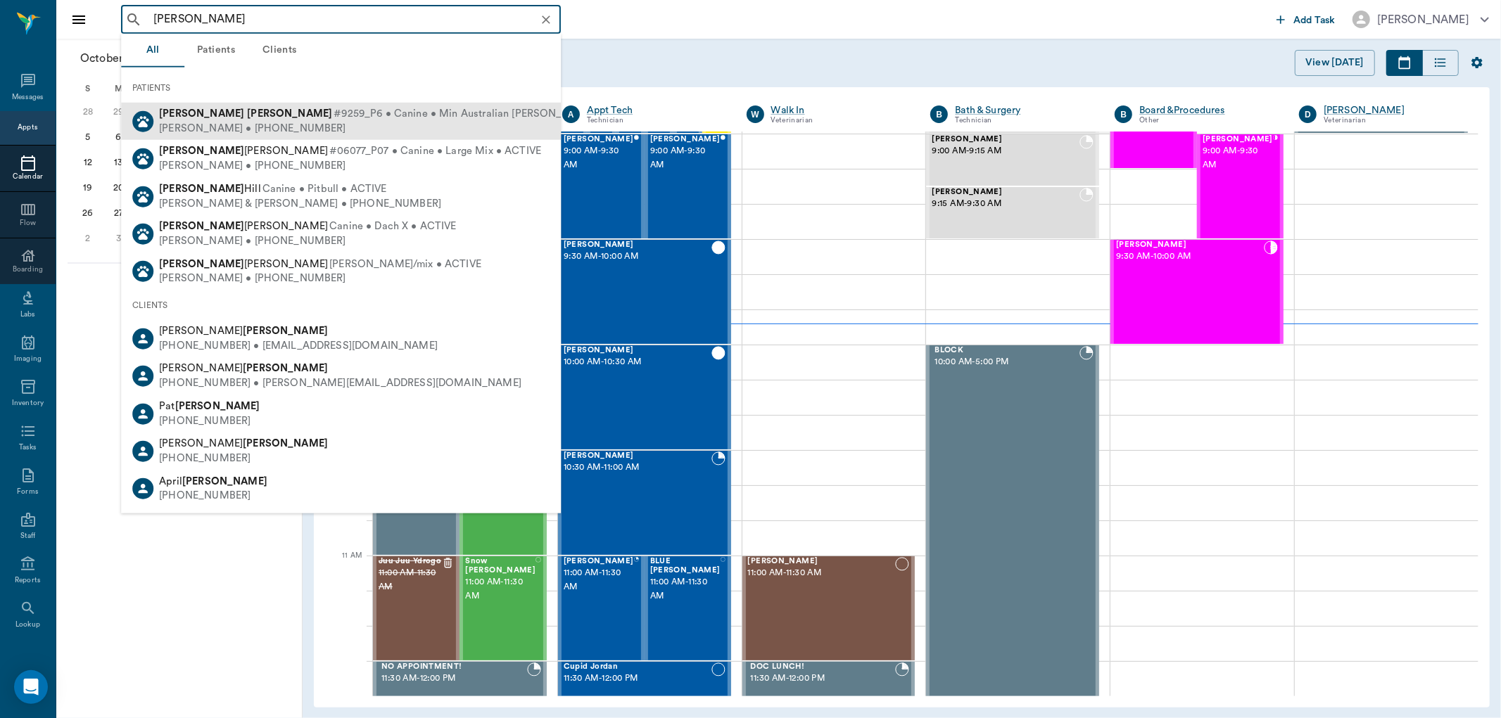
click at [334, 118] on span "#9259_P6 • Canine • Min Australian Shephard • ACTIVE" at bounding box center [489, 114] width 310 height 15
type input "gus mosley"
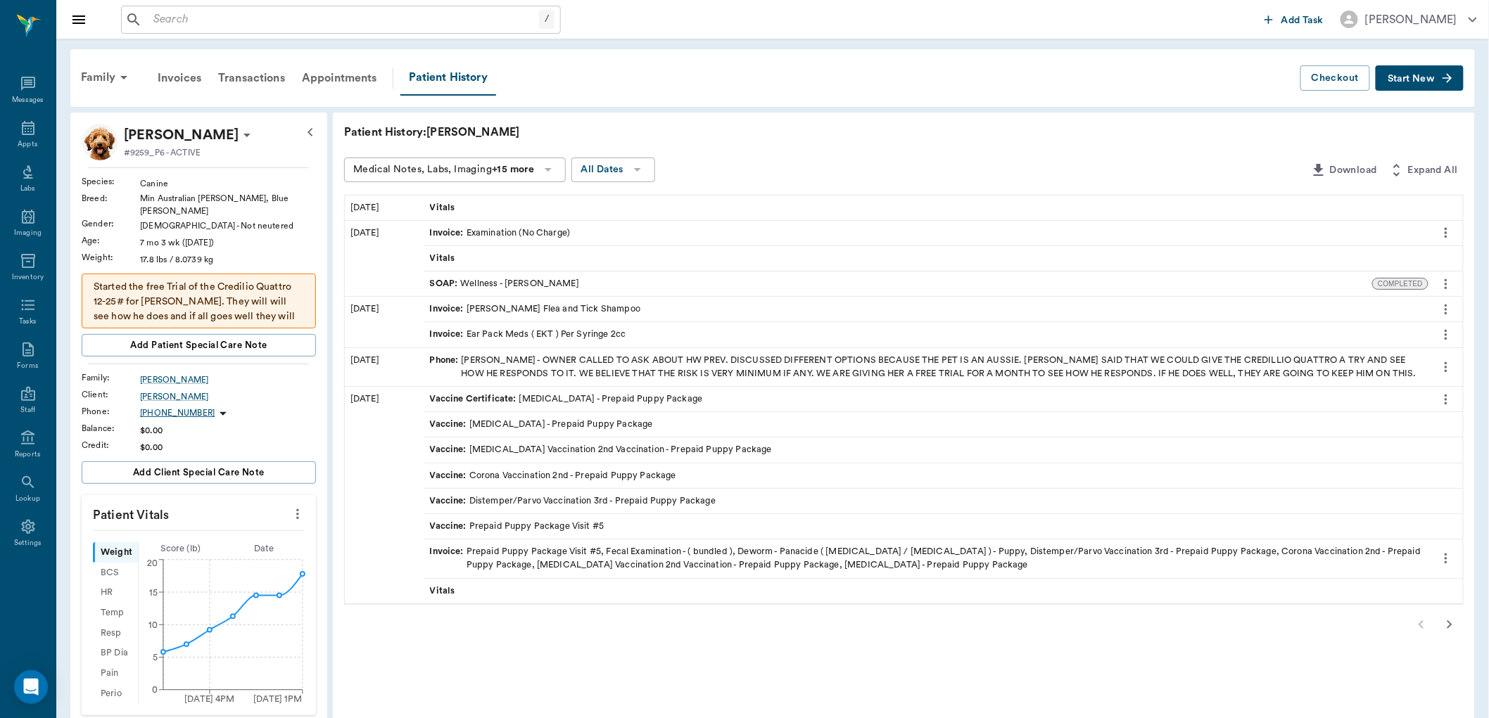
click at [1441, 625] on icon "button" at bounding box center [1449, 624] width 17 height 17
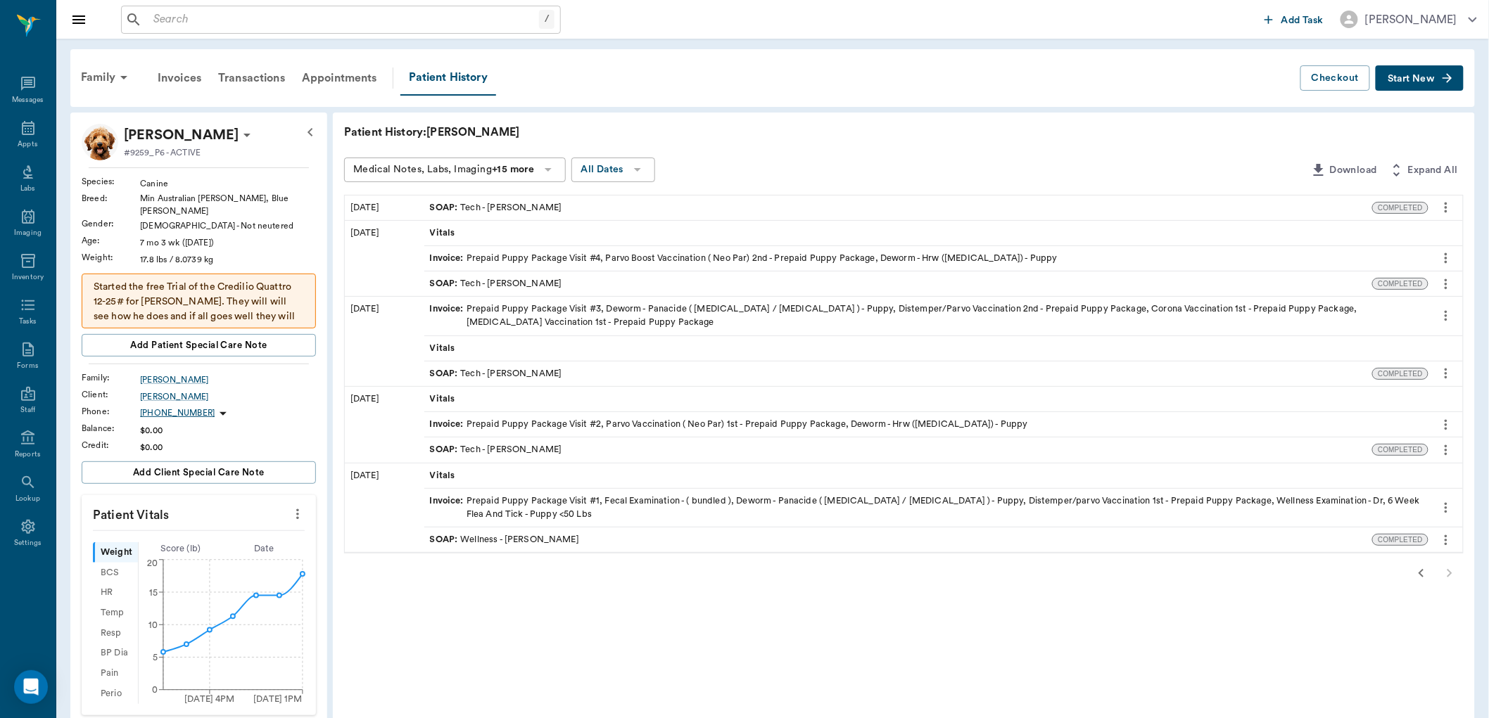
click at [451, 286] on span "SOAP :" at bounding box center [445, 283] width 31 height 13
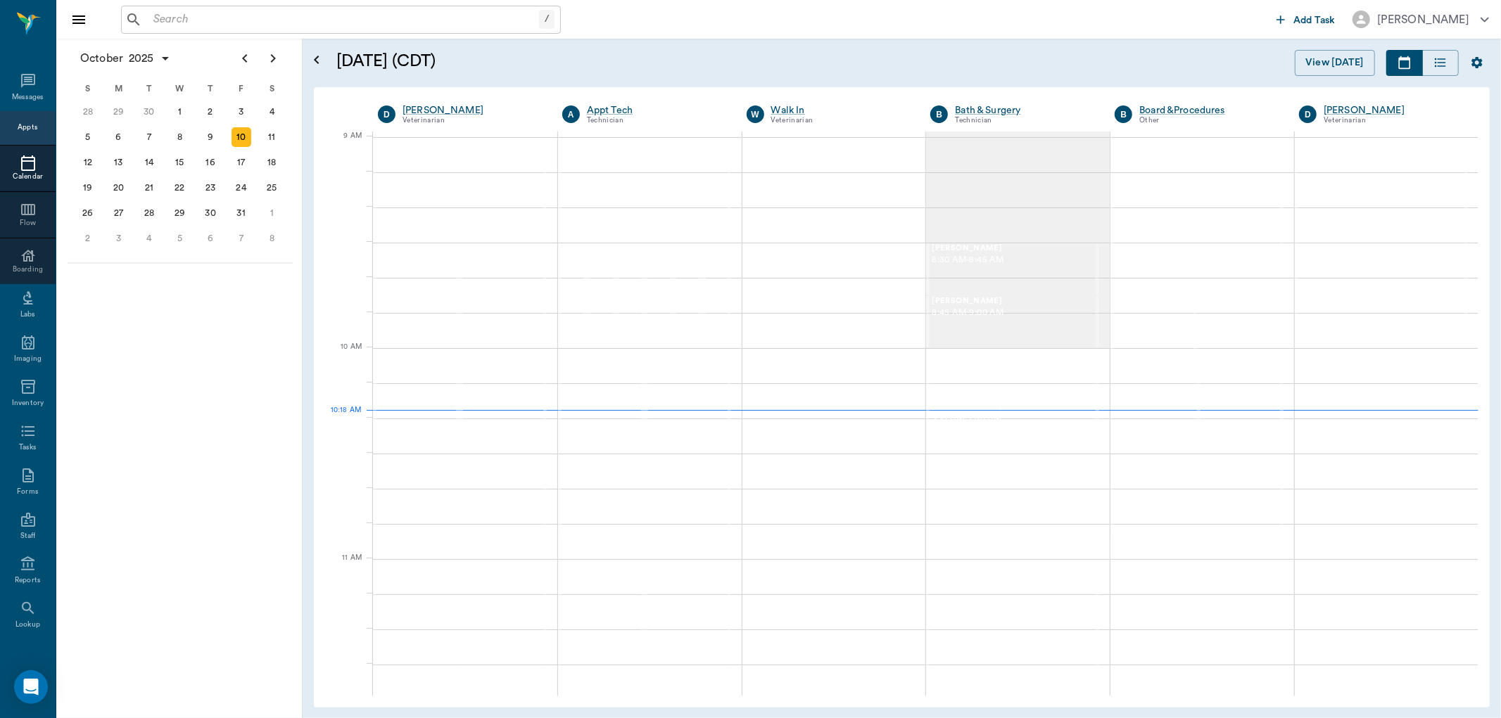
scroll to position [212, 0]
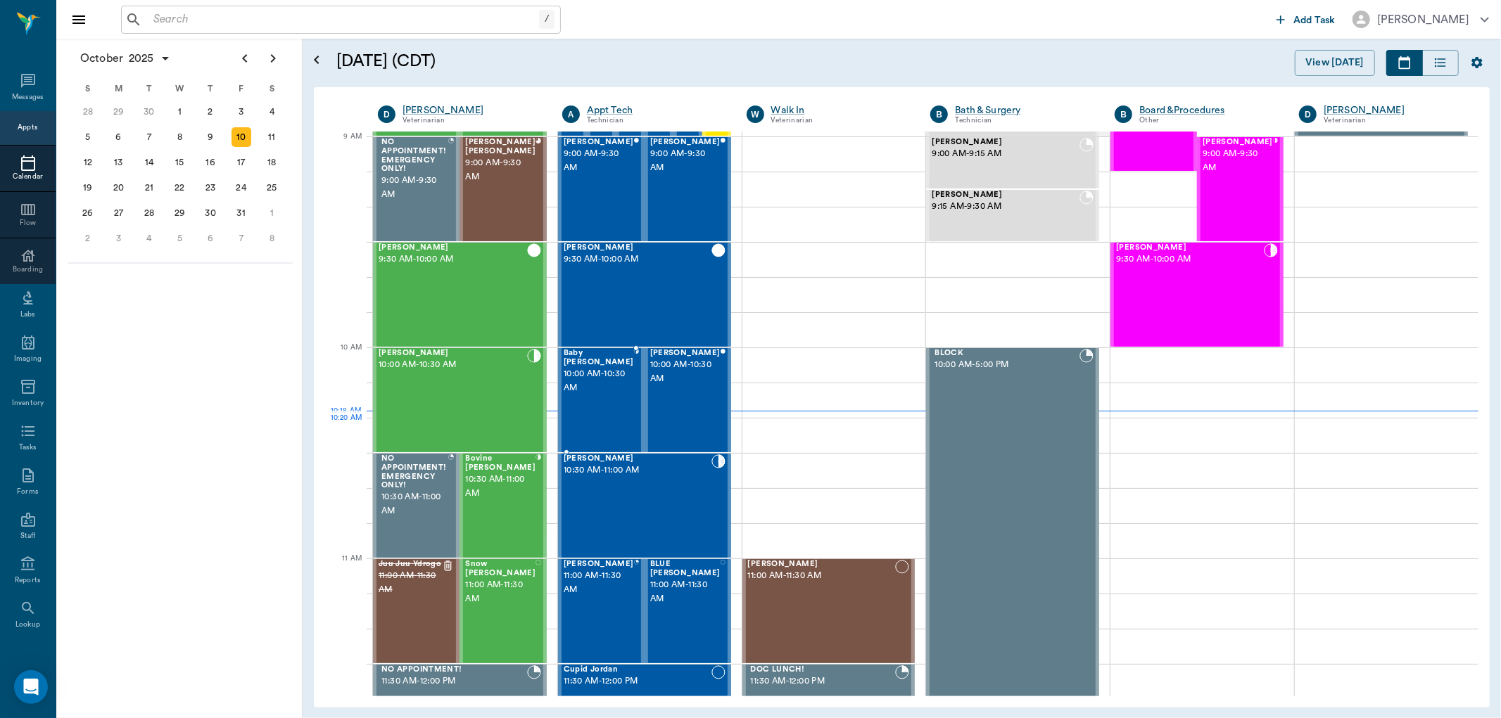
click at [581, 424] on div "Baby [PERSON_NAME] 10:00 AM - 10:30 AM" at bounding box center [599, 400] width 70 height 103
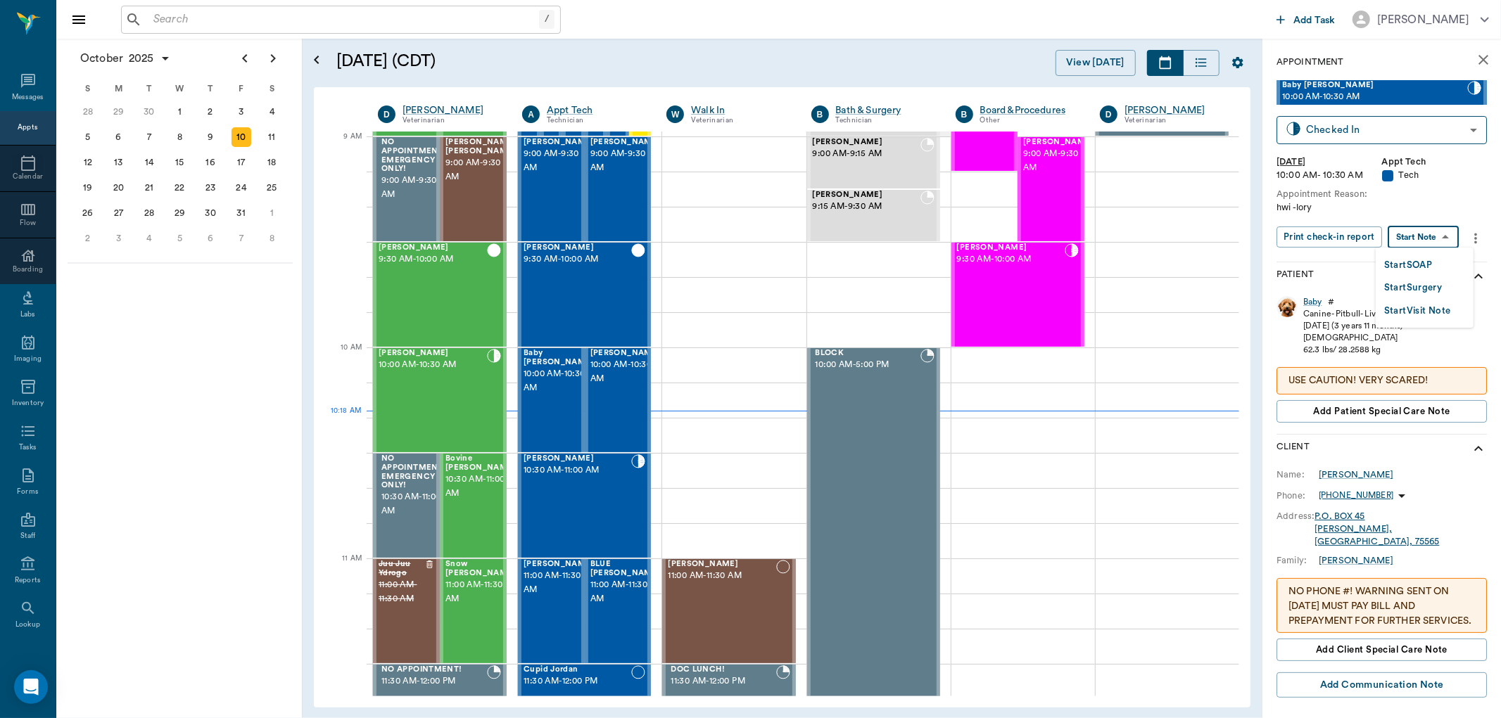
click at [1419, 240] on body "/ ​ Add Task [PERSON_NAME] Nectar Messages Appts Calendar Flow Boarding Labs Im…" at bounding box center [750, 359] width 1501 height 718
click at [1411, 263] on button "Start SOAP" at bounding box center [1408, 266] width 48 height 16
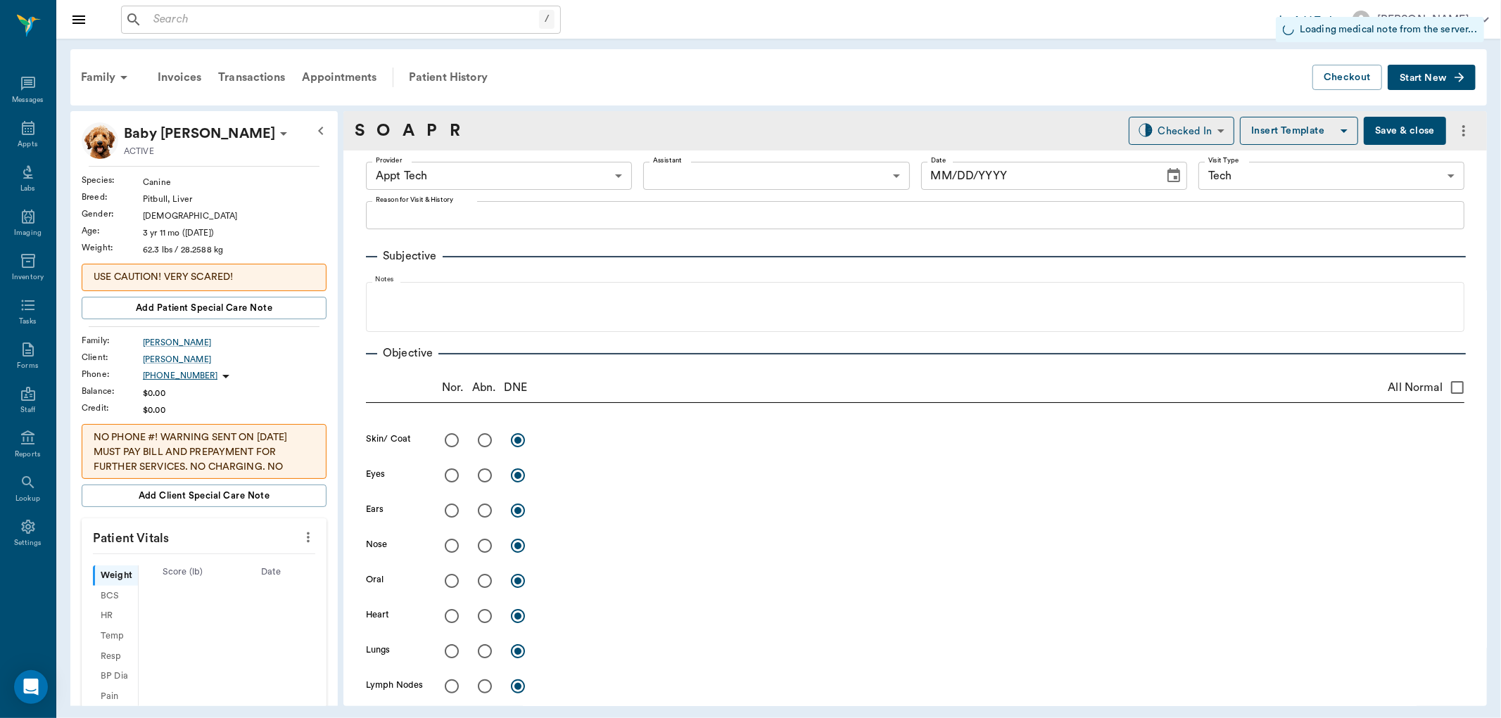
type input "63ec2f075fda476ae8351a4c"
type input "65d2be4f46e3a538d89b8c1a"
type input "[DATE]"
type textarea "hwi -lory"
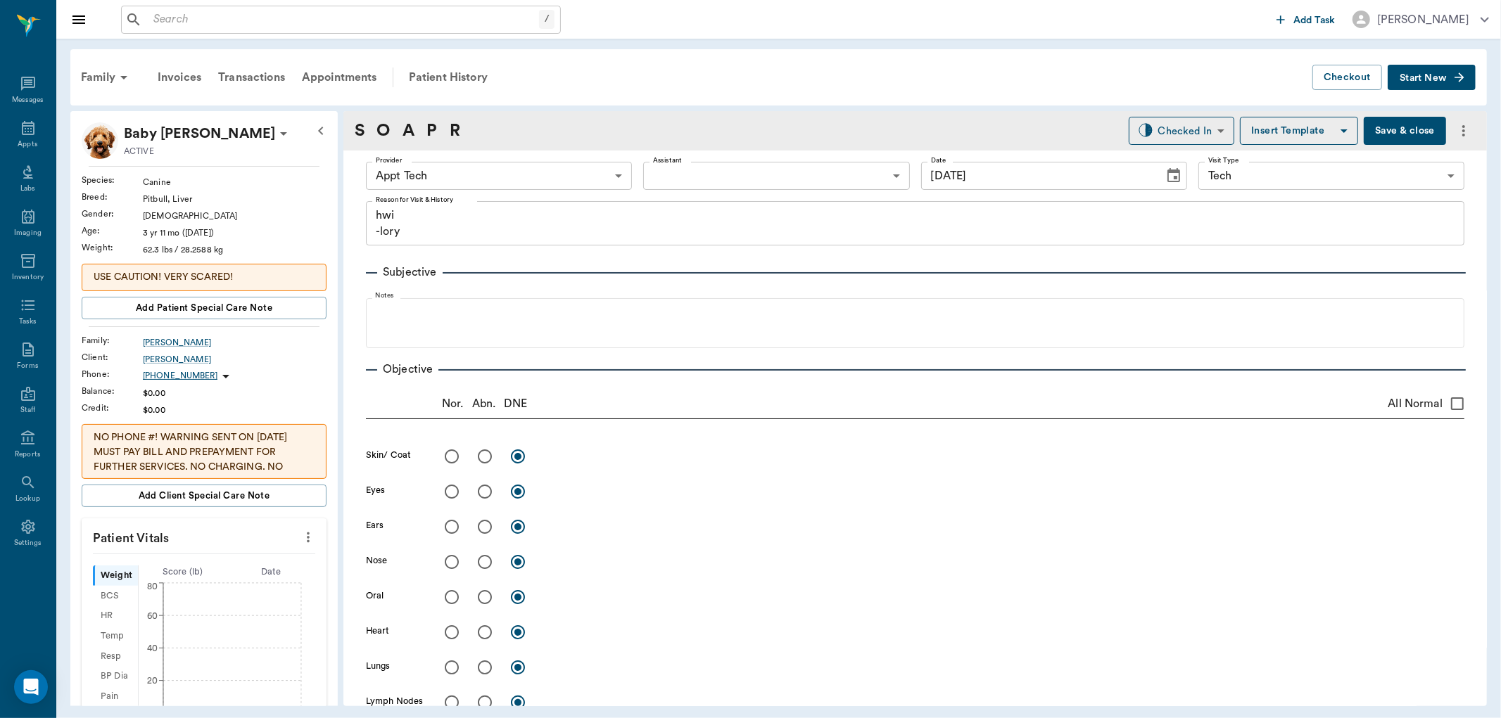
scroll to position [78, 0]
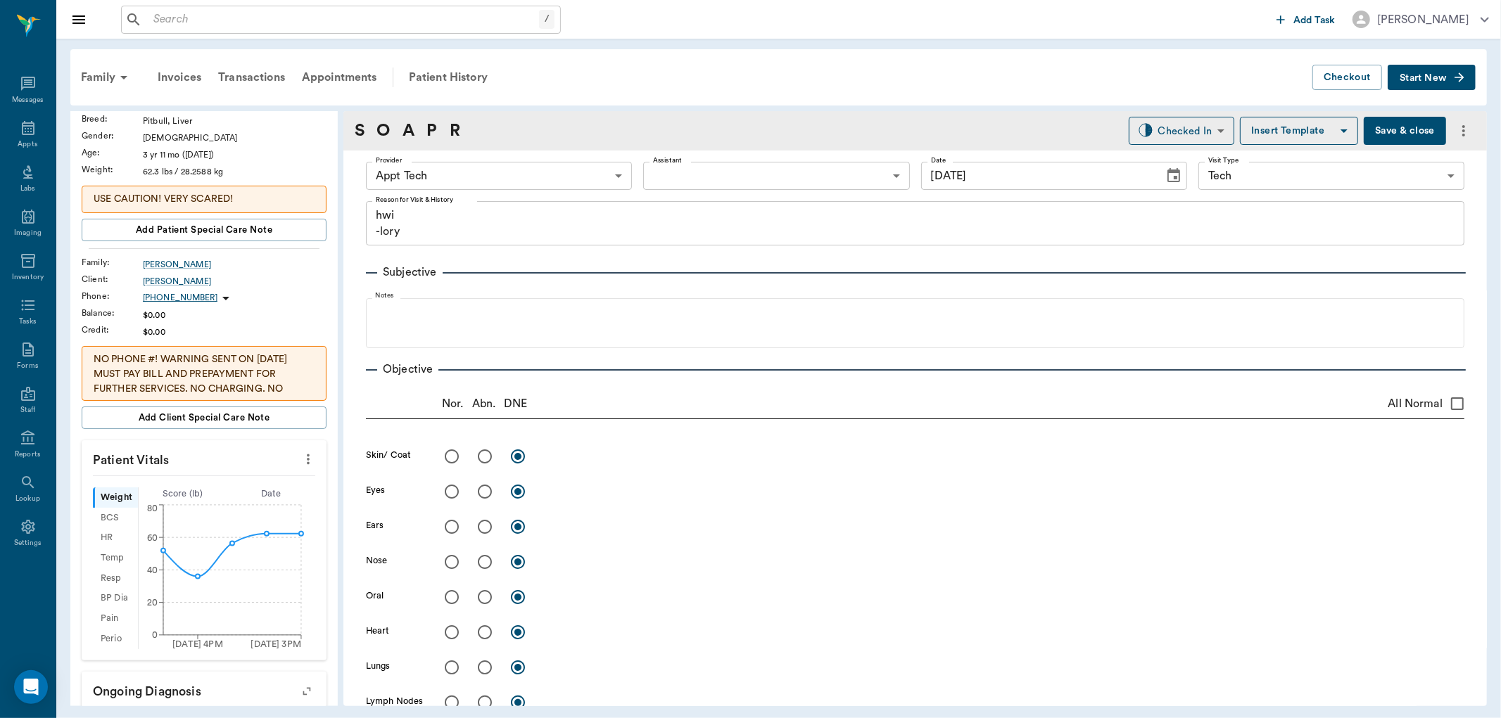
click at [300, 456] on icon "more" at bounding box center [307, 459] width 15 height 17
click at [258, 486] on span "Enter Vitals" at bounding box center [237, 484] width 118 height 15
click at [225, 505] on input "text" at bounding box center [203, 502] width 122 height 28
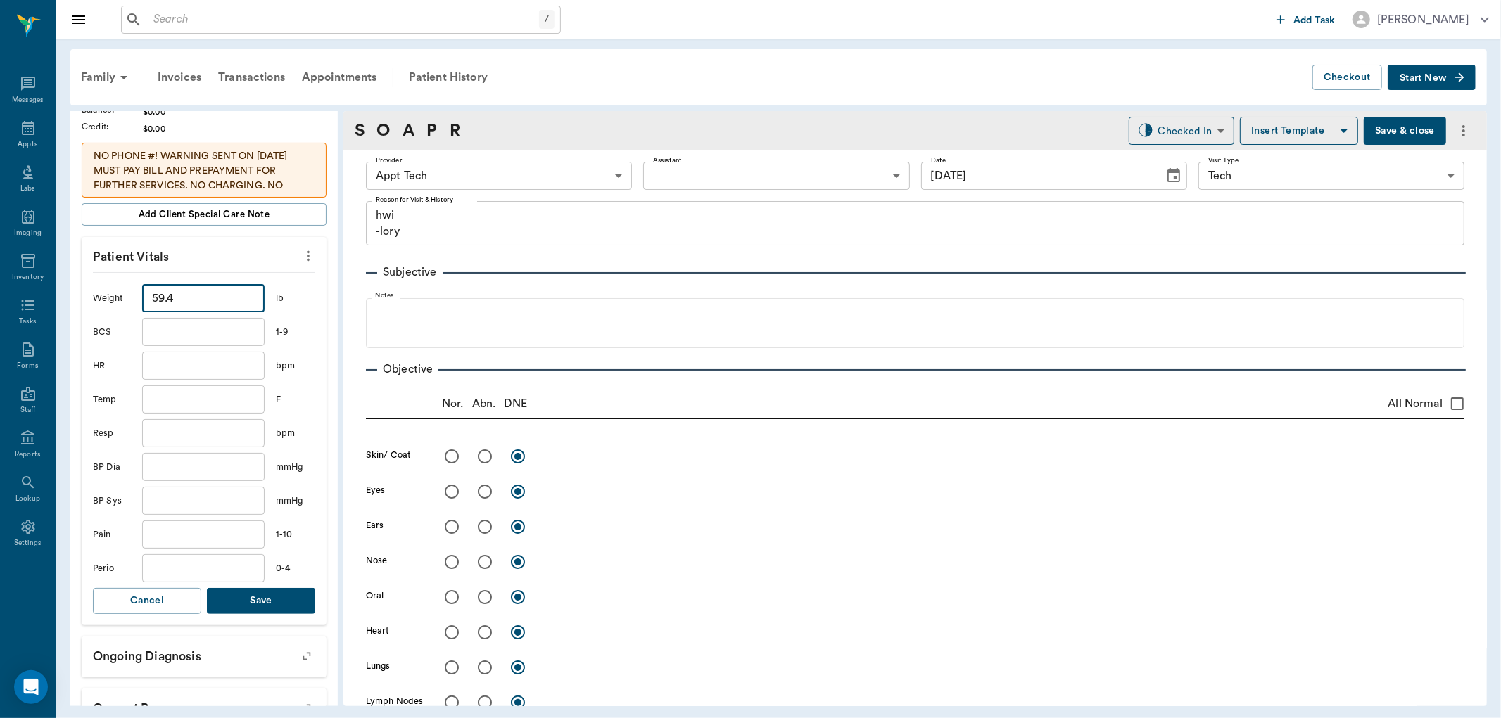
scroll to position [391, 0]
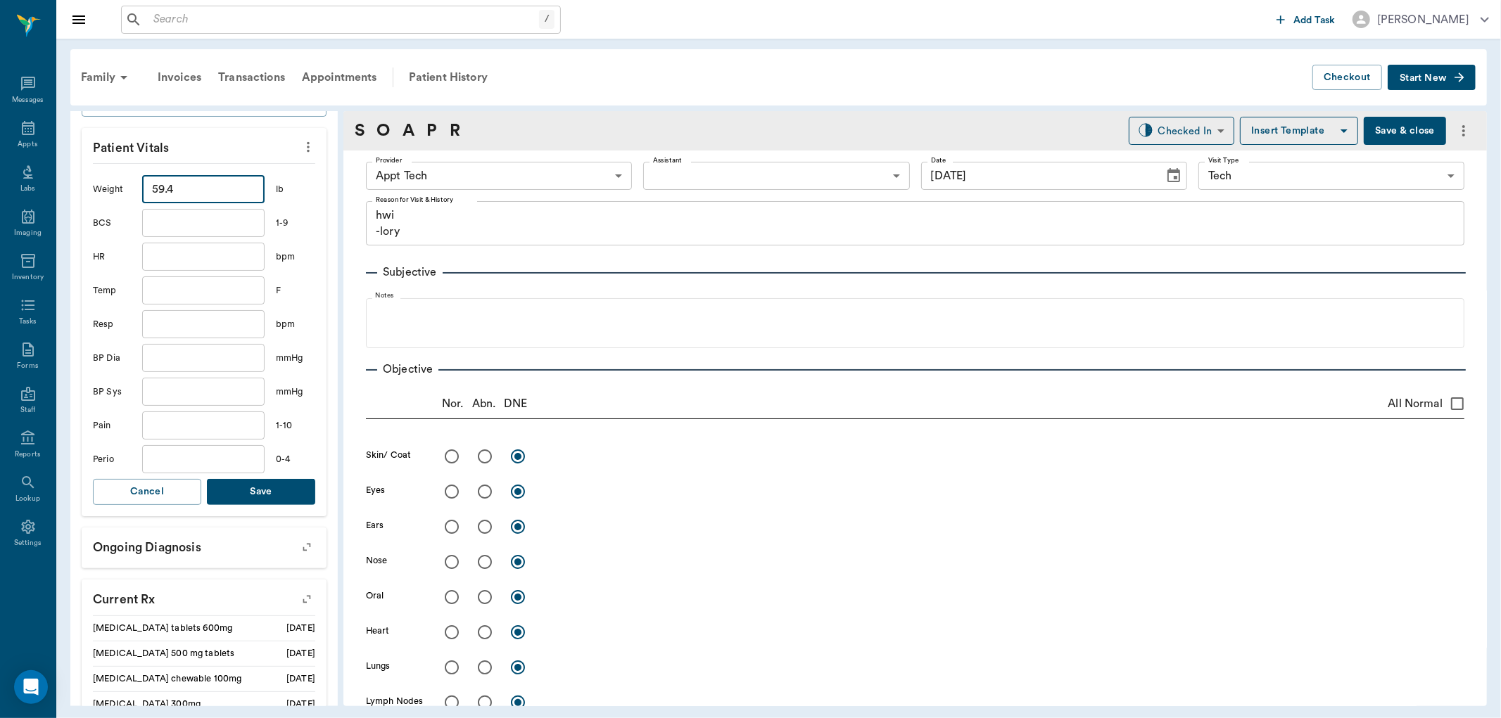
type input "59.4"
click at [248, 488] on button "Save" at bounding box center [261, 492] width 108 height 26
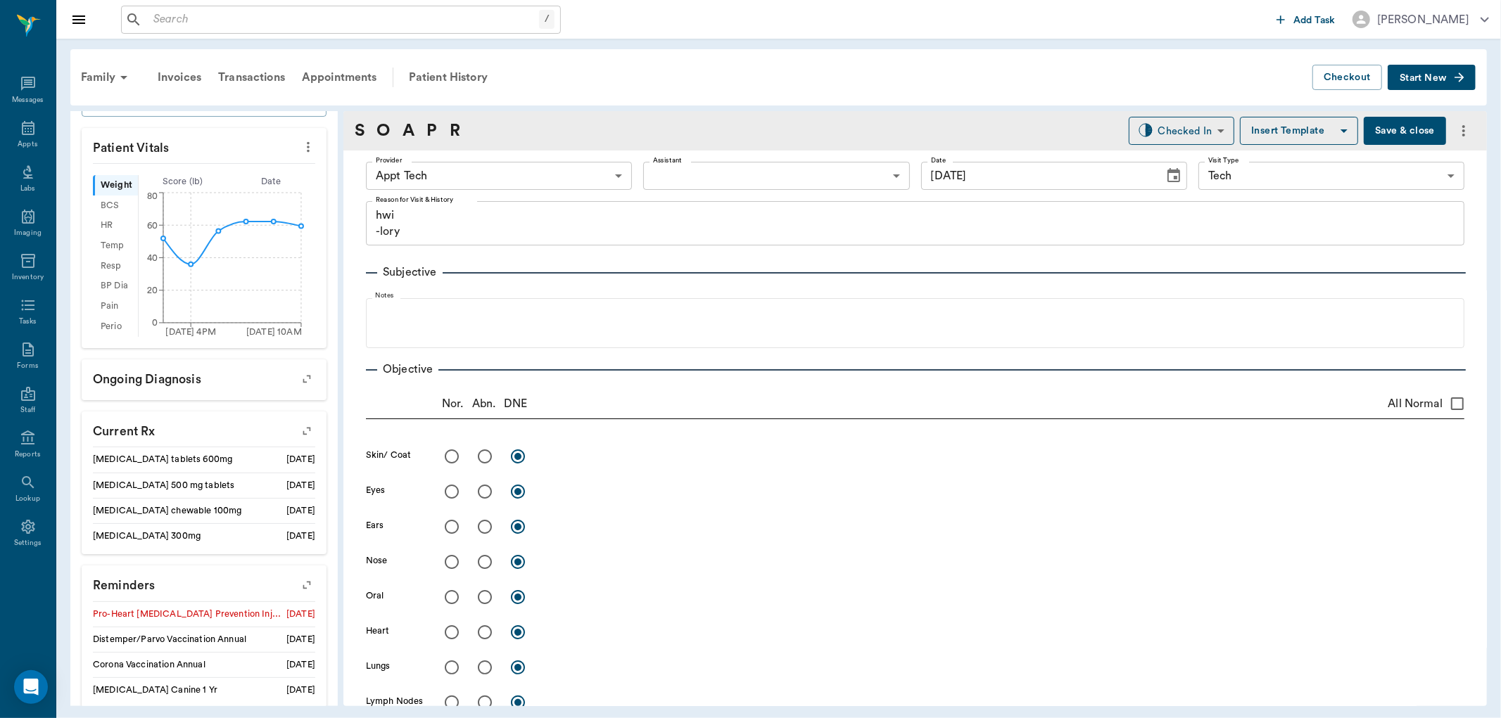
click at [502, 179] on body "/ ​ Add Task [PERSON_NAME] Nectar Messages Appts Labs Imaging Inventory Tasks F…" at bounding box center [750, 359] width 1501 height 718
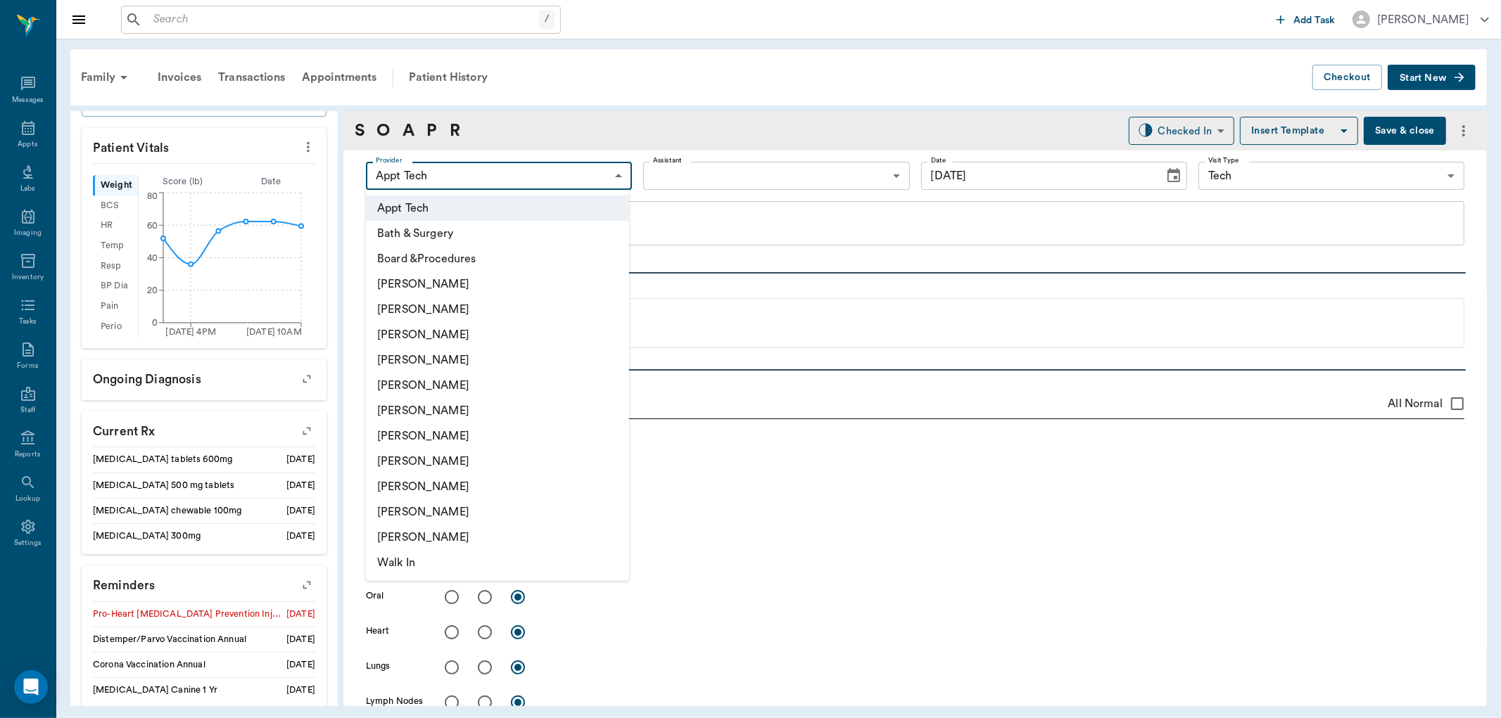
click at [467, 458] on li "[PERSON_NAME]" at bounding box center [497, 461] width 263 height 25
type input "63ec2e7e52e12b0ba117b124"
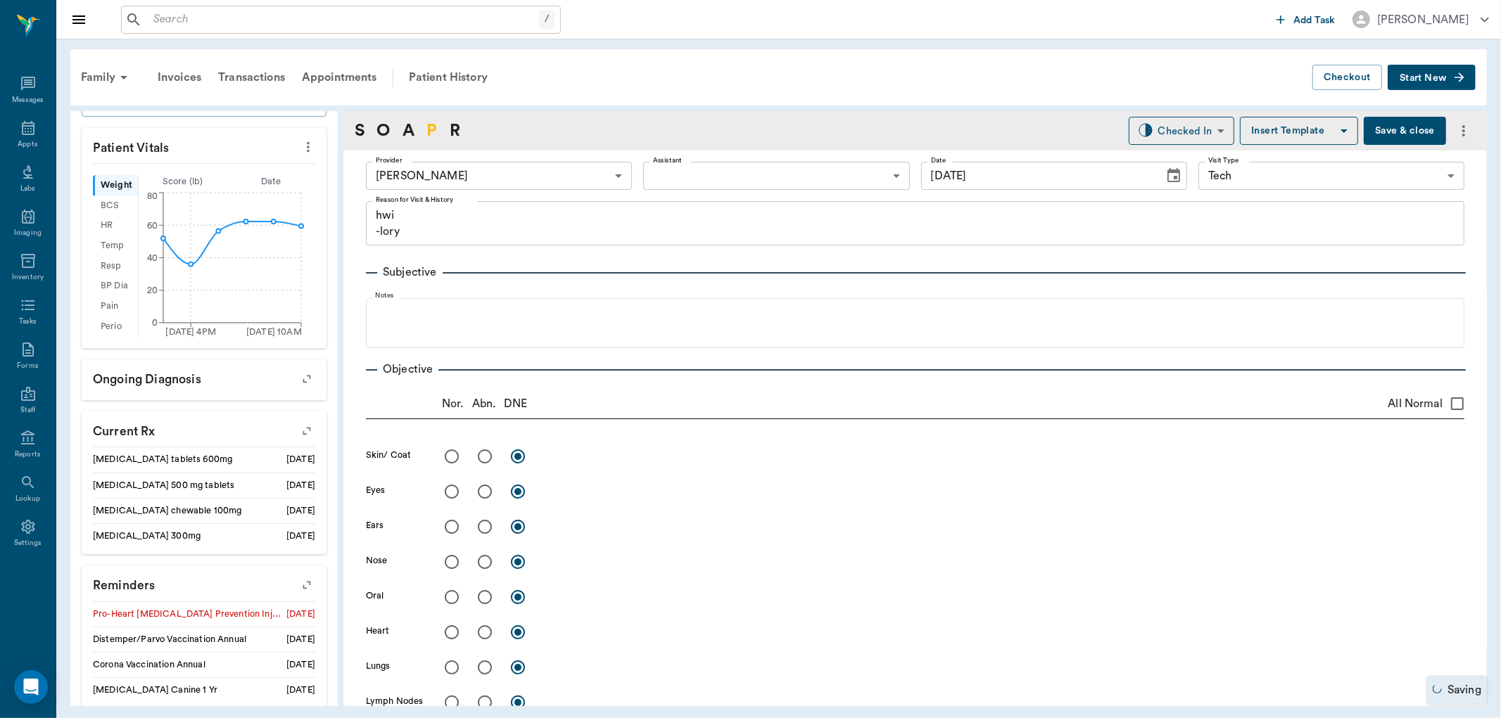
click at [436, 123] on link "P" at bounding box center [431, 130] width 11 height 25
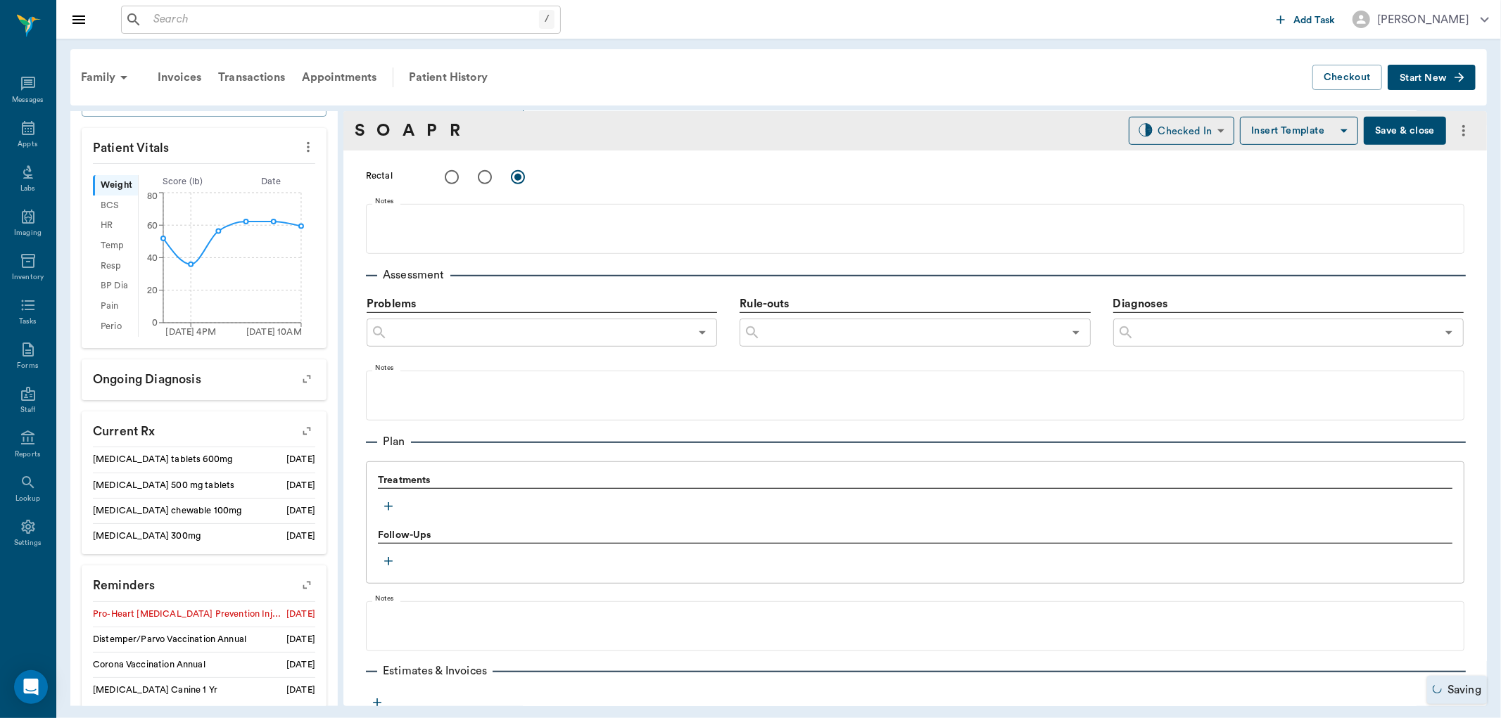
scroll to position [778, 0]
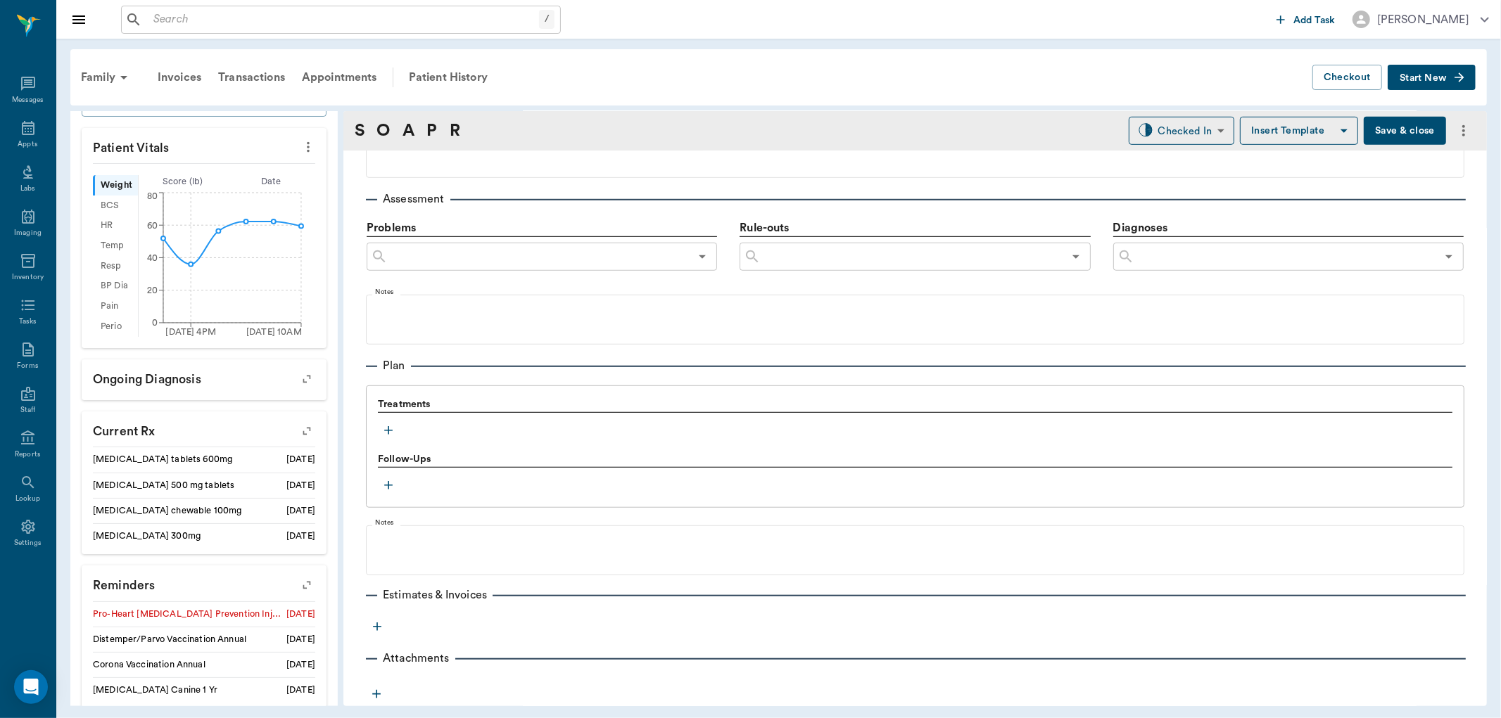
click at [384, 425] on icon "button" at bounding box center [388, 431] width 14 height 14
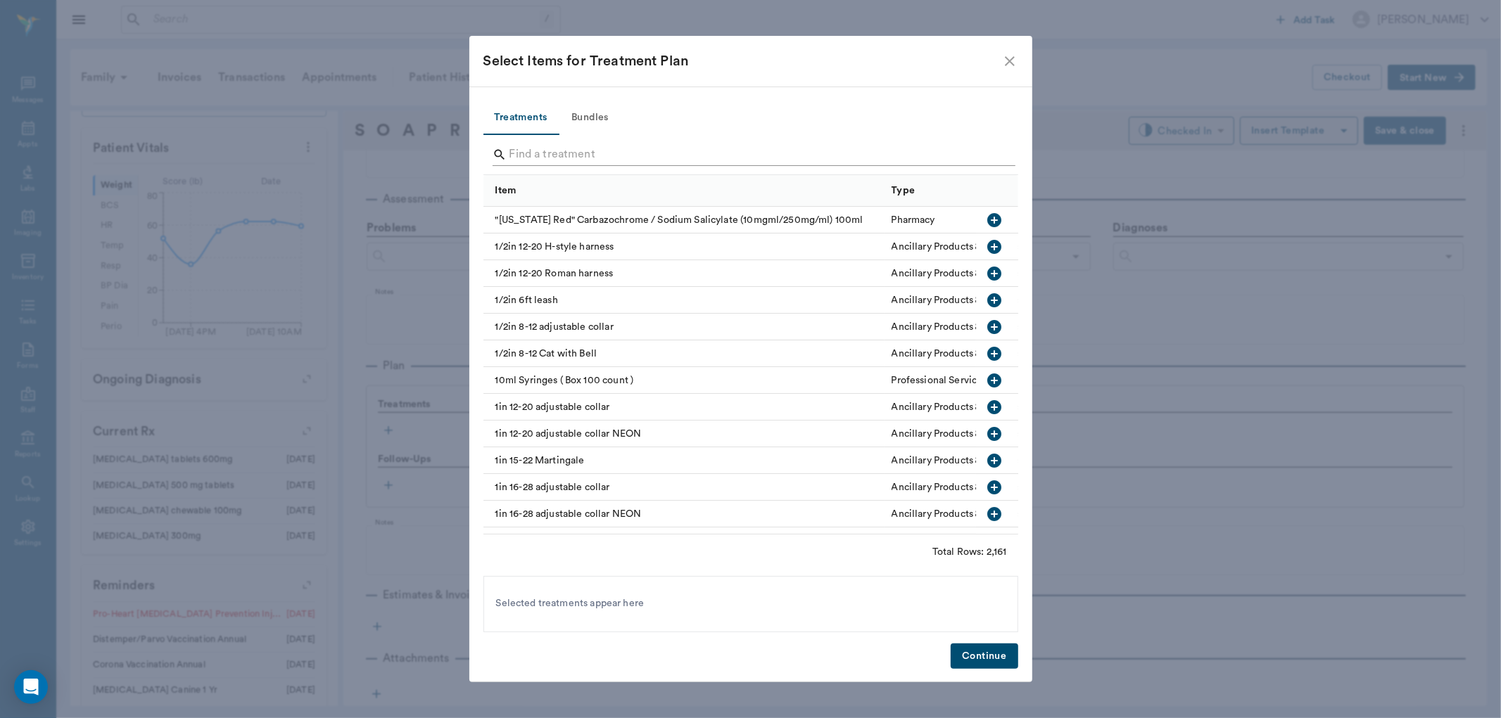
click at [514, 151] on input "Search" at bounding box center [751, 155] width 485 height 23
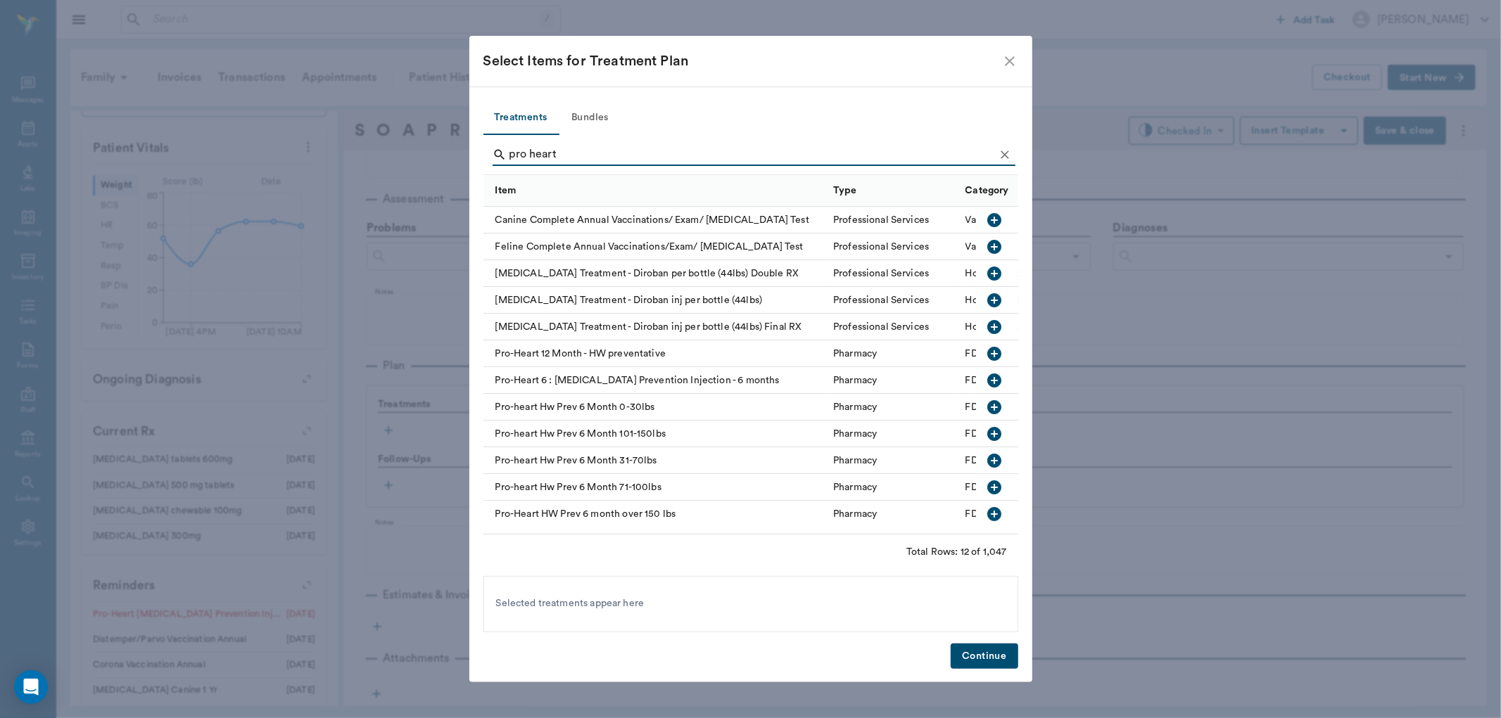
type input "pro heart"
drag, startPoint x: 993, startPoint y: 457, endPoint x: 1007, endPoint y: 606, distance: 149.1
click at [994, 457] on button "button" at bounding box center [994, 461] width 24 height 24
click at [999, 646] on button "Continue" at bounding box center [984, 657] width 67 height 26
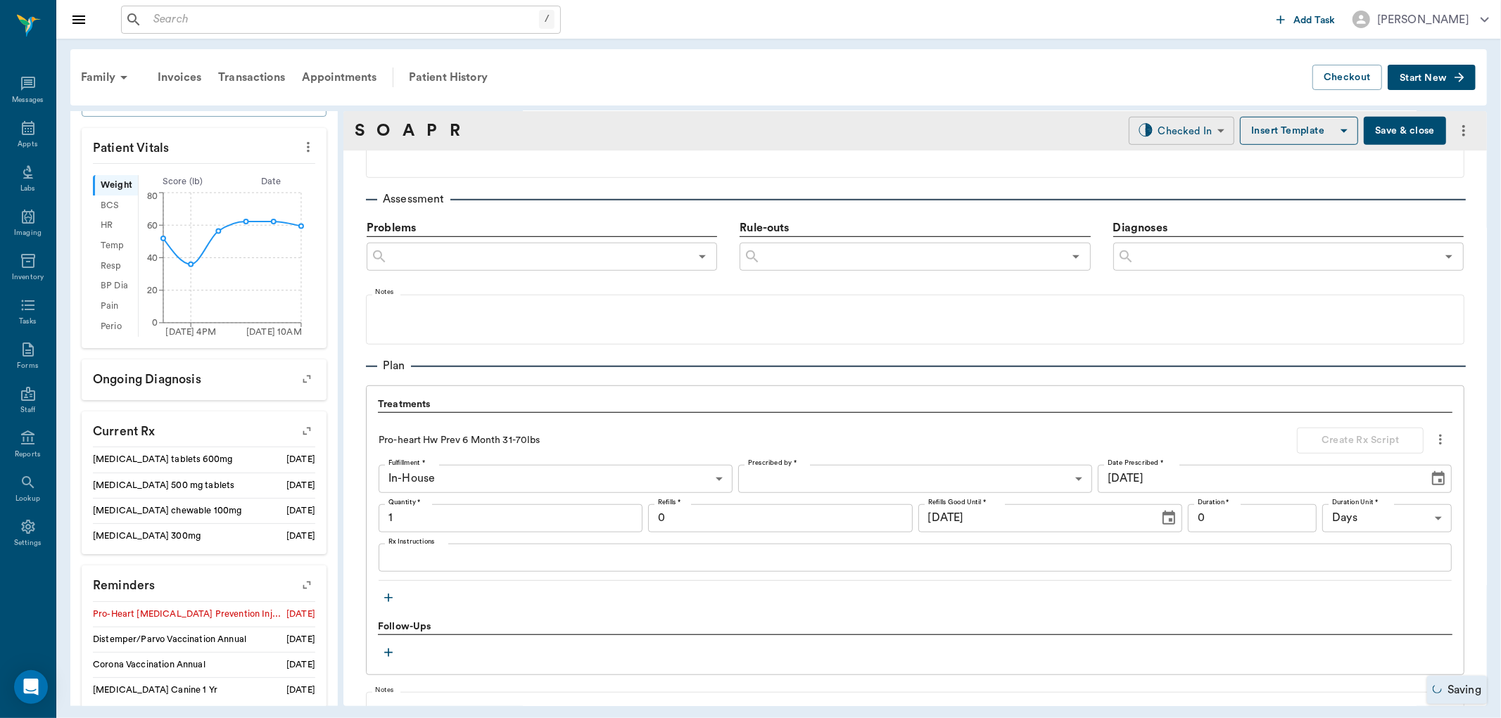
type input "1.00"
click at [1152, 134] on body "/ ​ Add Task Dr. Bert Ellsworth Nectar Messages Appts Labs Imaging Inventory Ta…" at bounding box center [750, 359] width 1501 height 718
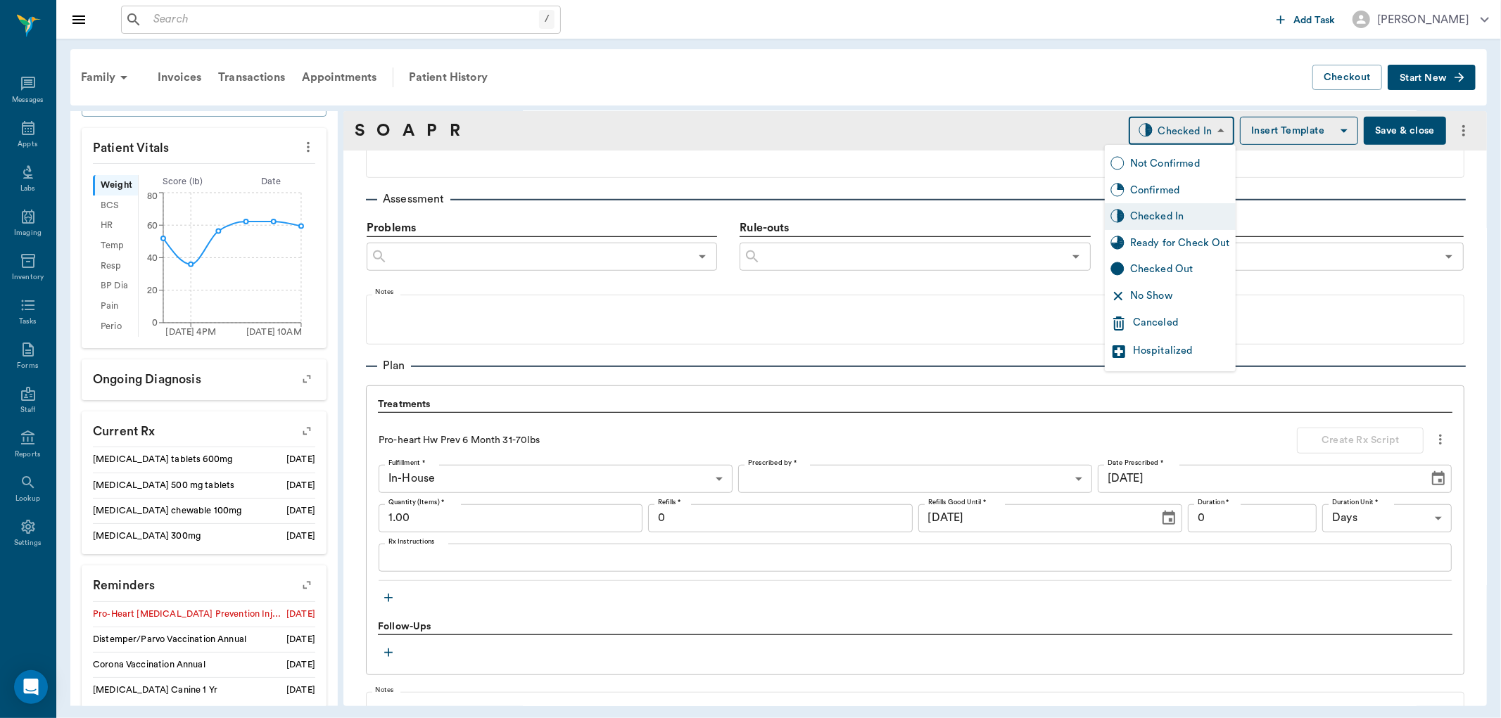
click at [1148, 243] on div "Ready for Check Out" at bounding box center [1180, 243] width 100 height 15
type input "READY_TO_CHECKOUT"
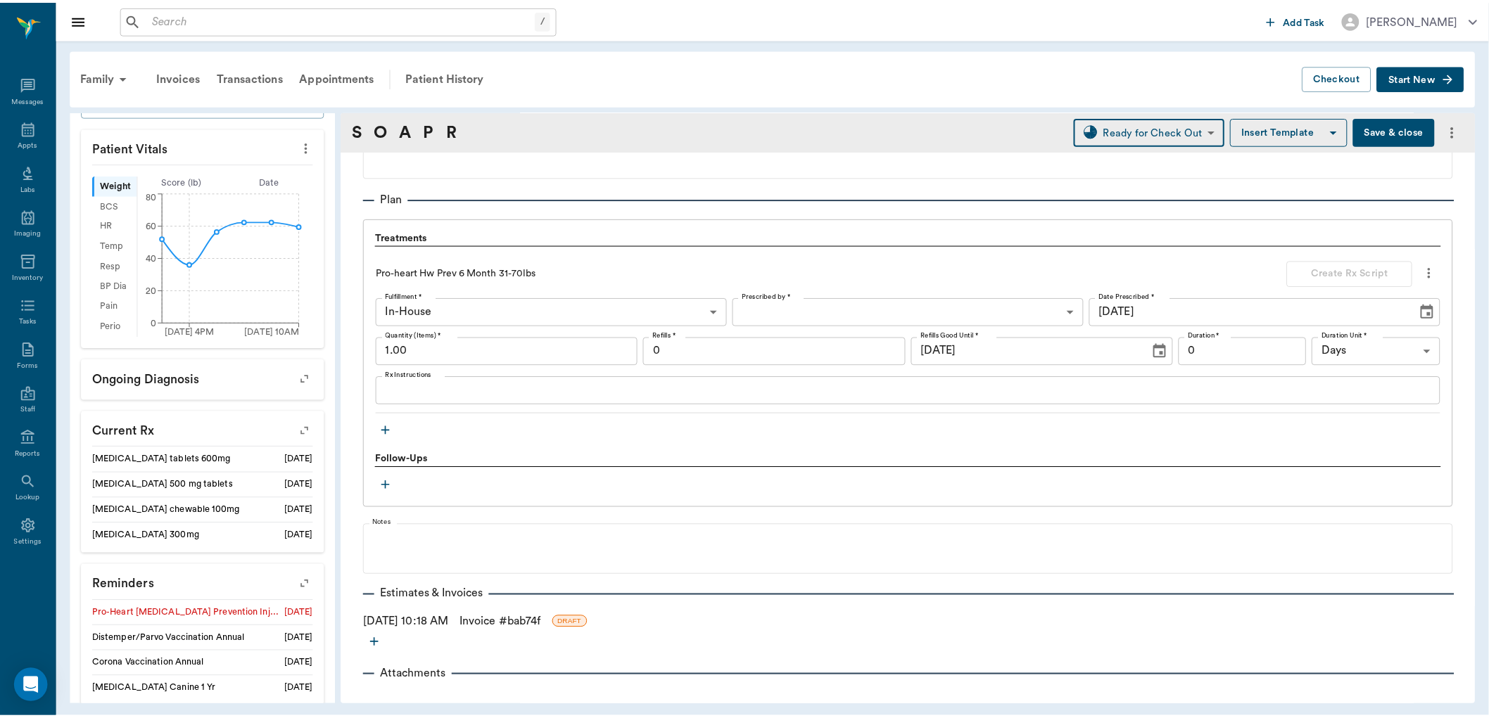
scroll to position [961, 0]
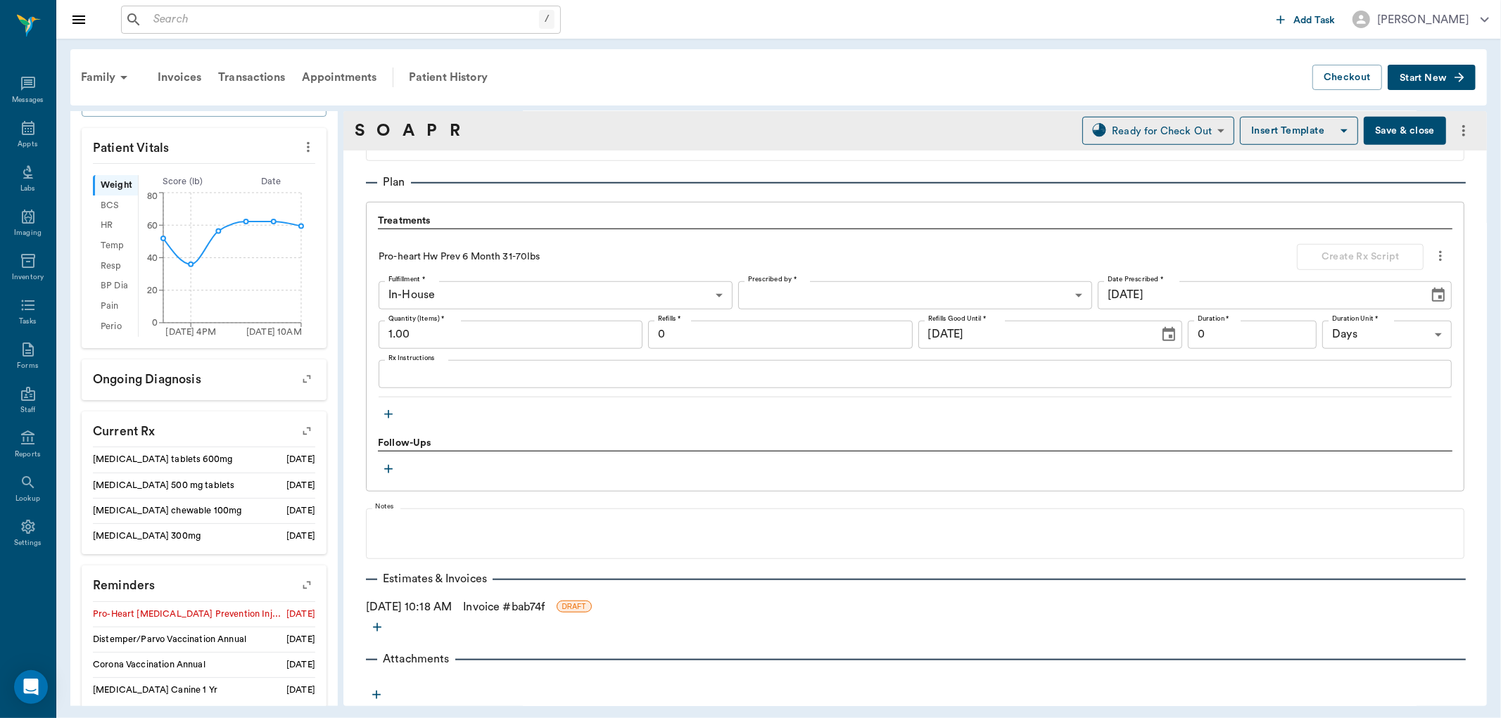
click at [539, 602] on link "Invoice # bab74f" at bounding box center [504, 607] width 82 height 17
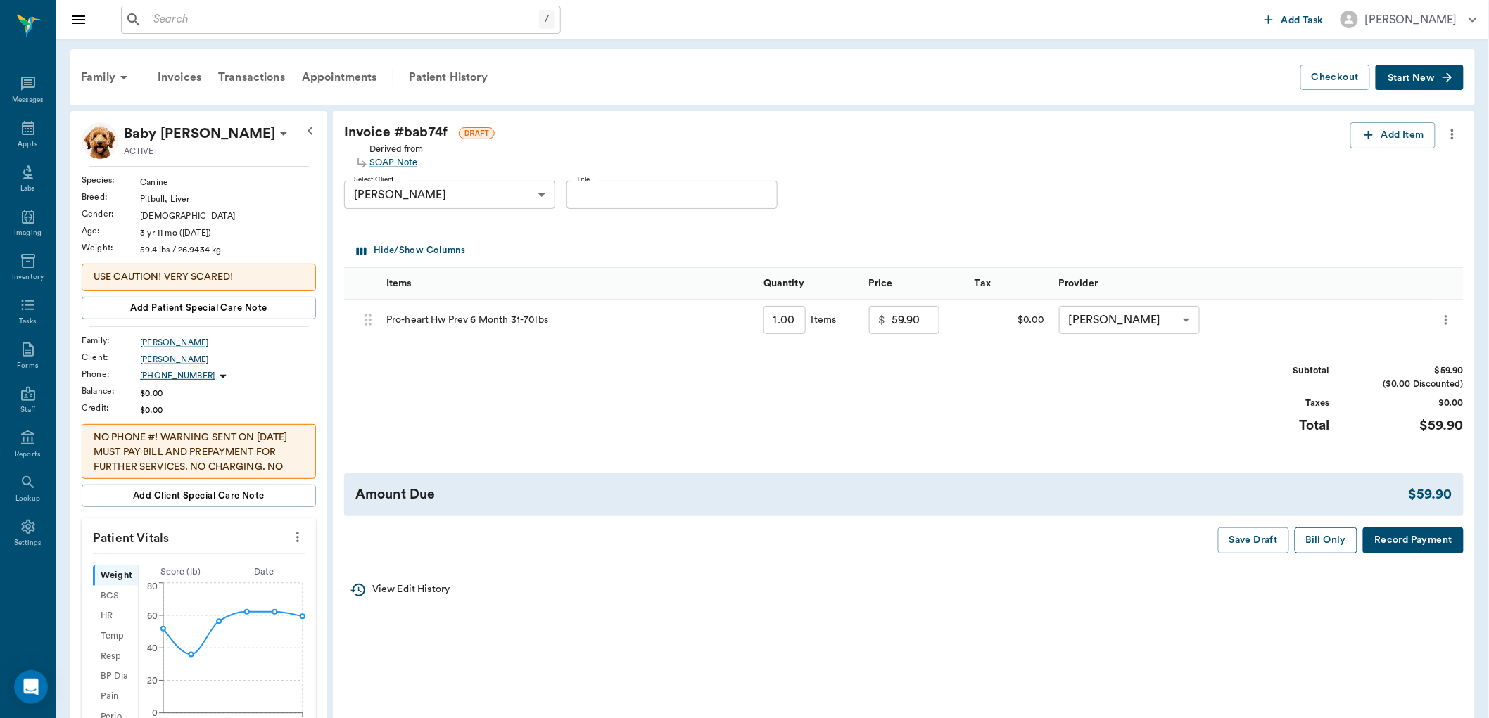
click at [1300, 538] on button "Bill Only" at bounding box center [1326, 541] width 63 height 26
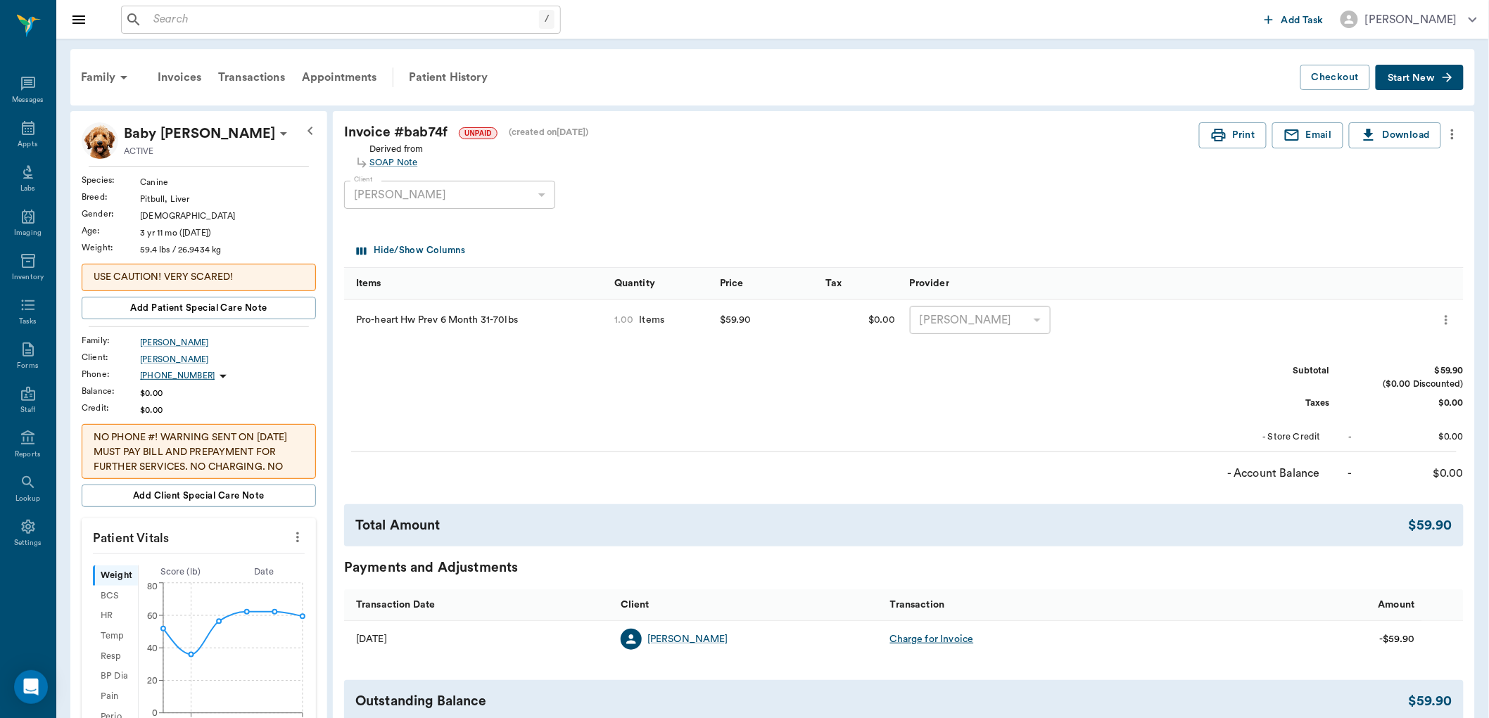
click at [222, 469] on p "NO PHONE #! WARNING SENT ON 3/3/24 MUST PAY BILL AND PREPAYMENT FOR FURTHER SER…" at bounding box center [199, 519] width 210 height 177
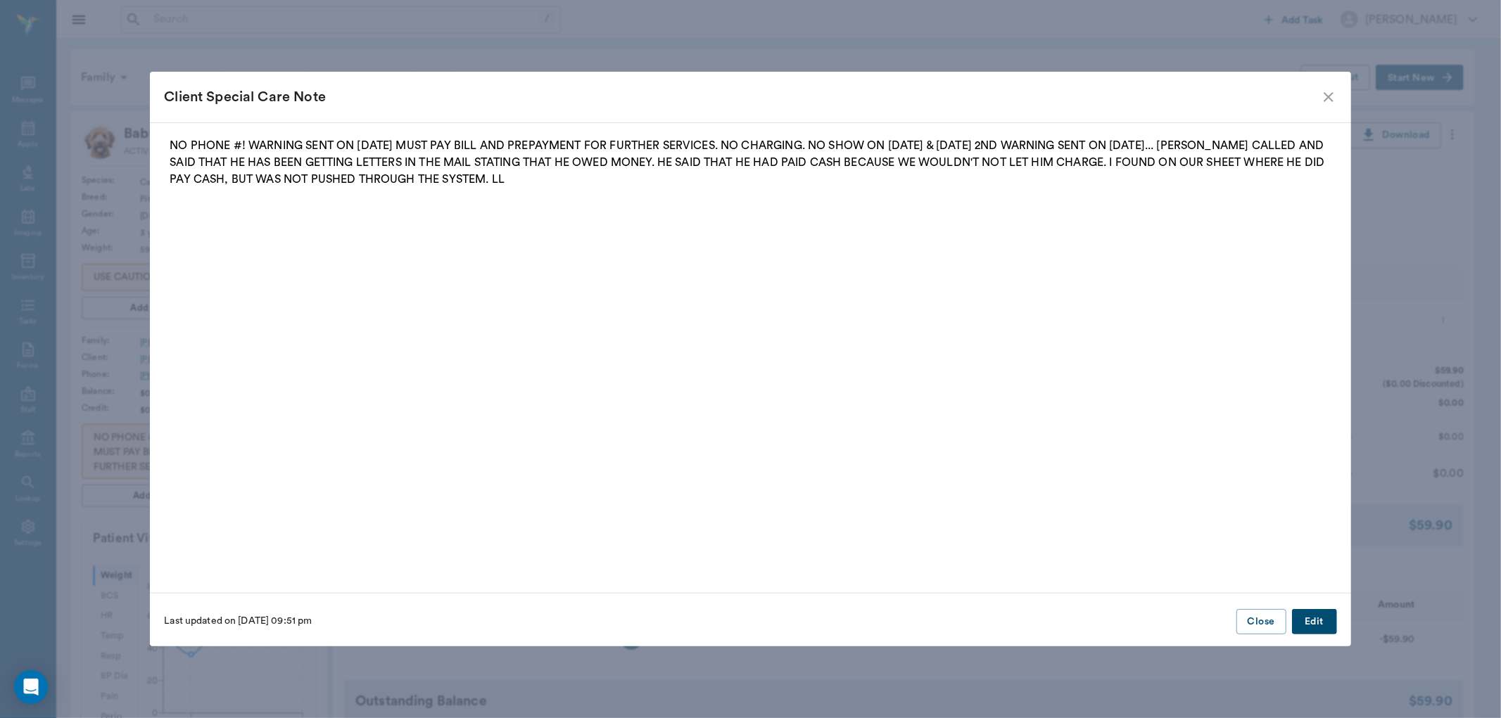
drag, startPoint x: 1317, startPoint y: 613, endPoint x: 1270, endPoint y: 597, distance: 49.2
click at [1312, 613] on button "Edit" at bounding box center [1314, 622] width 45 height 26
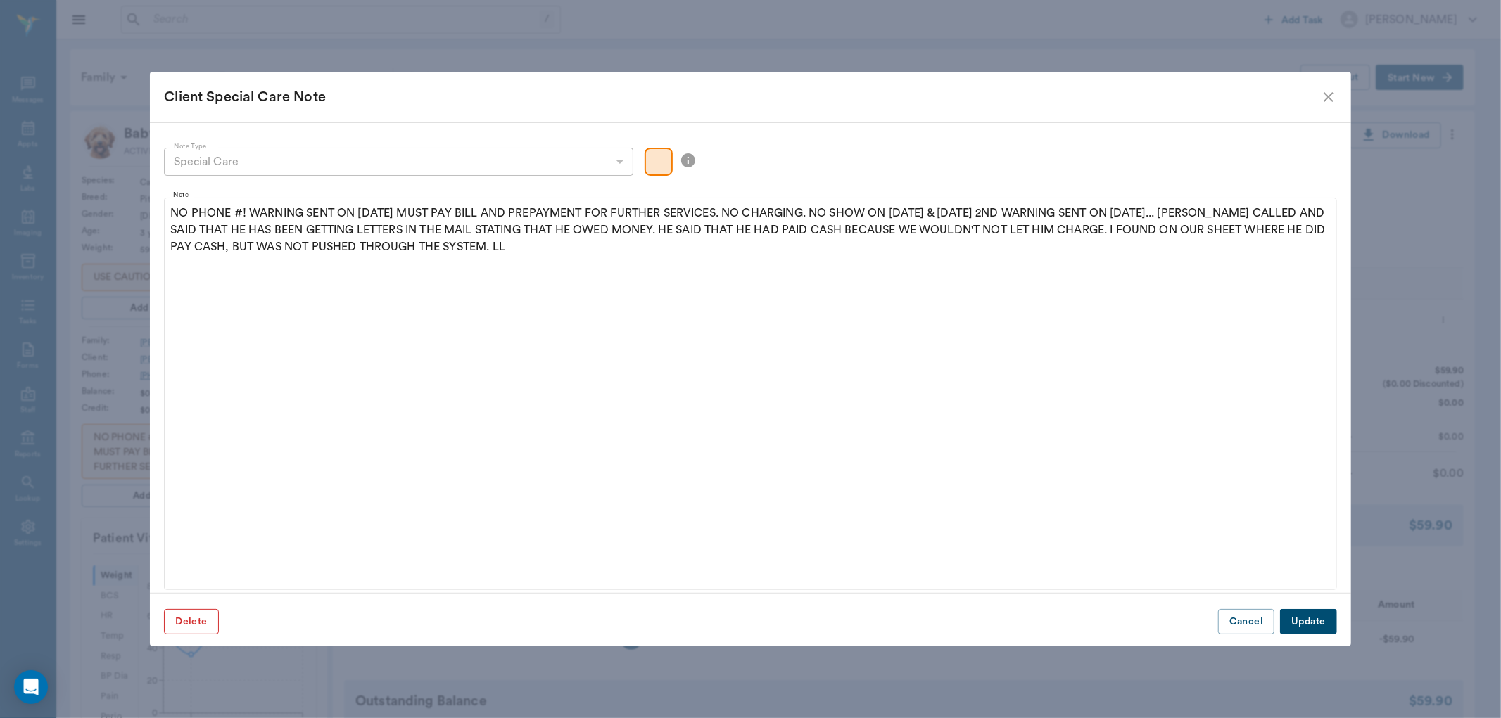
click at [184, 628] on button "Delete" at bounding box center [191, 622] width 54 height 26
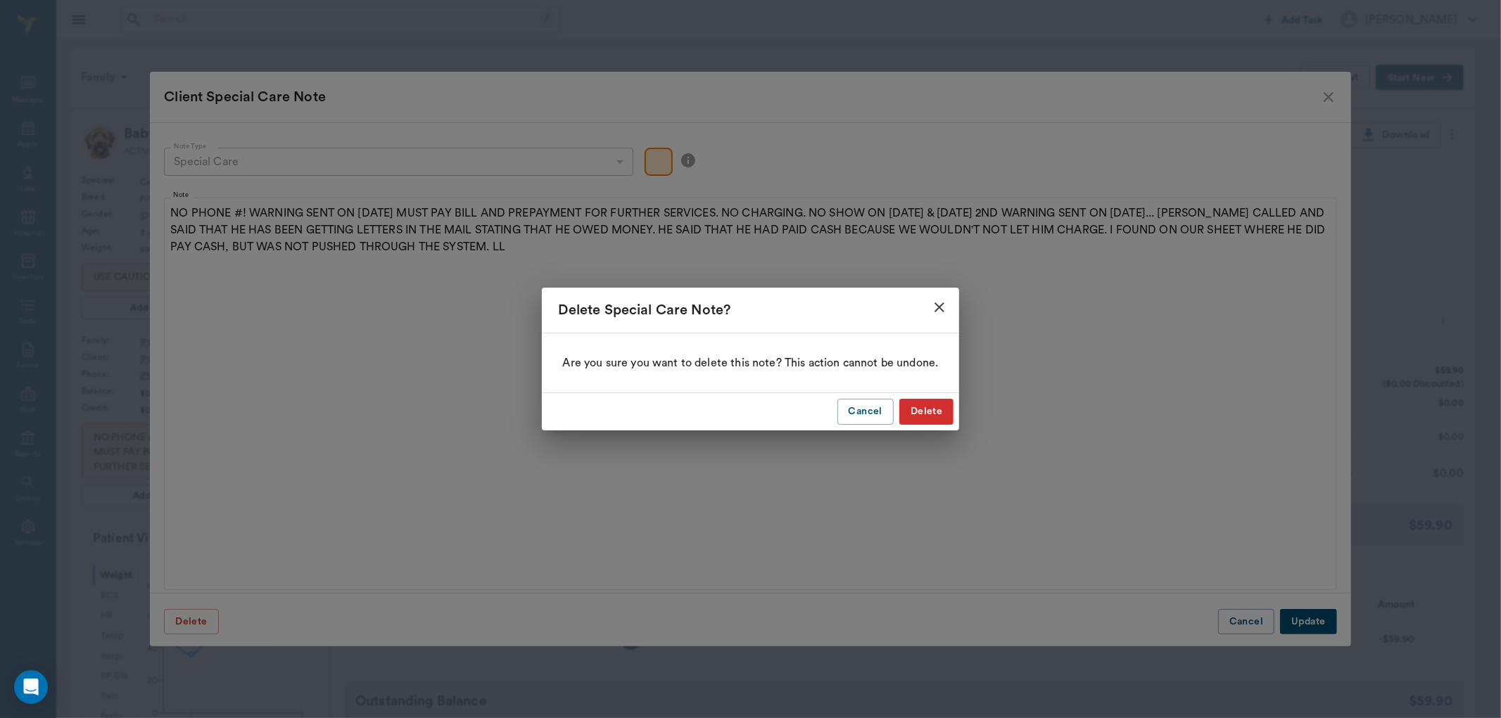
click at [929, 405] on button "Delete" at bounding box center [926, 412] width 54 height 26
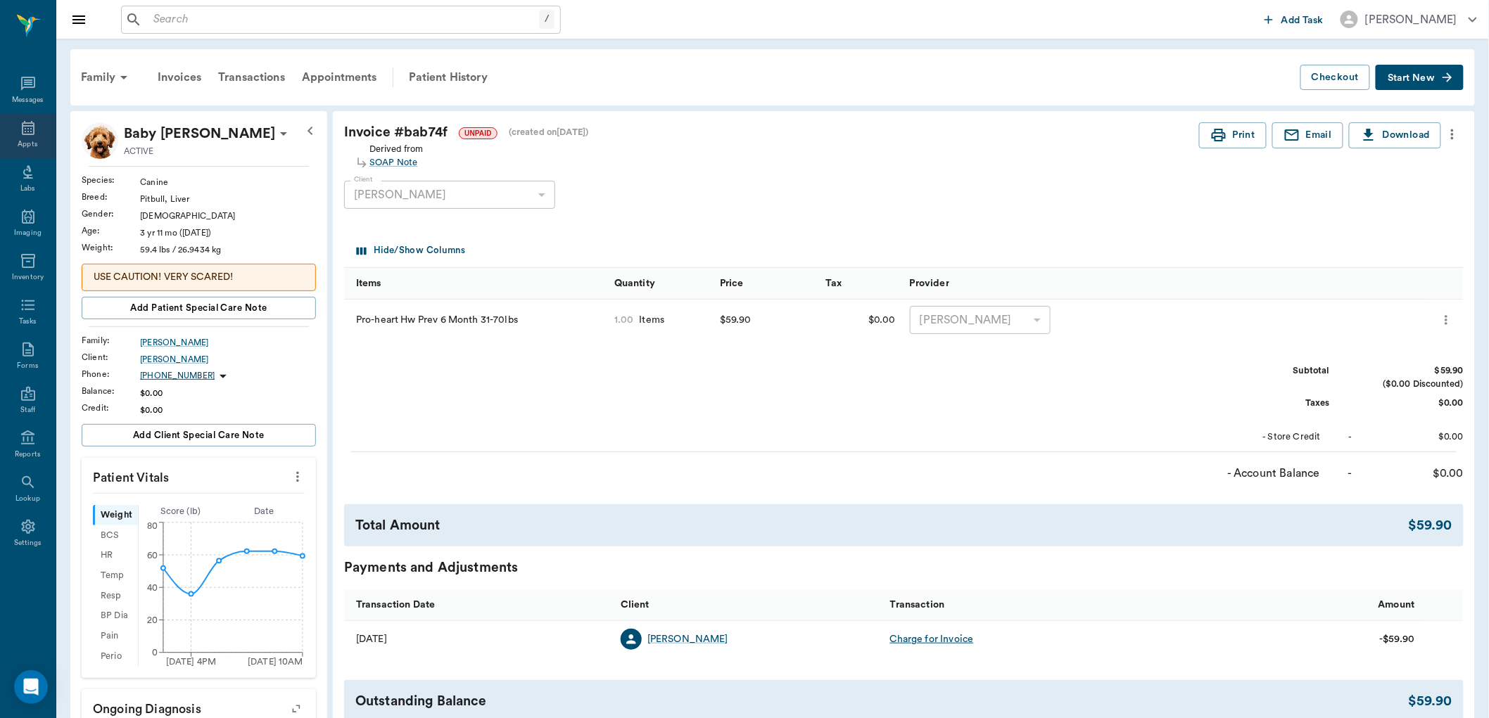
click at [36, 137] on div "Appts" at bounding box center [28, 136] width 56 height 44
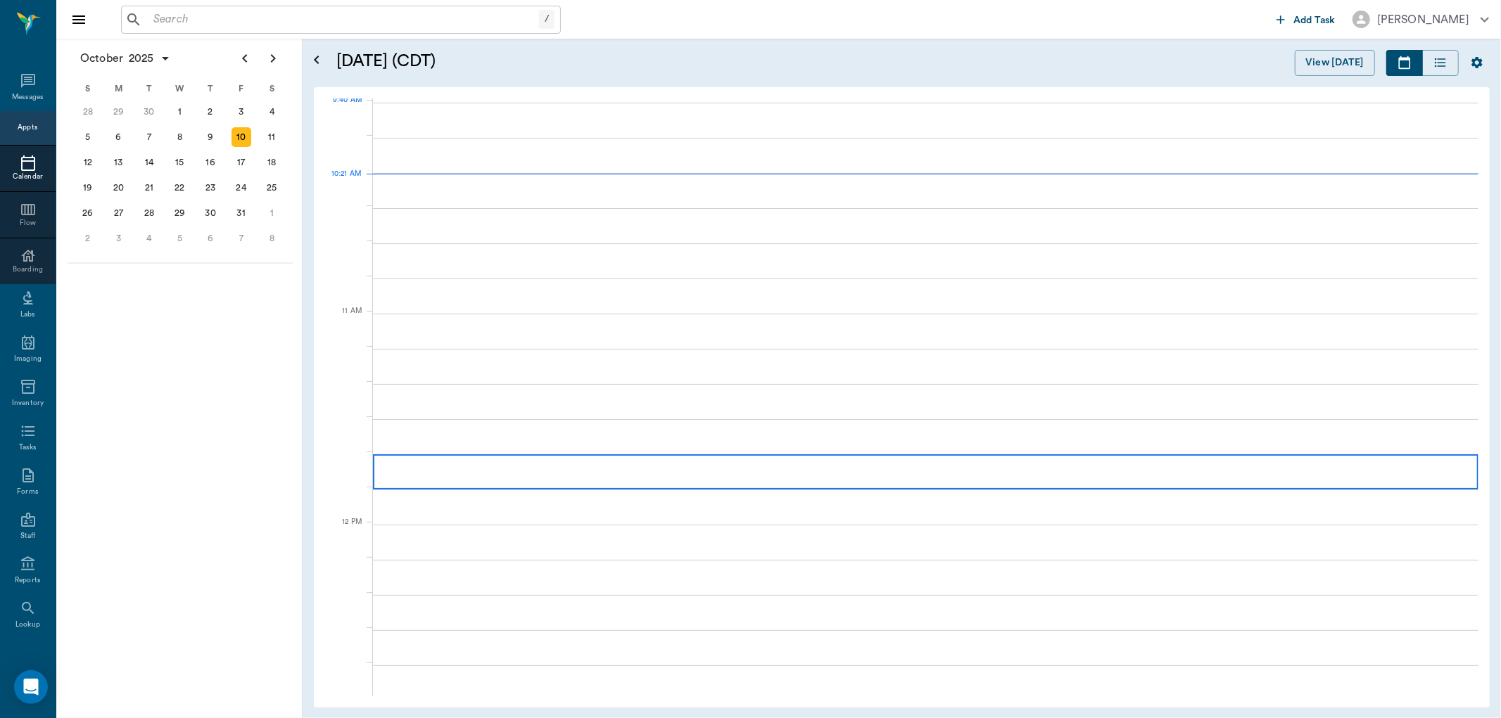
scroll to position [425, 0]
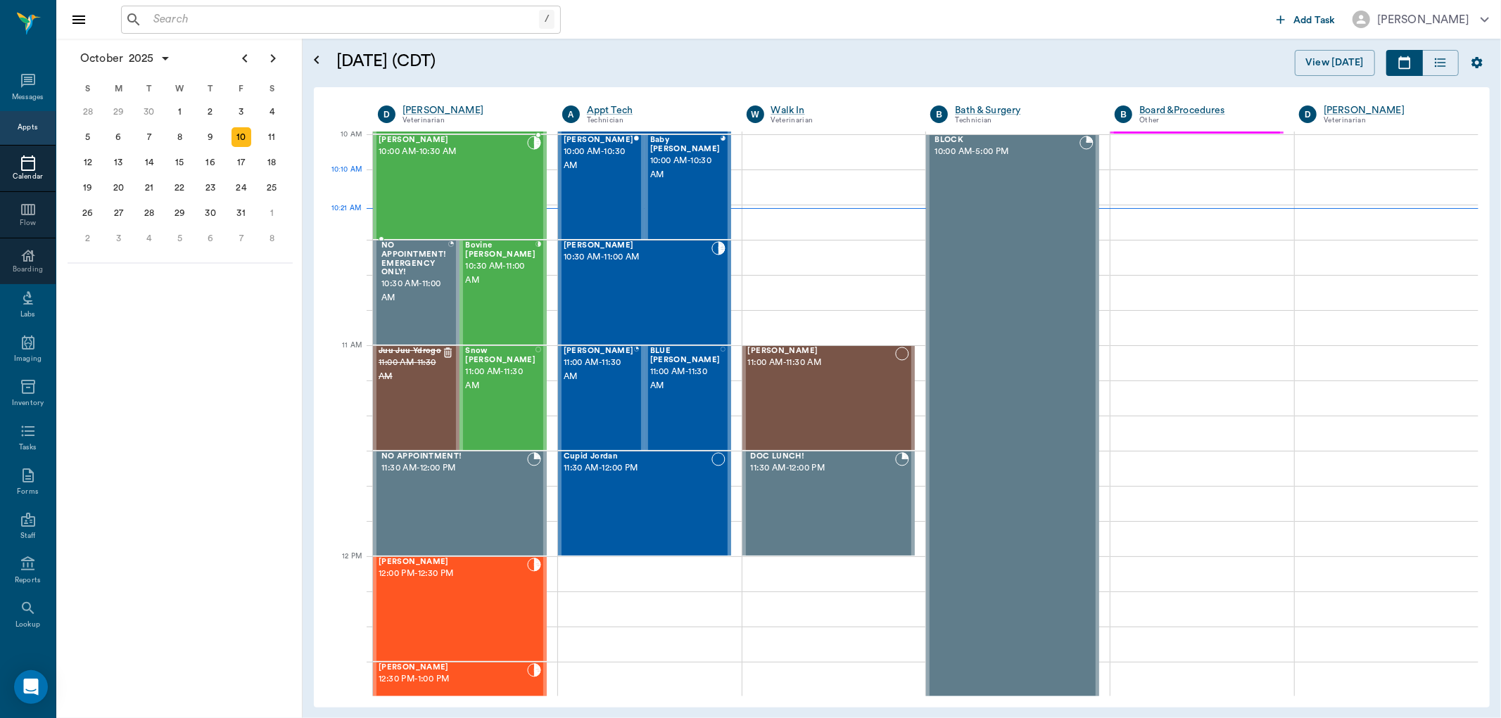
click at [432, 180] on div "Piper Taylor 10:00 AM - 10:30 AM" at bounding box center [453, 187] width 148 height 103
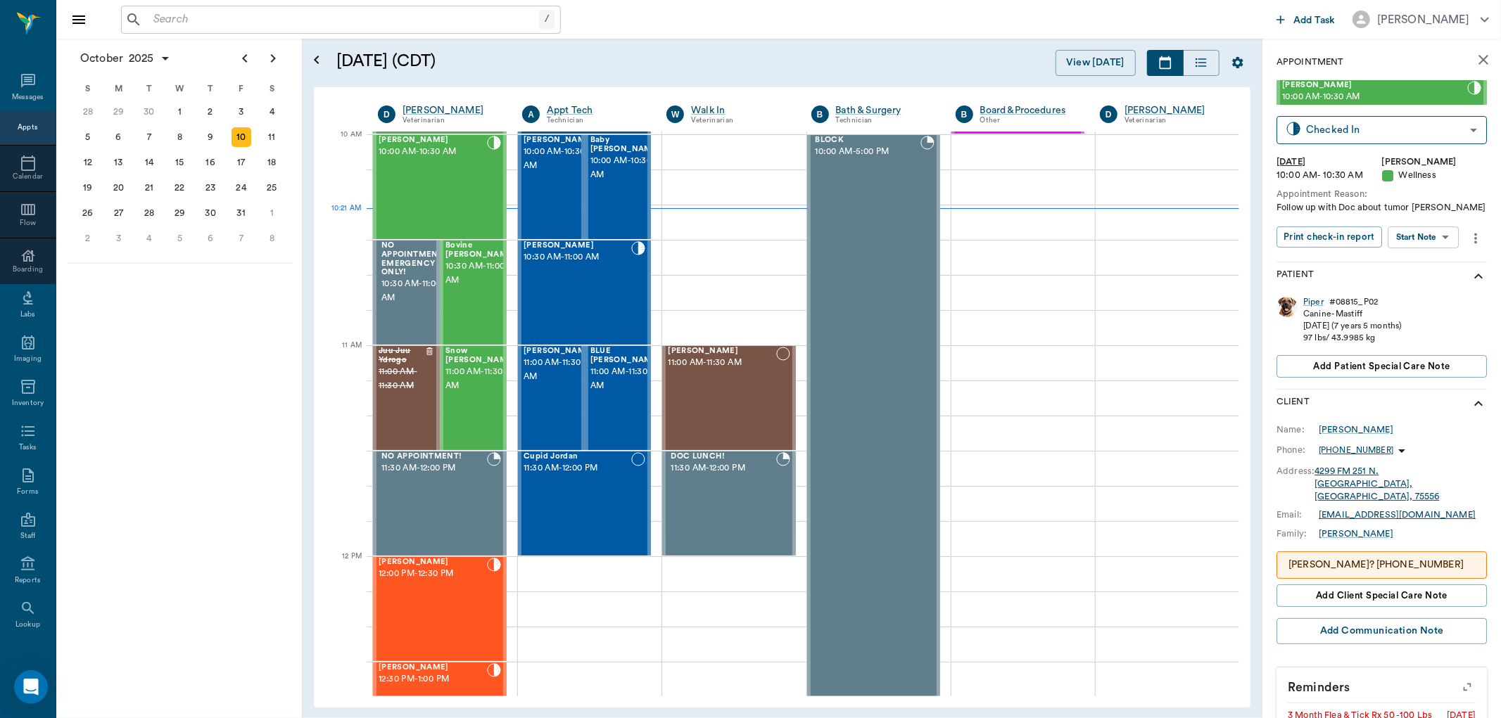
click at [1423, 239] on body "/ ​ Add Task Dr. Bert Ellsworth Nectar Messages Appts Calendar Flow Boarding La…" at bounding box center [750, 359] width 1501 height 718
click at [1429, 267] on button "View SOAP" at bounding box center [1408, 266] width 48 height 16
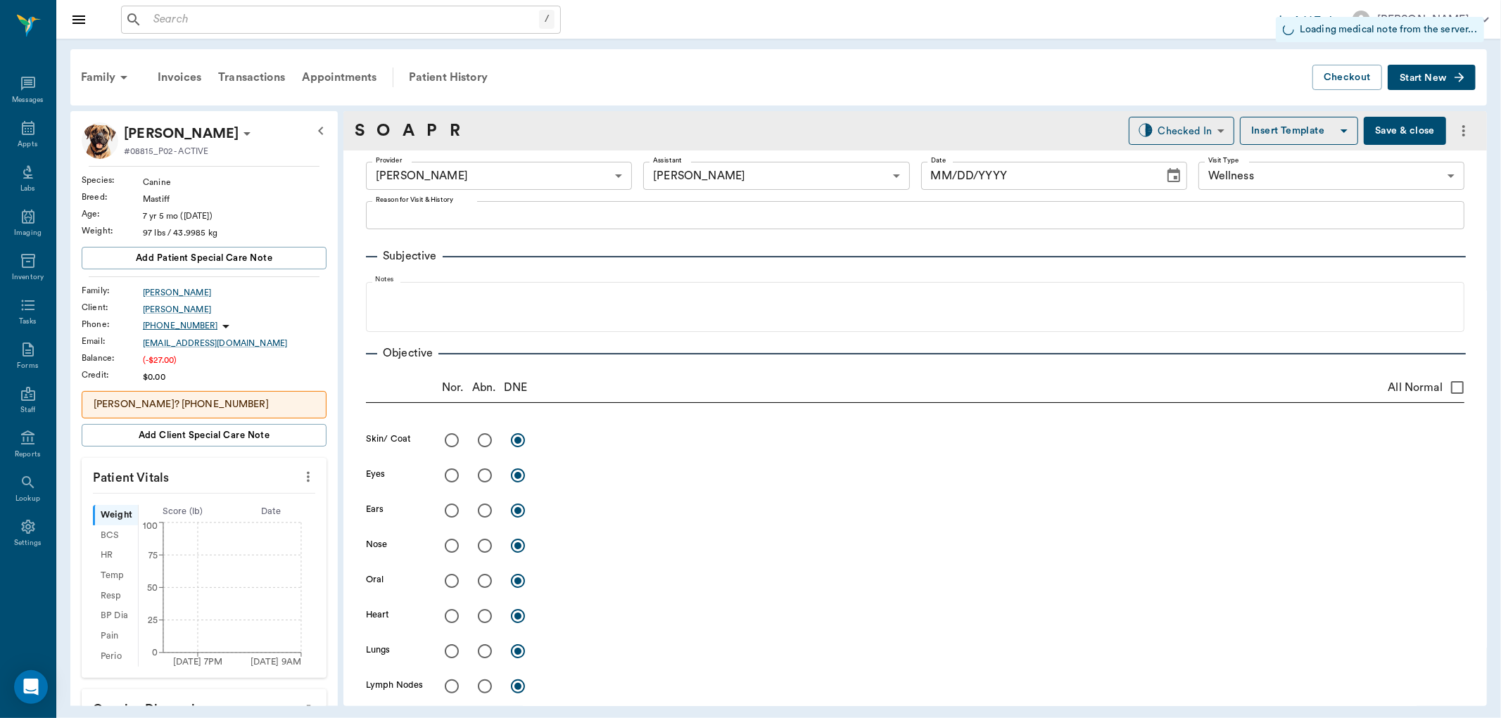
type input "63ec2f075fda476ae8351a4d"
type input "6740bf97de10e07744acf1eb"
type input "65d2be4f46e3a538d89b8c14"
type input "[DATE]"
type textarea "Follow up with Doc about tumor Christy"
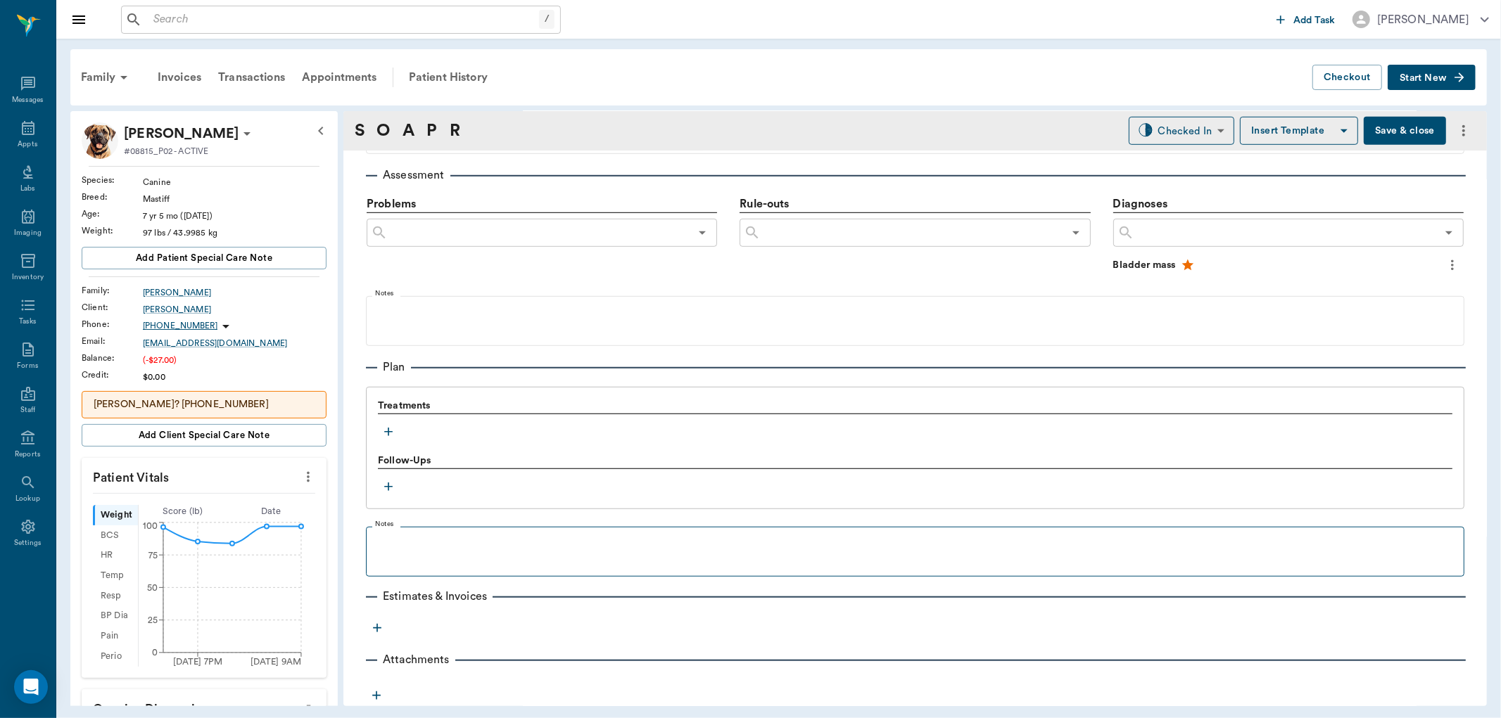
scroll to position [828, 0]
click at [438, 77] on div "Patient History" at bounding box center [448, 78] width 96 height 34
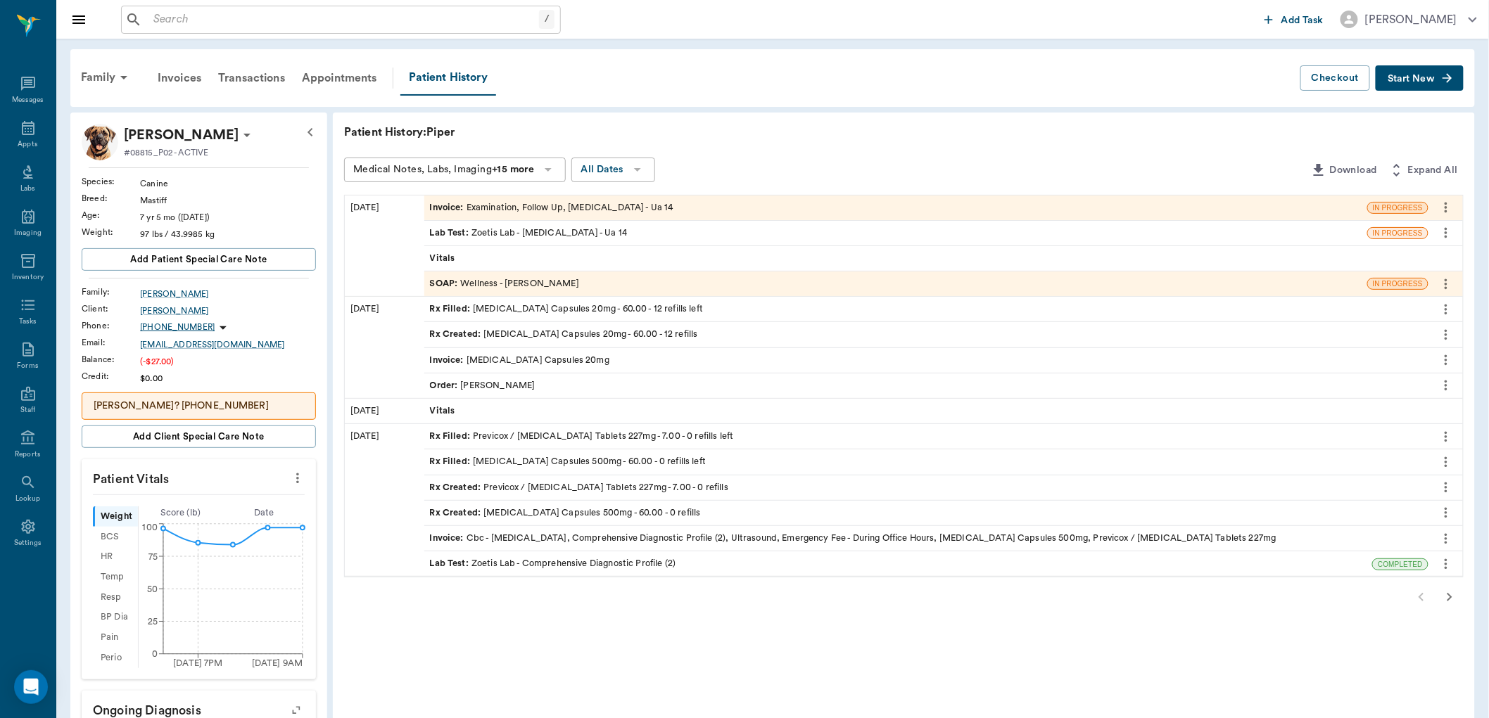
click at [611, 284] on div "SOAP : Wellness - Dr. Bert Ellsworth" at bounding box center [895, 284] width 943 height 25
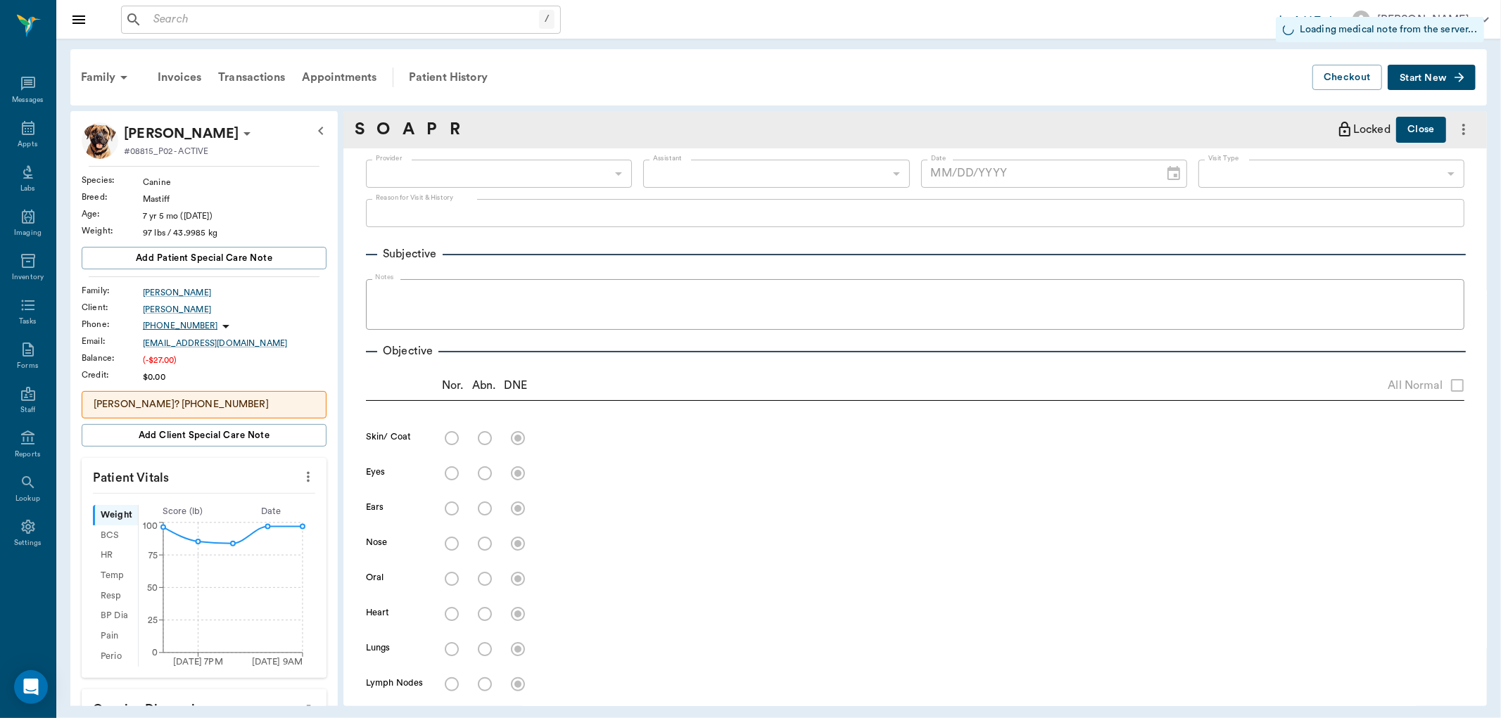
type input "63ec2f075fda476ae8351a4d"
type input "6740bf97de10e07744acf1eb"
type input "65d2be4f46e3a538d89b8c14"
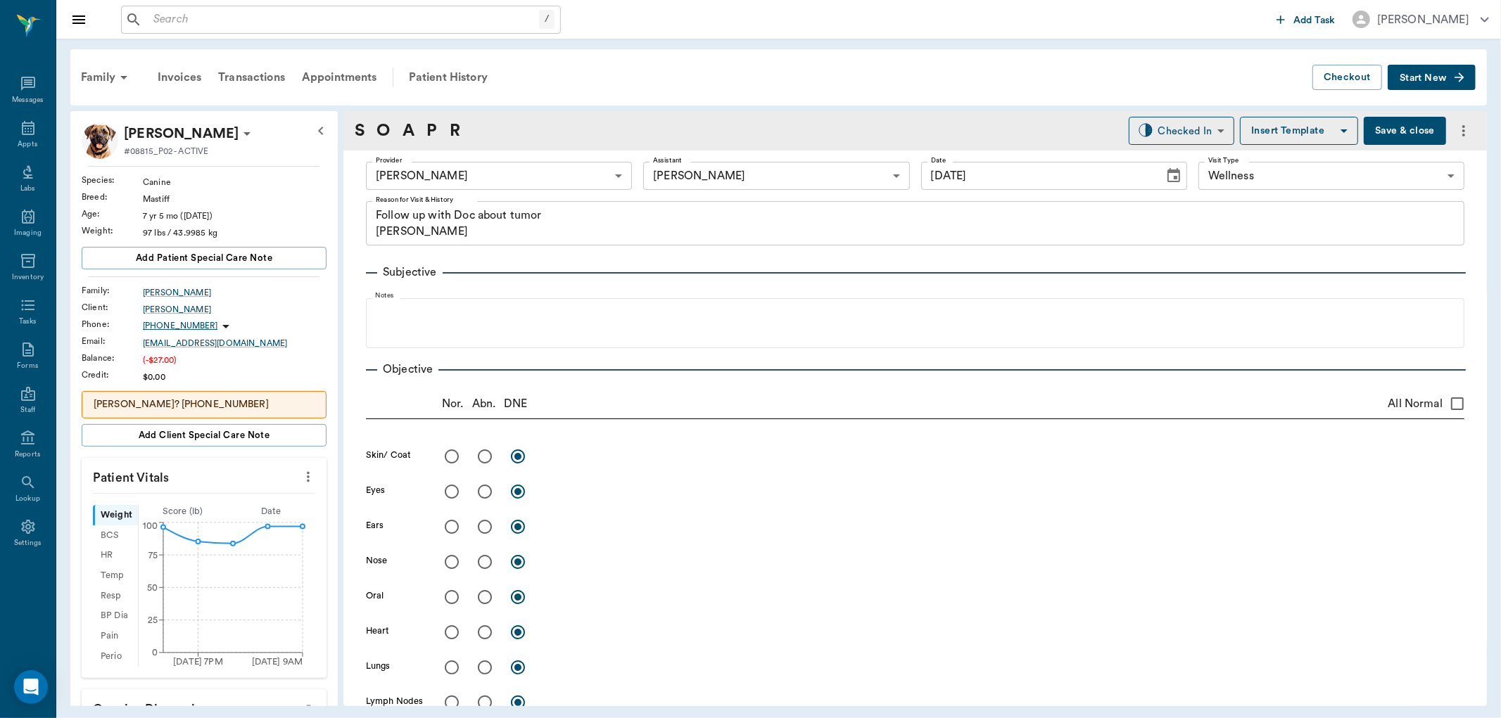
type input "[DATE]"
type textarea "Follow up with Doc about tumor Christy"
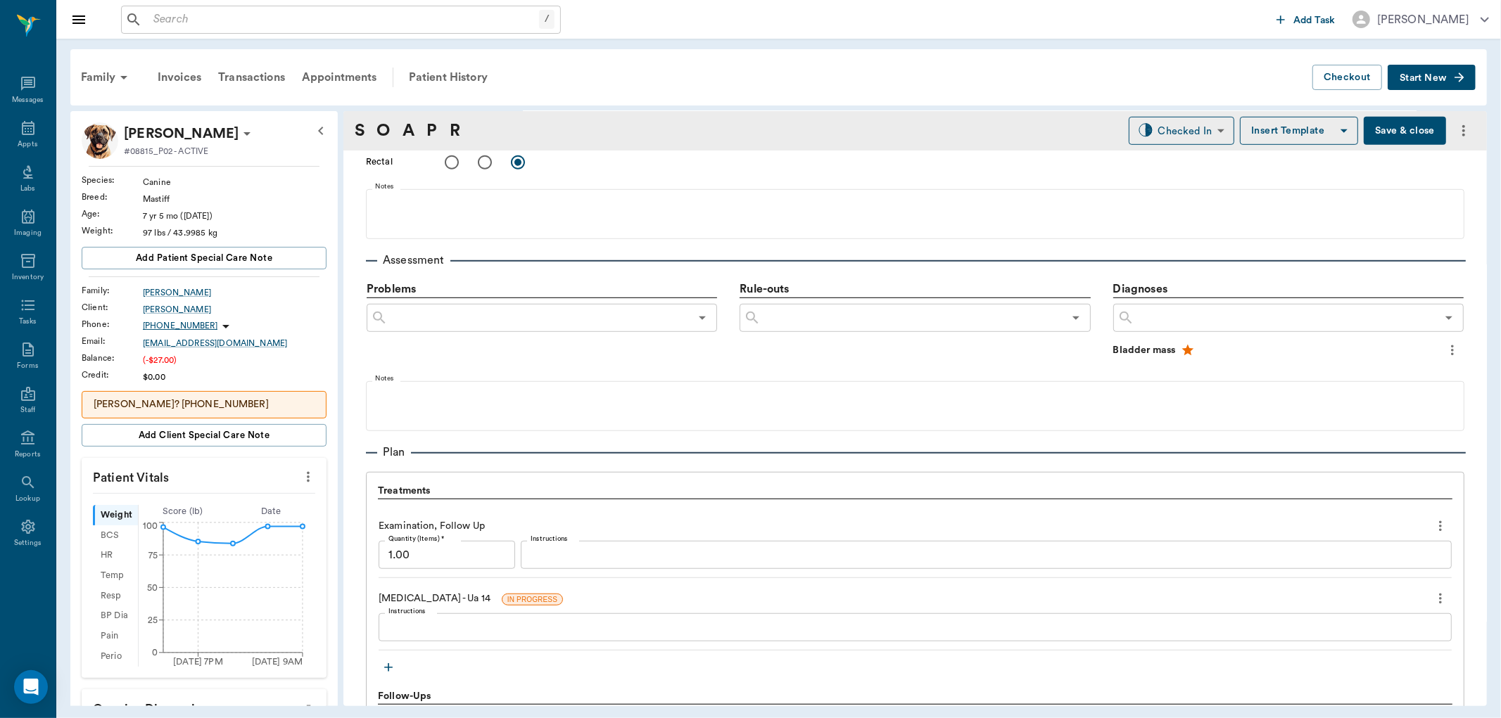
scroll to position [860, 0]
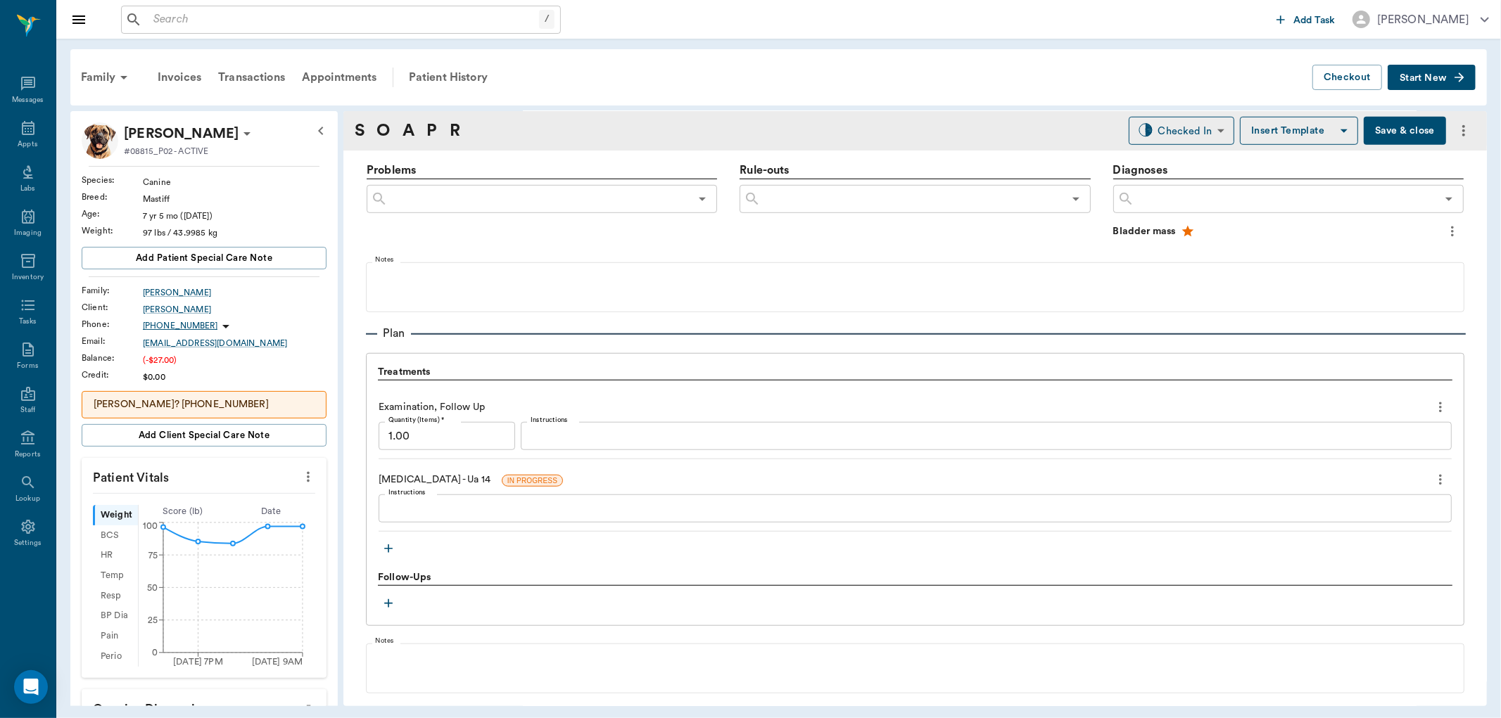
click at [463, 514] on textarea "Instructions" at bounding box center [914, 509] width 1053 height 16
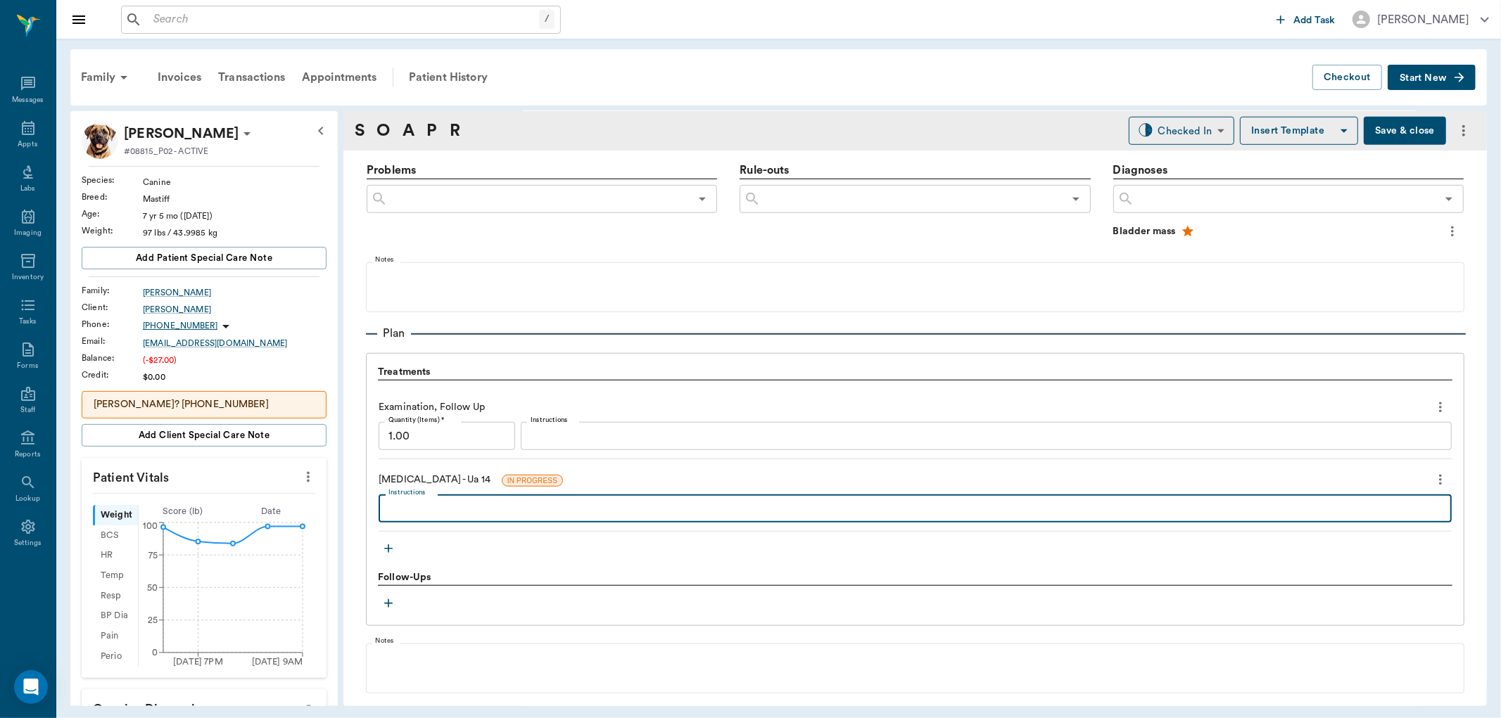
click at [1433, 477] on icon "more" at bounding box center [1440, 479] width 15 height 17
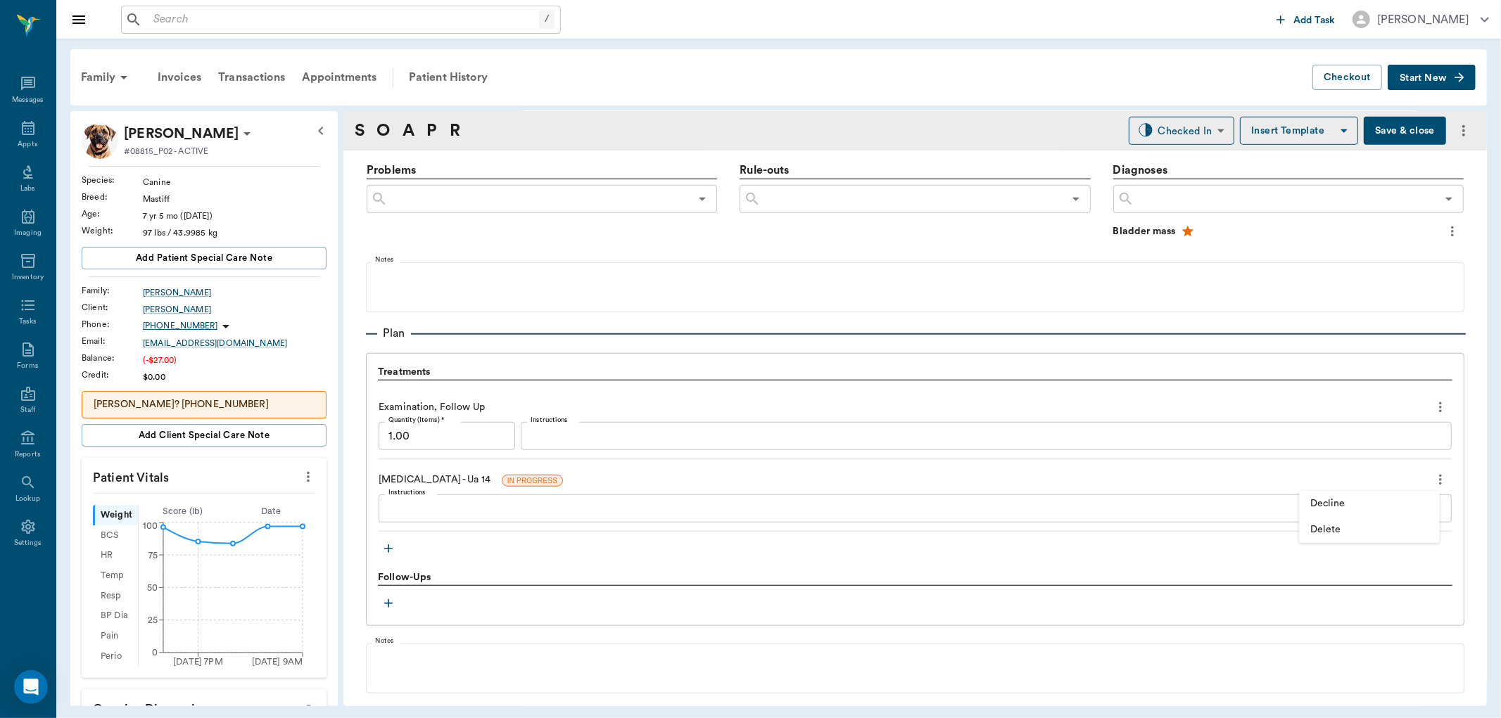
click at [746, 505] on div at bounding box center [750, 359] width 1501 height 718
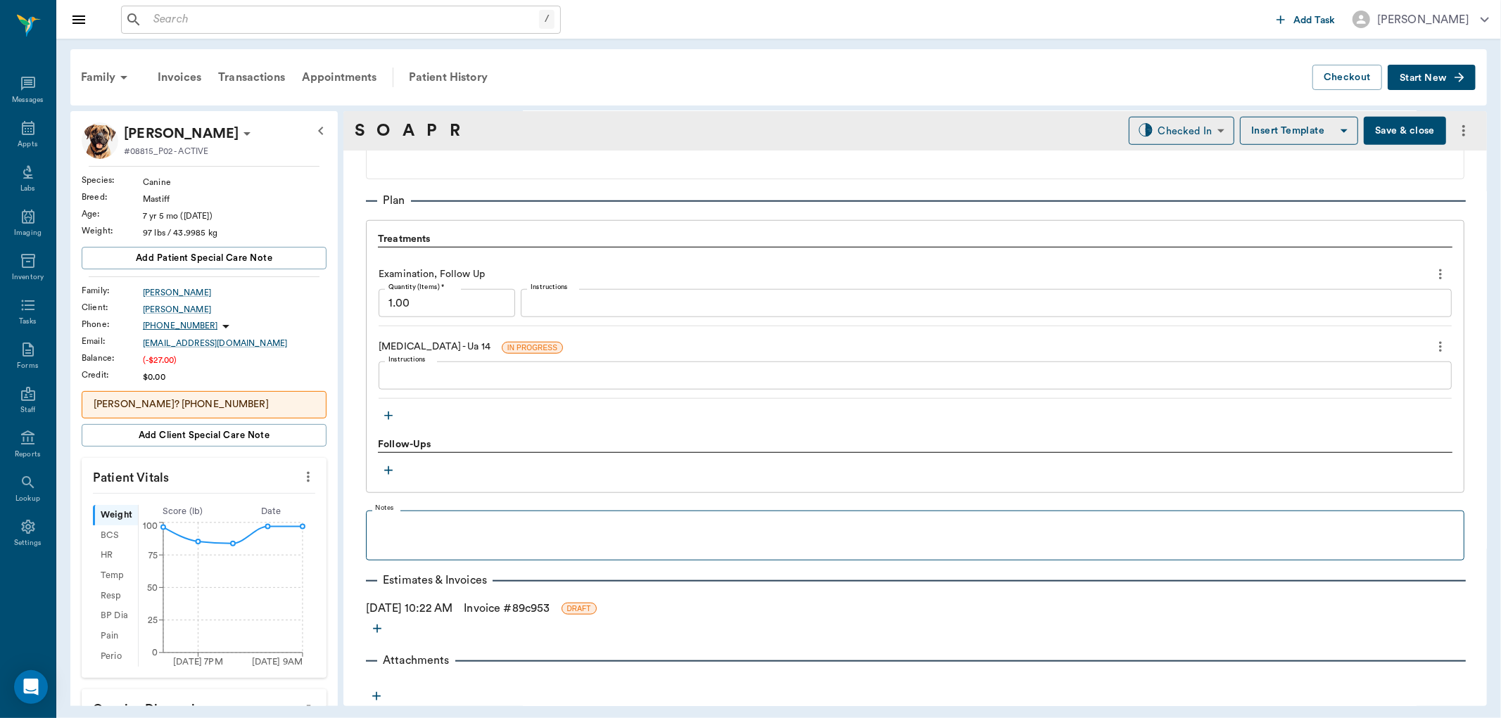
scroll to position [995, 0]
click at [375, 695] on icon "button" at bounding box center [376, 694] width 14 height 14
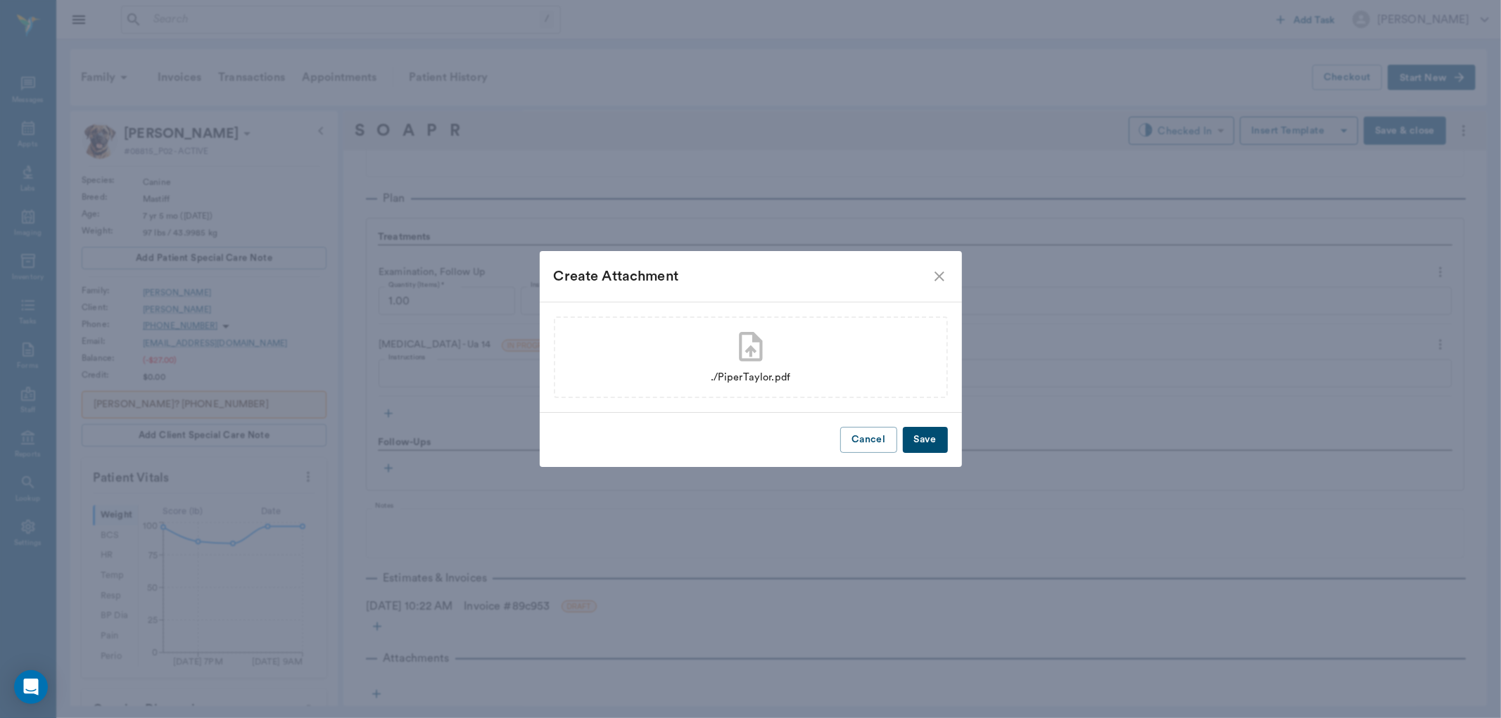
click at [919, 439] on button "Save" at bounding box center [925, 440] width 45 height 26
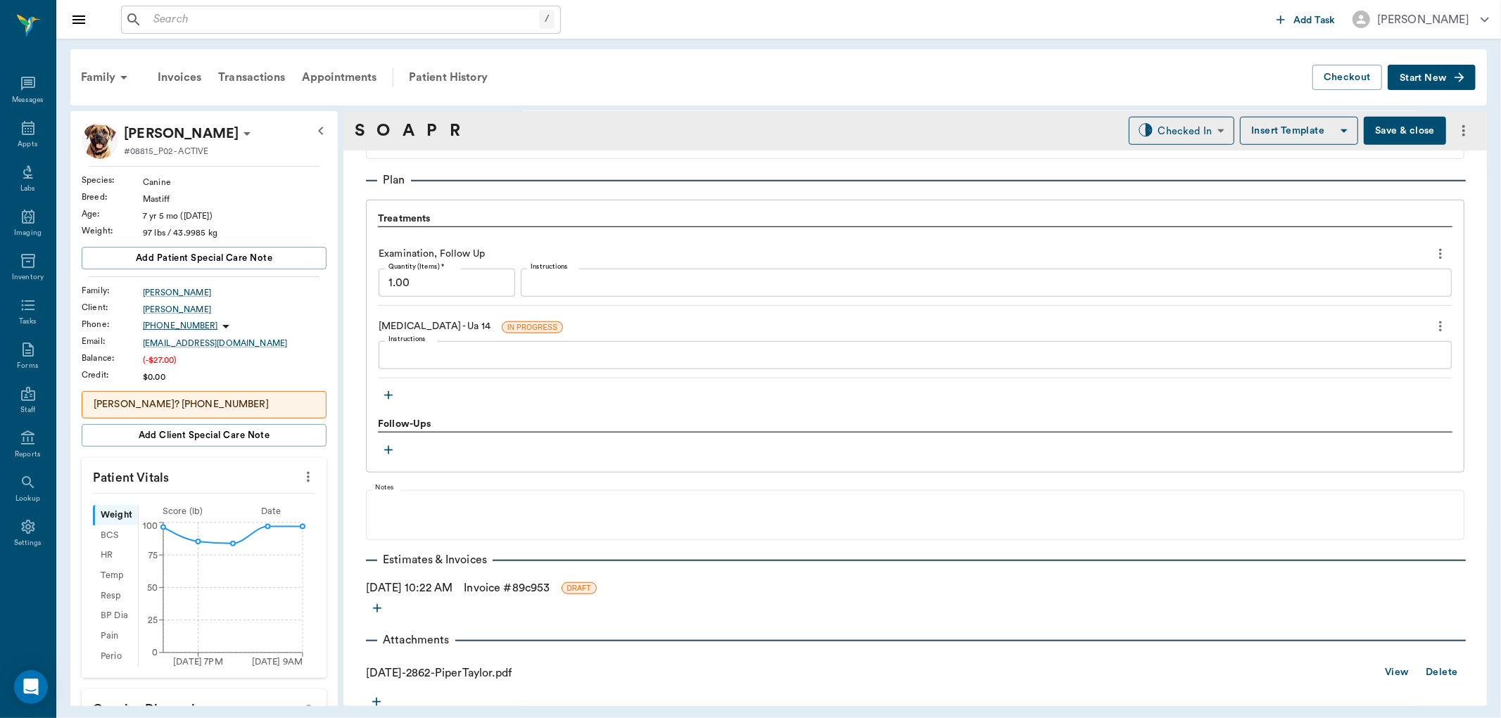
scroll to position [1021, 0]
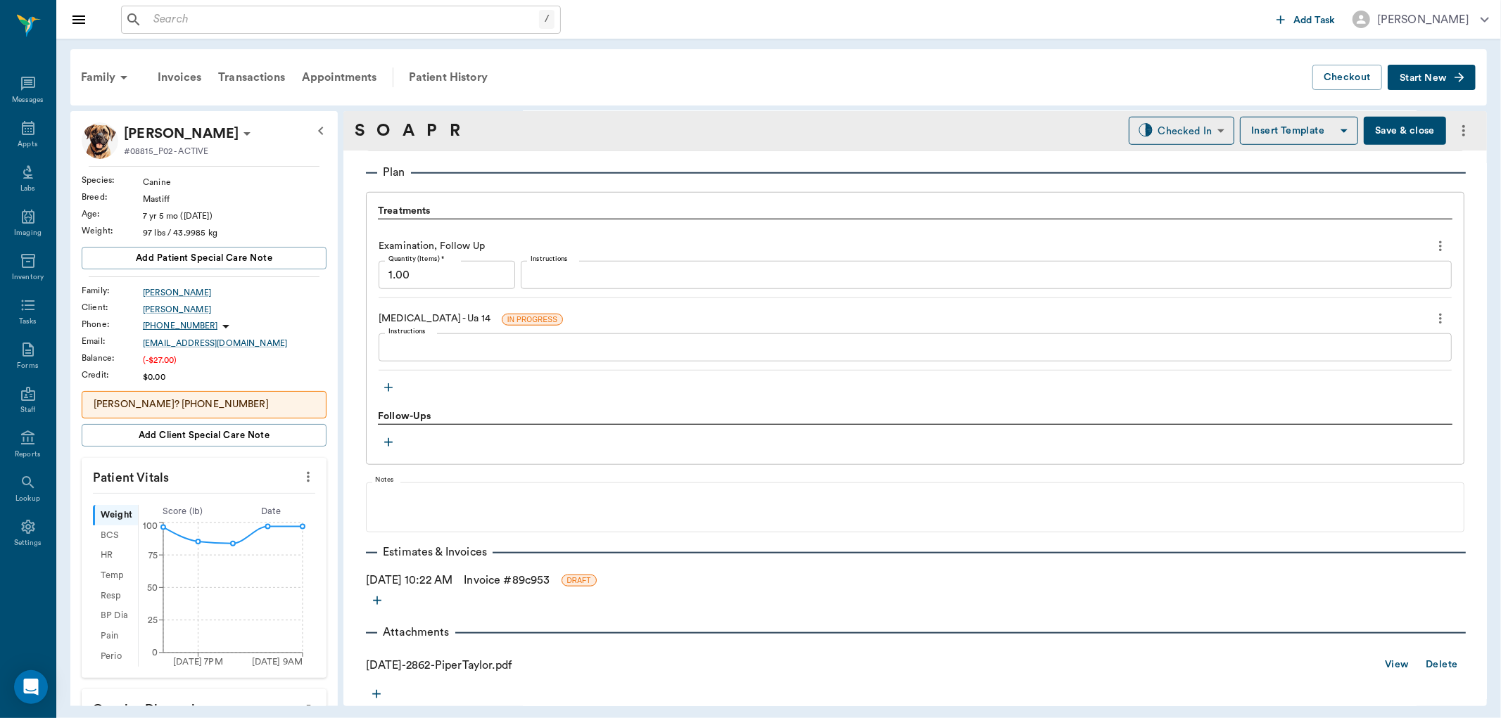
click at [1386, 664] on link "View" at bounding box center [1397, 666] width 24 height 18
click at [24, 134] on icon at bounding box center [28, 128] width 13 height 14
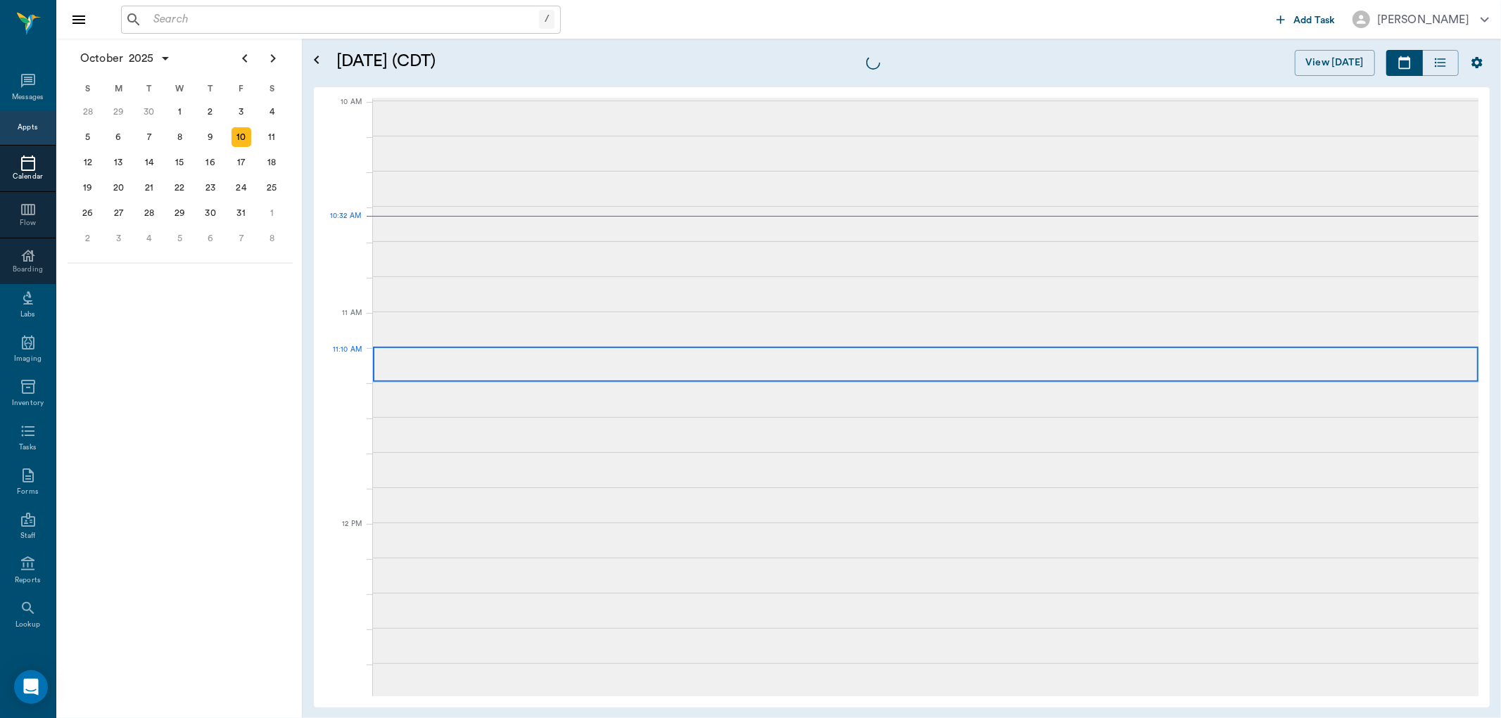
scroll to position [423, 0]
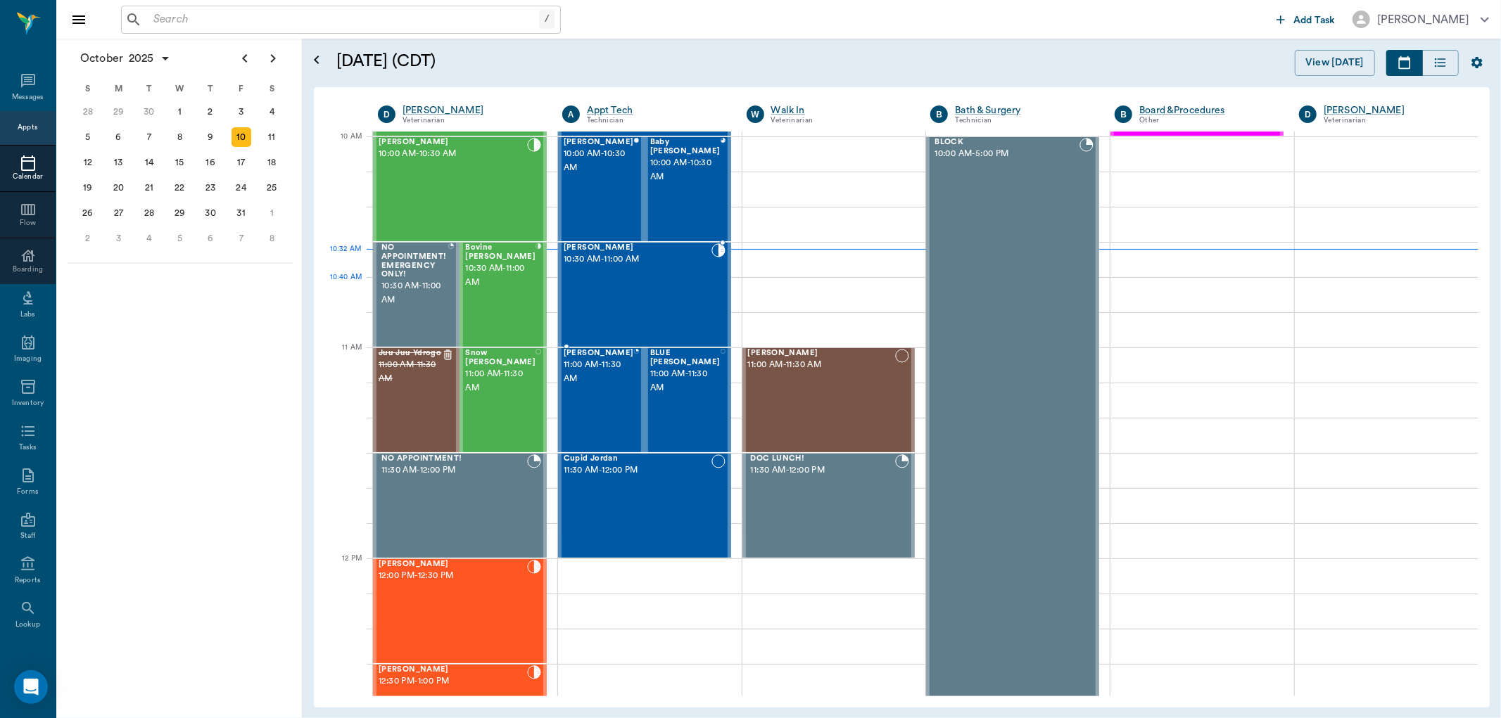
click at [626, 278] on div "Jake Aaron 10:30 AM - 11:00 AM" at bounding box center [638, 294] width 148 height 103
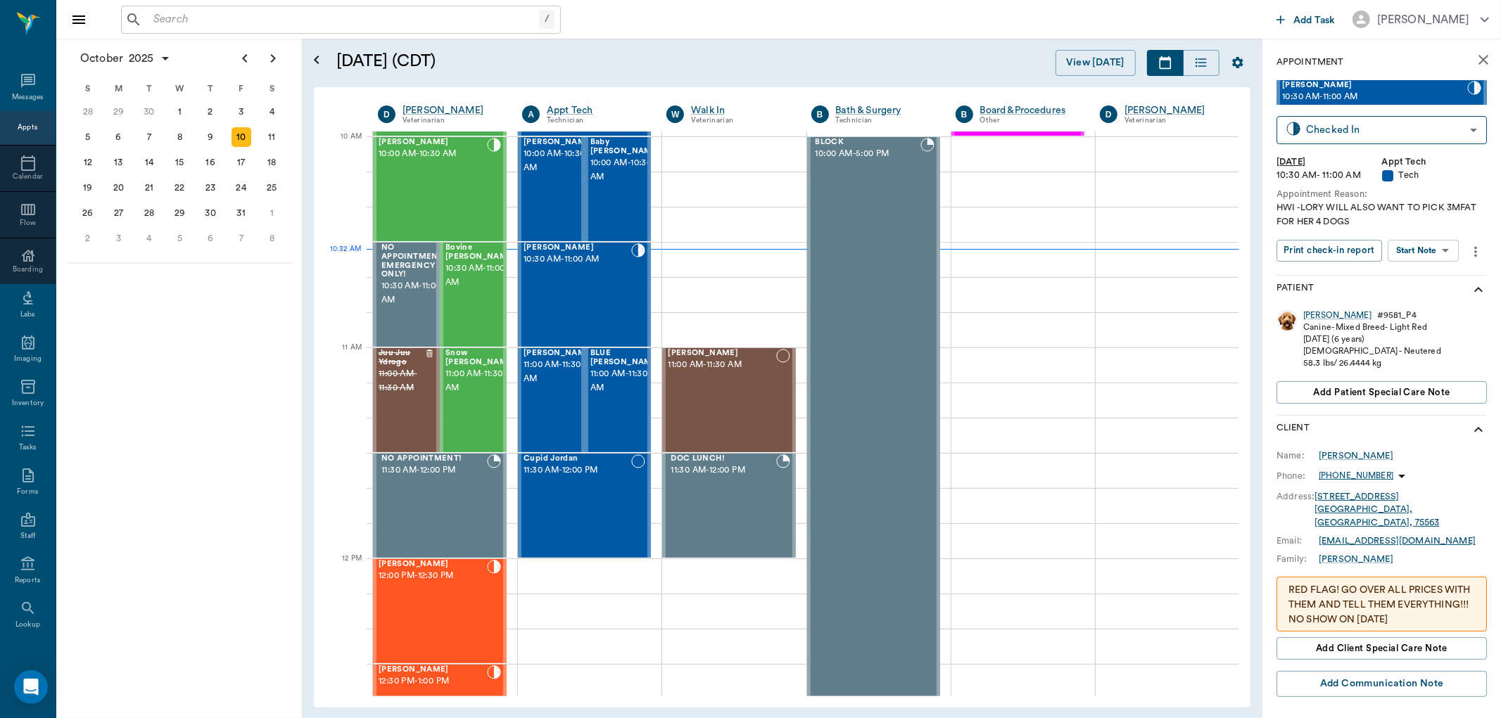
click at [1418, 254] on body "/ ​ Add Task Dr. Bert Ellsworth Nectar Messages Appts Calendar Flow Boarding La…" at bounding box center [750, 359] width 1501 height 718
click at [1429, 277] on button "Start SOAP" at bounding box center [1408, 280] width 48 height 16
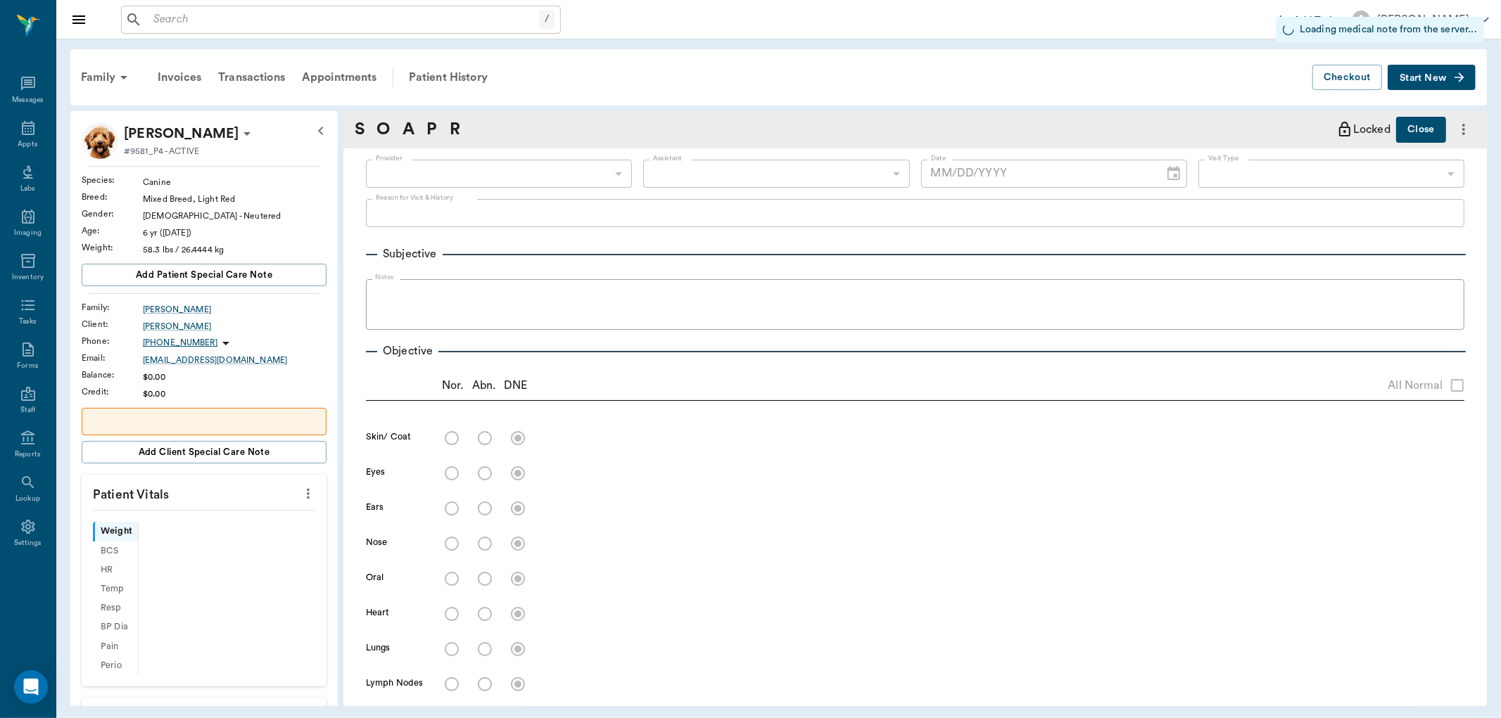
type input "63ec2f075fda476ae8351a4c"
type input "65d2be4f46e3a538d89b8c1a"
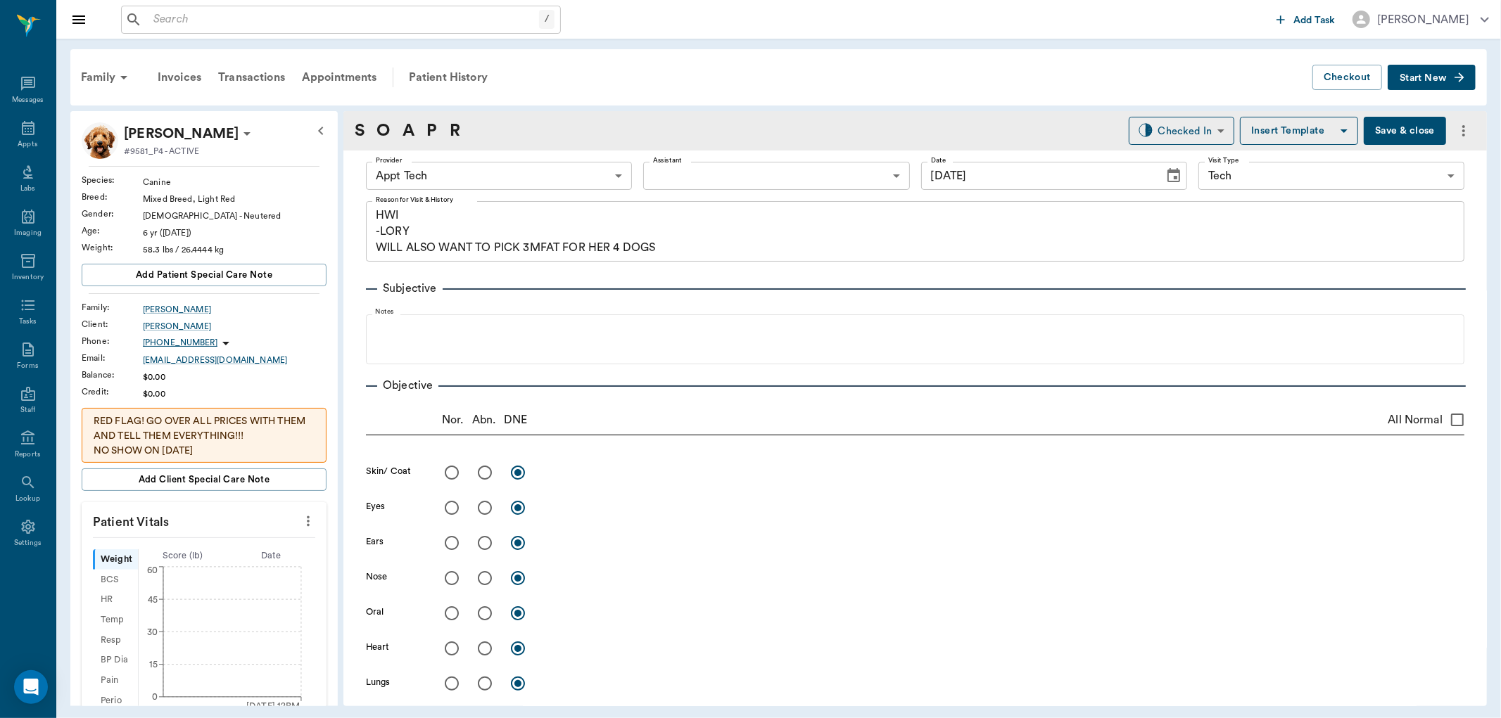
type input "[DATE]"
type textarea "HWI -LORY WILL ALSO WANT TO PICK 3MFAT FOR HER 4 DOGS"
click at [1410, 127] on button "Save & close" at bounding box center [1405, 131] width 82 height 28
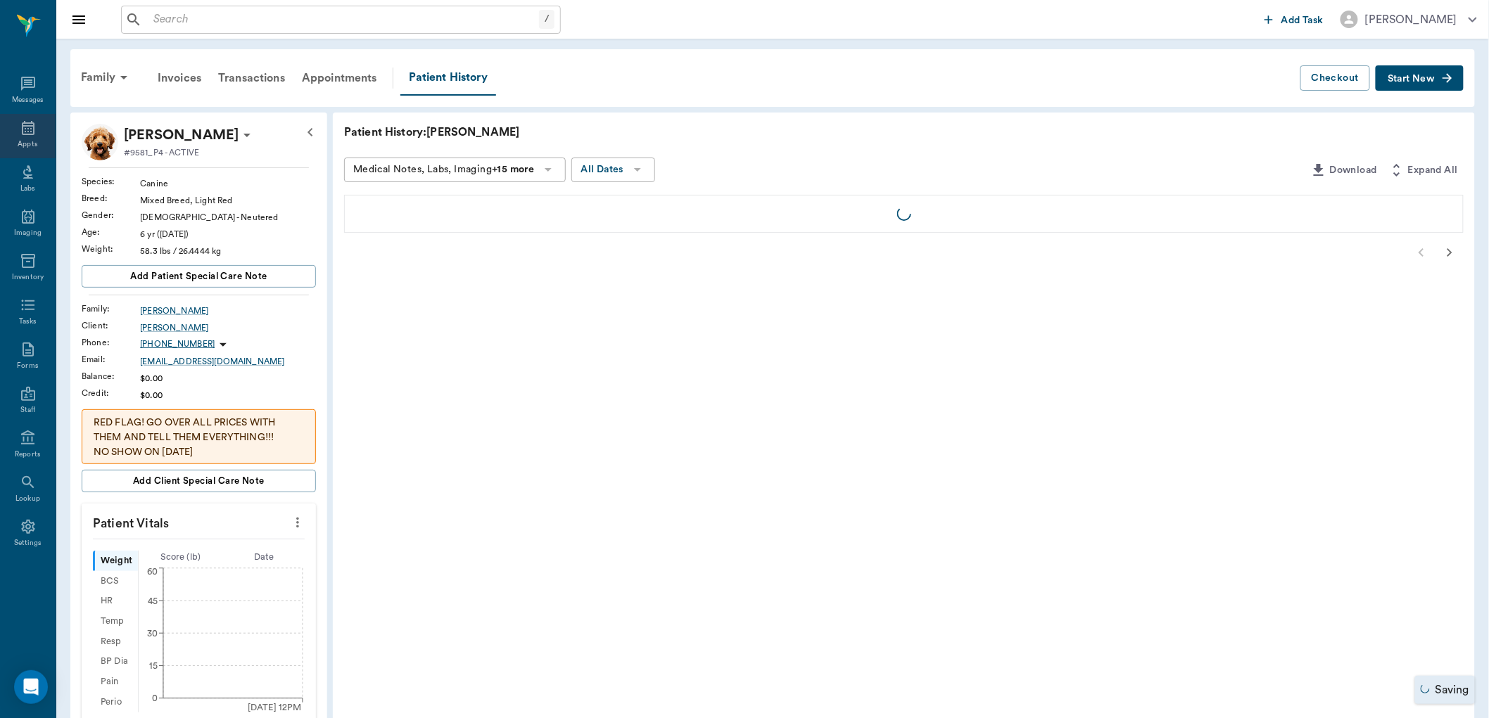
click at [26, 131] on icon at bounding box center [28, 128] width 17 height 17
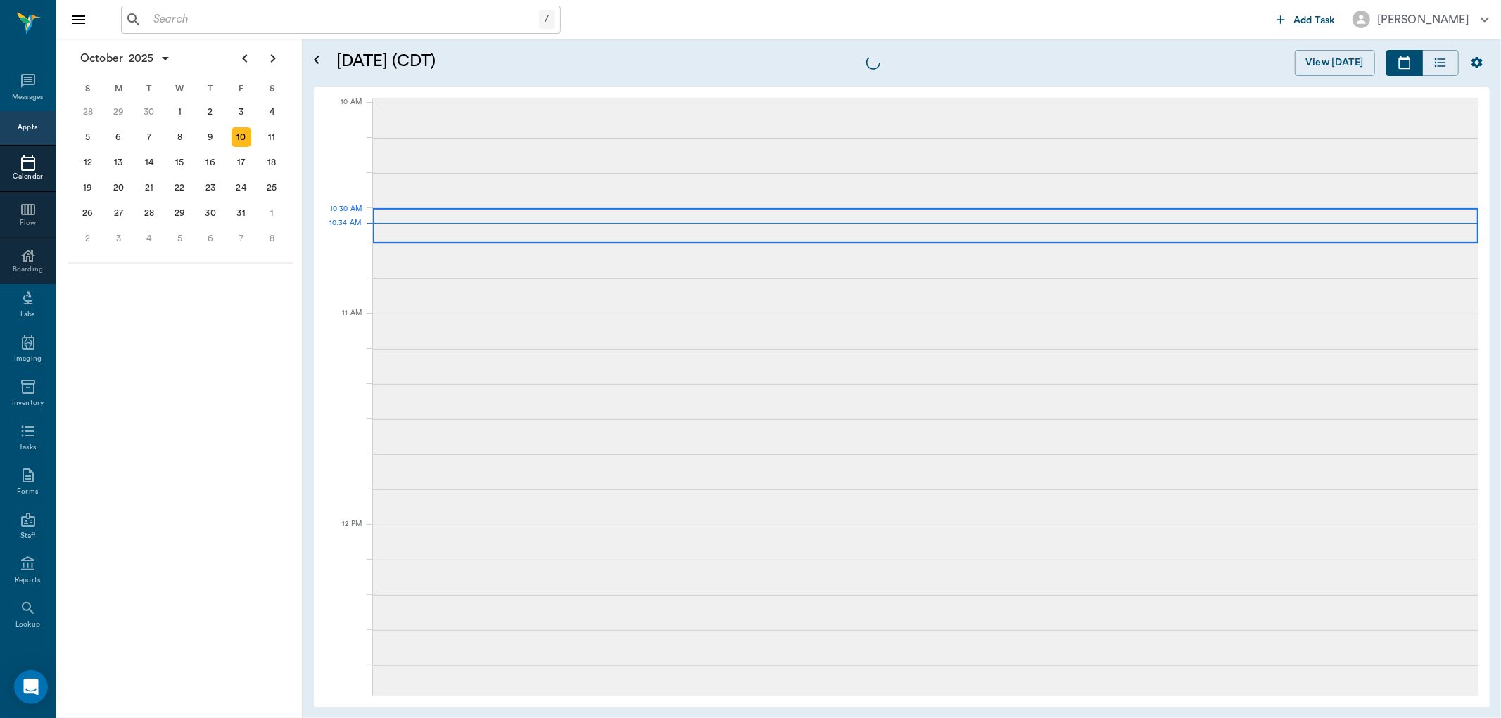
scroll to position [423, 0]
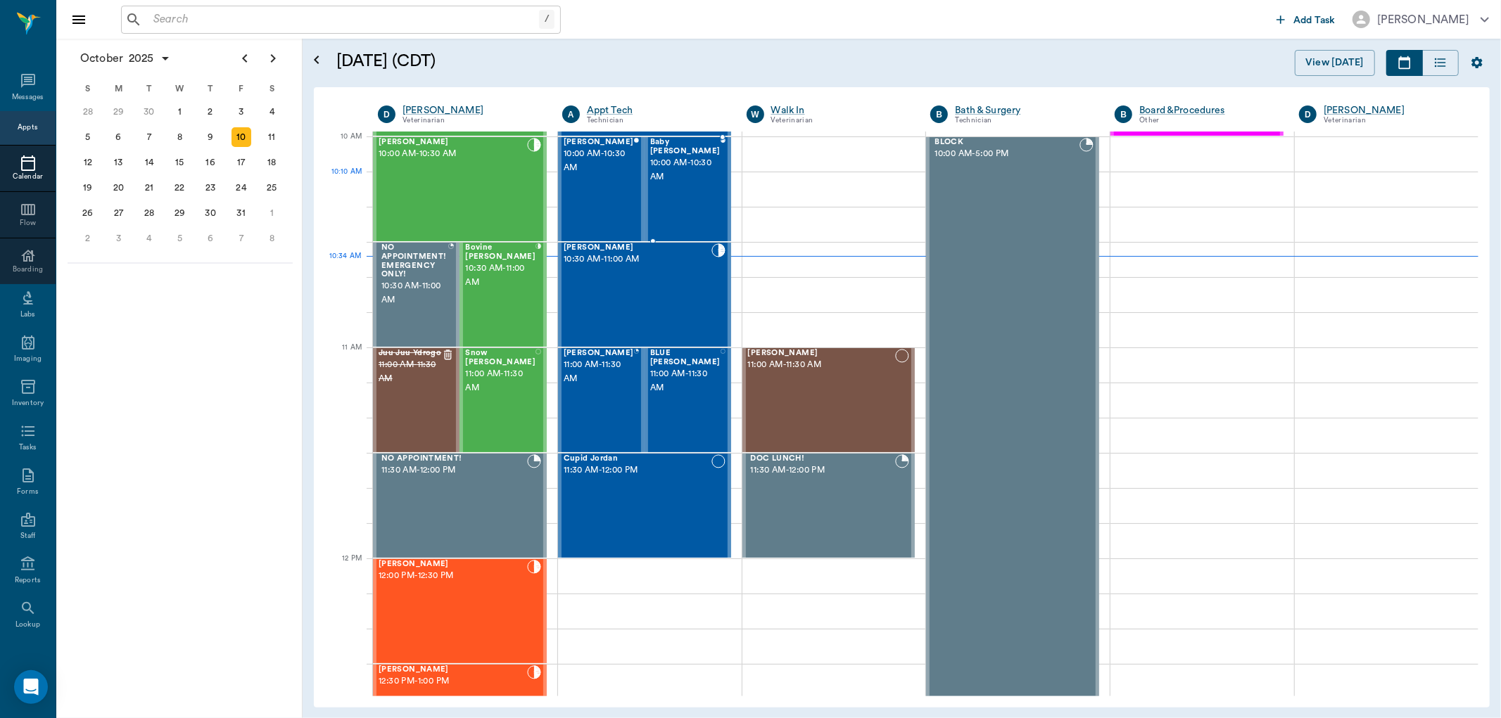
drag, startPoint x: 657, startPoint y: 203, endPoint x: 1161, endPoint y: 286, distance: 510.6
click at [659, 203] on div "Baby Corbett 10:00 AM - 10:30 AM" at bounding box center [685, 189] width 70 height 103
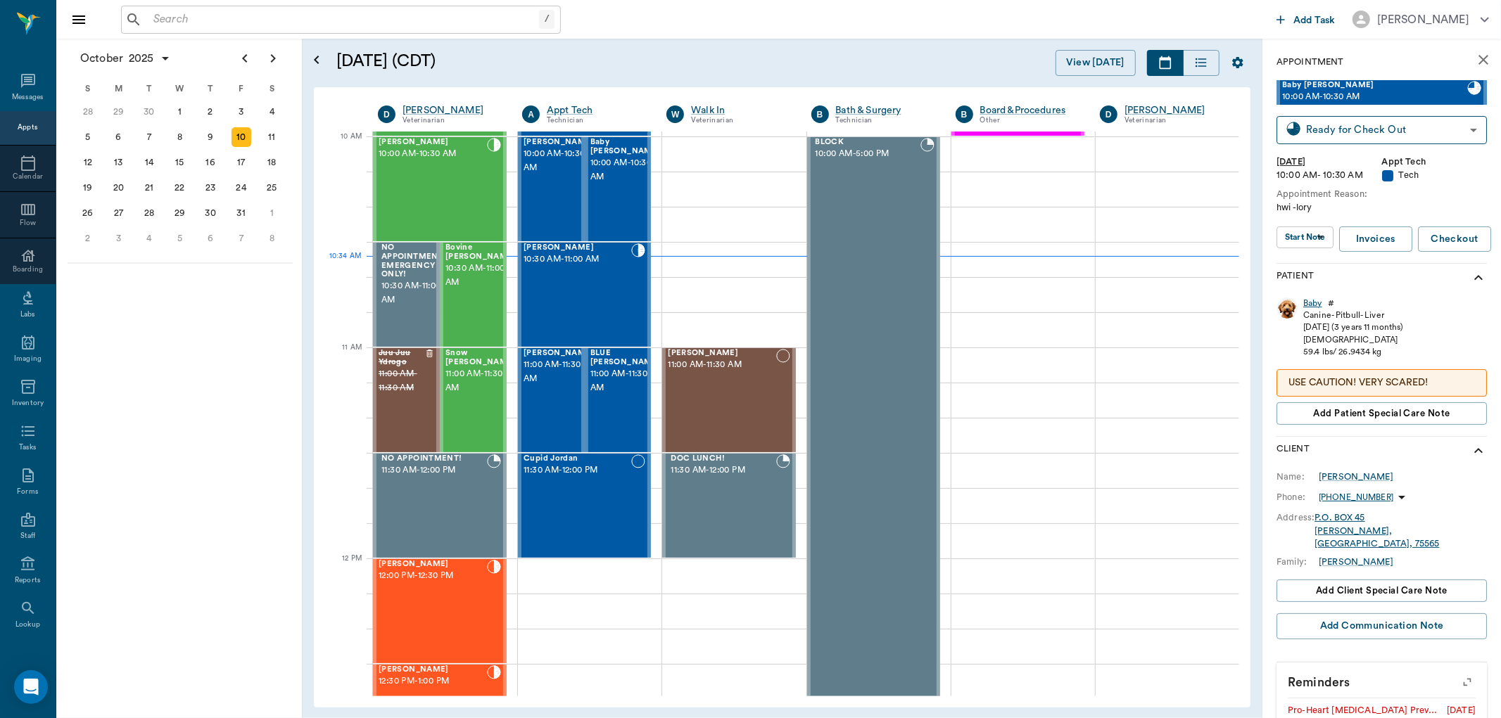
click at [1319, 303] on div "Baby" at bounding box center [1312, 304] width 19 height 12
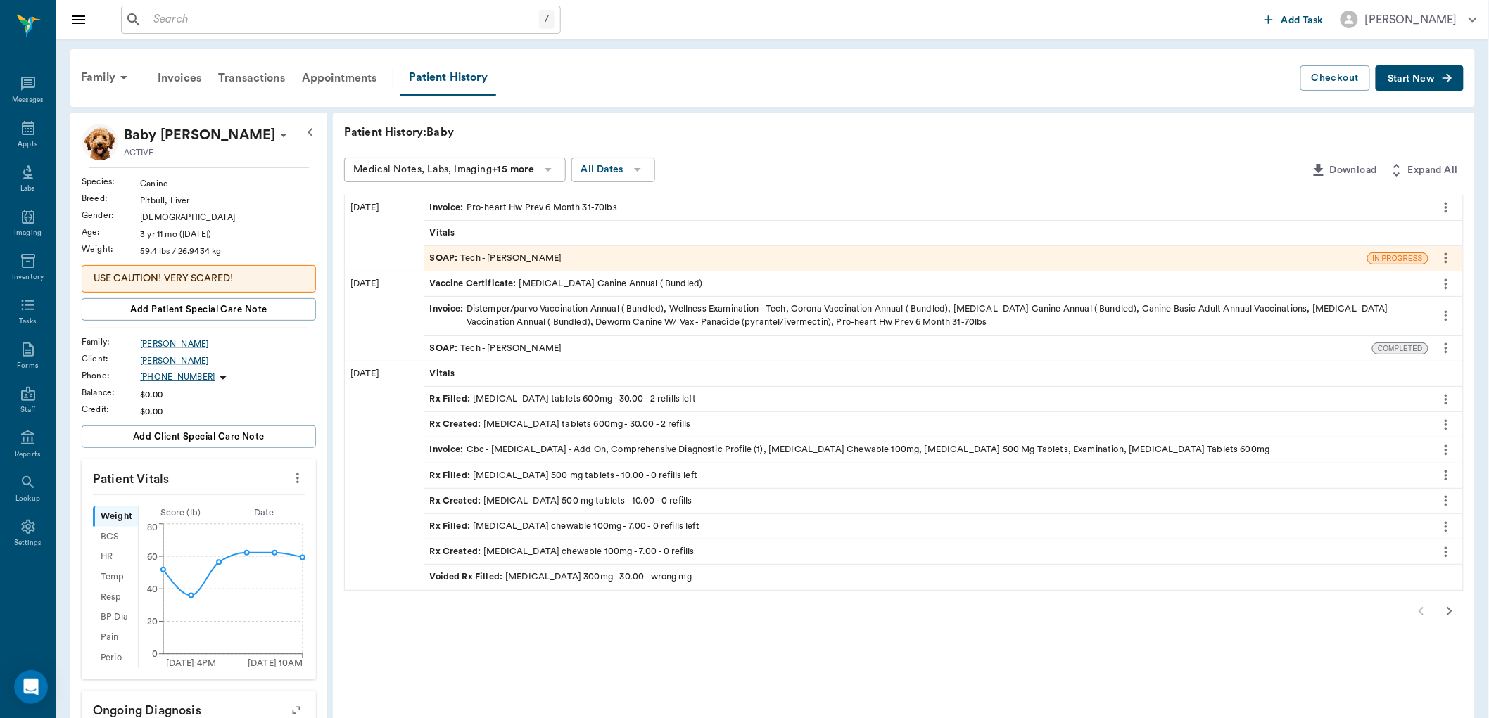
click at [462, 259] on div "SOAP : Tech - Julie Dickerson" at bounding box center [496, 258] width 132 height 13
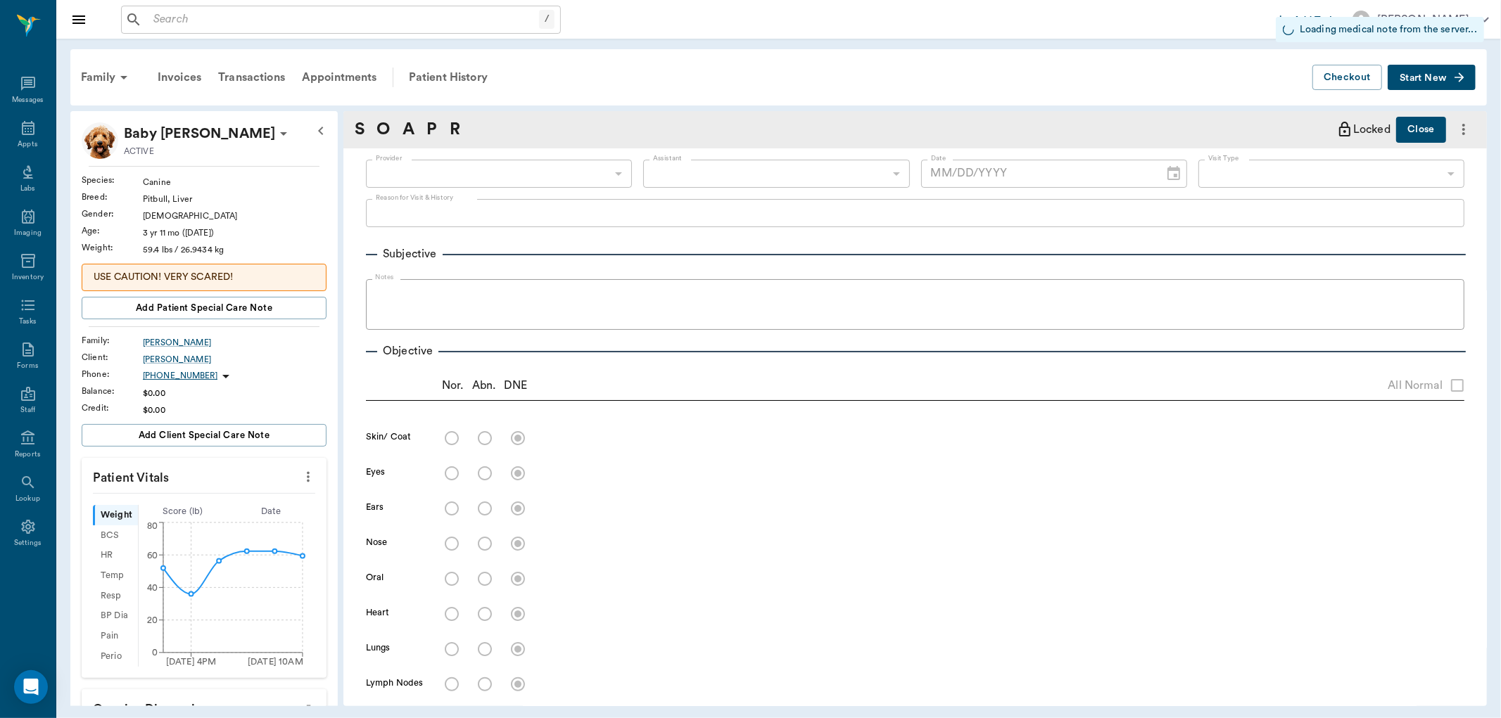
type input "63ec2e7e52e12b0ba117b124"
type input "65d2be4f46e3a538d89b8c1a"
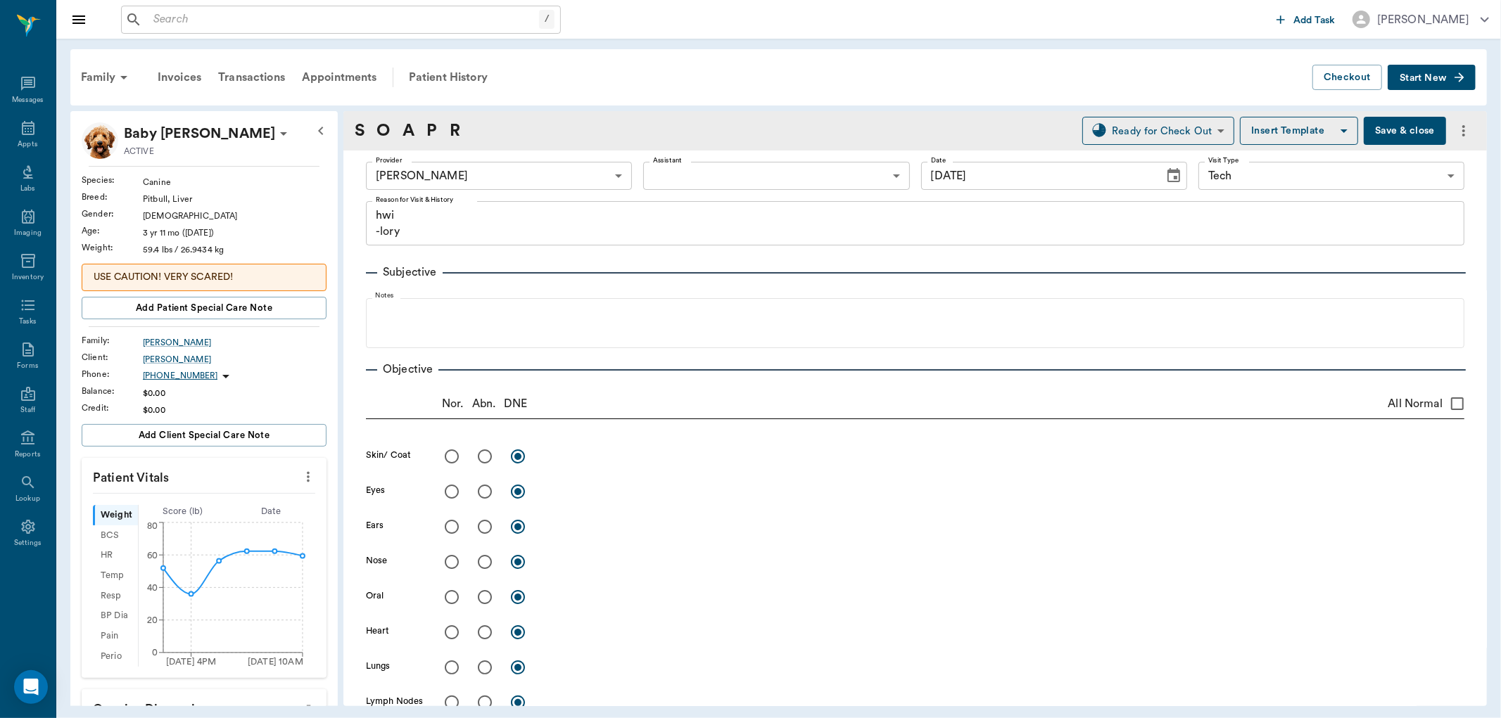
type input "[DATE]"
type textarea "hwi -lory"
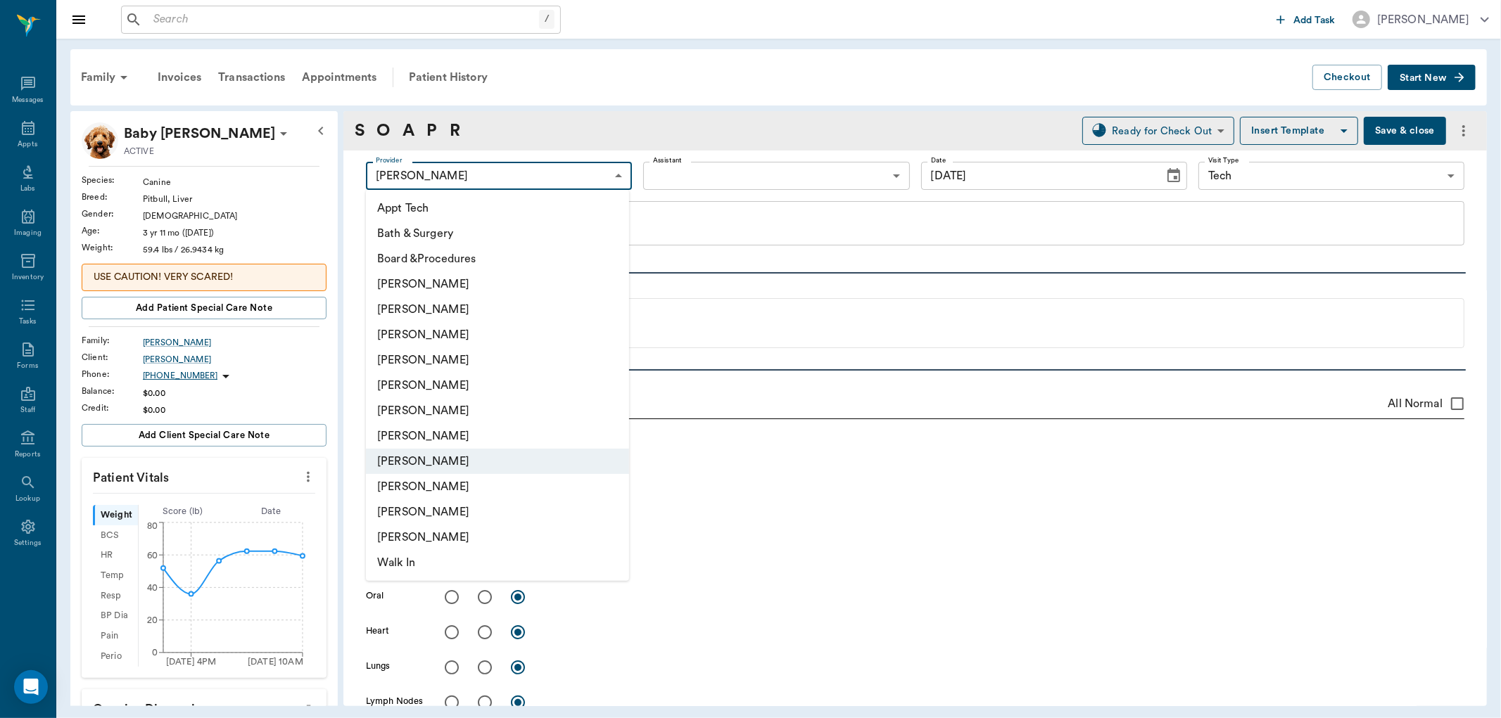
click at [502, 186] on body "/ ​ Add Task Dr. Bert Ellsworth Nectar Messages Appts Labs Imaging Inventory Ta…" at bounding box center [750, 359] width 1501 height 718
click at [448, 336] on li "[PERSON_NAME]" at bounding box center [497, 334] width 263 height 25
type input "642ef10e332a41444de2bad1"
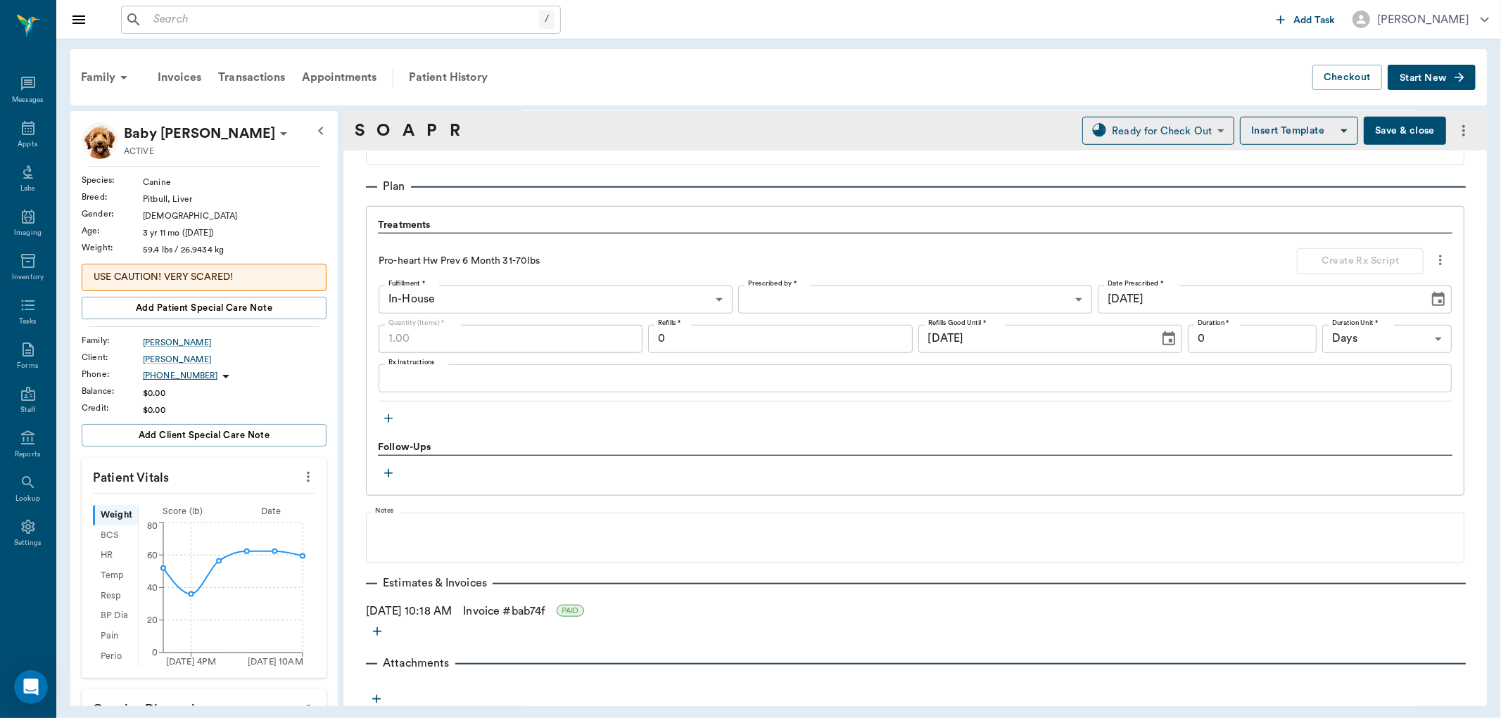
scroll to position [961, 0]
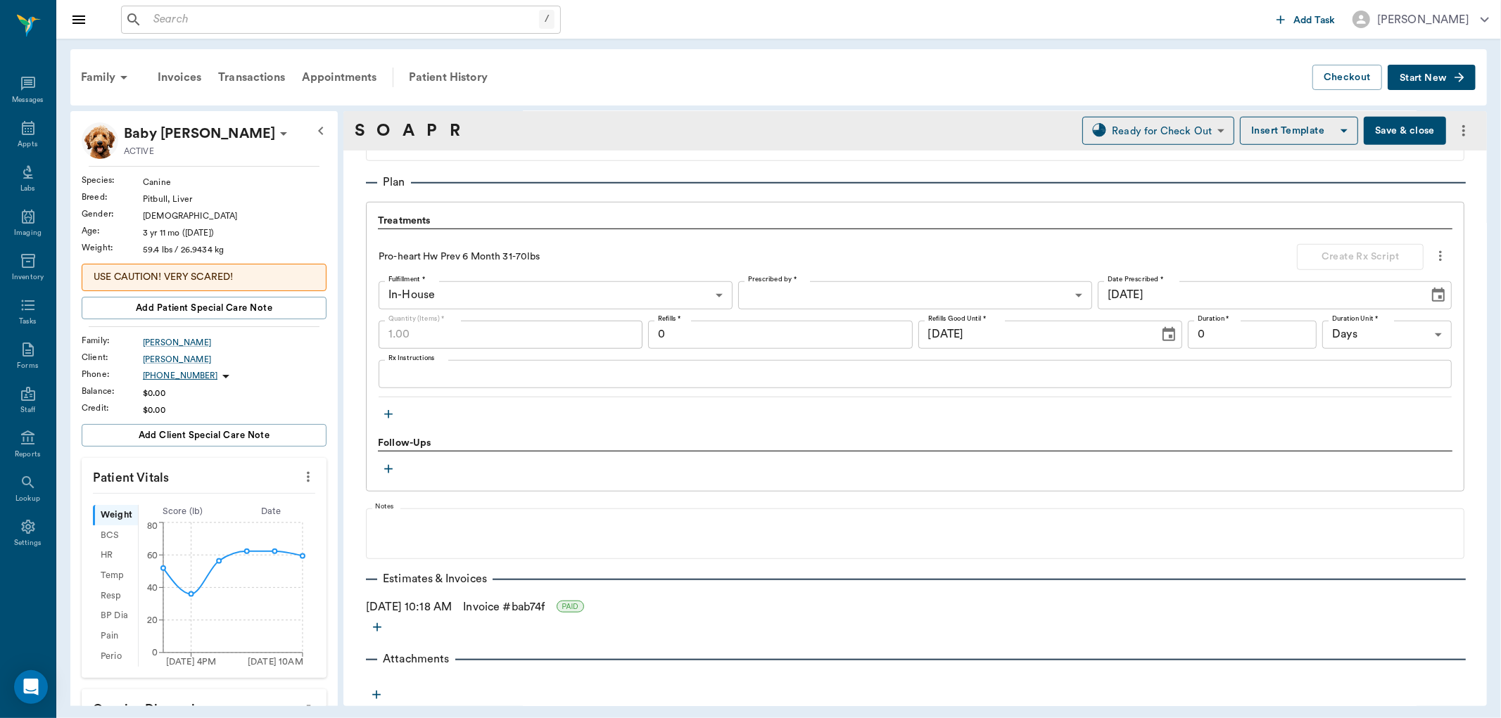
drag, startPoint x: 1407, startPoint y: 125, endPoint x: 1361, endPoint y: 128, distance: 46.5
click at [1406, 125] on button "Save & close" at bounding box center [1405, 131] width 82 height 28
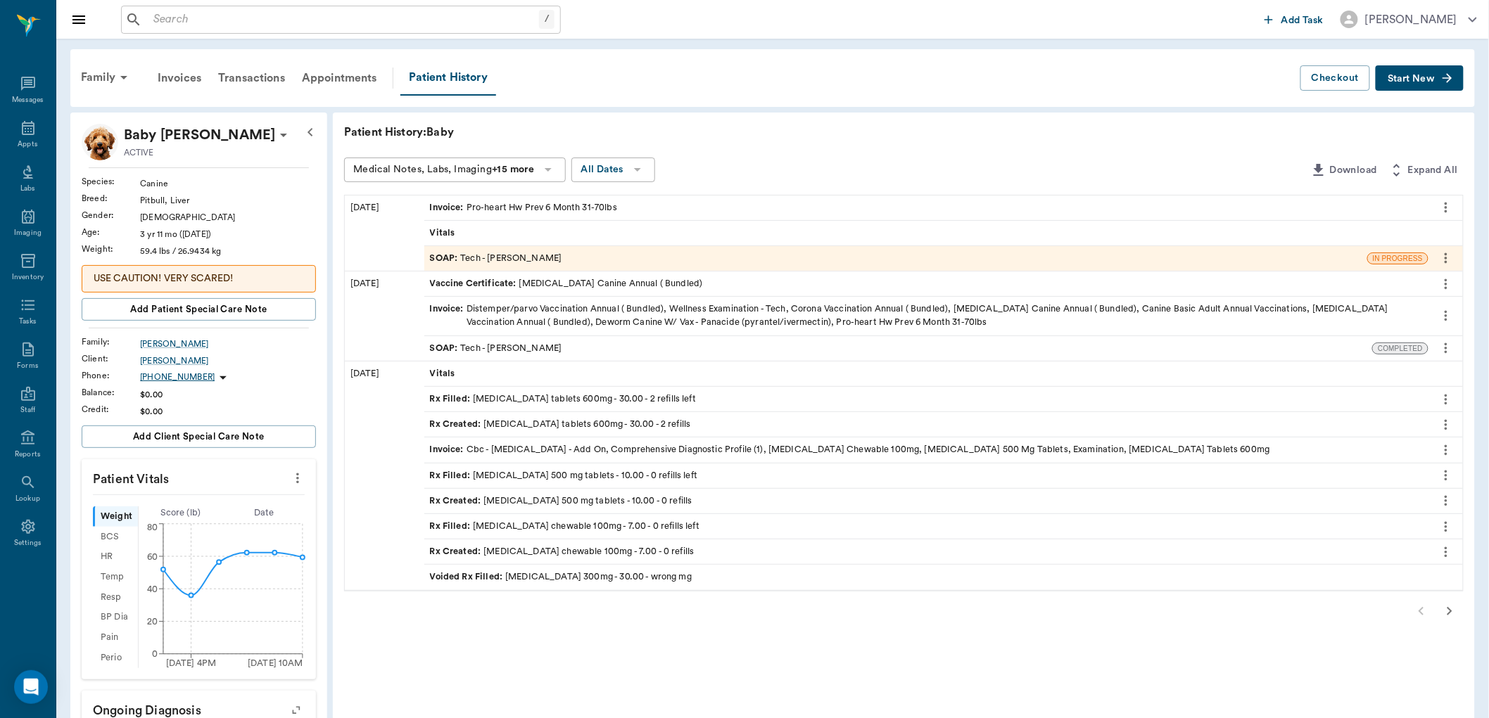
click at [1447, 612] on icon "button" at bounding box center [1449, 611] width 17 height 17
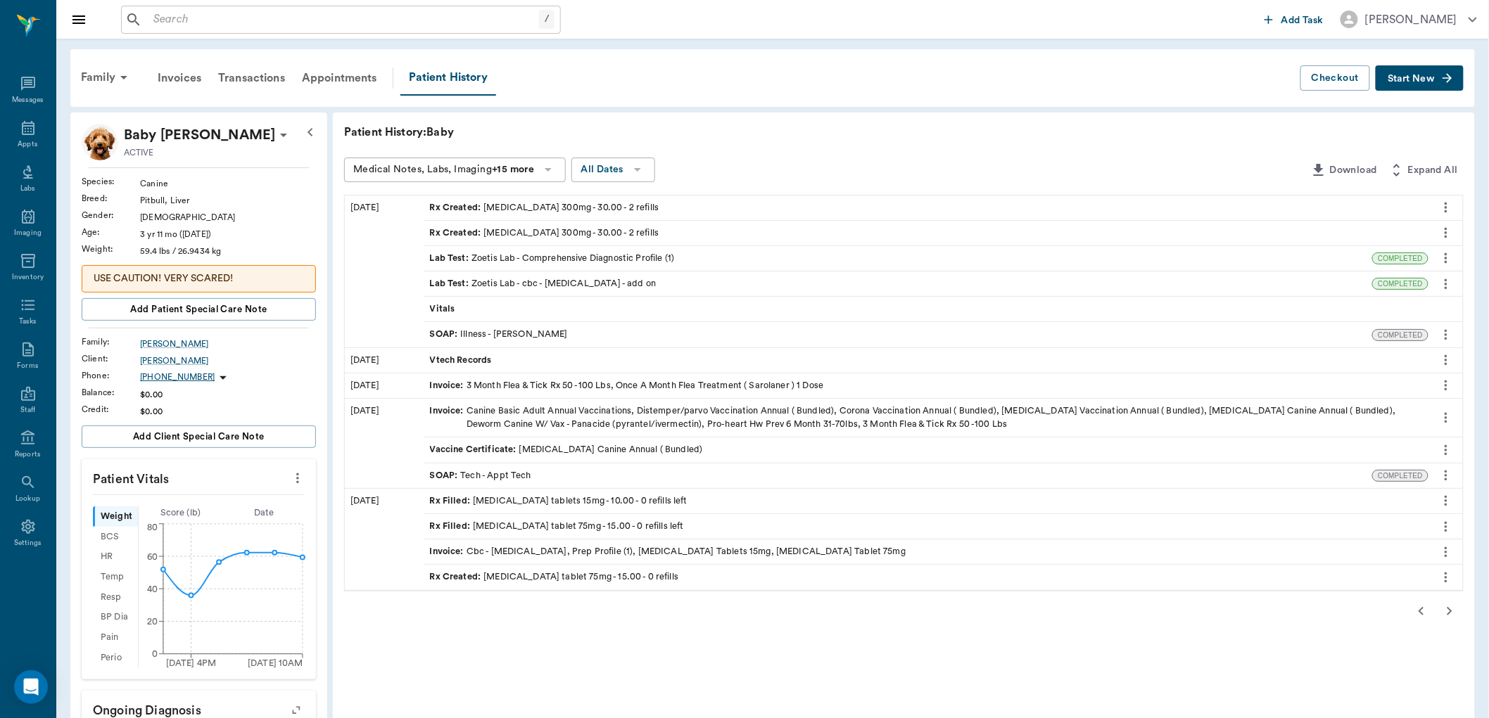
click at [444, 480] on span "SOAP :" at bounding box center [445, 475] width 31 height 13
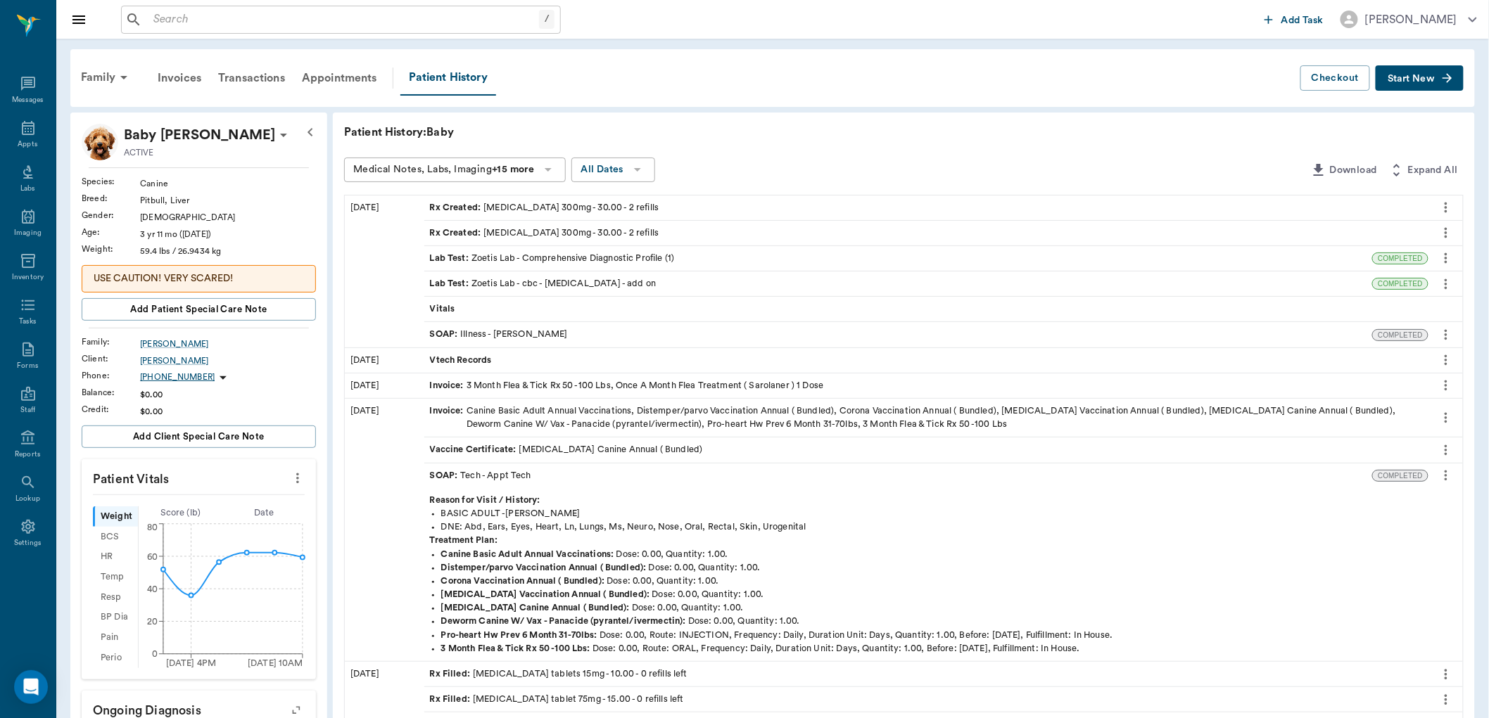
click at [1448, 476] on icon "more" at bounding box center [1445, 475] width 15 height 17
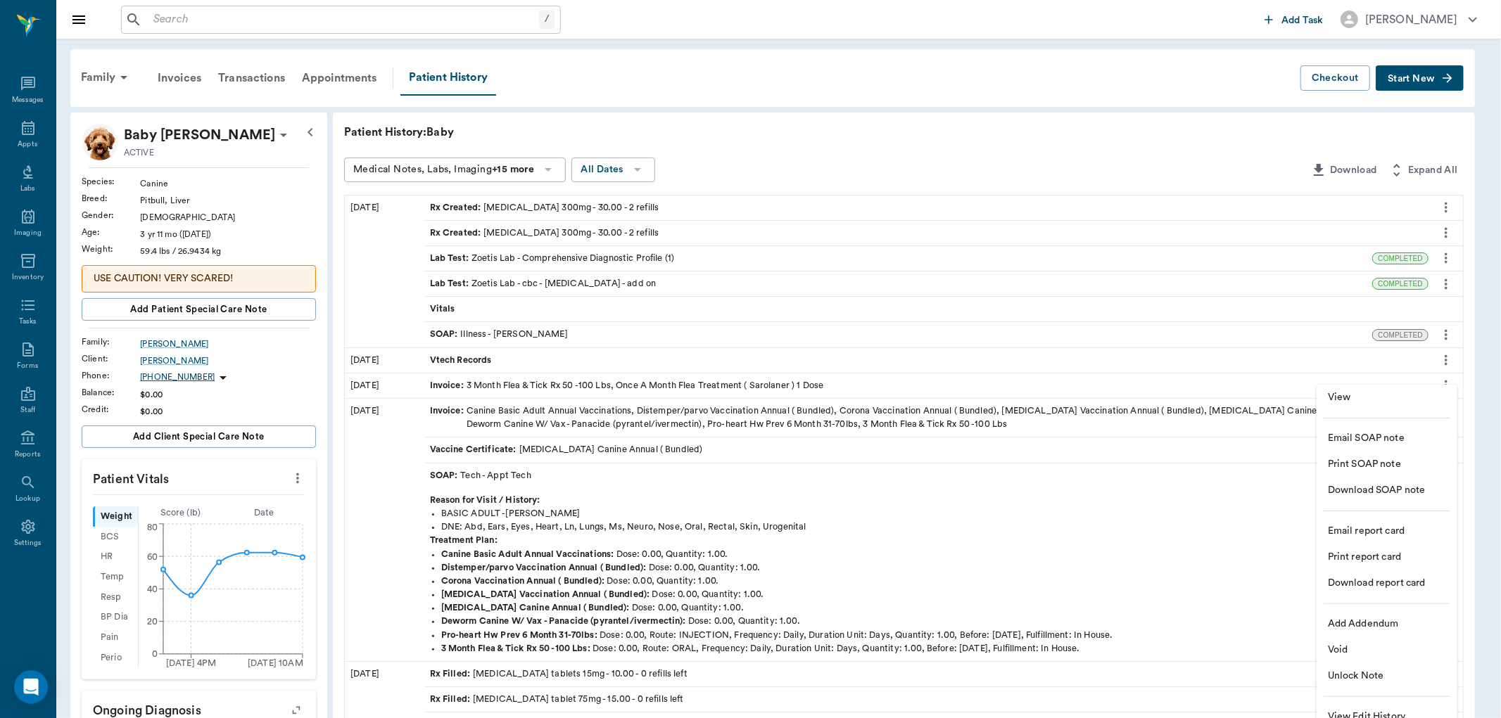
click at [1332, 398] on span "View" at bounding box center [1387, 398] width 118 height 15
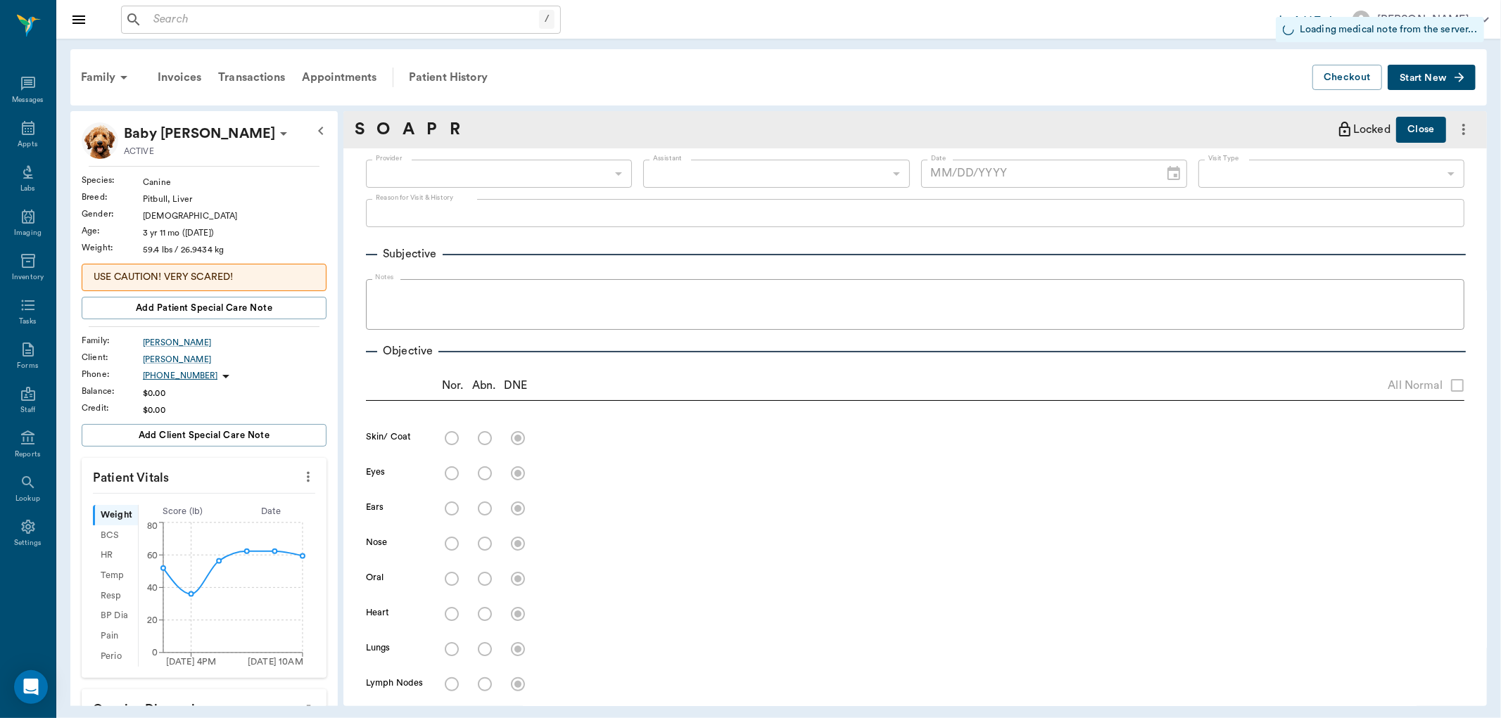
type input "63ec2f075fda476ae8351a4c"
type input "65d2be4f46e3a538d89b8c1a"
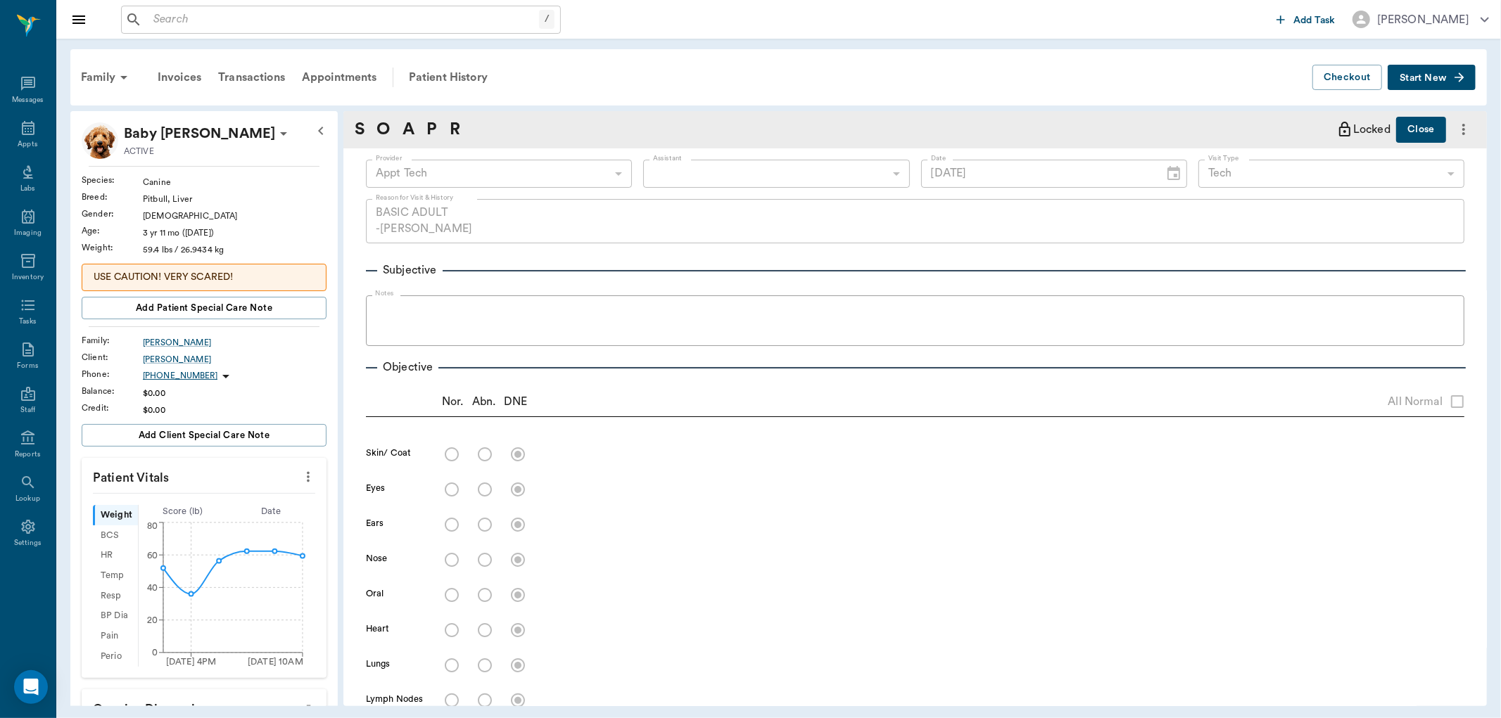
type input "02/07/2024"
type textarea "BASIC ADULT -LORY"
click at [49, 131] on div "Appts" at bounding box center [28, 136] width 56 height 44
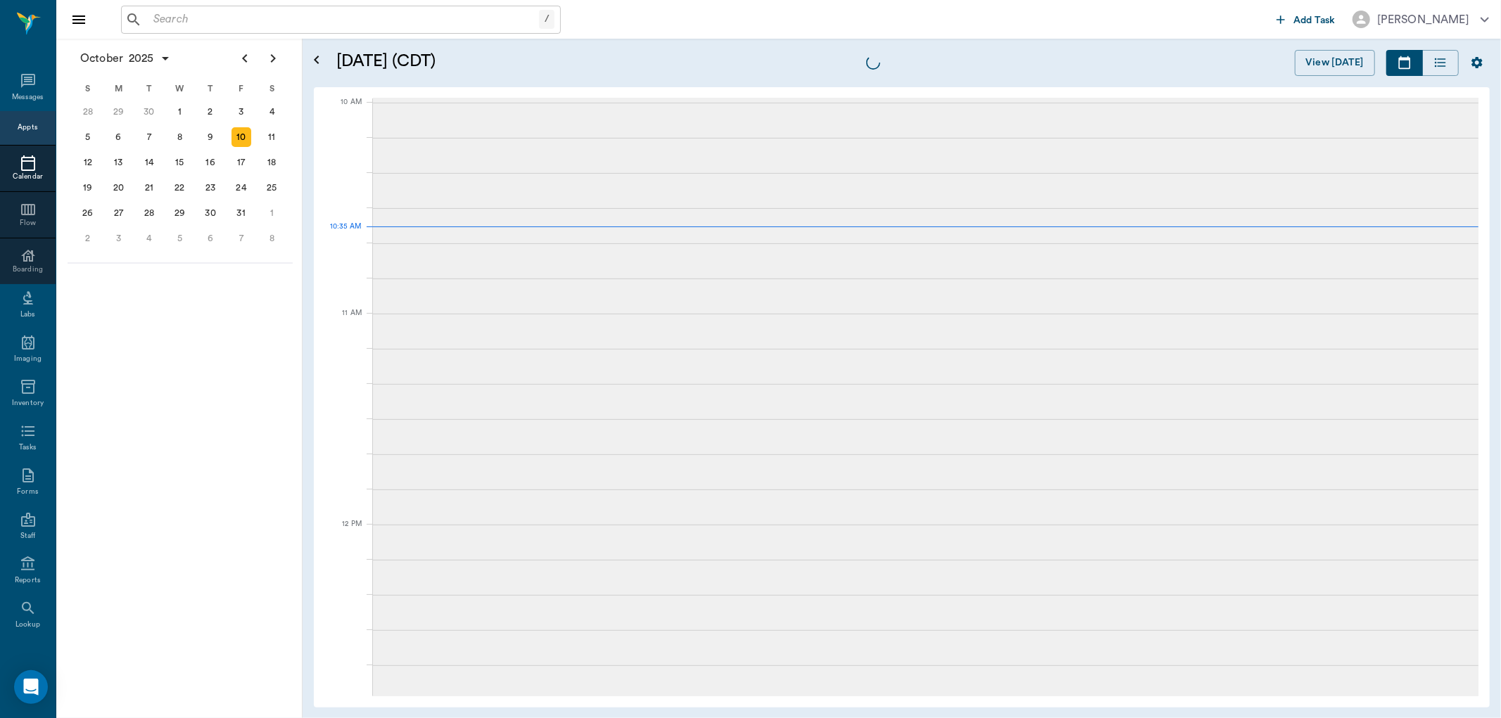
scroll to position [423, 0]
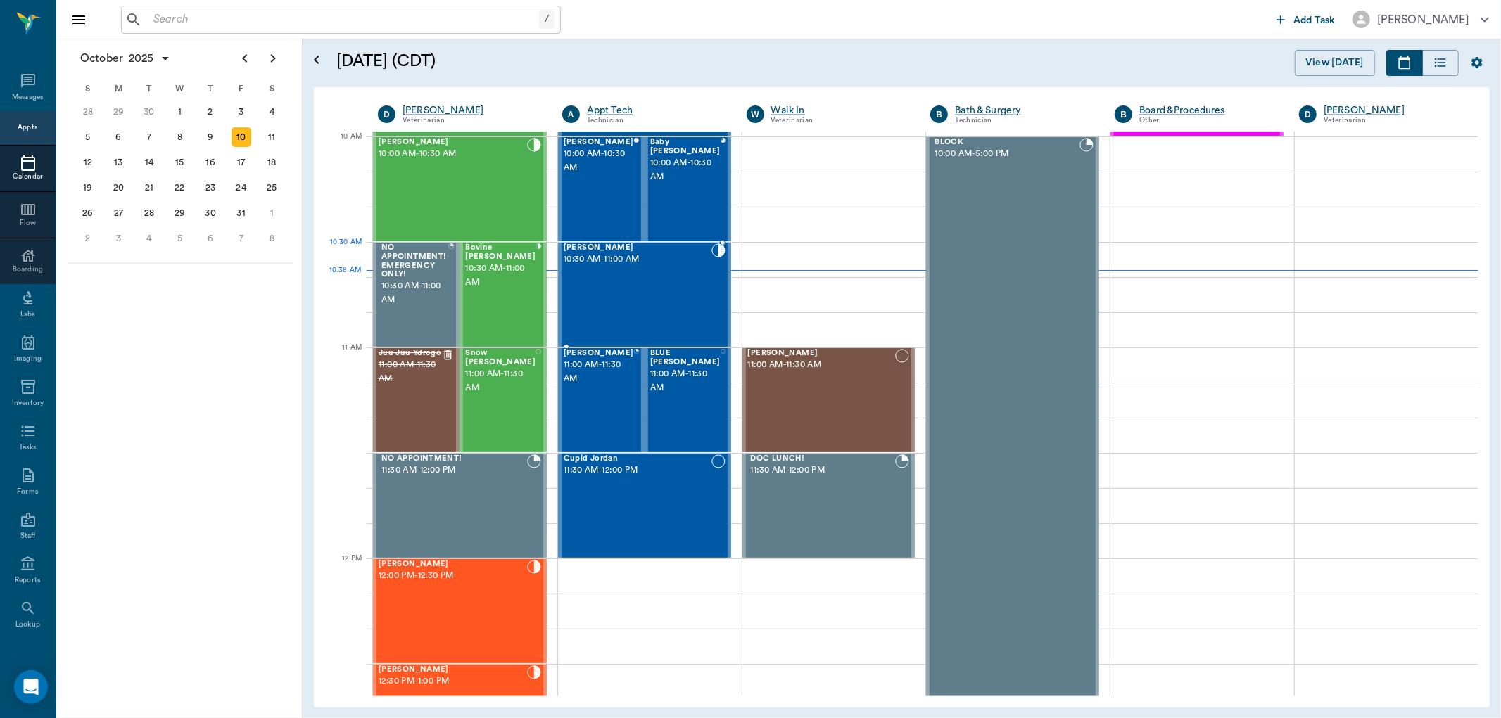
click at [638, 265] on span "10:30 AM - 11:00 AM" at bounding box center [638, 260] width 148 height 14
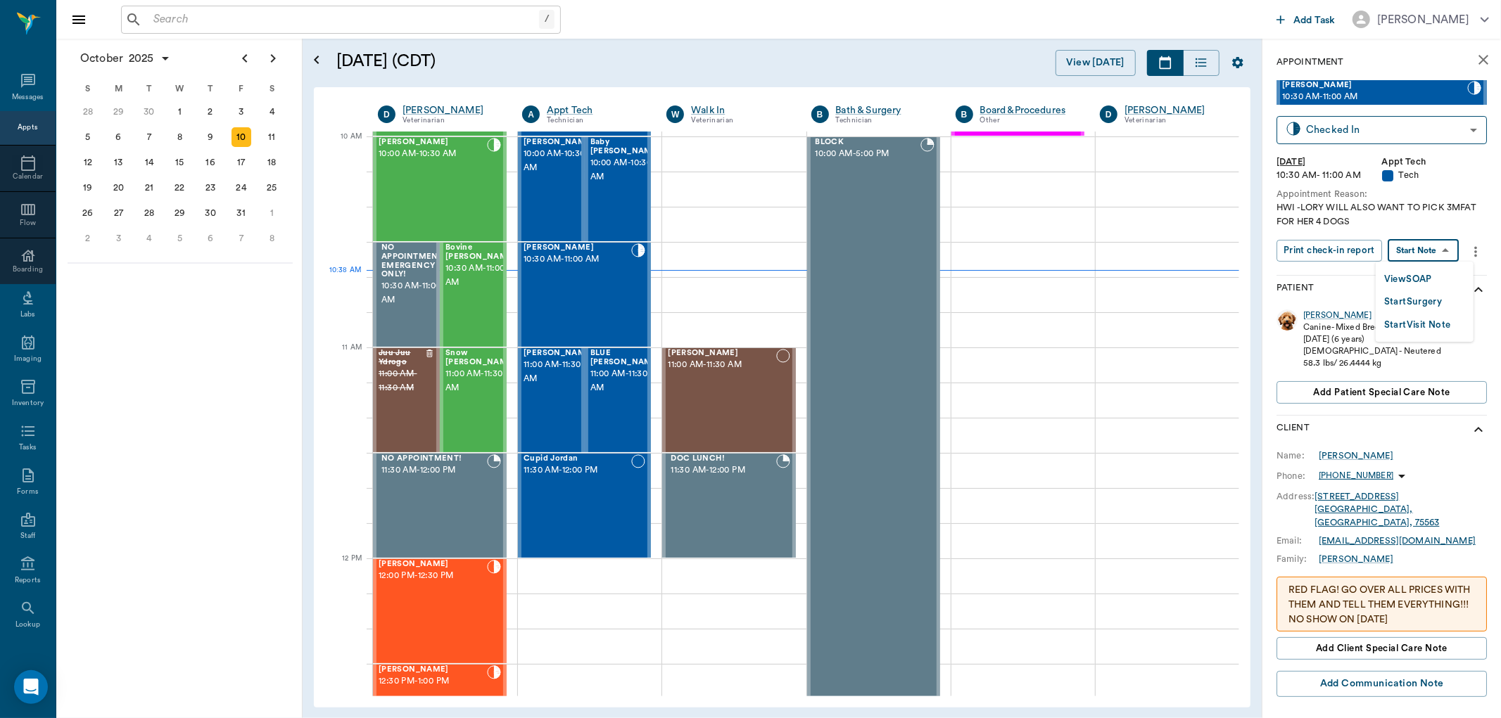
click at [1426, 252] on body "/ ​ Add Task Dr. Bert Ellsworth Nectar Messages Appts Calendar Flow Boarding La…" at bounding box center [750, 359] width 1501 height 718
click at [1432, 274] on button "View SOAP" at bounding box center [1408, 280] width 48 height 16
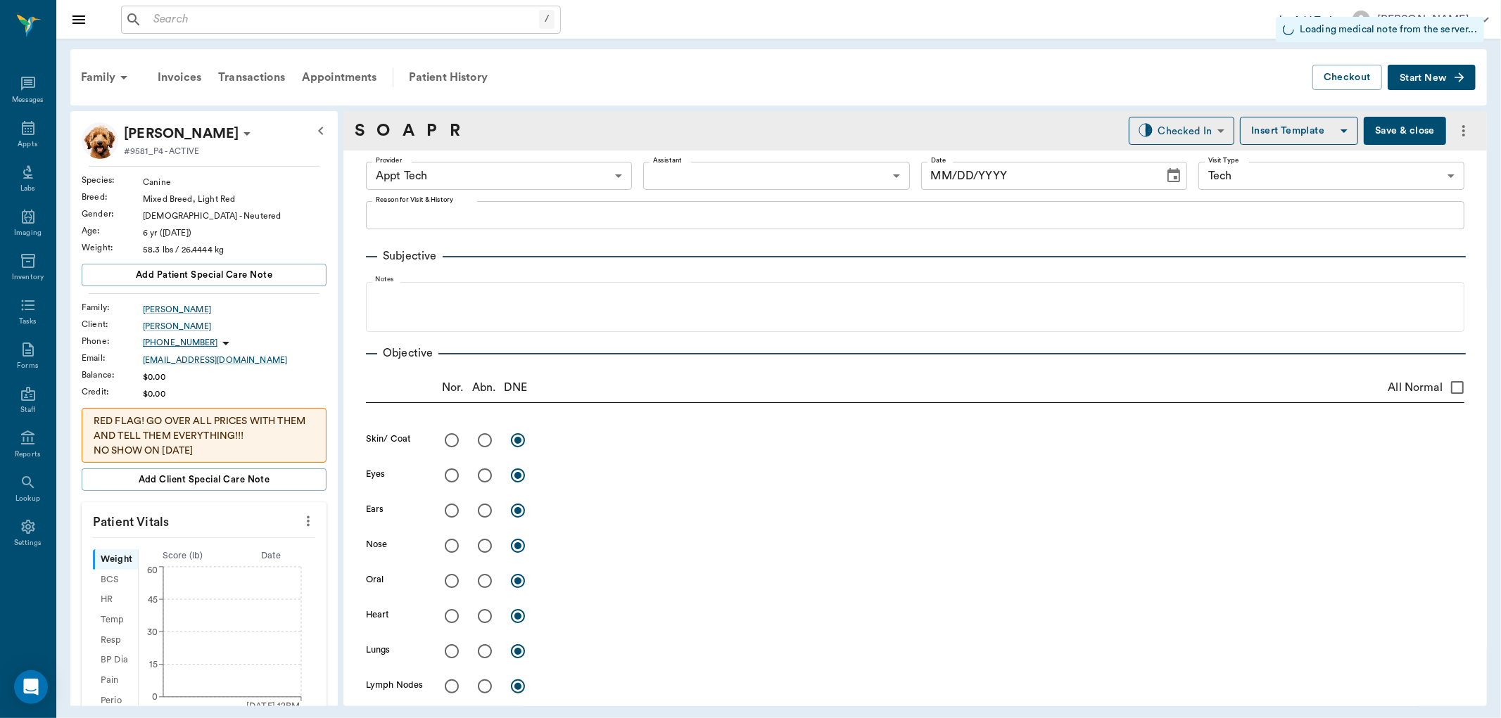
type input "63ec2f075fda476ae8351a4c"
type input "65d2be4f46e3a538d89b8c1a"
type input "[DATE]"
type textarea "HWI -LORY WILL ALSO WANT TO PICK 3MFAT FOR HER 4 DOGS"
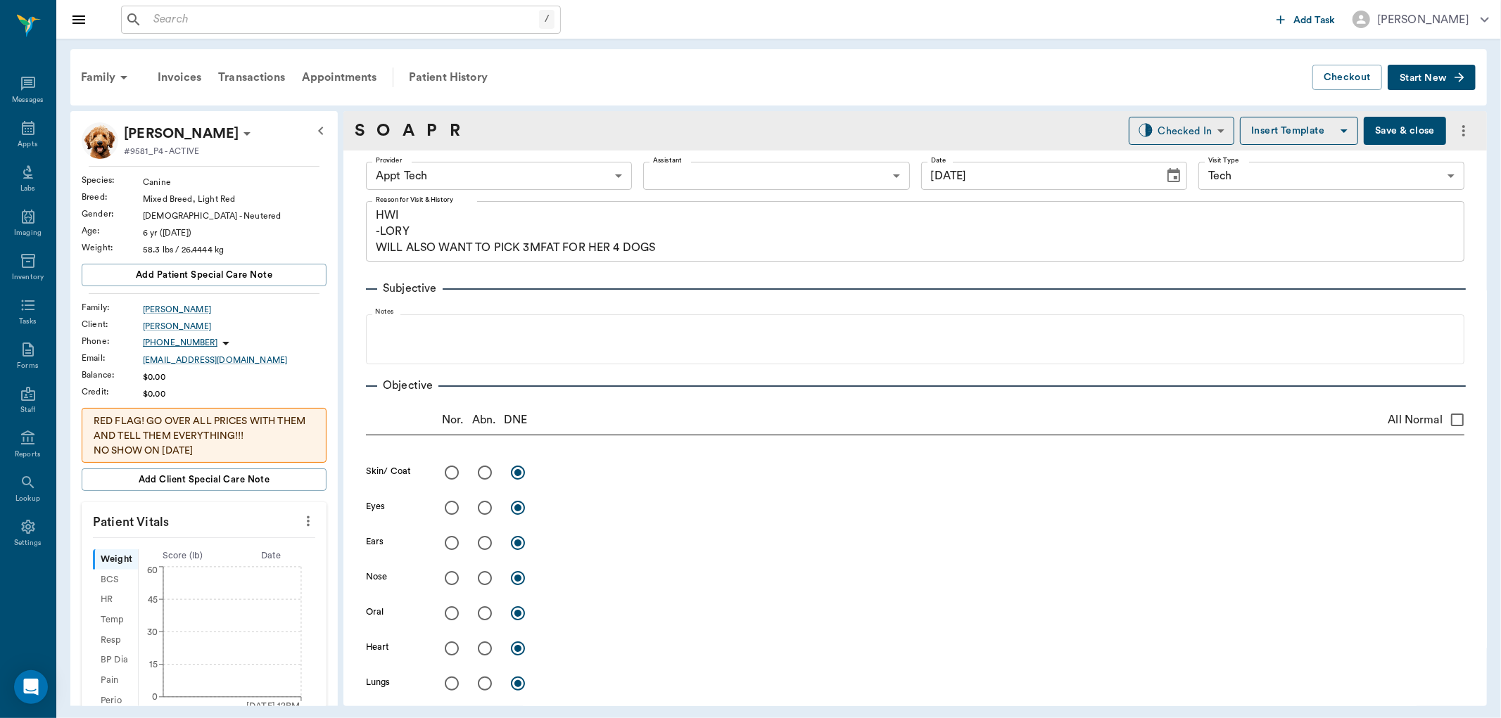
click at [611, 172] on body "/ ​ Add Task Dr. Bert Ellsworth Nectar Messages Appts Labs Imaging Inventory Ta…" at bounding box center [750, 359] width 1501 height 718
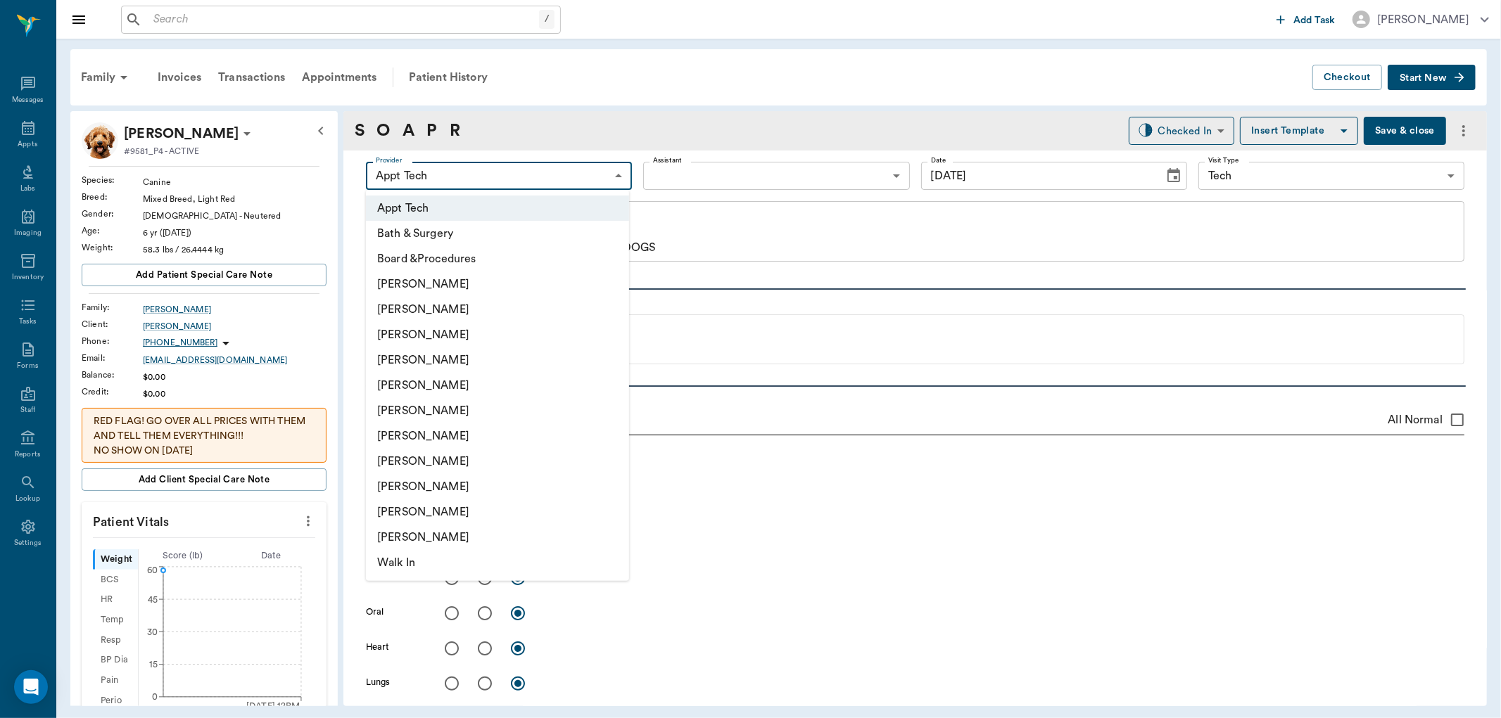
click at [457, 465] on li "[PERSON_NAME]" at bounding box center [497, 461] width 263 height 25
type input "63ec2e7e52e12b0ba117b124"
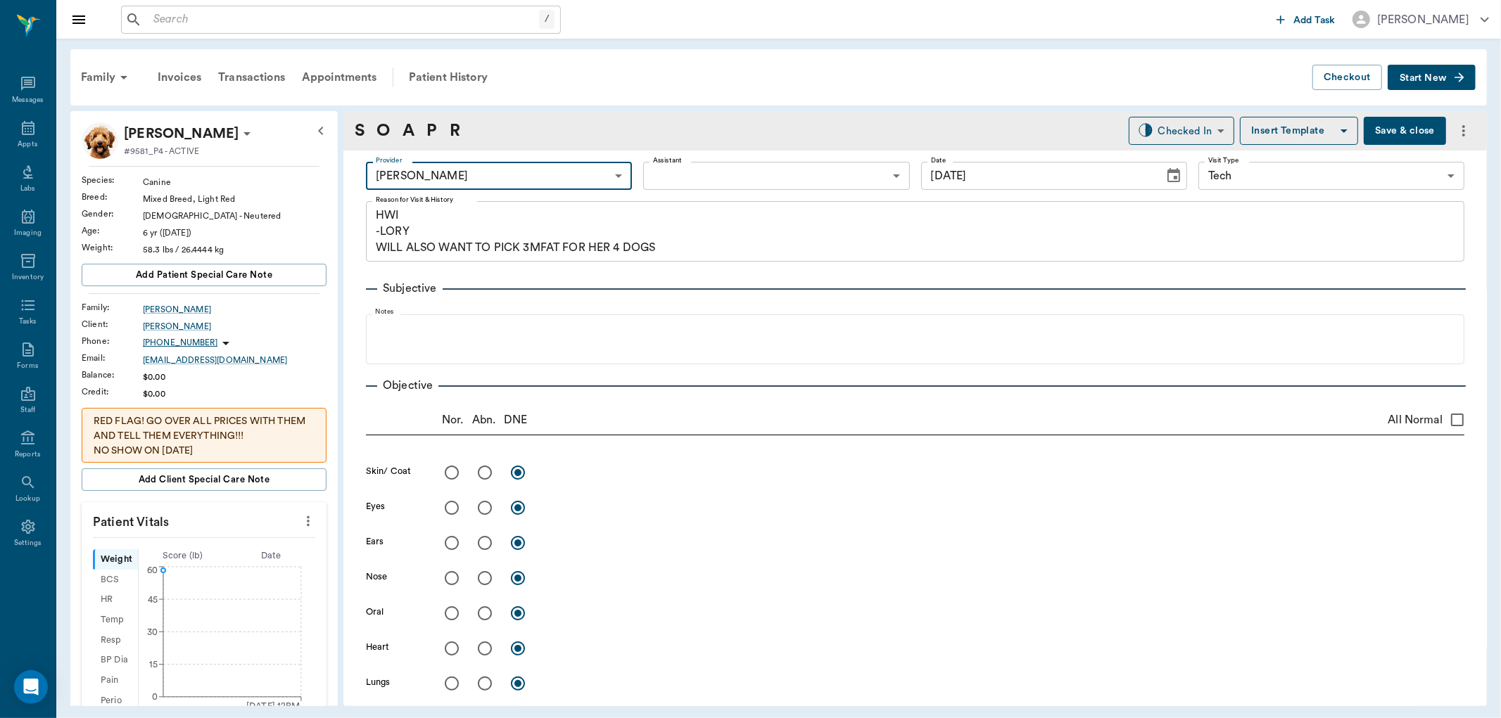
click at [874, 184] on body "/ ​ Add Task Dr. Bert Ellsworth Nectar Messages Appts Labs Imaging Inventory Ta…" at bounding box center [750, 359] width 1501 height 718
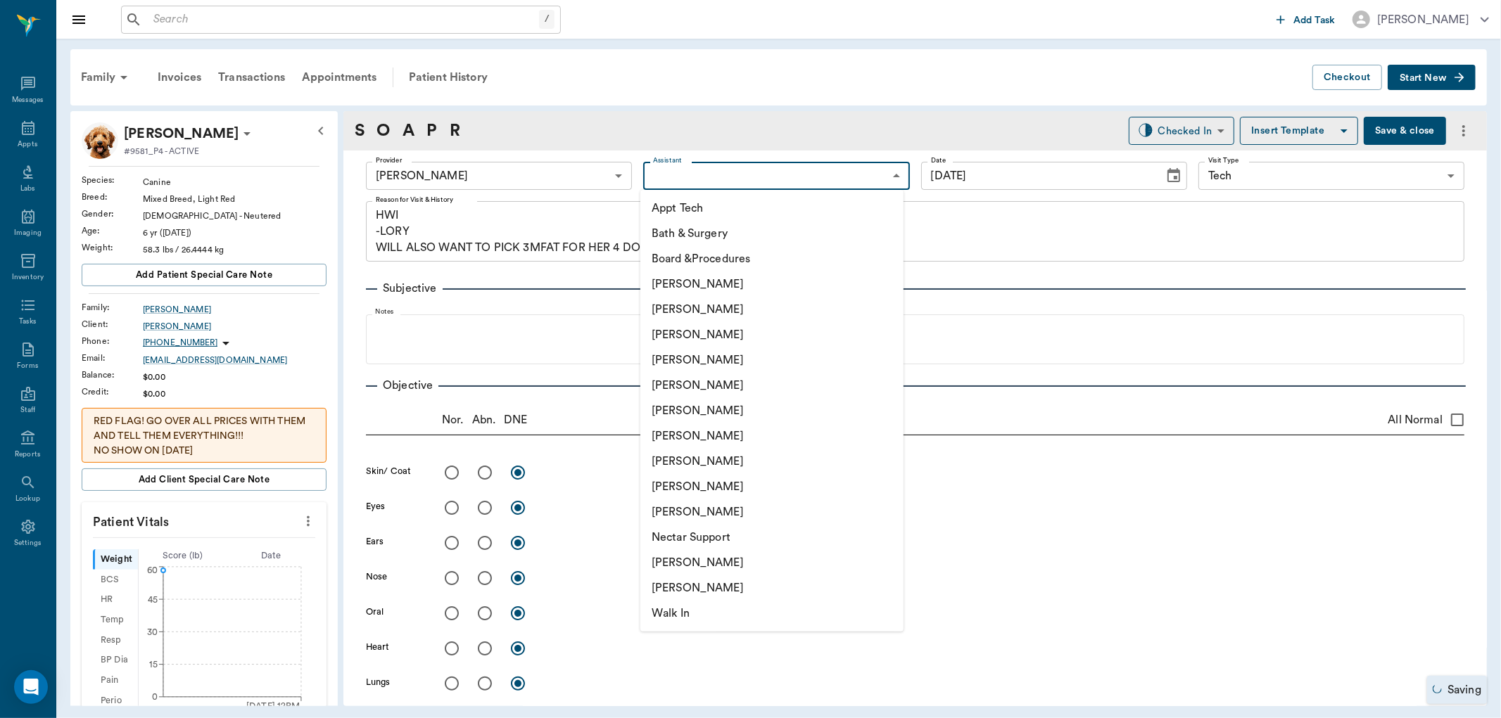
click at [721, 553] on li "[PERSON_NAME]" at bounding box center [771, 562] width 263 height 25
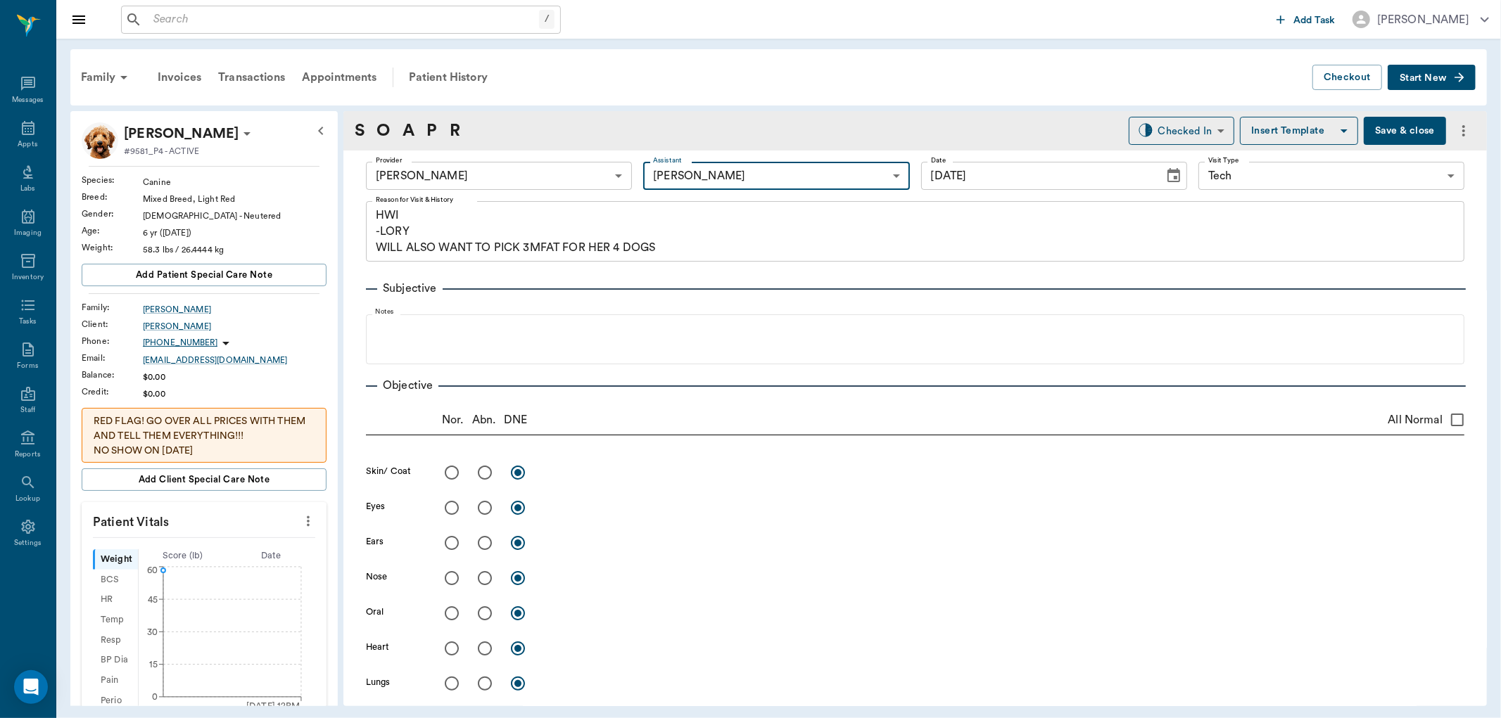
type input "6740bf97de10e07744acf1eb"
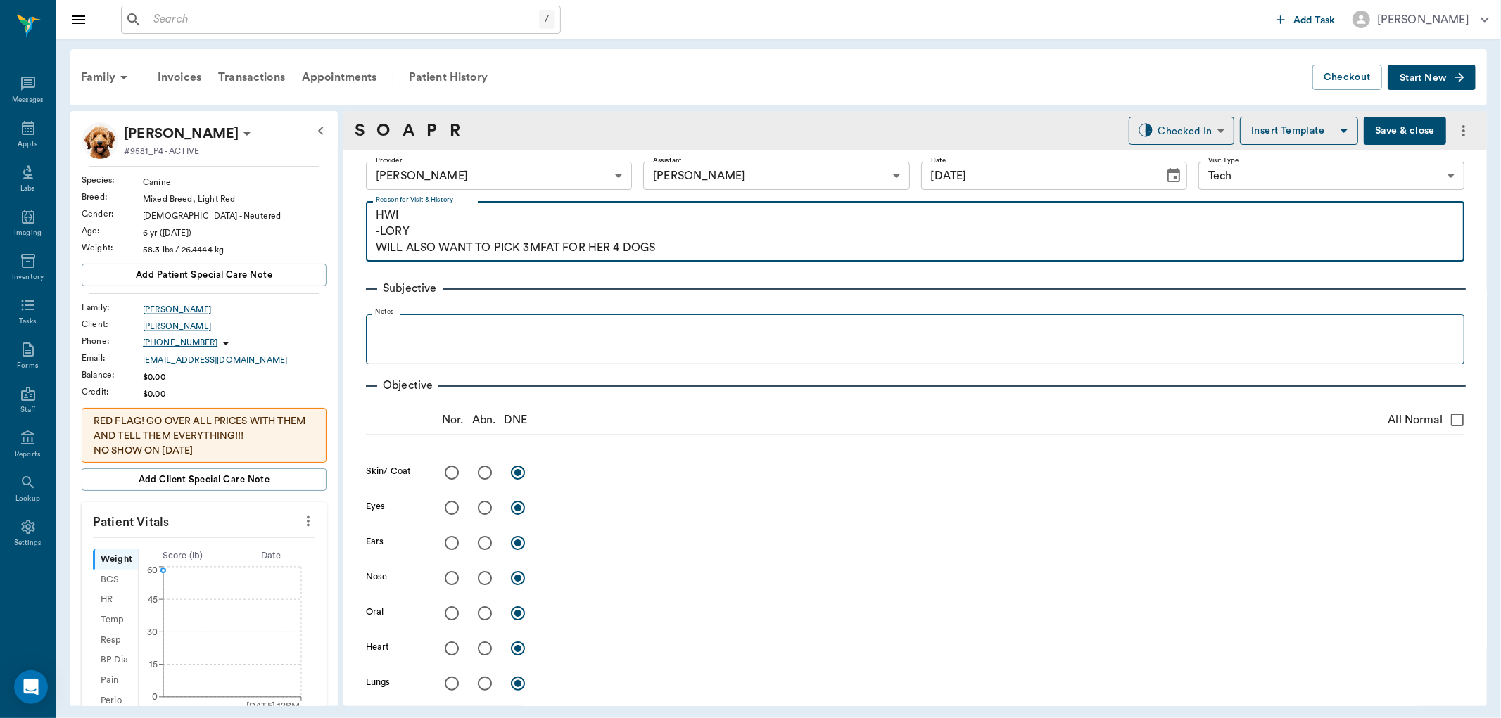
click at [408, 317] on fieldset "Notes" at bounding box center [915, 336] width 1098 height 56
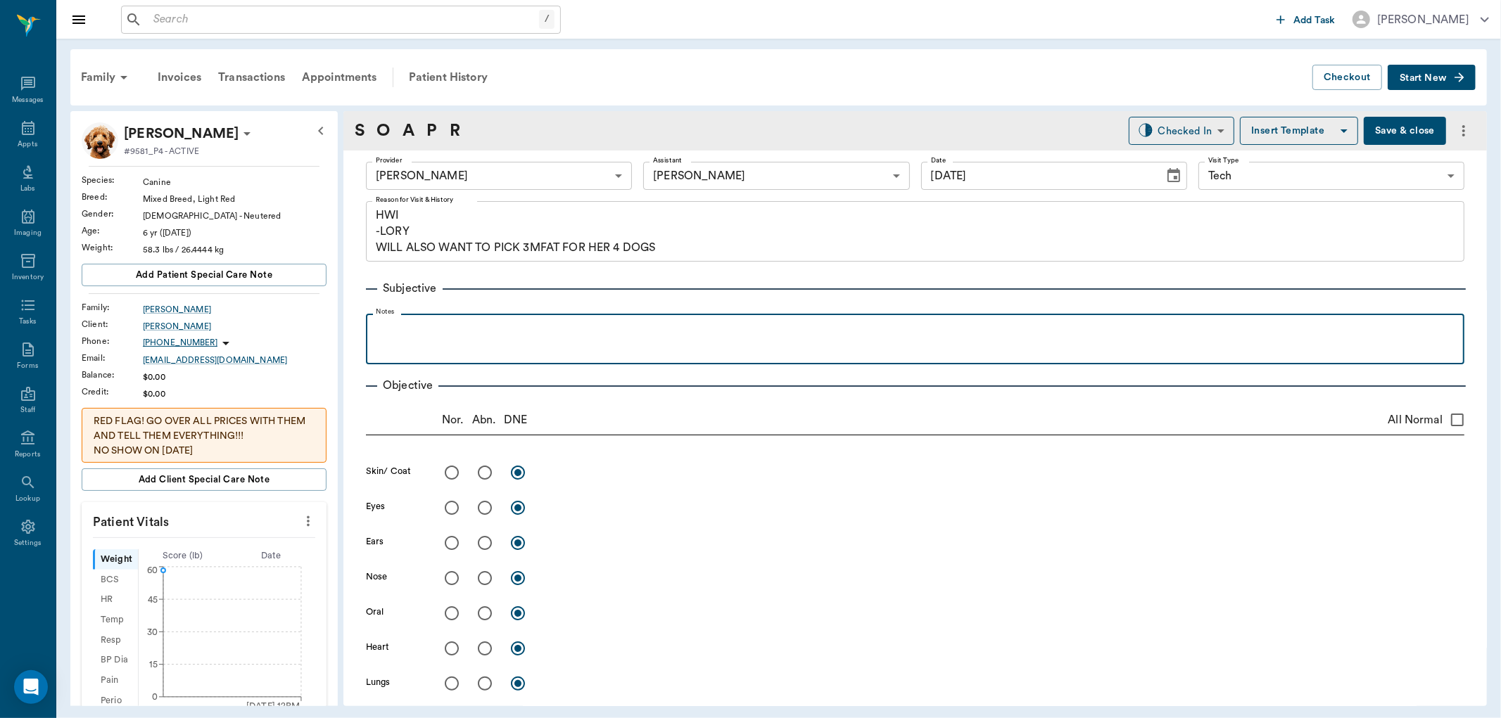
click at [431, 336] on p at bounding box center [915, 329] width 1084 height 17
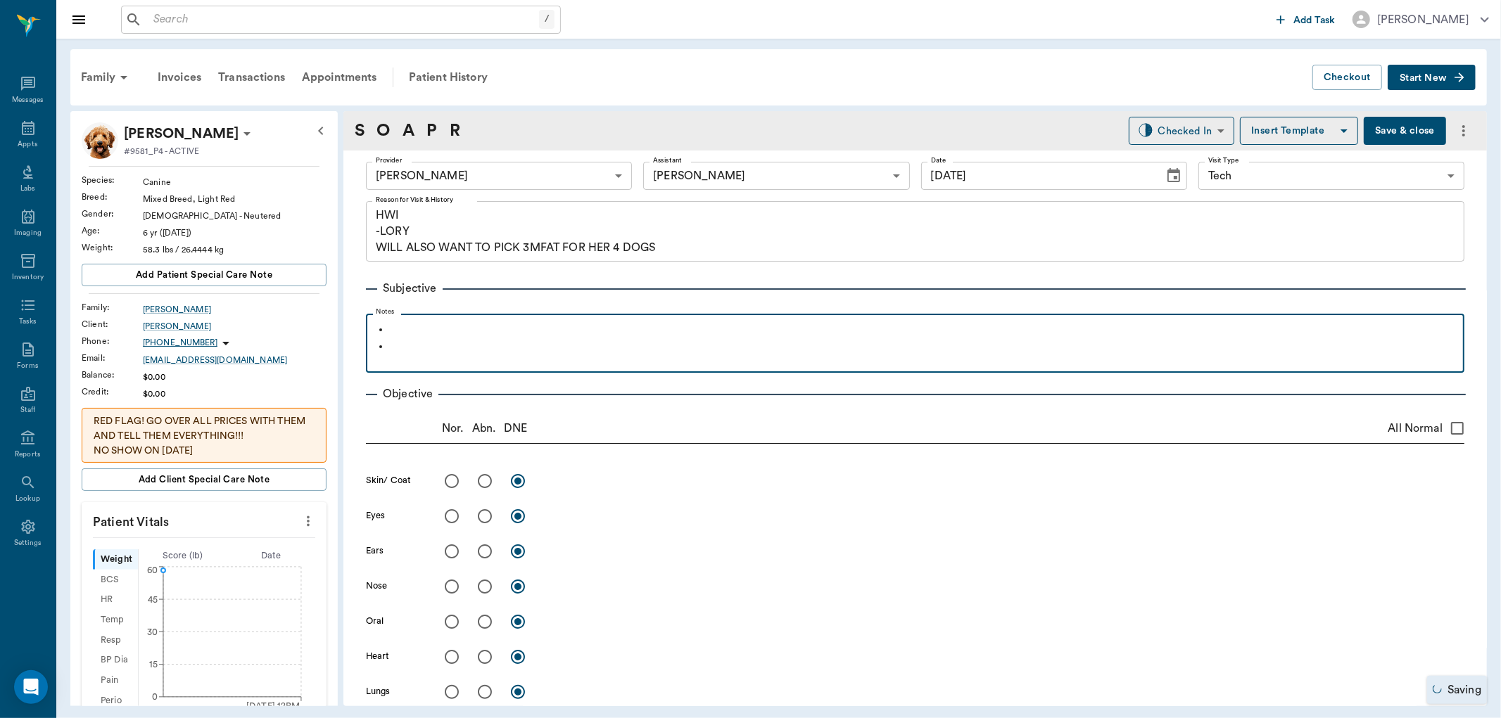
click at [408, 334] on p at bounding box center [923, 329] width 1067 height 17
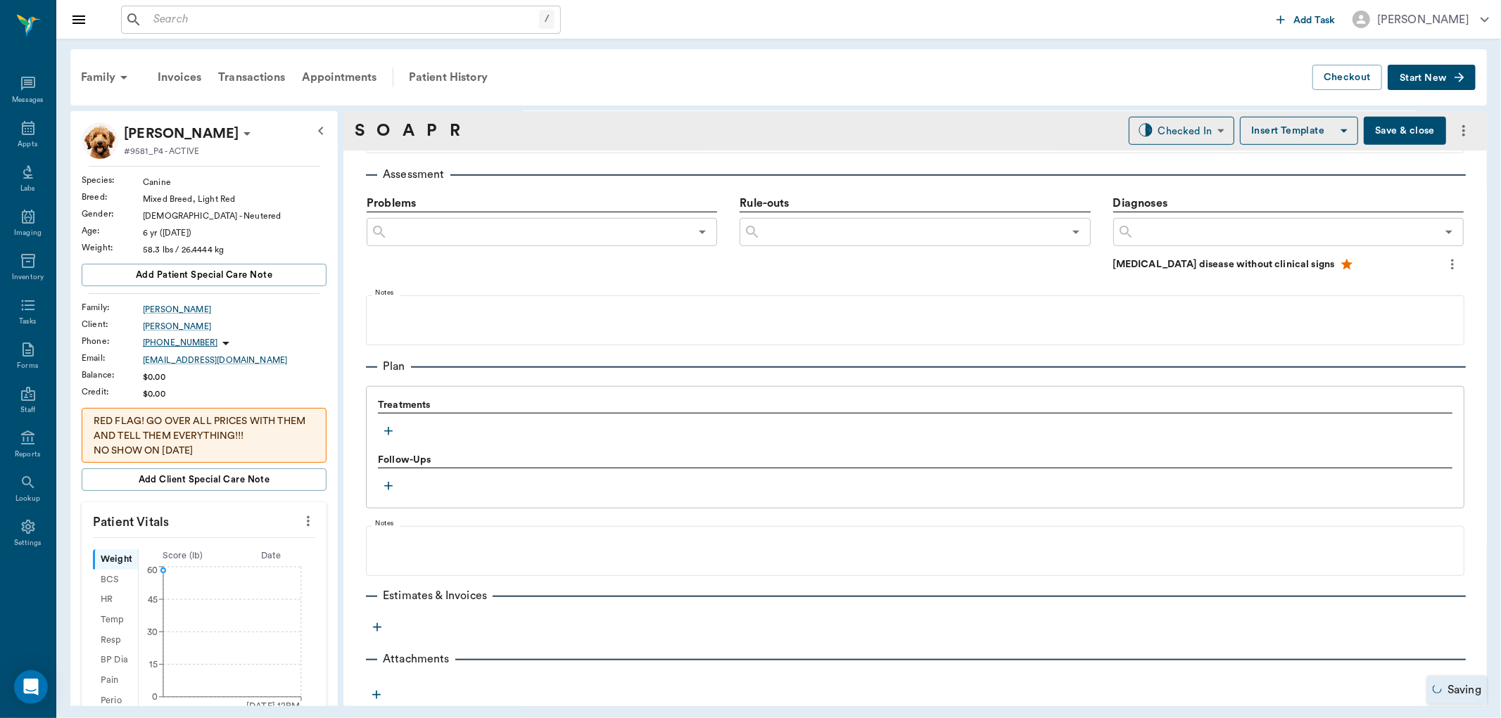
scroll to position [819, 0]
click at [388, 433] on icon "button" at bounding box center [388, 430] width 8 height 8
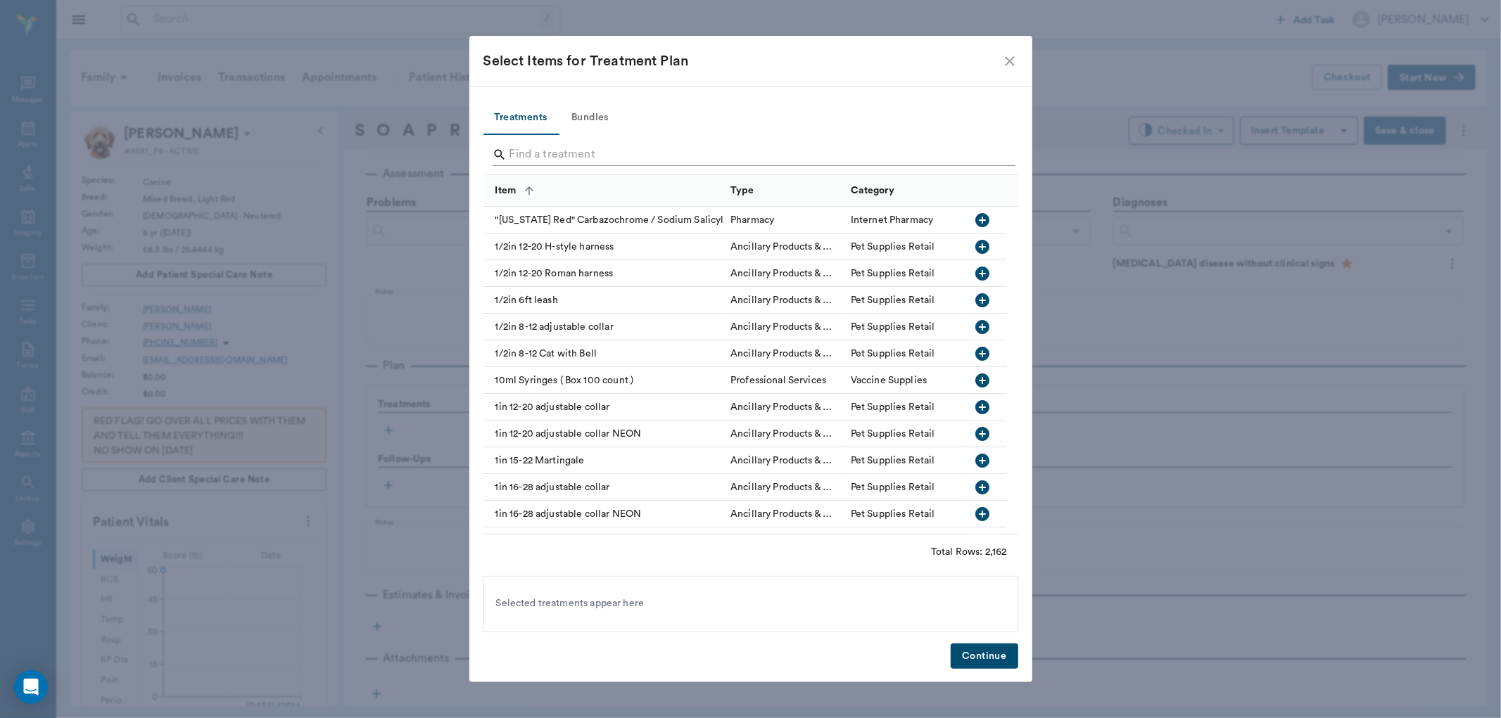
click at [558, 153] on input "Search" at bounding box center [751, 155] width 485 height 23
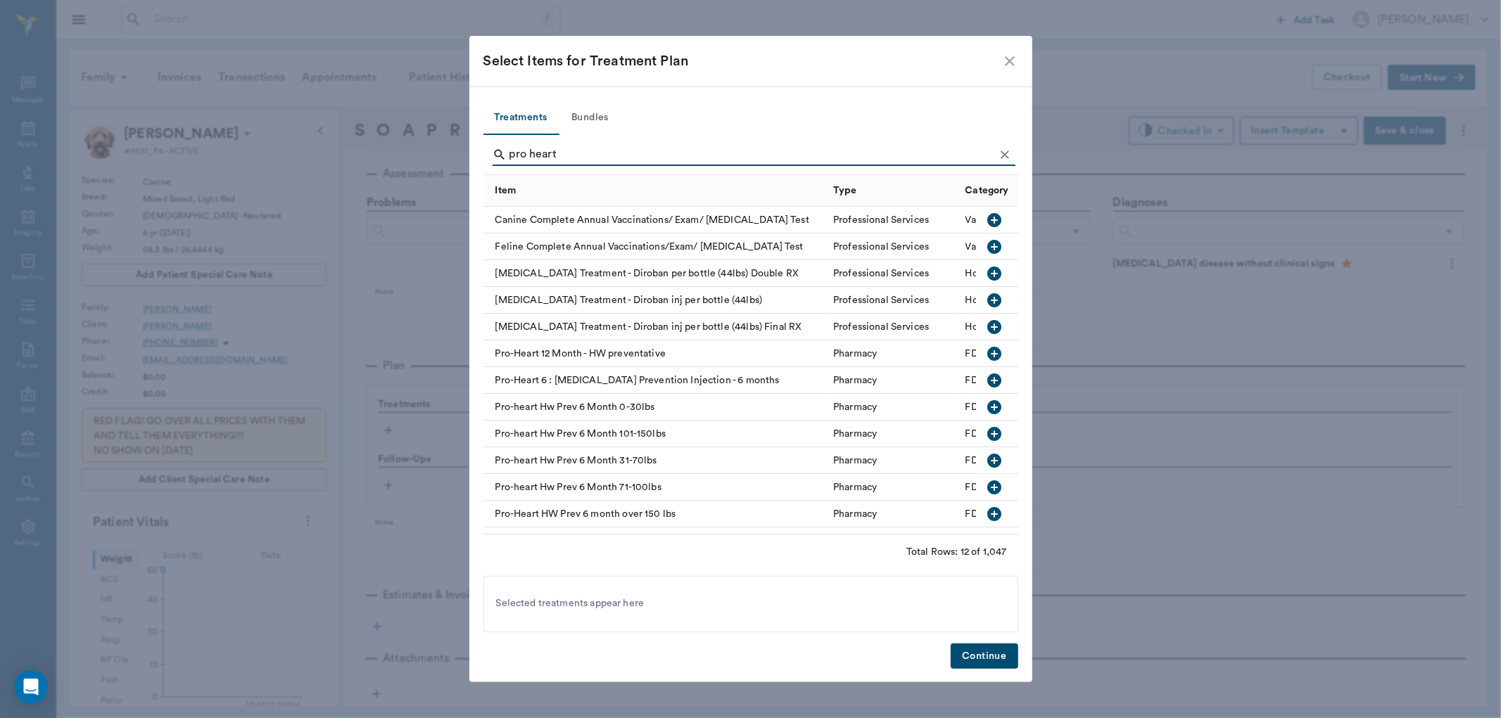
scroll to position [5, 0]
type input "pro heart"
click at [986, 455] on icon "button" at bounding box center [994, 460] width 17 height 17
click at [1010, 658] on button "Continue" at bounding box center [984, 657] width 67 height 26
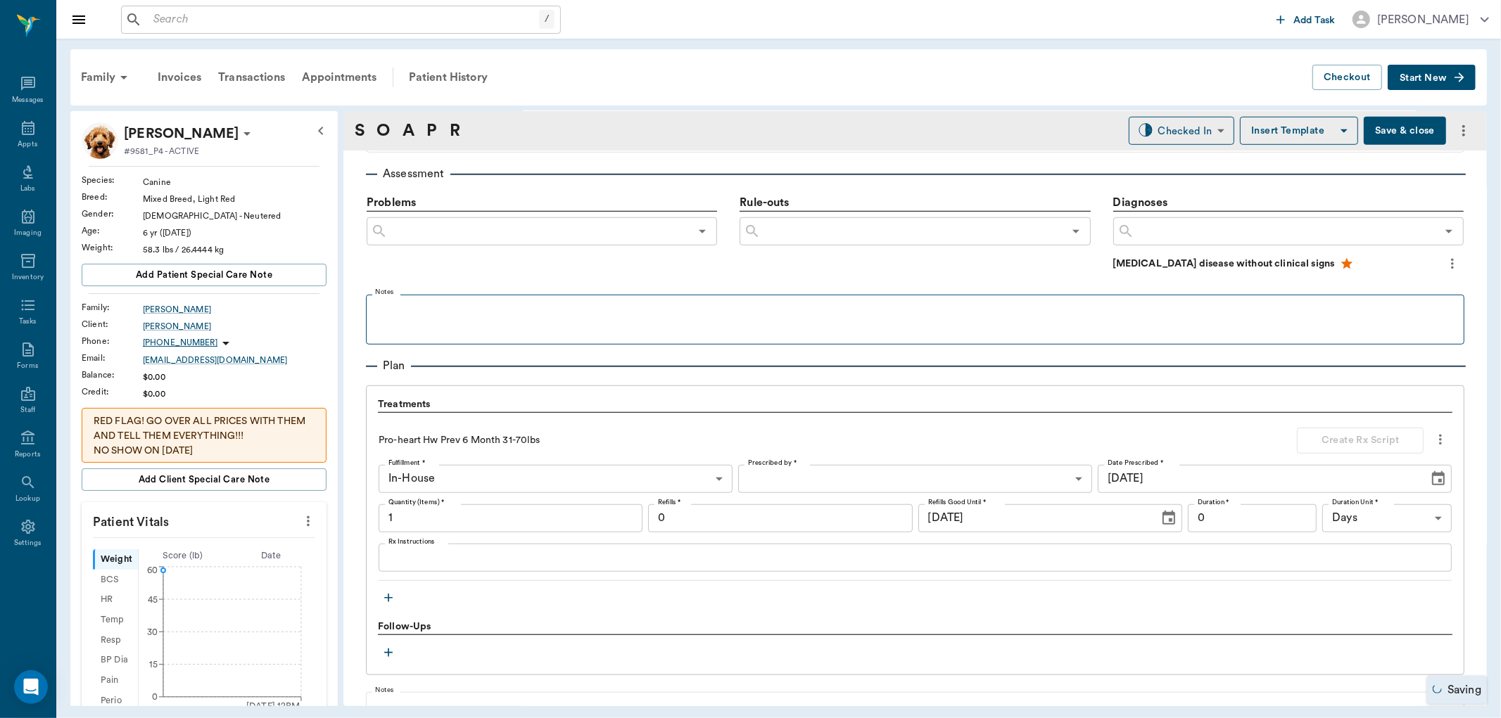
type input "1.00"
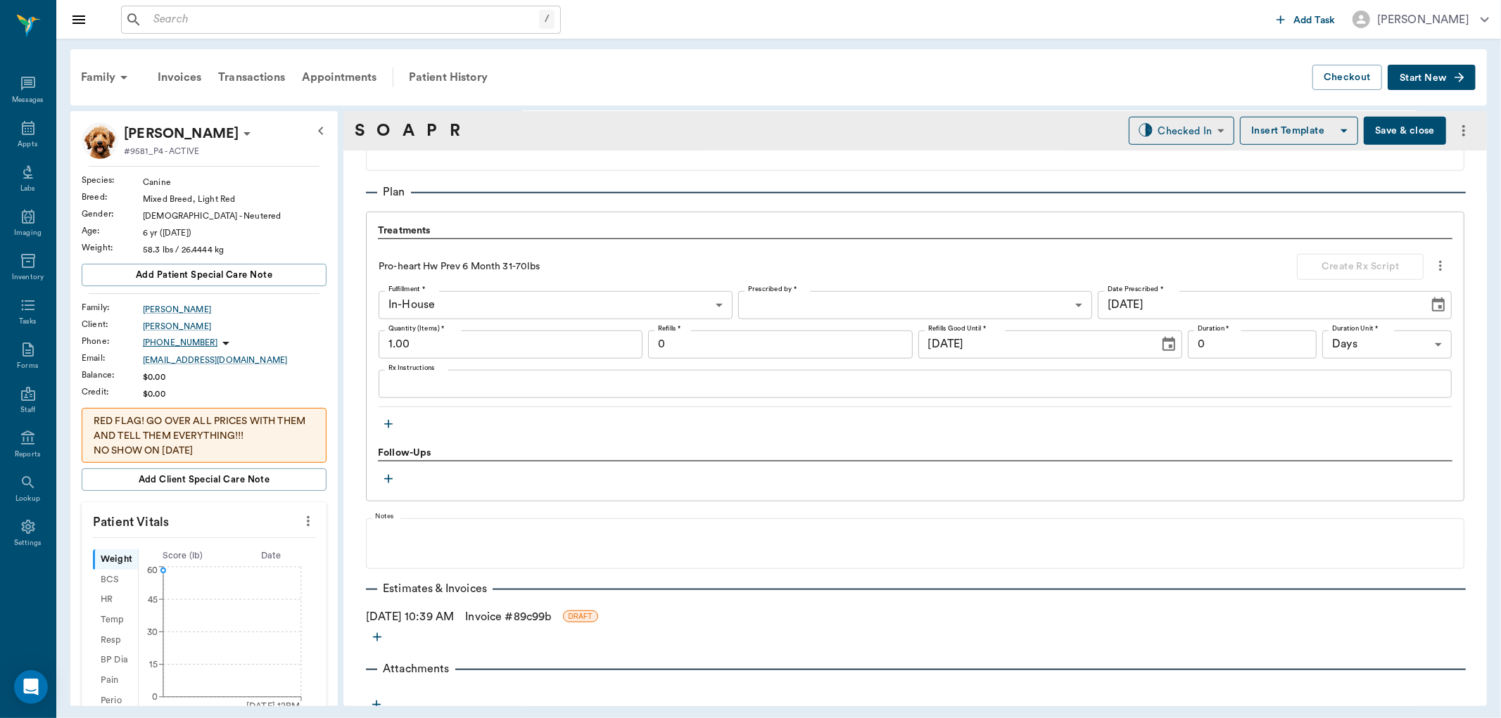
scroll to position [1003, 0]
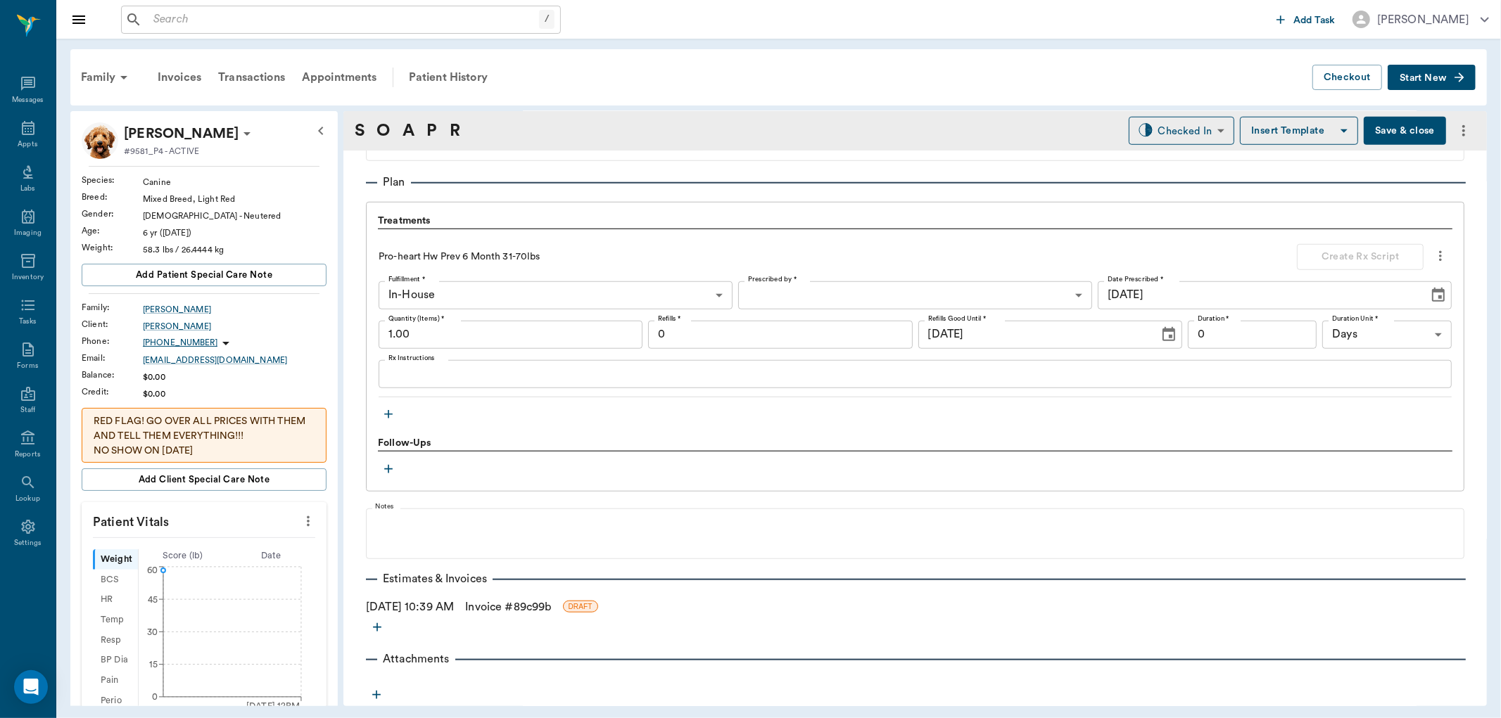
click at [861, 298] on body "/ ​ Add Task Dr. Bert Ellsworth Nectar Messages Appts Labs Imaging Inventory Ta…" at bounding box center [750, 359] width 1501 height 718
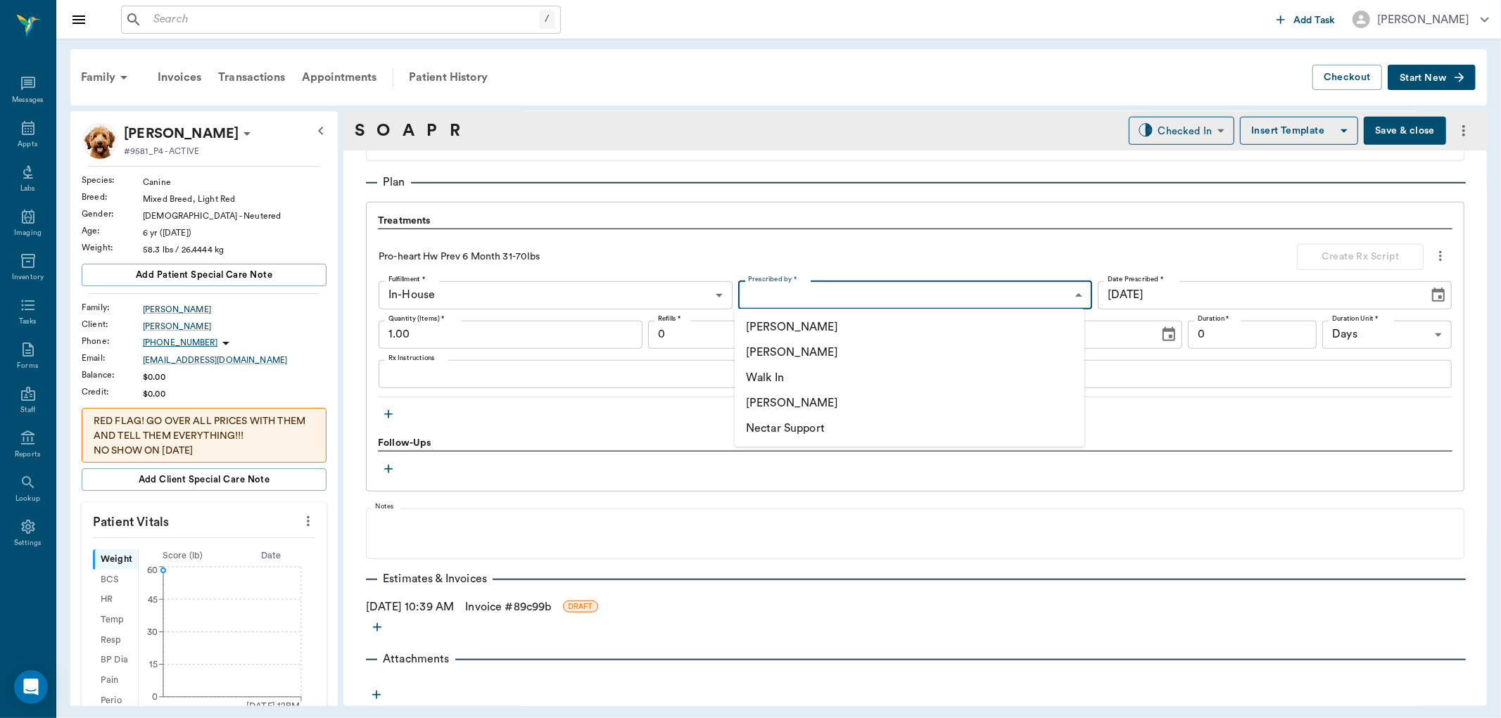
drag, startPoint x: 777, startPoint y: 348, endPoint x: 756, endPoint y: 278, distance: 73.3
click at [777, 349] on li "[PERSON_NAME]" at bounding box center [910, 352] width 350 height 25
type input "63ec2f075fda476ae8351a4d"
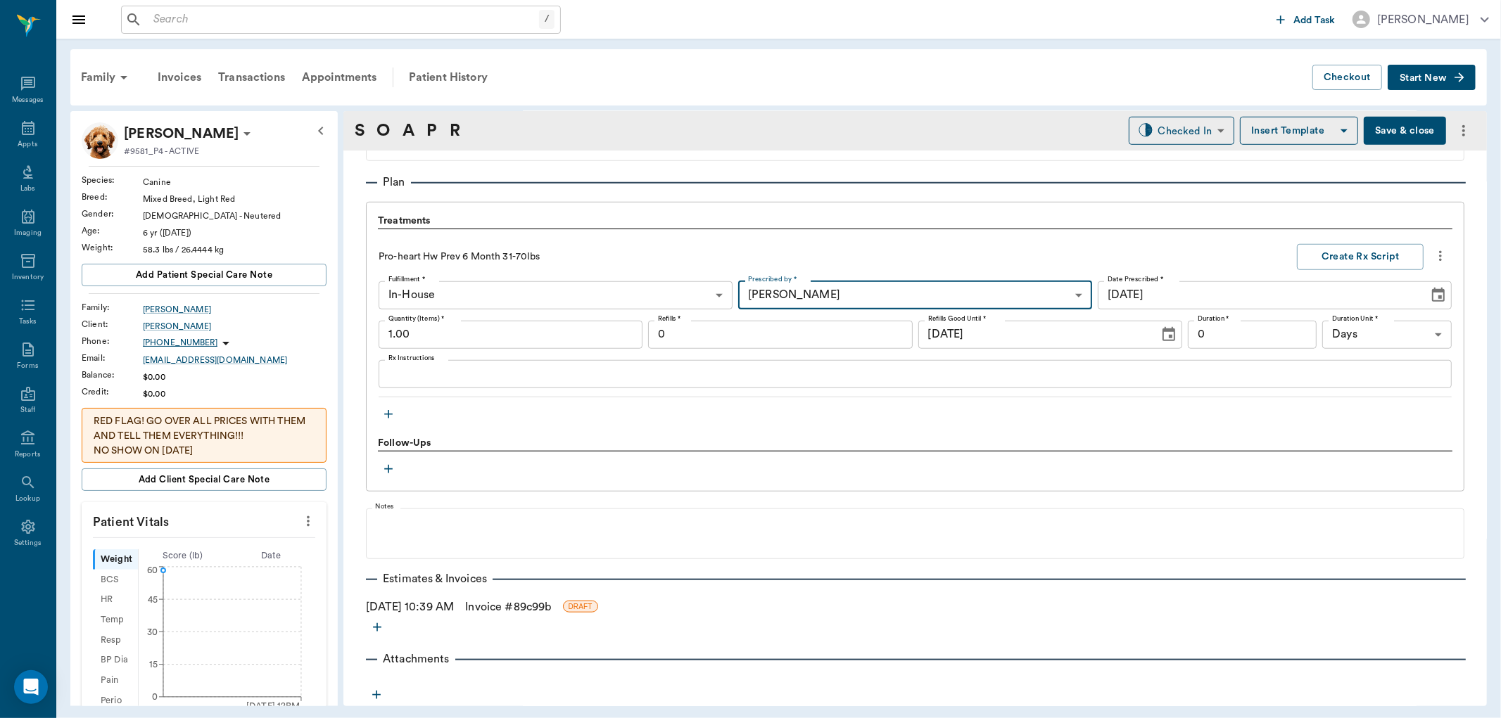
click at [849, 222] on div "Treatments" at bounding box center [915, 221] width 1075 height 15
click at [551, 609] on link "Invoice # 89c99b" at bounding box center [508, 607] width 86 height 17
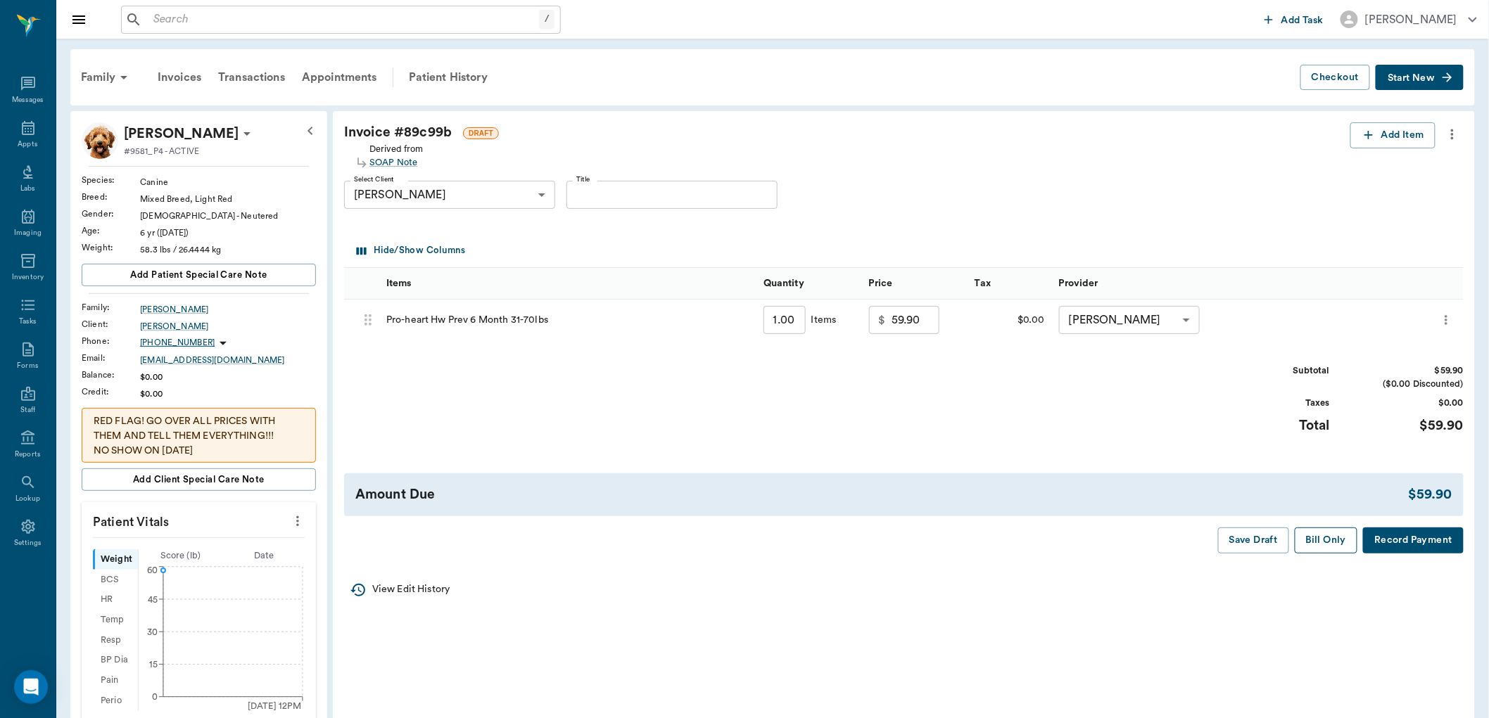
click at [1328, 547] on button "Bill Only" at bounding box center [1326, 541] width 63 height 26
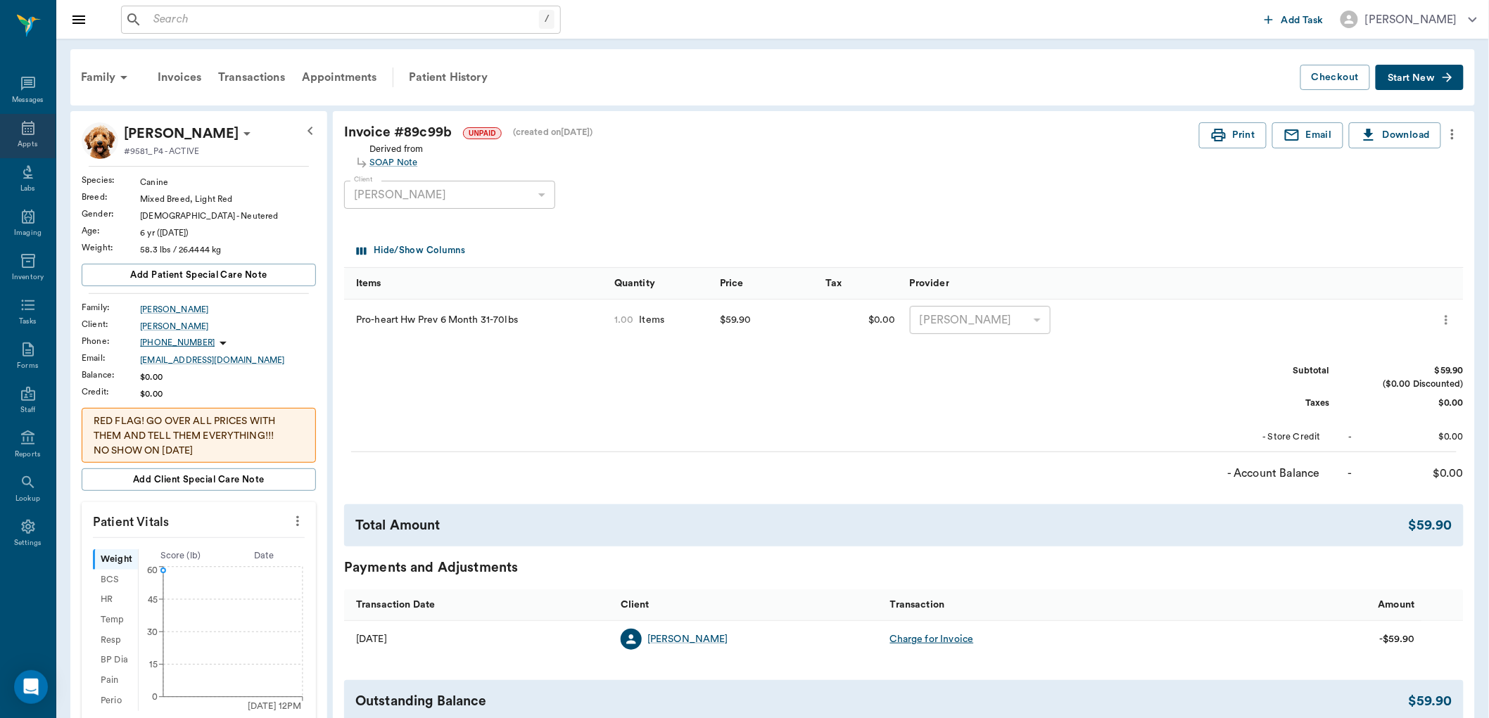
click at [54, 146] on div "Appts" at bounding box center [28, 136] width 56 height 44
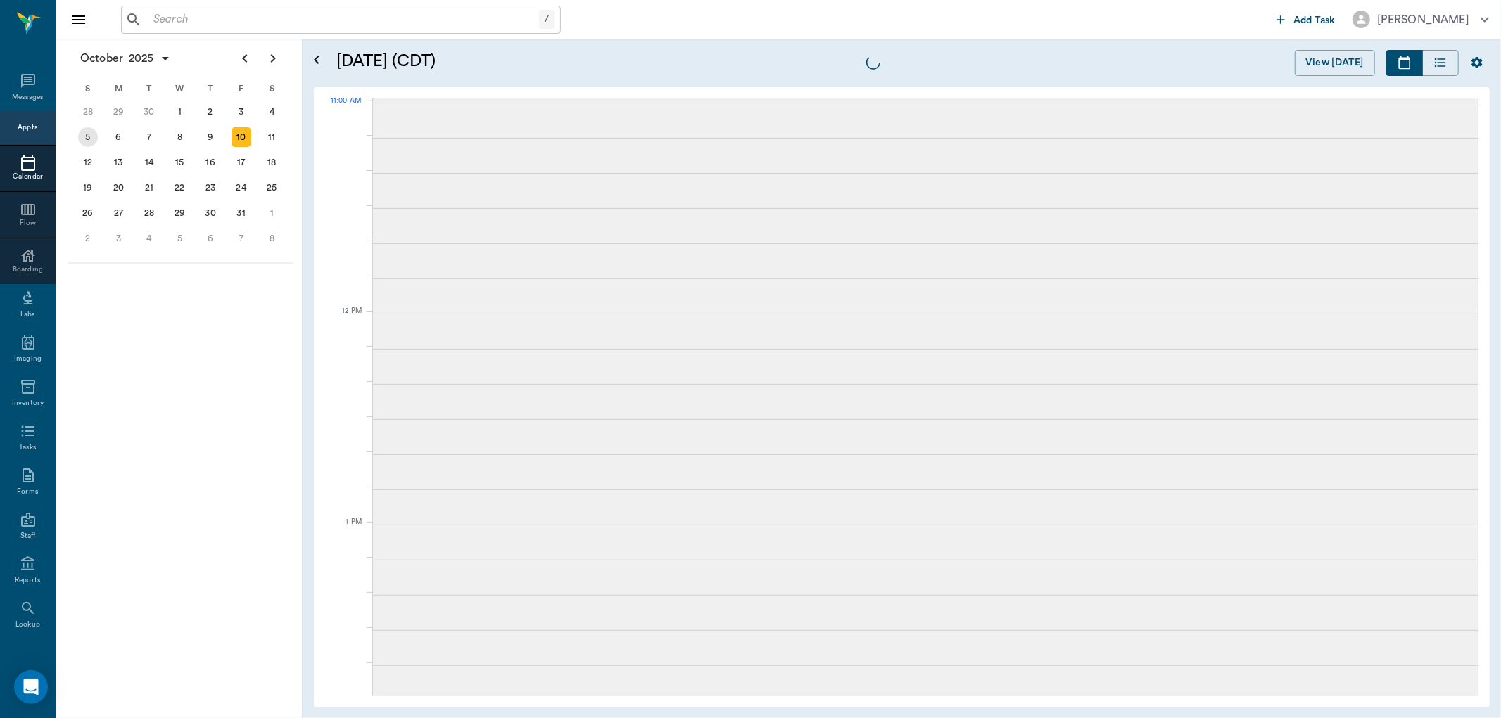
scroll to position [635, 0]
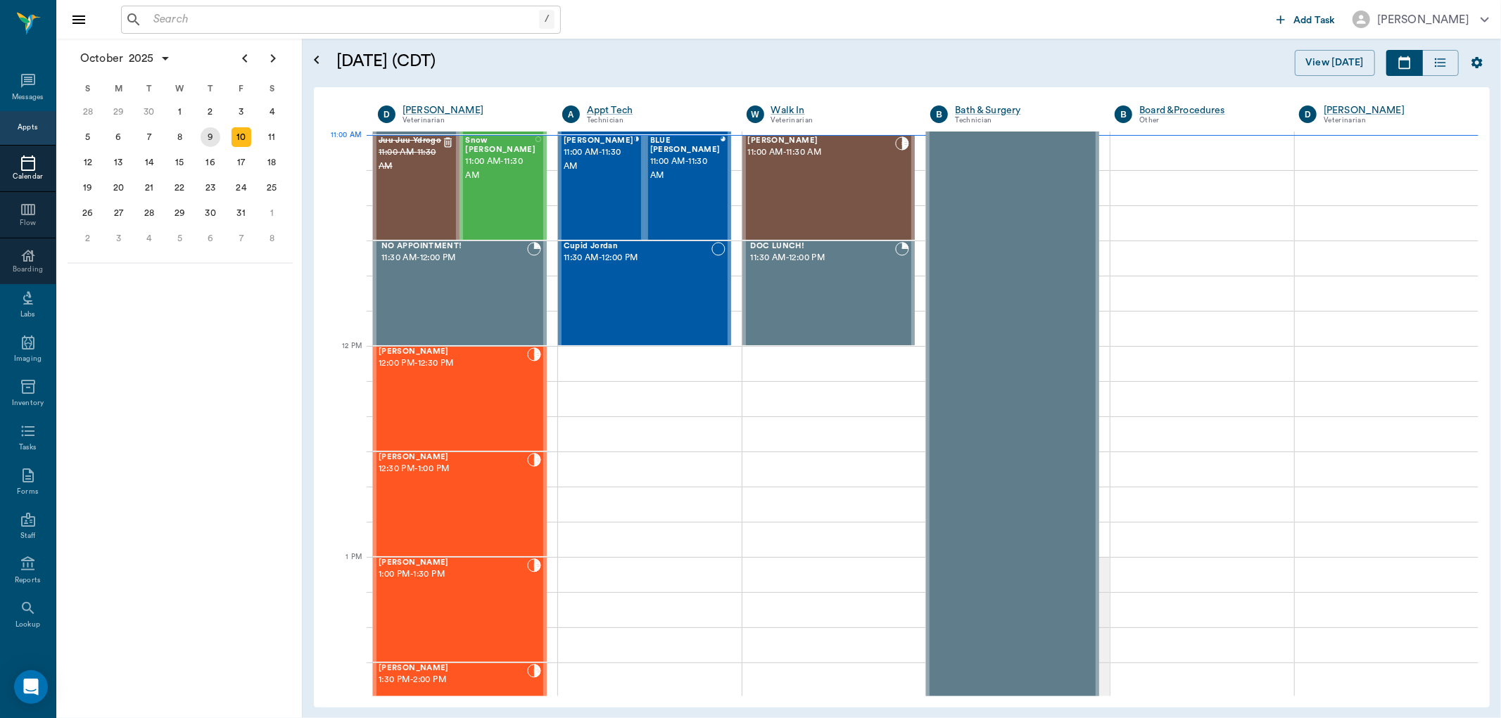
click at [215, 132] on div "9" at bounding box center [211, 137] width 20 height 20
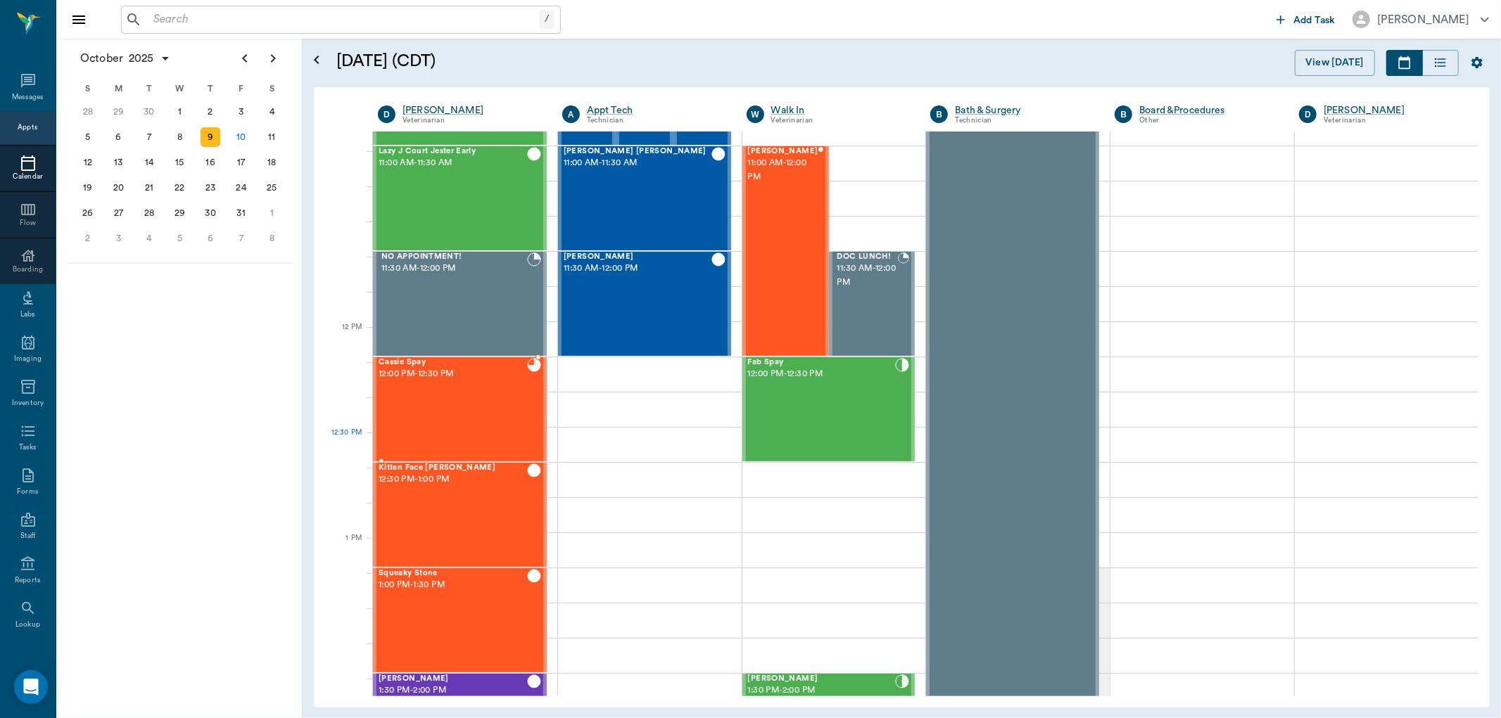
scroll to position [704, 0]
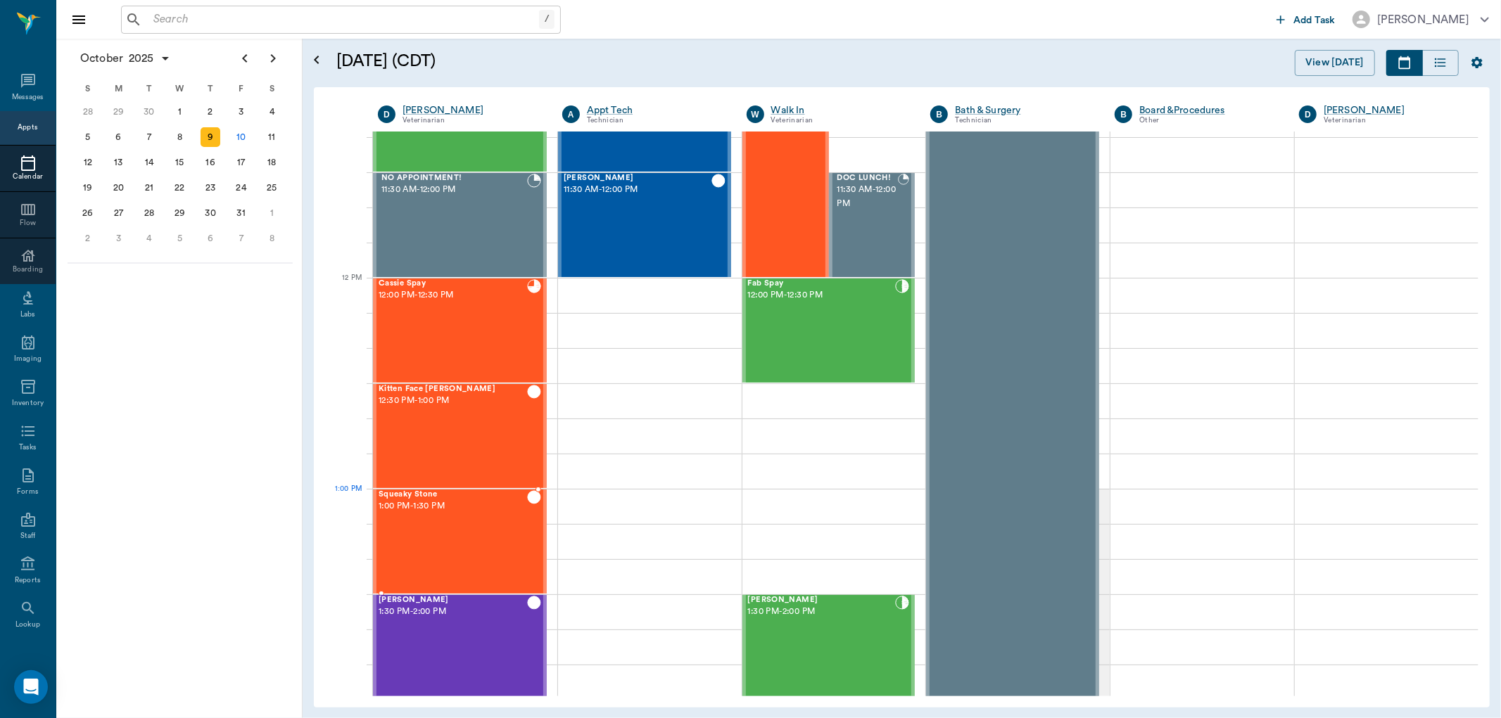
click at [439, 502] on span "1:00 PM - 1:30 PM" at bounding box center [453, 507] width 148 height 14
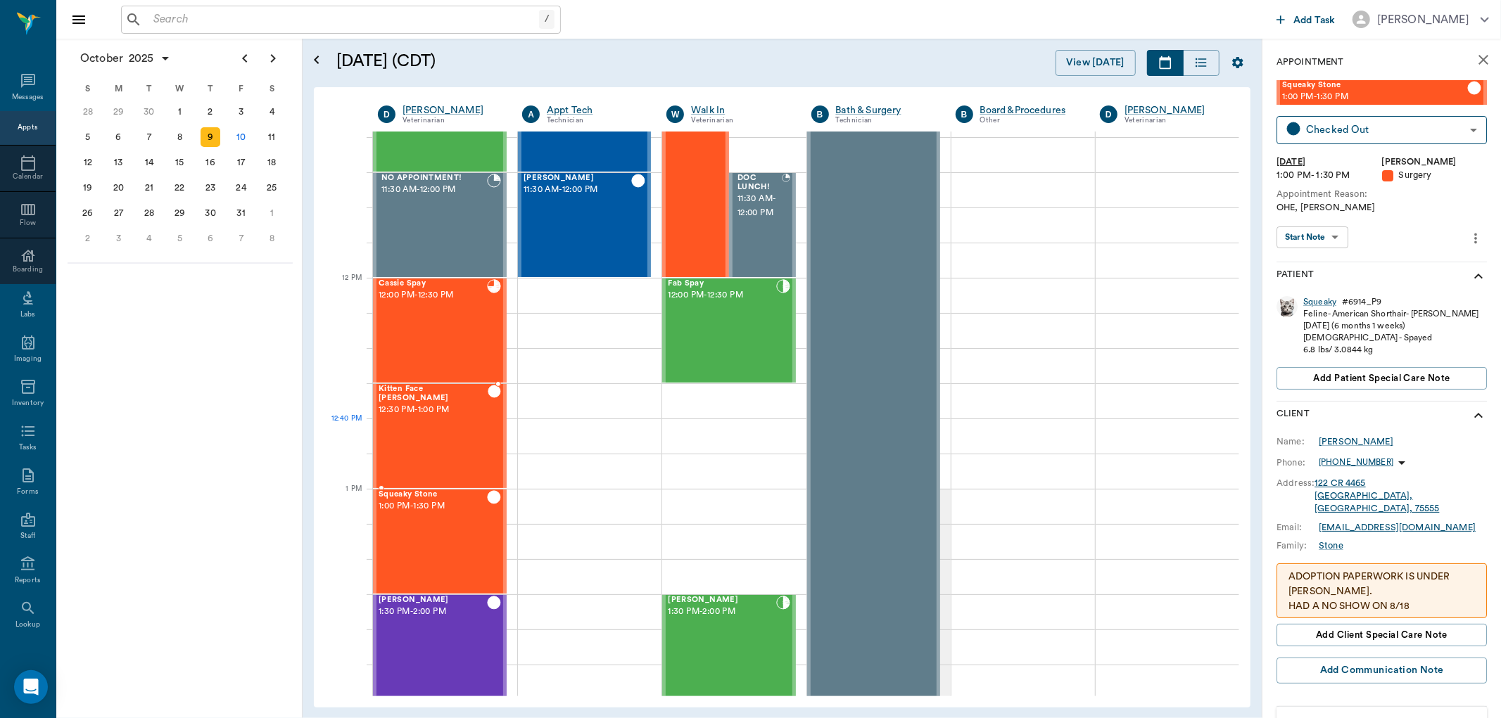
click at [394, 427] on div "Kitten Face Ortiz 12:30 PM - 1:00 PM" at bounding box center [433, 436] width 109 height 103
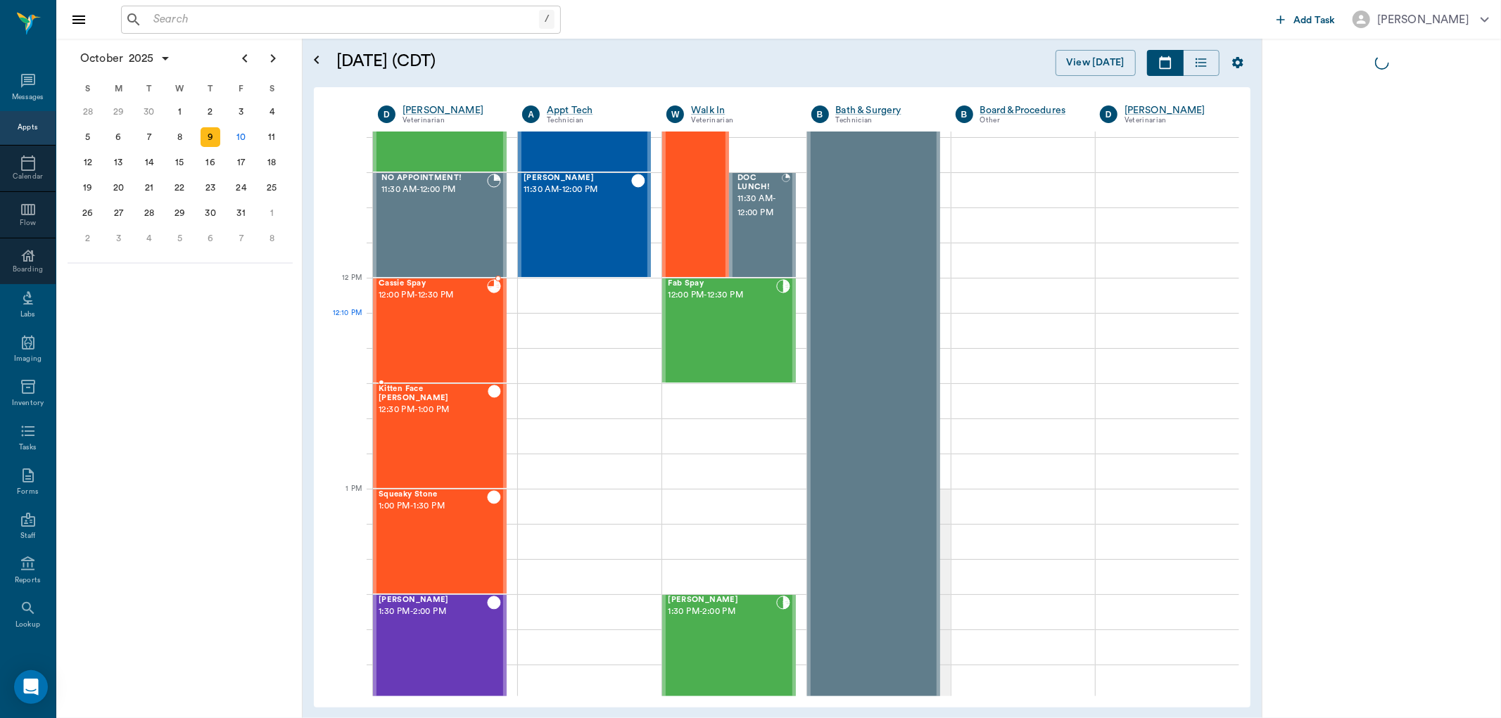
click at [440, 335] on div "Cassie Spay 12:00 PM - 12:30 PM" at bounding box center [433, 330] width 108 height 103
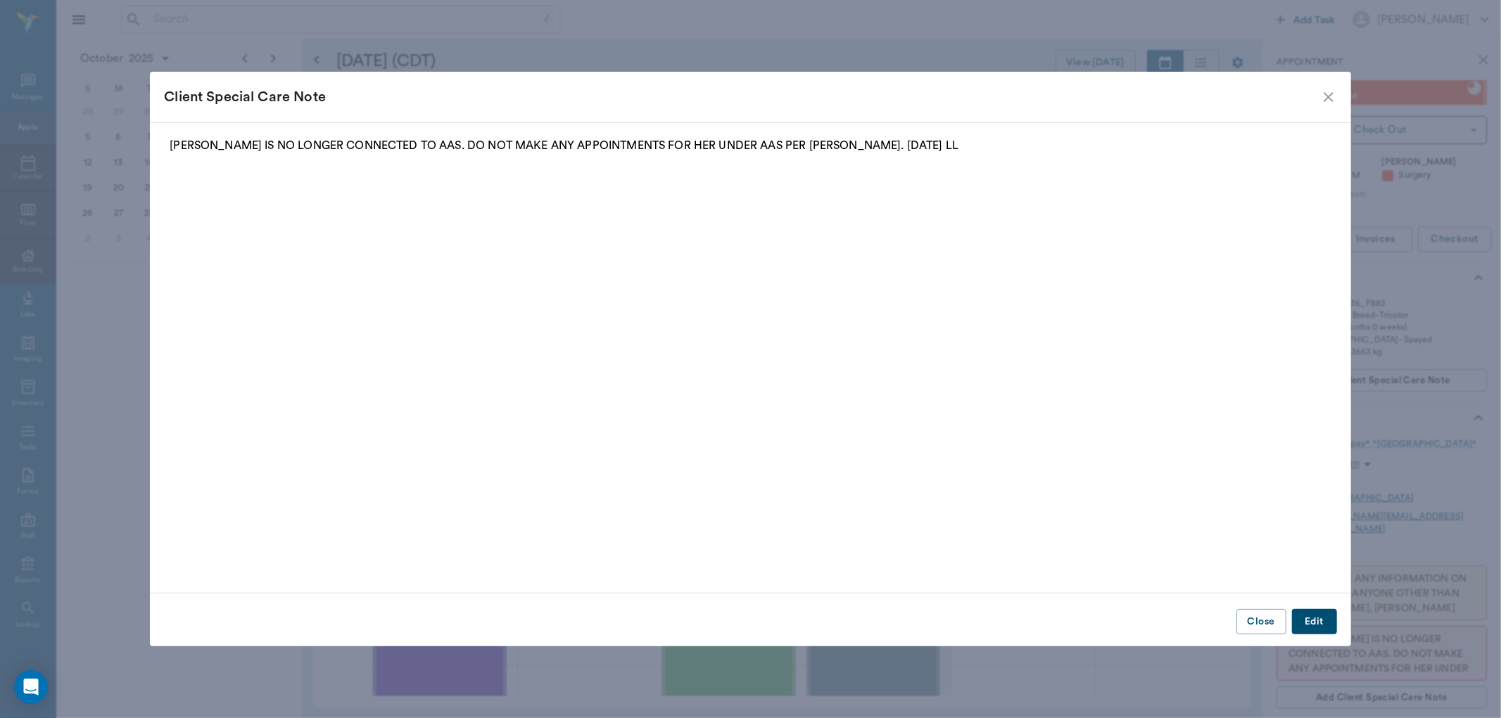
click at [1325, 89] on icon "close" at bounding box center [1328, 97] width 17 height 17
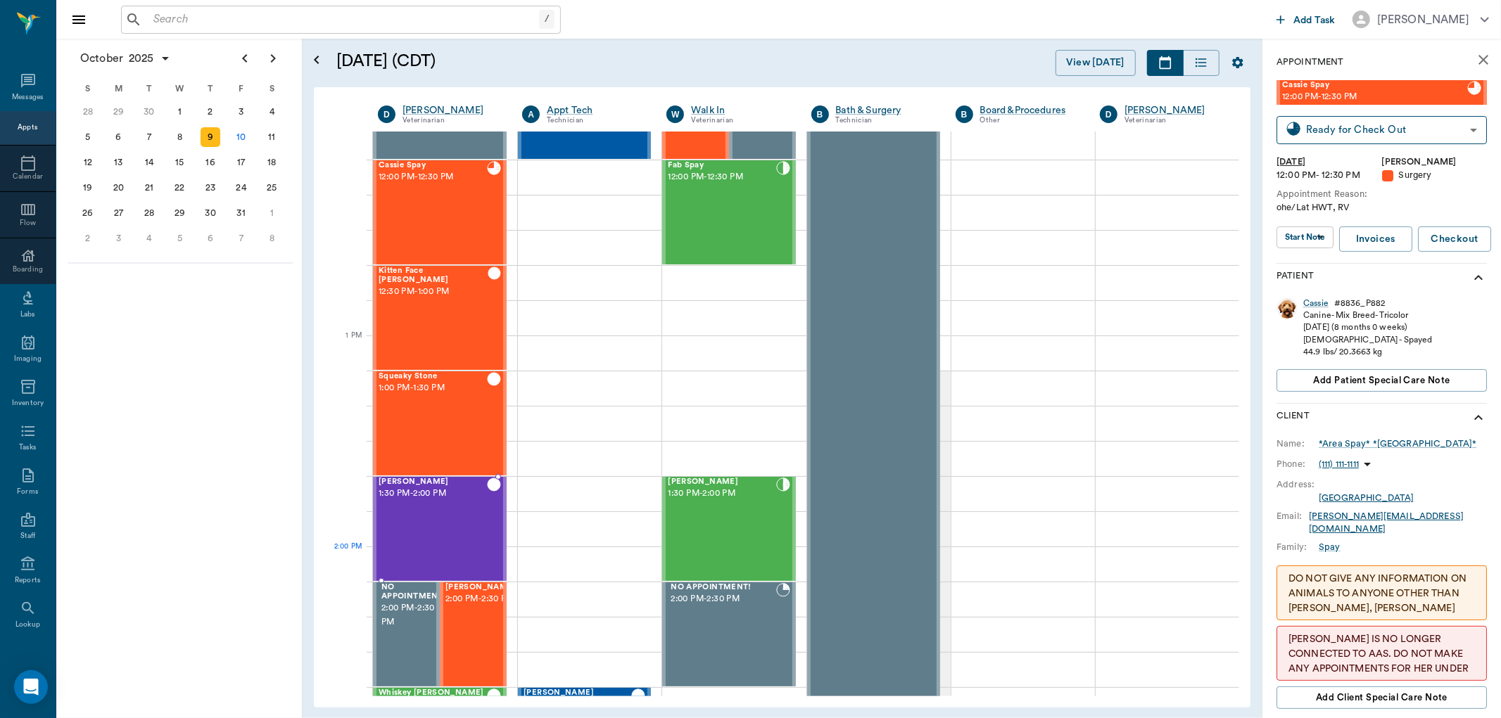
scroll to position [860, 0]
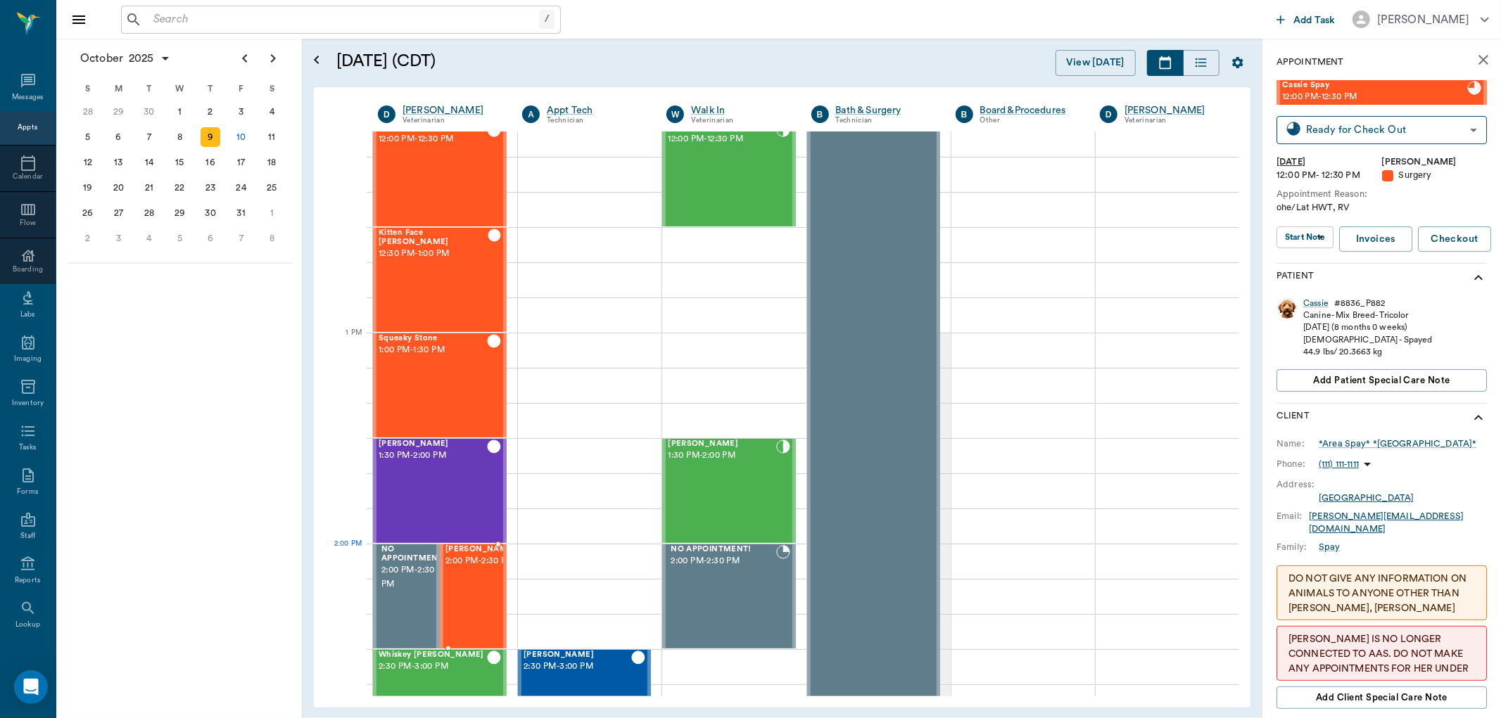
click at [461, 564] on span "2:00 PM - 2:30 PM" at bounding box center [480, 562] width 70 height 14
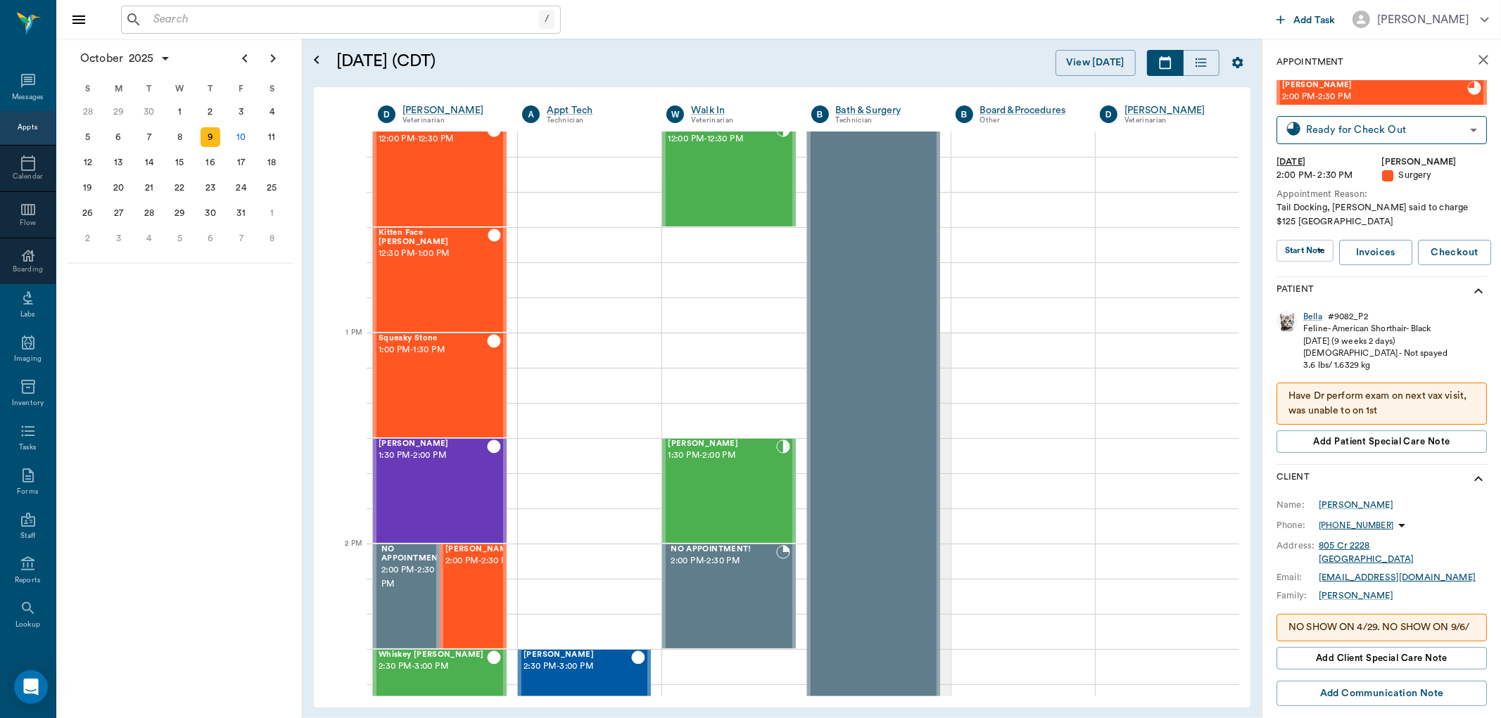
click at [1310, 323] on div "Feline - American Shorthair - Black" at bounding box center [1375, 329] width 144 height 12
click at [1310, 311] on div "Bella" at bounding box center [1312, 317] width 19 height 12
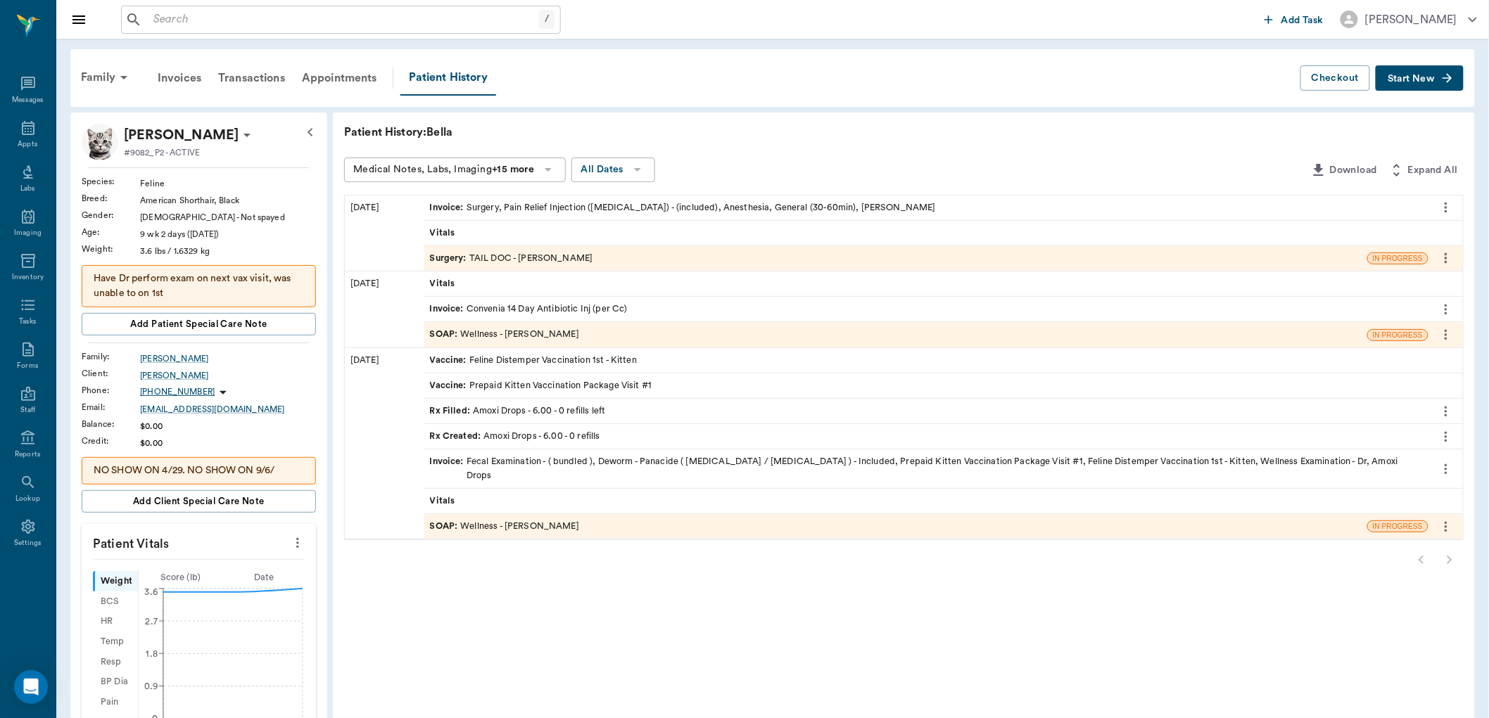
click at [1432, 79] on span "Start New" at bounding box center [1411, 79] width 47 height 0
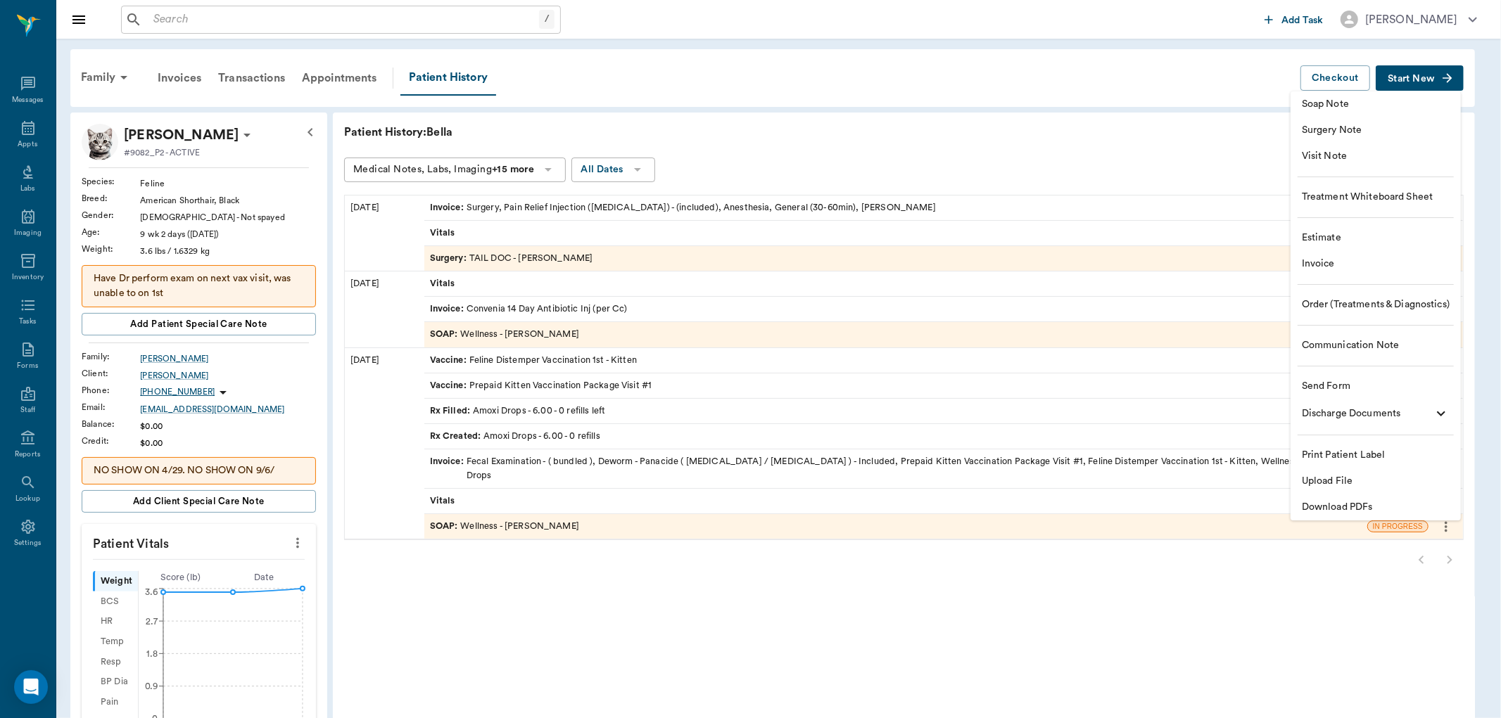
click at [1343, 151] on span "Visit Note" at bounding box center [1376, 156] width 148 height 15
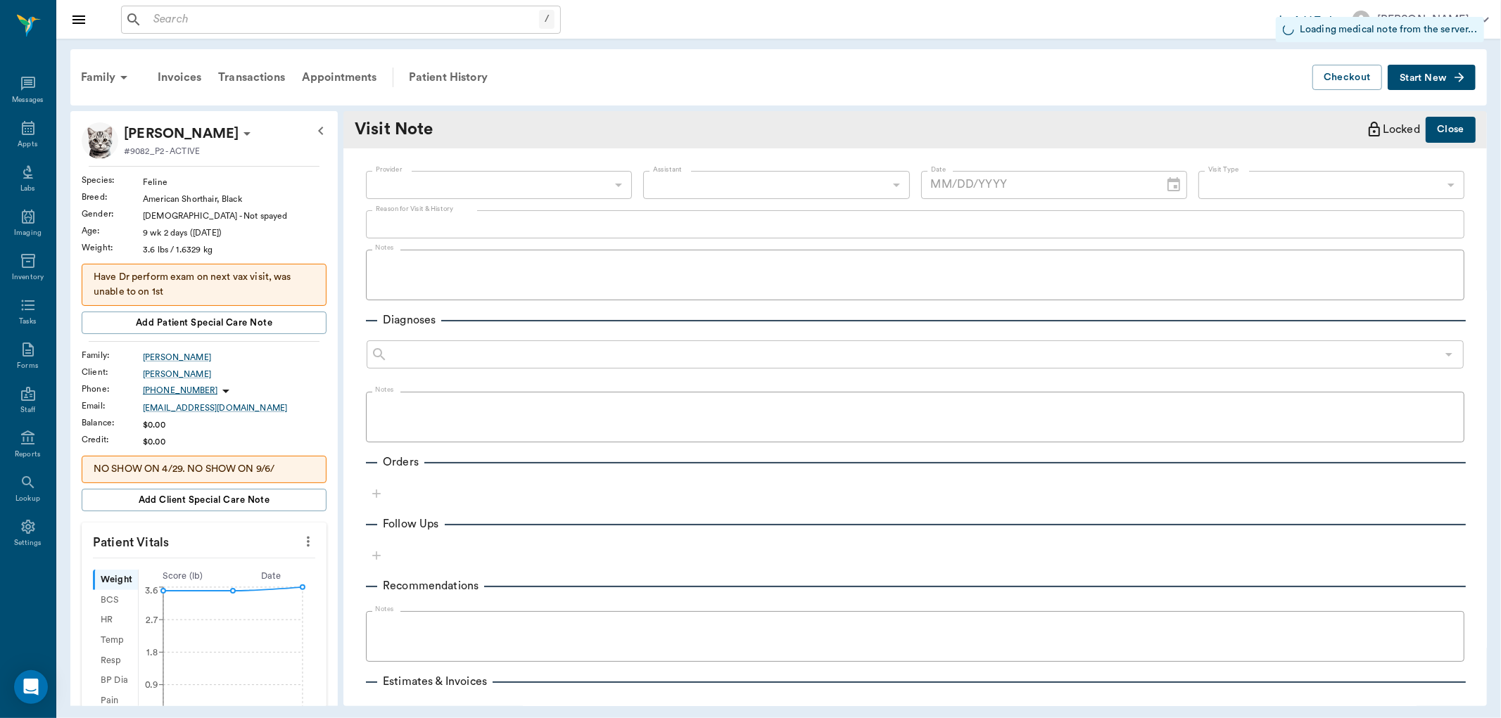
type input "10/10/2025"
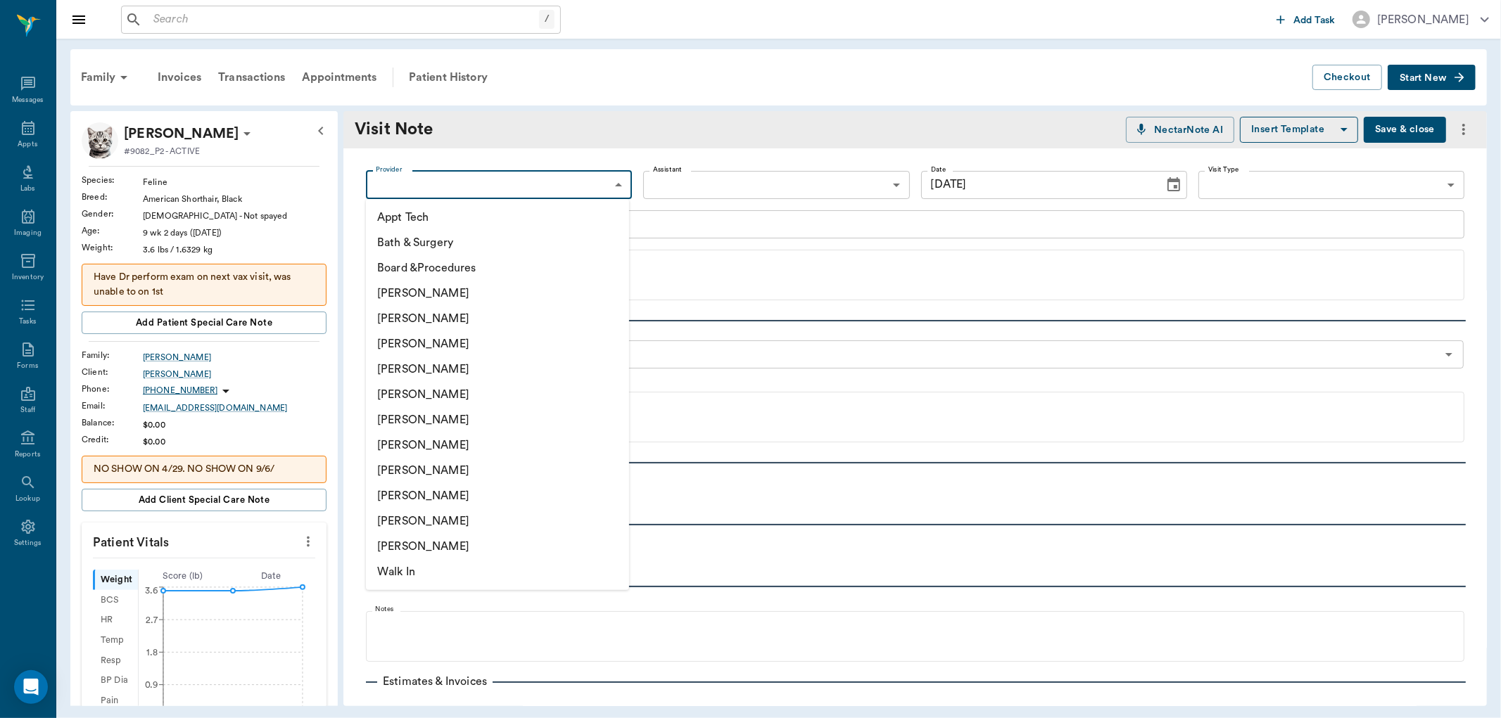
click at [505, 188] on body "/ ​ Add Task Dr. Bert Ellsworth Nectar Messages Appts Labs Imaging Inventory Ta…" at bounding box center [750, 359] width 1501 height 718
click at [426, 365] on li "[PERSON_NAME]" at bounding box center [497, 369] width 263 height 25
type input "63ec2f075fda476ae8351a4d"
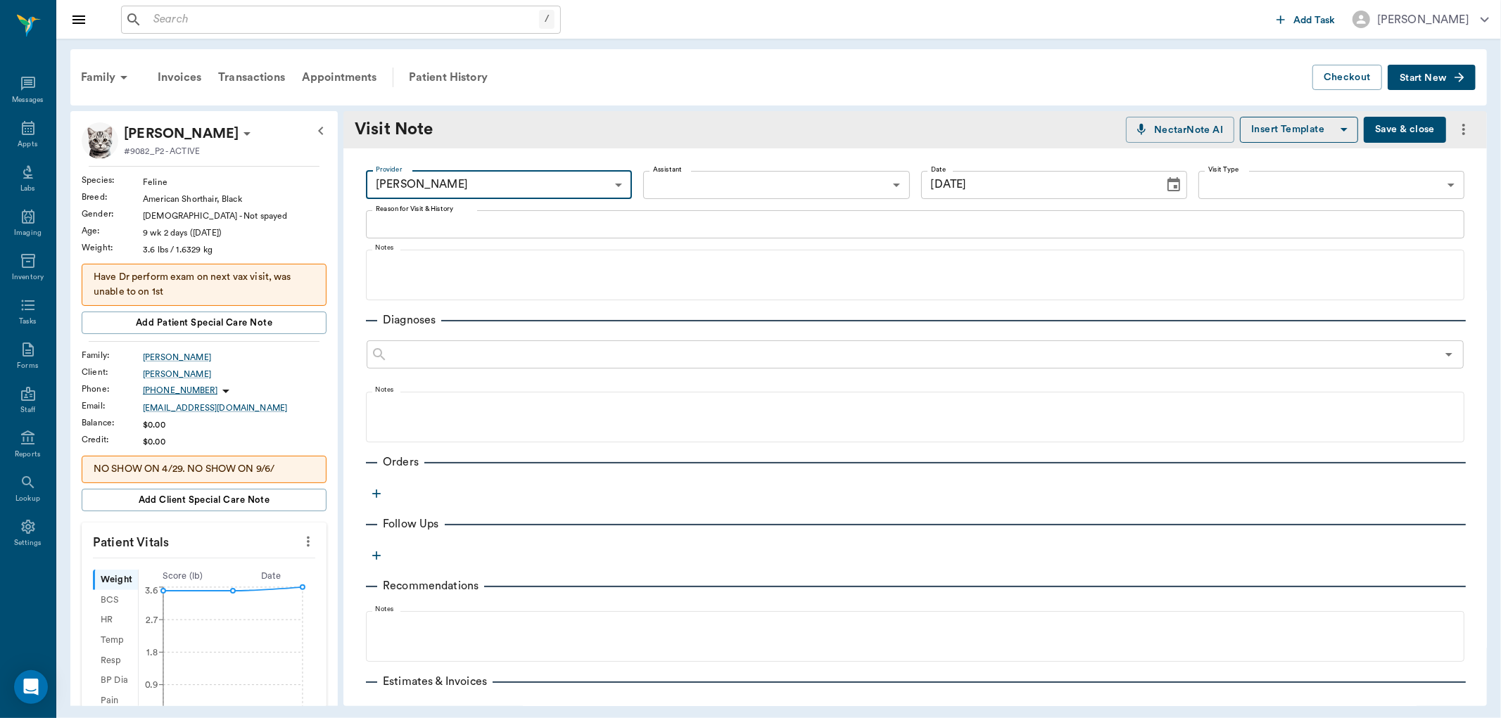
click at [674, 186] on body "/ ​ Add Task Dr. Bert Ellsworth Nectar Messages Appts Labs Imaging Inventory Ta…" at bounding box center [750, 359] width 1501 height 718
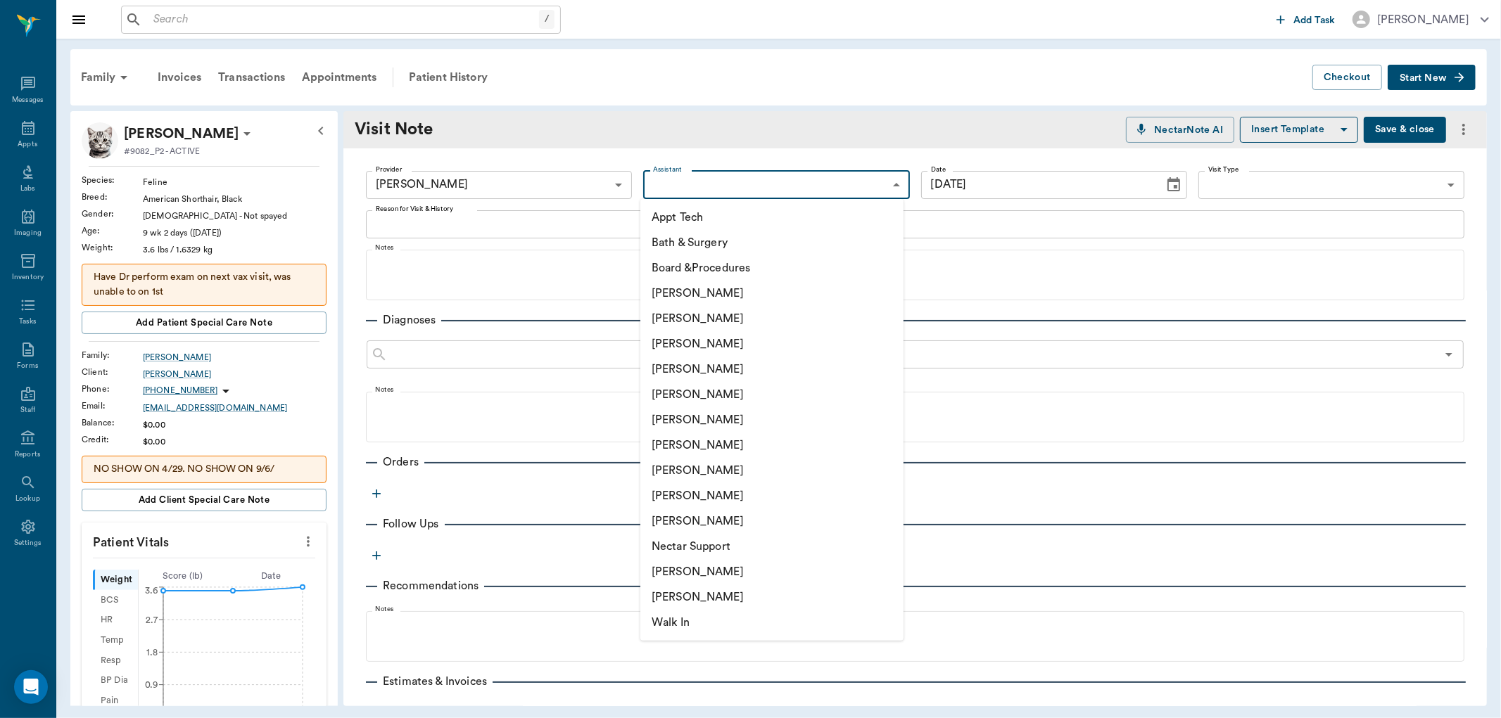
click at [683, 467] on li "[PERSON_NAME]" at bounding box center [771, 470] width 263 height 25
type input "63ec2e7e52e12b0ba117b124"
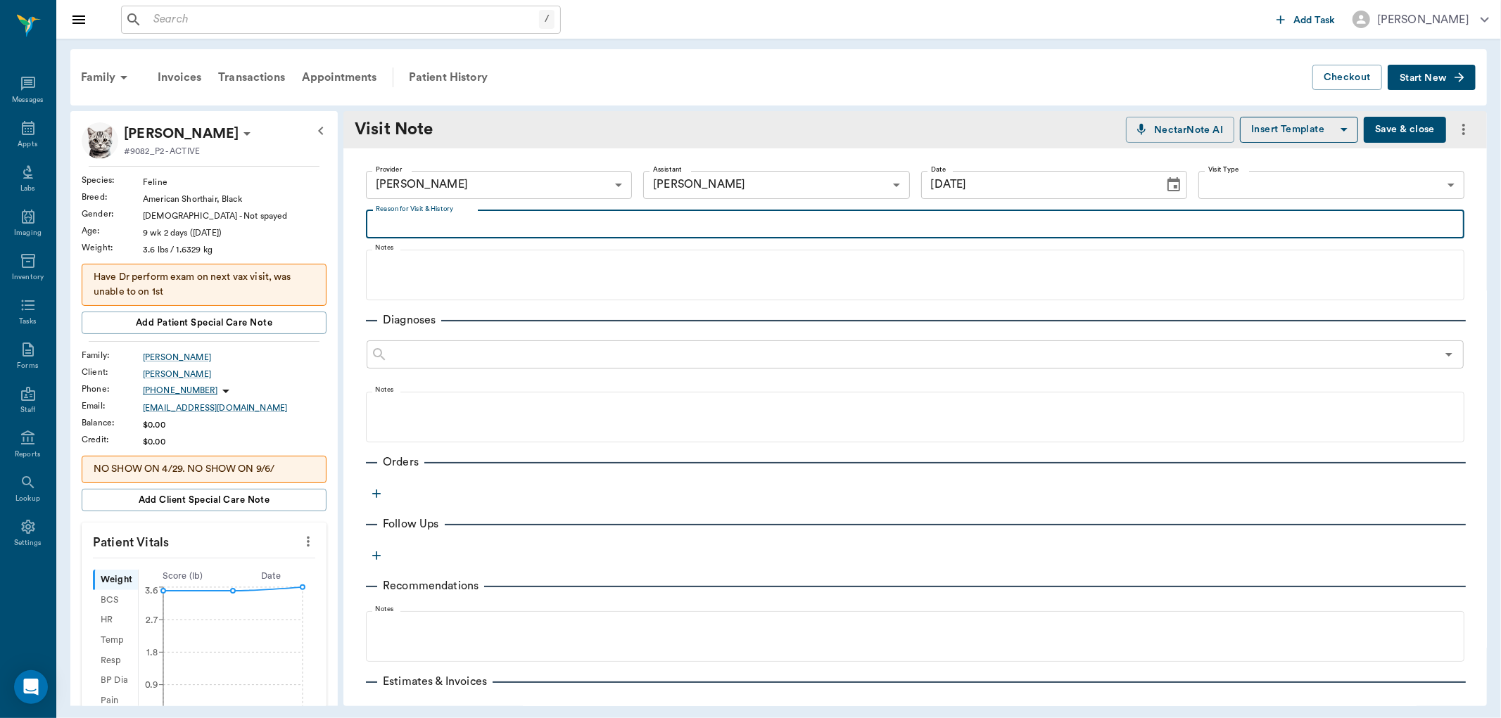
click at [438, 222] on textarea "Reason for Visit & History" at bounding box center [915, 224] width 1079 height 16
type textarea "wants pain meds for the tail doc sx yesterday"
click at [381, 495] on icon "button" at bounding box center [376, 494] width 14 height 14
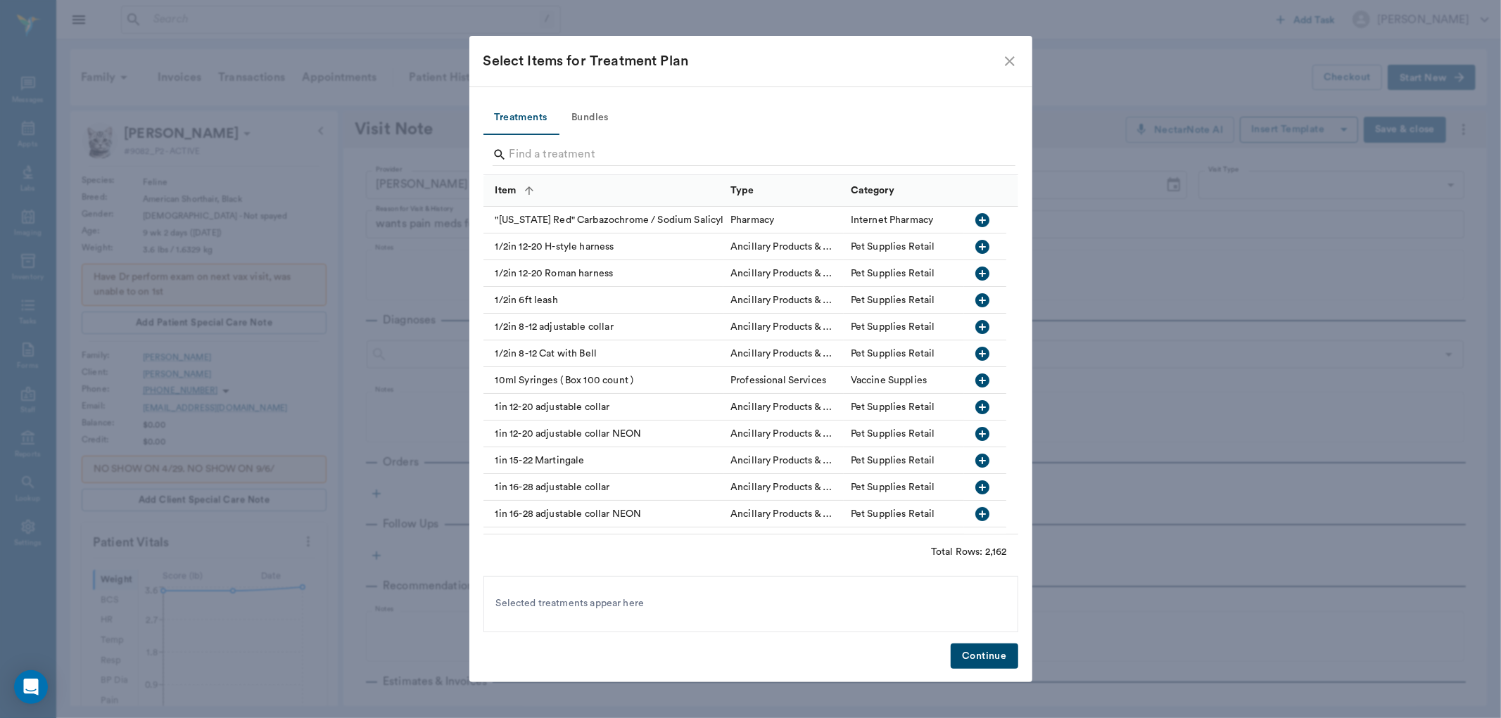
click at [532, 156] on input "Search" at bounding box center [751, 155] width 485 height 23
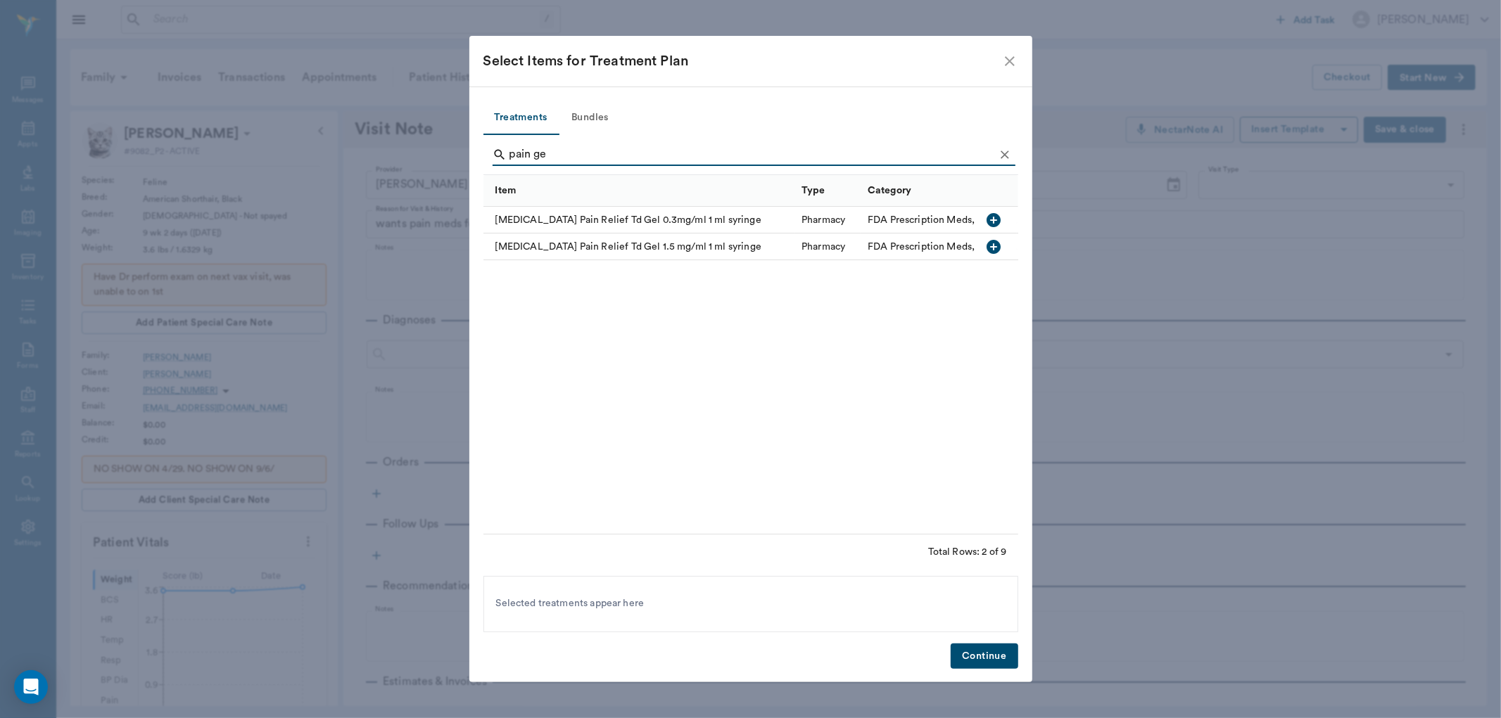
type input "pain ge"
click at [997, 212] on icon "button" at bounding box center [994, 220] width 17 height 17
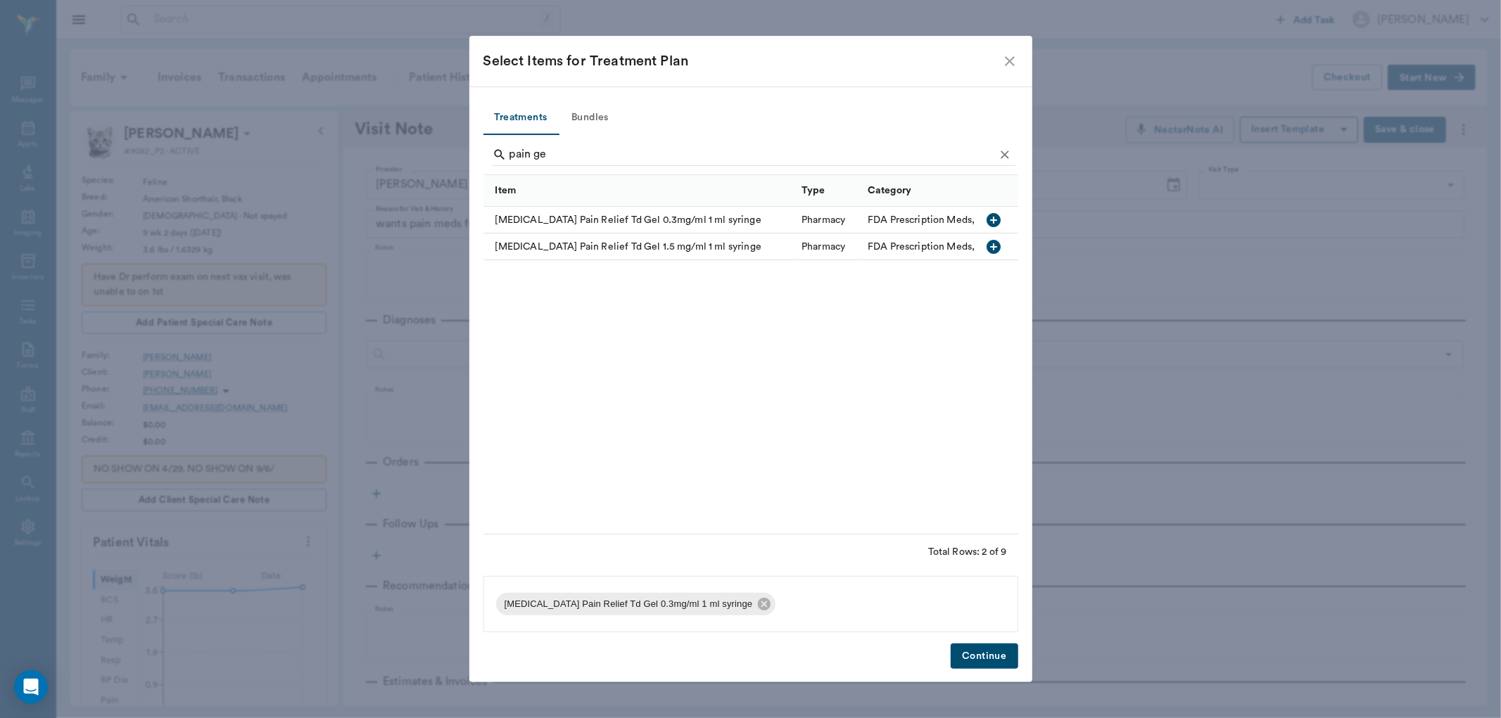
click at [976, 659] on button "Continue" at bounding box center [984, 657] width 67 height 26
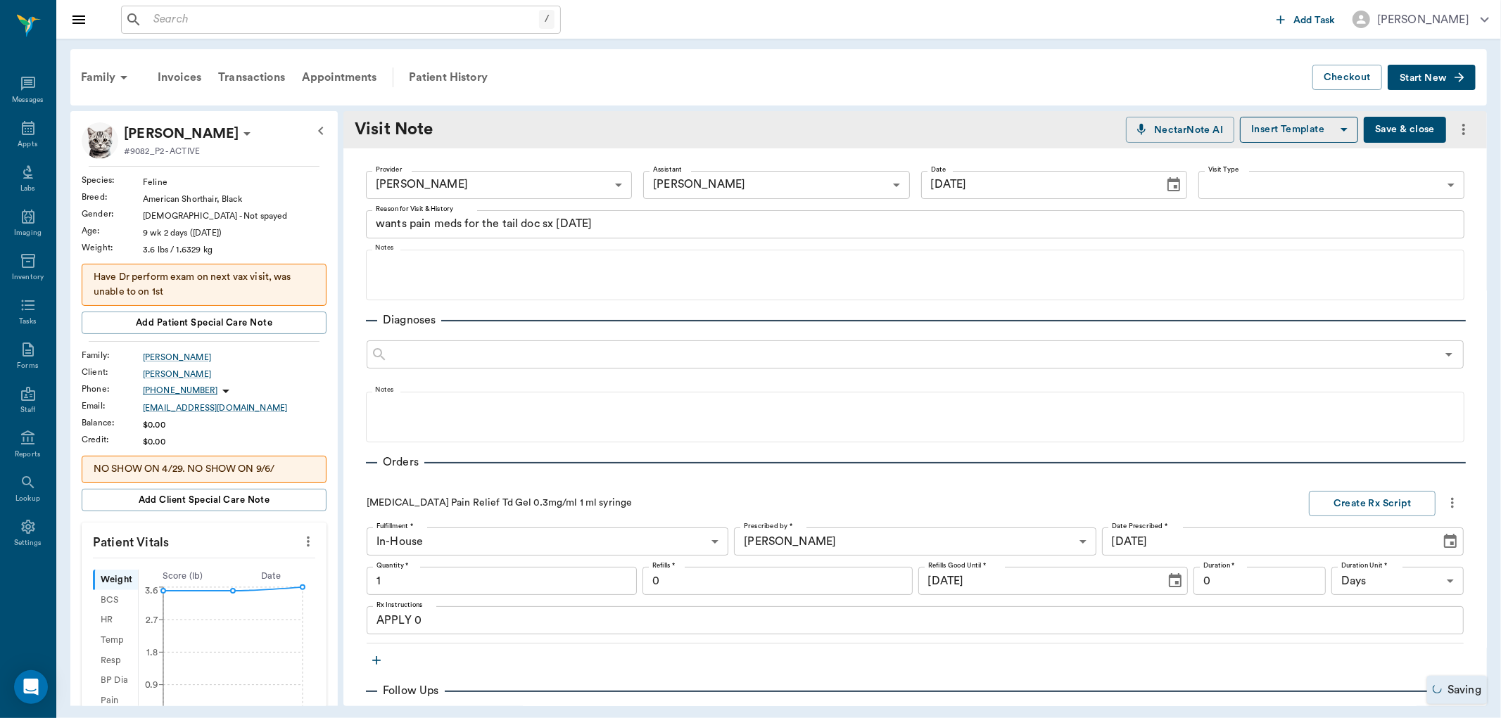
type input "1.00"
drag, startPoint x: 443, startPoint y: 622, endPoint x: 447, endPoint y: 614, distance: 8.5
click at [445, 616] on textarea "APPLY 0" at bounding box center [914, 621] width 1077 height 16
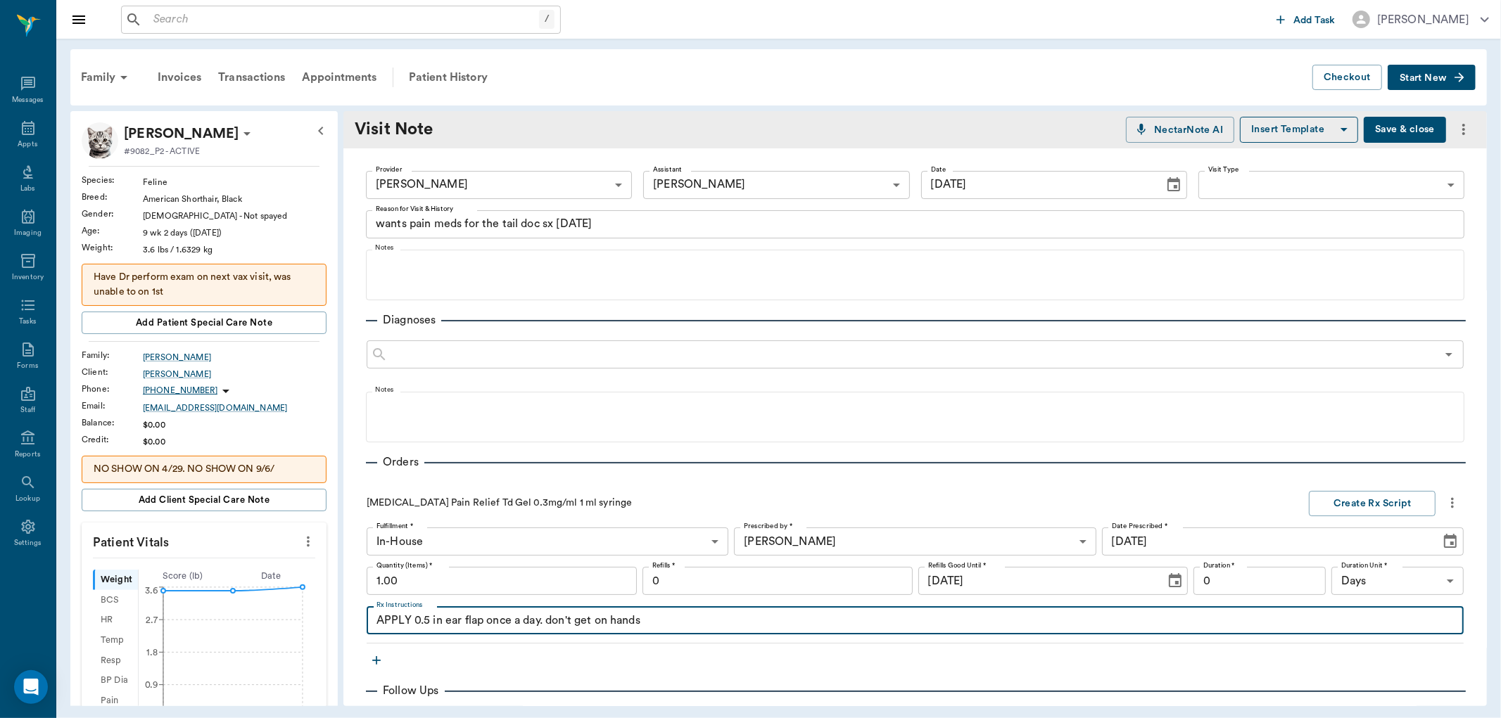
click at [409, 621] on textarea "APPLY 0.5 in ear flap once a day. don't get on hands" at bounding box center [914, 621] width 1077 height 16
click at [649, 618] on textarea "APPLY 0.5 in ear flap once a day. don't get on hands" at bounding box center [914, 621] width 1077 height 16
click at [409, 616] on textarea "APPLY 0.5 in ear flap once a day. don't get on hands." at bounding box center [914, 621] width 1077 height 16
type textarea "apply 0.5 in ear flap once a day. don't get on hands."
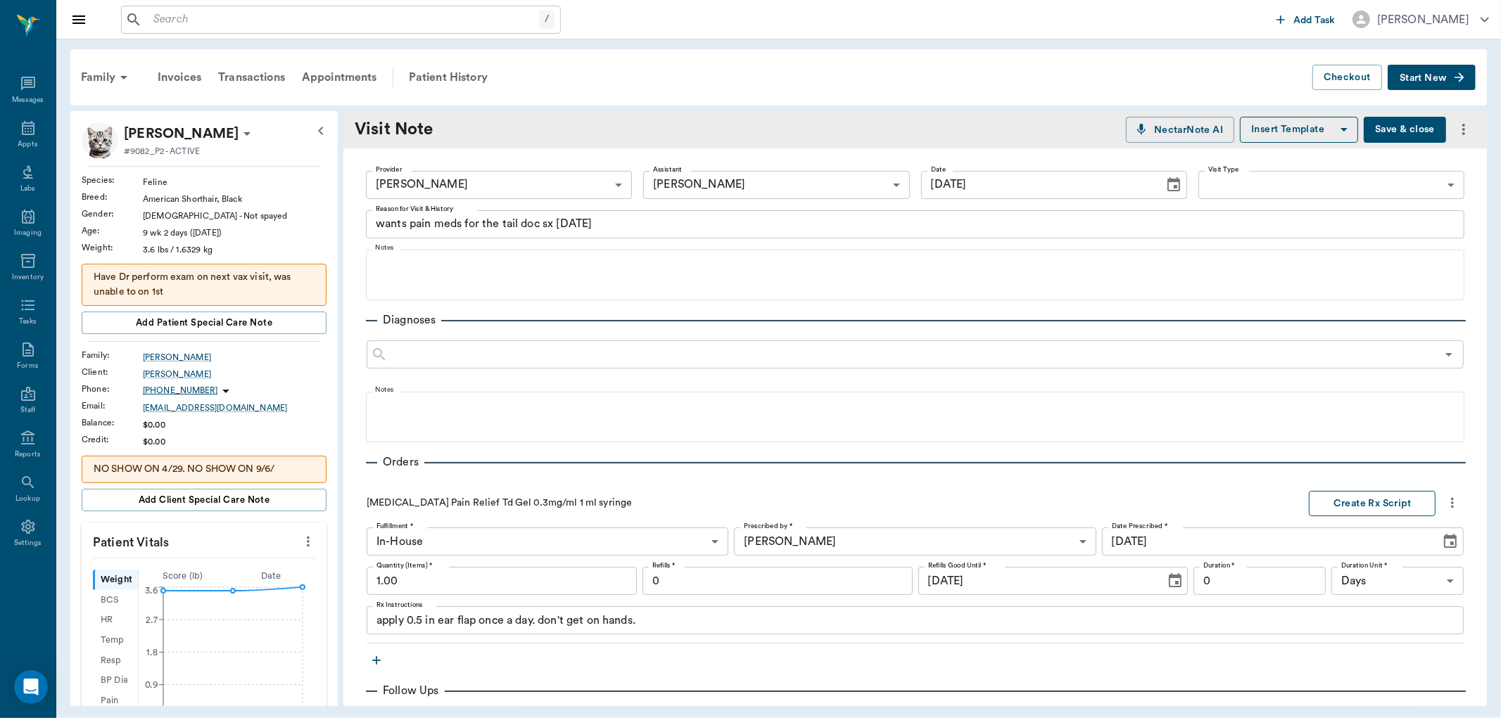
click at [1316, 495] on button "Create Rx Script" at bounding box center [1372, 504] width 127 height 26
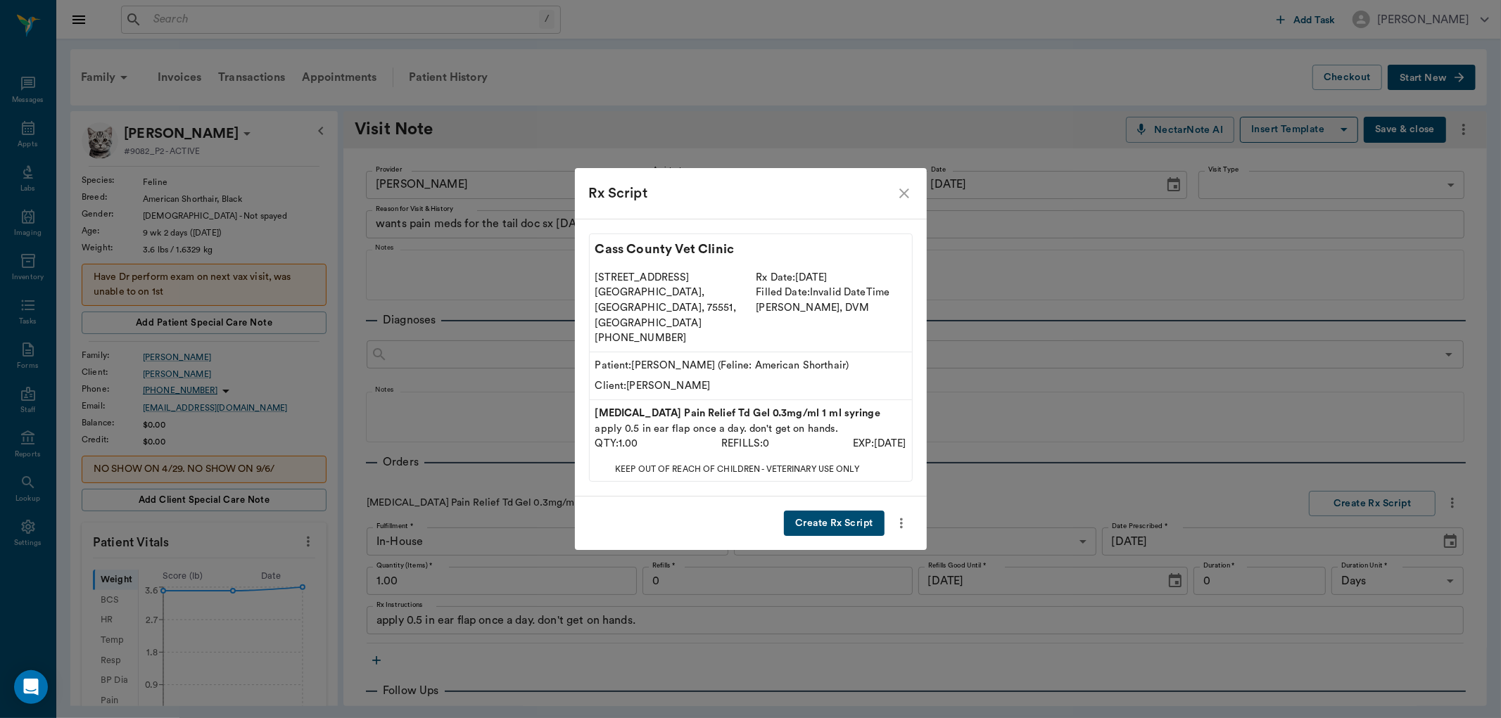
click at [866, 511] on button "Create Rx Script" at bounding box center [834, 524] width 100 height 26
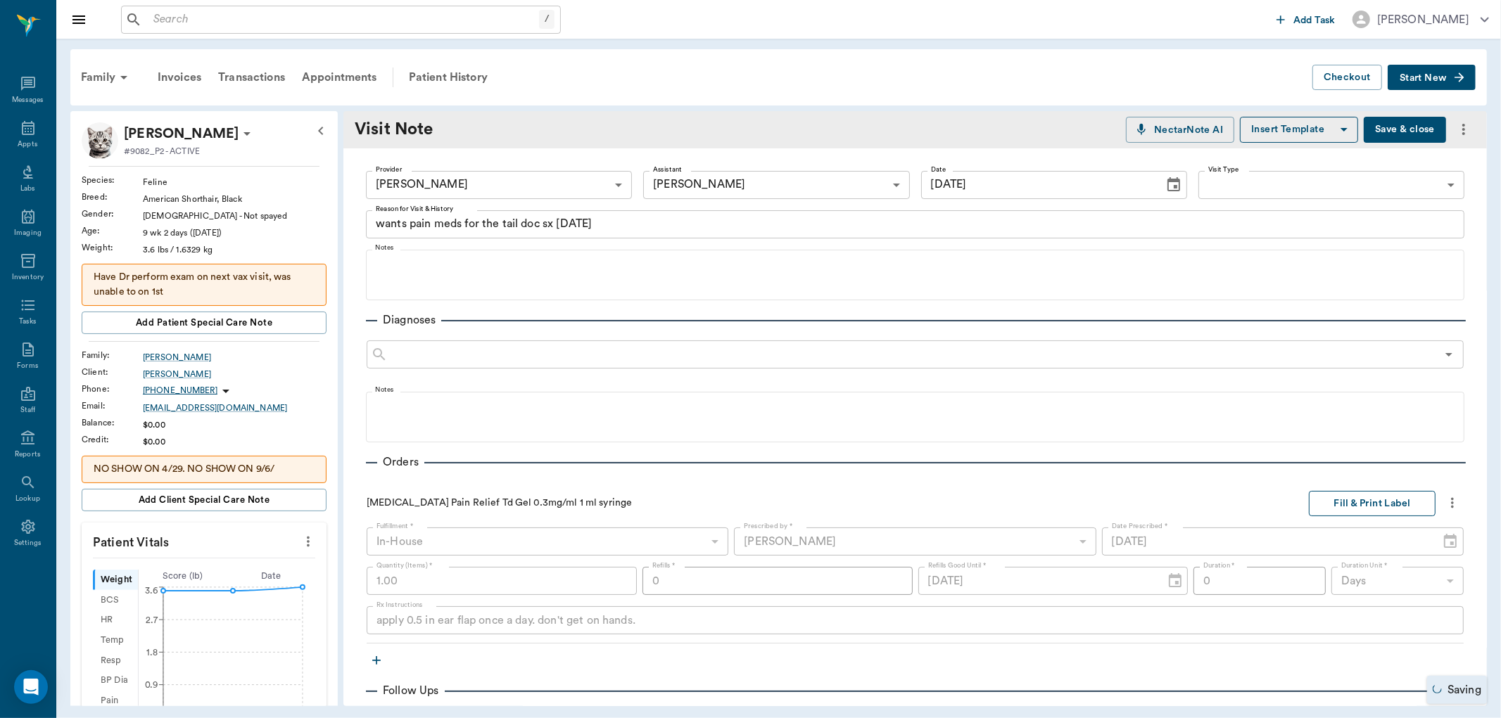
click at [1330, 505] on button "Fill & Print Label" at bounding box center [1372, 504] width 127 height 26
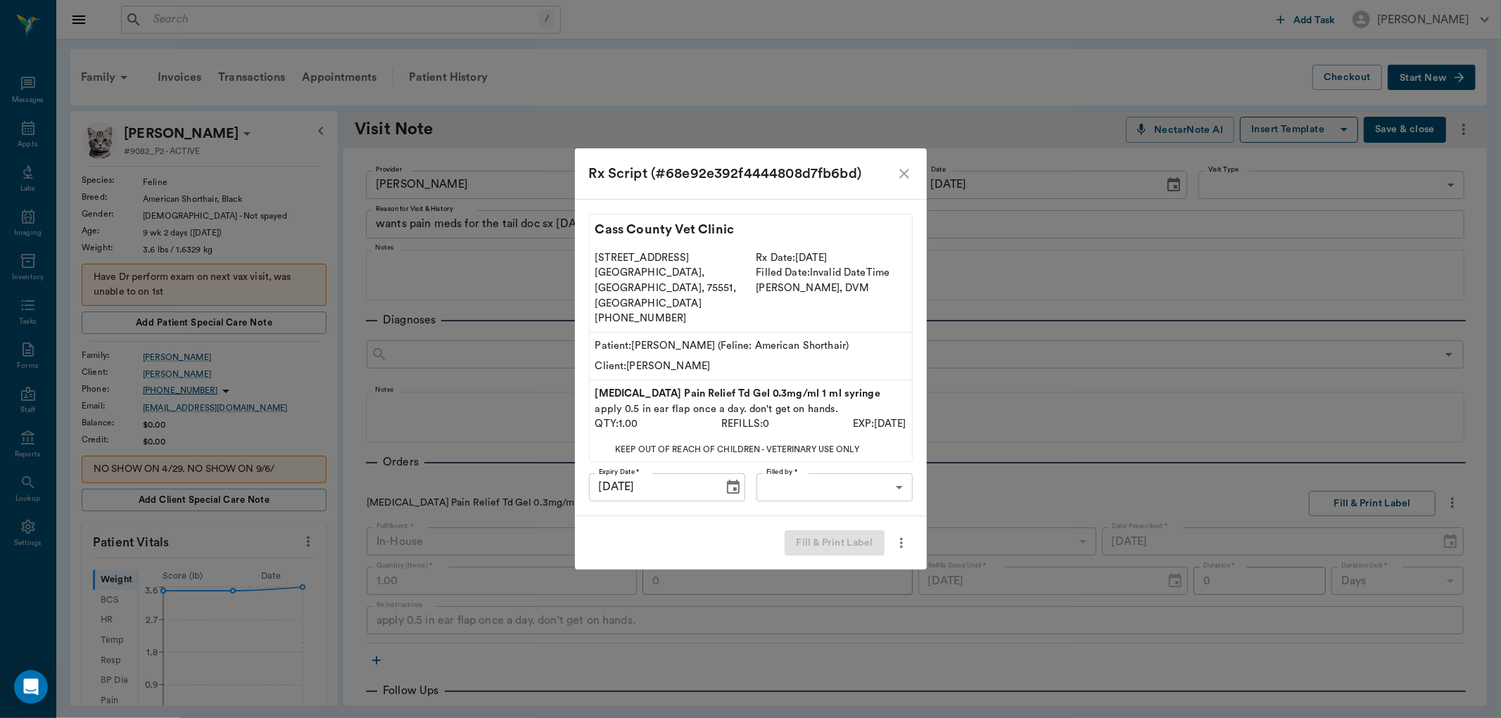
click at [822, 463] on body "/ ​ Add Task Dr. Bert Ellsworth Nectar Messages Appts Labs Imaging Inventory Ta…" at bounding box center [750, 359] width 1501 height 718
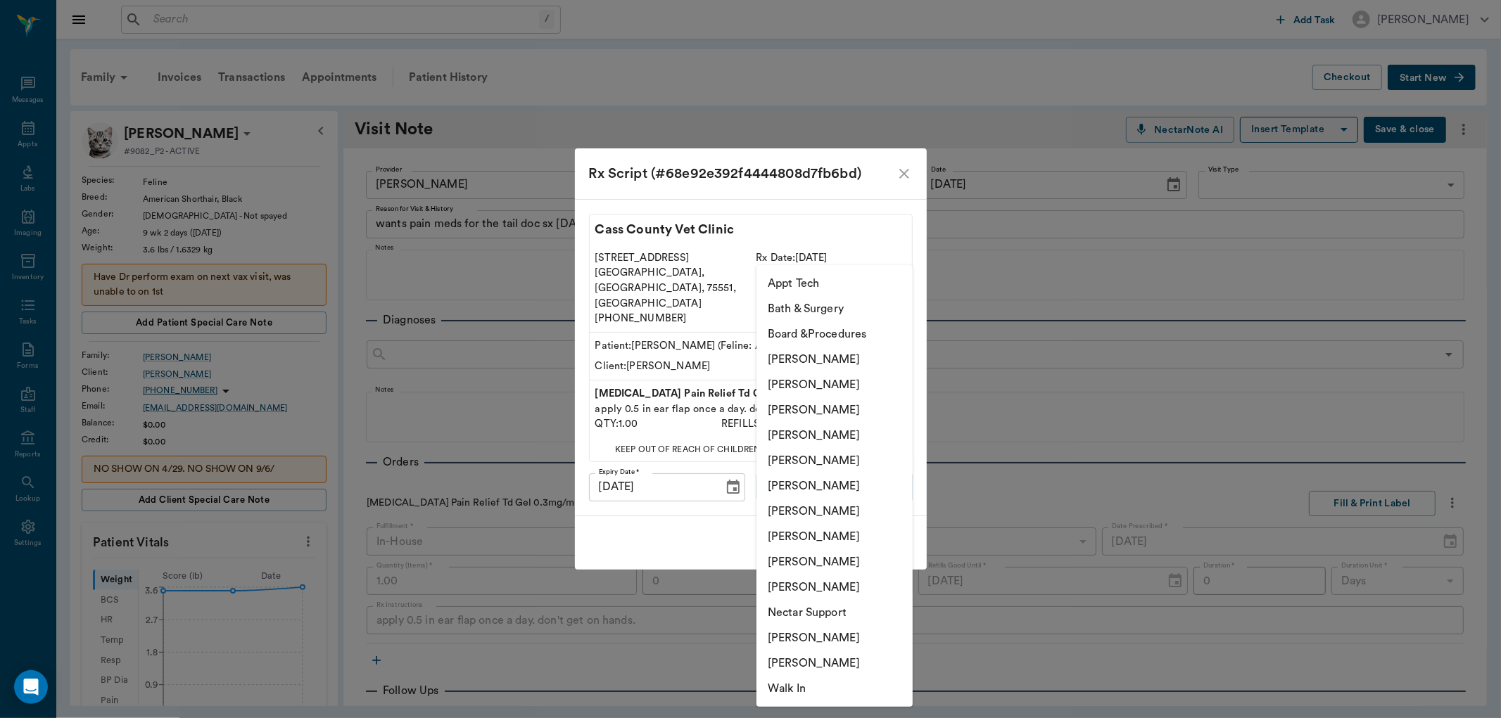
click at [806, 535] on li "[PERSON_NAME]" at bounding box center [834, 536] width 156 height 25
type input "63ec2e7e52e12b0ba117b124"
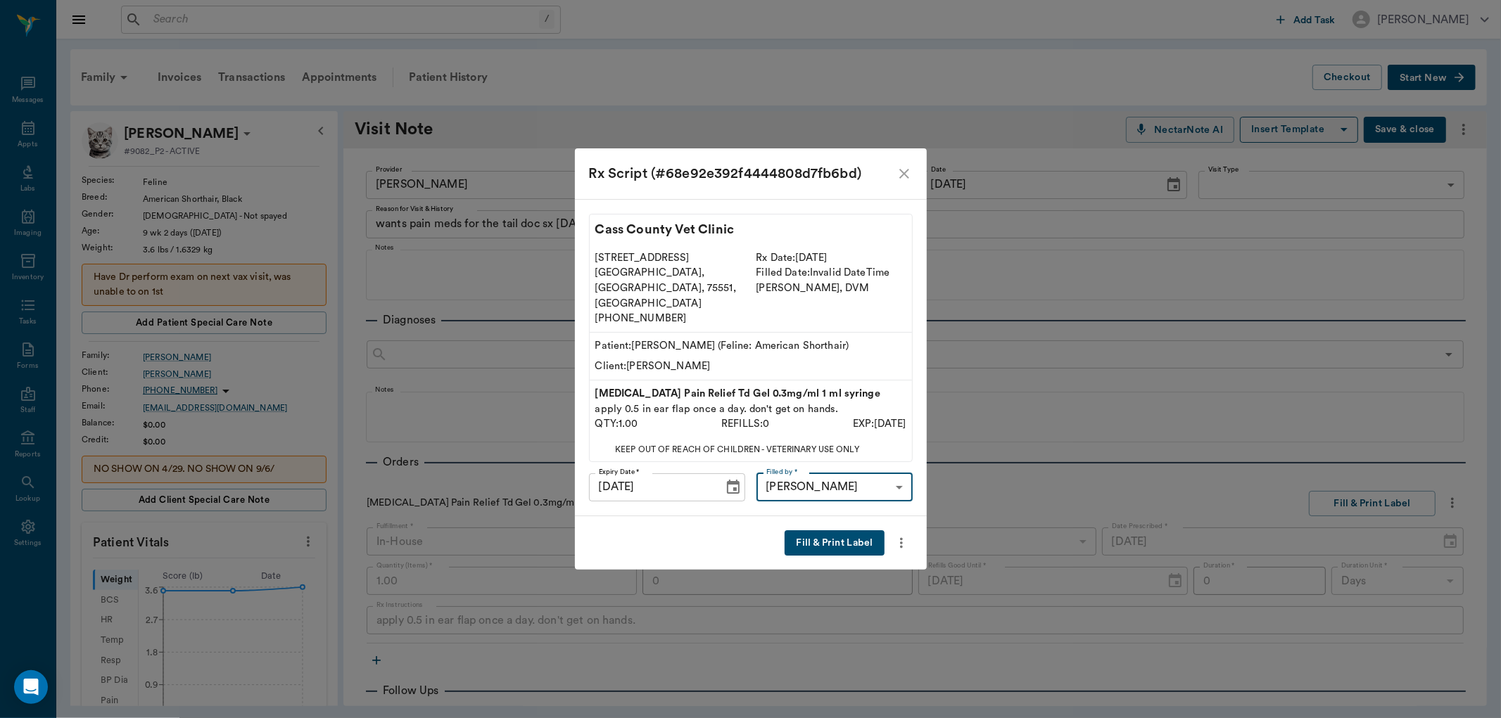
click at [841, 532] on button "Fill & Print Label" at bounding box center [834, 544] width 99 height 26
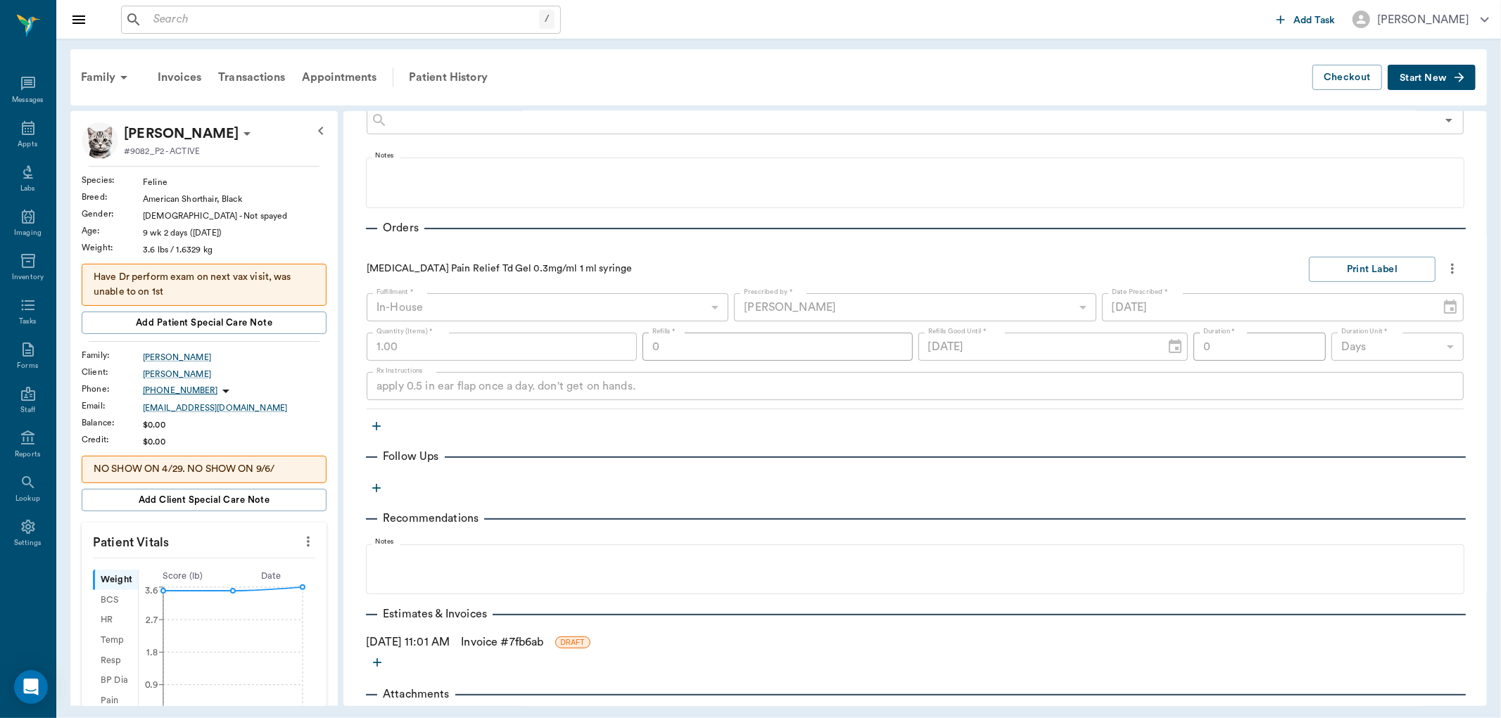
scroll to position [293, 0]
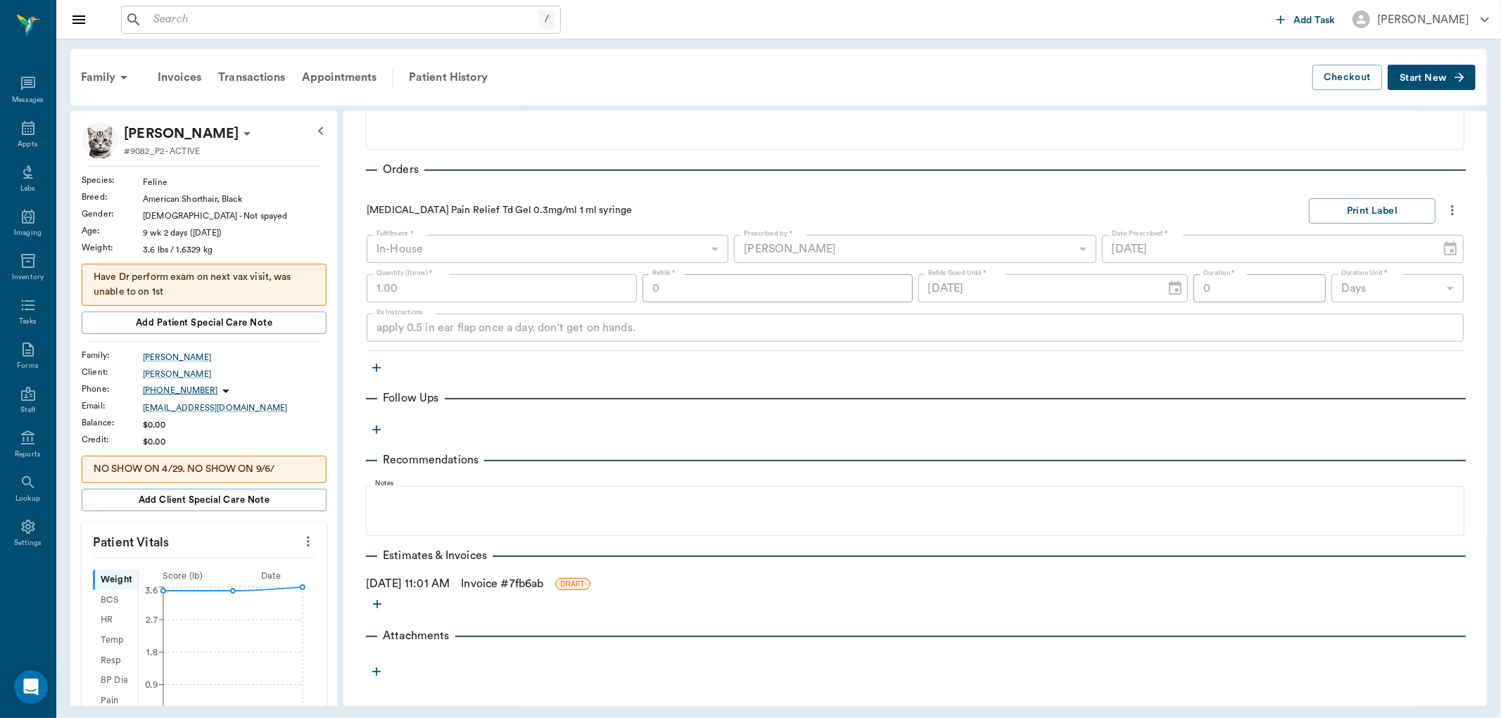
click at [490, 578] on link "Invoice # 7fb6ab" at bounding box center [502, 584] width 82 height 17
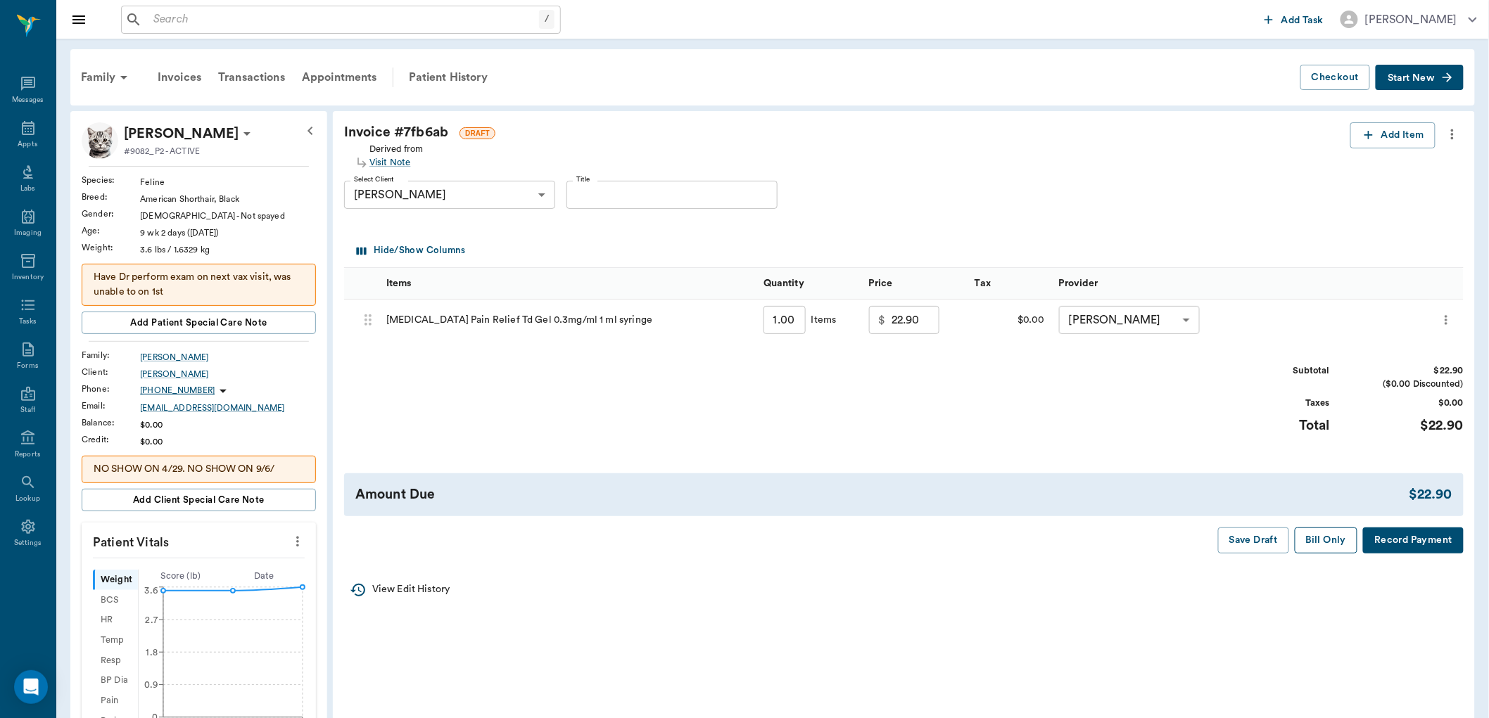
click at [1324, 545] on button "Bill Only" at bounding box center [1326, 541] width 63 height 26
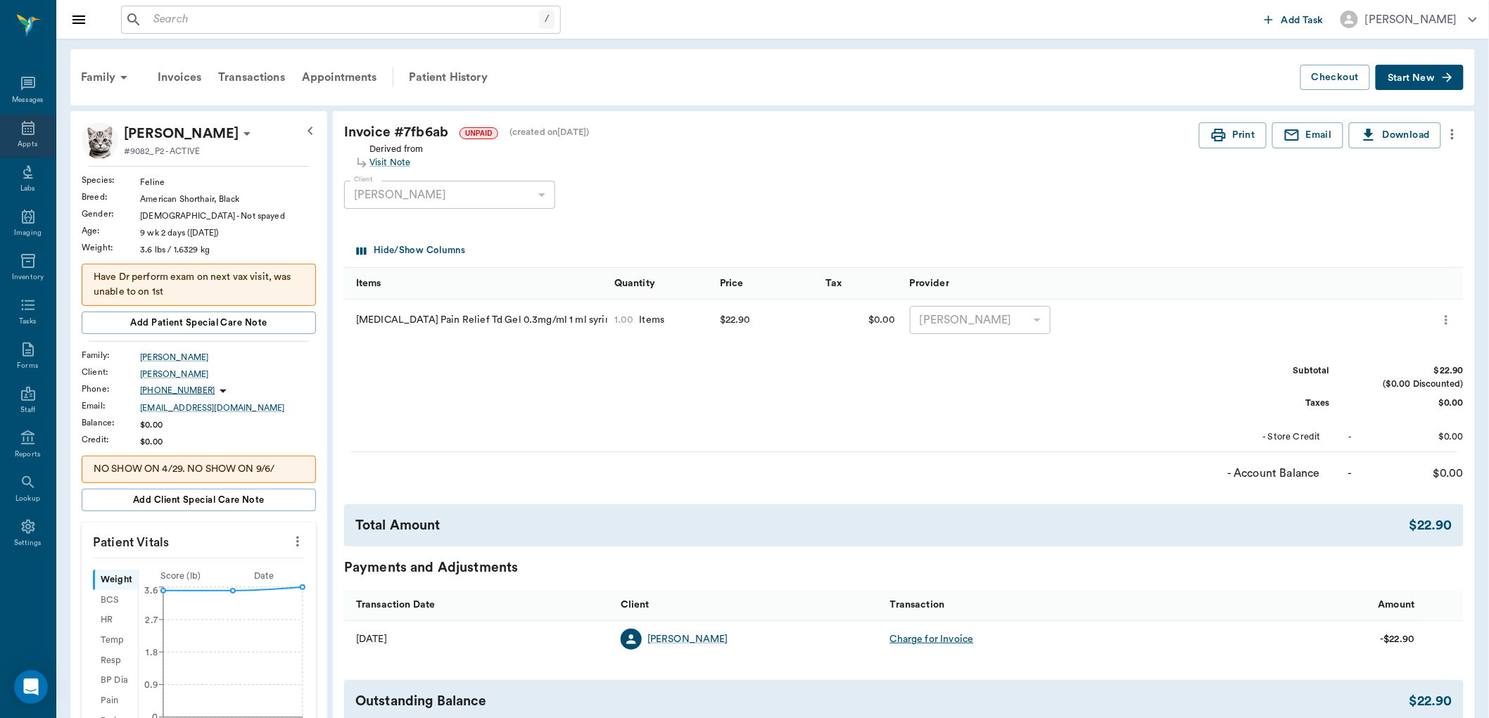
click at [32, 129] on icon at bounding box center [28, 128] width 13 height 14
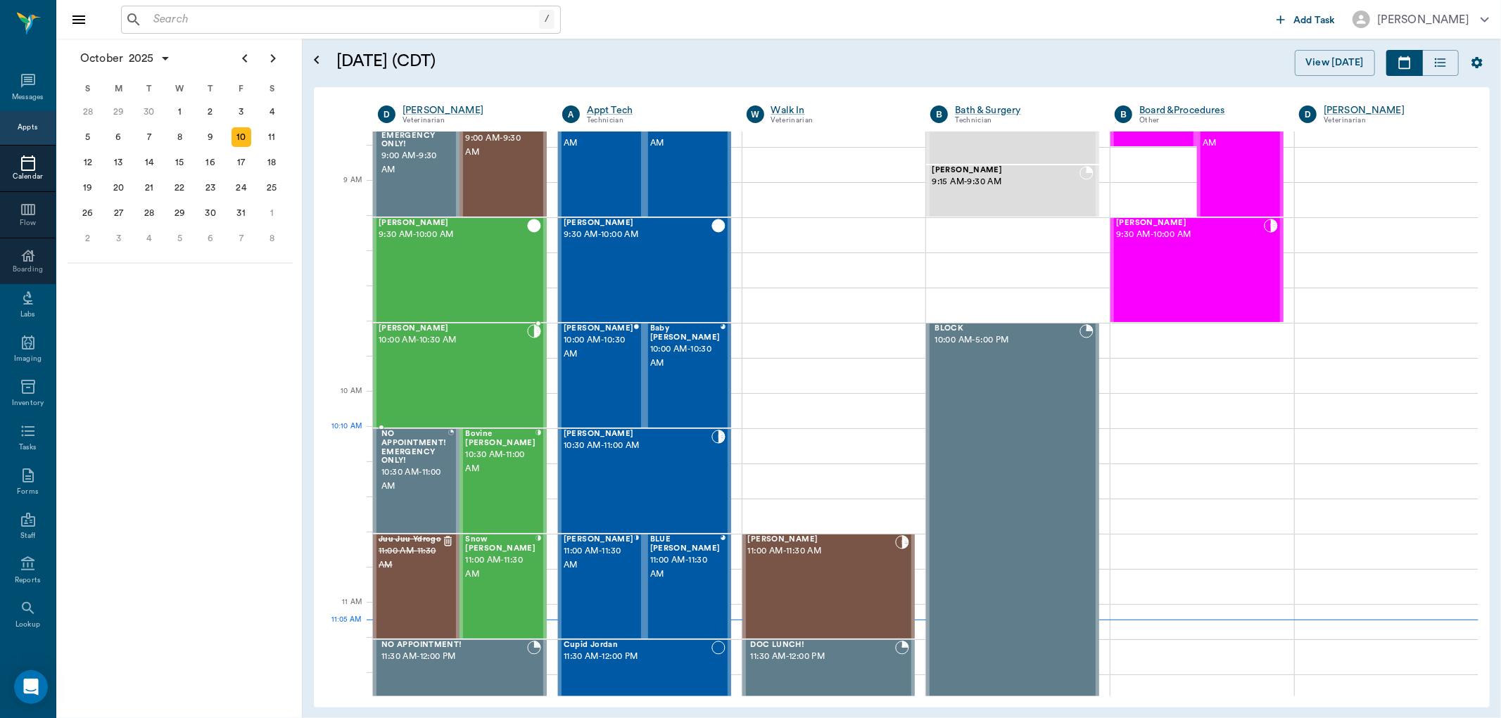
scroll to position [246, 0]
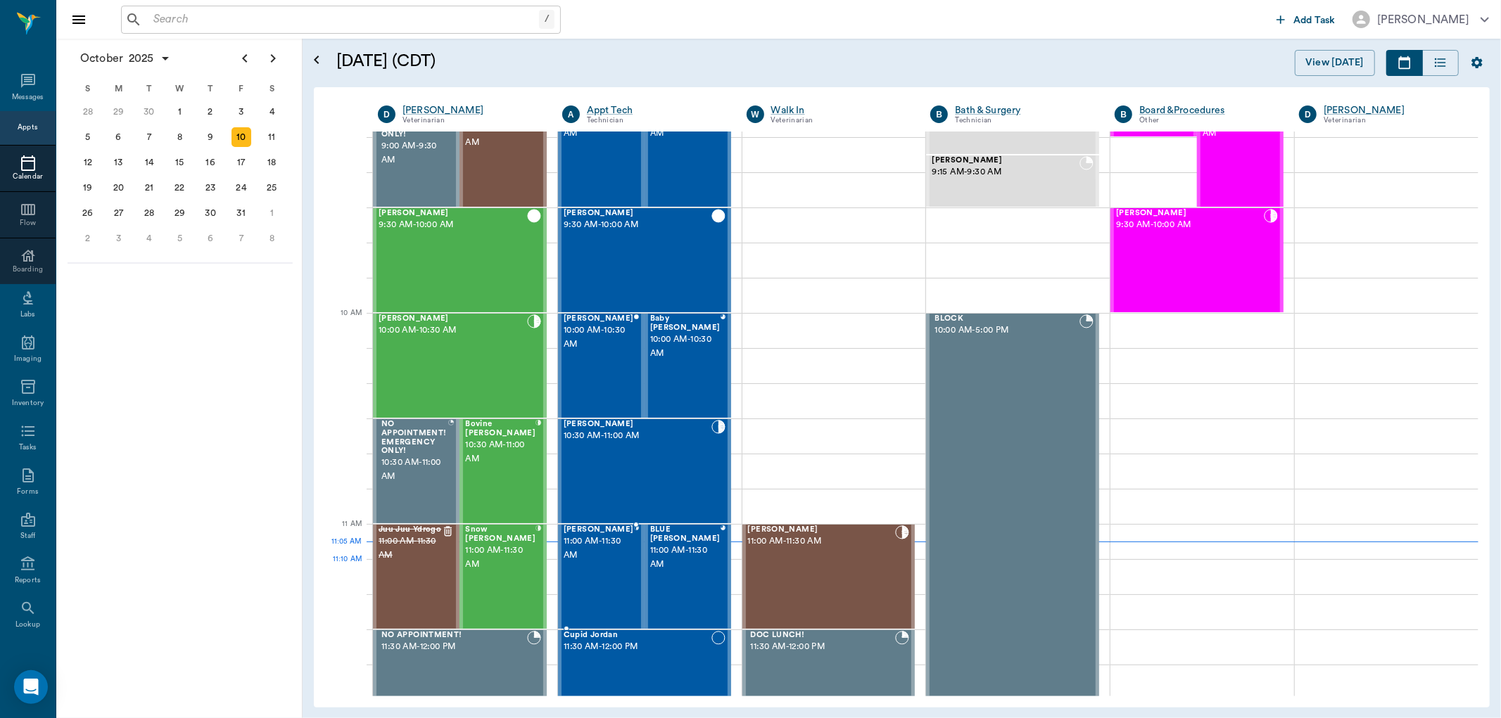
drag, startPoint x: 591, startPoint y: 566, endPoint x: 642, endPoint y: 521, distance: 68.8
click at [589, 566] on div "[PERSON_NAME] 11:00 AM - 11:30 AM" at bounding box center [599, 577] width 70 height 103
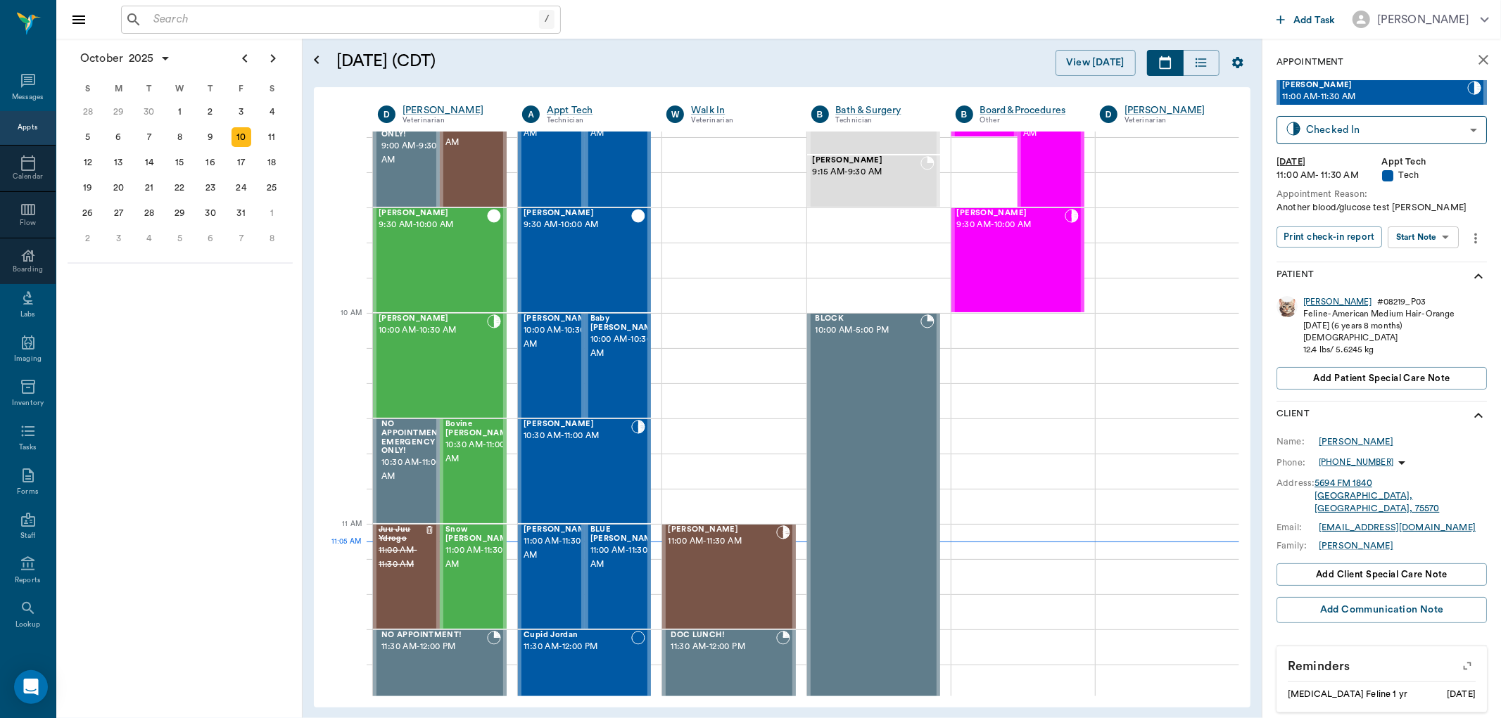
click at [1309, 299] on div "[PERSON_NAME]" at bounding box center [1337, 302] width 68 height 12
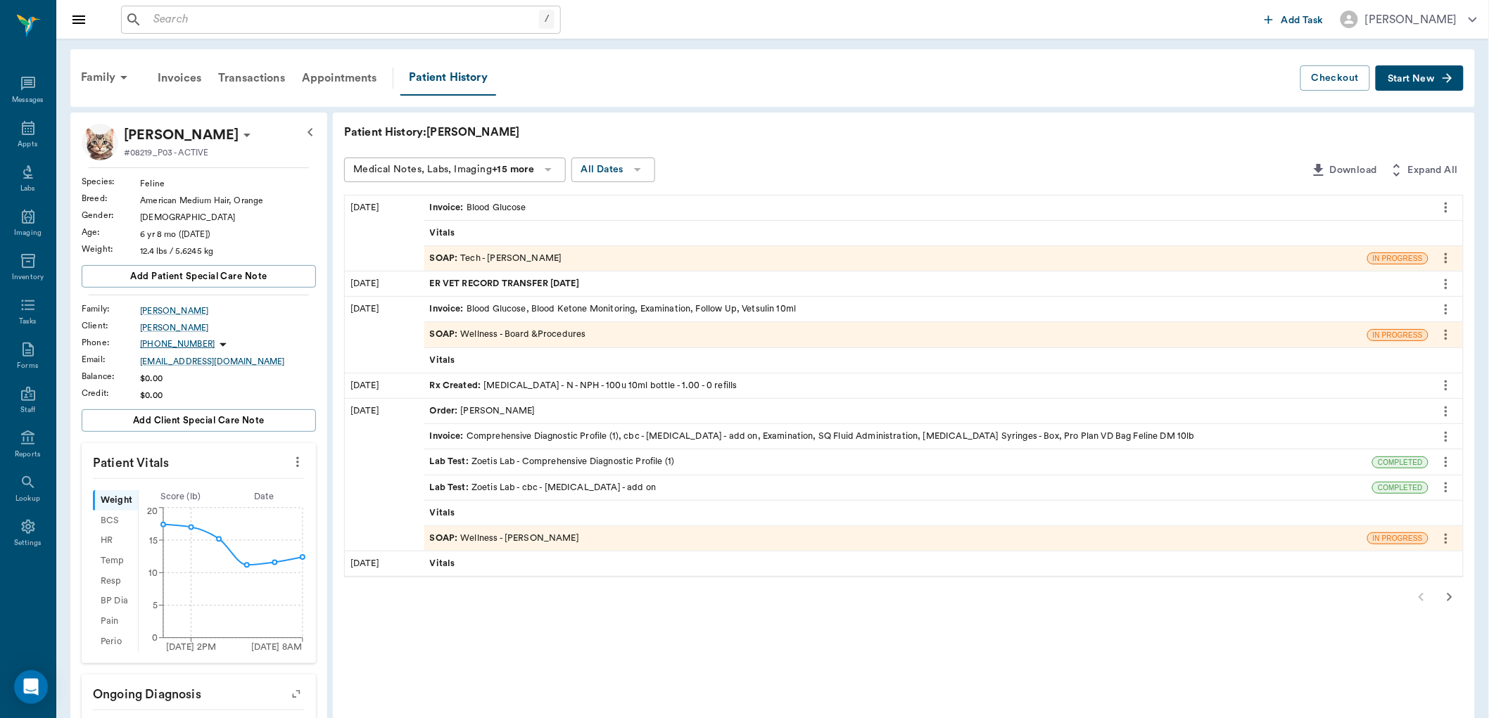
click at [440, 331] on span "SOAP :" at bounding box center [445, 334] width 31 height 13
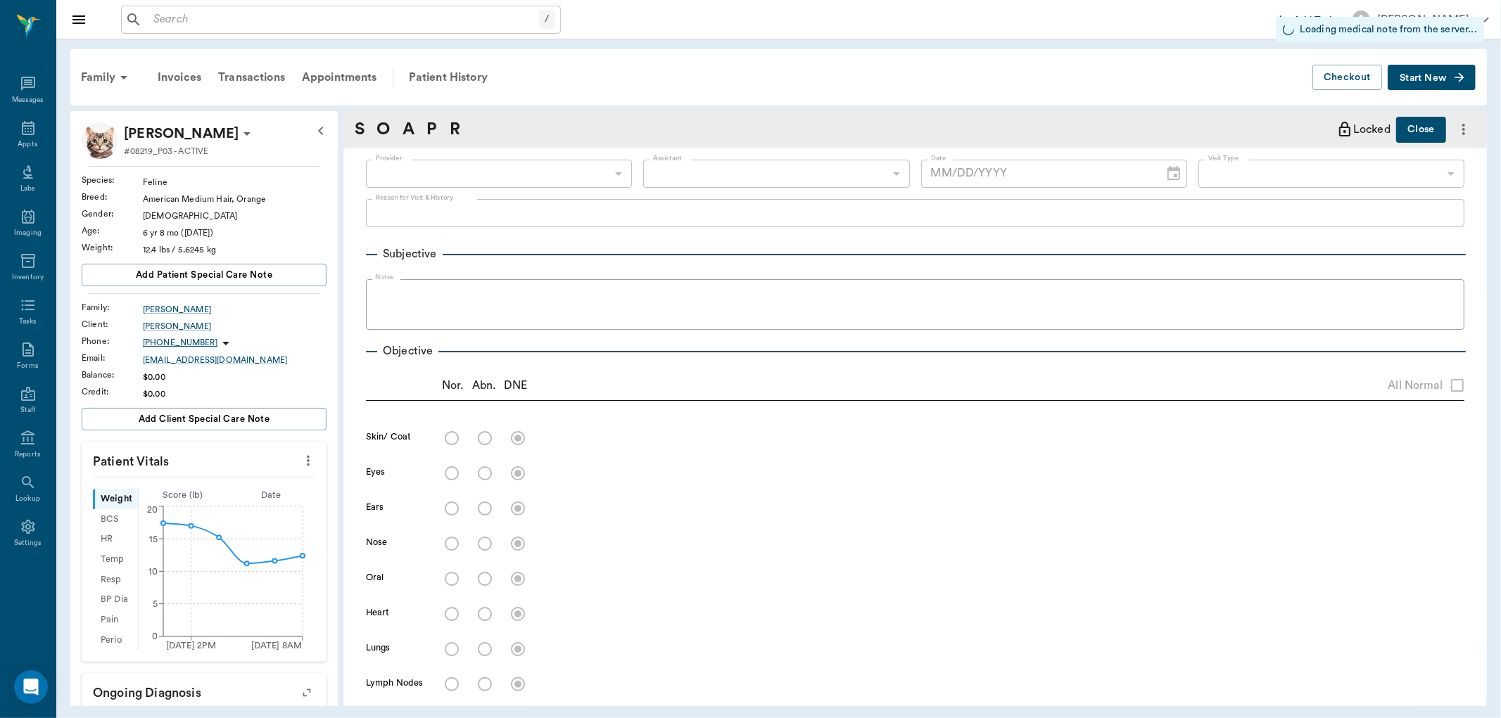
type input "63ec2f075fda476ae8351a51"
type input "65d2be4f46e3a538d89b8c14"
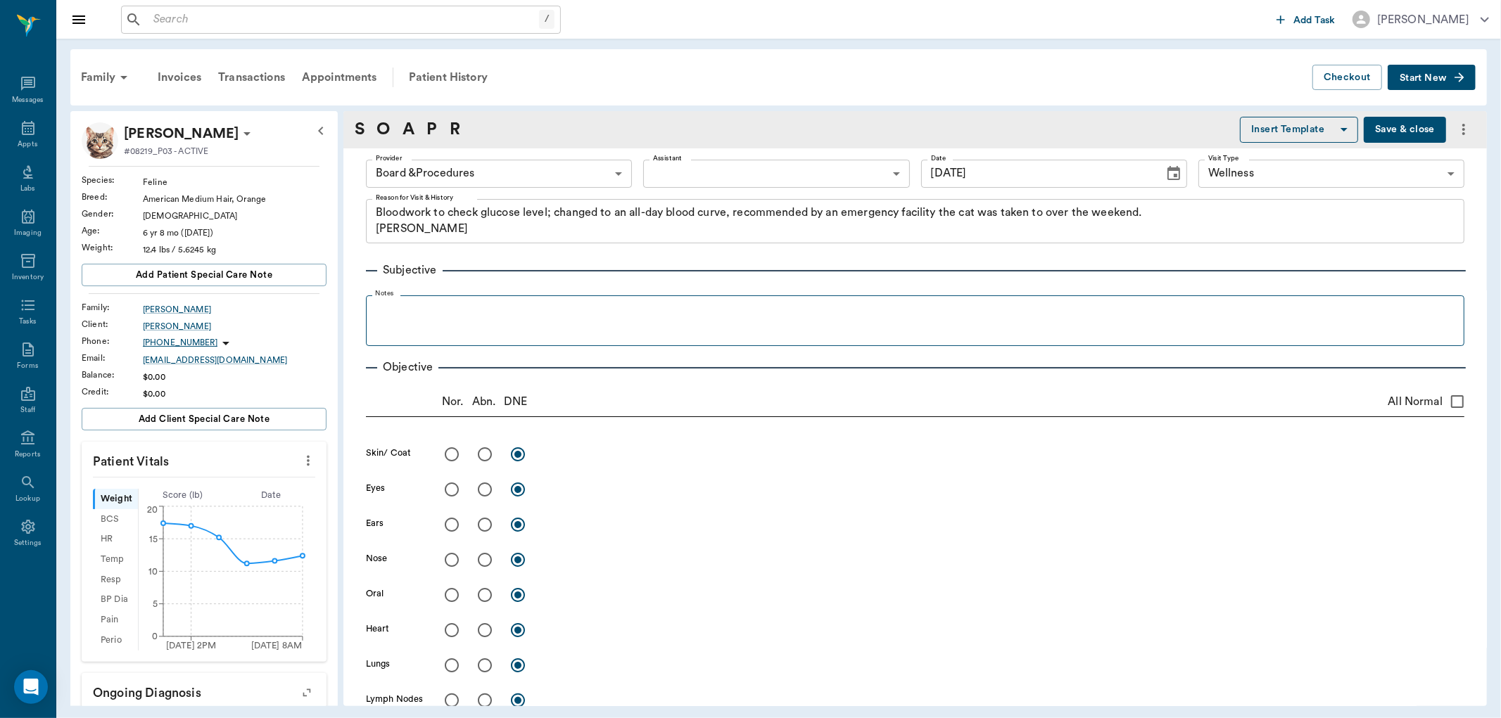
type input "09/26/2025"
type textarea "Bloodwork to check glucose level; changed to an all-day blood curve, recommende…"
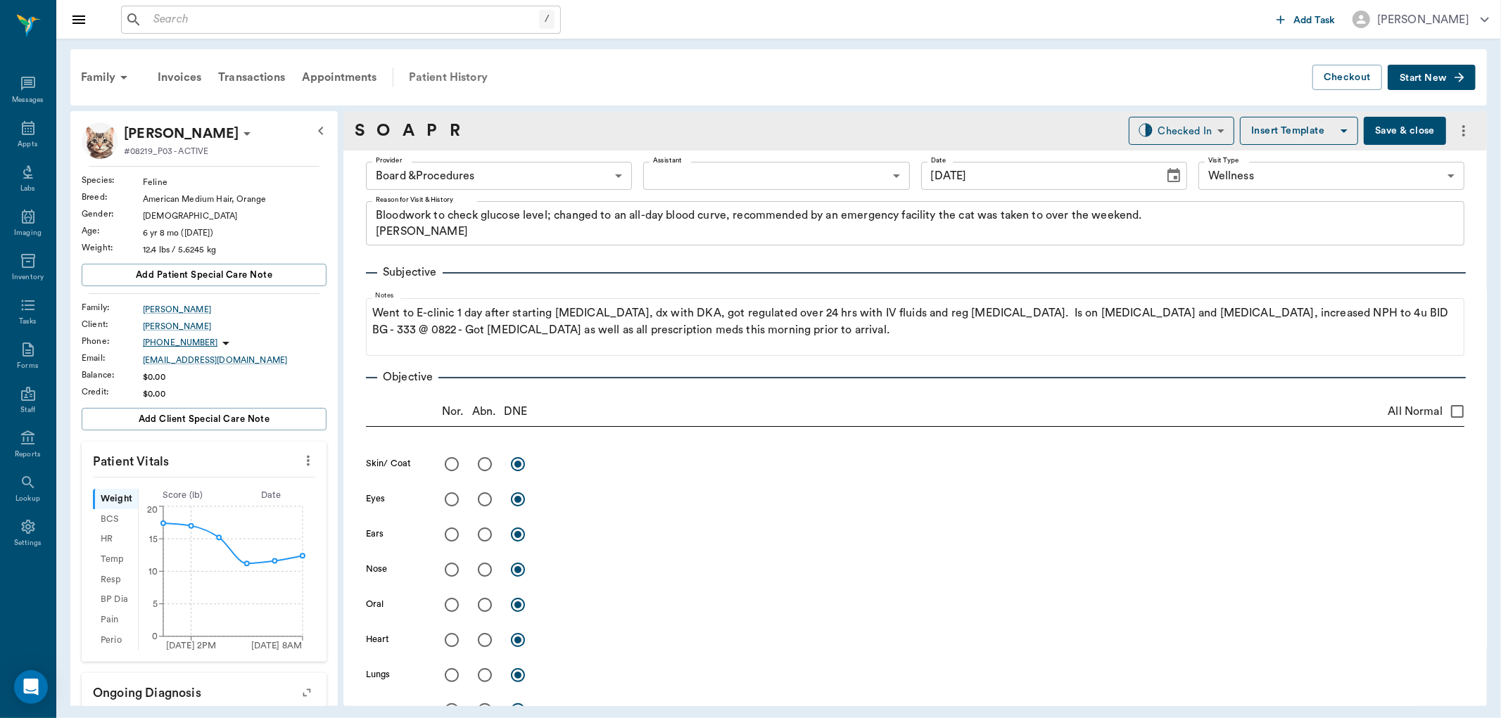
click at [483, 74] on div "Patient History" at bounding box center [448, 78] width 96 height 34
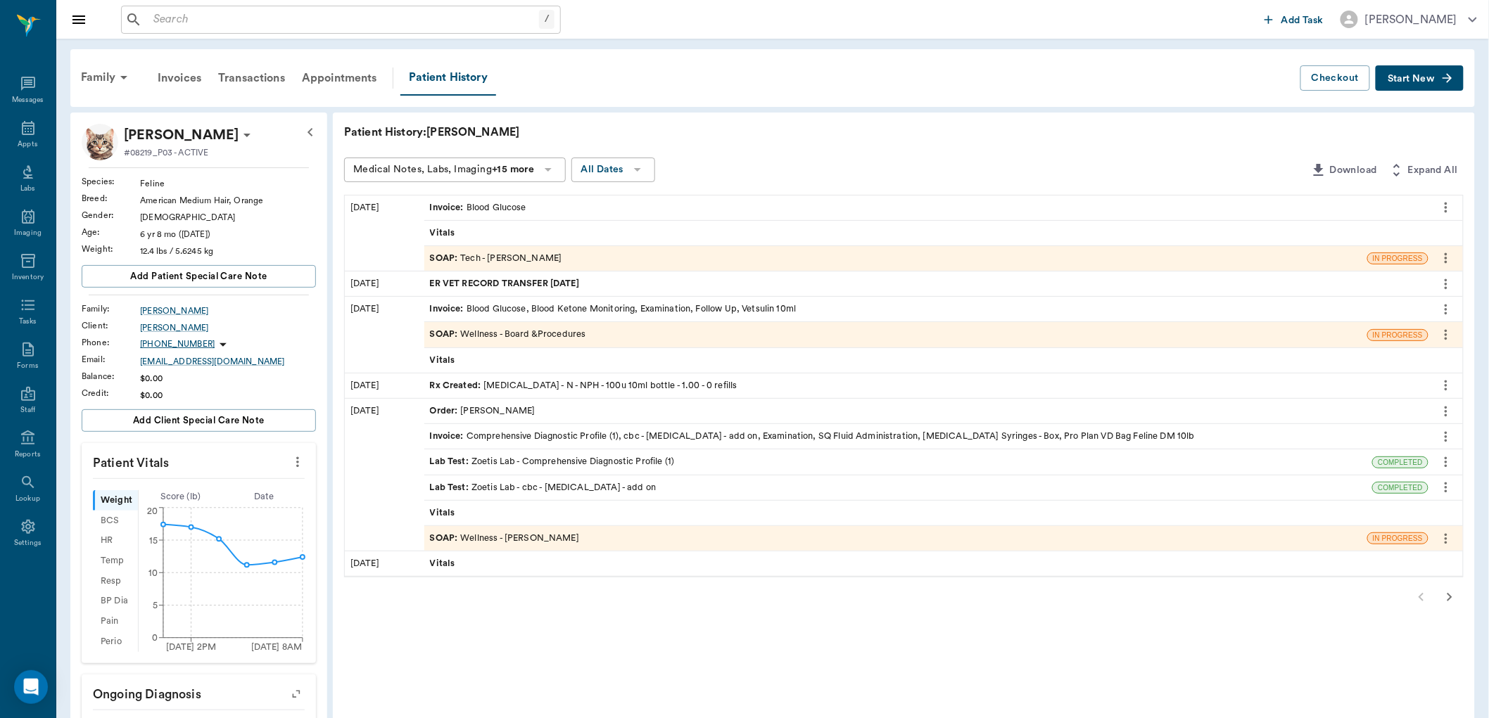
click at [454, 254] on span "SOAP :" at bounding box center [445, 258] width 31 height 13
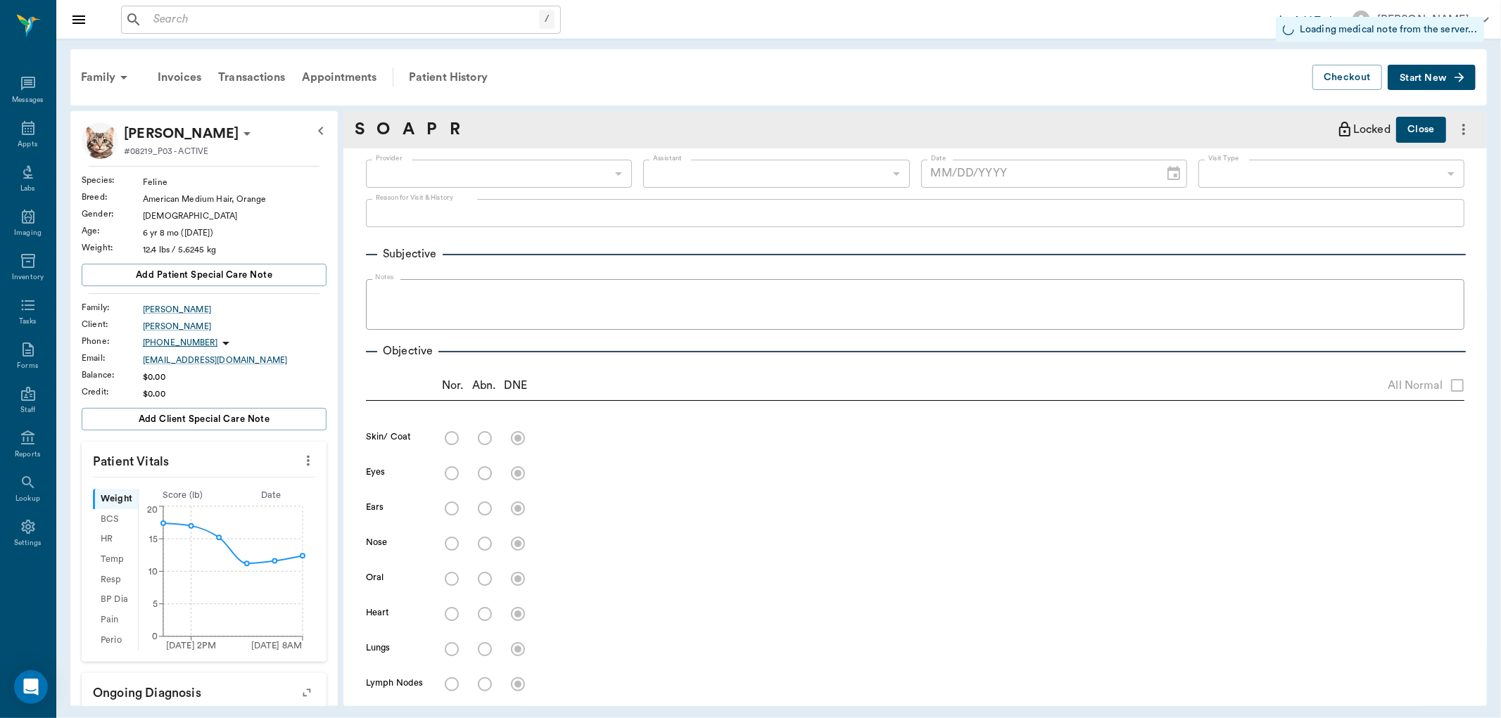
type input "63ec2e7e52e12b0ba117b124"
type input "6740bf97de10e07744acf1eb"
type input "65d2be4f46e3a538d89b8c1a"
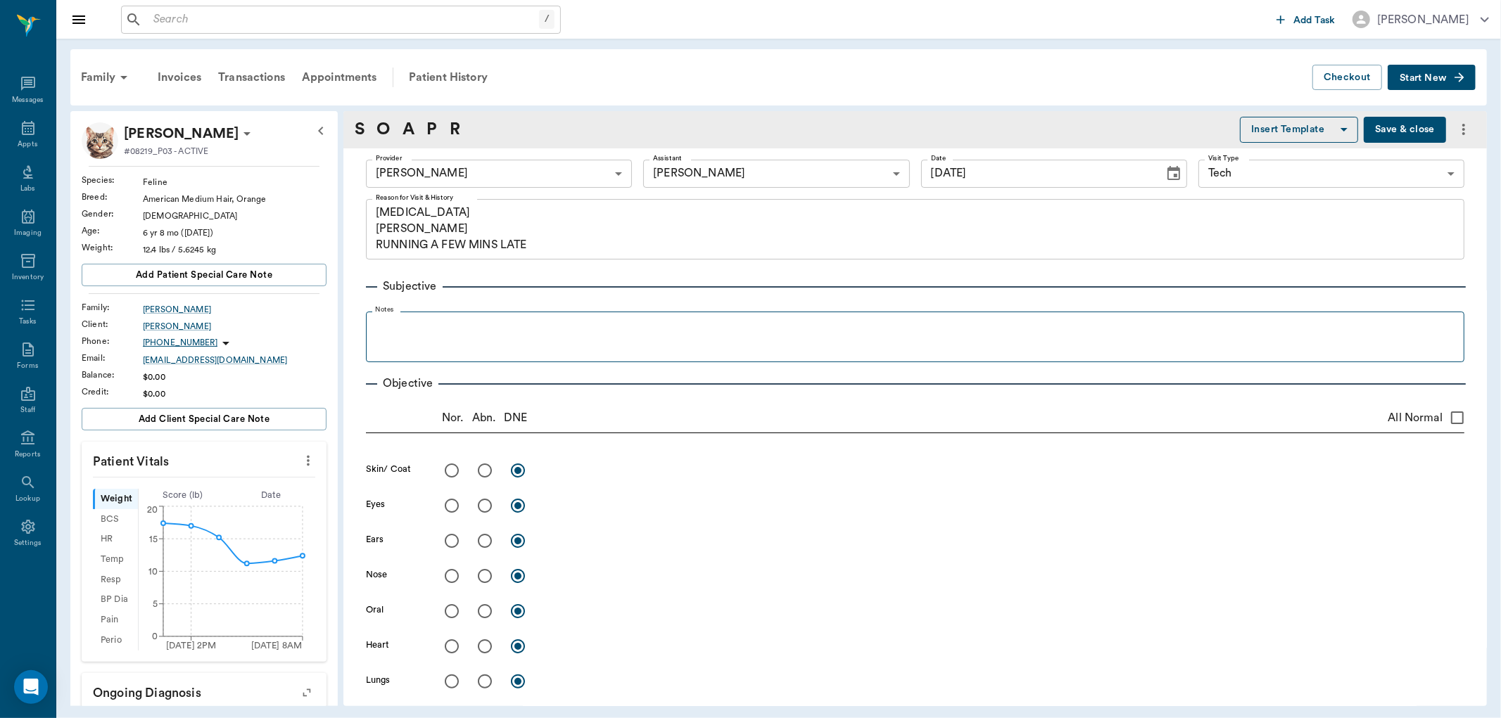
type input "[DATE]"
type textarea "[MEDICAL_DATA] [PERSON_NAME] RUNNING A FEW MINS LATE"
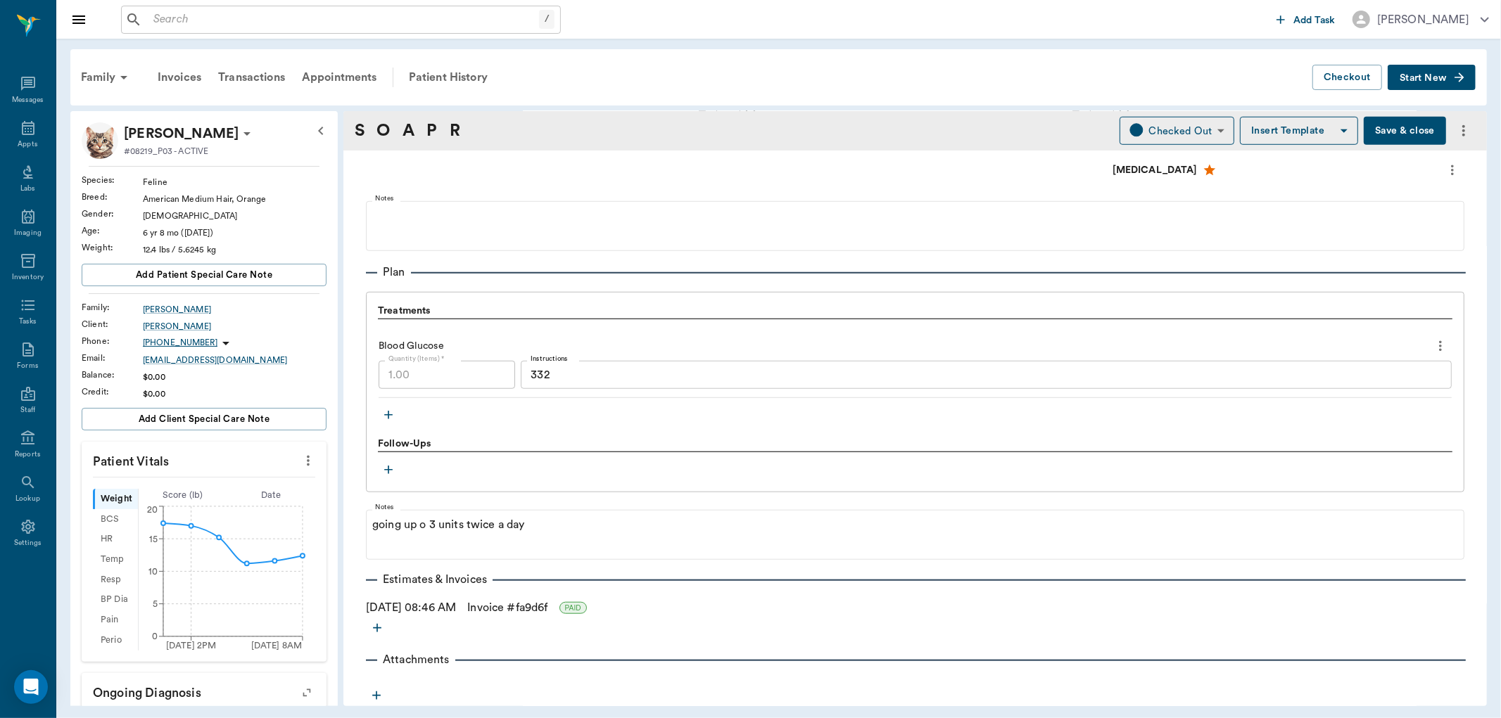
scroll to position [939, 0]
click at [24, 120] on icon at bounding box center [28, 128] width 17 height 17
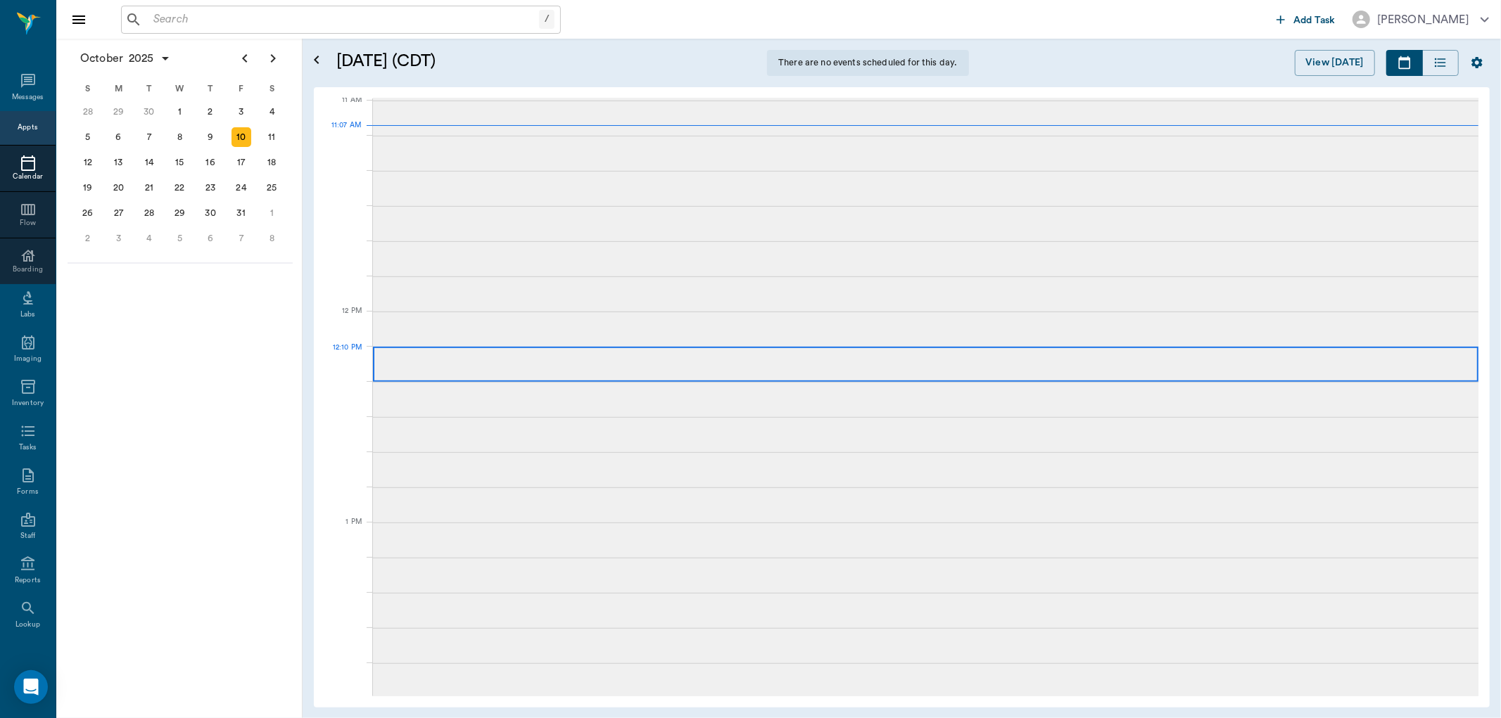
scroll to position [635, 0]
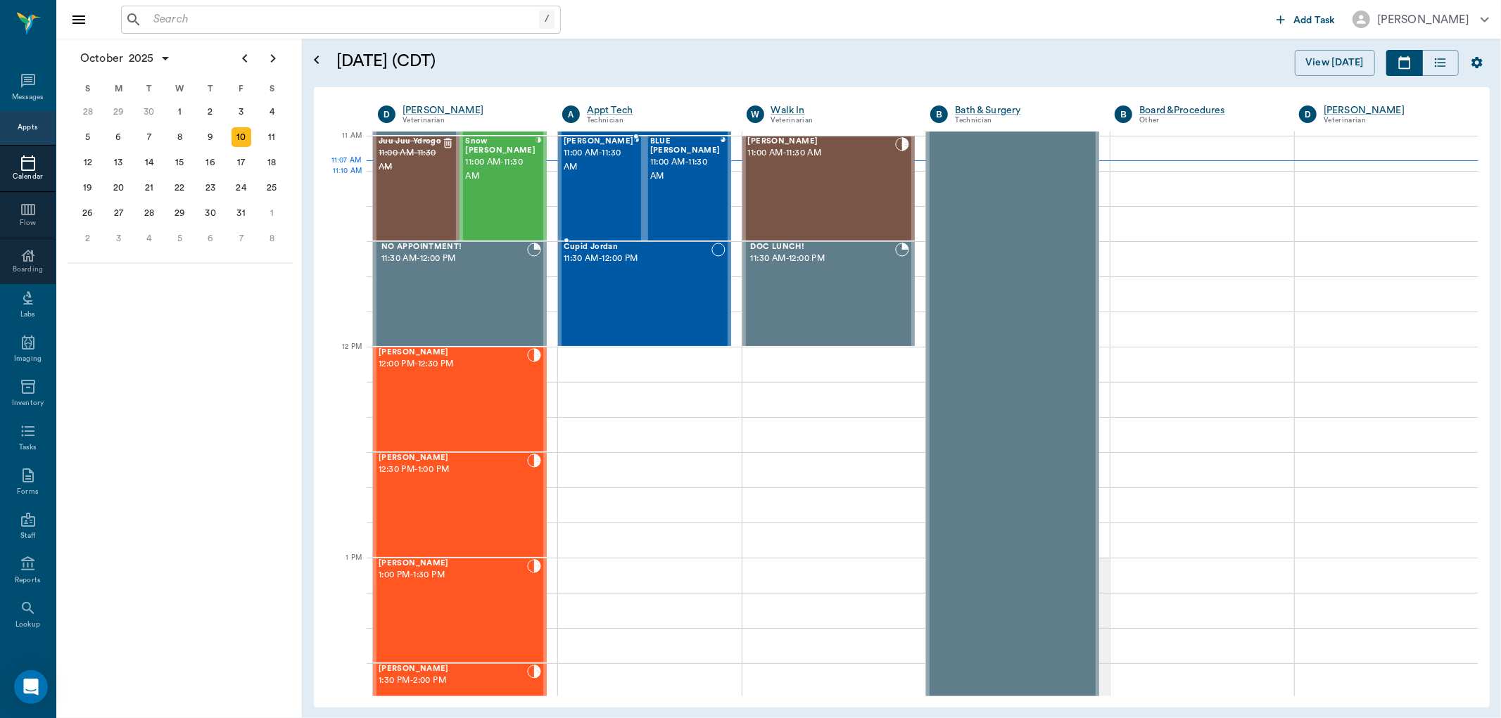
click at [609, 191] on div "[PERSON_NAME] 11:00 AM - 11:30 AM" at bounding box center [599, 188] width 70 height 103
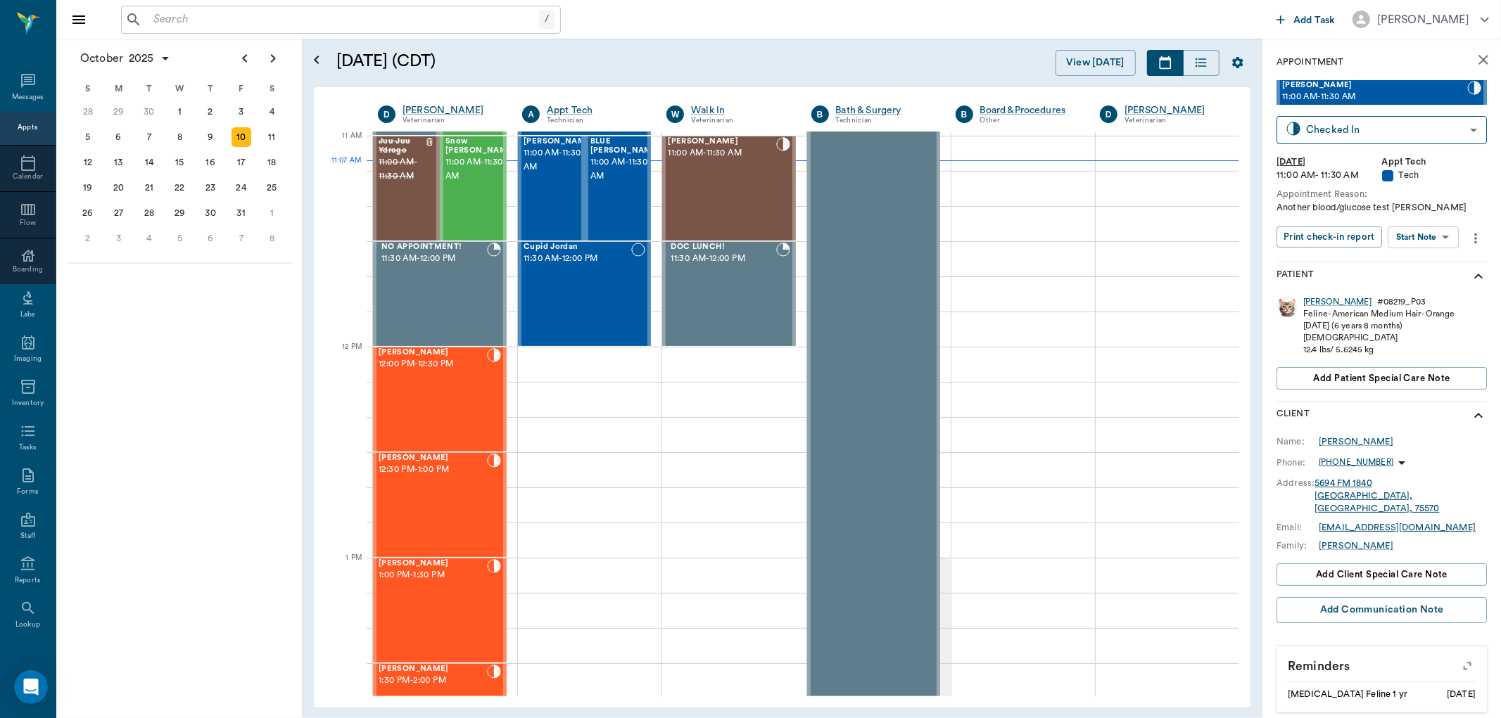
click at [1440, 236] on body "/ ​ Add Task Dr. Bert Ellsworth Nectar Messages Appts Calendar Flow Boarding La…" at bounding box center [750, 359] width 1501 height 718
click at [1424, 263] on button "Start SOAP" at bounding box center [1408, 266] width 48 height 16
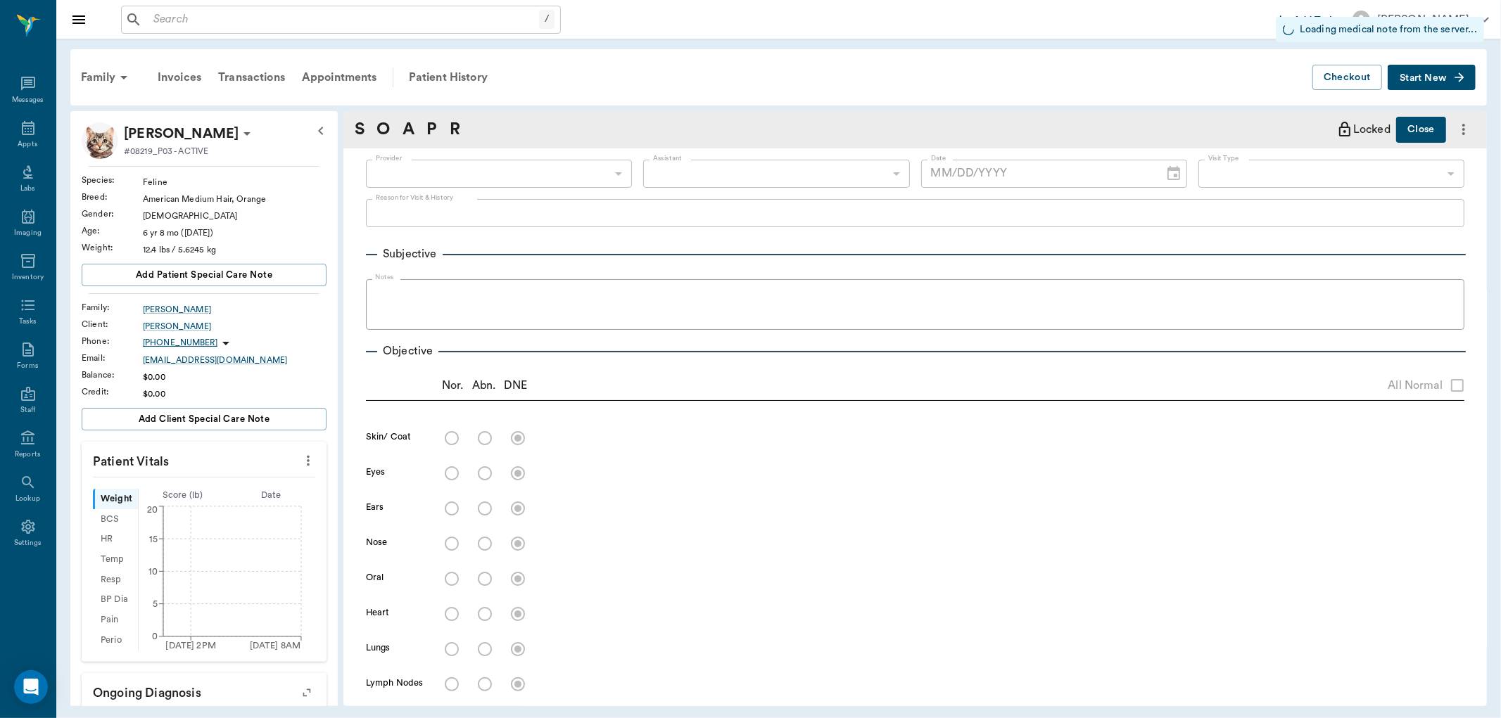
type input "63ec2f075fda476ae8351a4c"
type input "65d2be4f46e3a538d89b8c1a"
type input "10/10/2025"
type textarea "Another blood/glucose test [PERSON_NAME]"
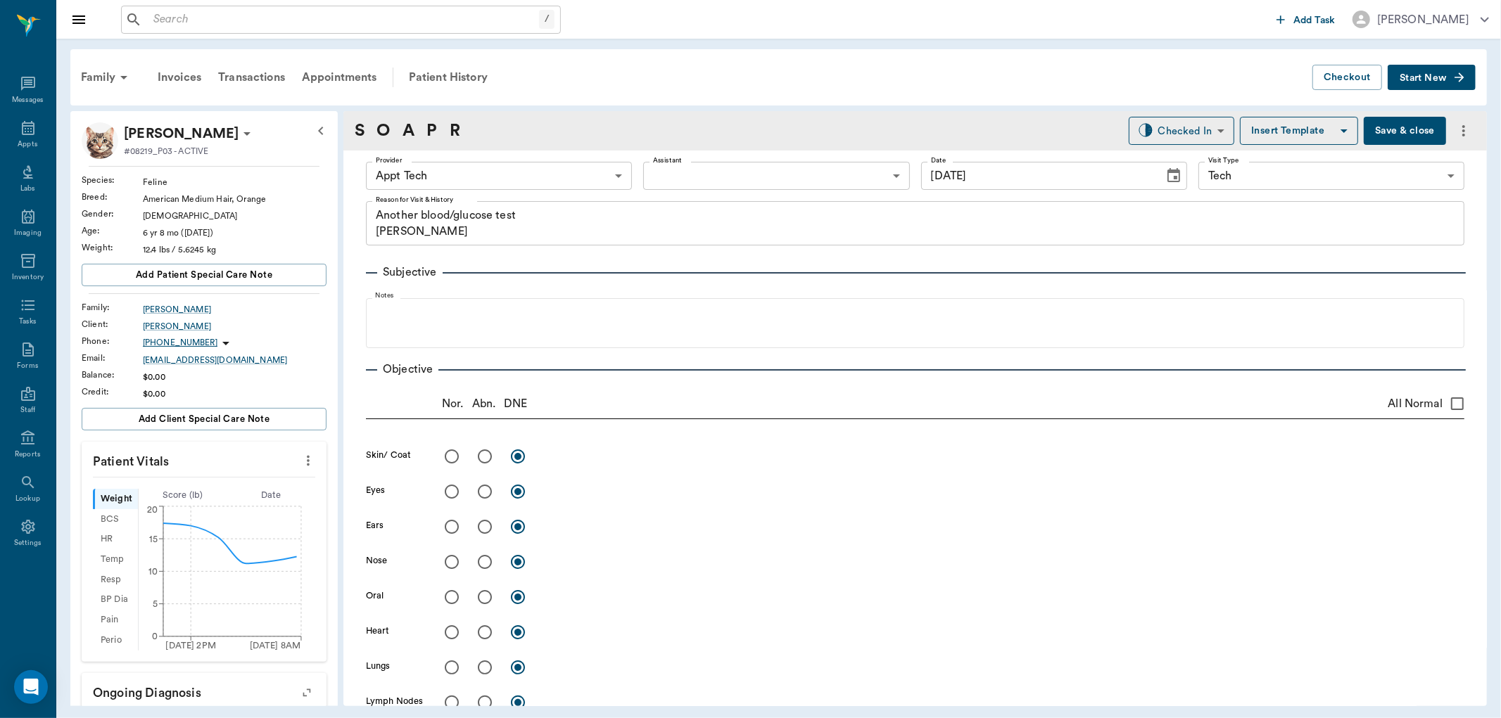
click at [697, 166] on body "/ ​ Add Task Dr. Bert Ellsworth Nectar Messages Appts Labs Imaging Inventory Ta…" at bounding box center [750, 359] width 1501 height 718
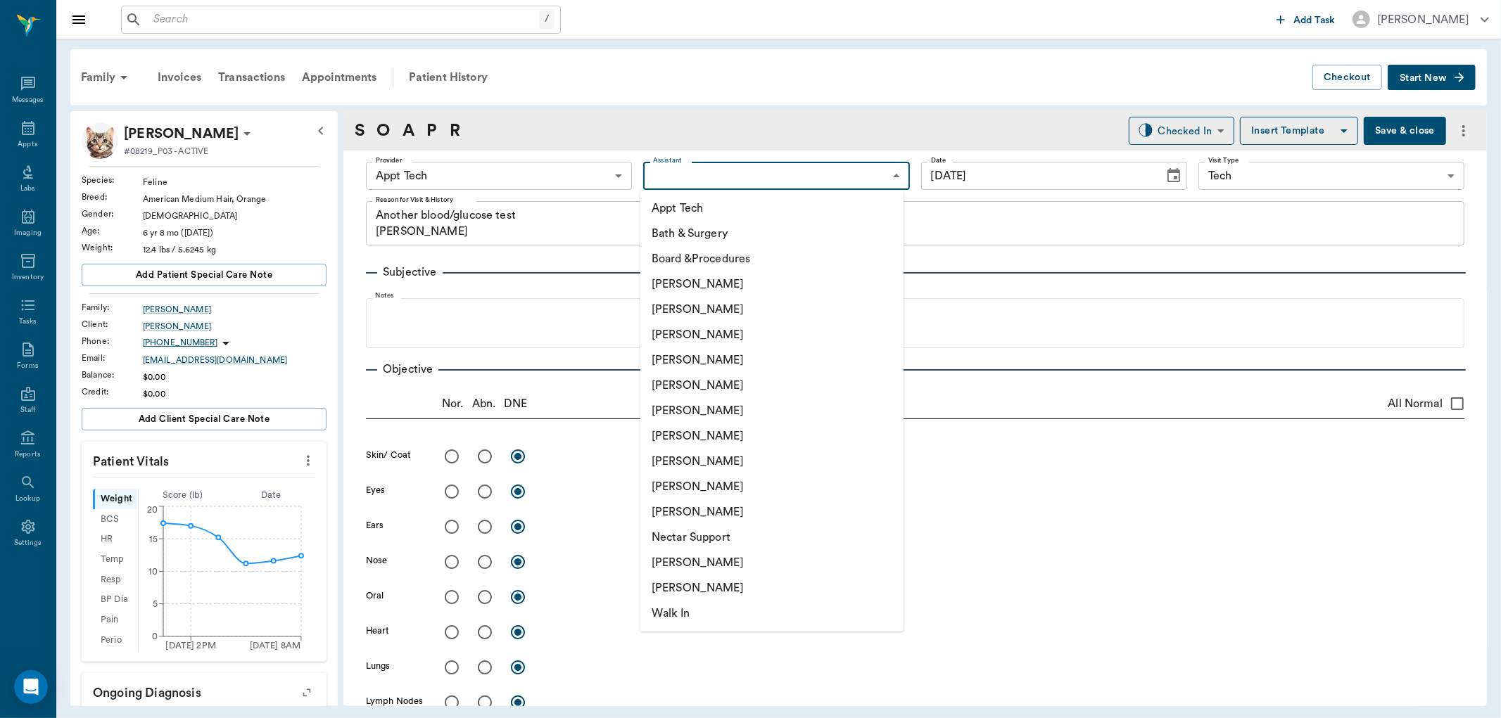
click at [723, 565] on li "[PERSON_NAME]" at bounding box center [771, 562] width 263 height 25
type input "6740bf97de10e07744acf1eb"
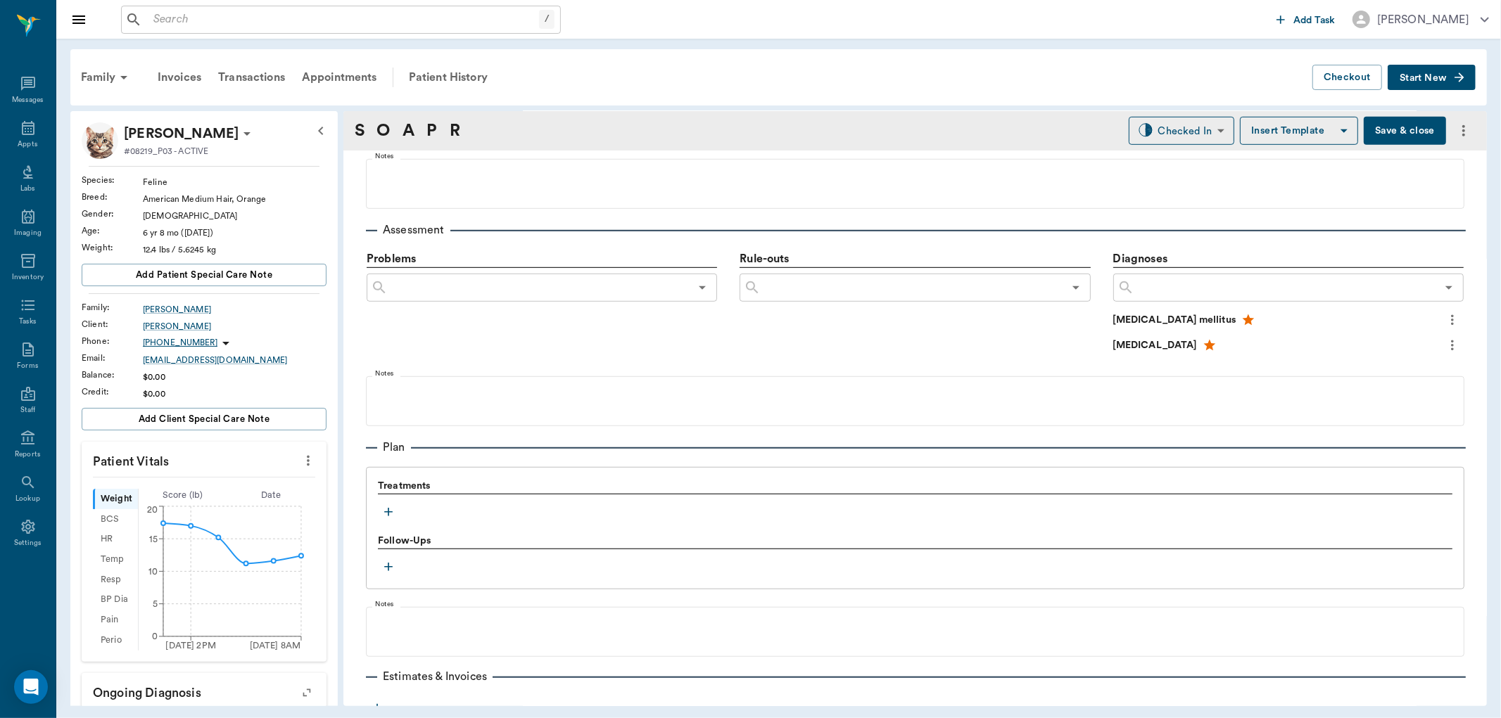
scroll to position [782, 0]
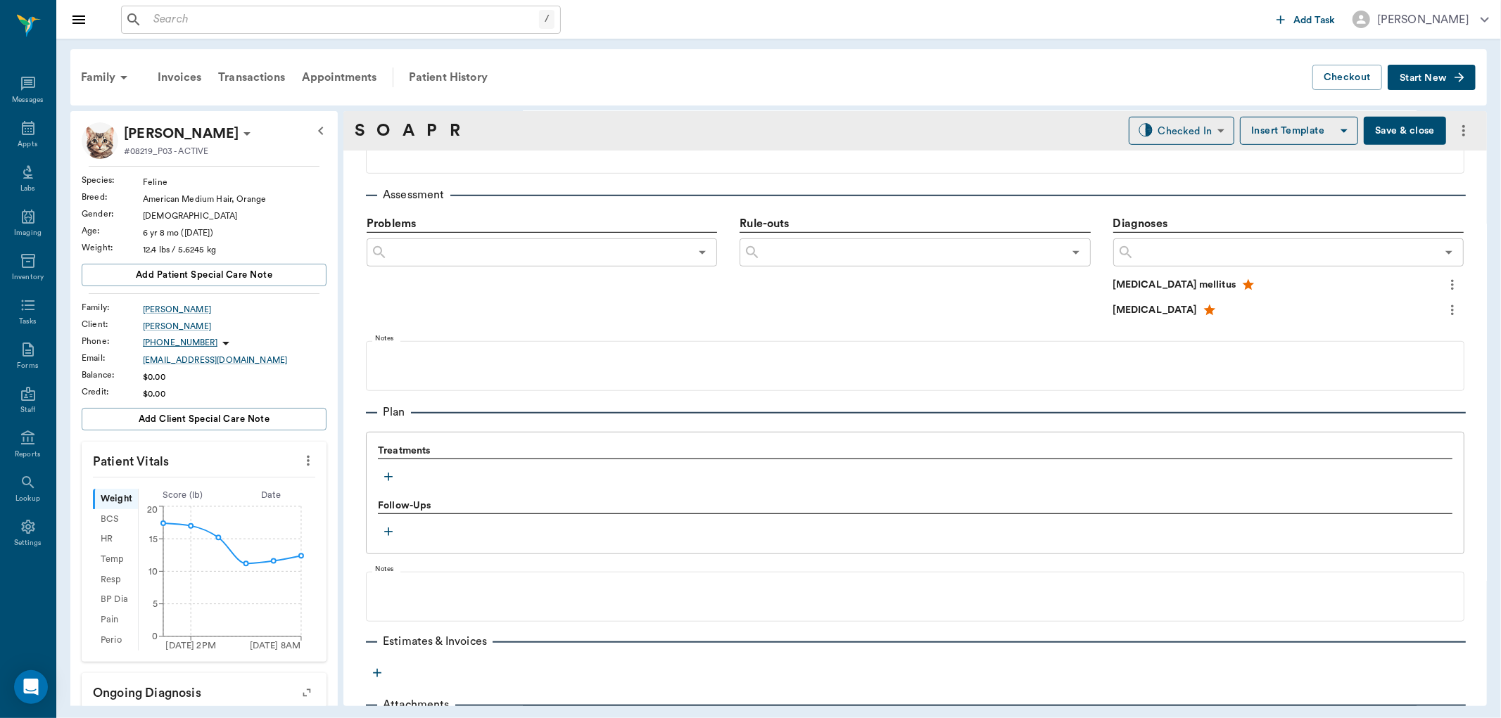
click at [388, 476] on icon "button" at bounding box center [388, 477] width 8 height 8
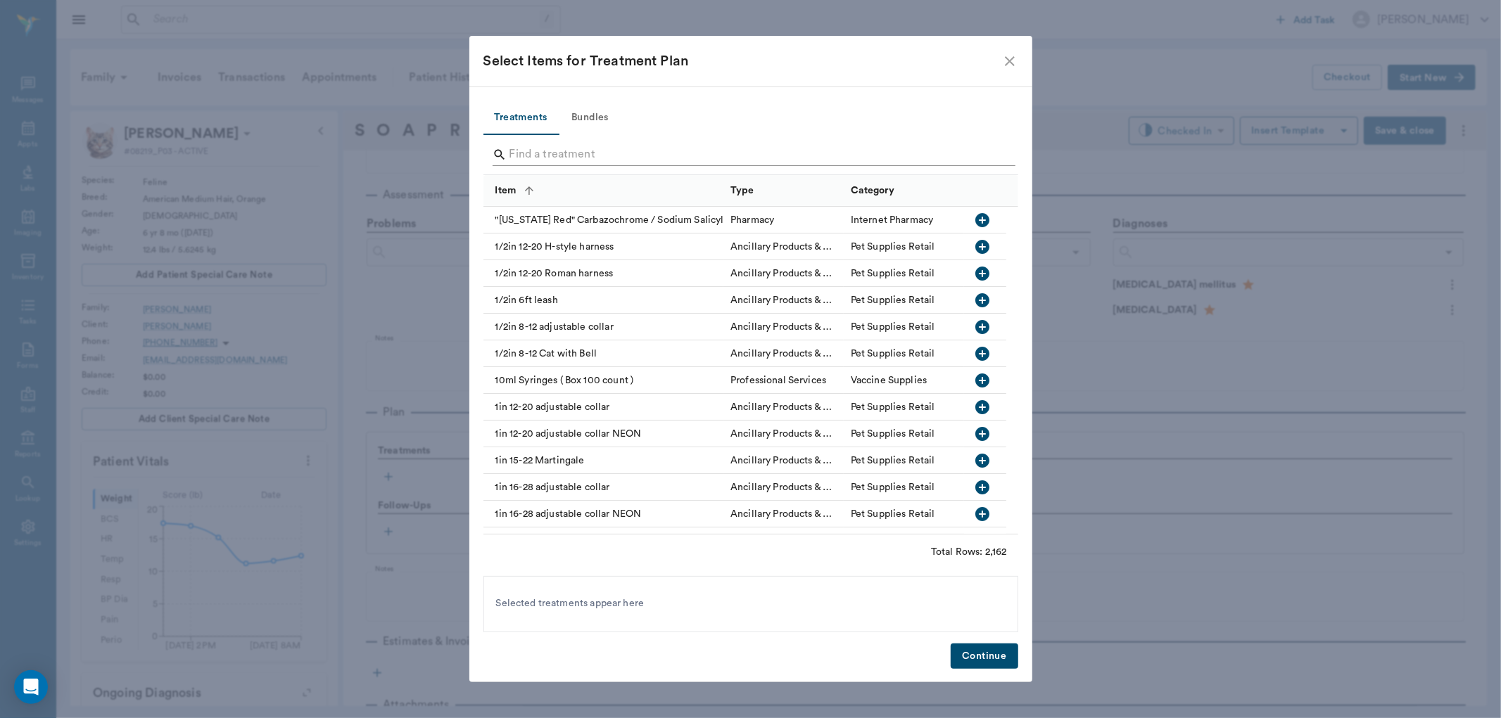
click at [545, 153] on input "Search" at bounding box center [751, 155] width 485 height 23
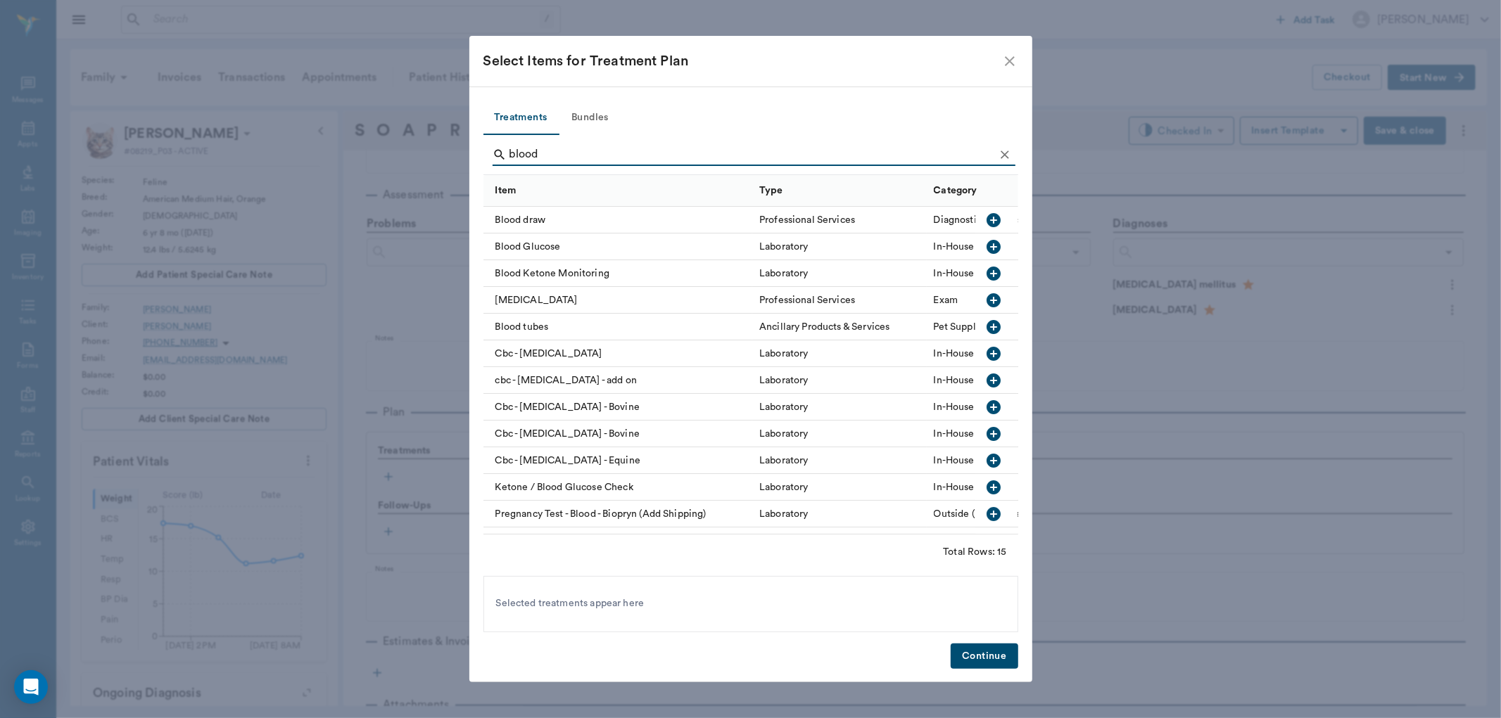
type input "blood"
click at [987, 244] on icon "button" at bounding box center [994, 247] width 14 height 14
click at [997, 657] on button "Continue" at bounding box center [984, 657] width 67 height 26
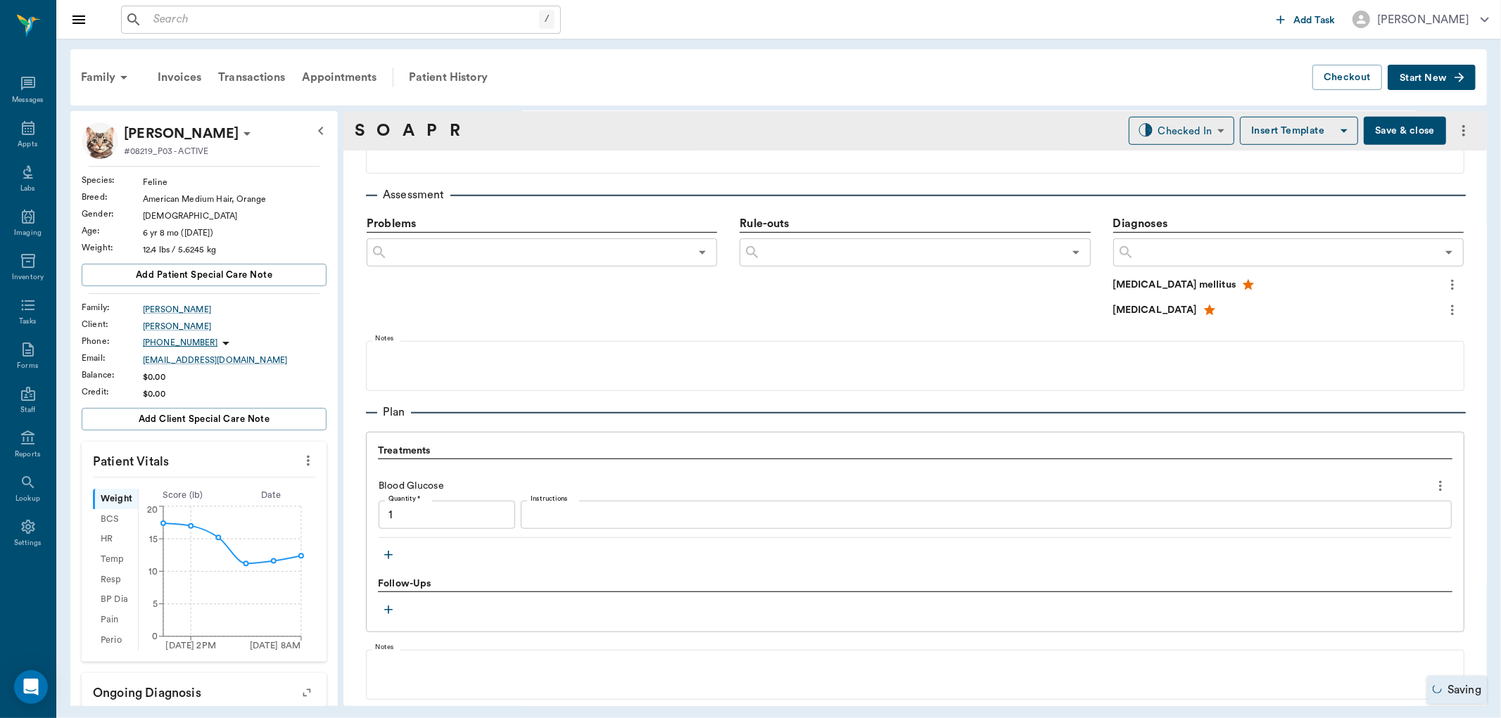
type input "1.00"
click at [617, 517] on textarea "Instructions" at bounding box center [986, 515] width 911 height 16
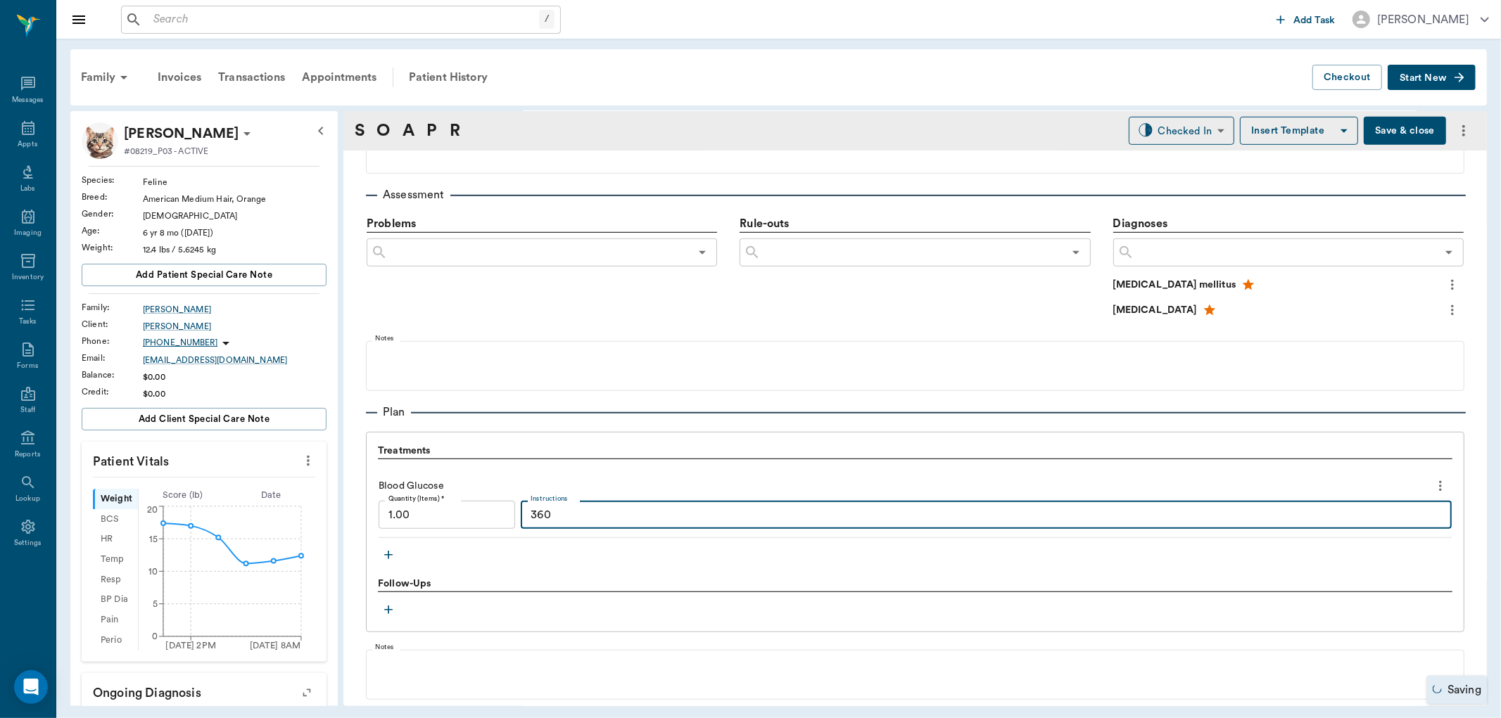
type textarea "360"
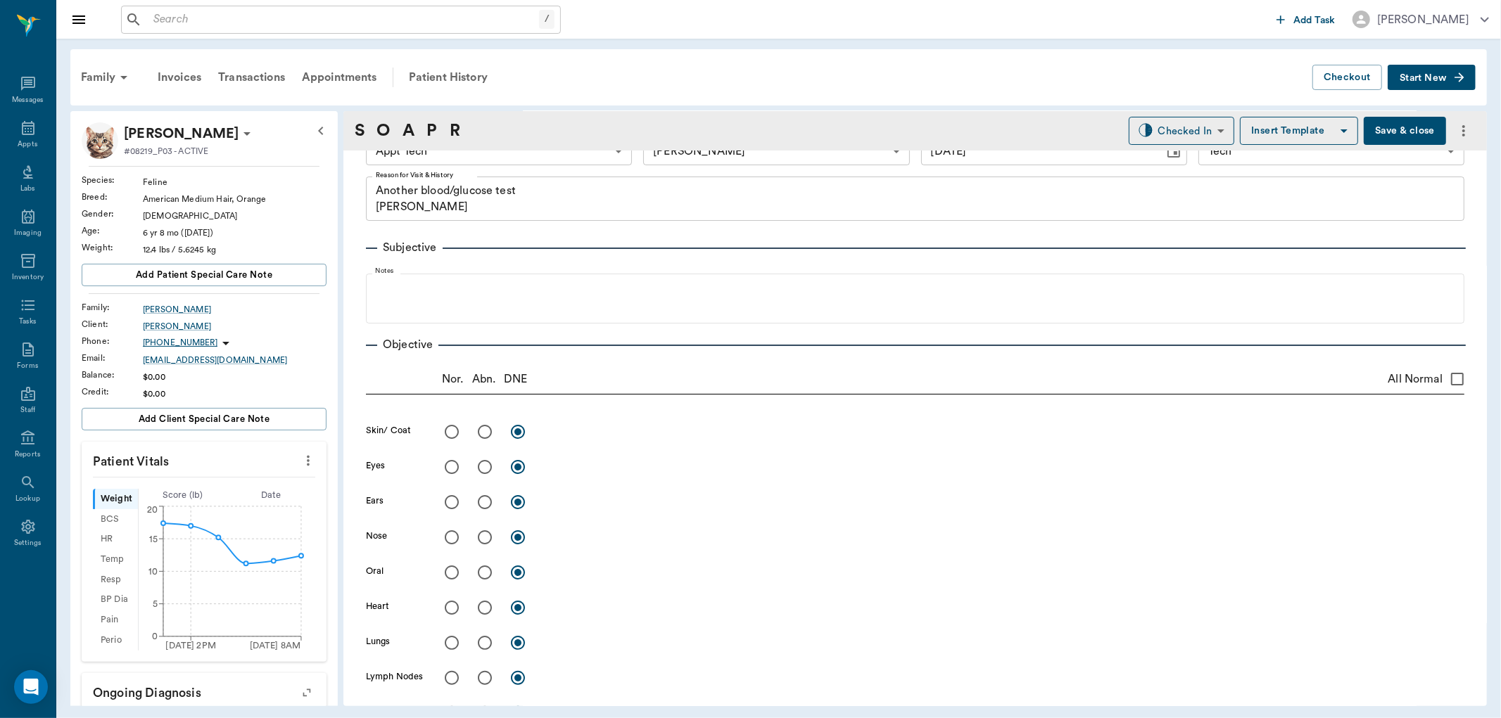
scroll to position [0, 0]
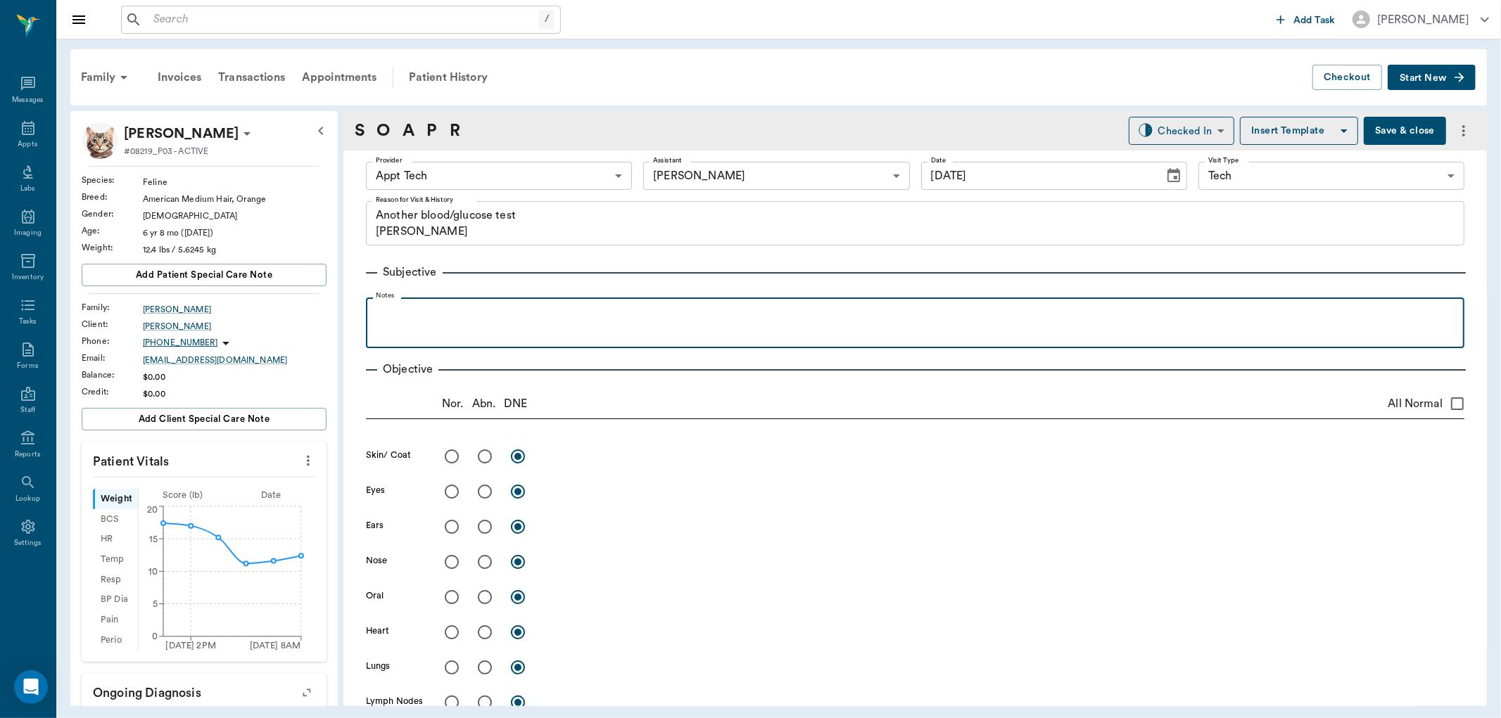
click at [505, 327] on div at bounding box center [915, 322] width 1084 height 35
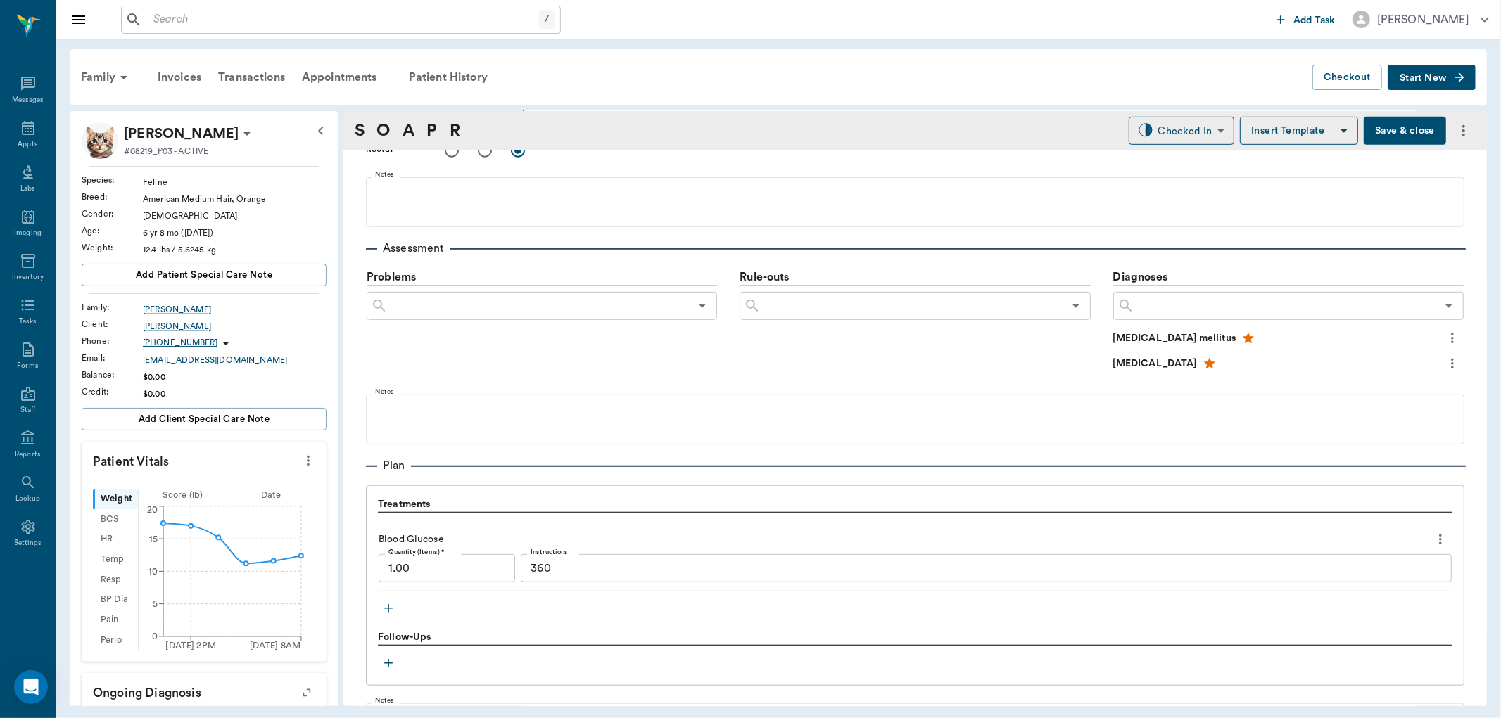
scroll to position [782, 0]
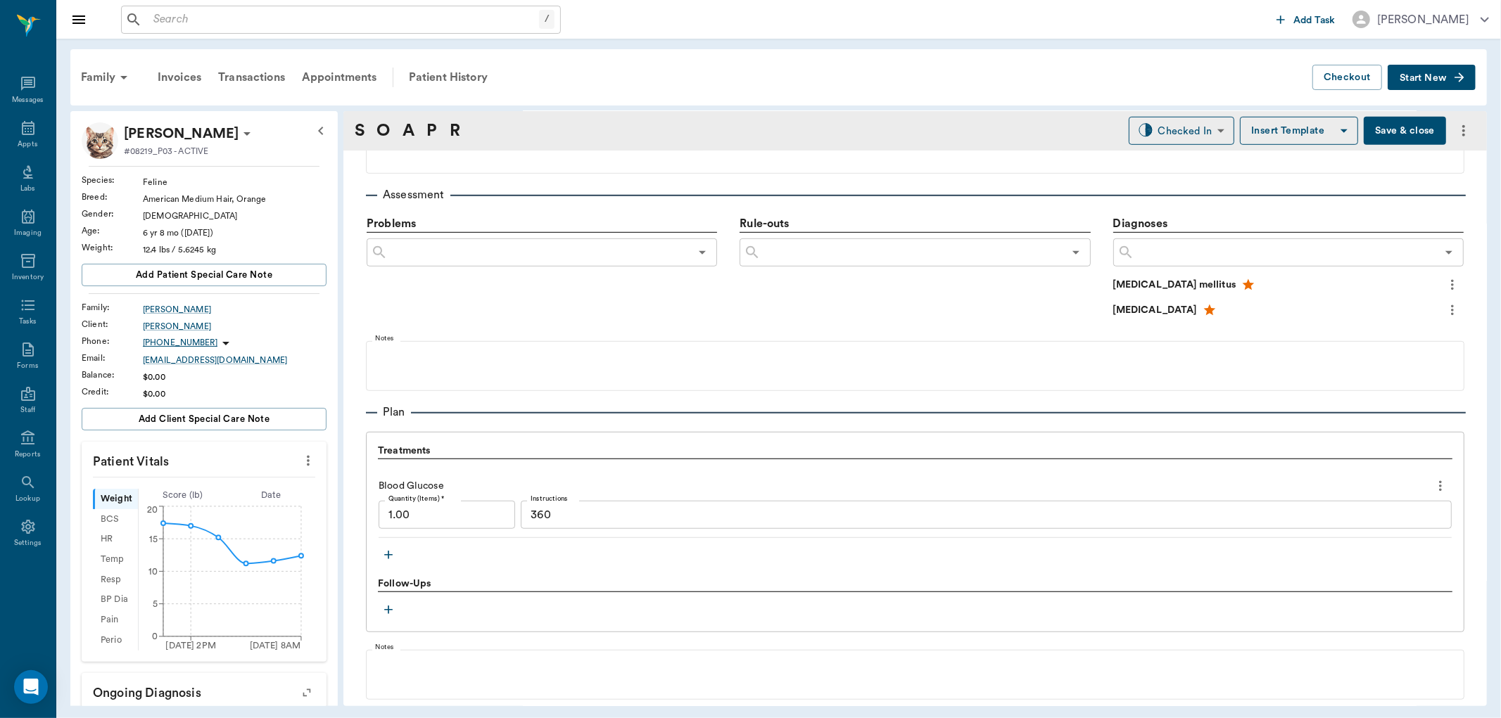
click at [601, 514] on textarea "360" at bounding box center [986, 515] width 911 height 16
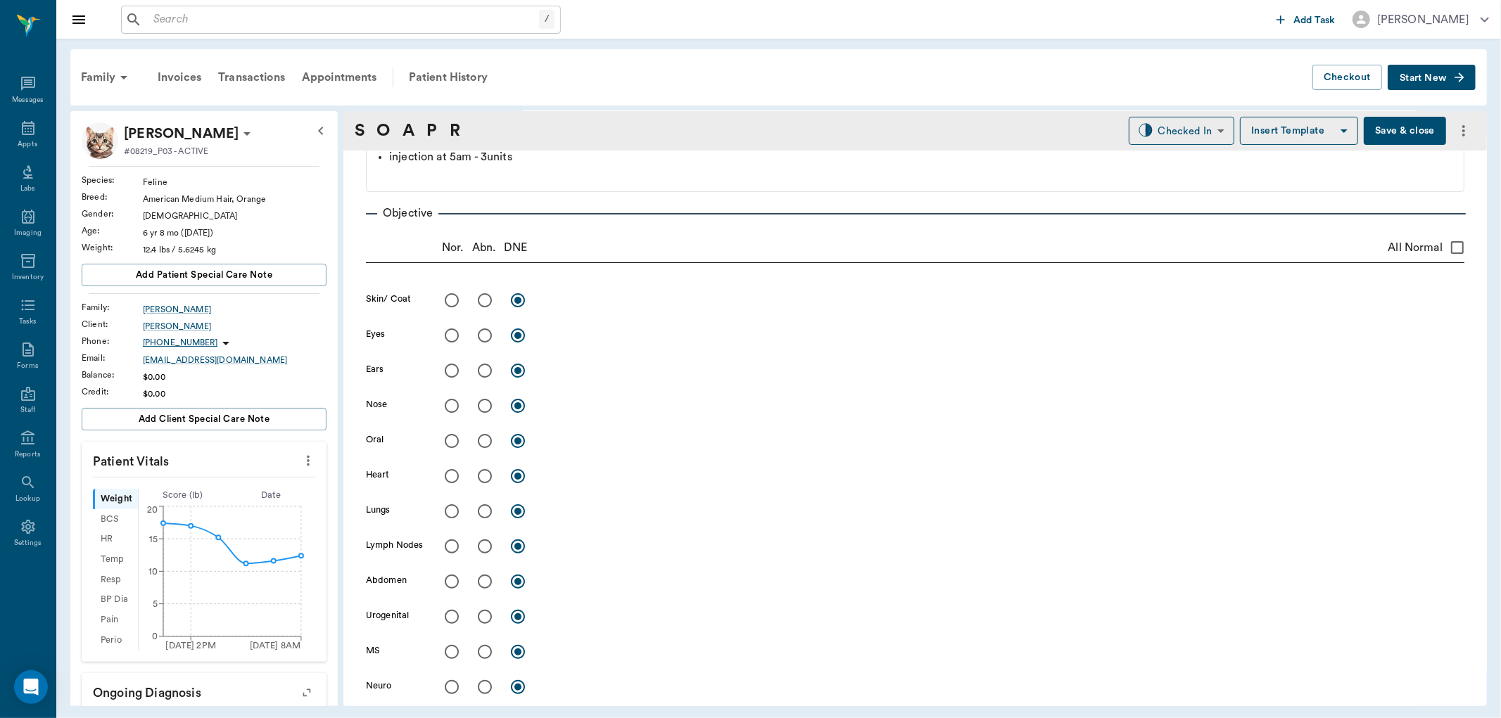
scroll to position [0, 0]
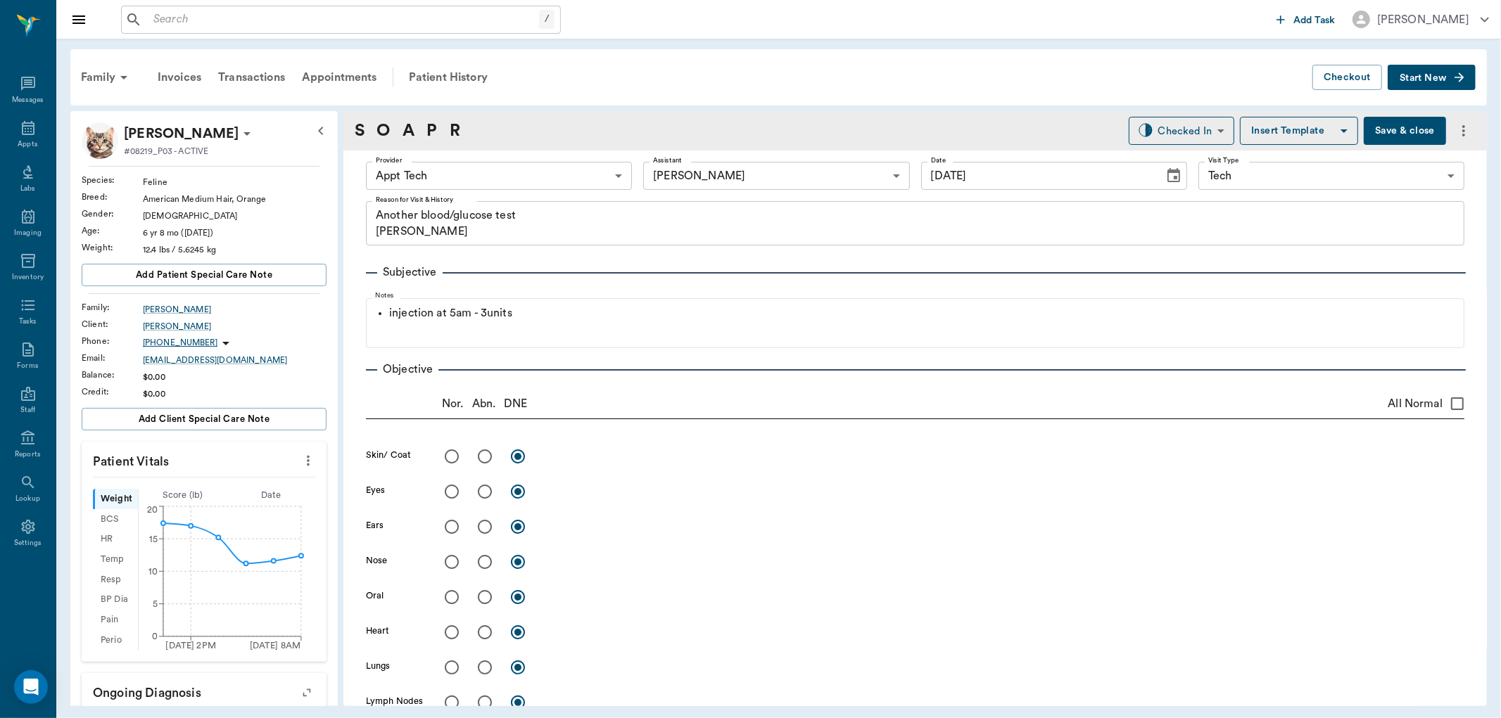
type textarea "360 (last week was 332)"
click at [602, 174] on body "/ ​ Add Task Dr. Bert Ellsworth Nectar Messages Appts Labs Imaging Inventory Ta…" at bounding box center [750, 359] width 1501 height 718
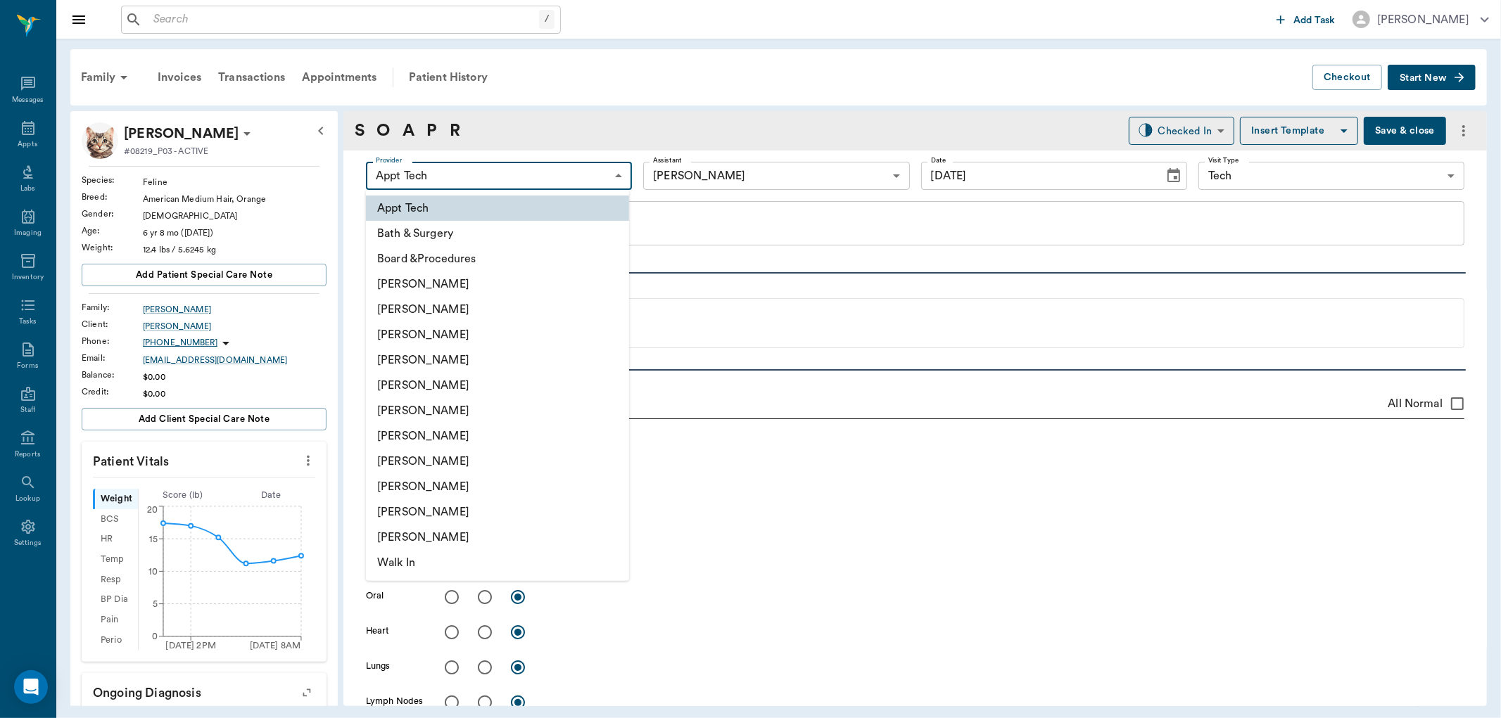
click at [450, 360] on li "[PERSON_NAME]" at bounding box center [497, 360] width 263 height 25
type input "63ec2f075fda476ae8351a4d"
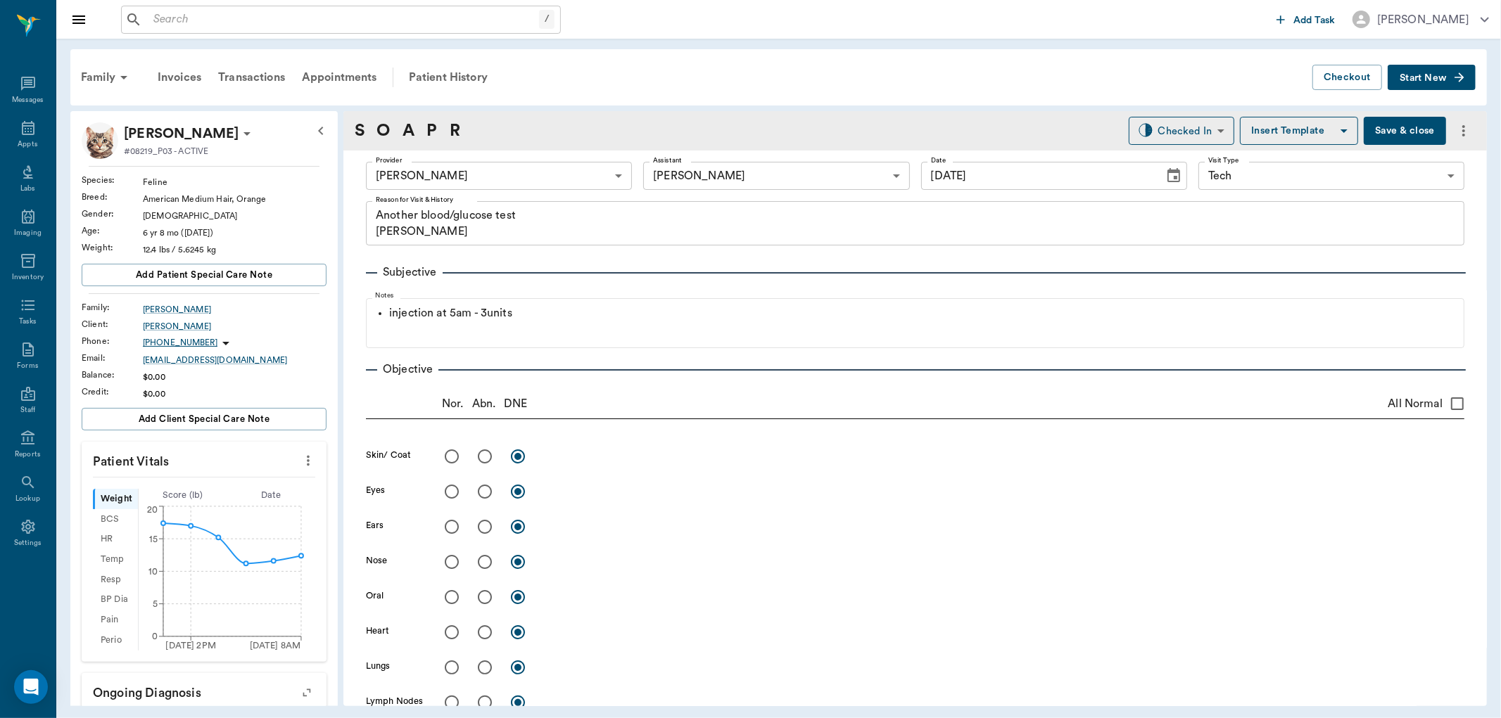
click at [1391, 129] on button "Save & close" at bounding box center [1405, 131] width 82 height 28
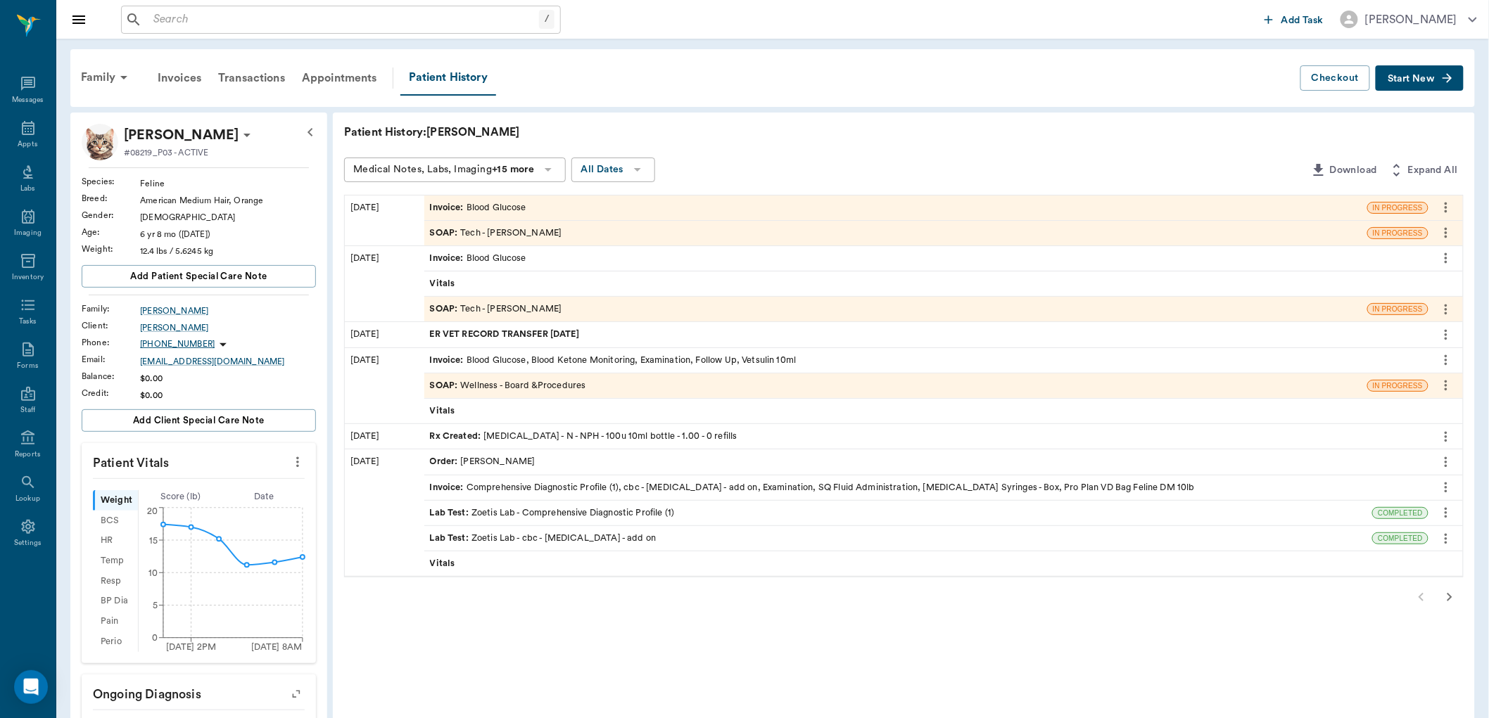
click at [505, 228] on div "SOAP : Tech - Dr. Bert Ellsworth" at bounding box center [496, 233] width 132 height 13
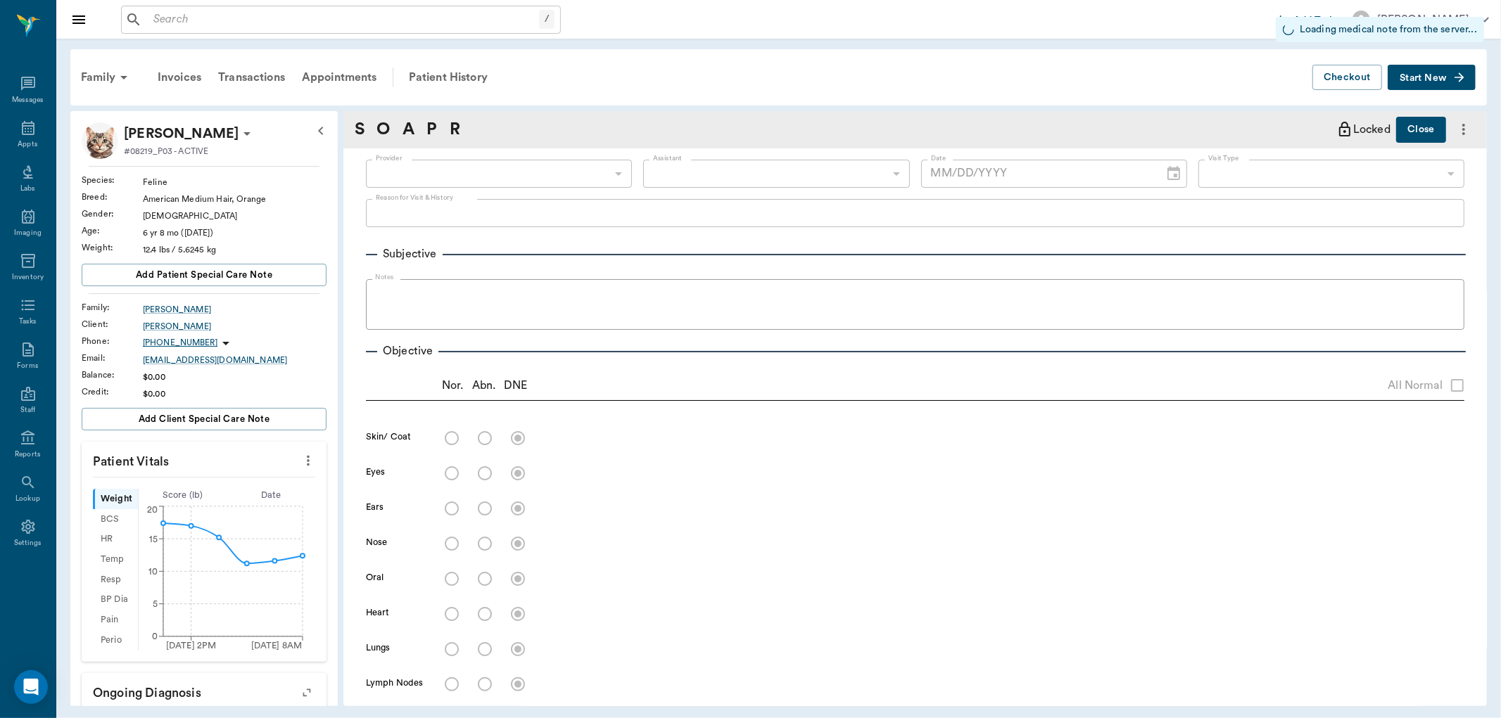
type input "63ec2f075fda476ae8351a4d"
type input "6740bf97de10e07744acf1eb"
type input "65d2be4f46e3a538d89b8c1a"
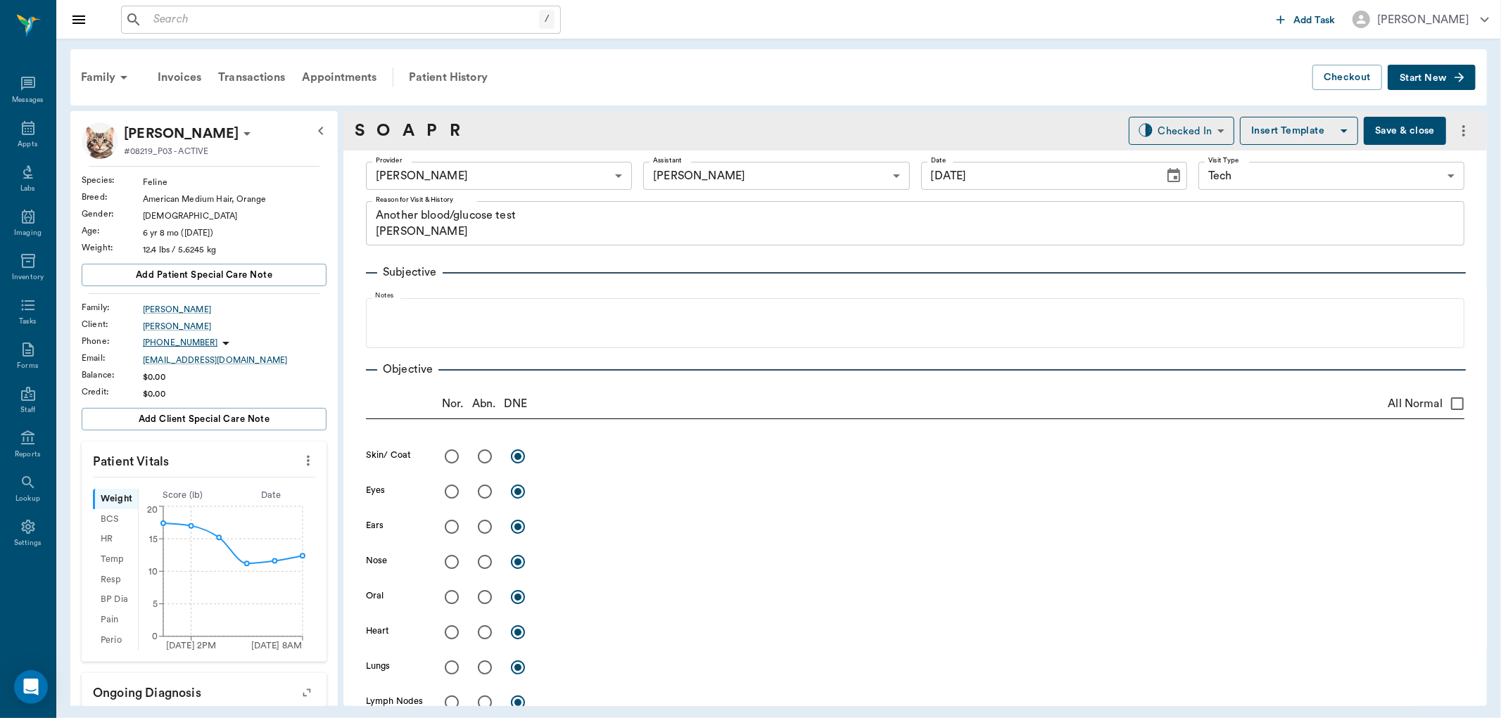
type input "10/10/2025"
type textarea "Another blood/glucose test [PERSON_NAME]"
click at [300, 461] on icon "more" at bounding box center [307, 460] width 15 height 17
click at [215, 482] on span "Enter Vitals" at bounding box center [237, 485] width 118 height 15
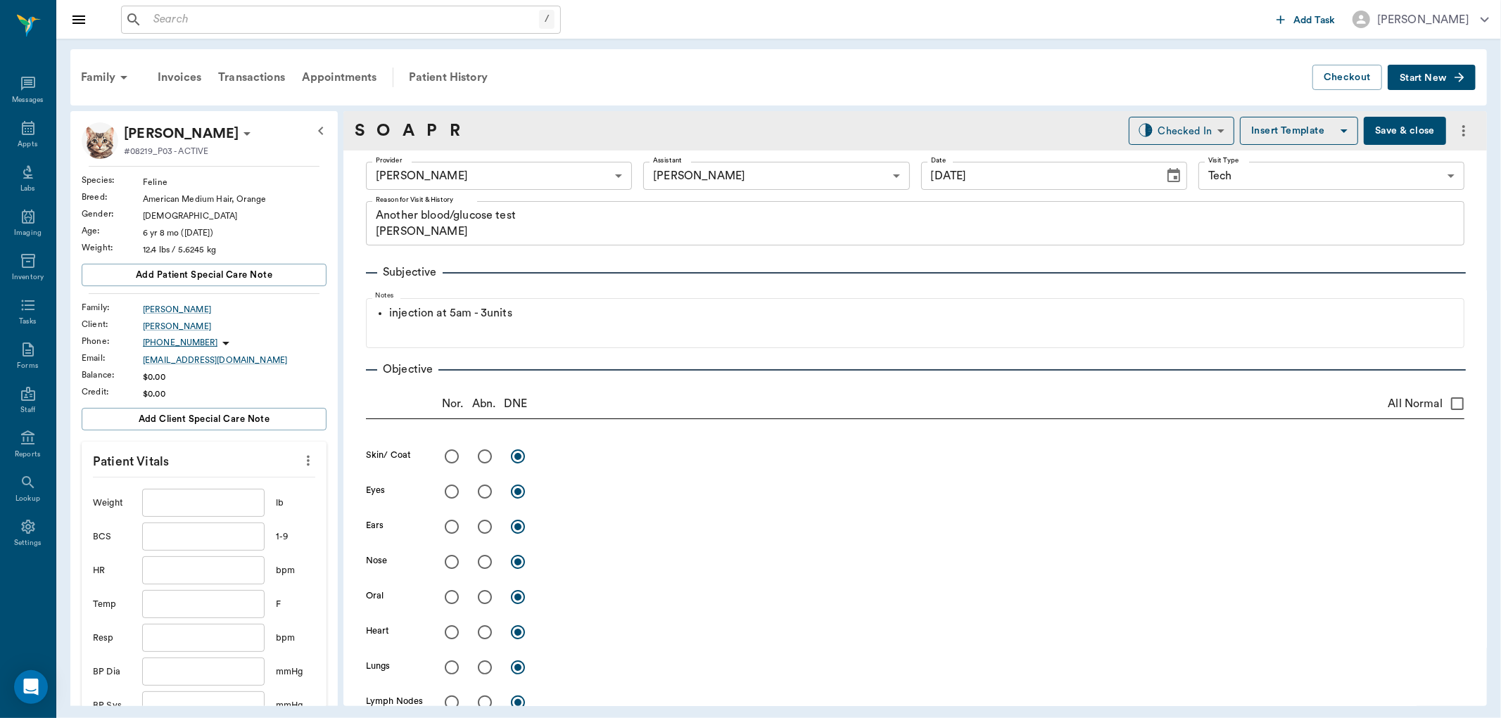
click at [227, 495] on input "text" at bounding box center [203, 503] width 122 height 28
type input "1"
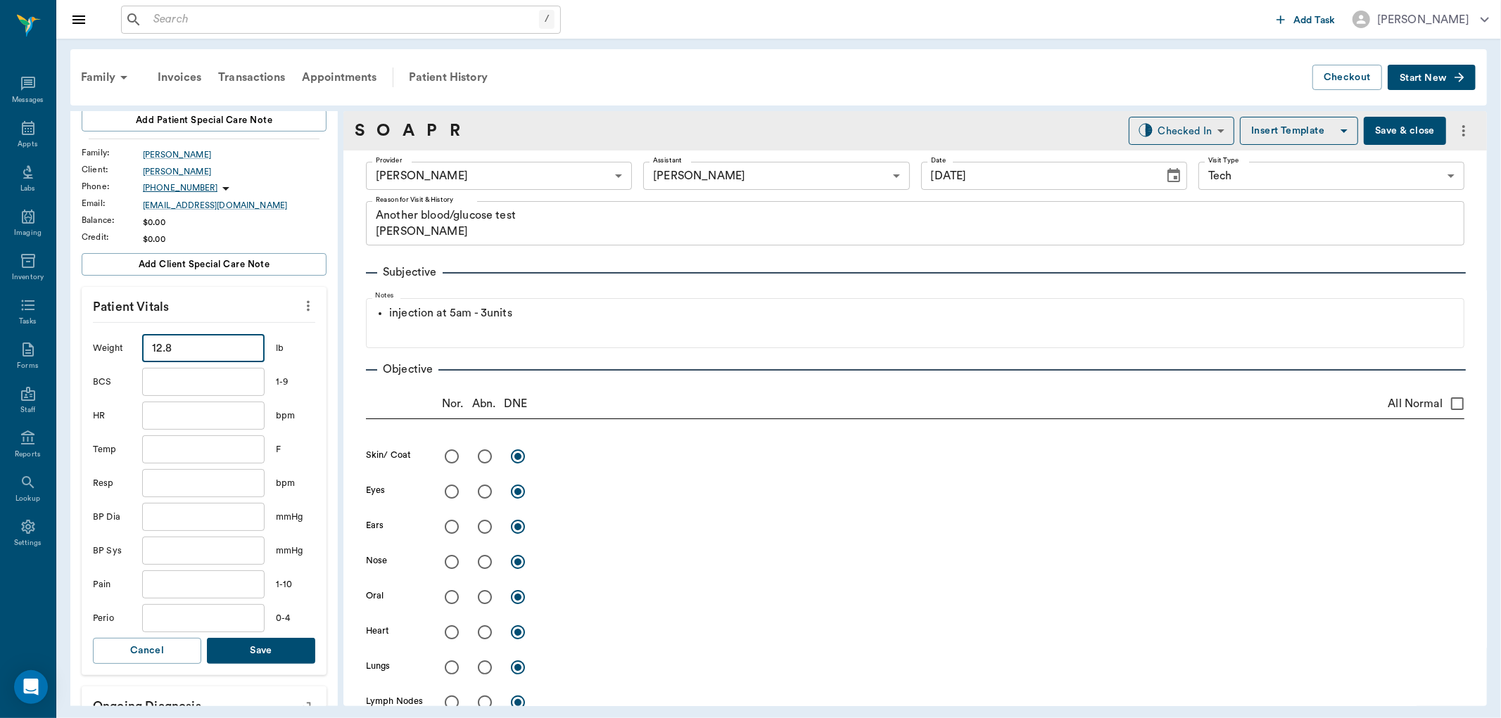
scroll to position [156, 0]
type input "12.8"
click at [240, 653] on button "Save" at bounding box center [261, 650] width 108 height 26
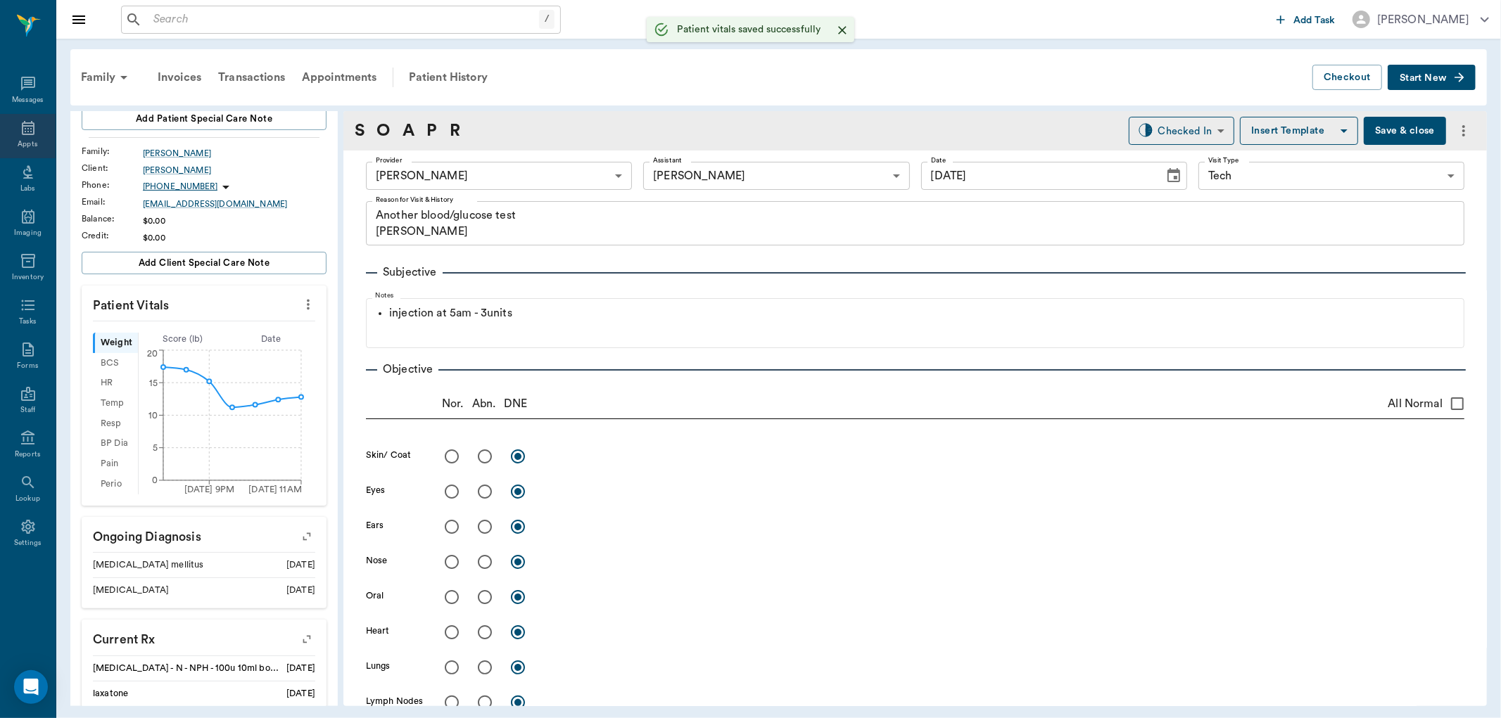
click at [23, 137] on div "Appts" at bounding box center [28, 136] width 56 height 44
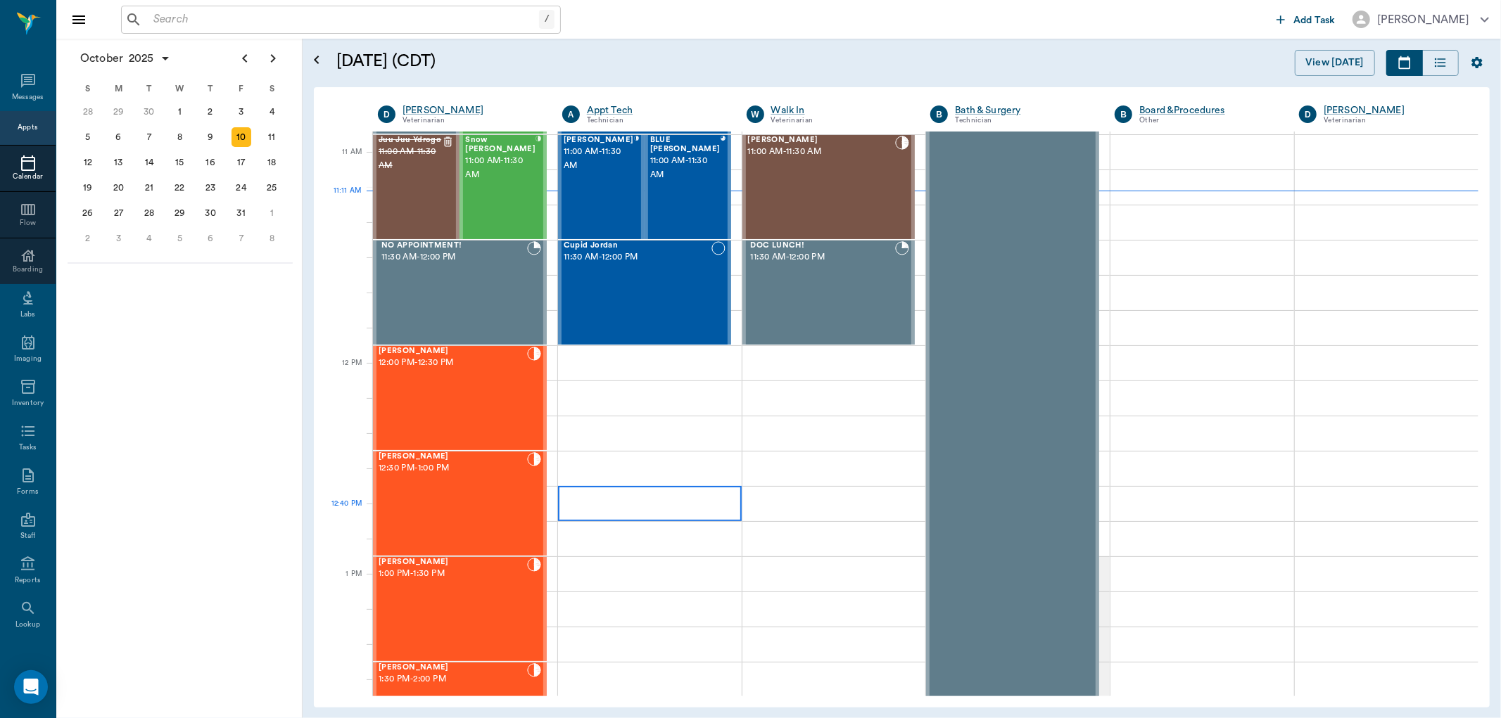
scroll to position [558, 0]
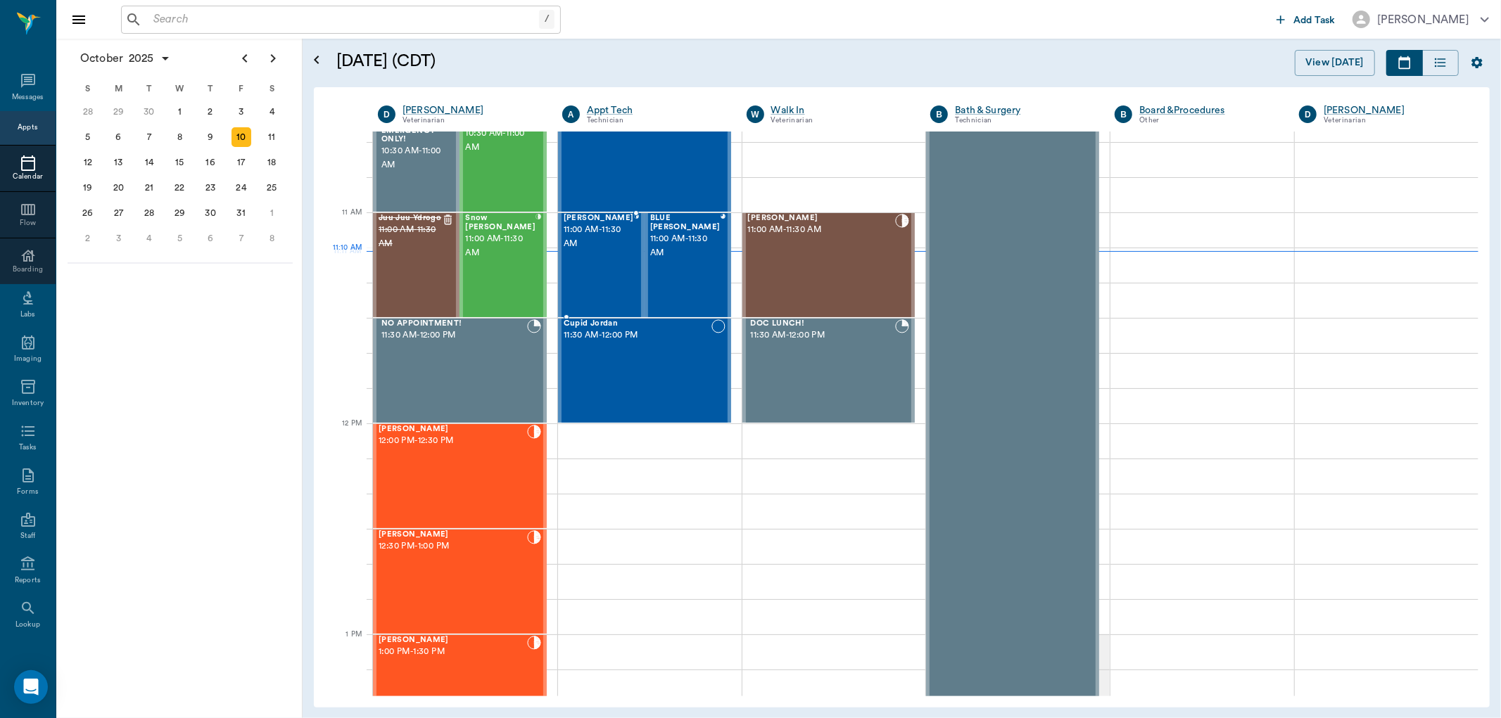
click at [593, 255] on div "[PERSON_NAME] 11:00 AM - 11:30 AM" at bounding box center [599, 265] width 70 height 103
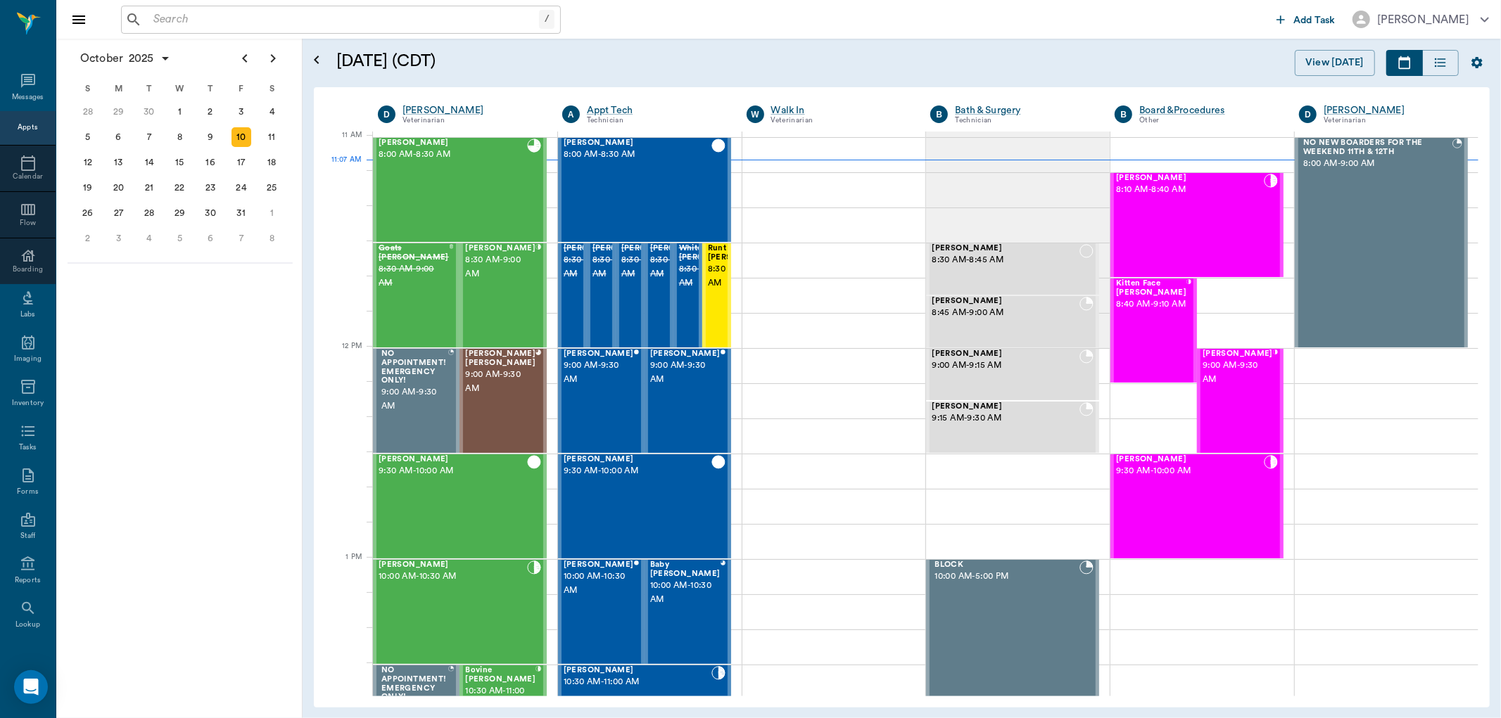
scroll to position [635, 0]
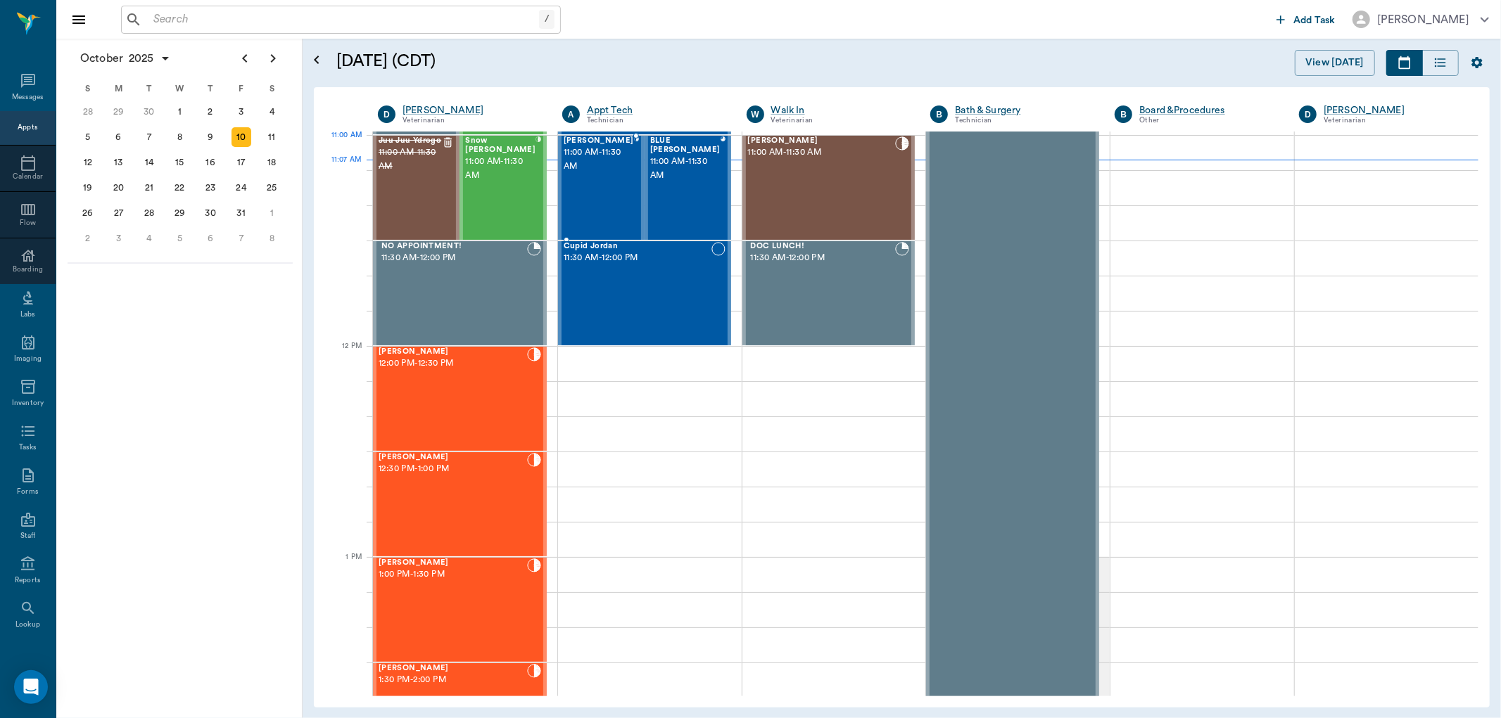
click at [593, 164] on span "11:00 AM - 11:30 AM" at bounding box center [599, 160] width 70 height 28
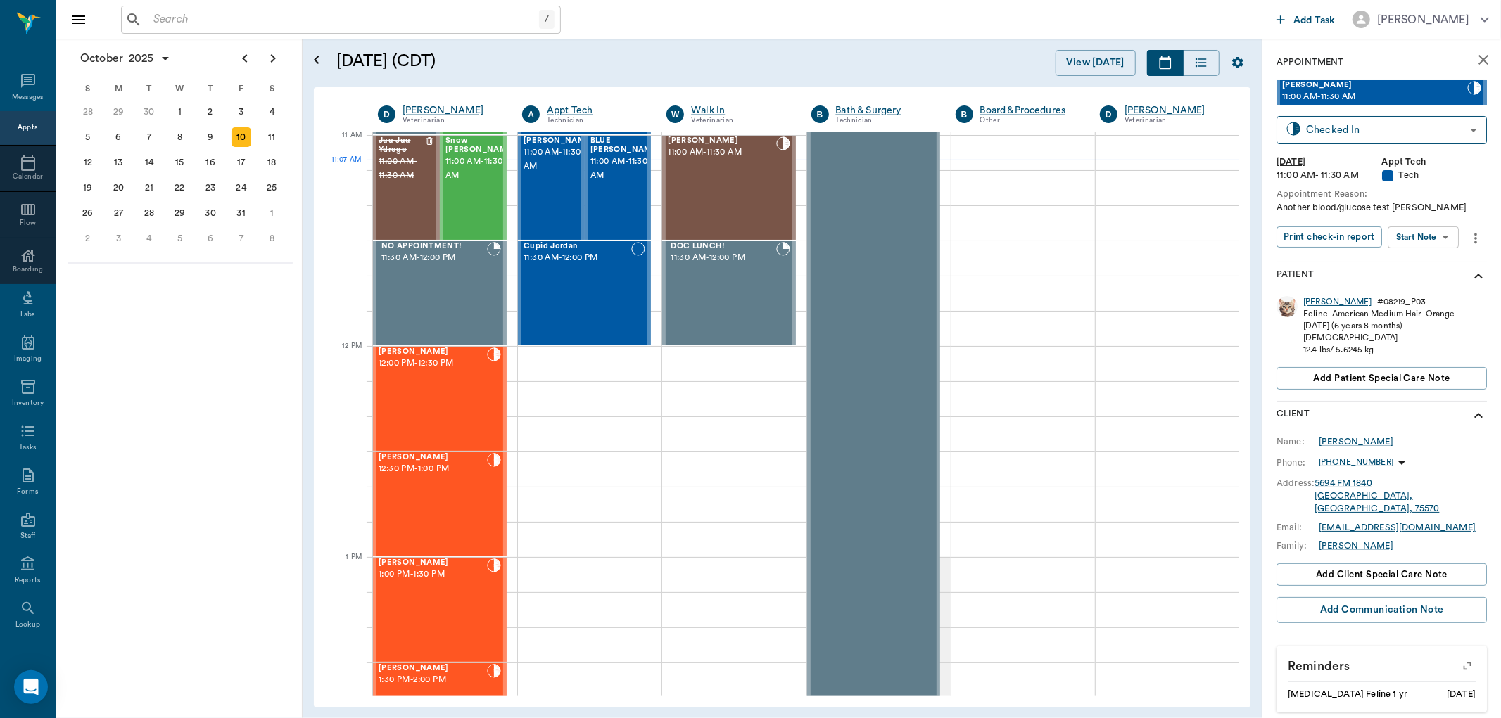
click at [1314, 300] on div "[PERSON_NAME]" at bounding box center [1337, 302] width 68 height 12
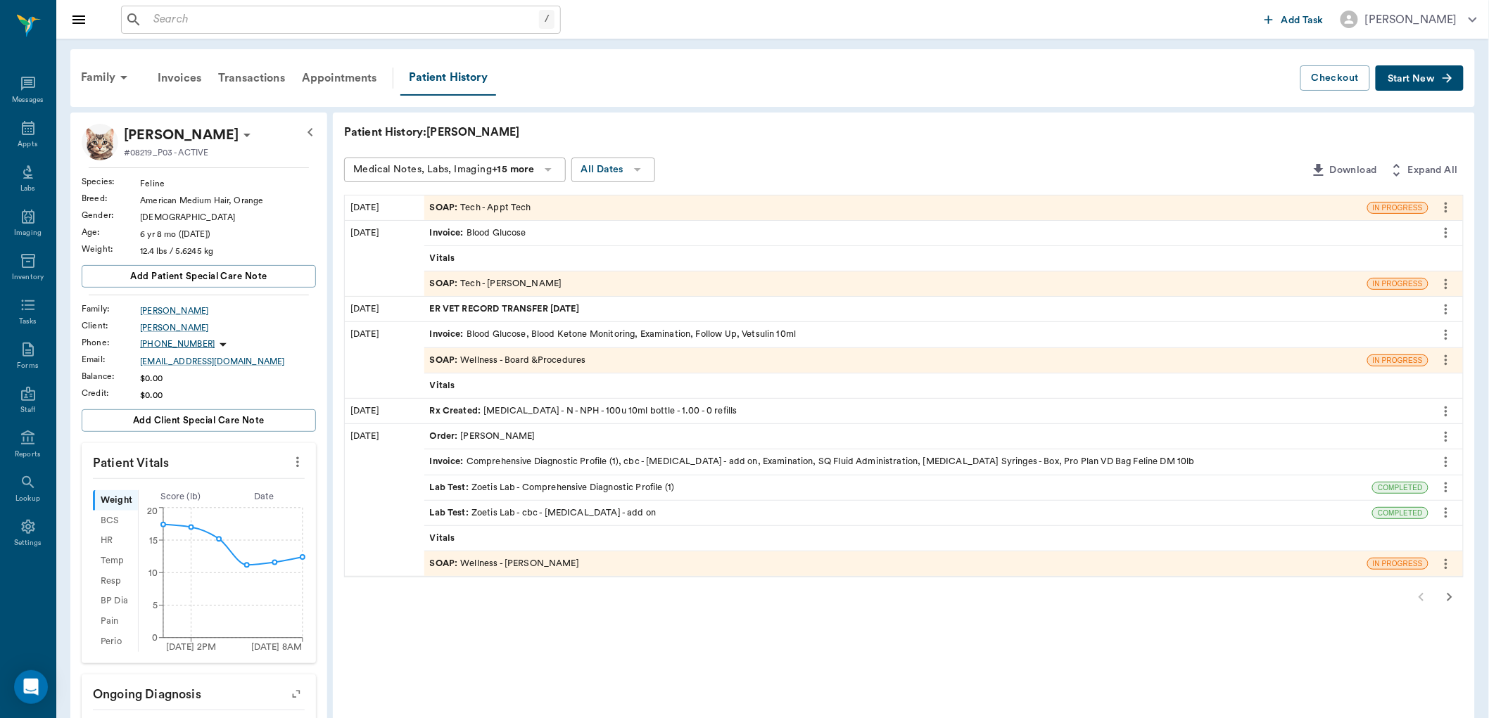
click at [479, 287] on div "SOAP : Tech - [PERSON_NAME]" at bounding box center [496, 283] width 132 height 13
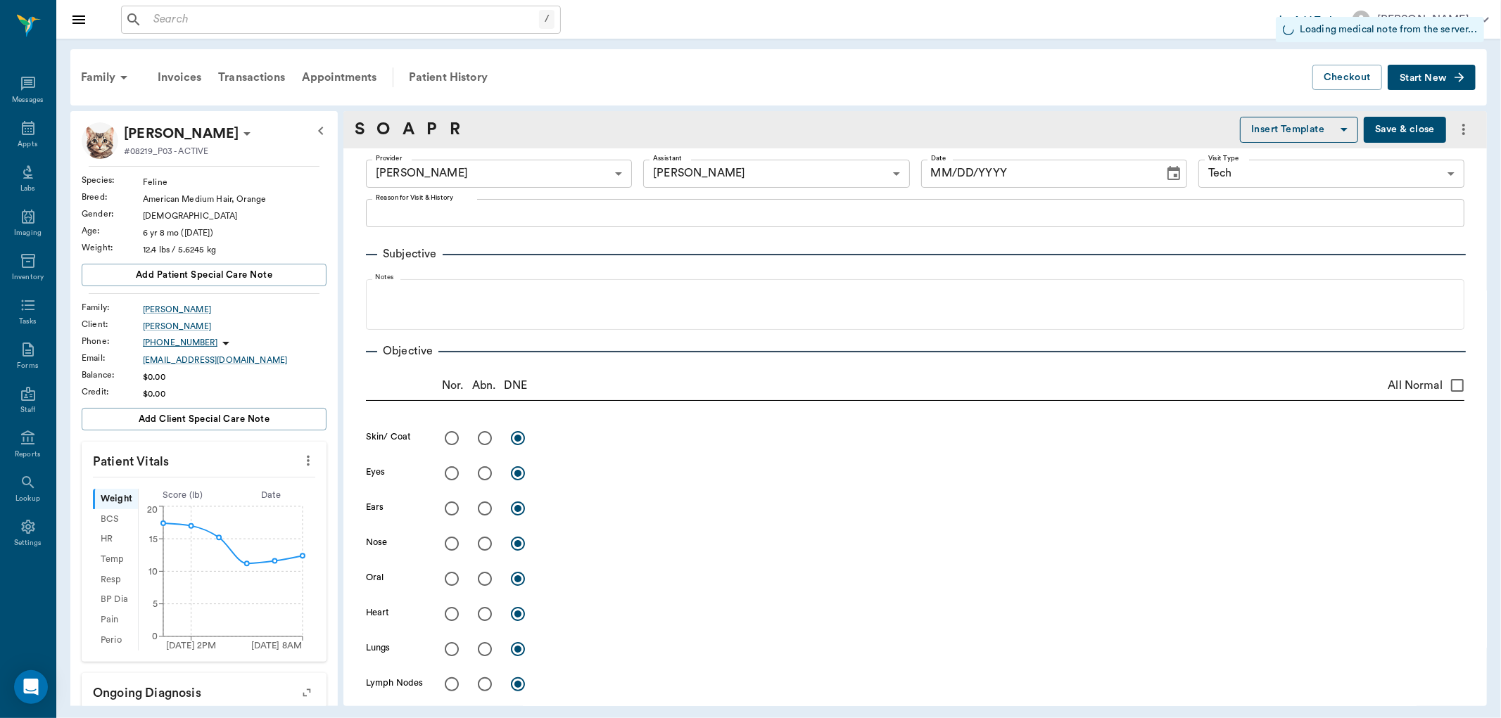
type input "63ec2e7e52e12b0ba117b124"
type input "6740bf97de10e07744acf1eb"
type input "65d2be4f46e3a538d89b8c1a"
type input "[DATE]"
type textarea "[MEDICAL_DATA] [PERSON_NAME] RUNNING A FEW MINS LATE"
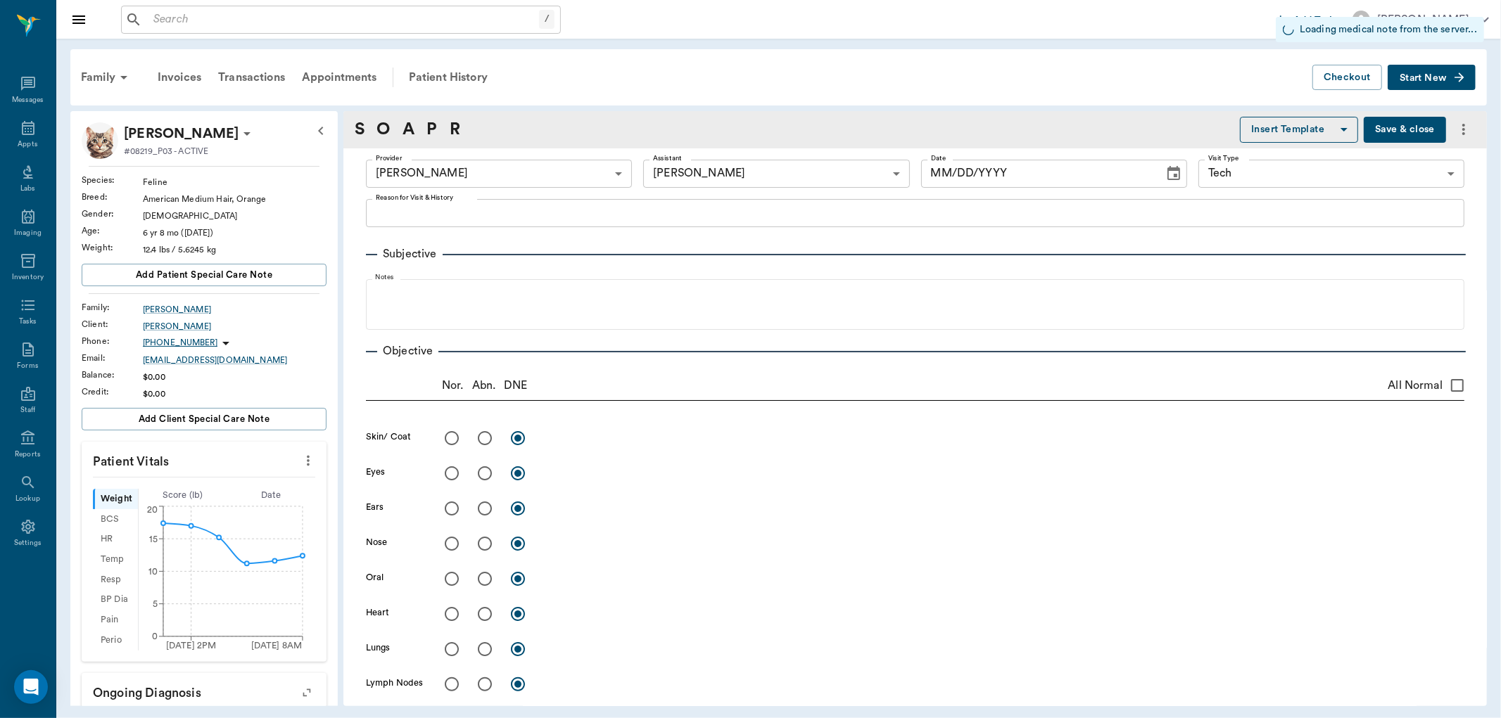
type input "1.00"
type textarea "332"
